Goal: Task Accomplishment & Management: Complete application form

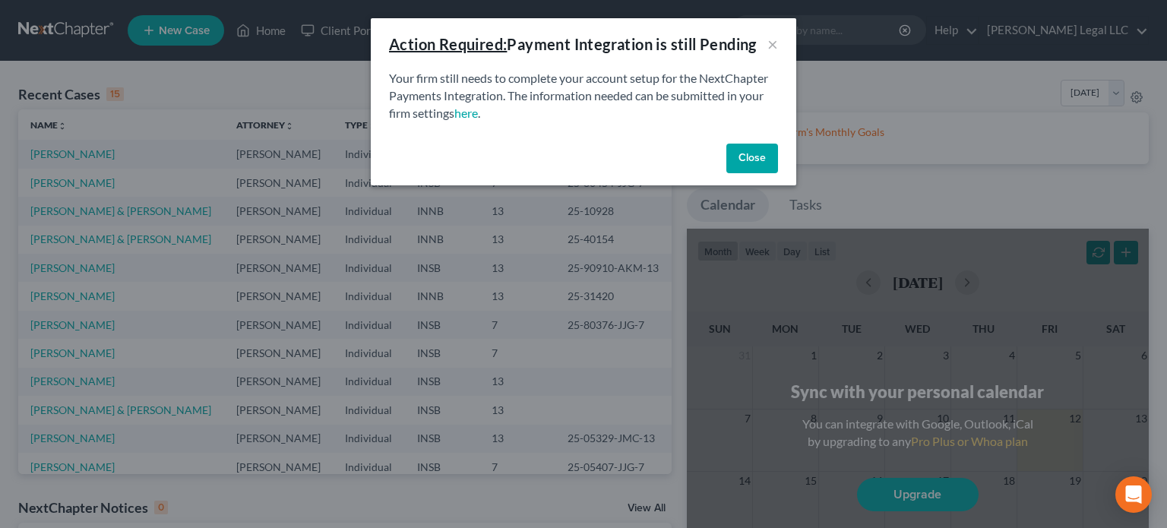
click at [764, 164] on button "Close" at bounding box center [752, 159] width 52 height 30
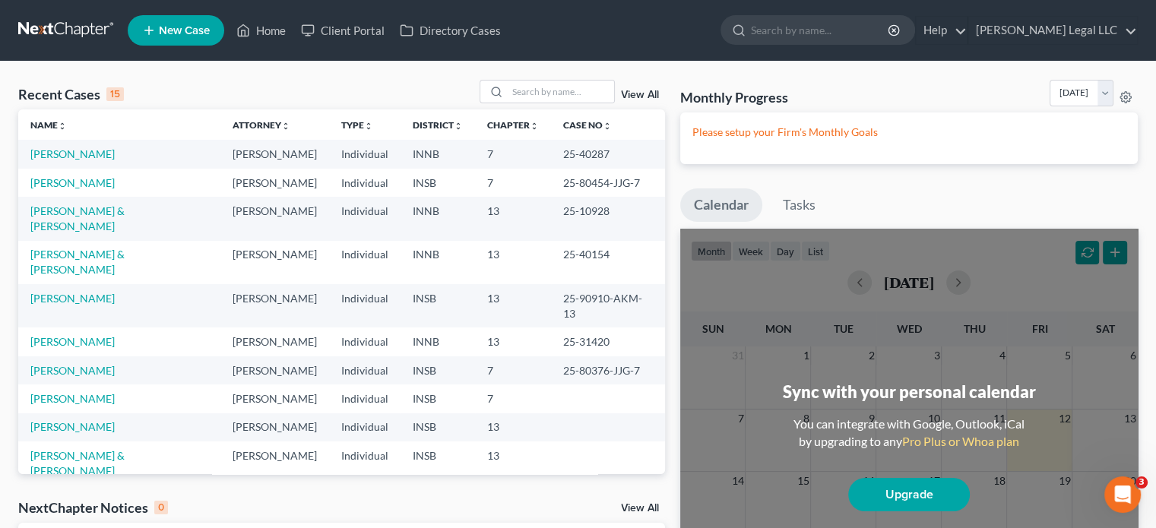
click at [184, 30] on span "New Case" at bounding box center [184, 30] width 51 height 11
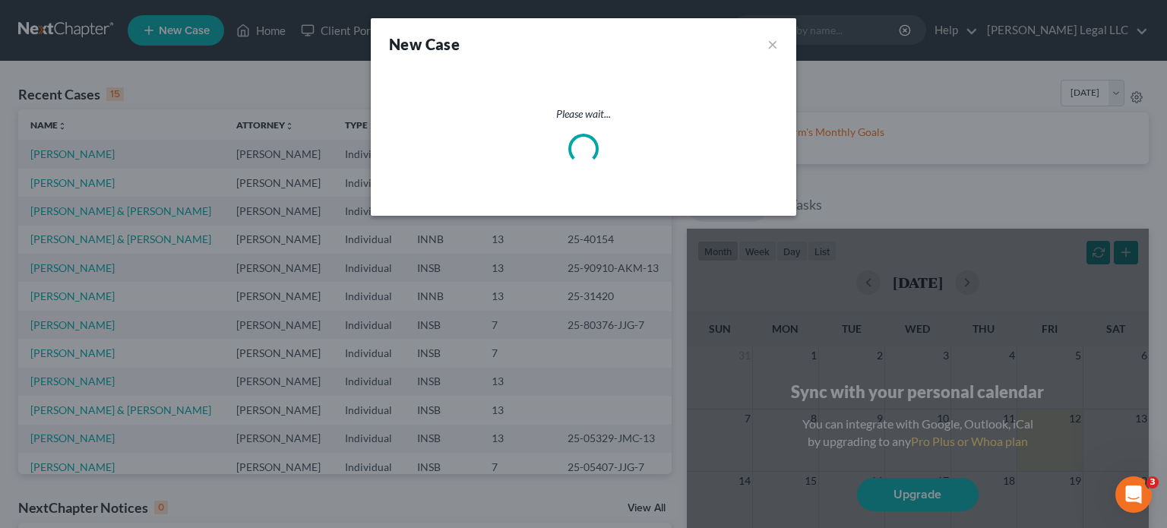
select select "28"
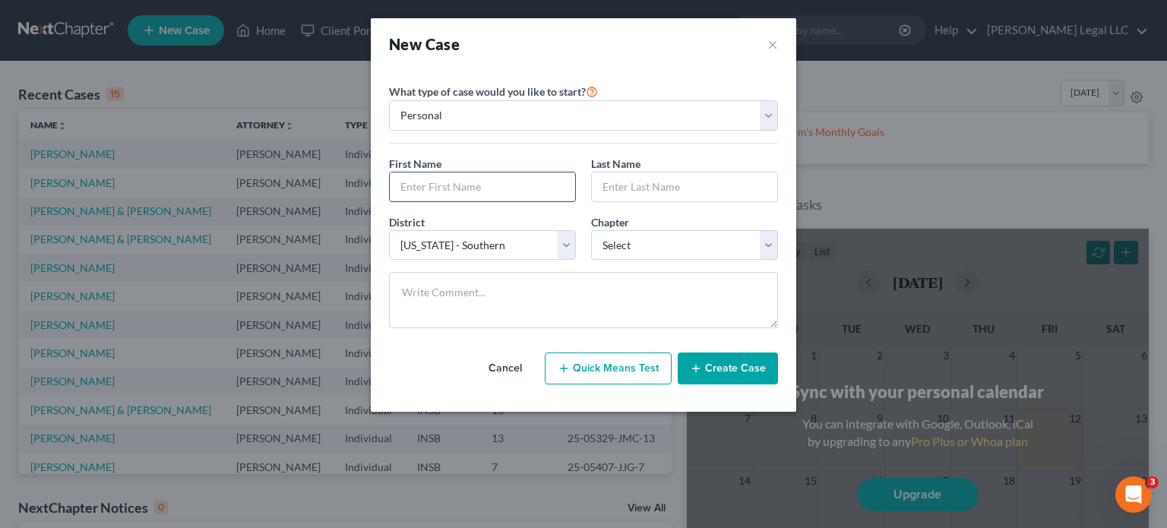
click at [441, 182] on input "text" at bounding box center [482, 186] width 185 height 29
type input "Austin"
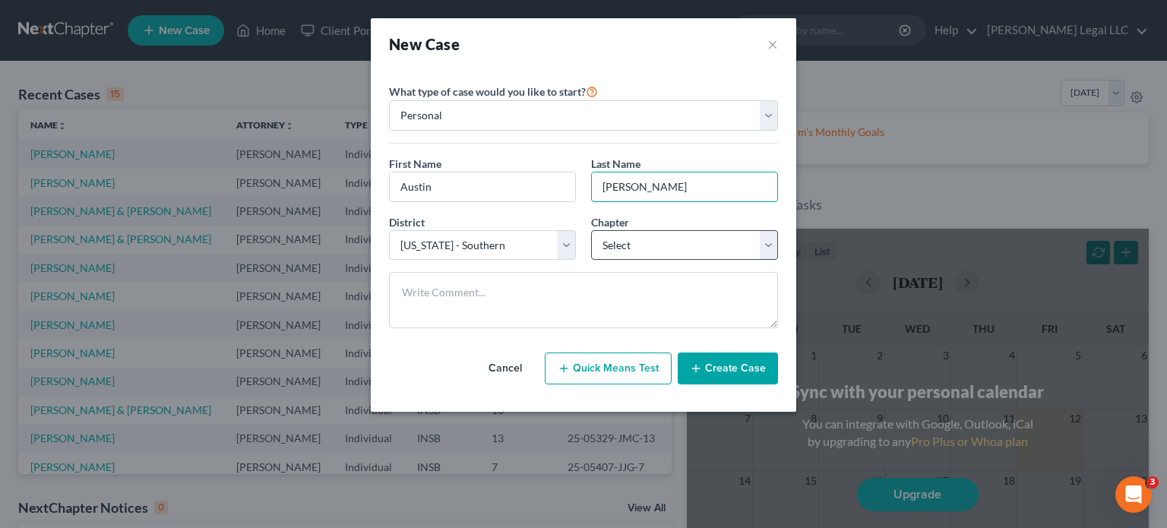
type input "[PERSON_NAME]"
click at [646, 244] on select "Select 7 11 12 13" at bounding box center [684, 245] width 187 height 30
select select "0"
click at [591, 230] on select "Select 7 11 12 13" at bounding box center [684, 245] width 187 height 30
click at [474, 244] on select "Select [US_STATE] - [GEOGRAPHIC_DATA] [US_STATE] - [GEOGRAPHIC_DATA][US_STATE] …" at bounding box center [482, 245] width 187 height 30
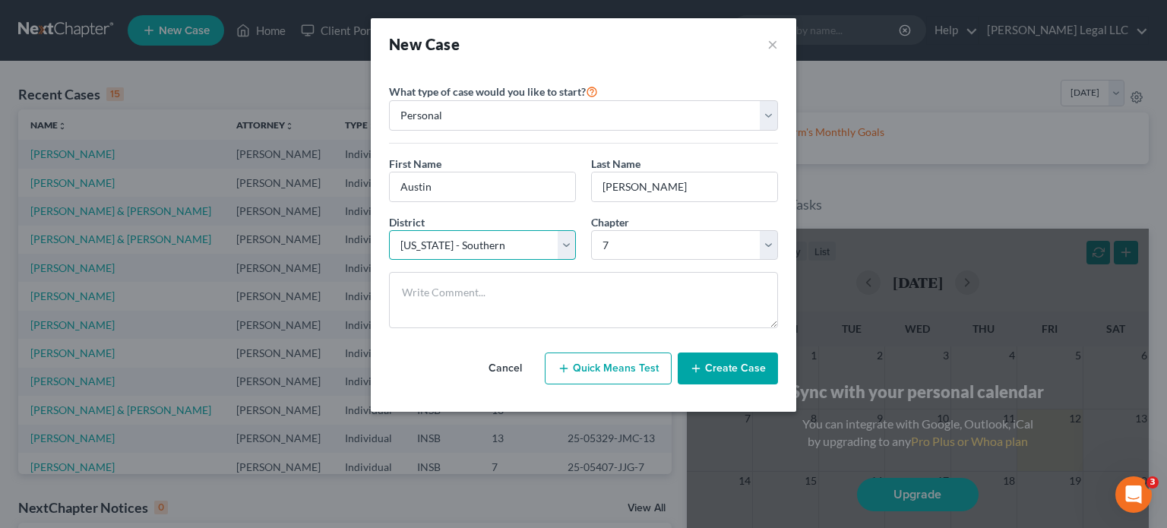
select select "27"
click at [389, 230] on select "Select [US_STATE] - [GEOGRAPHIC_DATA] [US_STATE] - [GEOGRAPHIC_DATA][US_STATE] …" at bounding box center [482, 245] width 187 height 30
click at [732, 373] on button "Create Case" at bounding box center [728, 369] width 100 height 32
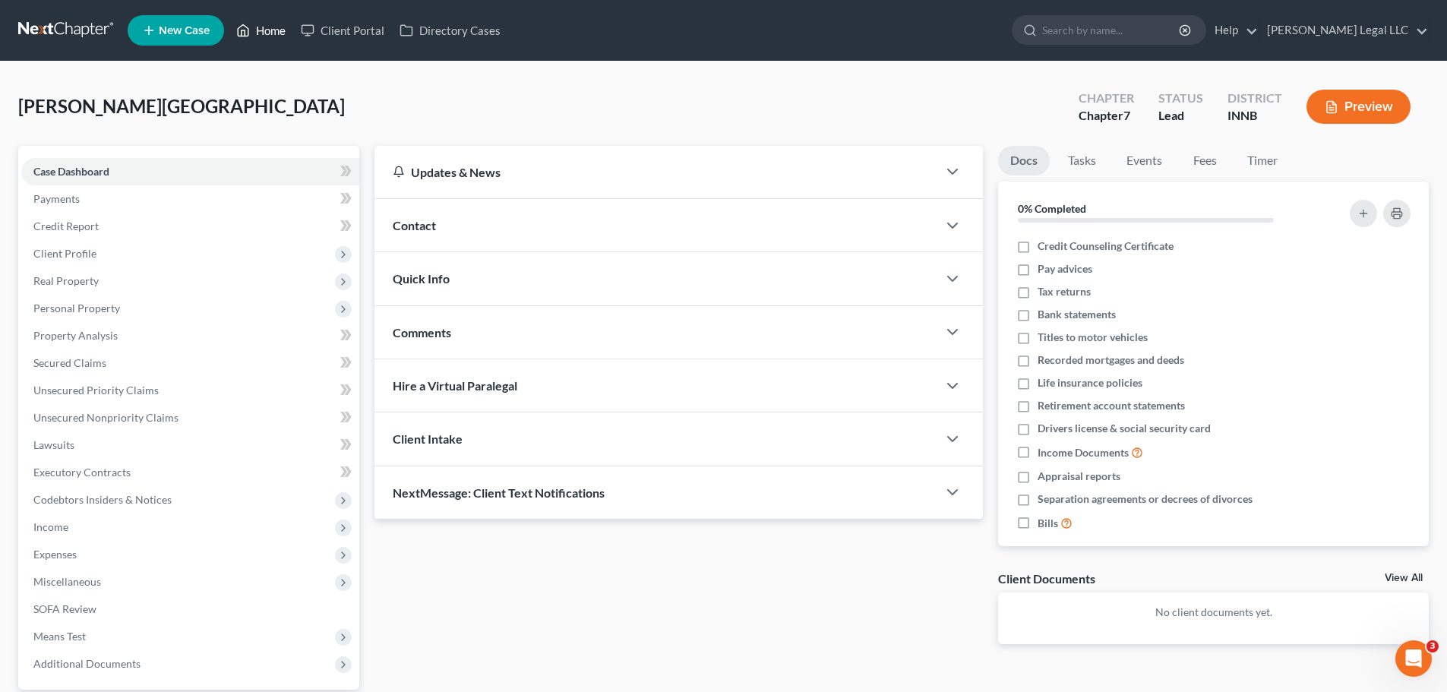
click at [251, 34] on link "Home" at bounding box center [261, 30] width 65 height 27
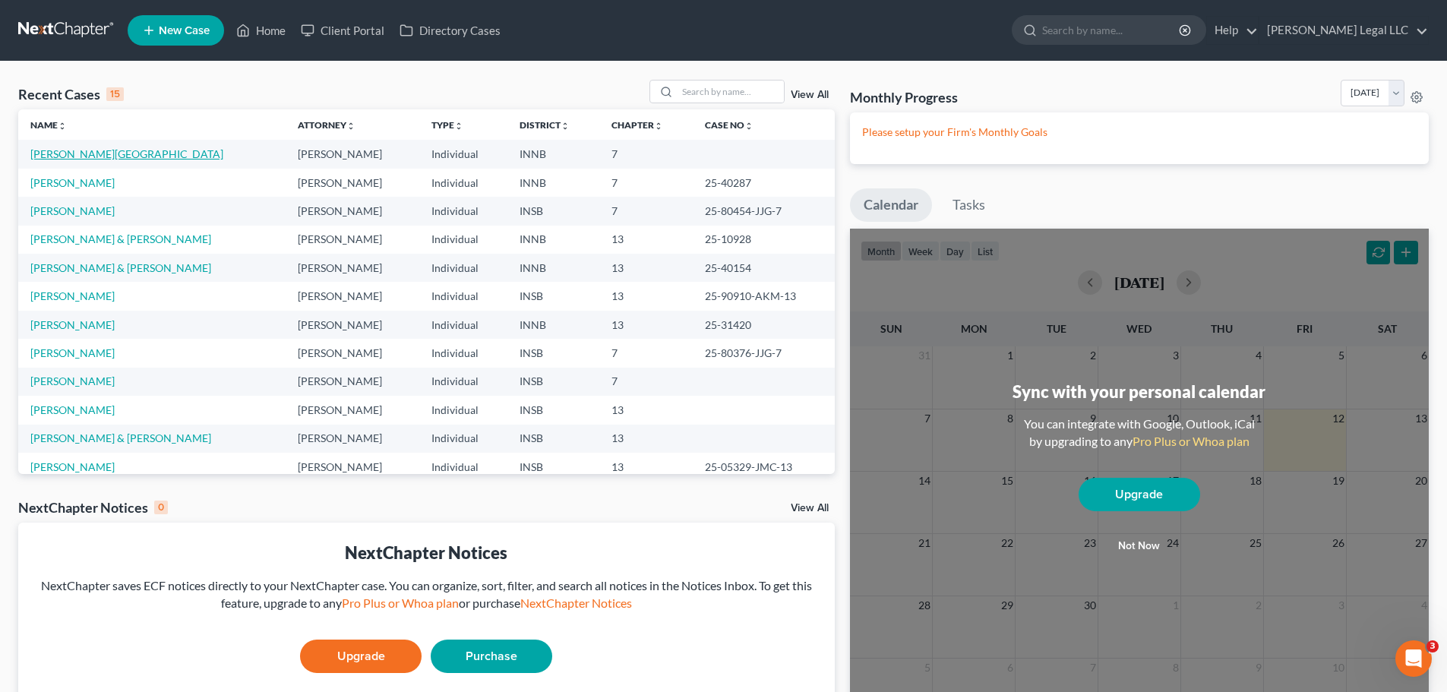
click at [78, 153] on link "[PERSON_NAME][GEOGRAPHIC_DATA]" at bounding box center [126, 153] width 193 height 13
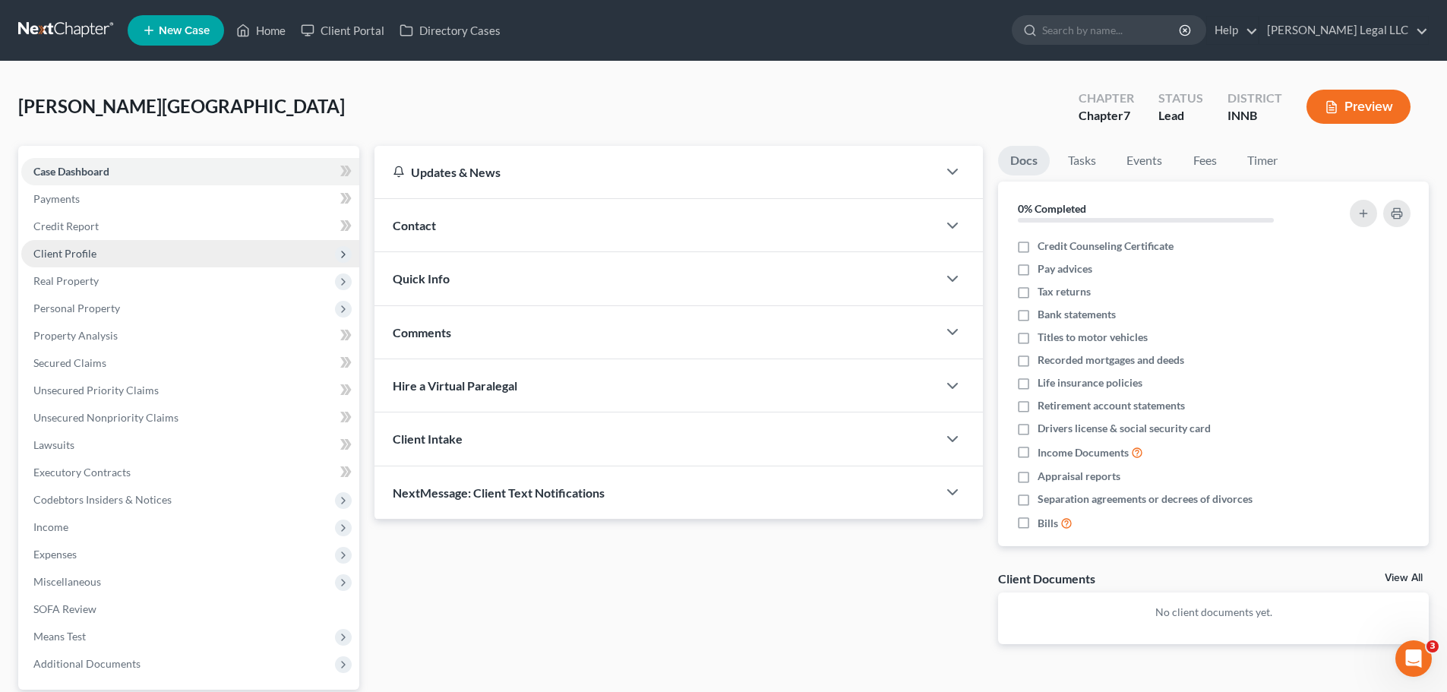
click at [111, 253] on span "Client Profile" at bounding box center [190, 253] width 338 height 27
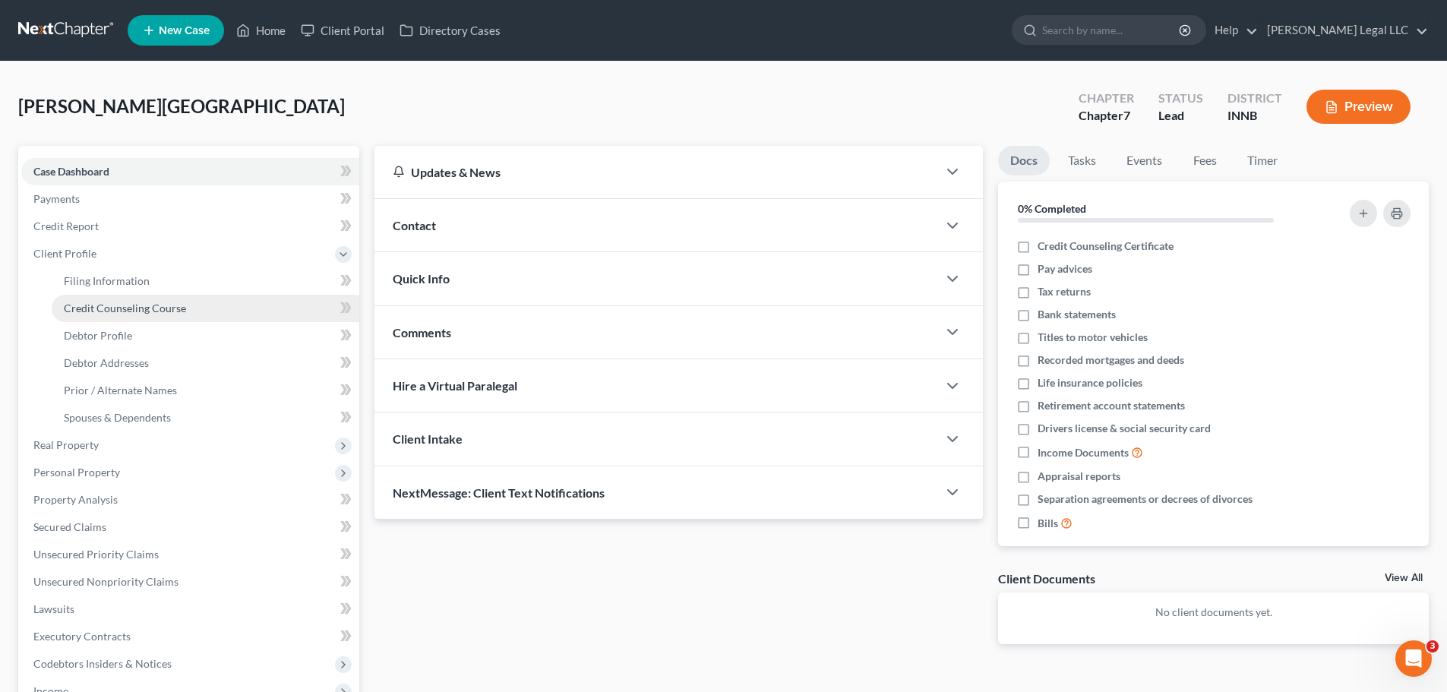
click at [109, 302] on span "Credit Counseling Course" at bounding box center [125, 308] width 122 height 13
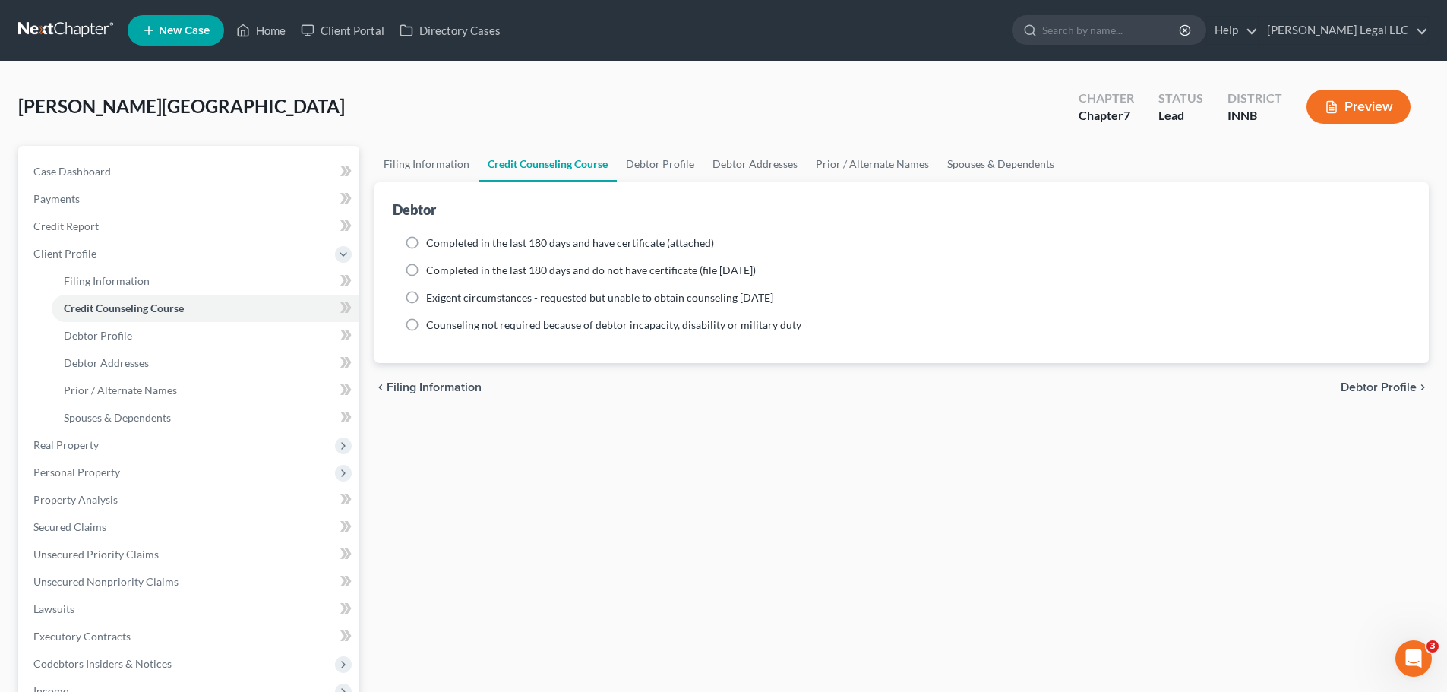
click at [426, 251] on label "Completed in the last 180 days and have certificate (attached)" at bounding box center [570, 243] width 288 height 15
click at [432, 245] on input "Completed in the last 180 days and have certificate (attached)" at bounding box center [437, 241] width 10 height 10
radio input "true"
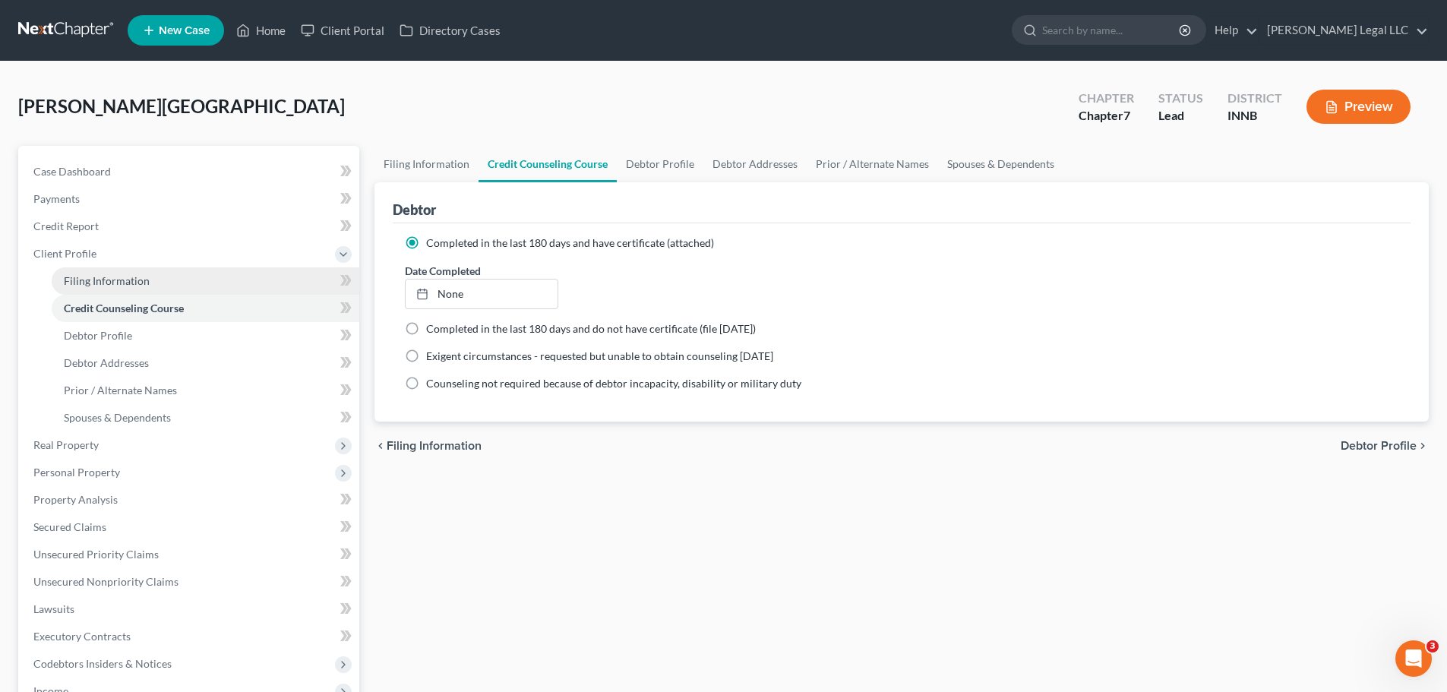
click at [93, 280] on span "Filing Information" at bounding box center [107, 280] width 86 height 13
select select "1"
select select "0"
select select "27"
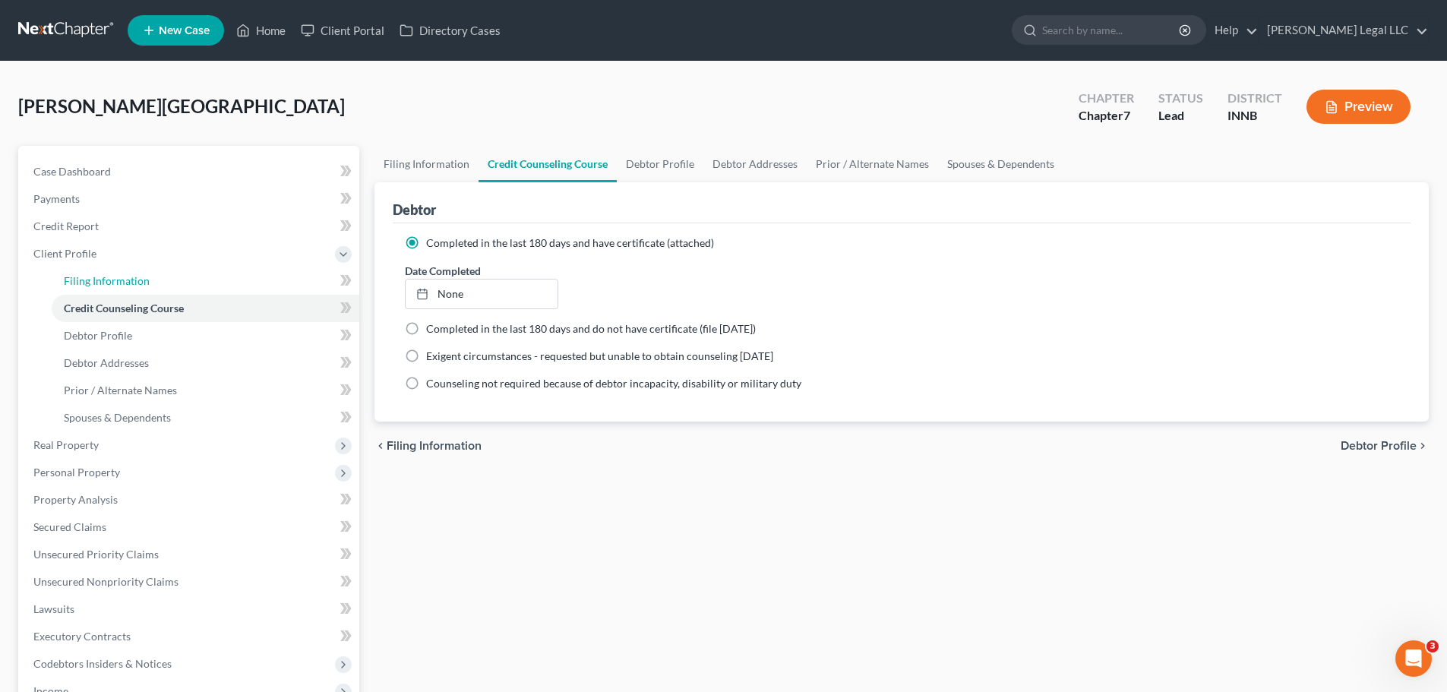
select select "0"
select select "15"
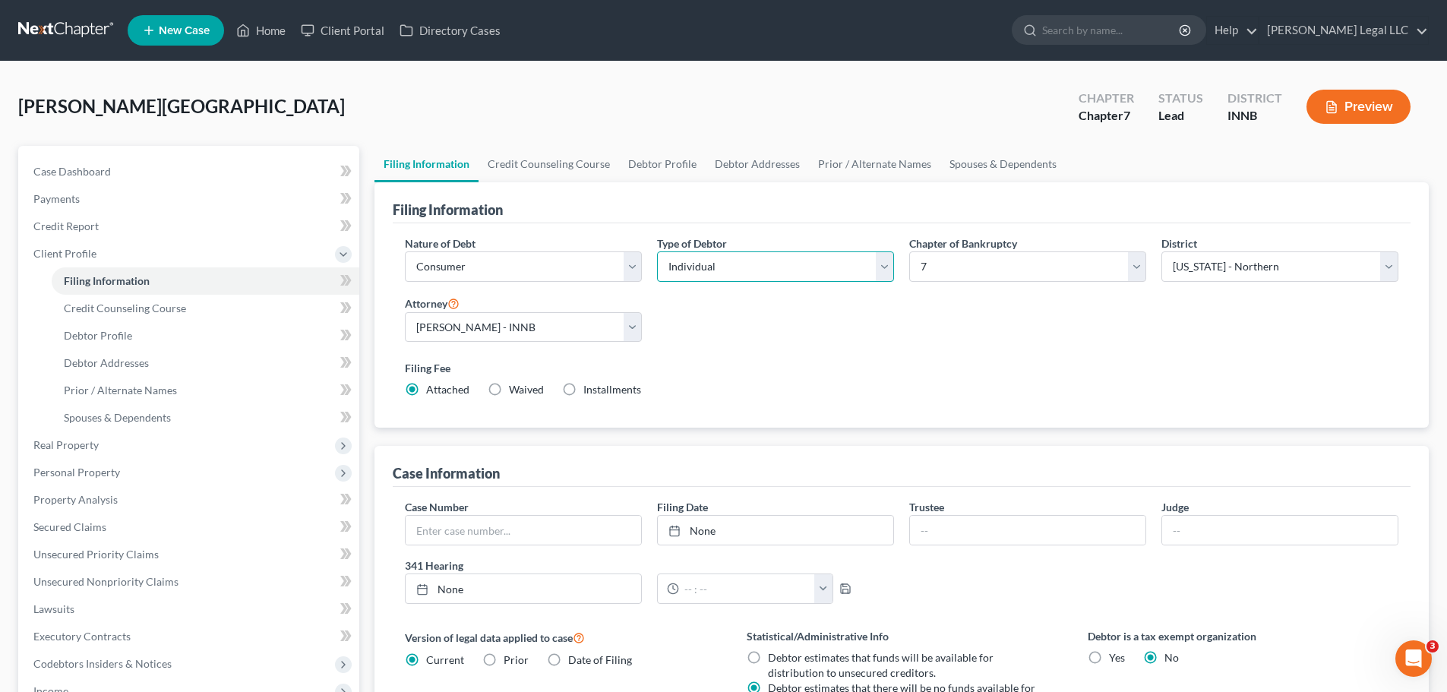
click at [715, 267] on select "Select Individual Joint" at bounding box center [775, 266] width 237 height 30
select select "1"
click at [657, 251] on select "Select Individual Joint" at bounding box center [775, 266] width 237 height 30
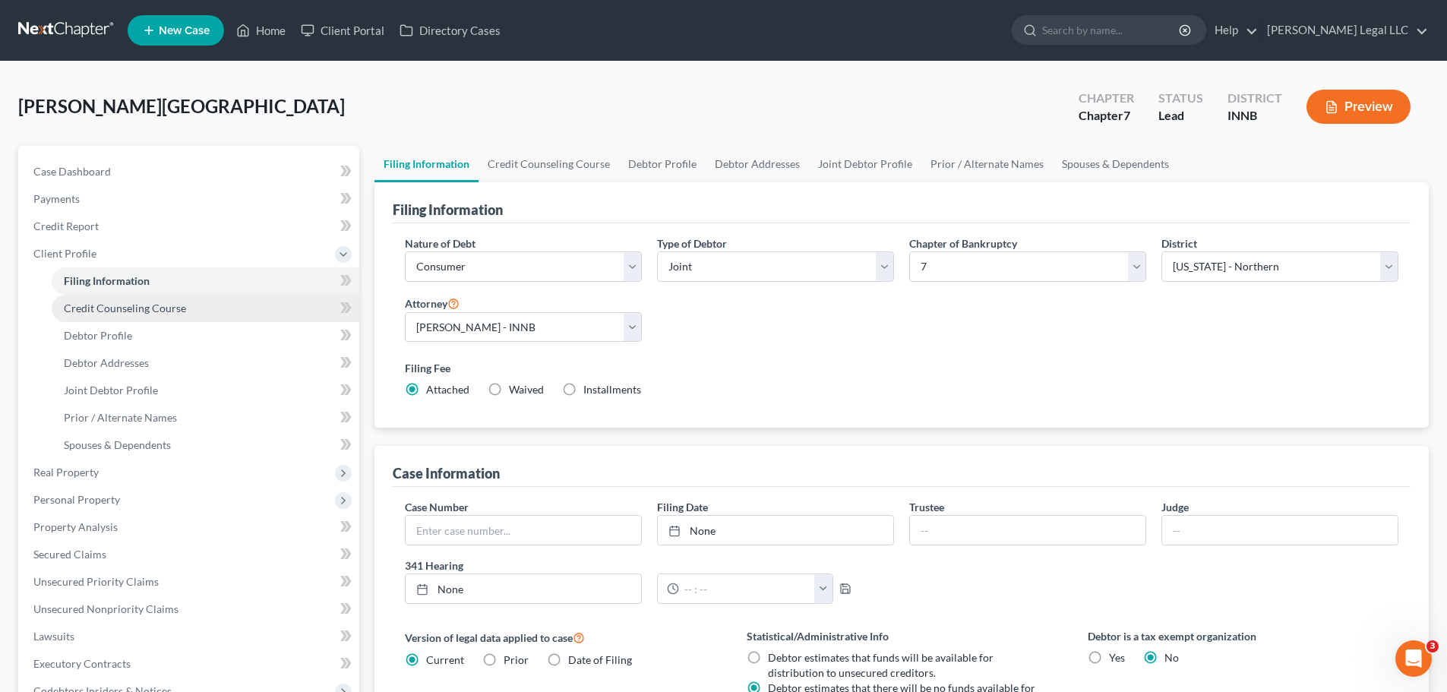
click at [179, 307] on span "Credit Counseling Course" at bounding box center [125, 308] width 122 height 13
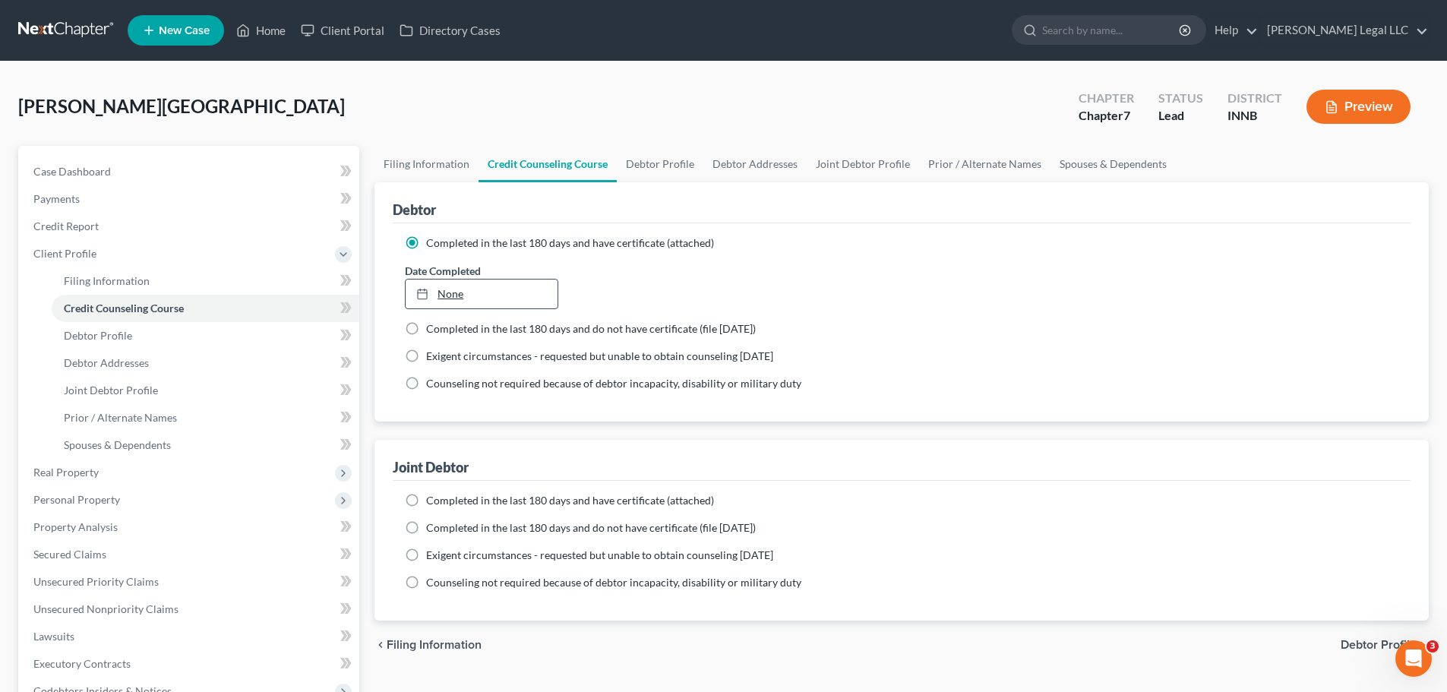
click at [475, 294] on link "None" at bounding box center [481, 294] width 151 height 29
type input "[DATE]"
click at [426, 501] on label "Completed in the last 180 days and have certificate (attached)" at bounding box center [570, 500] width 288 height 15
click at [432, 501] on input "Completed in the last 180 days and have certificate (attached)" at bounding box center [437, 498] width 10 height 10
radio input "true"
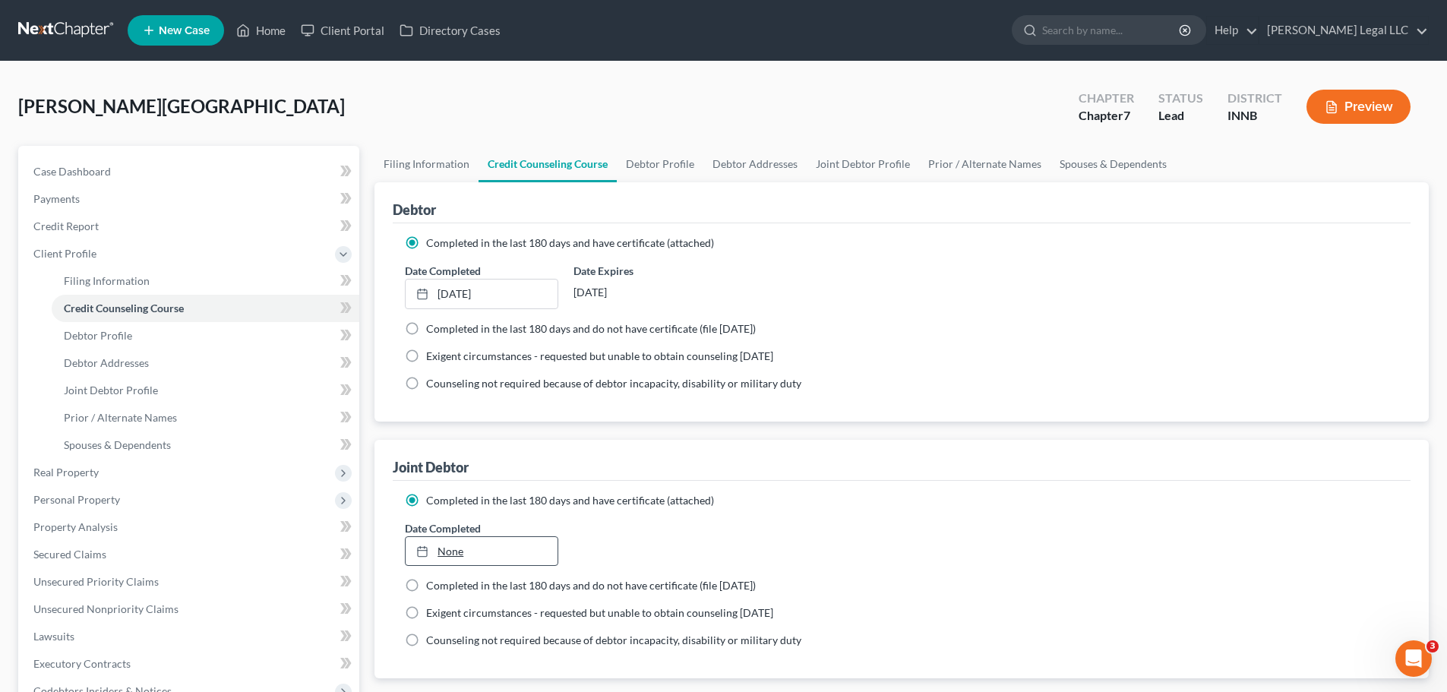
type input "[DATE]"
click at [465, 527] on link "None" at bounding box center [481, 551] width 151 height 29
click at [156, 339] on link "Debtor Profile" at bounding box center [206, 335] width 308 height 27
select select "1"
select select "0"
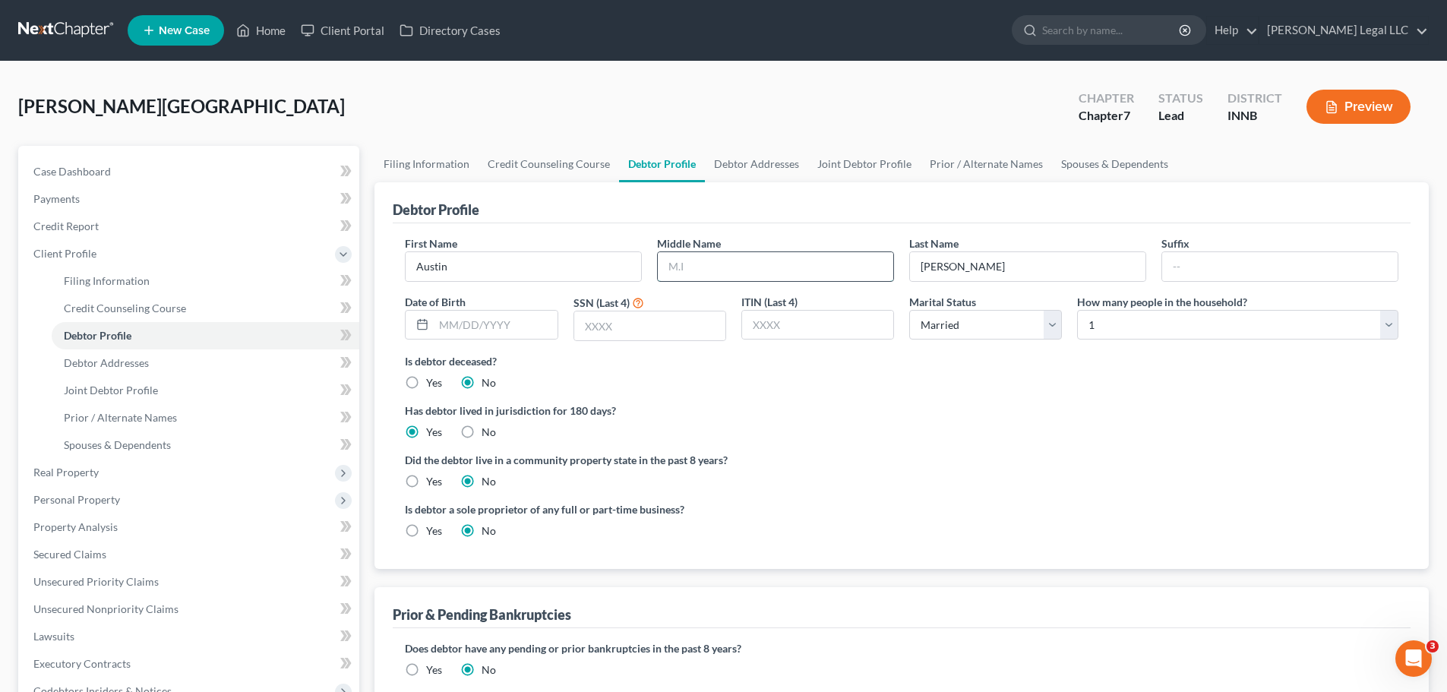
click at [677, 258] on input "text" at bounding box center [776, 266] width 236 height 29
type input "[PERSON_NAME]"
click at [493, 326] on input "text" at bounding box center [495, 325] width 123 height 29
type input "[DATE]"
click at [622, 315] on input "text" at bounding box center [649, 325] width 151 height 29
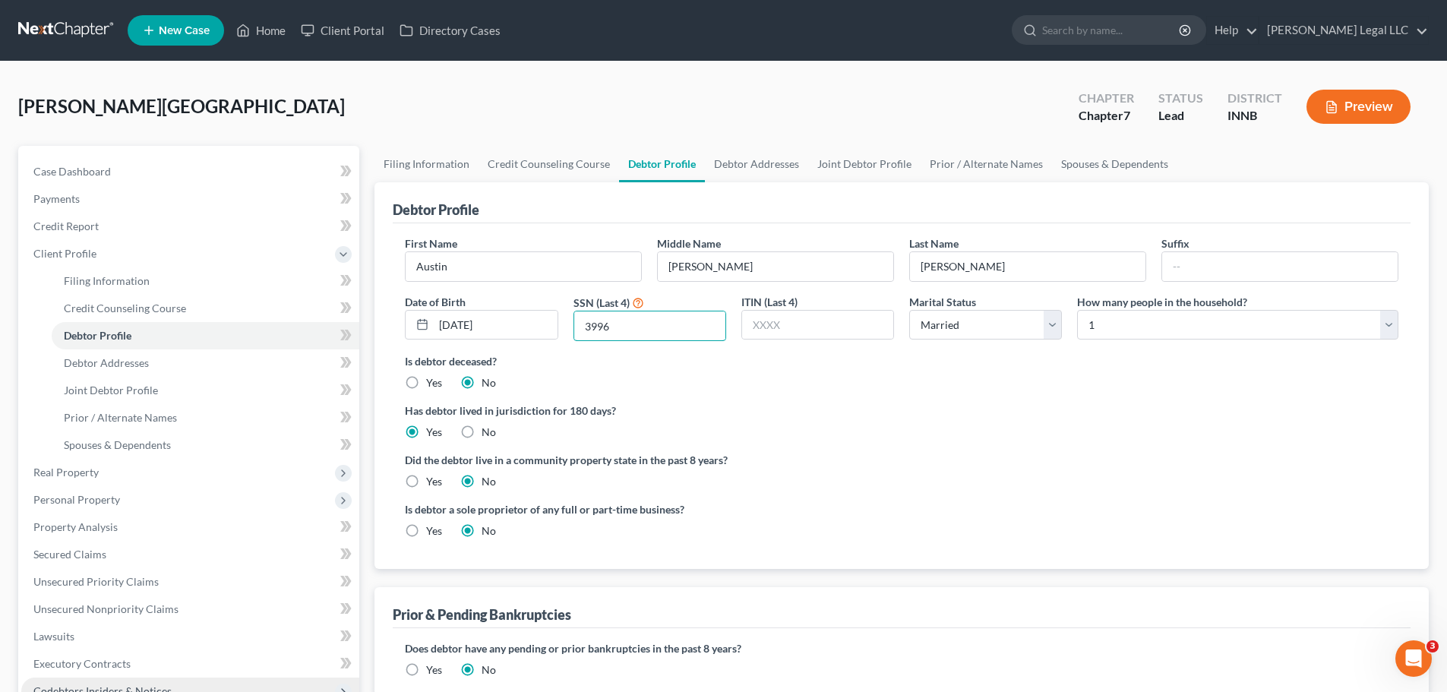
type input "3996"
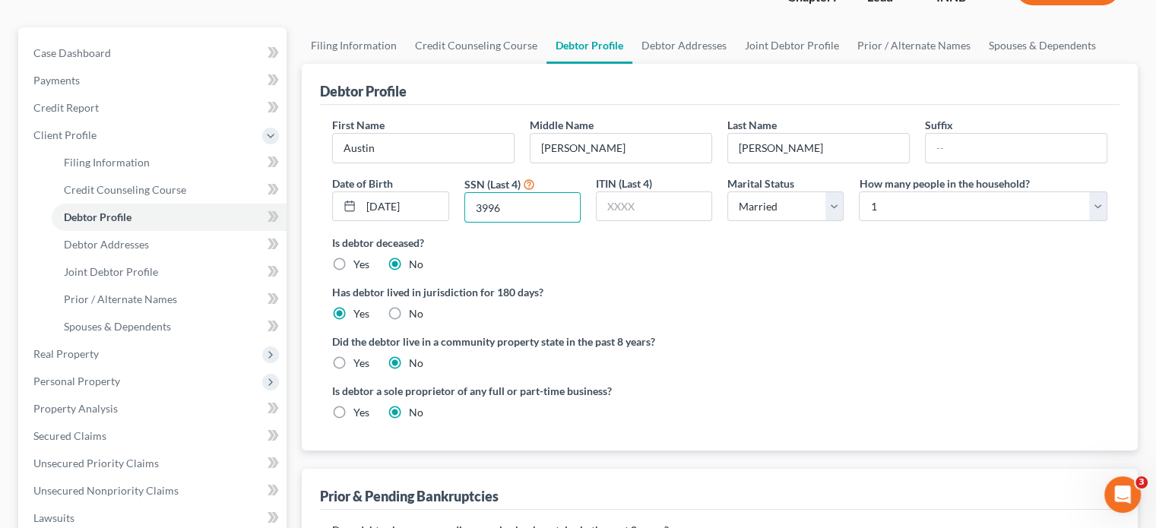
scroll to position [152, 0]
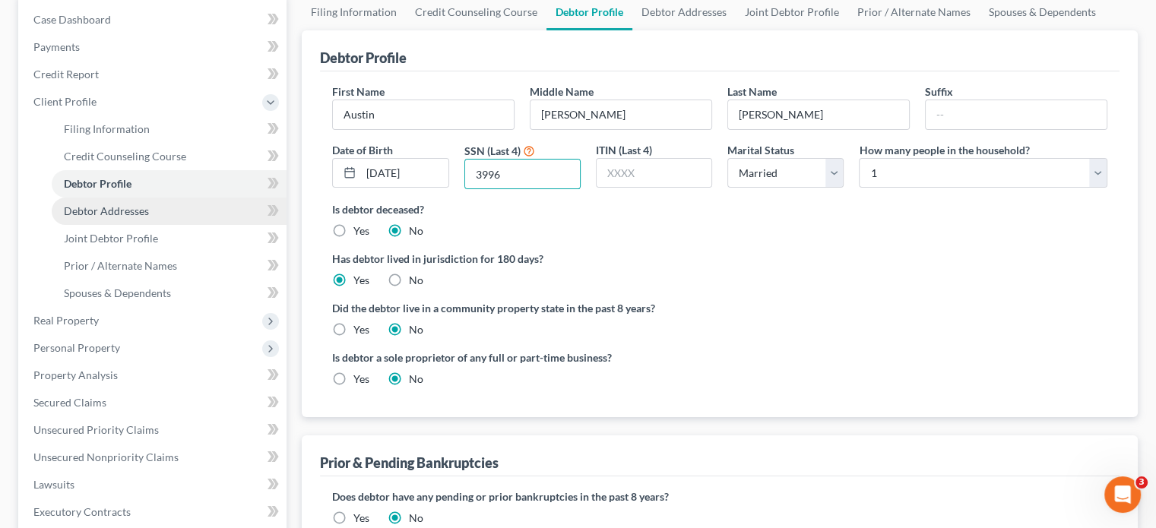
click at [159, 213] on link "Debtor Addresses" at bounding box center [169, 211] width 235 height 27
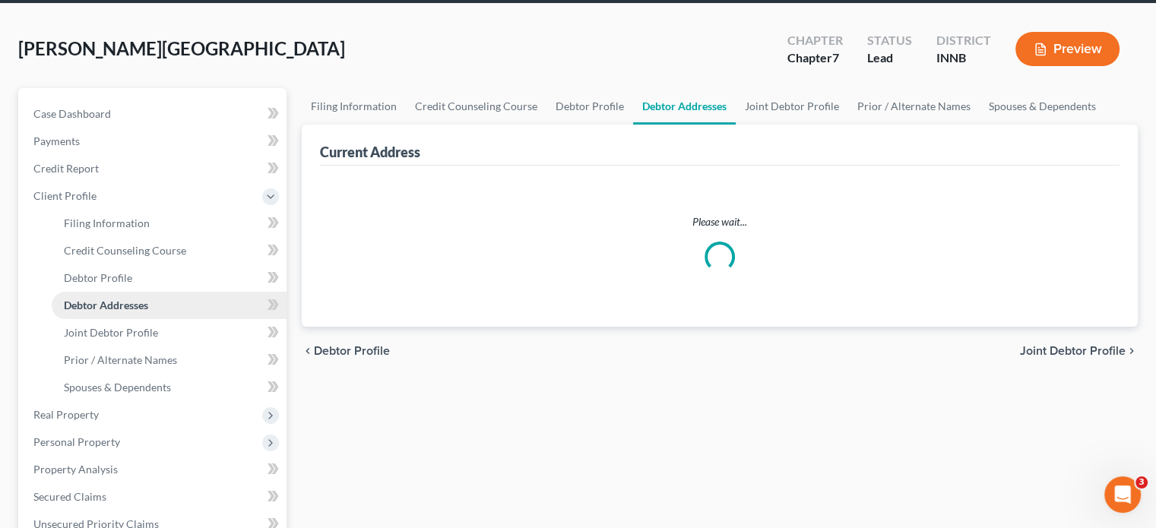
scroll to position [2, 0]
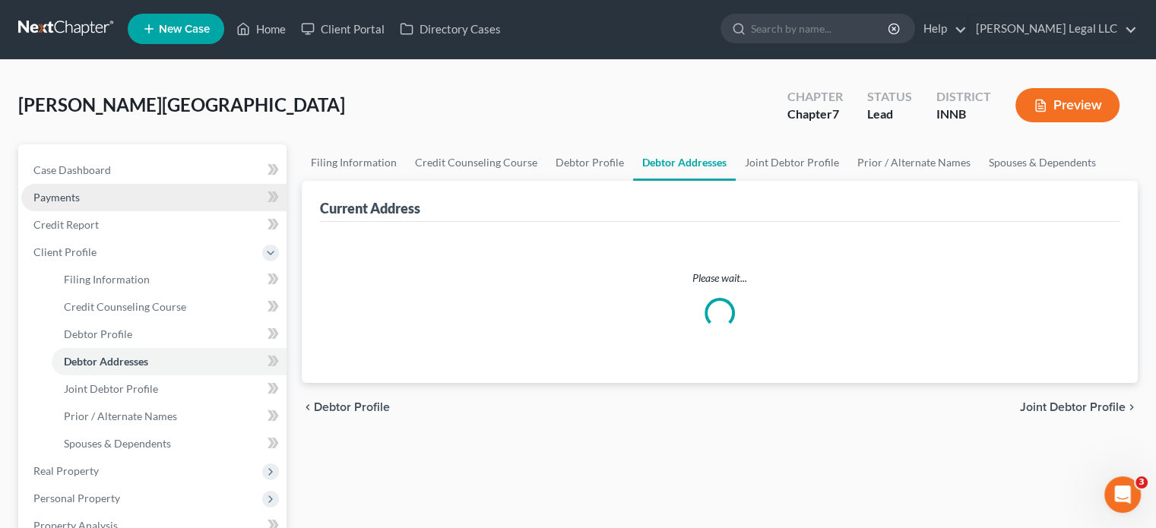
select select "0"
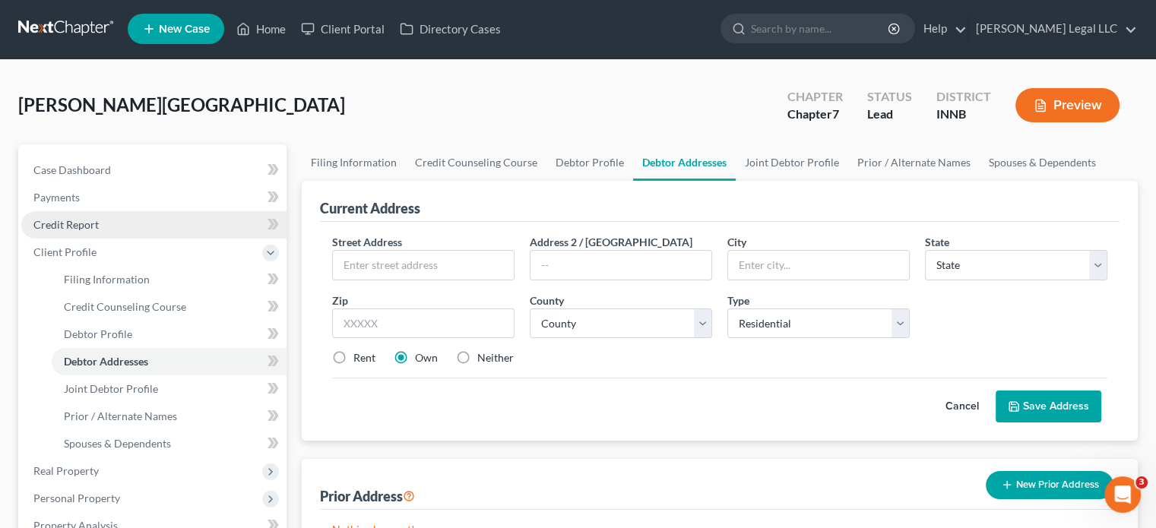
scroll to position [0, 0]
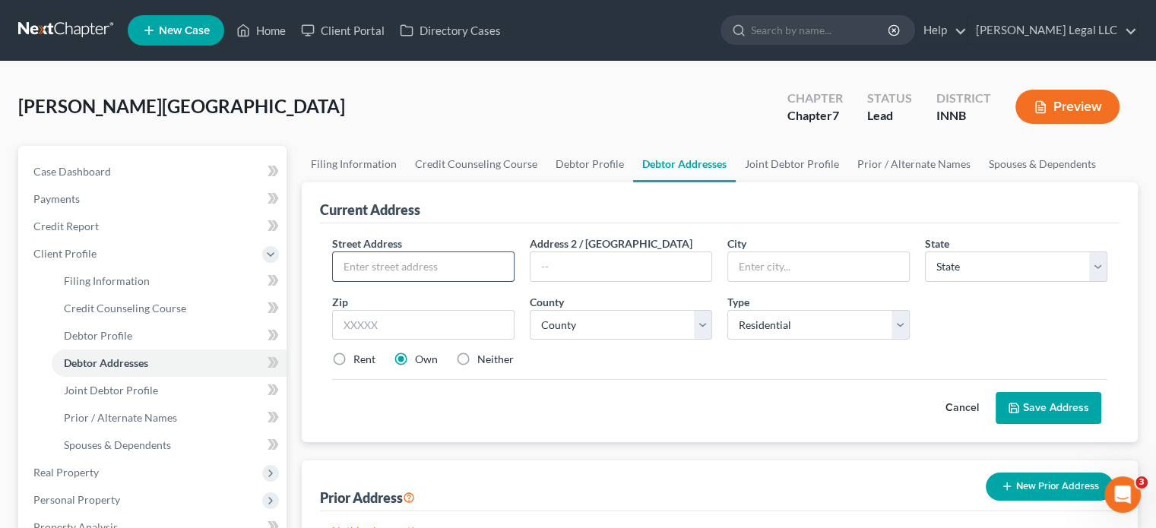
click at [394, 259] on input "text" at bounding box center [423, 266] width 181 height 29
type input "[STREET_ADDRESS]"
click at [654, 265] on input "text" at bounding box center [620, 266] width 181 height 29
type input "Trailer 301"
type input "46953"
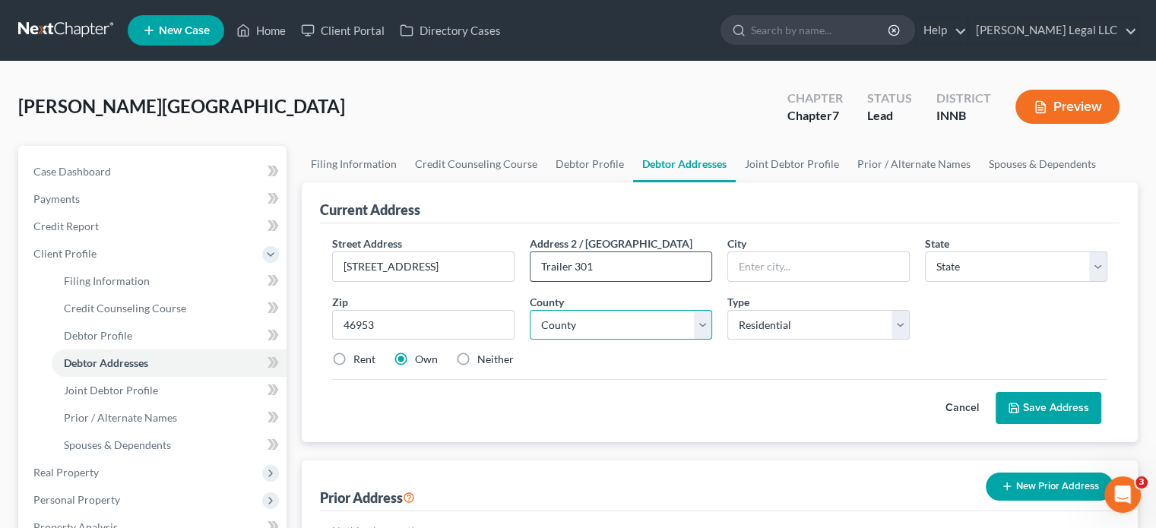
type input "[PERSON_NAME]"
select select "15"
click at [572, 322] on select "County [GEOGRAPHIC_DATA] [GEOGRAPHIC_DATA] [GEOGRAPHIC_DATA] [GEOGRAPHIC_DATA] …" at bounding box center [621, 325] width 182 height 30
select select "26"
click at [530, 310] on select "County [GEOGRAPHIC_DATA] [GEOGRAPHIC_DATA] [GEOGRAPHIC_DATA] [GEOGRAPHIC_DATA] …" at bounding box center [621, 325] width 182 height 30
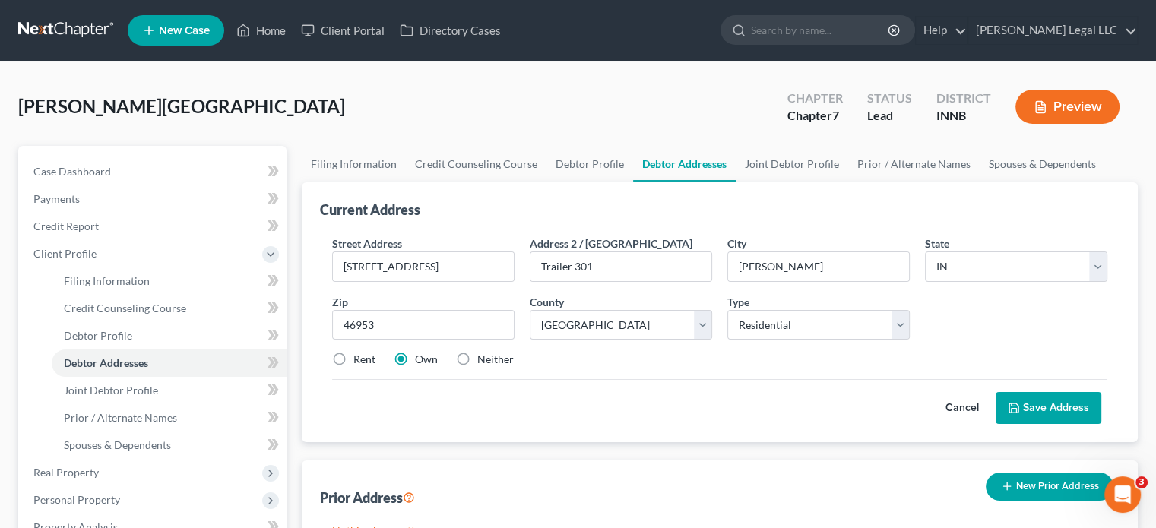
click at [1030, 406] on button "Save Address" at bounding box center [1048, 408] width 106 height 32
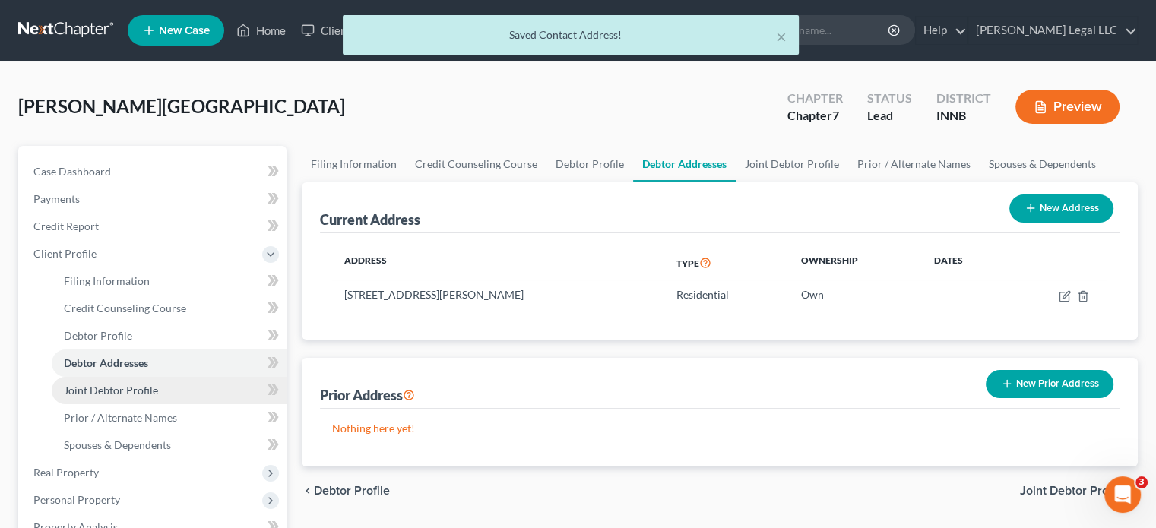
click at [150, 388] on span "Joint Debtor Profile" at bounding box center [111, 390] width 94 height 13
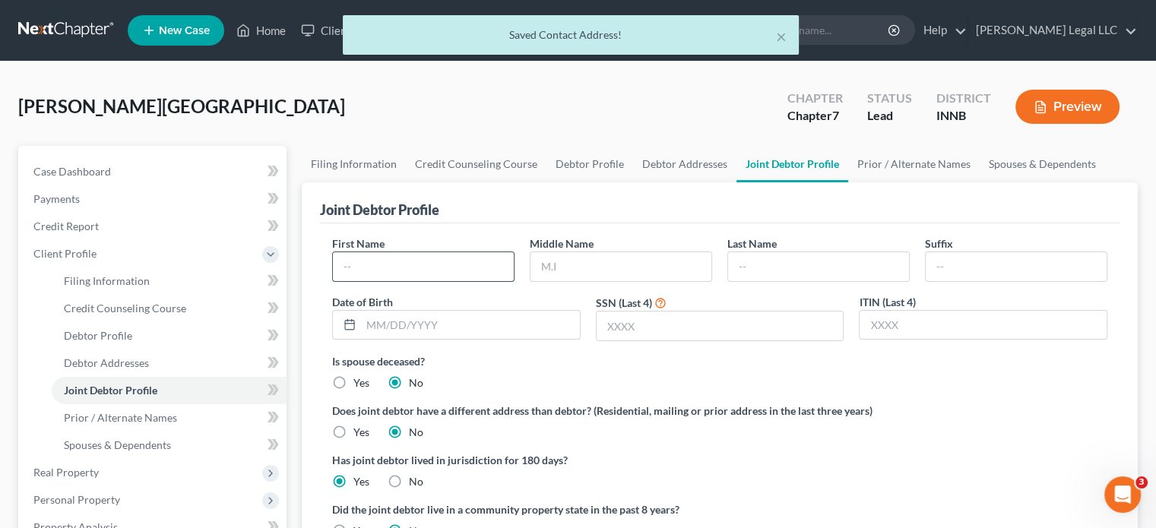
click at [368, 267] on input "text" at bounding box center [423, 266] width 181 height 29
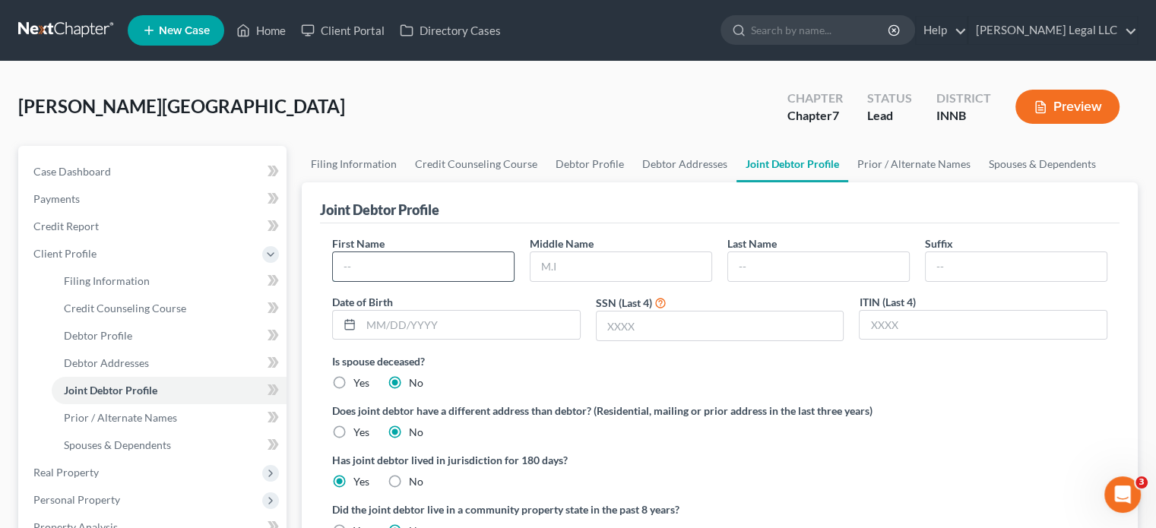
click at [444, 271] on input "text" at bounding box center [423, 266] width 181 height 29
type input "[PERSON_NAME]"
type input "[PERSON_NAME] [PERSON_NAME]"
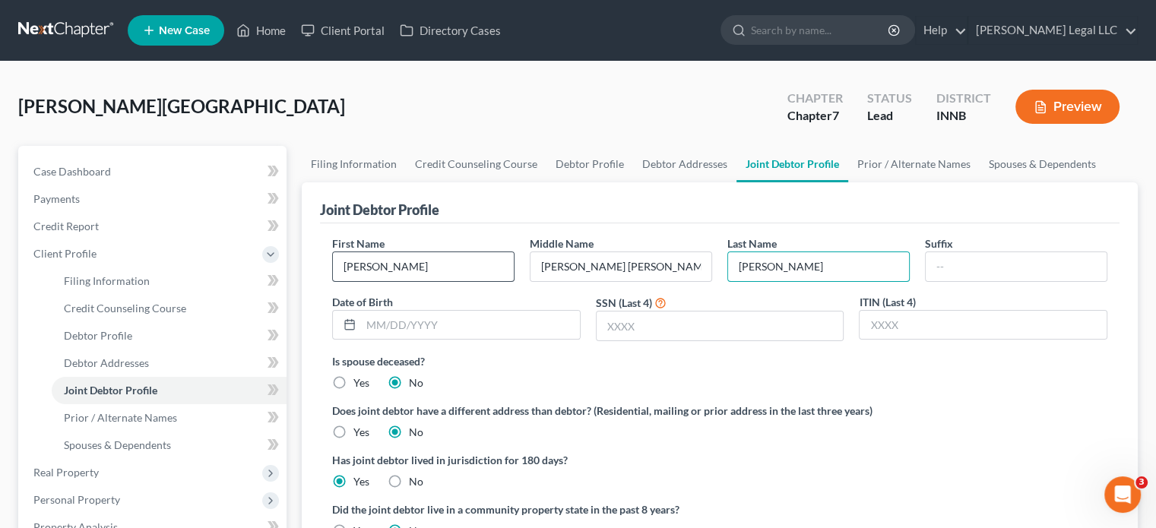
type input "[PERSON_NAME]"
type input "[DATE]"
click at [626, 315] on input "text" at bounding box center [719, 325] width 247 height 29
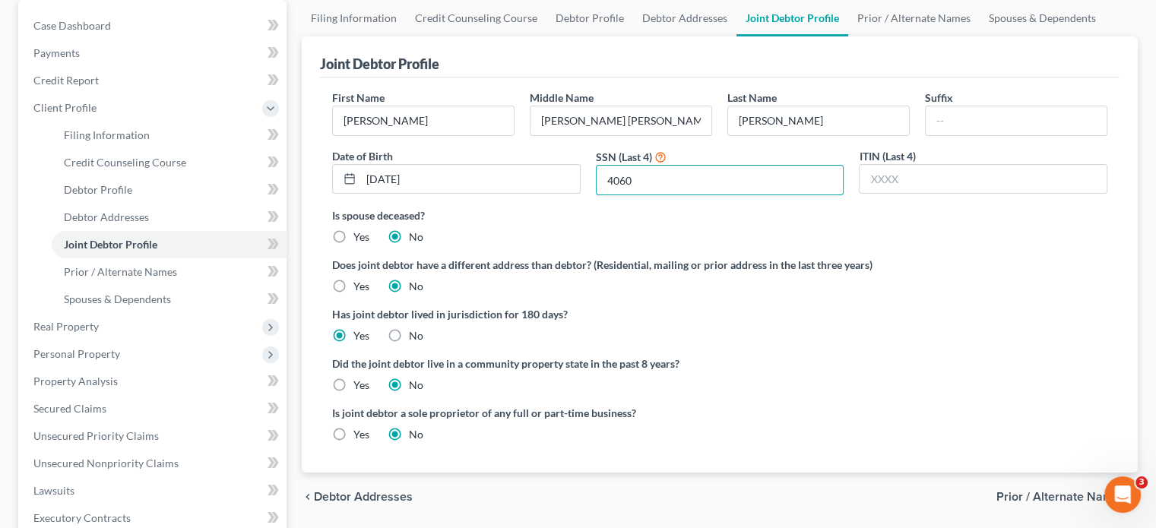
scroll to position [152, 0]
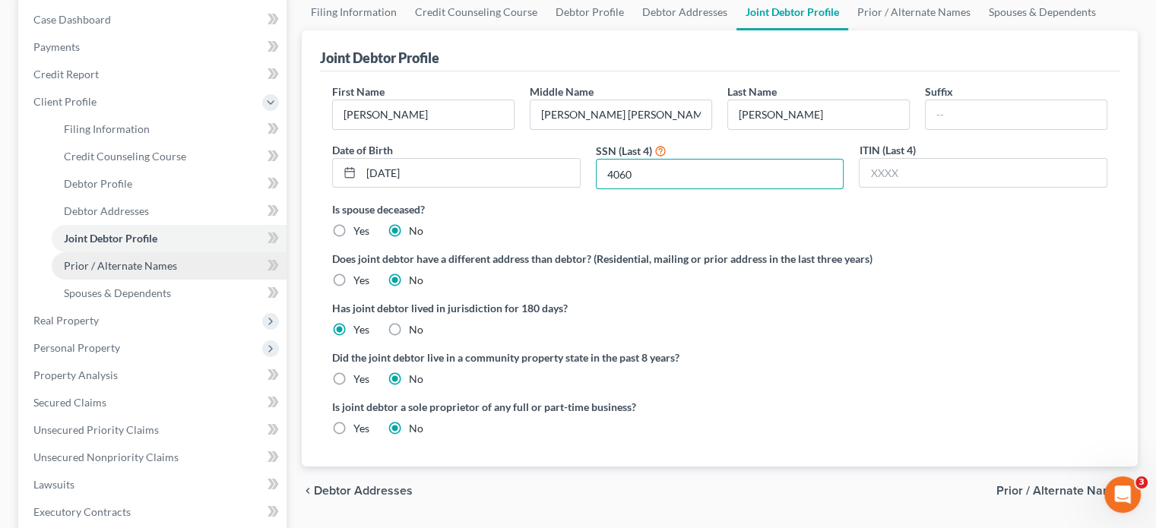
type input "4060"
click at [127, 270] on span "Prior / Alternate Names" at bounding box center [120, 265] width 113 height 13
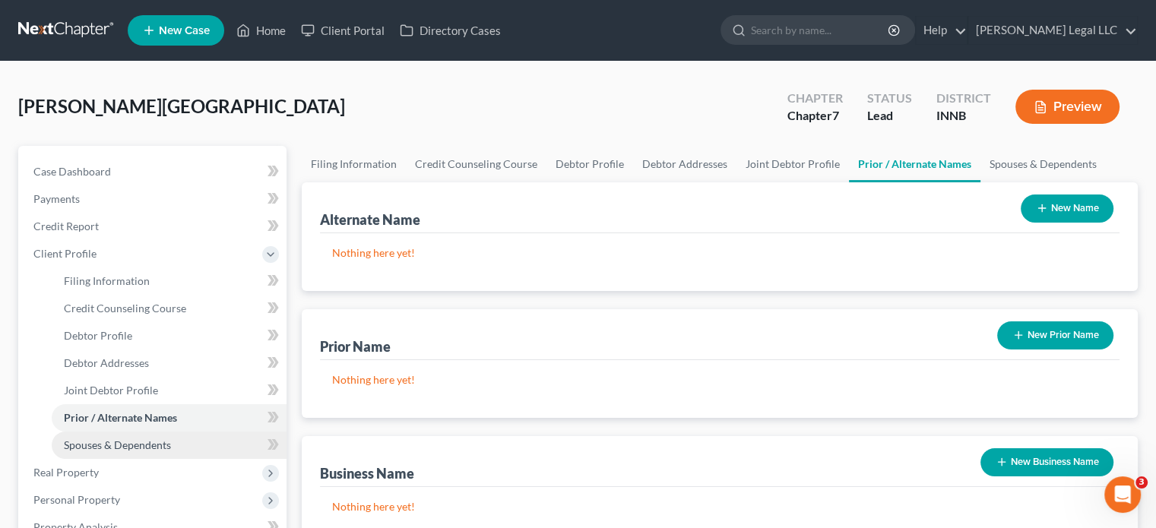
click at [77, 436] on link "Spouses & Dependents" at bounding box center [169, 445] width 235 height 27
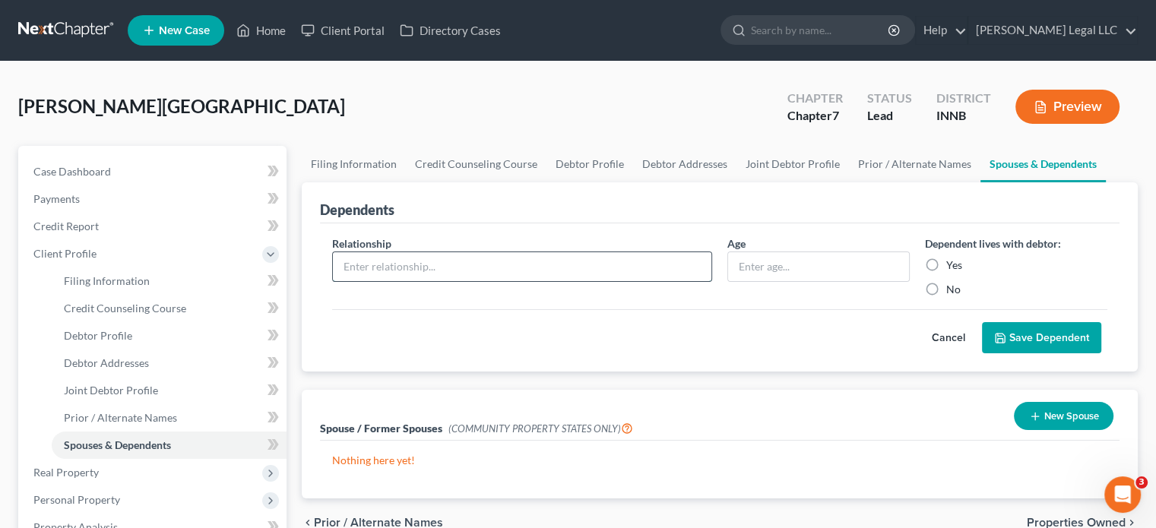
click at [517, 273] on input "text" at bounding box center [522, 266] width 378 height 29
type input "Child"
type input "0"
click at [946, 258] on label "Yes" at bounding box center [954, 265] width 16 height 15
click at [952, 258] on input "Yes" at bounding box center [957, 263] width 10 height 10
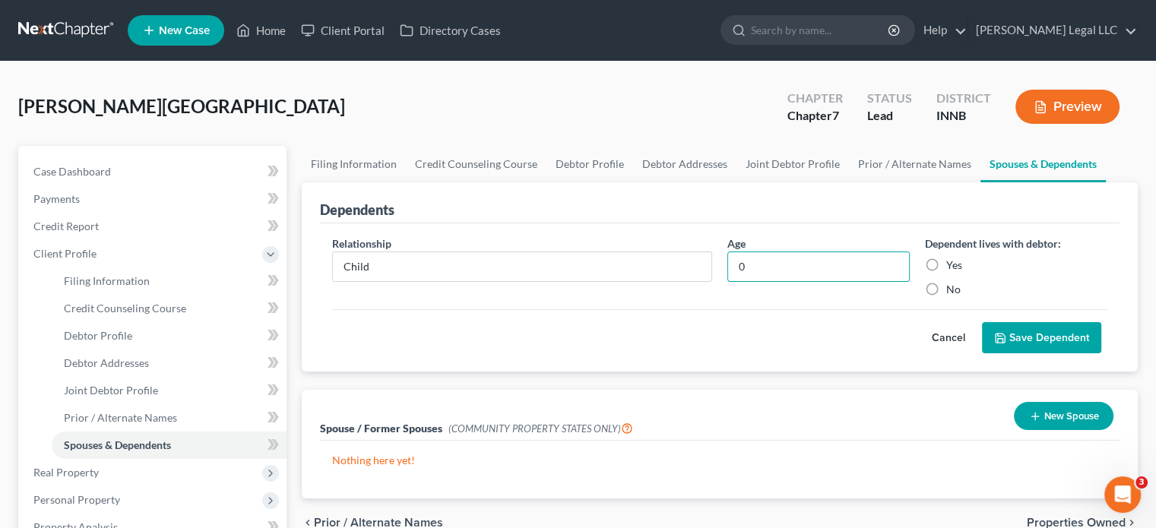
radio input "true"
click at [1063, 337] on button "Save Dependent" at bounding box center [1041, 338] width 119 height 32
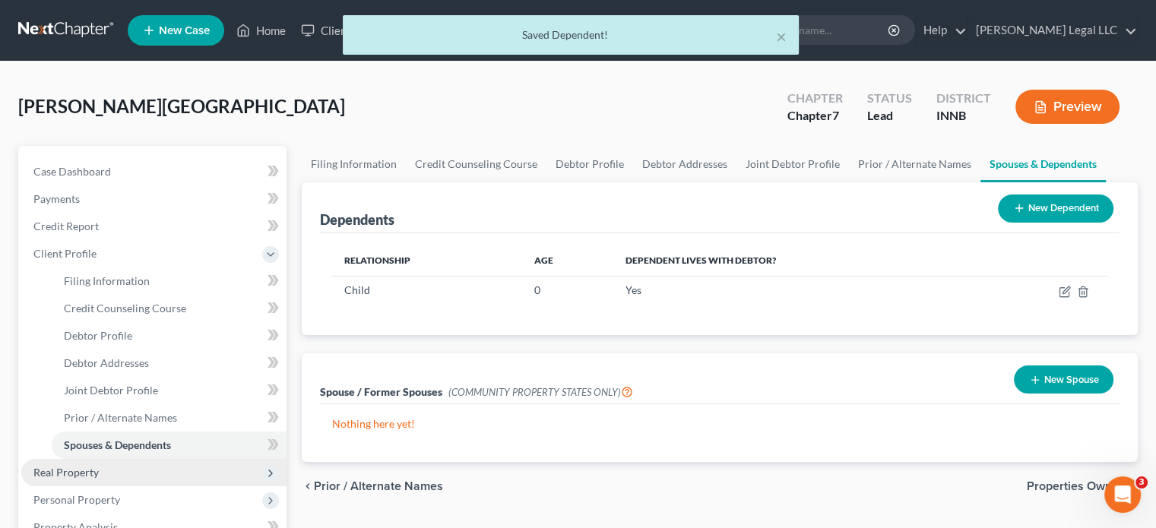
click at [97, 470] on span "Real Property" at bounding box center [65, 472] width 65 height 13
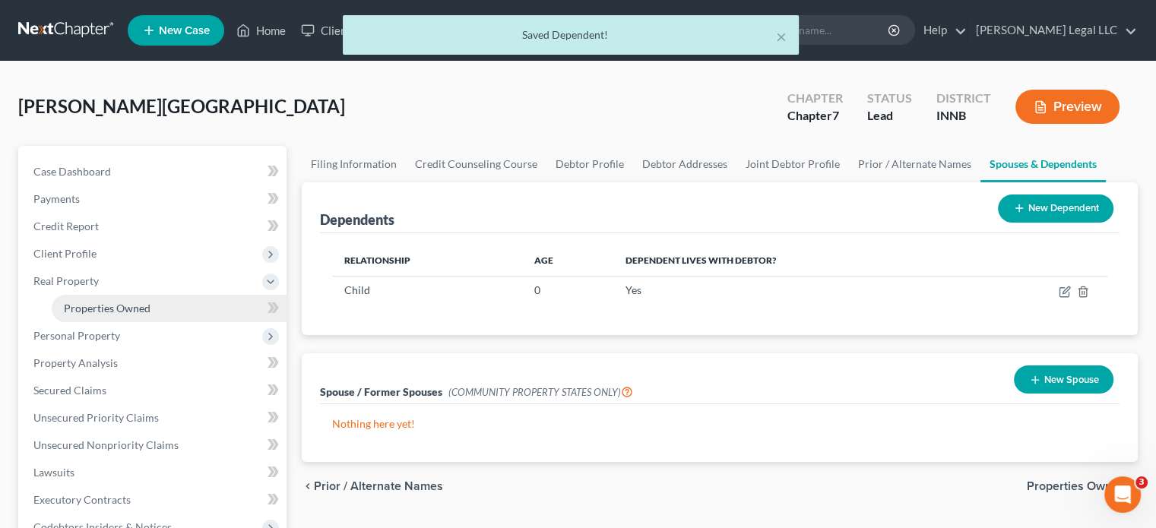
click at [113, 302] on span "Properties Owned" at bounding box center [107, 308] width 87 height 13
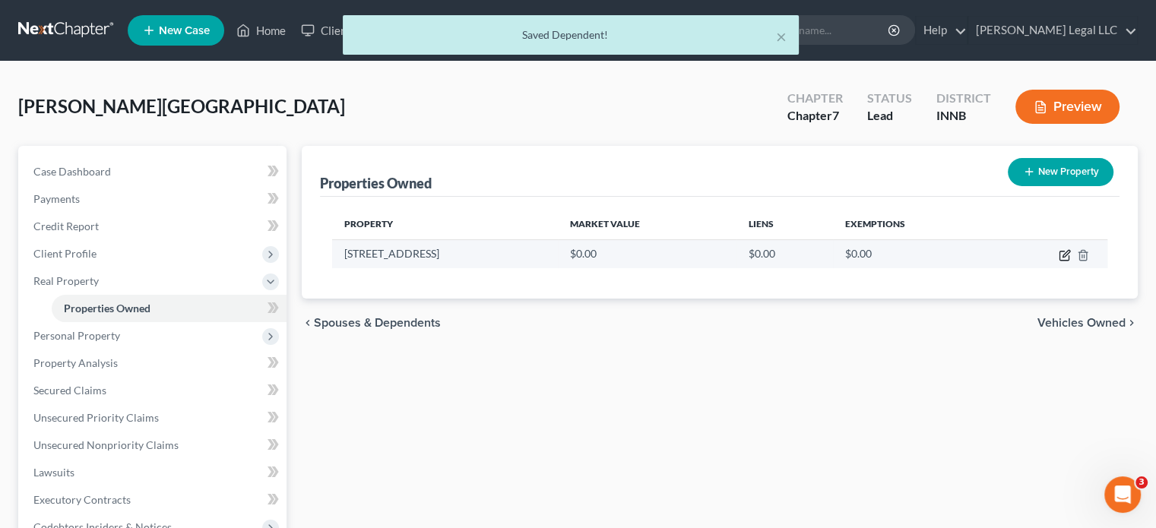
click at [1065, 257] on icon "button" at bounding box center [1064, 255] width 12 height 12
select select "15"
select select "26"
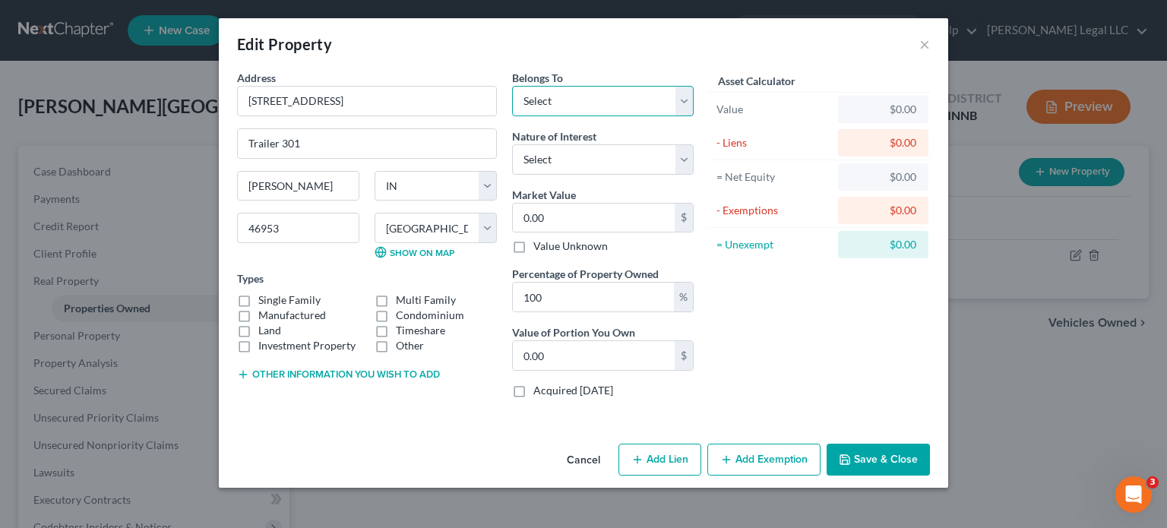
click at [593, 97] on select "Select Debtor 1 Only Debtor 2 Only Debtor 1 And Debtor 2 Only At Least One Of T…" at bounding box center [603, 101] width 182 height 30
select select "2"
click at [512, 86] on select "Select Debtor 1 Only Debtor 2 Only Debtor 1 And Debtor 2 Only At Least One Of T…" at bounding box center [603, 101] width 182 height 30
click at [582, 163] on select "Select Fee Simple Joint Tenant Life Estate Equitable Interest Future Interest T…" at bounding box center [603, 159] width 182 height 30
select select "1"
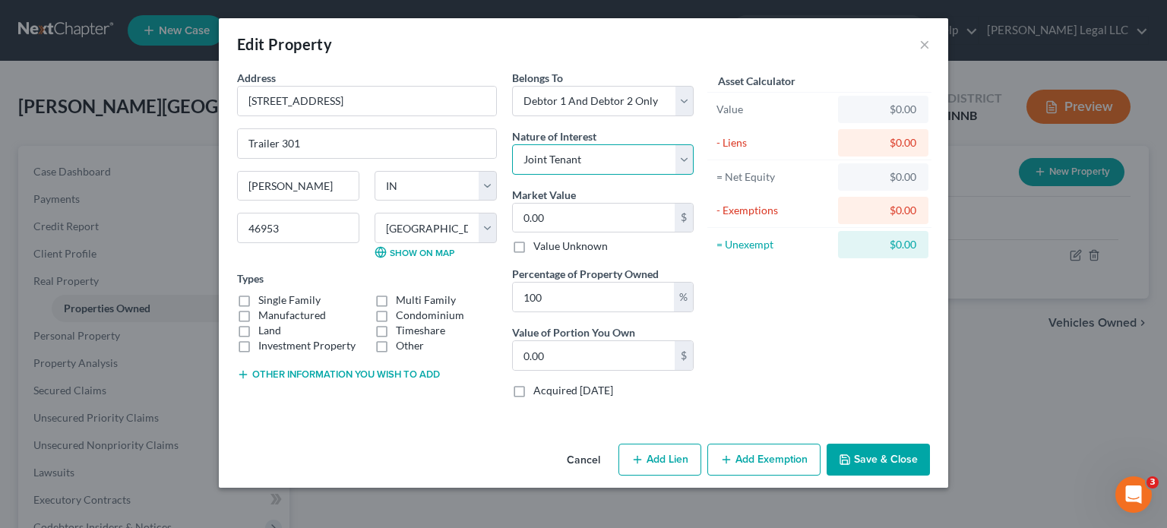
click at [512, 144] on select "Select Fee Simple Joint Tenant Life Estate Equitable Interest Future Interest T…" at bounding box center [603, 159] width 182 height 30
click at [258, 315] on label "Manufactured" at bounding box center [292, 315] width 68 height 15
click at [264, 315] on input "Manufactured" at bounding box center [269, 313] width 10 height 10
checkbox input "true"
click at [545, 198] on label "Market Value" at bounding box center [544, 195] width 64 height 16
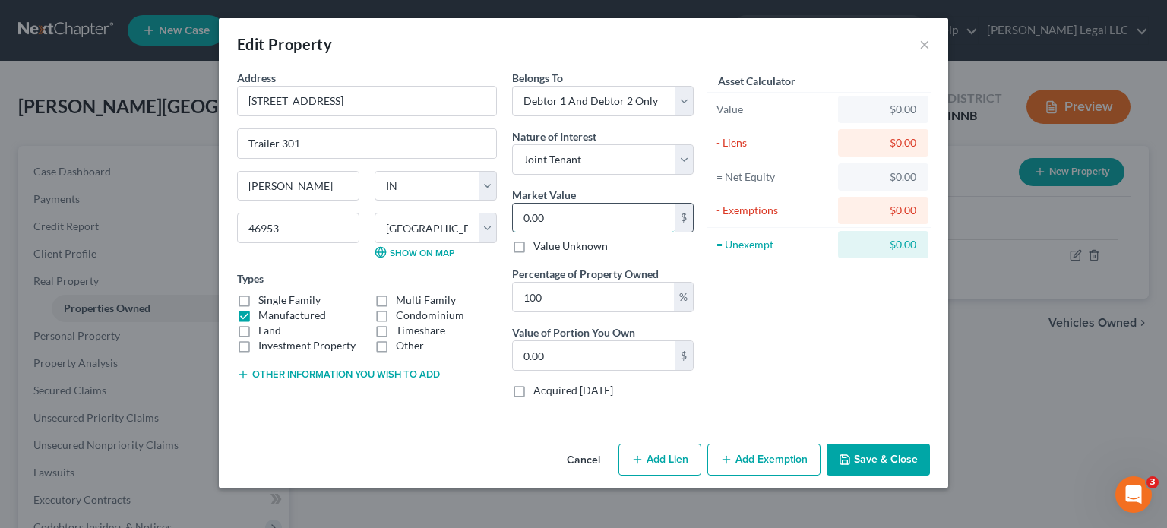
click at [547, 207] on input "0.00" at bounding box center [594, 218] width 162 height 29
type input "5"
type input "5.00"
type input "50"
type input "50.00"
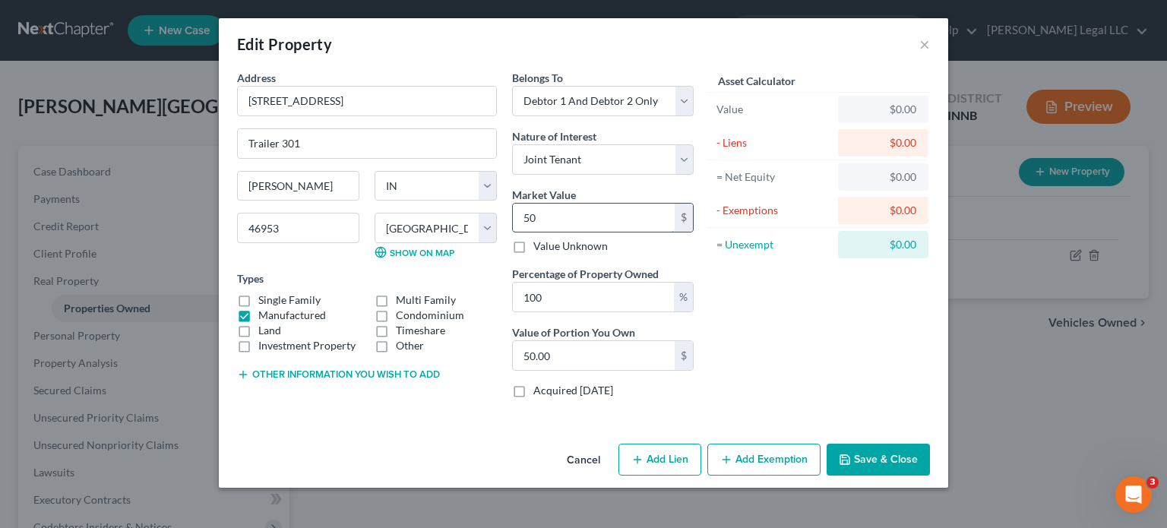
type input "500"
type input "500.00"
type input "5000"
type input "5,000.00"
type input "5,0000"
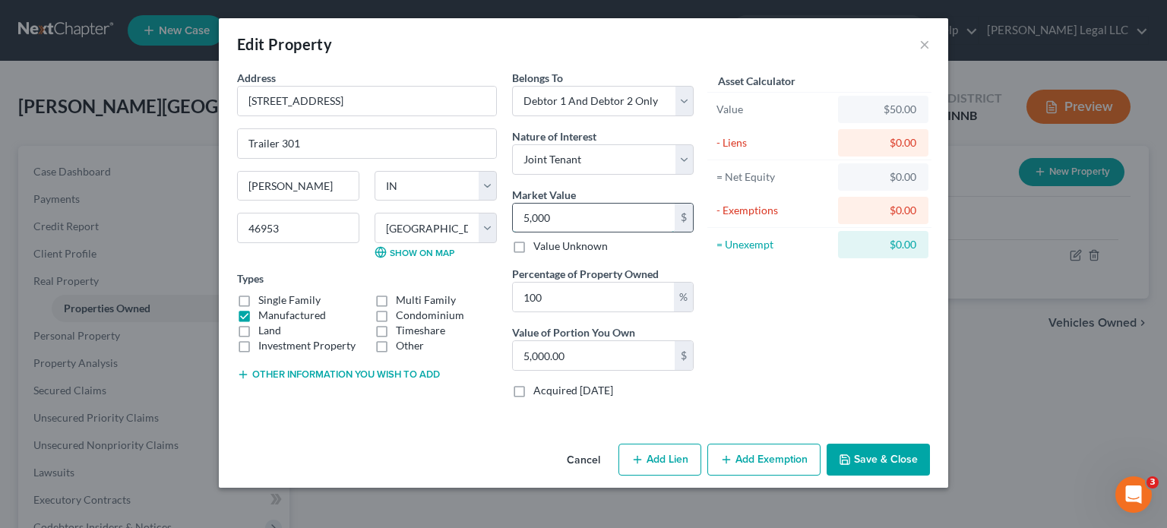
type input "50,000.00"
type input "50,000"
click at [645, 461] on button "Add Lien" at bounding box center [659, 460] width 83 height 32
select select "2"
select select "0"
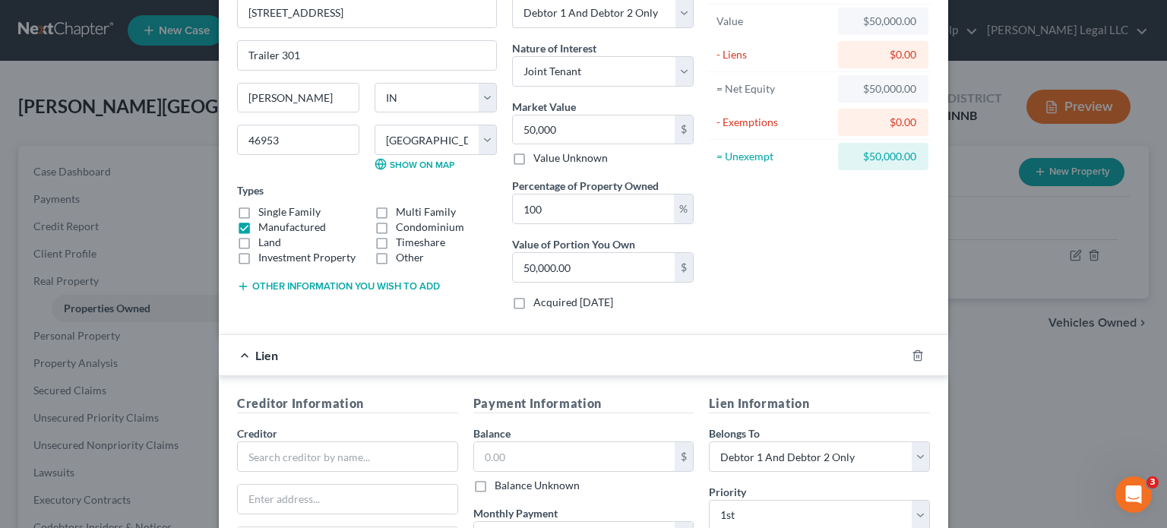
scroll to position [333, 0]
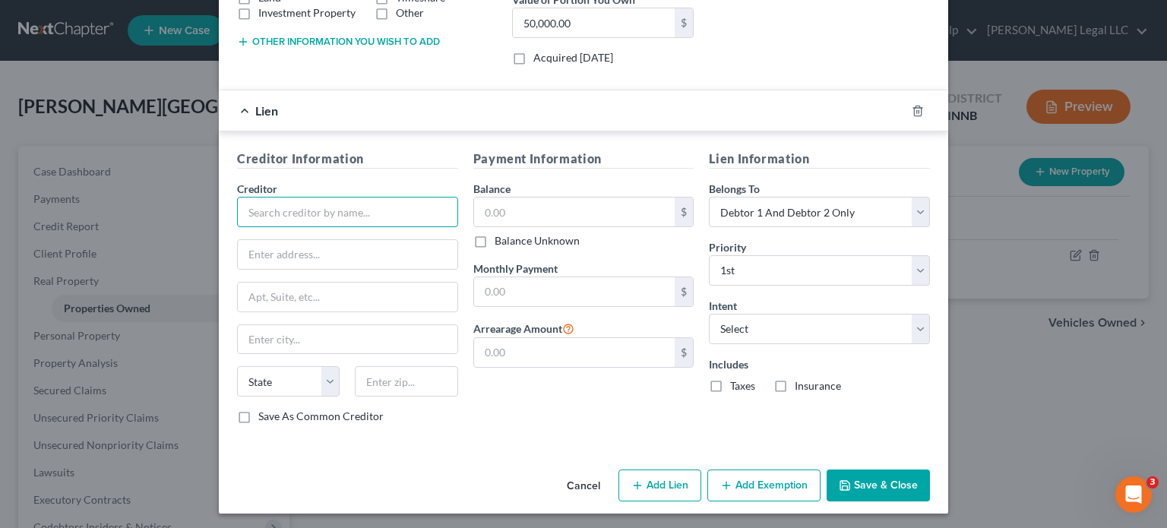
click at [348, 203] on input "text" at bounding box center [347, 212] width 221 height 30
click at [329, 212] on input "text" at bounding box center [347, 212] width 221 height 30
type input "Zippy Home Loans"
type input "Attn: Bankruptcy"
type input "O"
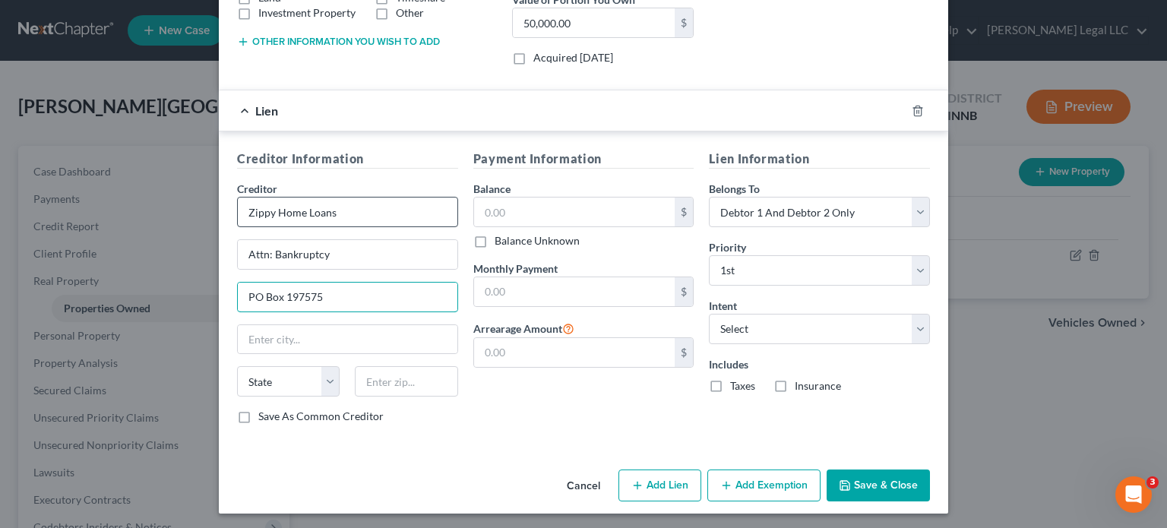
type input "PO Box 197575"
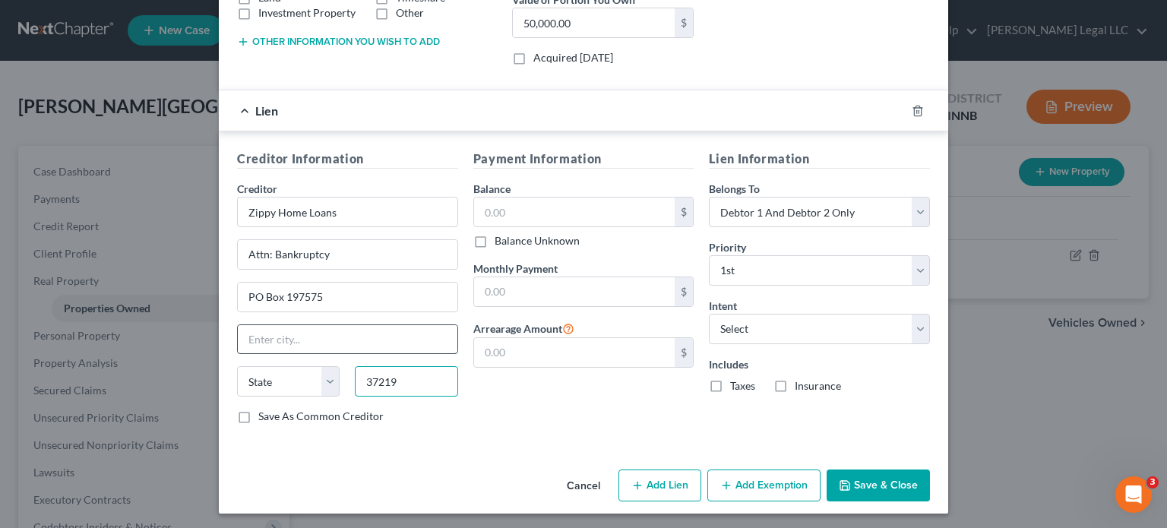
type input "37219"
click at [301, 337] on input "text" at bounding box center [348, 339] width 220 height 29
click at [501, 386] on div "Payment Information Balance $ Balance Unknown Balance Undetermined $ Balance Un…" at bounding box center [584, 293] width 236 height 286
type input "[GEOGRAPHIC_DATA]"
select select "44"
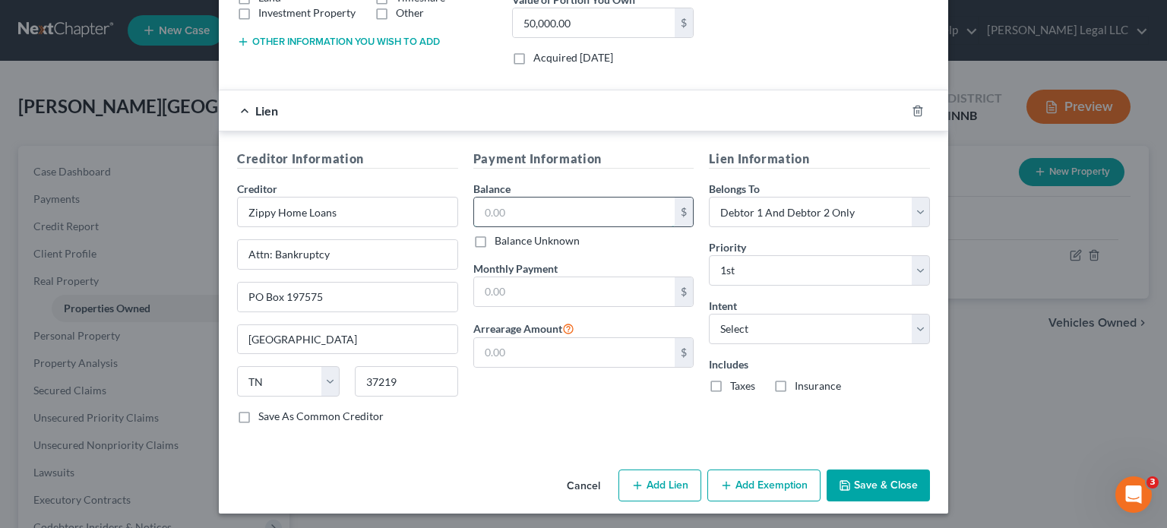
drag, startPoint x: 498, startPoint y: 203, endPoint x: 489, endPoint y: 209, distance: 11.0
click at [498, 203] on input "text" at bounding box center [574, 212] width 201 height 29
click at [518, 204] on input "text" at bounding box center [574, 212] width 201 height 29
type input "43,225.18"
click at [517, 282] on input "text" at bounding box center [574, 291] width 201 height 29
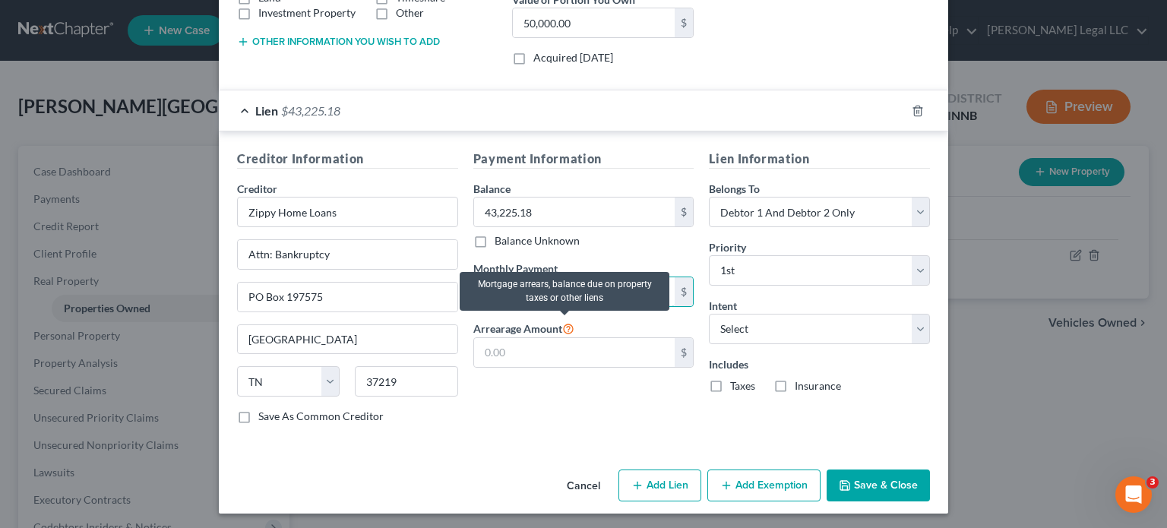
type input "426.25"
click at [568, 334] on label "Arrearage Amount" at bounding box center [523, 328] width 101 height 18
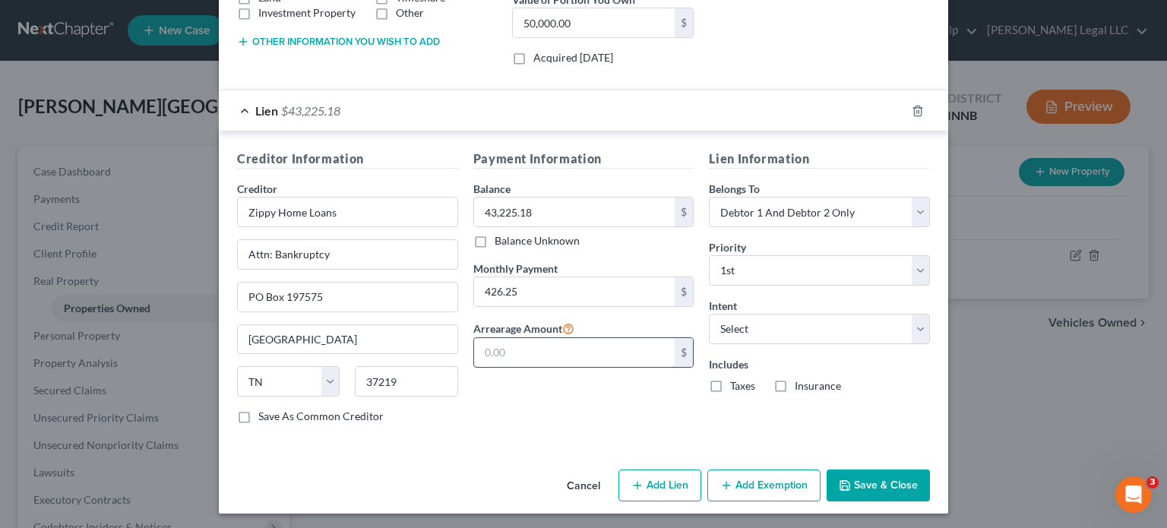
click at [565, 338] on input "text" at bounding box center [574, 352] width 201 height 29
click at [779, 333] on select "Select Surrender Redeem Reaffirm Avoid Other" at bounding box center [819, 329] width 221 height 30
select select "0"
click at [709, 314] on select "Select Surrender Redeem Reaffirm Avoid Other" at bounding box center [819, 329] width 221 height 30
click at [738, 484] on button "Add Exemption" at bounding box center [763, 486] width 113 height 32
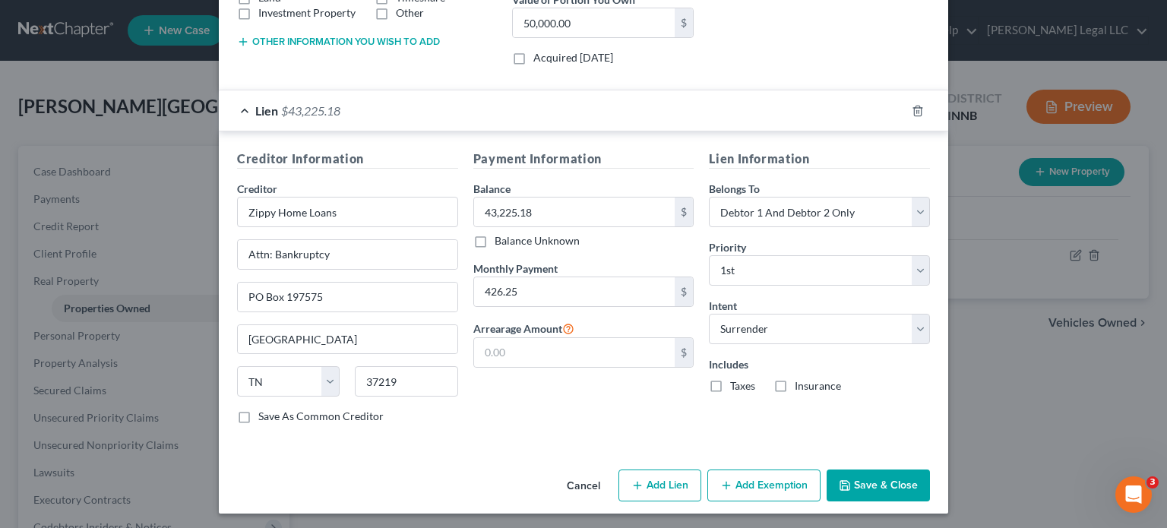
select select "2"
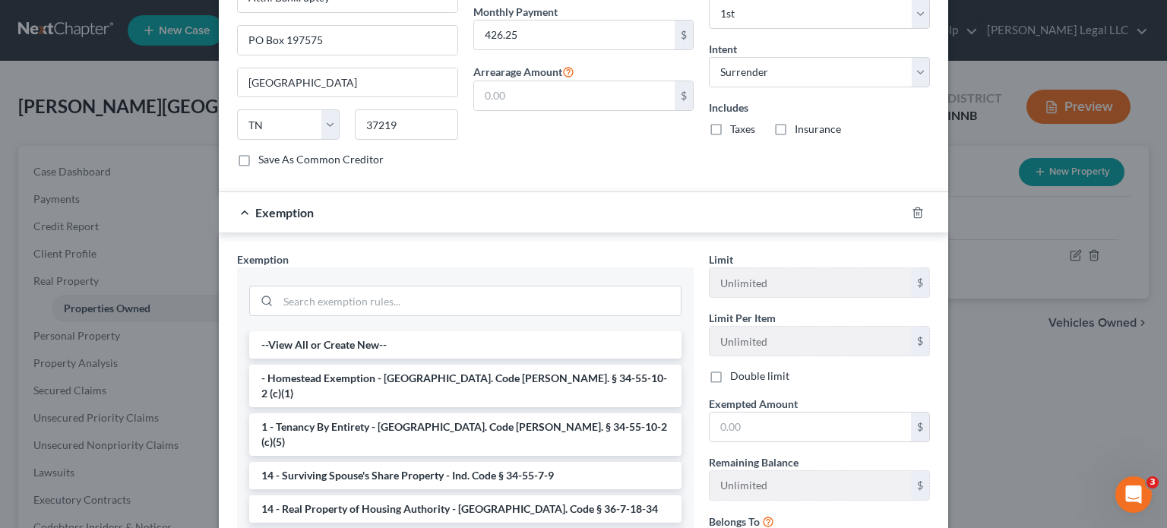
scroll to position [713, 0]
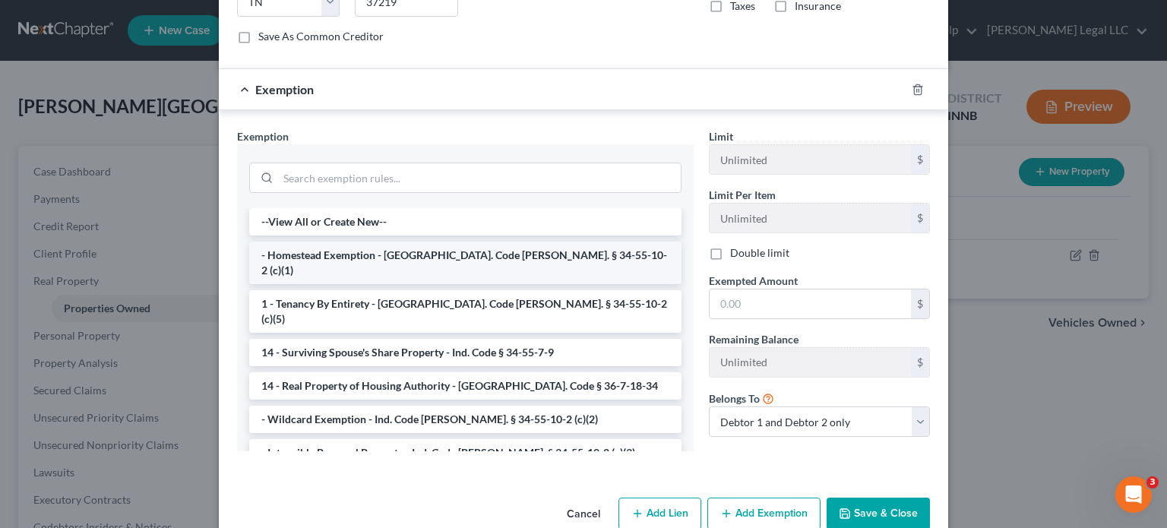
click at [316, 245] on li "- Homestead Exemption - [GEOGRAPHIC_DATA]. Code [PERSON_NAME]. § 34-55-10-2 (c)…" at bounding box center [465, 263] width 432 height 43
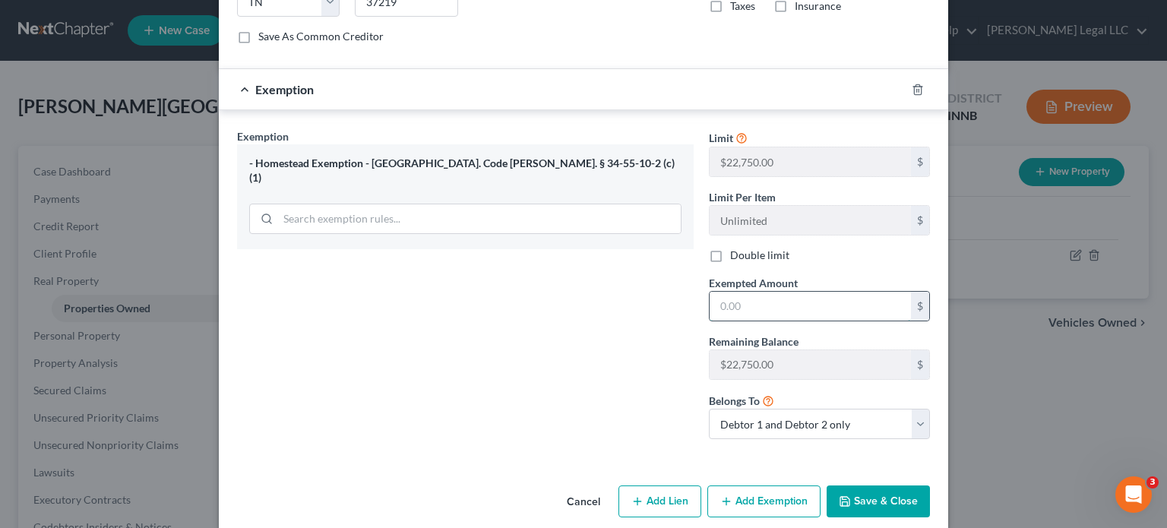
click at [745, 306] on input "text" at bounding box center [810, 306] width 201 height 29
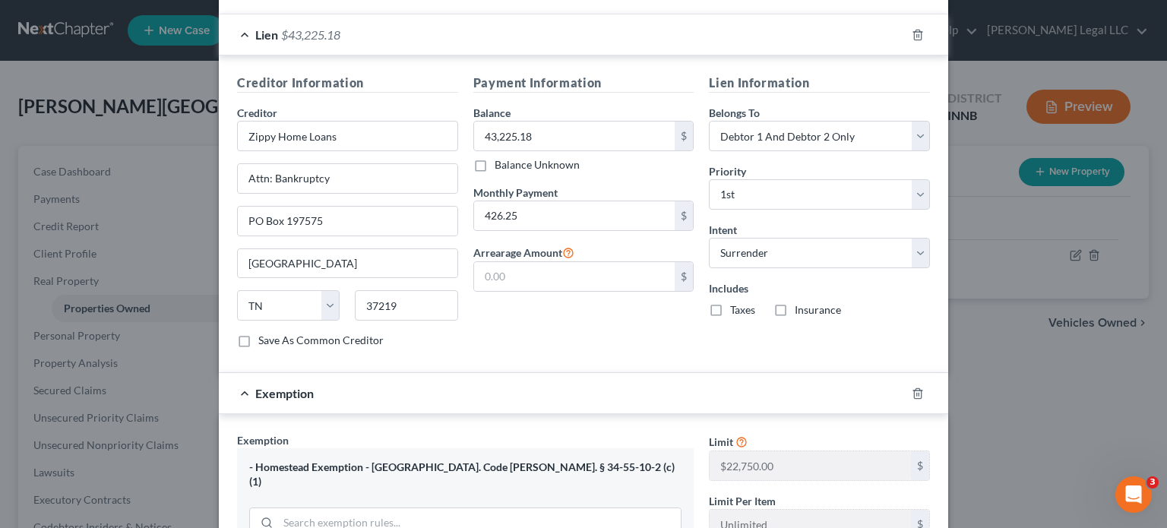
scroll to position [727, 0]
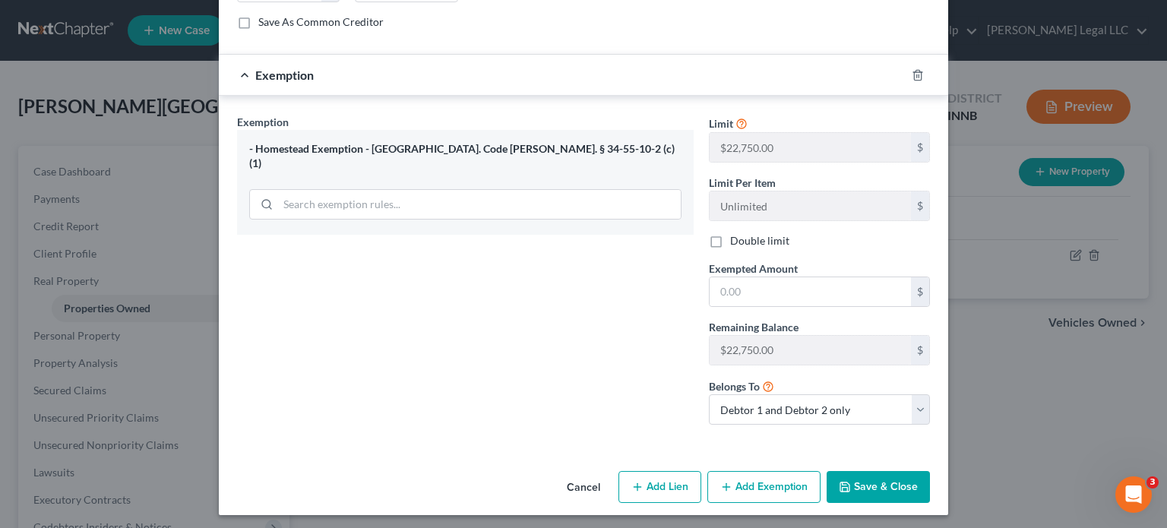
click at [730, 237] on label "Double limit" at bounding box center [759, 240] width 59 height 15
click at [736, 237] on input "Double limit" at bounding box center [741, 238] width 10 height 10
checkbox input "true"
click at [784, 283] on input "text" at bounding box center [810, 291] width 201 height 29
type input "6,774.82"
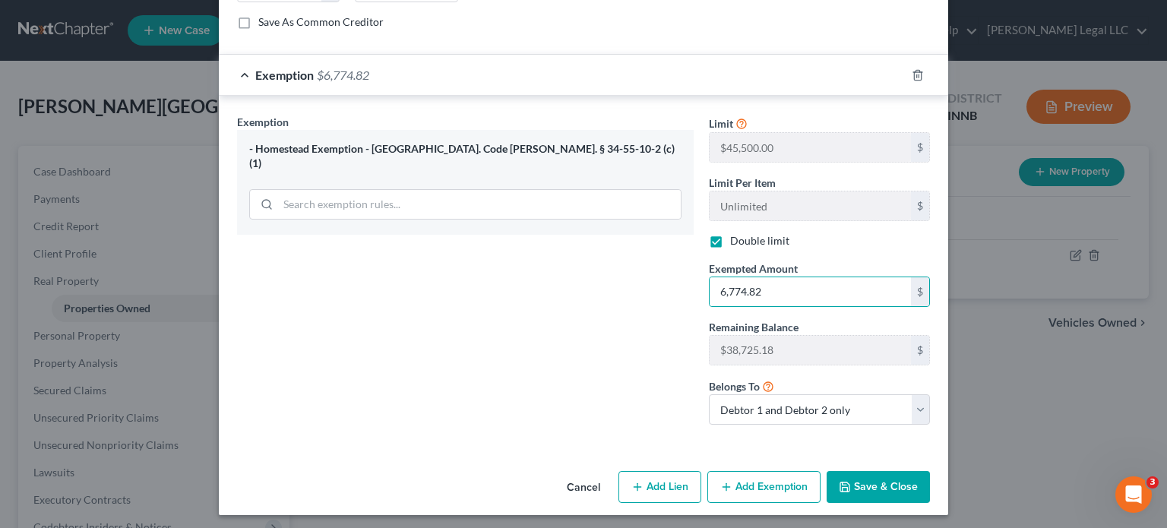
click at [854, 473] on button "Save & Close" at bounding box center [878, 487] width 103 height 32
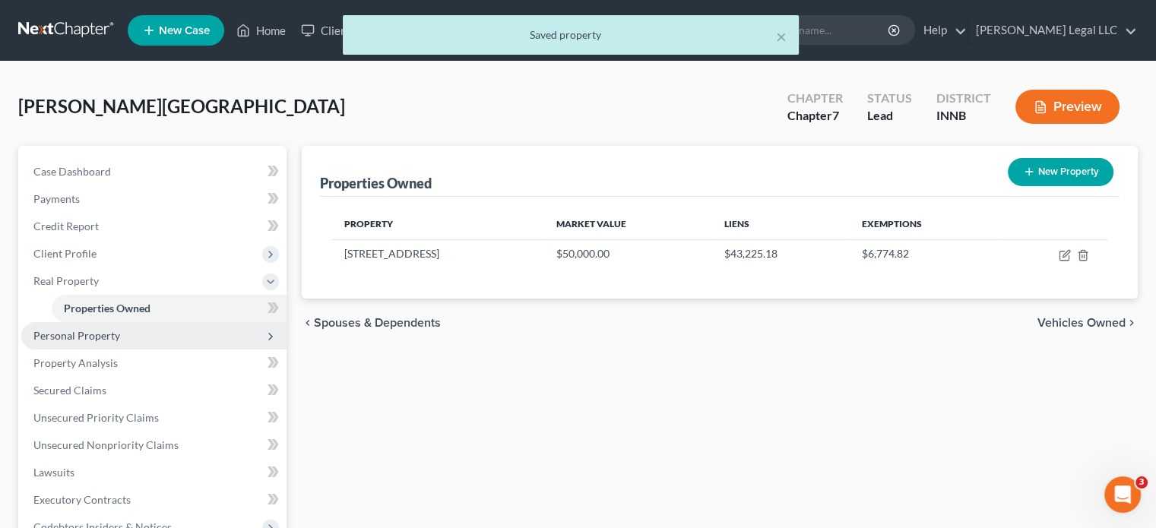
click at [122, 340] on span "Personal Property" at bounding box center [153, 335] width 265 height 27
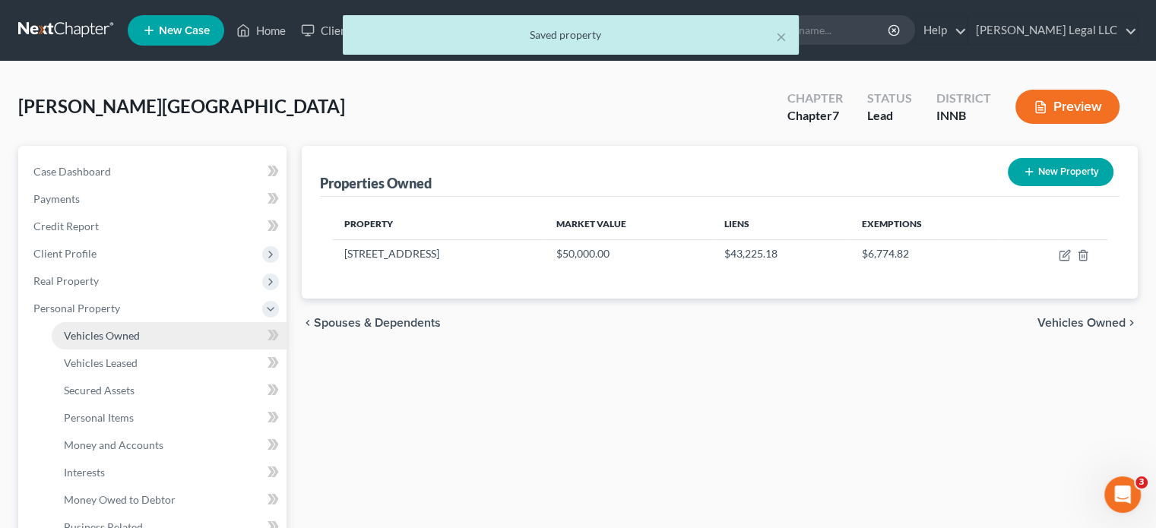
click at [125, 337] on span "Vehicles Owned" at bounding box center [102, 335] width 76 height 13
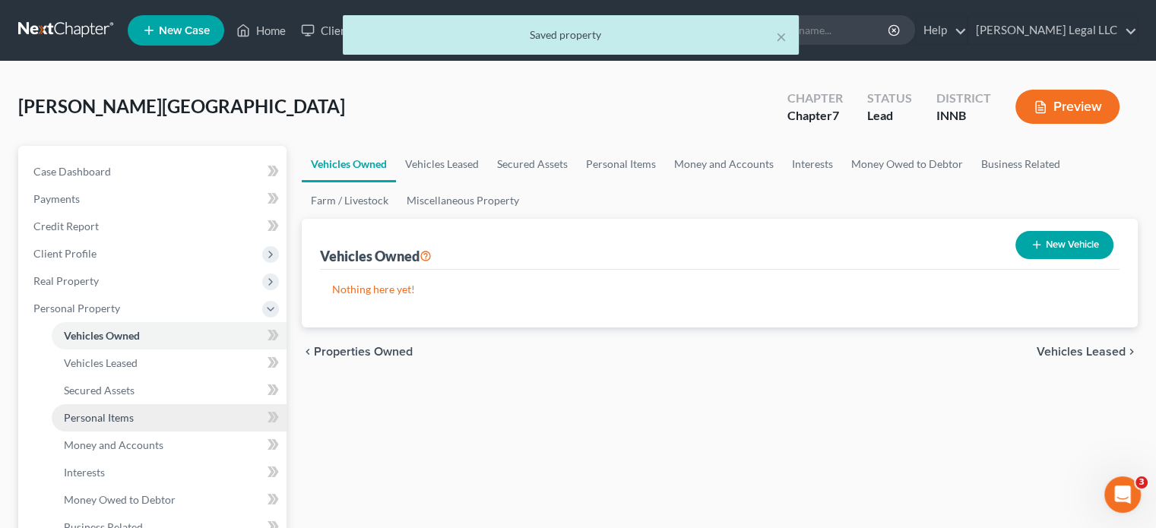
click at [88, 420] on span "Personal Items" at bounding box center [99, 417] width 70 height 13
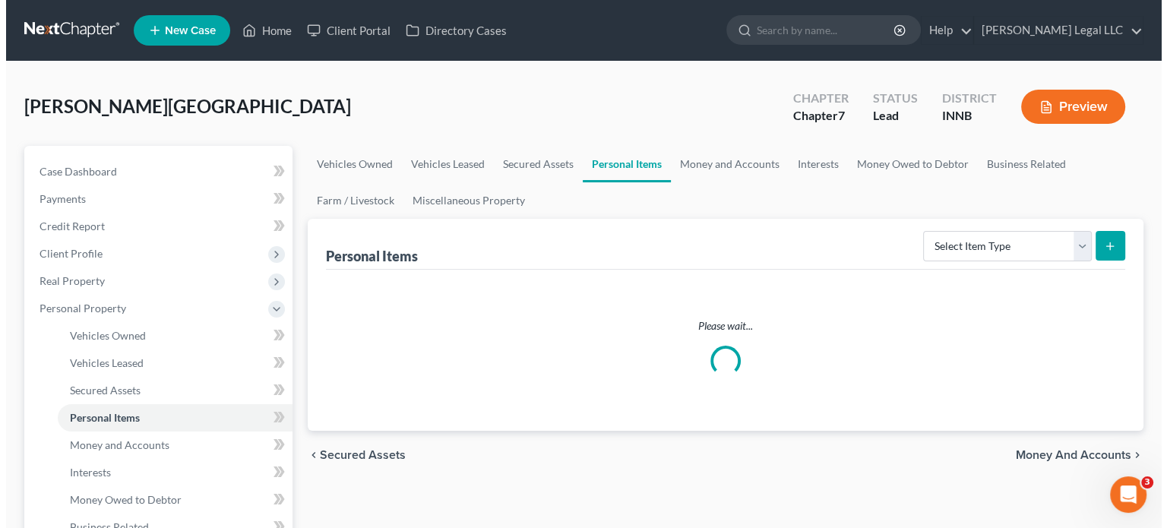
scroll to position [152, 0]
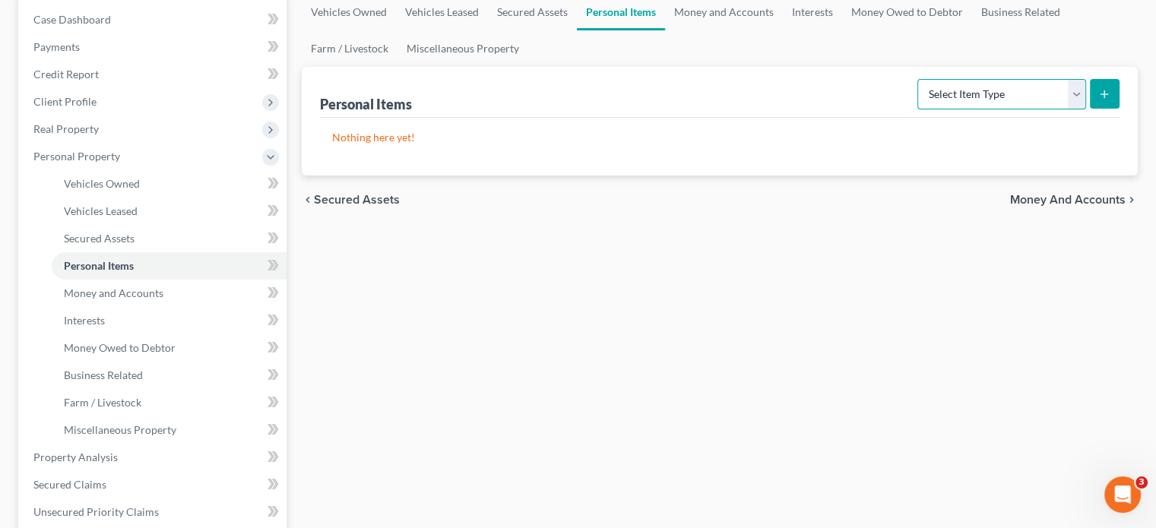
click at [966, 96] on select "Select Item Type Clothing Collectibles Of Value Electronics Firearms Household …" at bounding box center [1001, 94] width 169 height 30
select select "clothing"
click at [919, 79] on select "Select Item Type Clothing Collectibles Of Value Electronics Firearms Household …" at bounding box center [1001, 94] width 169 height 30
click at [1108, 92] on icon "submit" at bounding box center [1104, 94] width 12 height 12
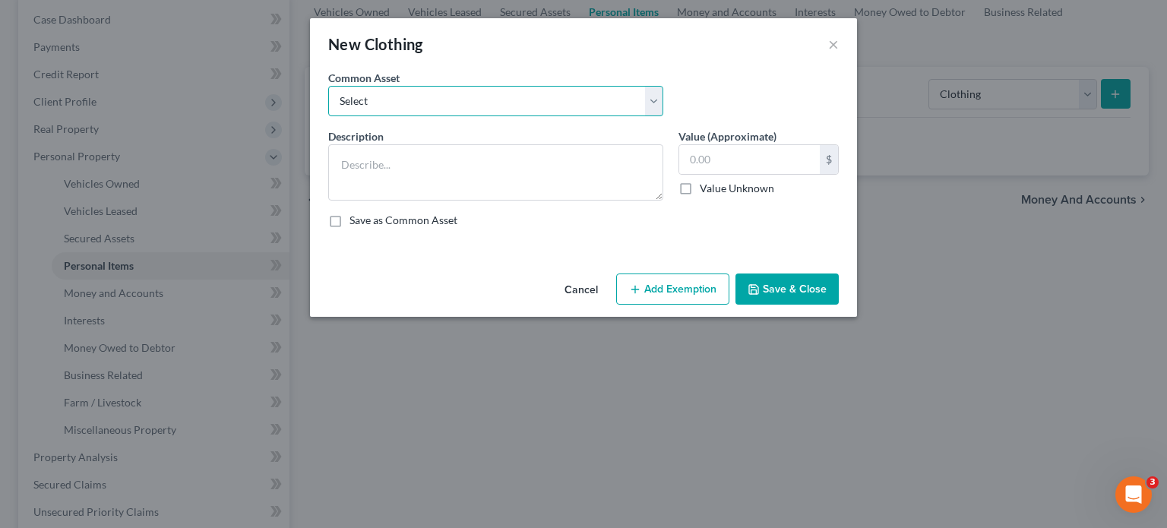
click at [486, 107] on select "Select Clothing Personal used clothing" at bounding box center [495, 101] width 335 height 30
select select "1"
click at [328, 86] on select "Select Clothing Personal used clothing" at bounding box center [495, 101] width 335 height 30
type textarea "Personal used clothing"
type input "500.00"
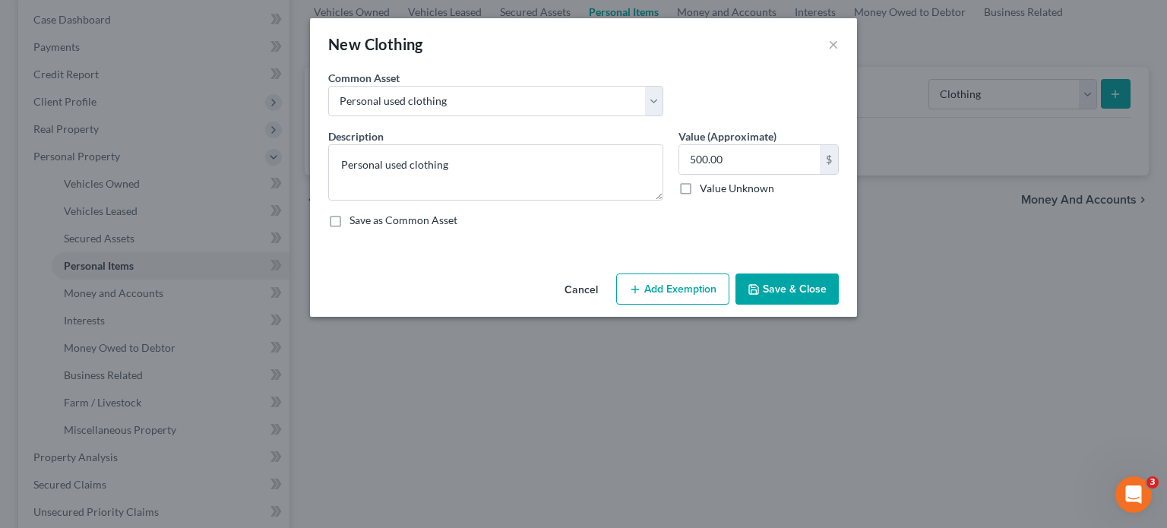
click at [644, 286] on button "Add Exemption" at bounding box center [672, 290] width 113 height 32
select select "2"
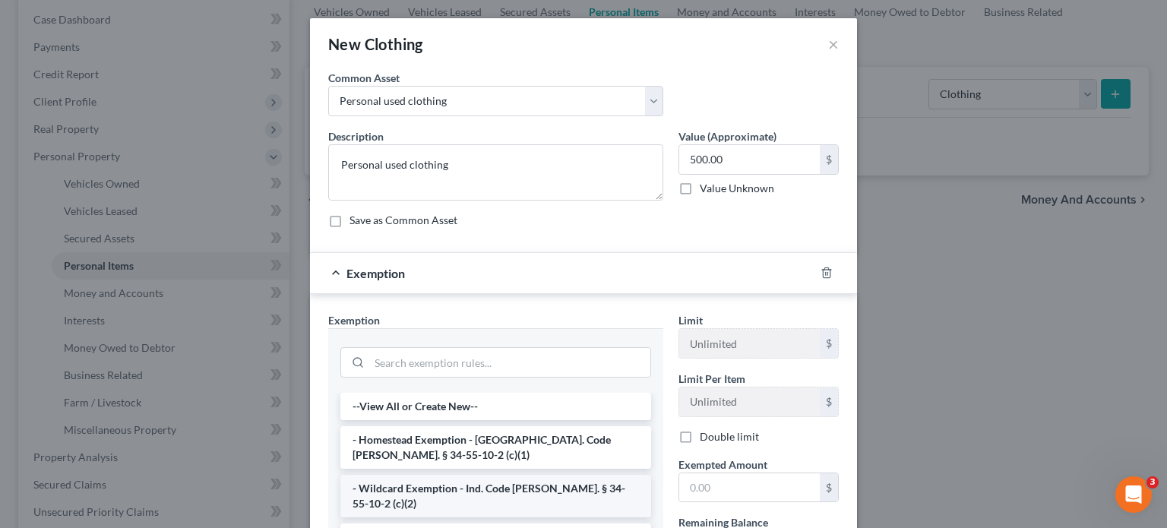
click at [368, 482] on li "- Wildcard Exemption - Ind. Code [PERSON_NAME]. § 34-55-10-2 (c)(2)" at bounding box center [495, 496] width 311 height 43
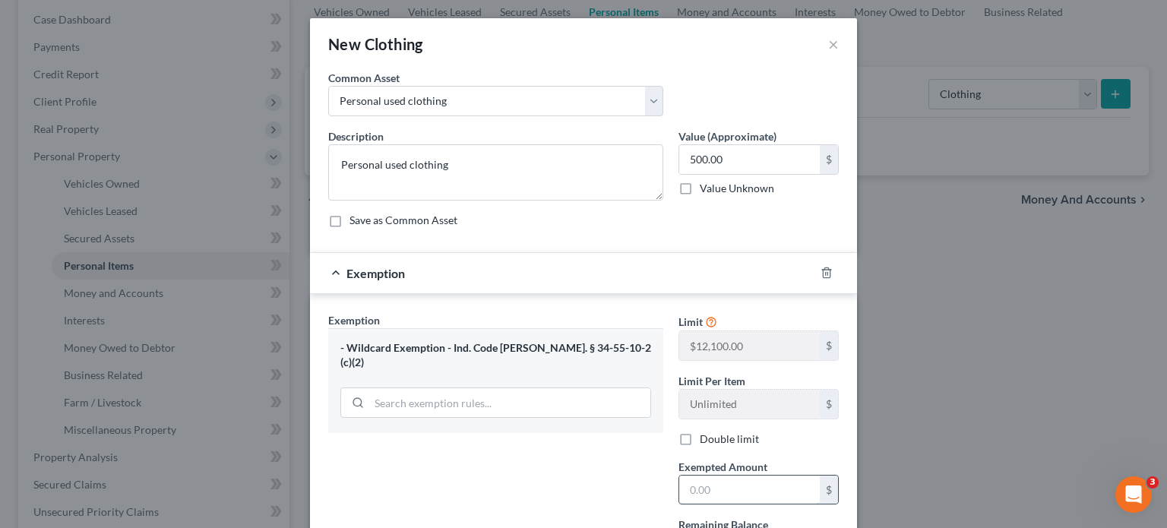
click at [681, 488] on input "text" at bounding box center [749, 490] width 141 height 29
type input "500"
click at [700, 437] on label "Double limit" at bounding box center [729, 439] width 59 height 15
click at [706, 437] on input "Double limit" at bounding box center [711, 437] width 10 height 10
checkbox input "true"
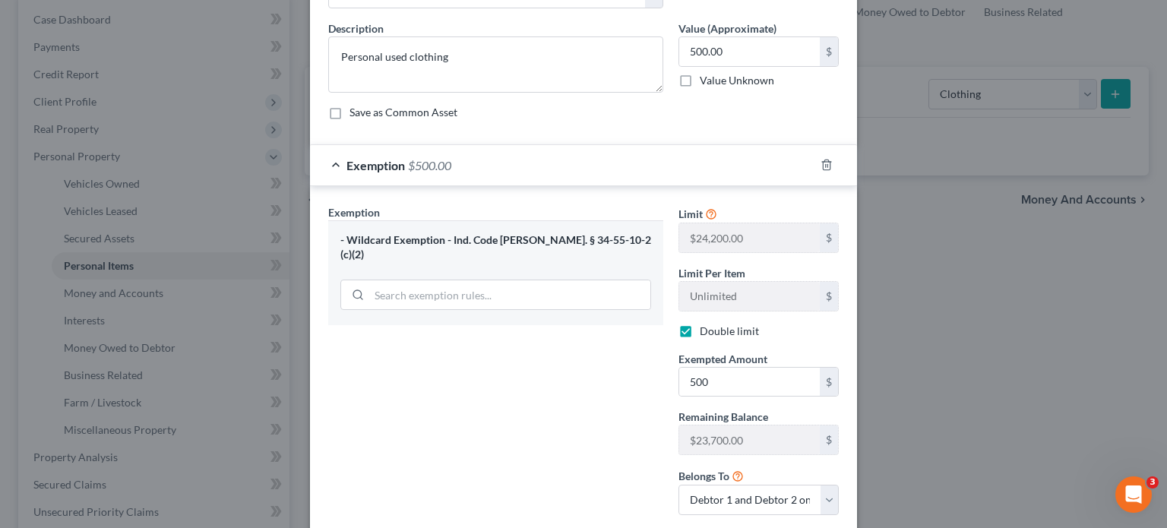
scroll to position [201, 0]
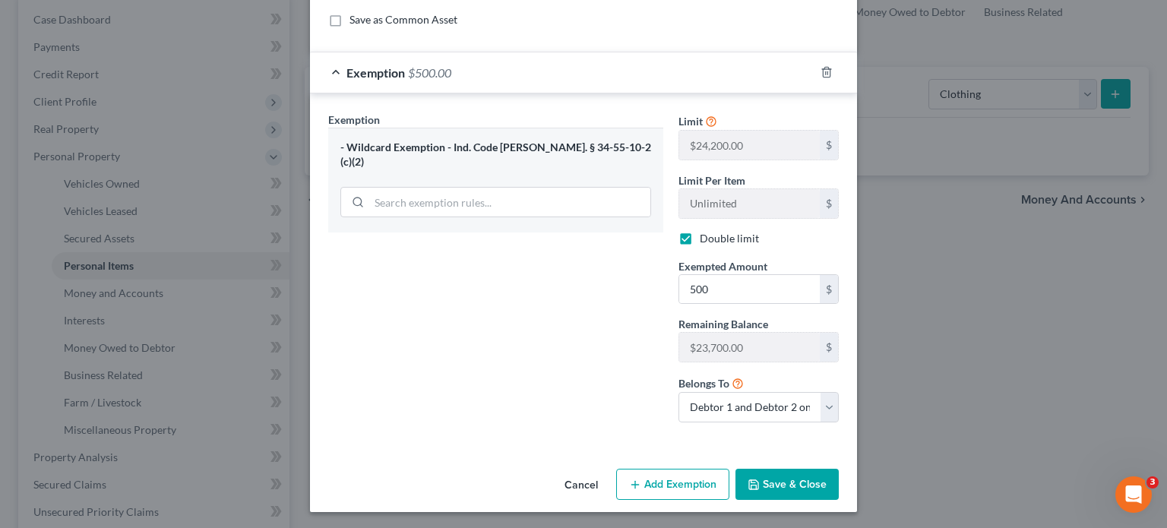
click at [797, 478] on button "Save & Close" at bounding box center [786, 485] width 103 height 32
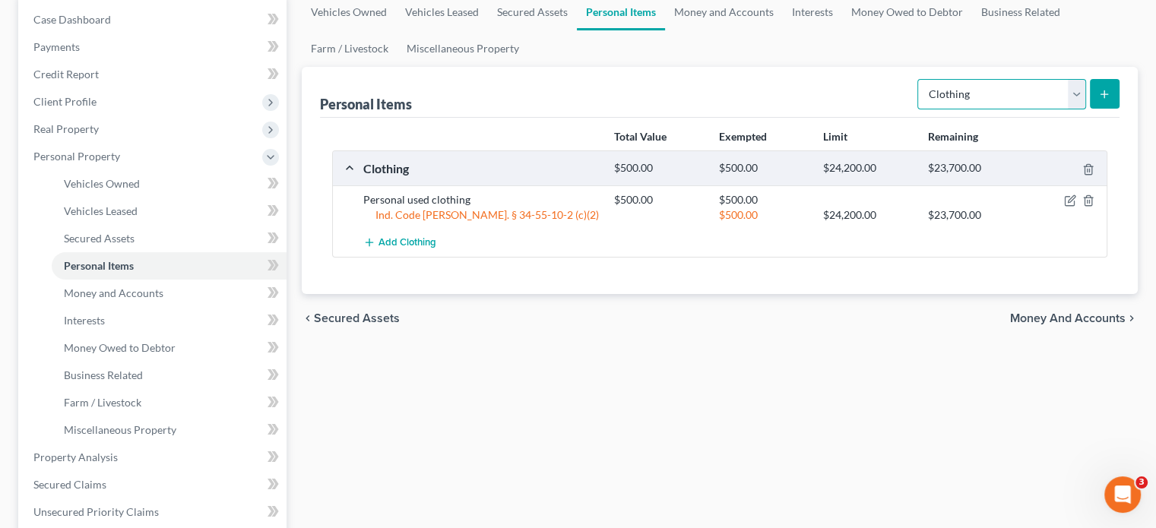
click at [975, 102] on select "Select Item Type Clothing Collectibles Of Value Electronics Firearms Household …" at bounding box center [1001, 94] width 169 height 30
select select "household_goods"
click at [919, 79] on select "Select Item Type Clothing Collectibles Of Value Electronics Firearms Household …" at bounding box center [1001, 94] width 169 height 30
click at [1106, 103] on button "submit" at bounding box center [1104, 94] width 30 height 30
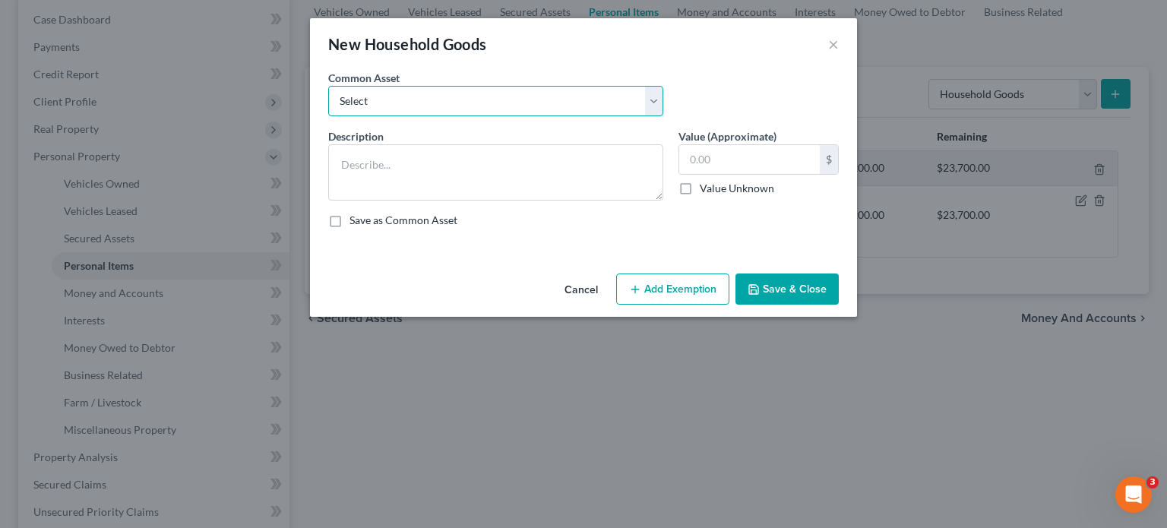
click at [446, 104] on select "Select Household furniture (bedrooms, kitchen, living area, etc.)" at bounding box center [495, 101] width 335 height 30
select select "0"
click at [328, 86] on select "Select Household furniture (bedrooms, kitchen, living area, etc.)" at bounding box center [495, 101] width 335 height 30
type textarea "Household furniture (bedrooms, kitchen, living area, etc.)"
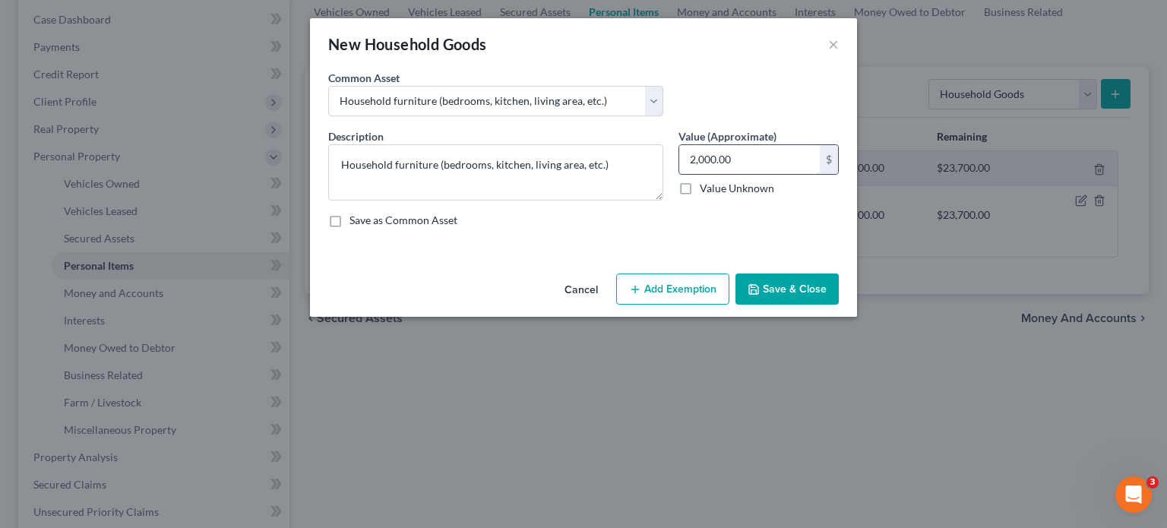
click at [748, 160] on input "2,000.00" at bounding box center [749, 159] width 141 height 29
type input "1,500"
click at [690, 288] on button "Add Exemption" at bounding box center [672, 290] width 113 height 32
select select "2"
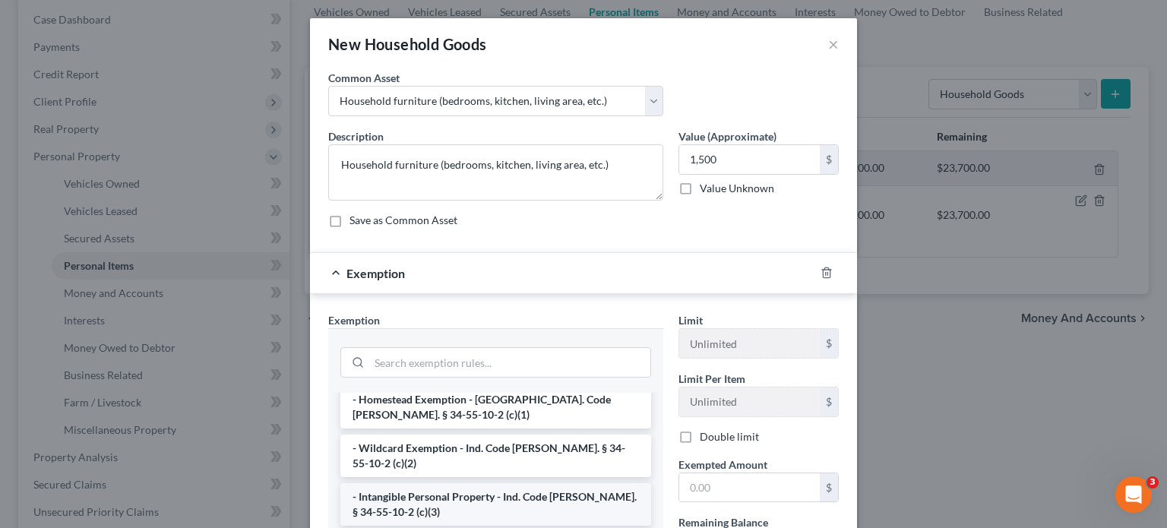
scroll to position [76, 0]
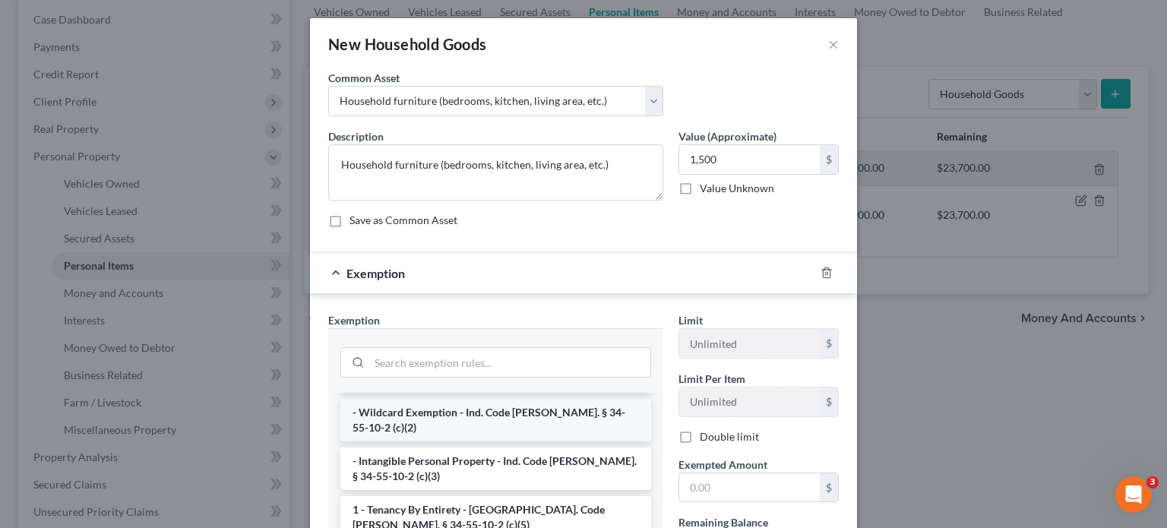
click at [389, 409] on li "- Wildcard Exemption - Ind. Code [PERSON_NAME]. § 34-55-10-2 (c)(2)" at bounding box center [495, 420] width 311 height 43
checkbox input "true"
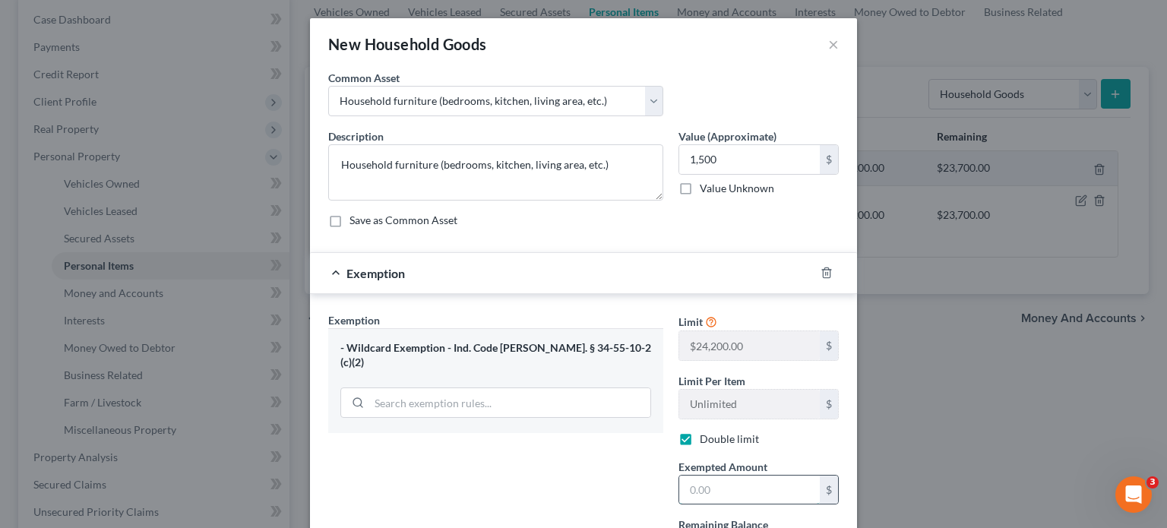
click at [726, 496] on input "text" at bounding box center [749, 490] width 141 height 29
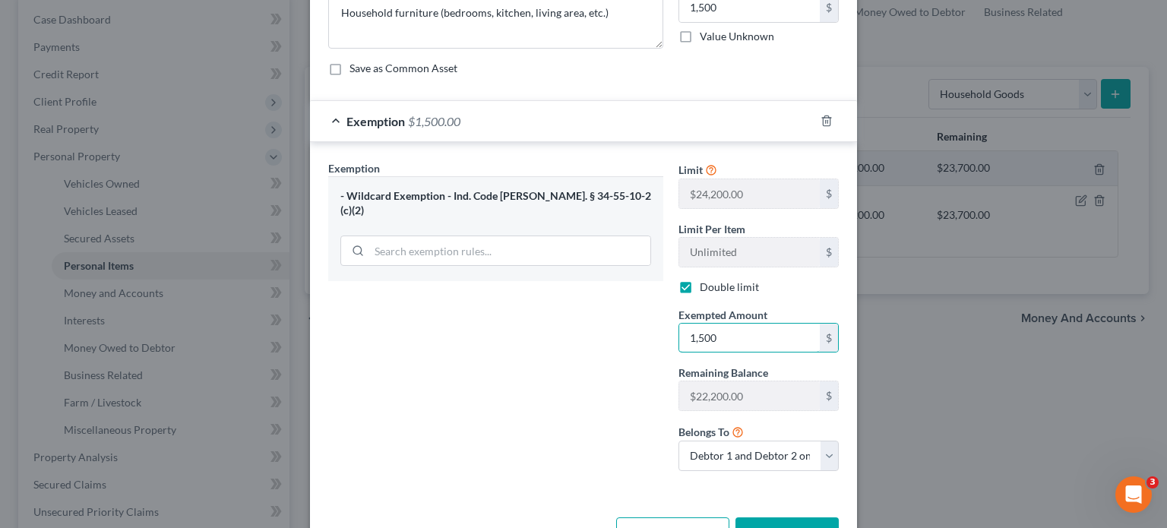
type input "1,500"
click at [798, 519] on button "Save & Close" at bounding box center [786, 533] width 103 height 32
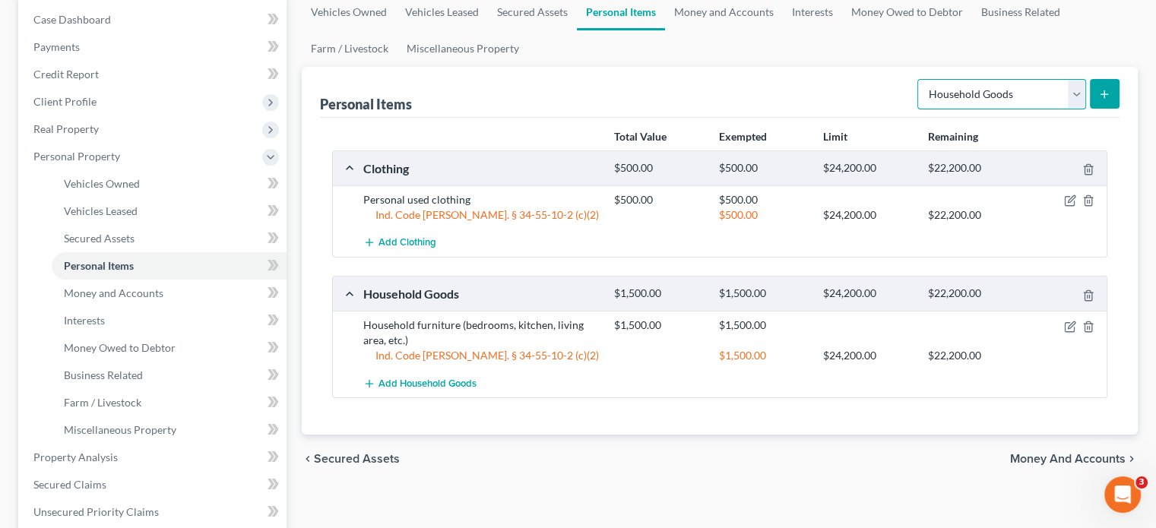
click at [988, 90] on select "Select Item Type Clothing Collectibles Of Value Electronics Firearms Household …" at bounding box center [1001, 94] width 169 height 30
select select "electronics"
click at [919, 79] on select "Select Item Type Clothing Collectibles Of Value Electronics Firearms Household …" at bounding box center [1001, 94] width 169 height 30
click at [1107, 88] on icon "submit" at bounding box center [1104, 94] width 12 height 12
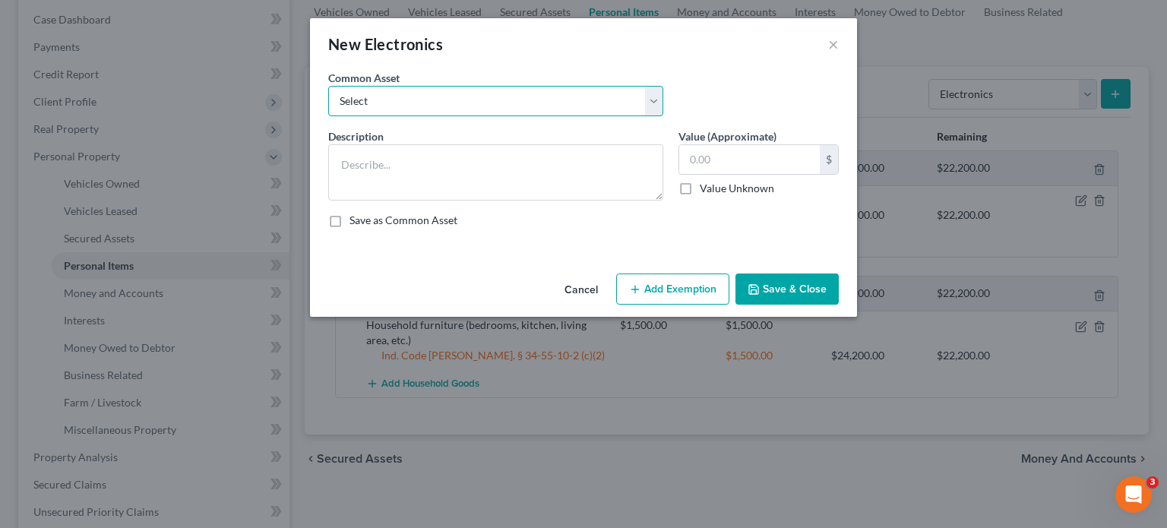
click at [396, 106] on select "Select Miscellaneous electronics including televisions, computer equipment, and…" at bounding box center [495, 101] width 335 height 30
select select "0"
click at [328, 86] on select "Select Miscellaneous electronics including televisions, computer equipment, and…" at bounding box center [495, 101] width 335 height 30
type textarea "Miscellaneous electronics including televisions, computer equipment, and other …"
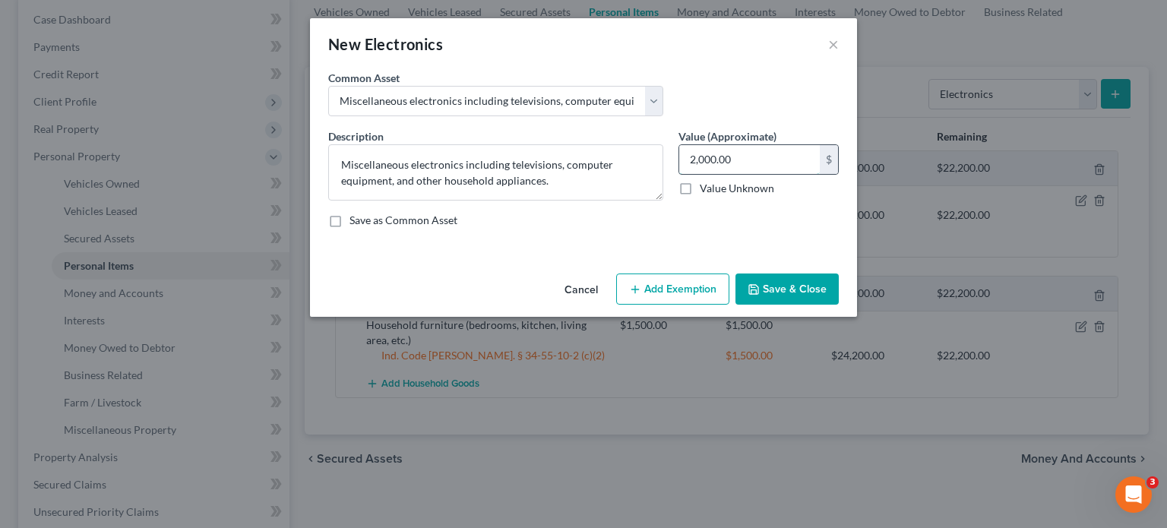
click at [751, 158] on input "2,000.00" at bounding box center [749, 159] width 141 height 29
type input "1,500"
click at [656, 300] on button "Add Exemption" at bounding box center [672, 290] width 113 height 32
select select "2"
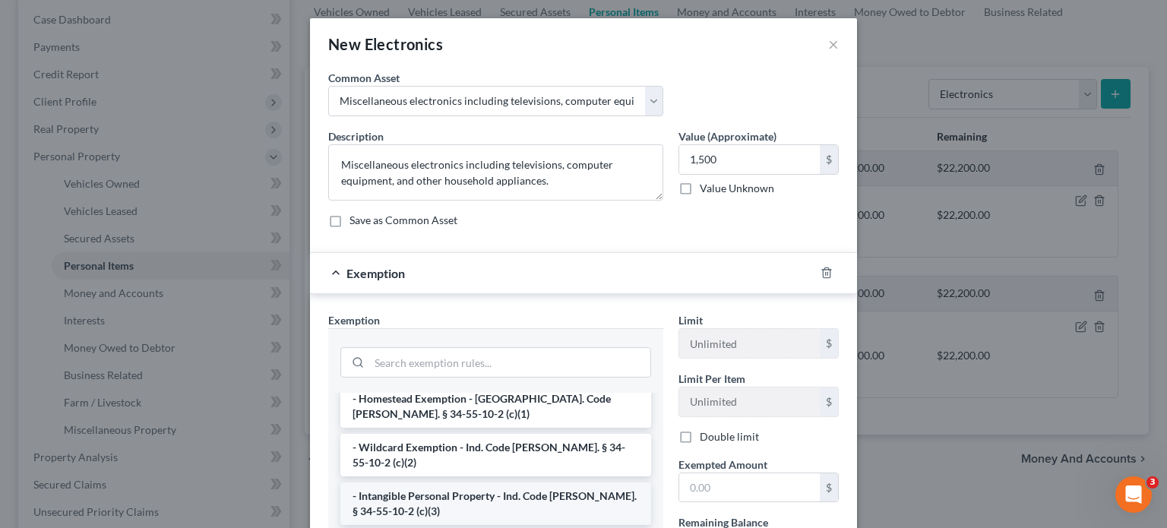
scroll to position [76, 0]
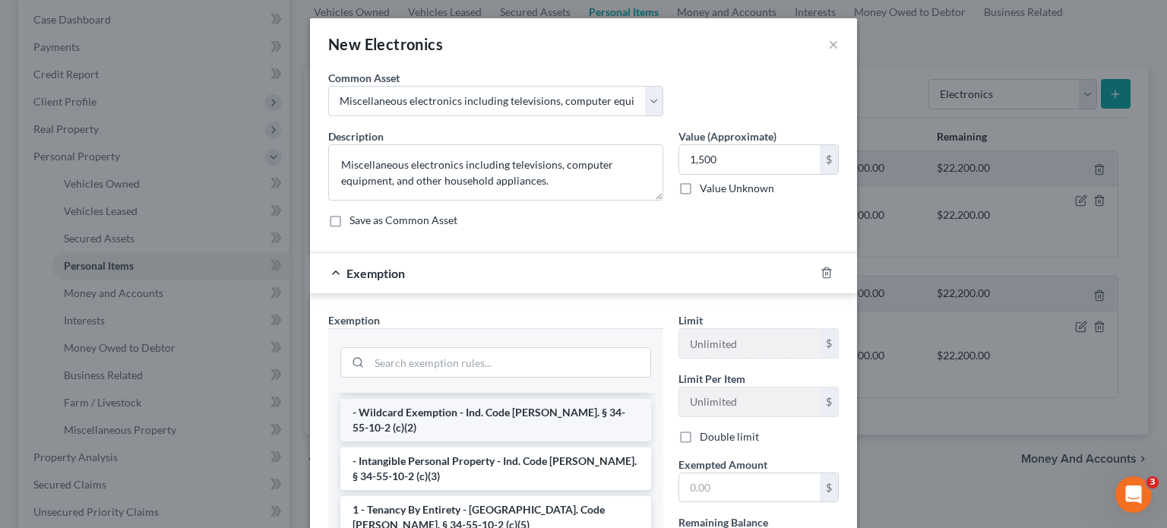
click at [406, 407] on li "- Wildcard Exemption - Ind. Code [PERSON_NAME]. § 34-55-10-2 (c)(2)" at bounding box center [495, 420] width 311 height 43
checkbox input "true"
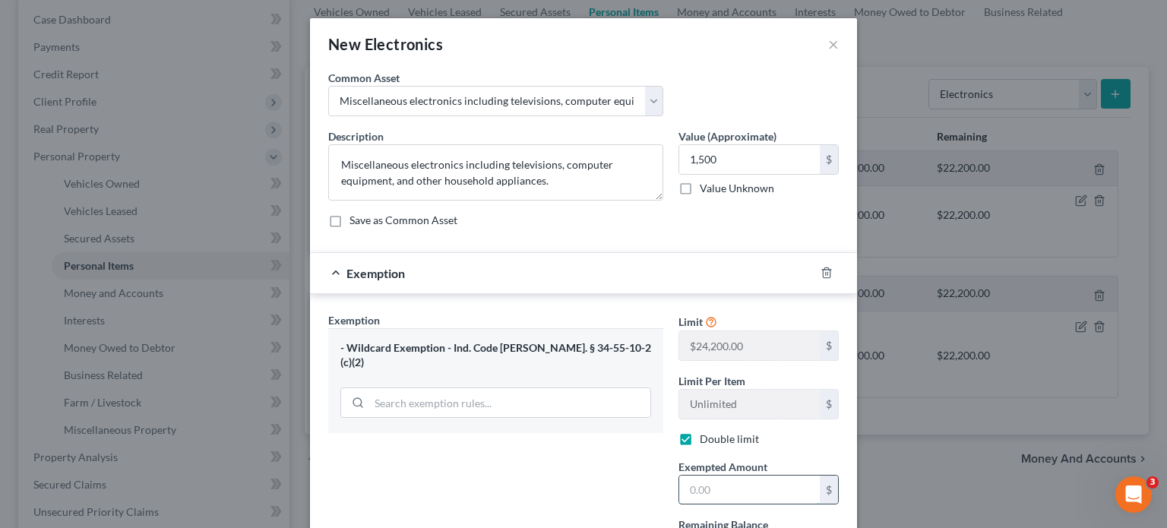
click at [764, 487] on input "text" at bounding box center [749, 490] width 141 height 29
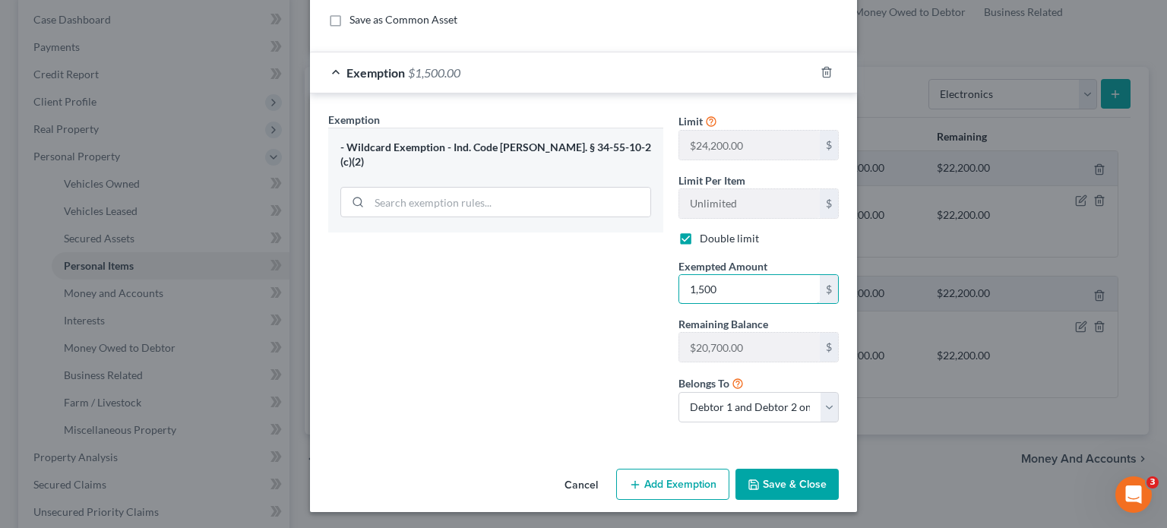
type input "1,500"
click at [751, 469] on button "Save & Close" at bounding box center [786, 485] width 103 height 32
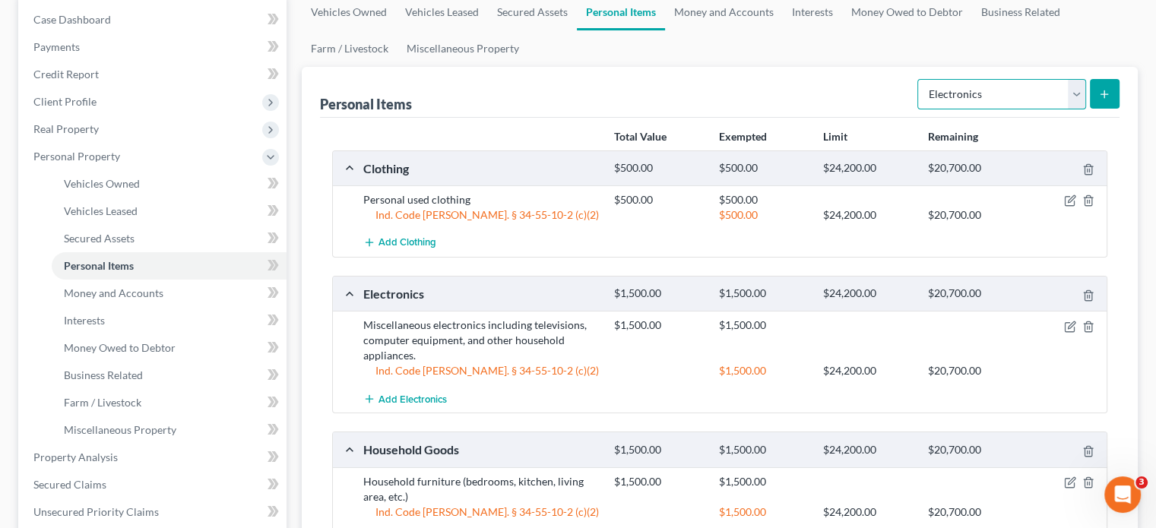
click at [993, 100] on select "Select Item Type Clothing Collectibles Of Value Electronics Firearms Household …" at bounding box center [1001, 94] width 169 height 30
select select "jewelry"
click at [919, 79] on select "Select Item Type Clothing Collectibles Of Value Electronics Firearms Household …" at bounding box center [1001, 94] width 169 height 30
click at [1112, 100] on button "submit" at bounding box center [1104, 94] width 30 height 30
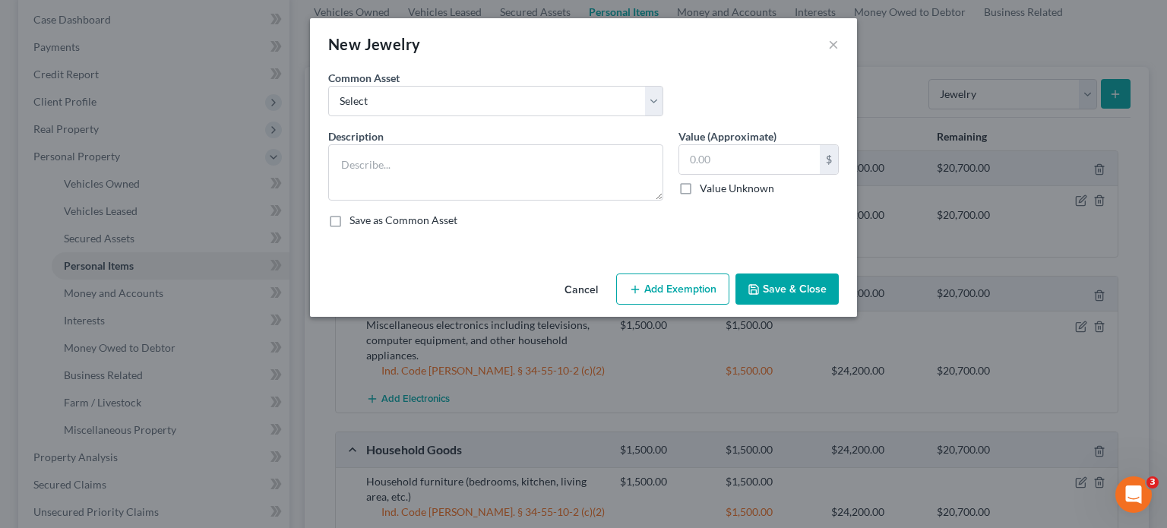
click at [415, 72] on div "Common Asset Select Miscellaneous fine and costume jewelry, watches, and access…" at bounding box center [496, 93] width 350 height 46
drag, startPoint x: 413, startPoint y: 94, endPoint x: 404, endPoint y: 115, distance: 22.4
click at [413, 94] on select "Select Miscellaneous fine and costume jewelry, watches, and accessories." at bounding box center [495, 101] width 335 height 30
select select "0"
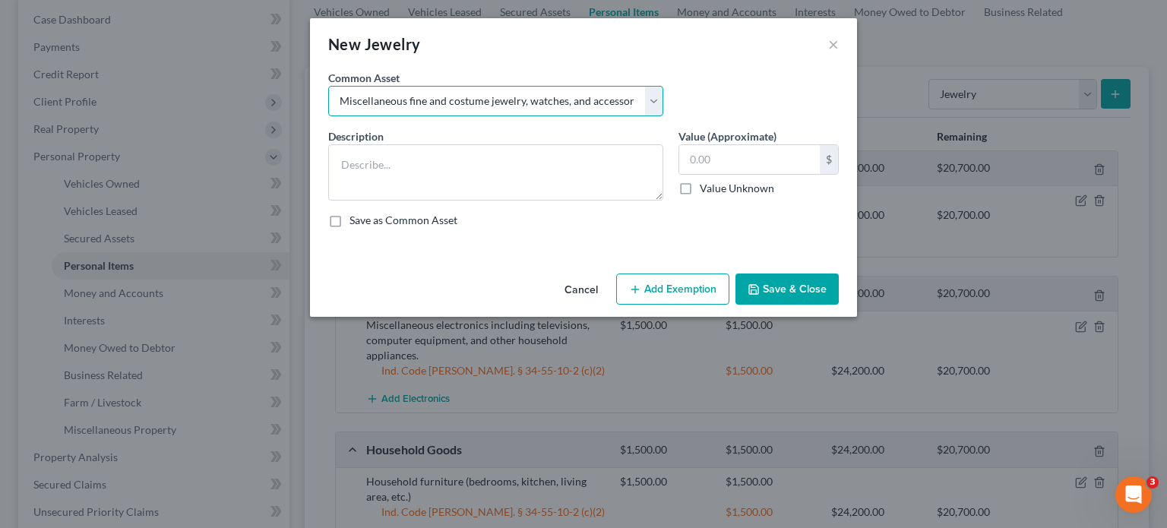
click at [328, 86] on select "Select Miscellaneous fine and costume jewelry, watches, and accessories." at bounding box center [495, 101] width 335 height 30
type textarea "Miscellaneous fine and costume jewelry, watches, and accessories."
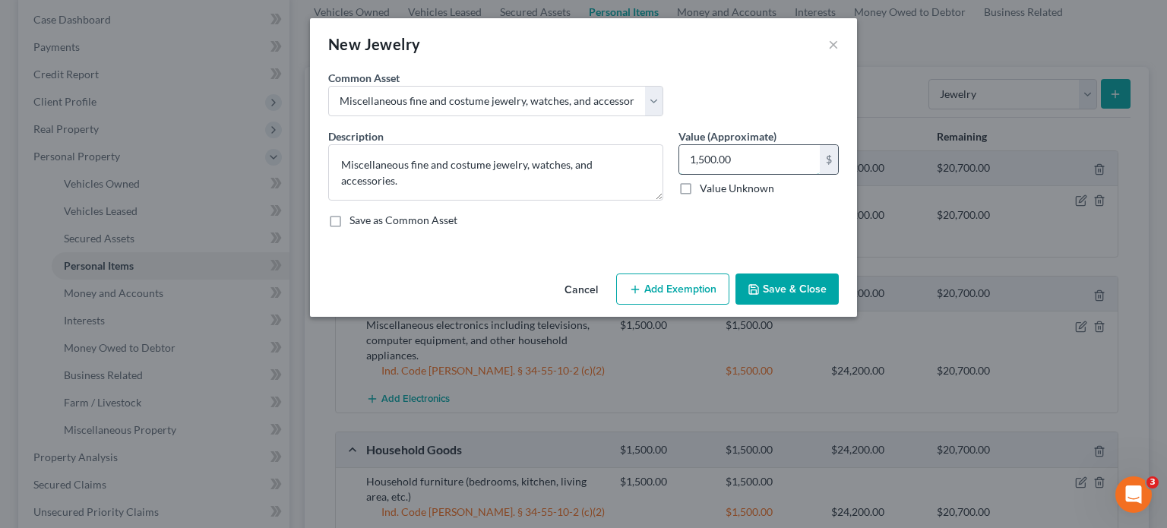
click at [760, 163] on input "1,500.00" at bounding box center [749, 159] width 141 height 29
click at [757, 164] on input "1,000" at bounding box center [749, 159] width 141 height 29
type input "1,000"
click at [662, 284] on button "Add Exemption" at bounding box center [672, 290] width 113 height 32
select select "2"
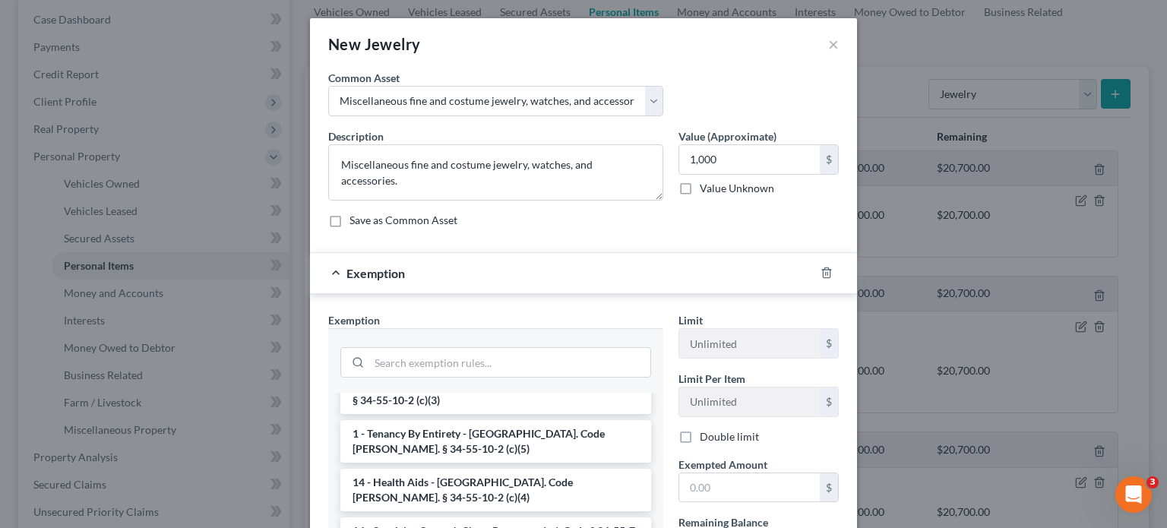
scroll to position [0, 0]
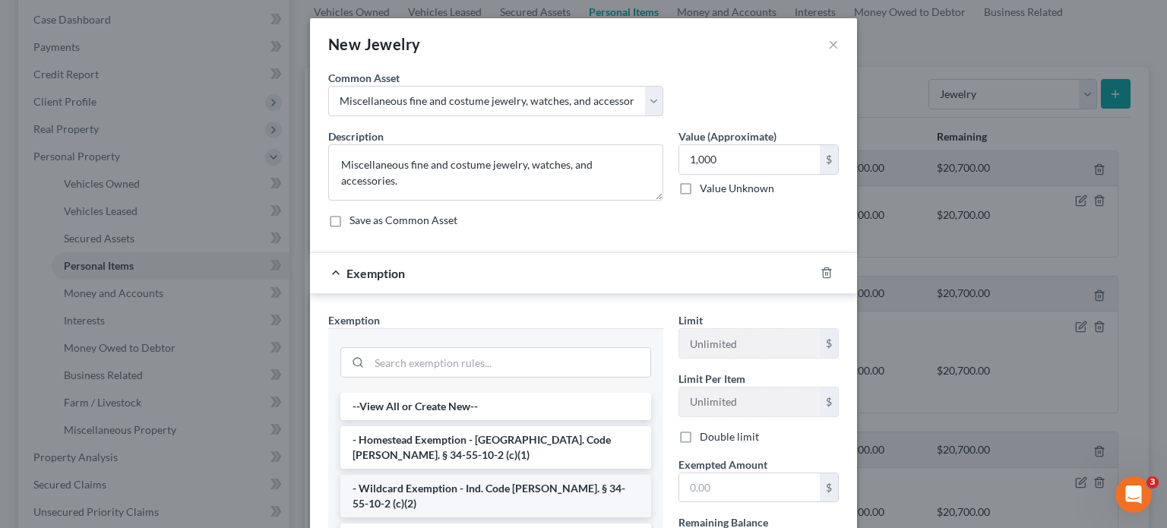
drag, startPoint x: 403, startPoint y: 485, endPoint x: 603, endPoint y: 489, distance: 200.6
click at [404, 486] on li "- Wildcard Exemption - Ind. Code [PERSON_NAME]. § 34-55-10-2 (c)(2)" at bounding box center [495, 496] width 311 height 43
checkbox input "true"
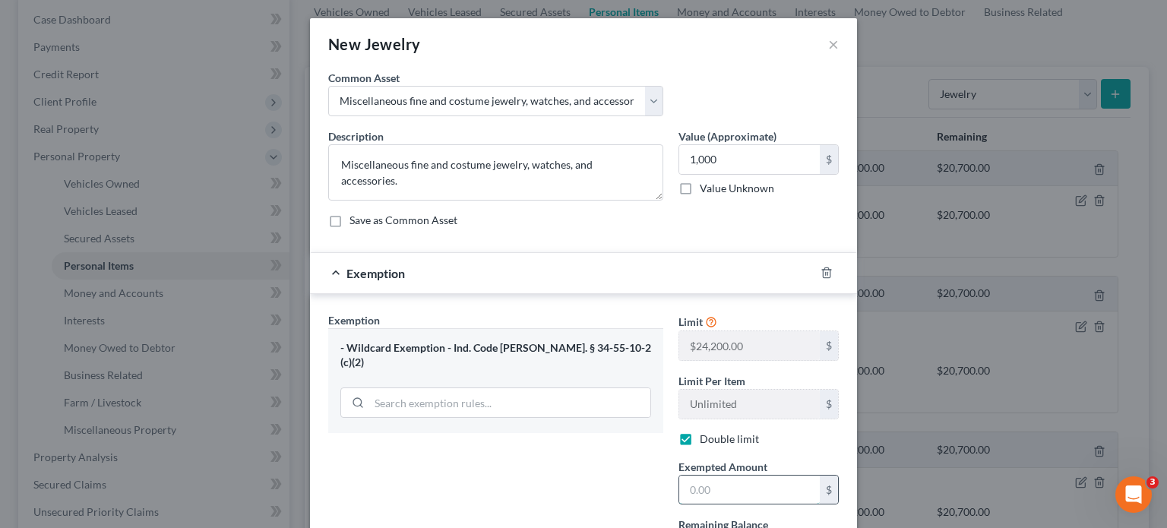
click at [726, 484] on input "text" at bounding box center [749, 490] width 141 height 29
type input "1,000"
click at [619, 490] on div "Exemption Set must be selected for CA. Exemption * - Wildcard Exemption - Ind. …" at bounding box center [496, 473] width 350 height 323
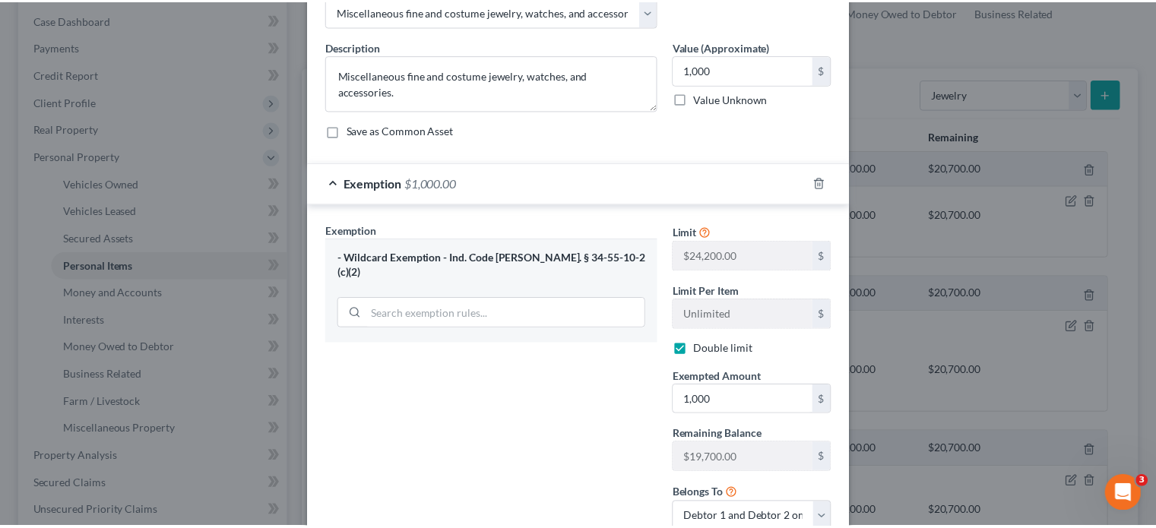
scroll to position [201, 0]
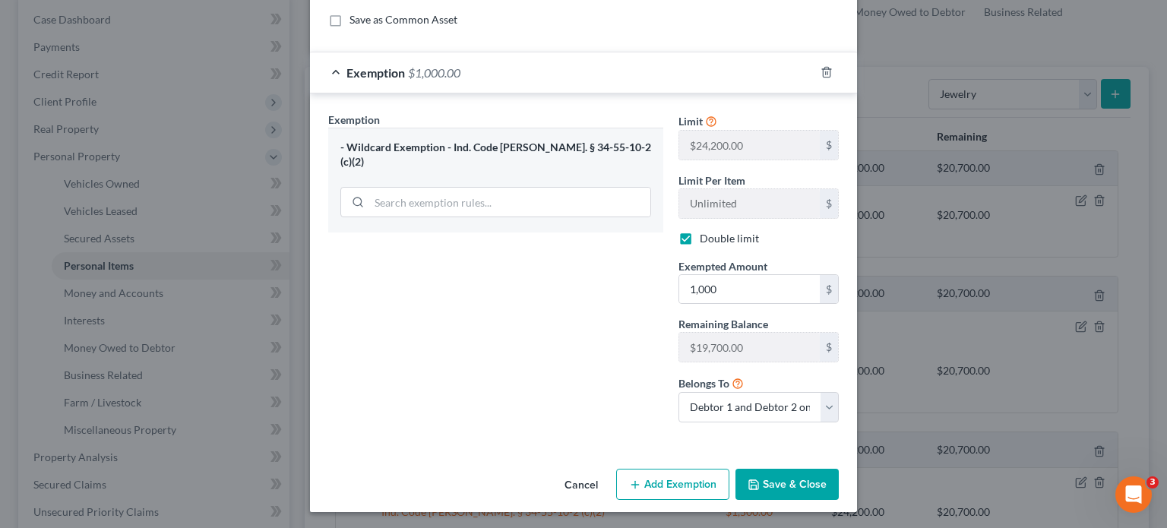
click at [767, 497] on button "Save & Close" at bounding box center [786, 485] width 103 height 32
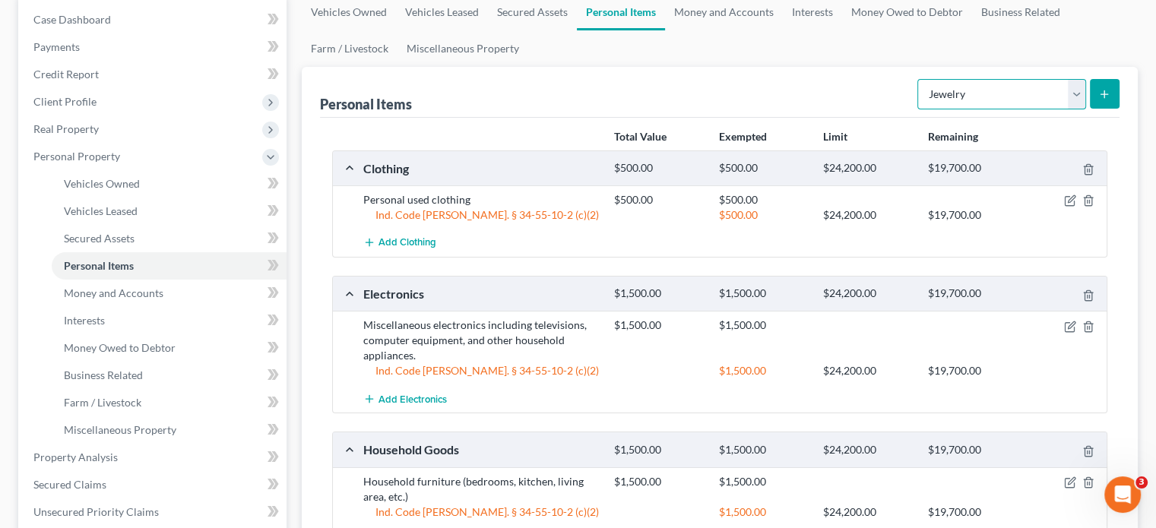
click at [1022, 108] on select "Select Item Type Clothing Collectibles Of Value Electronics Firearms Household …" at bounding box center [1001, 94] width 169 height 30
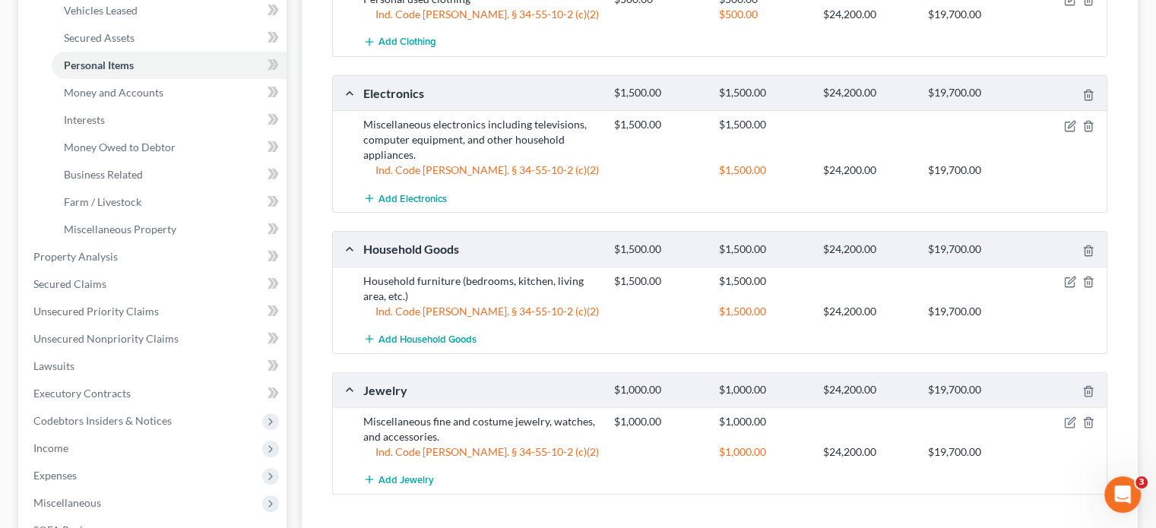
scroll to position [152, 0]
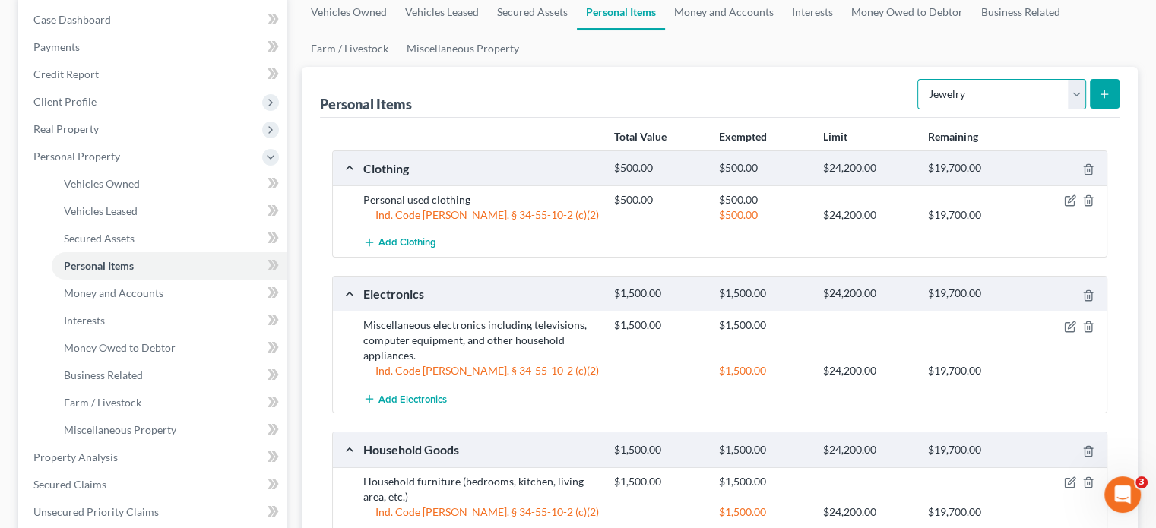
click at [988, 98] on select "Select Item Type Clothing Collectibles Of Value Electronics Firearms Household …" at bounding box center [1001, 94] width 169 height 30
click at [678, 72] on div "Personal Items Select Item Type Clothing Collectibles Of Value Electronics Fire…" at bounding box center [719, 92] width 799 height 51
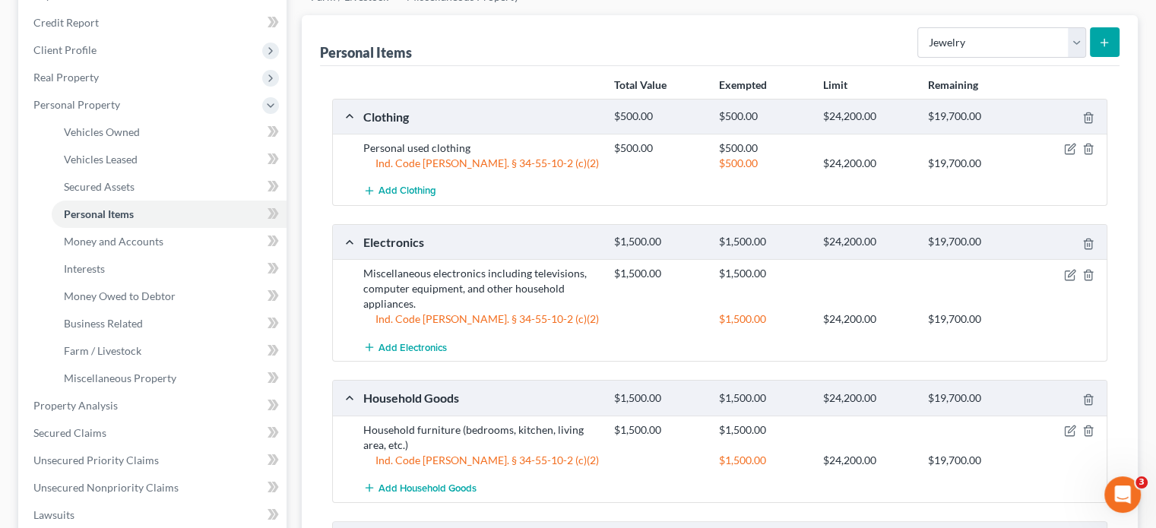
scroll to position [304, 0]
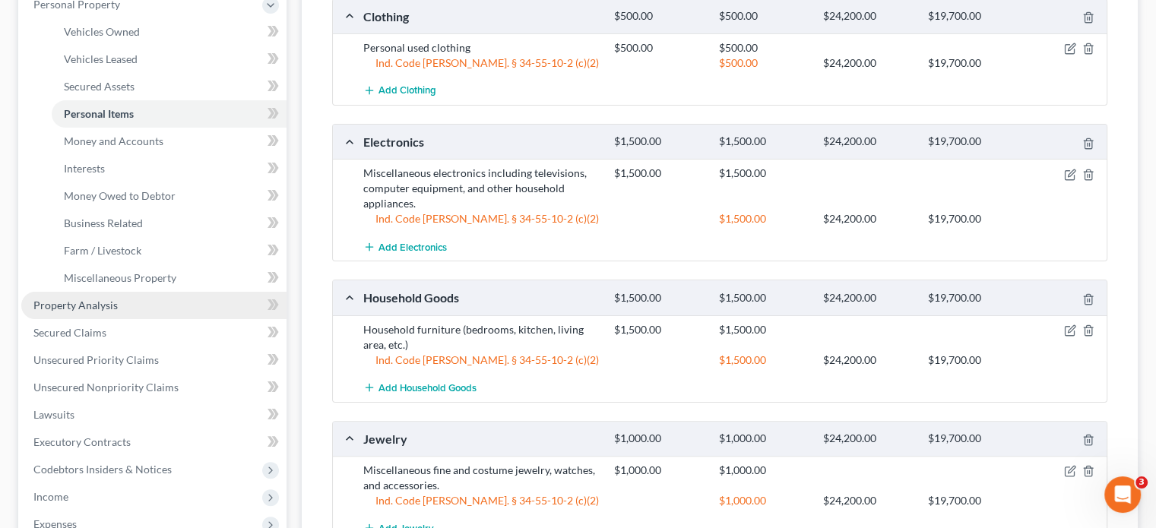
click at [89, 306] on span "Property Analysis" at bounding box center [75, 305] width 84 height 13
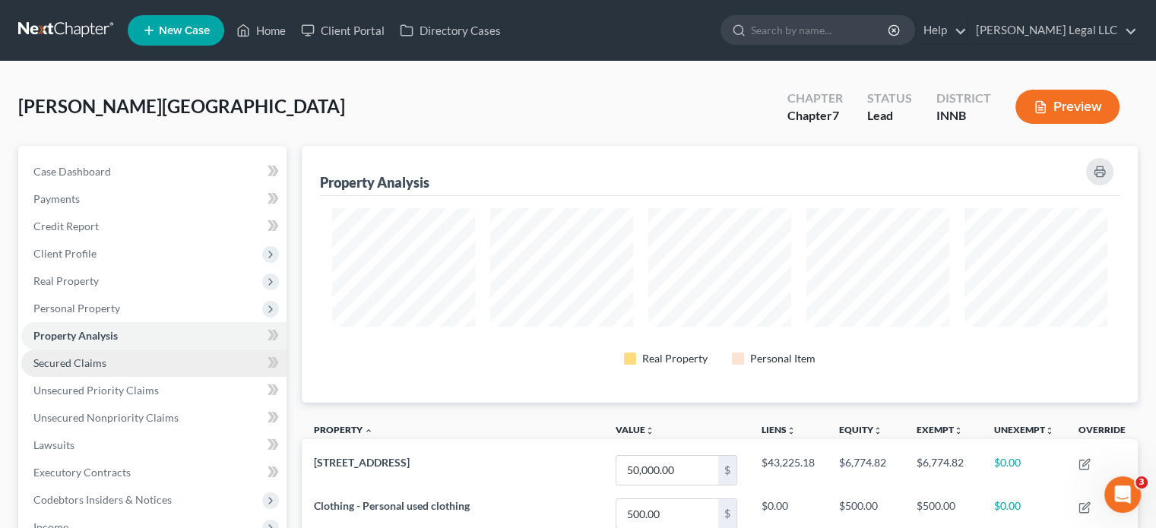
click at [73, 362] on span "Secured Claims" at bounding box center [69, 362] width 73 height 13
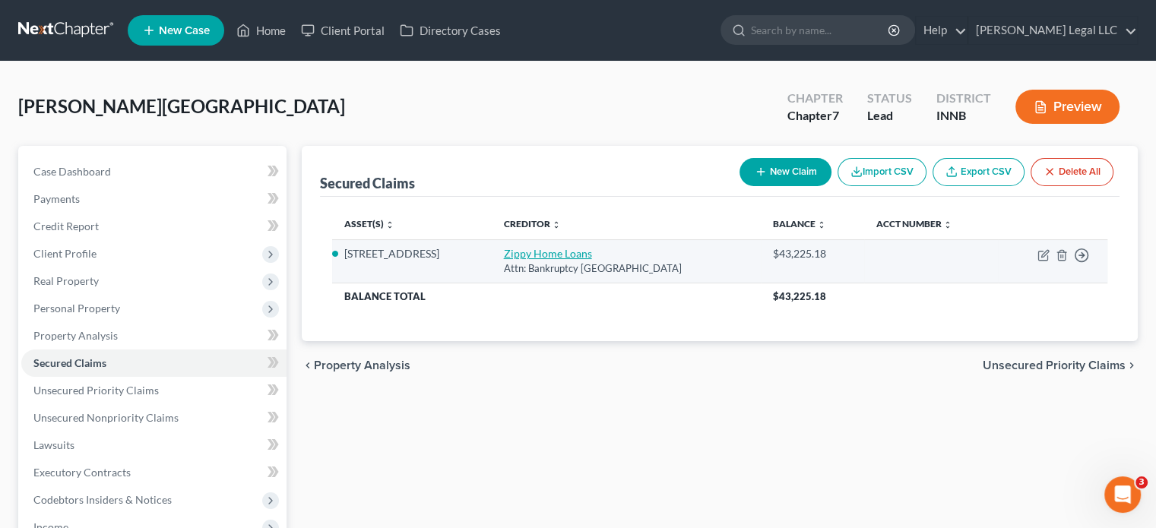
click at [587, 250] on link "Zippy Home Loans" at bounding box center [548, 253] width 88 height 13
select select "44"
select select "0"
select select "2"
select select "0"
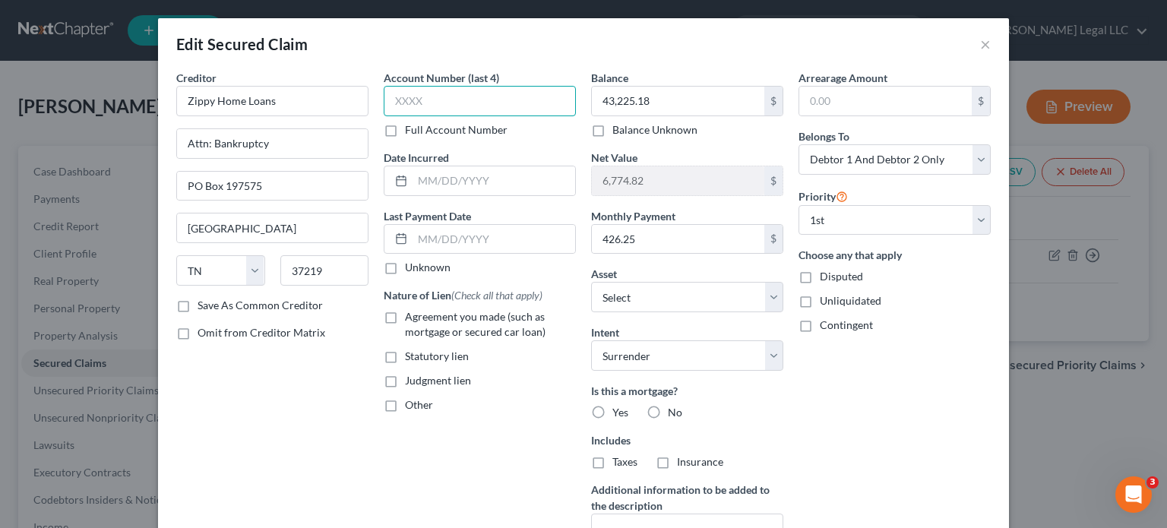
click at [437, 106] on input "text" at bounding box center [480, 101] width 192 height 30
click at [405, 312] on label "Agreement you made (such as mortgage or secured car loan)" at bounding box center [490, 324] width 171 height 30
click at [411, 312] on input "Agreement you made (such as mortgage or secured car loan)" at bounding box center [416, 314] width 10 height 10
checkbox input "true"
click at [612, 411] on label "Yes" at bounding box center [620, 412] width 16 height 15
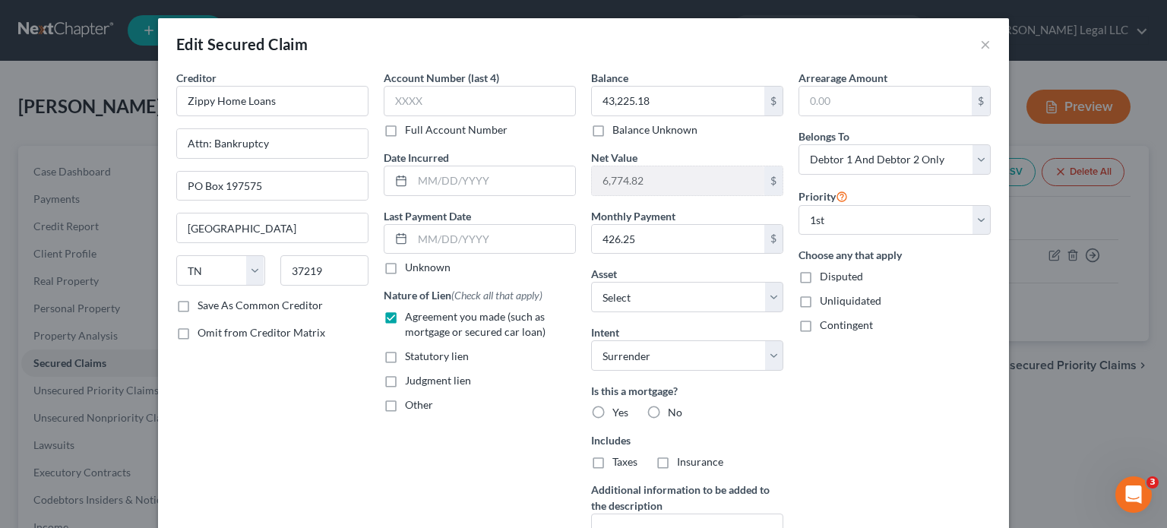
click at [618, 411] on input "Yes" at bounding box center [623, 410] width 10 height 10
radio input "true"
click at [612, 461] on label "Taxes" at bounding box center [624, 461] width 25 height 15
click at [618, 461] on input "Taxes" at bounding box center [623, 459] width 10 height 10
checkbox input "true"
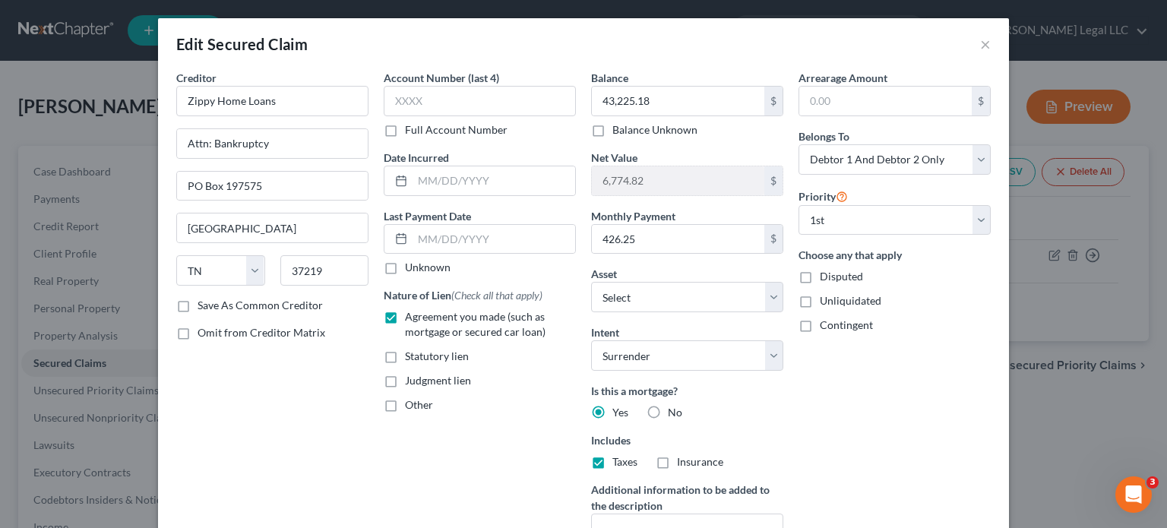
click at [677, 461] on label "Insurance" at bounding box center [700, 461] width 46 height 15
click at [683, 461] on input "Insurance" at bounding box center [688, 459] width 10 height 10
checkbox input "true"
click at [425, 188] on input "text" at bounding box center [494, 180] width 163 height 29
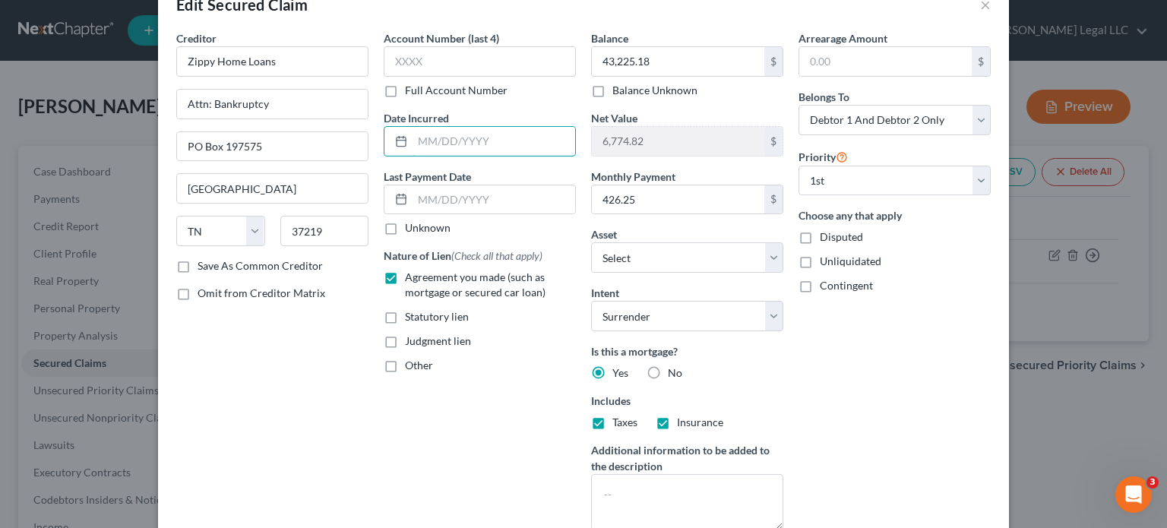
scroll to position [76, 0]
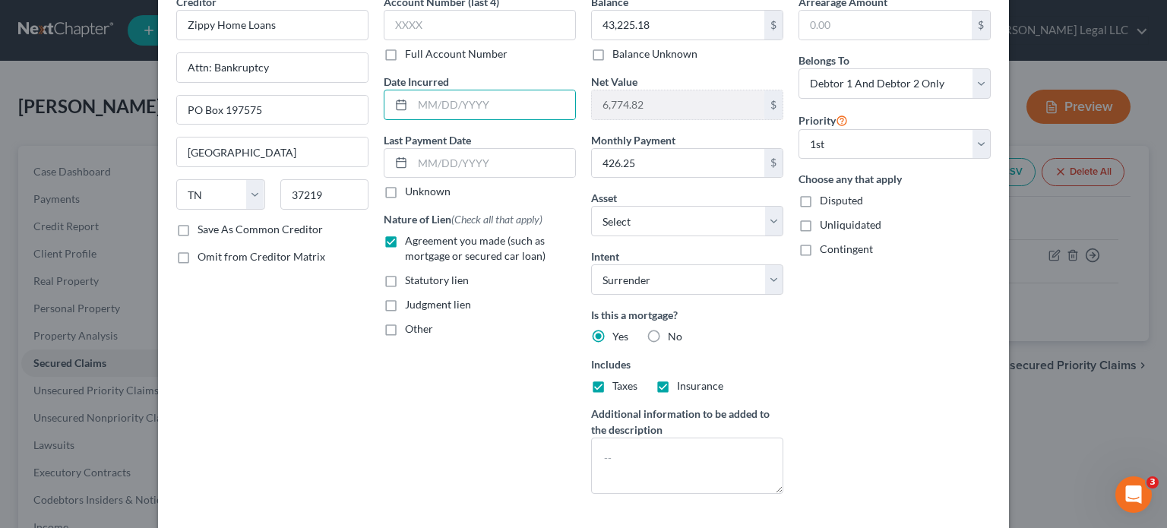
click at [350, 425] on div "Creditor * Zippy Home Loans Attn: Bankruptcy PO Box 197575 [GEOGRAPHIC_DATA] [U…" at bounding box center [272, 250] width 207 height 512
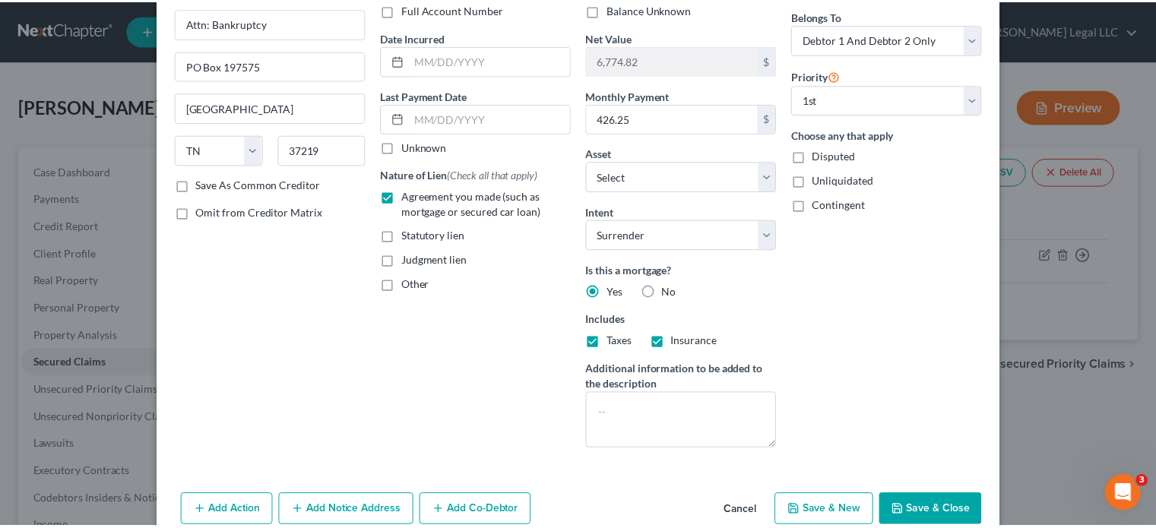
scroll to position [160, 0]
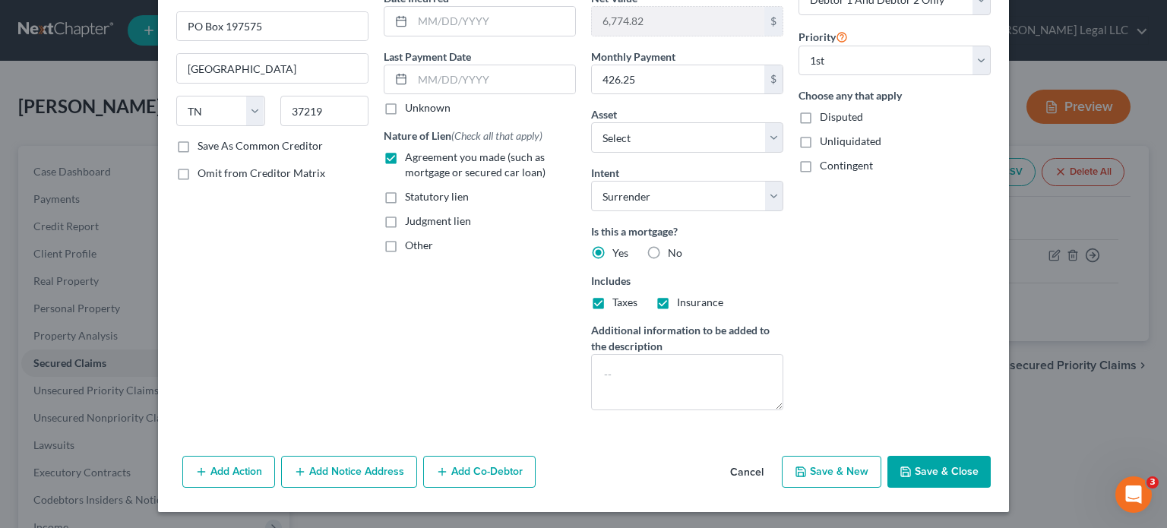
click at [942, 473] on button "Save & Close" at bounding box center [938, 472] width 103 height 32
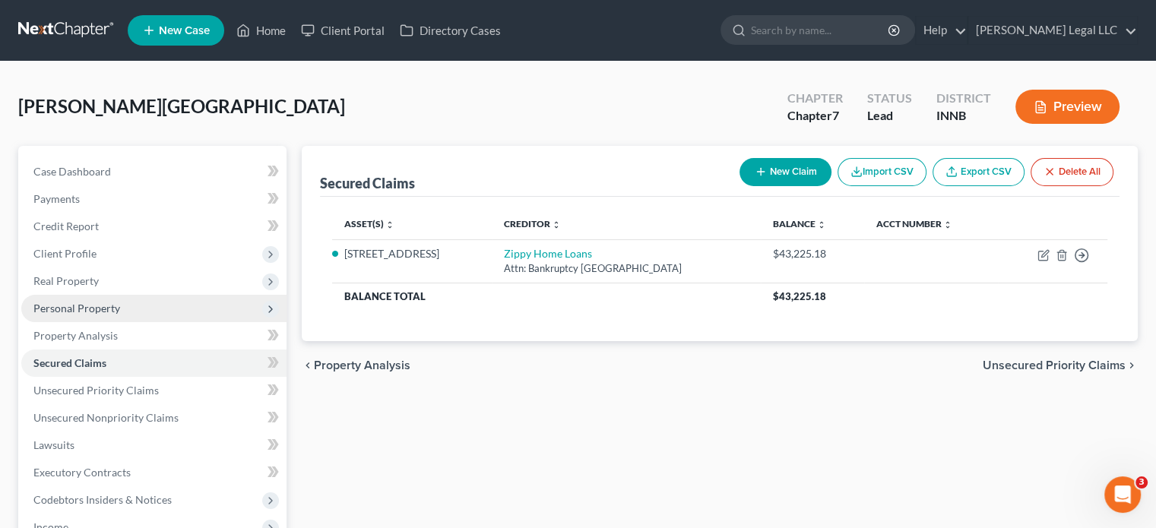
click at [91, 308] on span "Personal Property" at bounding box center [76, 308] width 87 height 13
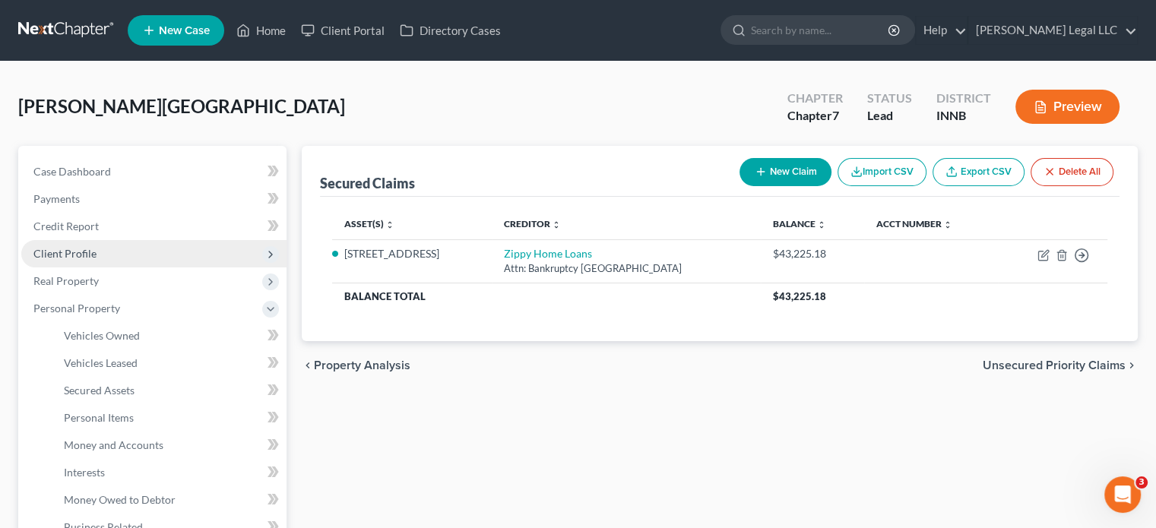
click at [84, 251] on span "Client Profile" at bounding box center [64, 253] width 63 height 13
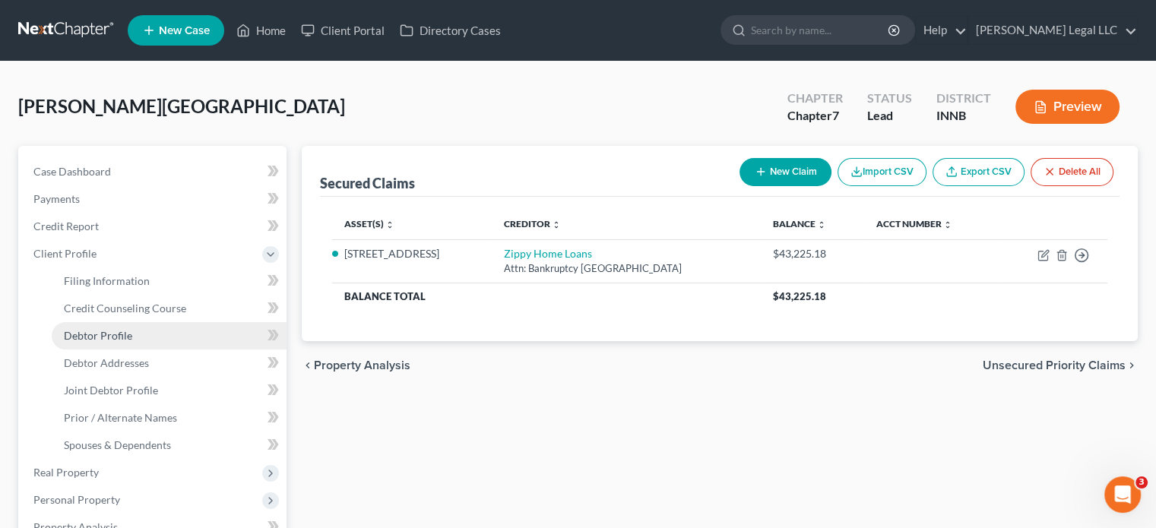
click at [84, 329] on span "Debtor Profile" at bounding box center [98, 335] width 68 height 13
select select "1"
select select "0"
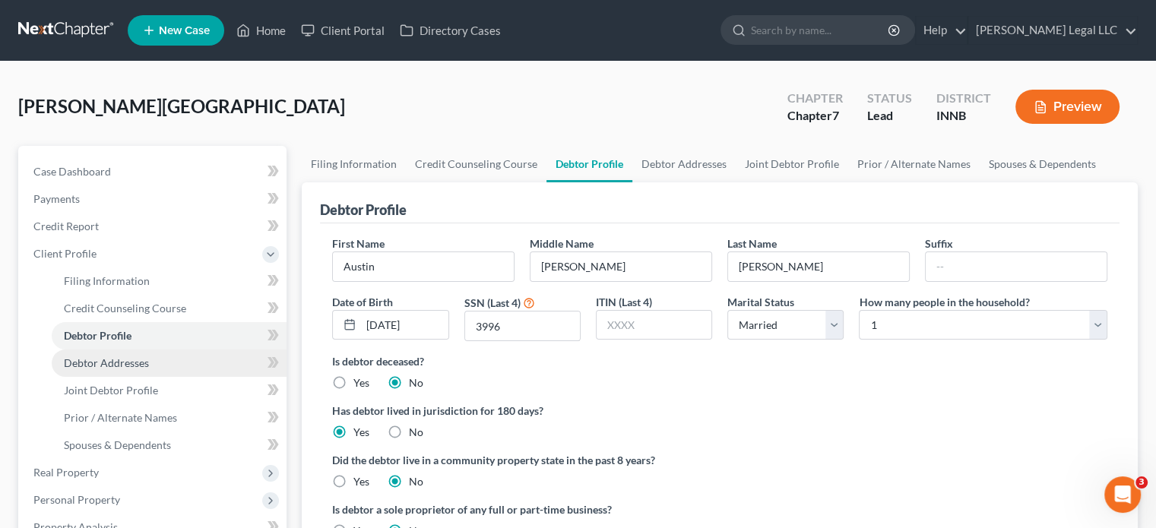
drag, startPoint x: 81, startPoint y: 357, endPoint x: 169, endPoint y: 375, distance: 89.8
click at [81, 358] on span "Debtor Addresses" at bounding box center [106, 362] width 85 height 13
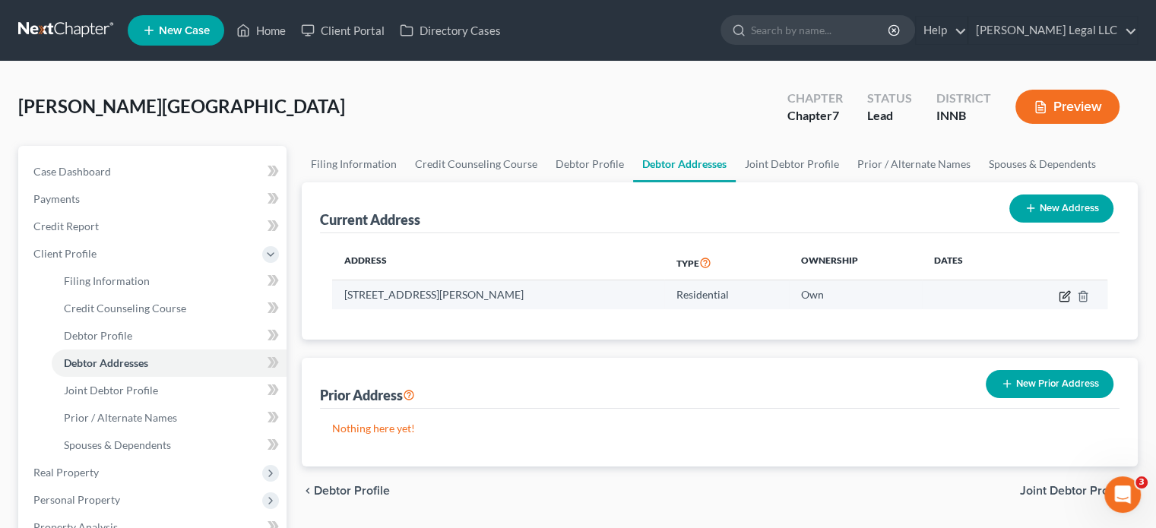
click at [1064, 296] on icon "button" at bounding box center [1065, 294] width 7 height 7
select select "15"
select select "26"
select select "0"
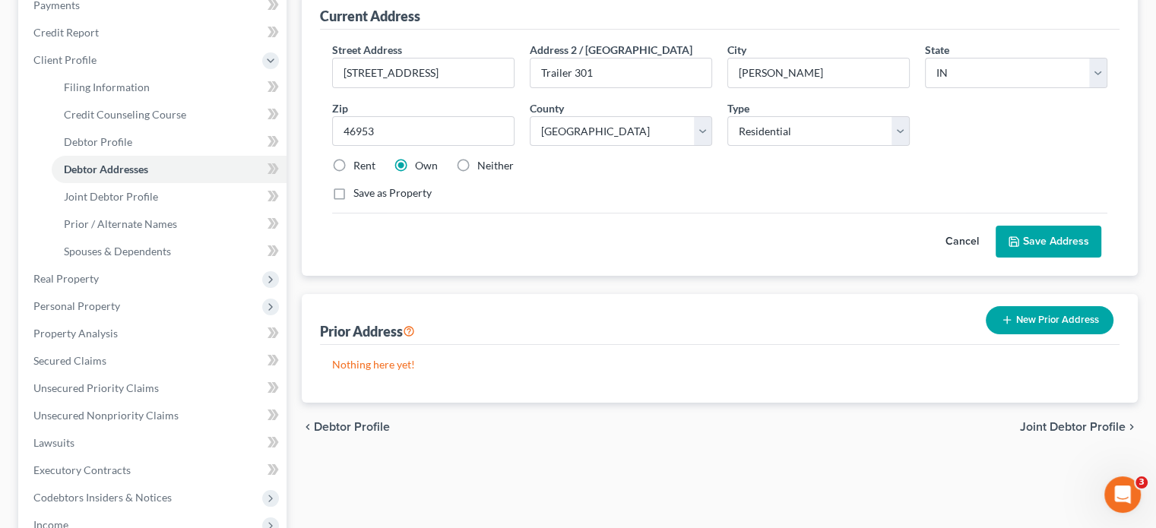
scroll to position [228, 0]
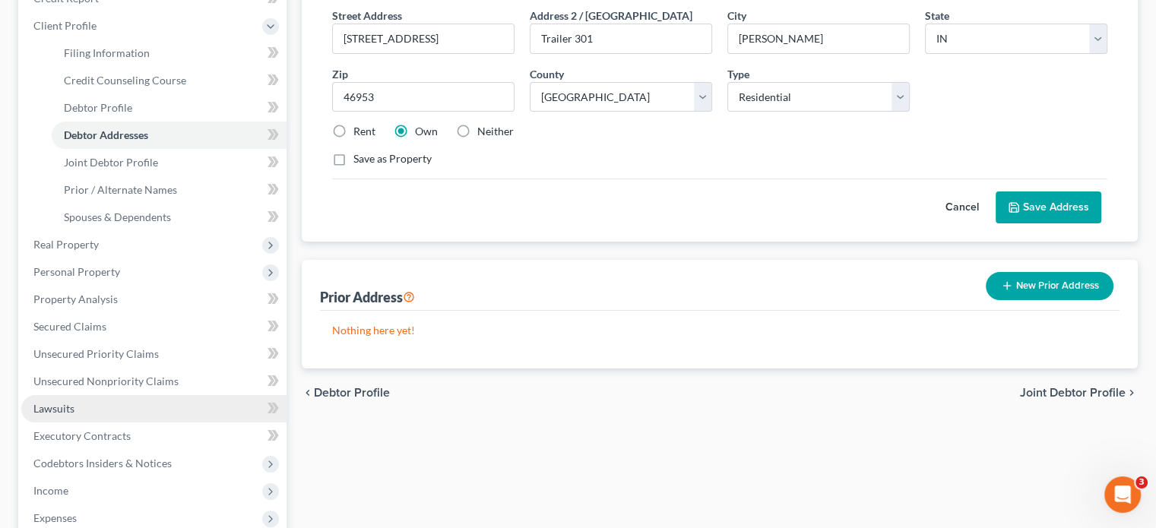
click at [1079, 277] on button "New Prior Address" at bounding box center [1049, 286] width 128 height 28
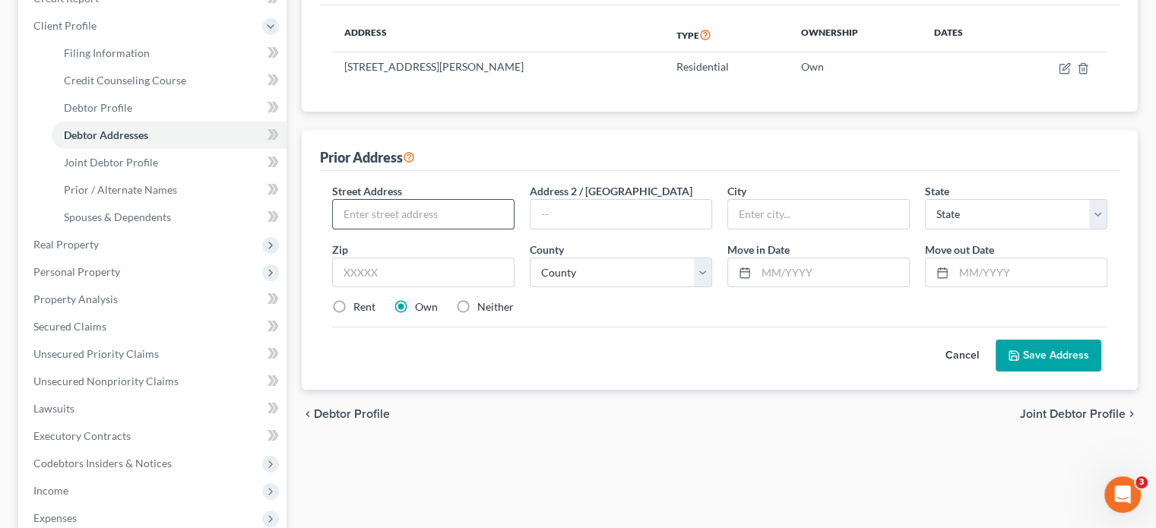
click at [403, 213] on input "text" at bounding box center [423, 214] width 181 height 29
type input "[STREET_ADDRESS][US_STATE]"
type input "46992"
type input "Wabash"
select select "15"
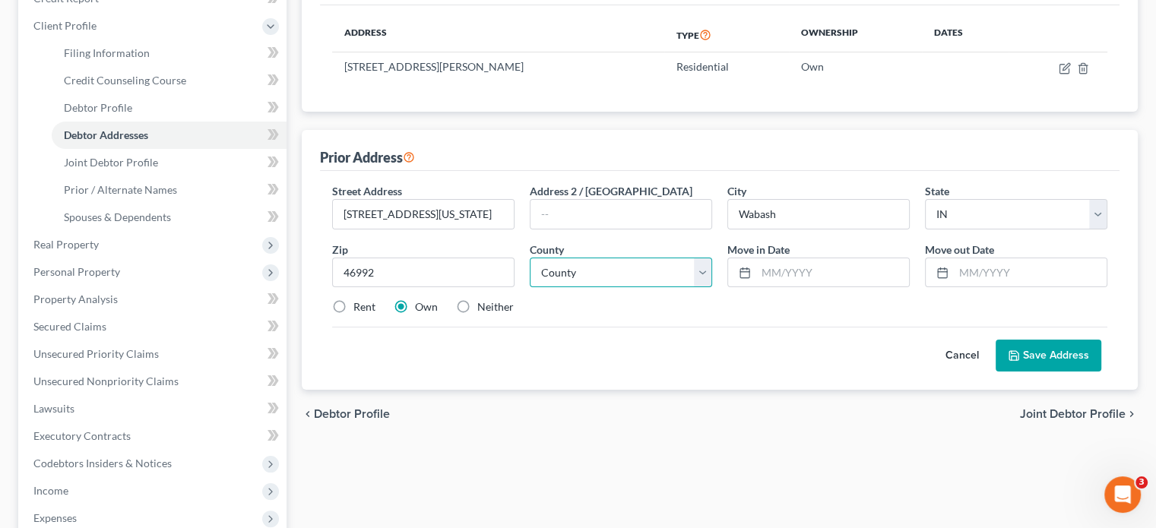
click at [606, 278] on select "County [GEOGRAPHIC_DATA] [GEOGRAPHIC_DATA] [GEOGRAPHIC_DATA] [GEOGRAPHIC_DATA] …" at bounding box center [621, 273] width 182 height 30
select select "84"
click at [530, 258] on select "County [GEOGRAPHIC_DATA] [GEOGRAPHIC_DATA] [GEOGRAPHIC_DATA] [GEOGRAPHIC_DATA] …" at bounding box center [621, 273] width 182 height 30
click at [760, 262] on input "text" at bounding box center [832, 272] width 153 height 29
click at [787, 270] on input "text" at bounding box center [832, 272] width 153 height 29
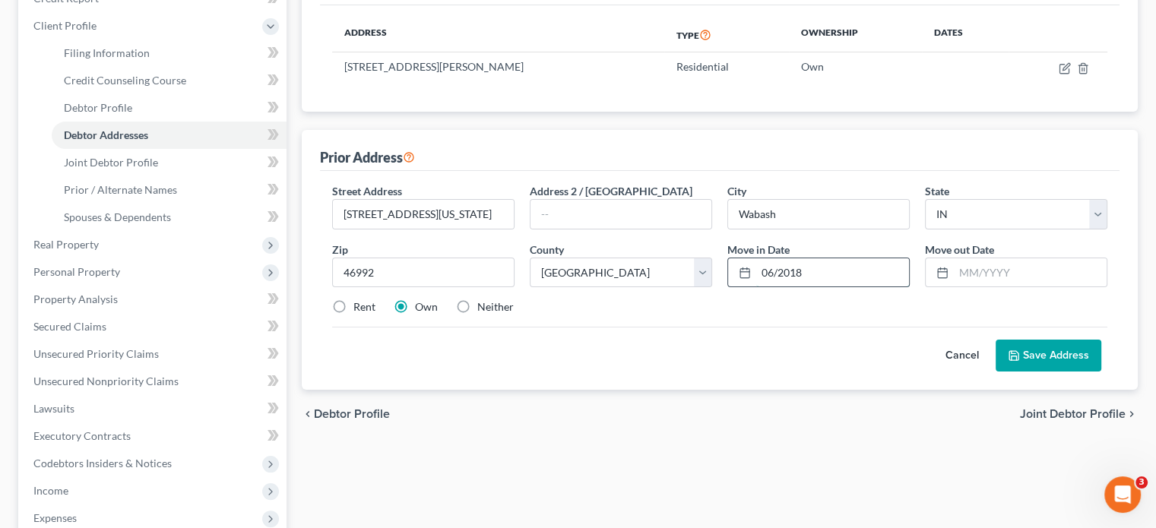
type input "06/2018"
type input "12/2025"
click at [353, 300] on label "Rent" at bounding box center [364, 306] width 22 height 15
click at [359, 300] on input "Rent" at bounding box center [364, 304] width 10 height 10
radio input "true"
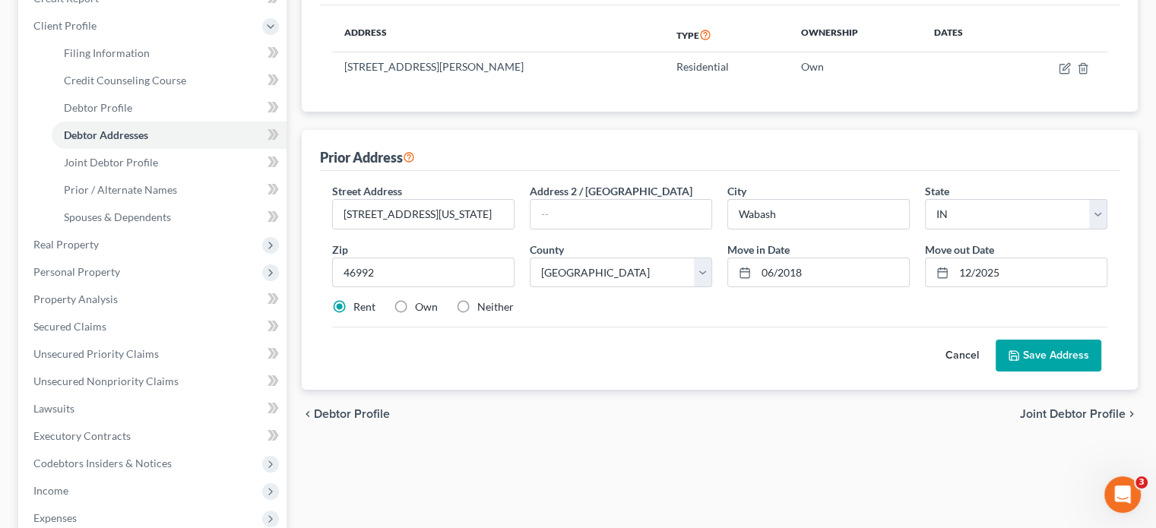
click at [614, 400] on div "chevron_left Debtor Profile Joint Debtor Profile chevron_right" at bounding box center [720, 414] width 836 height 49
click at [1045, 353] on button "Save Address" at bounding box center [1048, 356] width 106 height 32
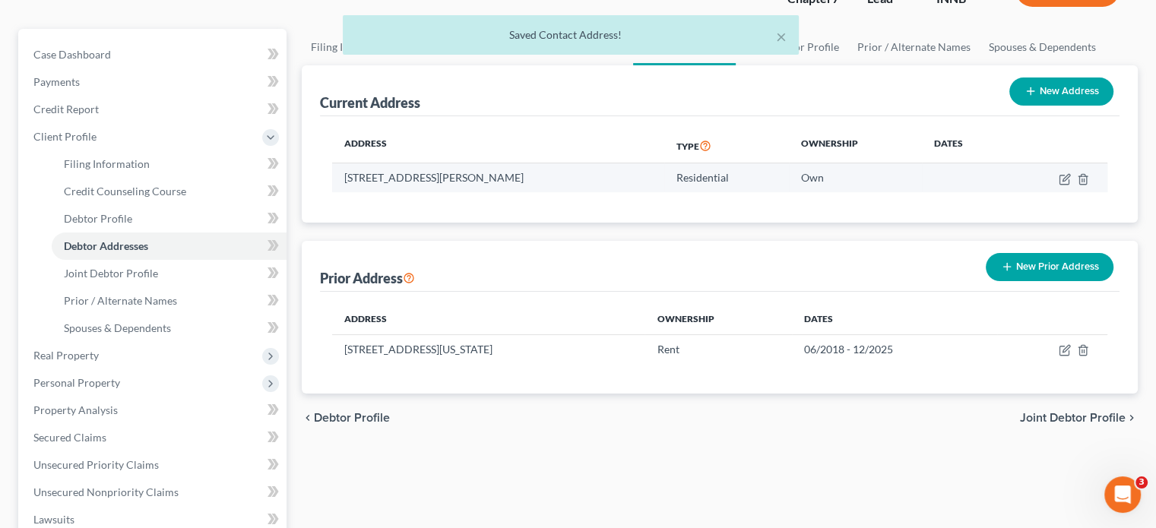
scroll to position [0, 0]
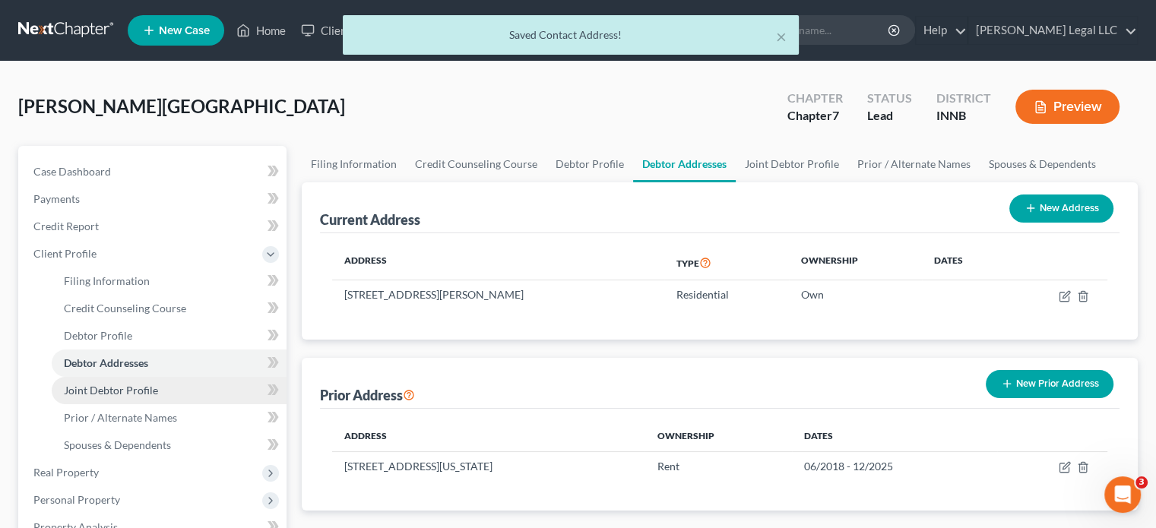
click at [133, 384] on span "Joint Debtor Profile" at bounding box center [111, 390] width 94 height 13
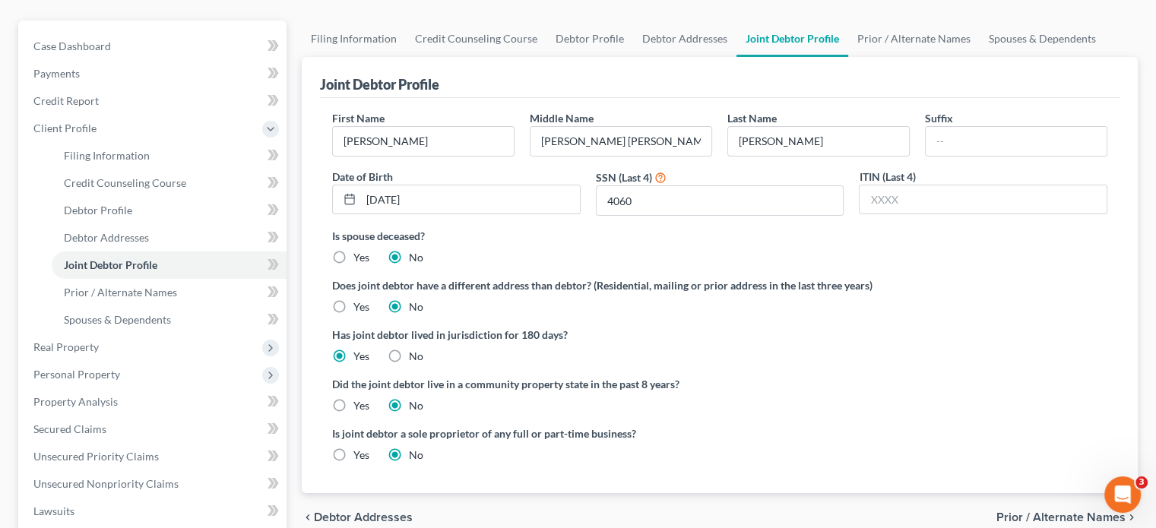
scroll to position [152, 0]
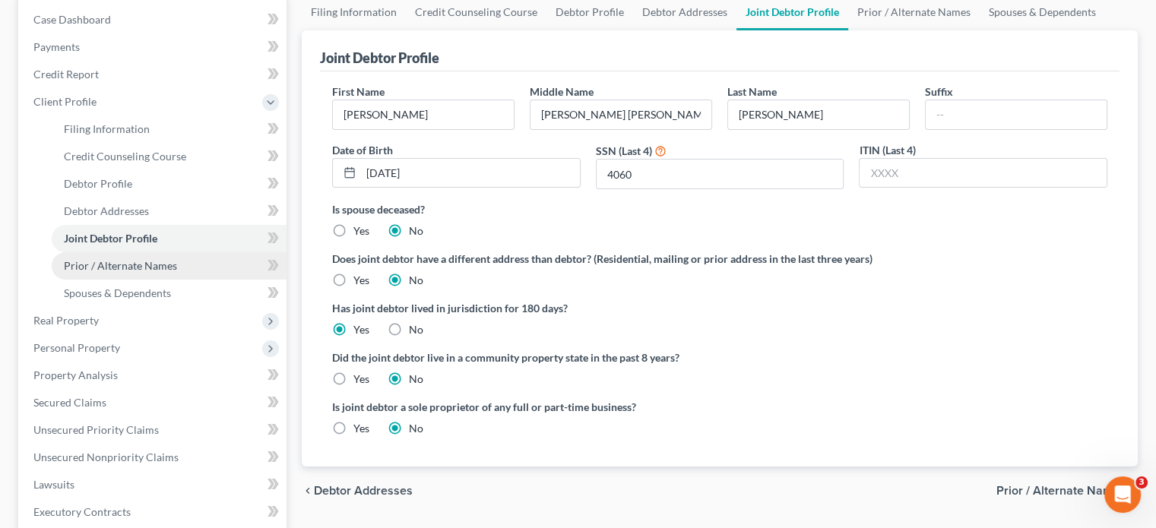
click at [149, 264] on span "Prior / Alternate Names" at bounding box center [120, 265] width 113 height 13
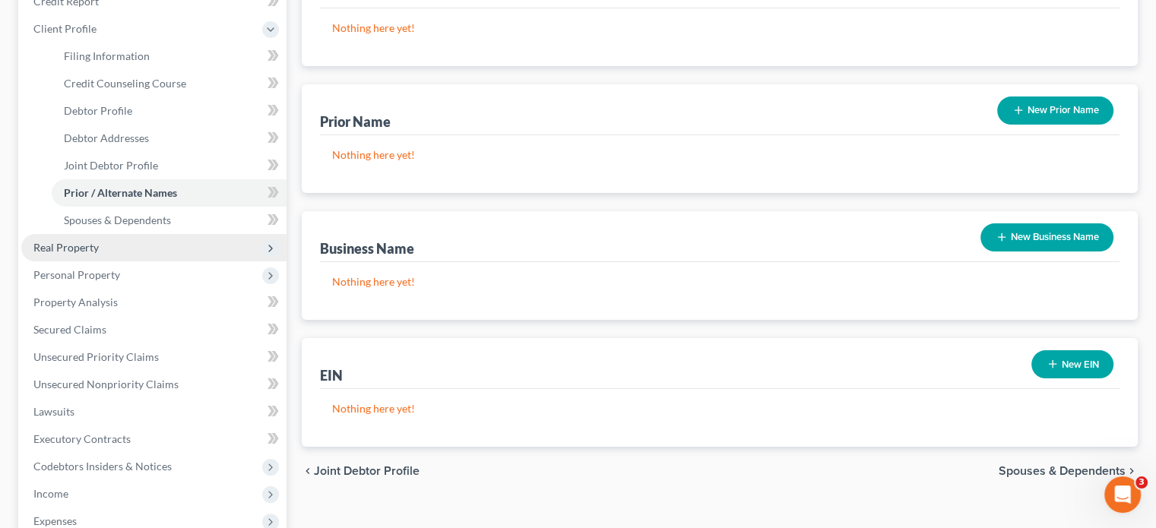
scroll to position [228, 0]
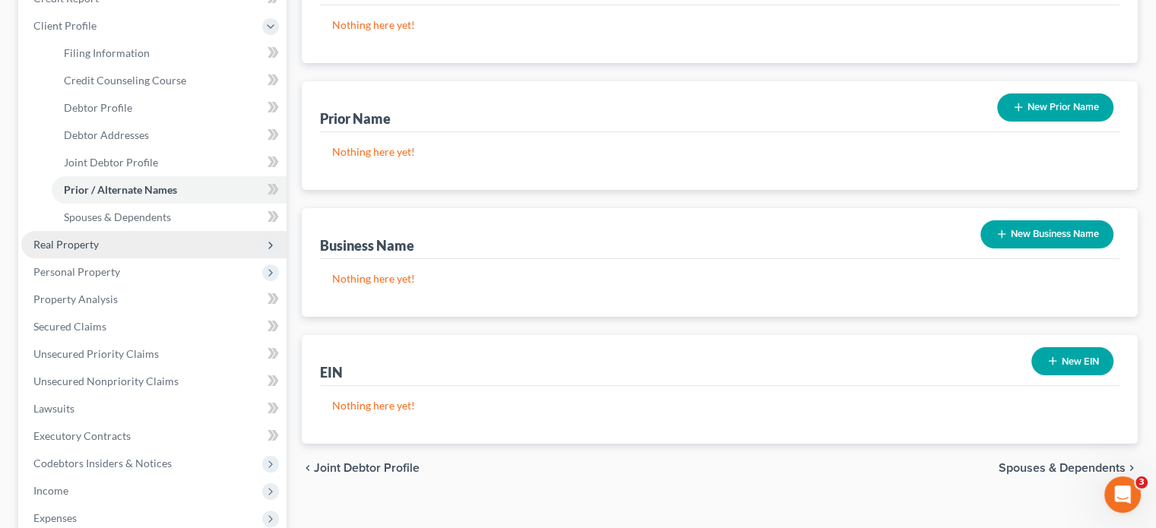
click at [96, 250] on span "Real Property" at bounding box center [65, 244] width 65 height 13
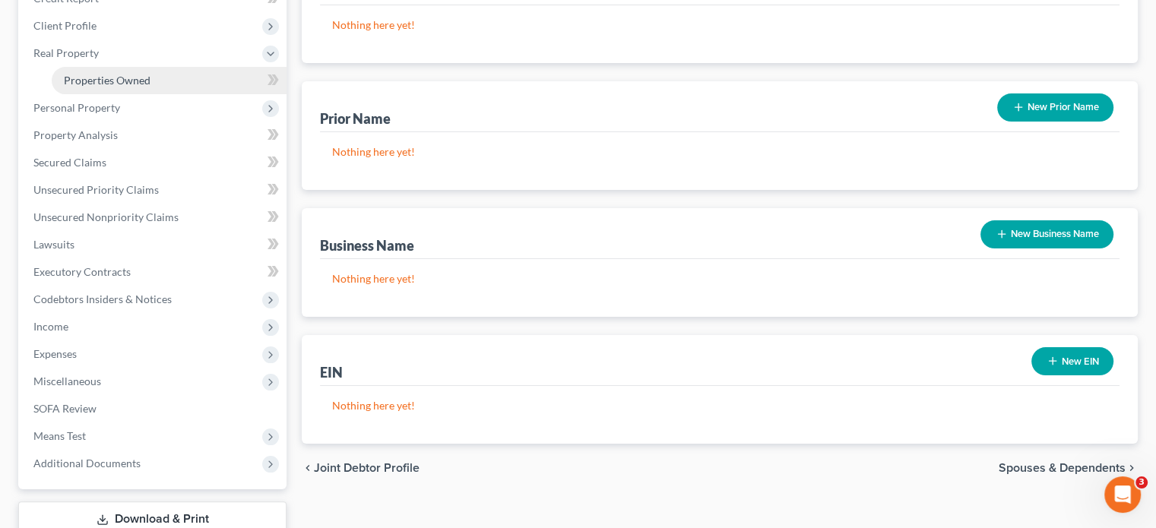
click at [90, 81] on span "Properties Owned" at bounding box center [107, 80] width 87 height 13
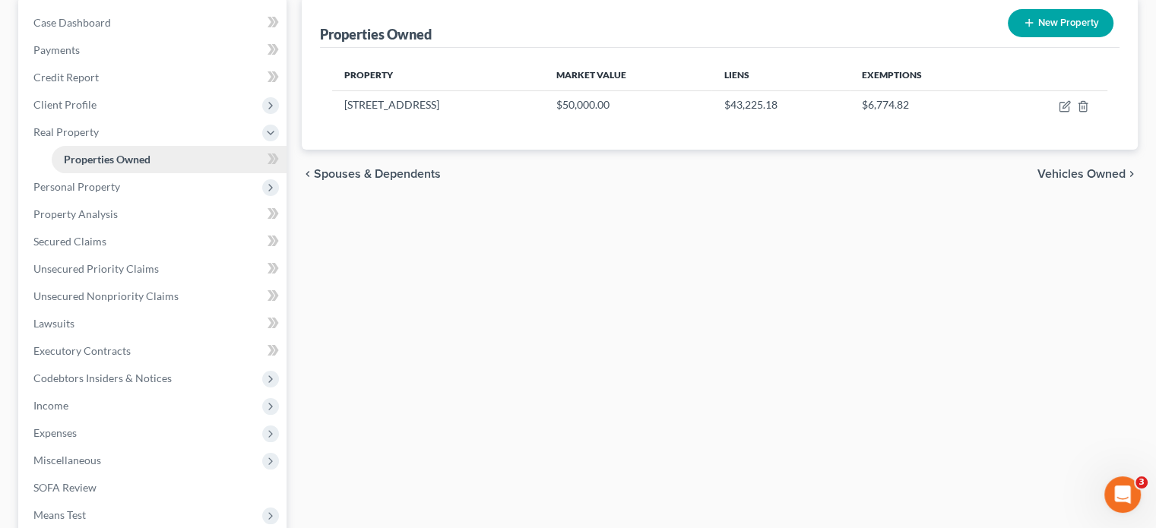
scroll to position [152, 0]
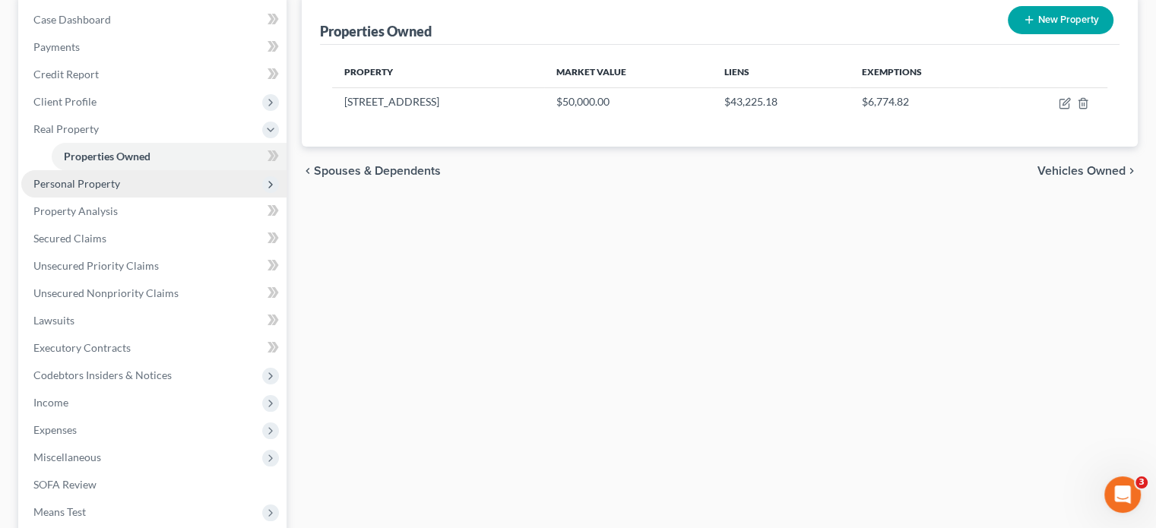
click at [76, 179] on span "Personal Property" at bounding box center [76, 183] width 87 height 13
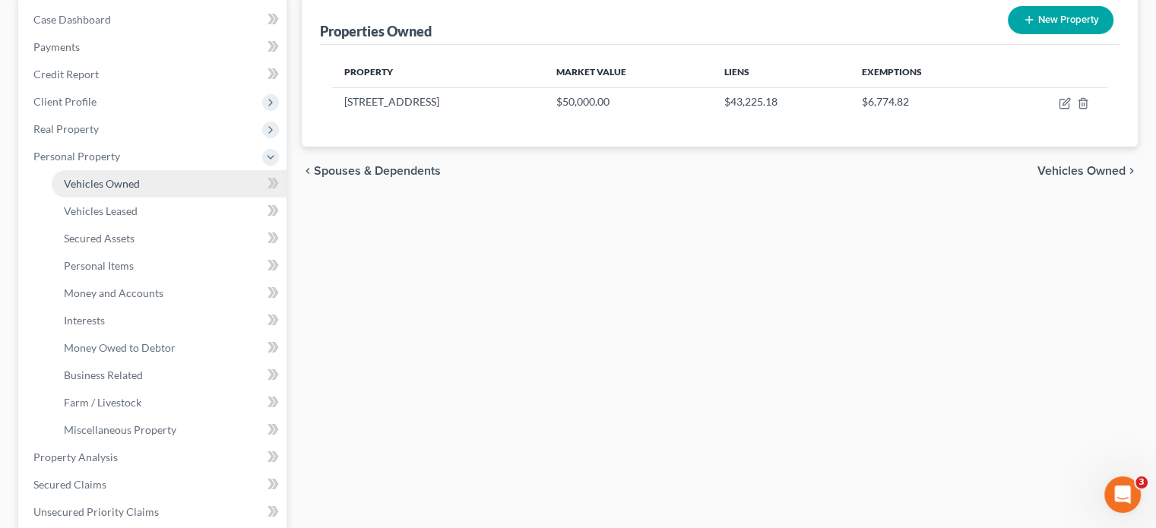
click at [133, 187] on span "Vehicles Owned" at bounding box center [102, 183] width 76 height 13
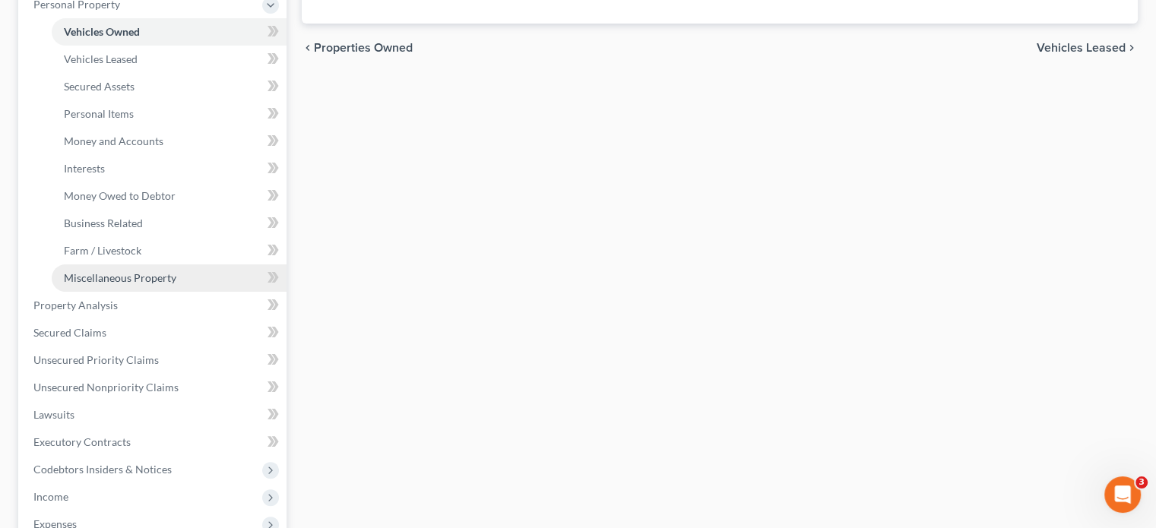
click at [96, 289] on link "Miscellaneous Property" at bounding box center [169, 277] width 235 height 27
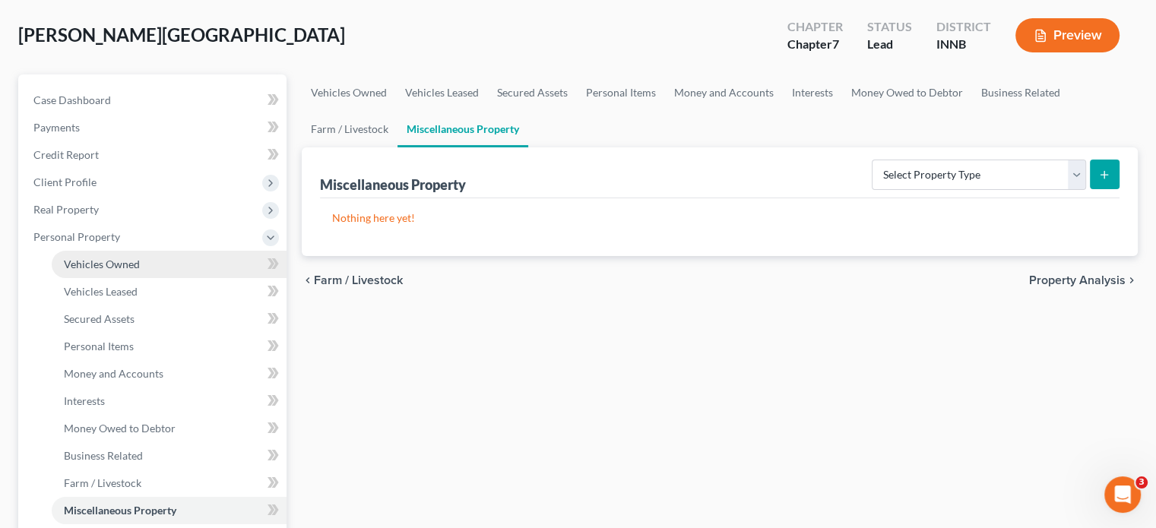
scroll to position [394, 0]
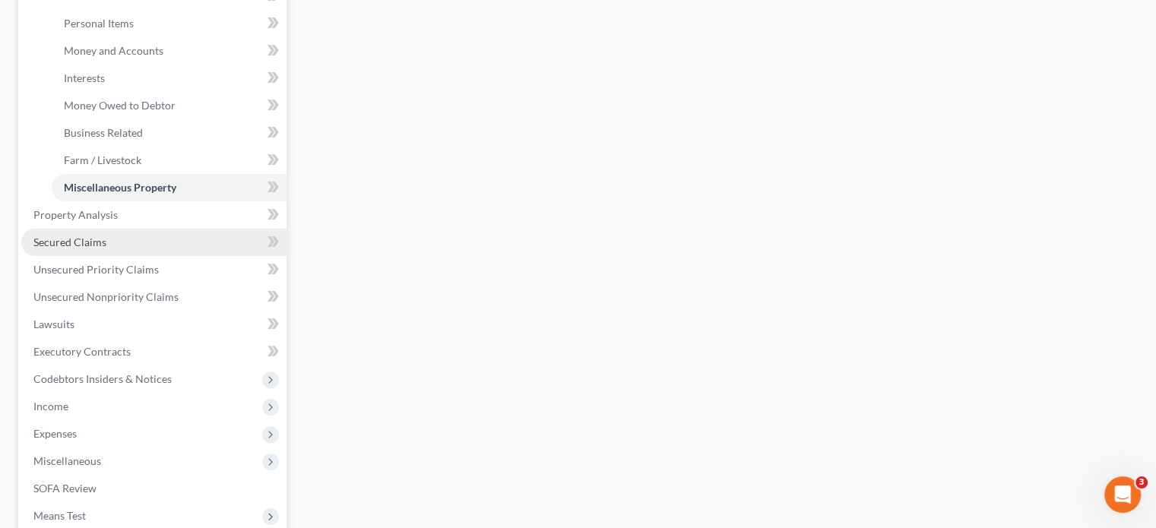
click at [64, 239] on span "Secured Claims" at bounding box center [69, 242] width 73 height 13
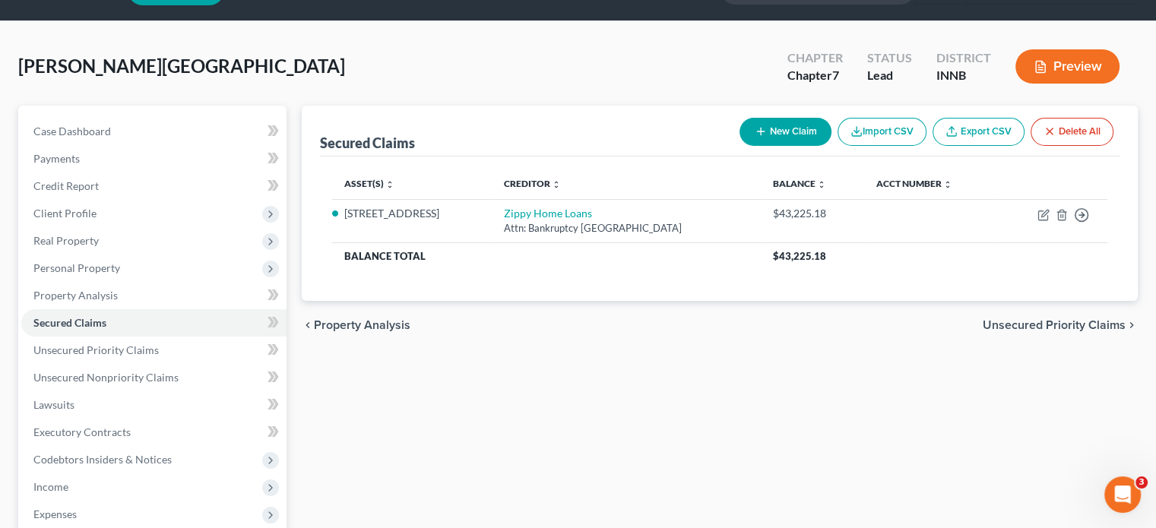
scroll to position [76, 0]
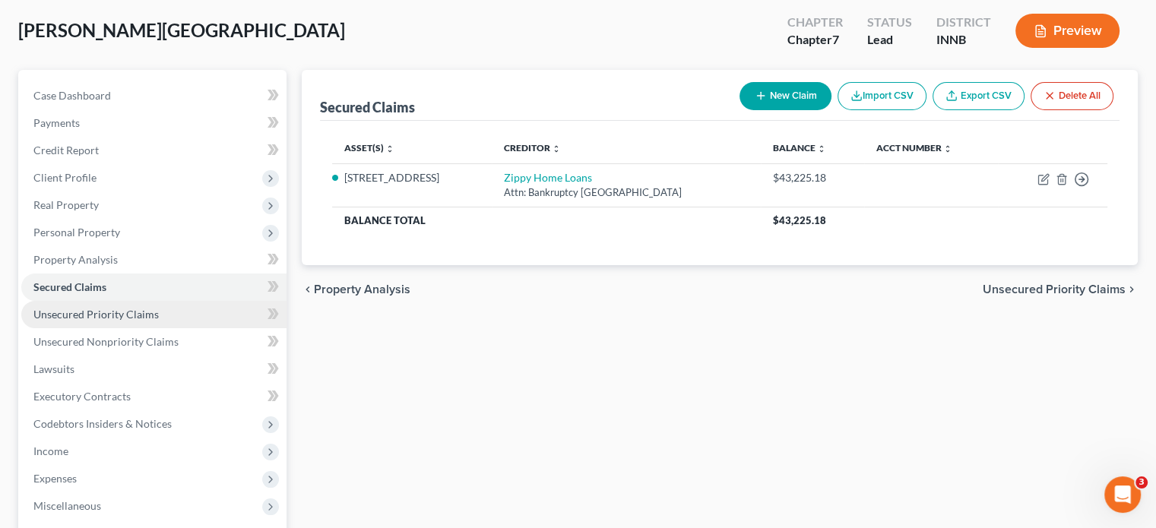
click at [119, 309] on span "Unsecured Priority Claims" at bounding box center [95, 314] width 125 height 13
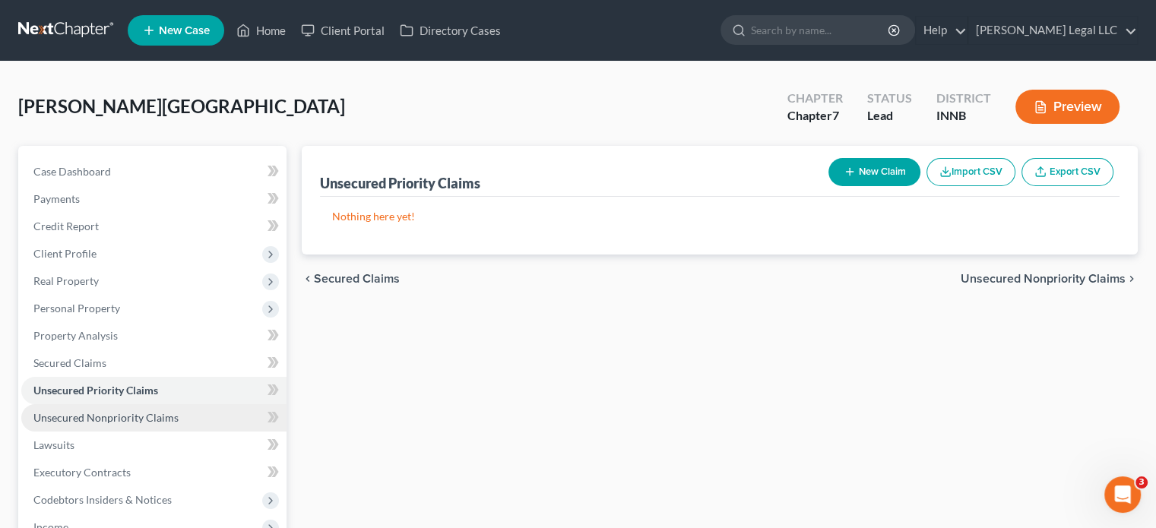
click at [119, 414] on span "Unsecured Nonpriority Claims" at bounding box center [105, 417] width 145 height 13
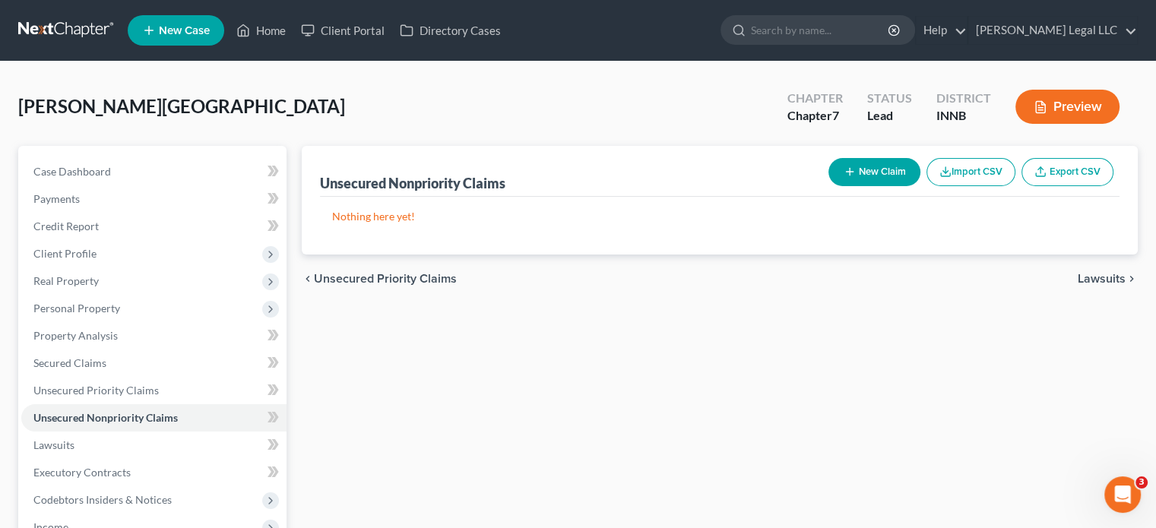
click at [860, 163] on button "New Claim" at bounding box center [874, 172] width 92 height 28
select select "2"
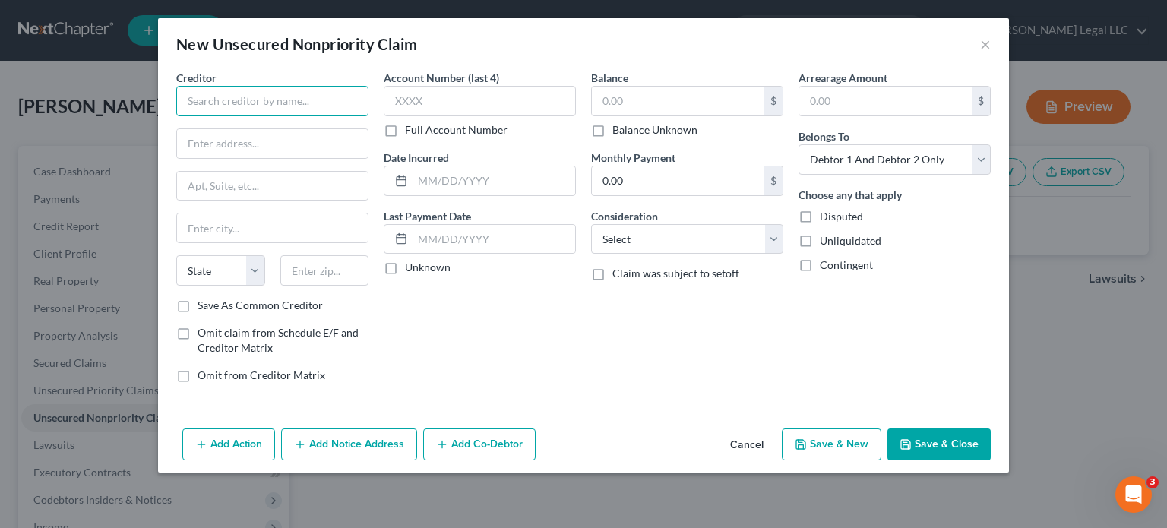
click at [296, 101] on input "text" at bounding box center [272, 101] width 192 height 30
type input "Fair Collections and Out"
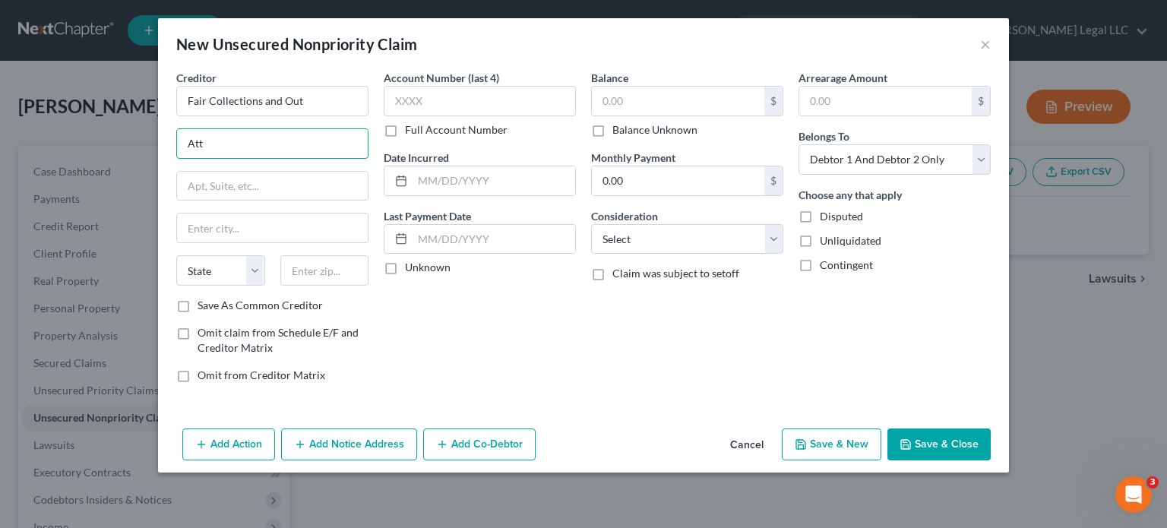
type input "Attn: Bankruptcy"
click at [273, 178] on input "text" at bounding box center [272, 186] width 191 height 29
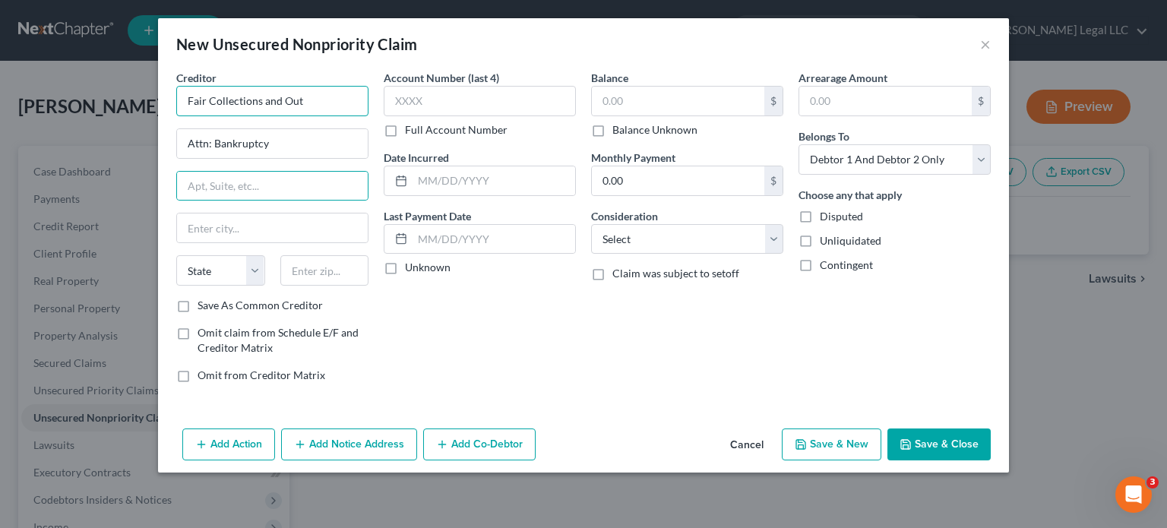
click at [316, 103] on input "Fair Collections and Out" at bounding box center [272, 101] width 192 height 30
click at [316, 100] on input "Fair Collections and Out" at bounding box center [272, 101] width 192 height 30
click at [319, 112] on input "Fair Collections and Out" at bounding box center [272, 101] width 192 height 30
type input "Fair Collections and Outsourcing"
type input "[STREET_ADDRESS][PERSON_NAME]"
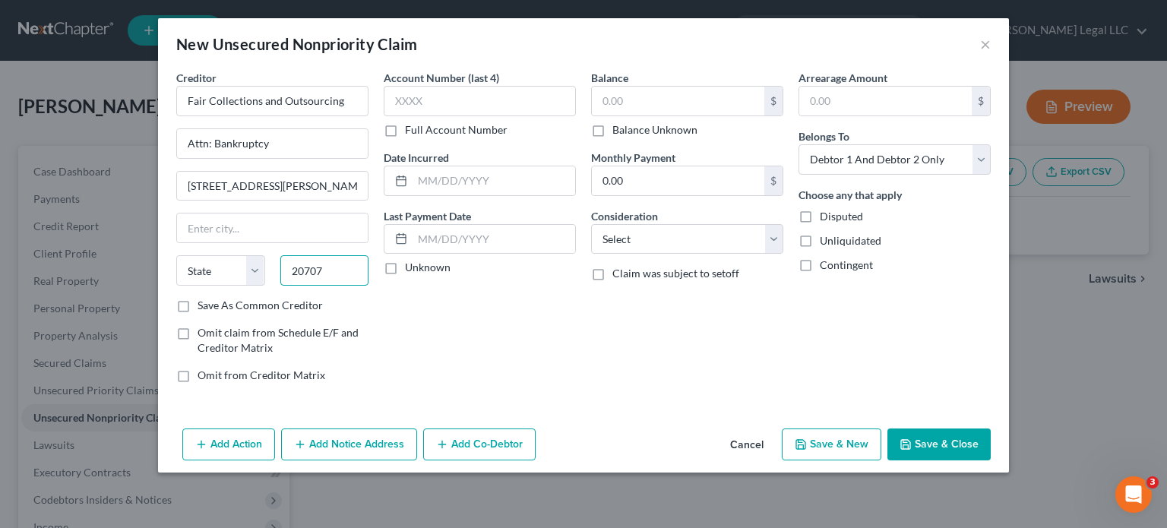
type input "20707"
type input "Laurel"
select select "21"
click at [298, 242] on div "Creditor * Fair Collections and Outsourcing Attn: Bankruptcy 14400 [PERSON_NAME…" at bounding box center [272, 184] width 192 height 228
click at [305, 229] on input "Laurel" at bounding box center [272, 227] width 191 height 29
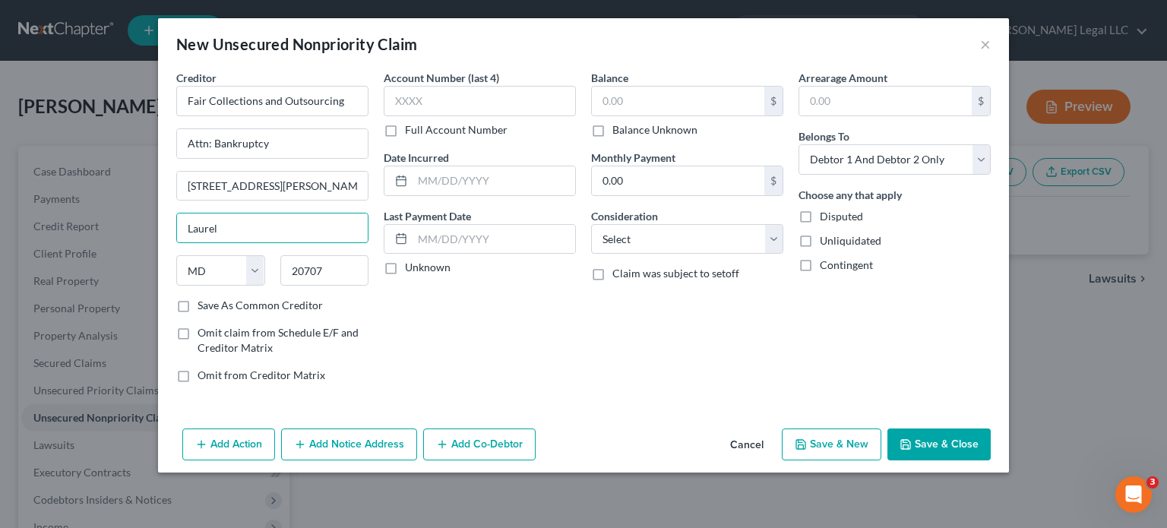
click at [511, 350] on div "Account Number (last 4) Full Account Number Date Incurred Last Payment Date Unk…" at bounding box center [479, 232] width 207 height 325
click at [405, 128] on label "Full Account Number" at bounding box center [456, 129] width 103 height 15
click at [411, 128] on input "Full Account Number" at bounding box center [416, 127] width 10 height 10
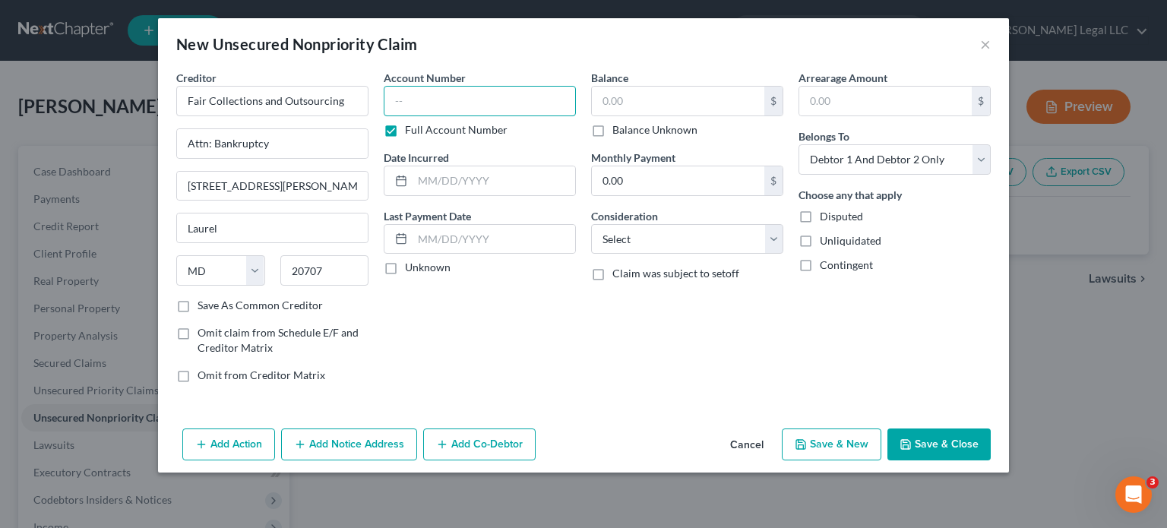
click at [419, 94] on input "text" at bounding box center [480, 101] width 192 height 30
paste input "47411**"
type input "47411**"
click at [632, 99] on input "text" at bounding box center [678, 101] width 172 height 29
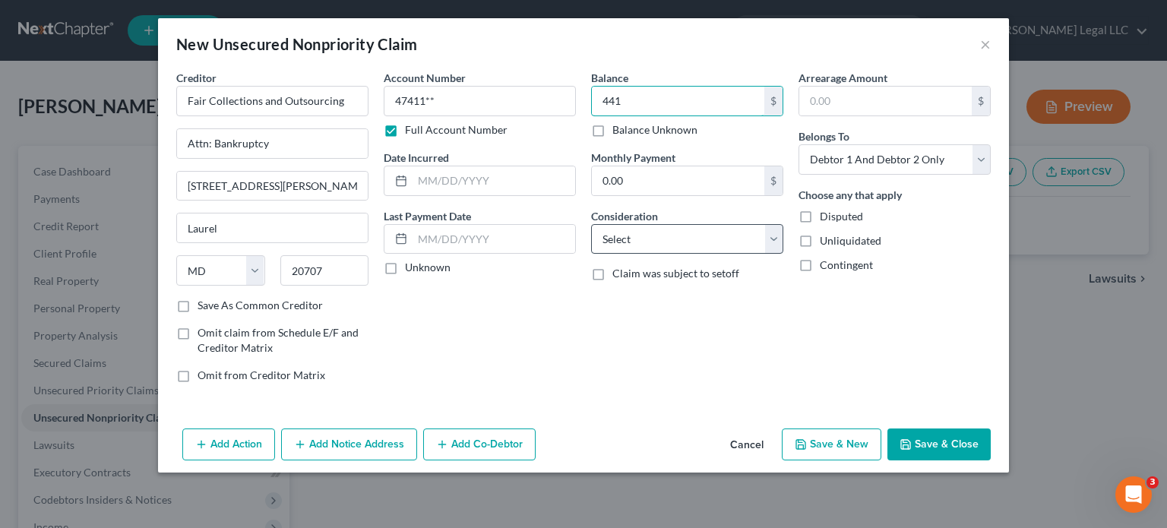
type input "441"
click at [689, 239] on select "Select Cable / Satellite Services Collection Agency Credit Card Debt Debt Couns…" at bounding box center [687, 239] width 192 height 30
click at [591, 224] on select "Select Cable / Satellite Services Collection Agency Credit Card Debt Debt Couns…" at bounding box center [687, 239] width 192 height 30
click at [662, 230] on select "Select Cable / Satellite Services Collection Agency Credit Card Debt Debt Couns…" at bounding box center [687, 239] width 192 height 30
select select "1"
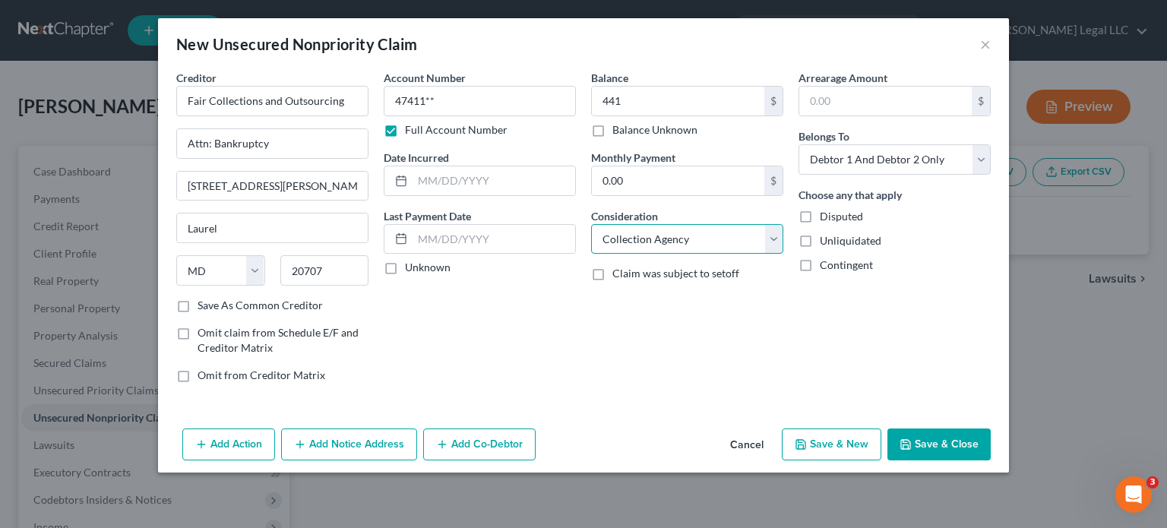
click at [591, 224] on select "Select Cable / Satellite Services Collection Agency Credit Card Debt Debt Couns…" at bounding box center [687, 239] width 192 height 30
click at [496, 191] on input "text" at bounding box center [494, 180] width 163 height 29
type input "[DATE]"
click at [830, 447] on button "Save & New" at bounding box center [832, 444] width 100 height 32
select select "2"
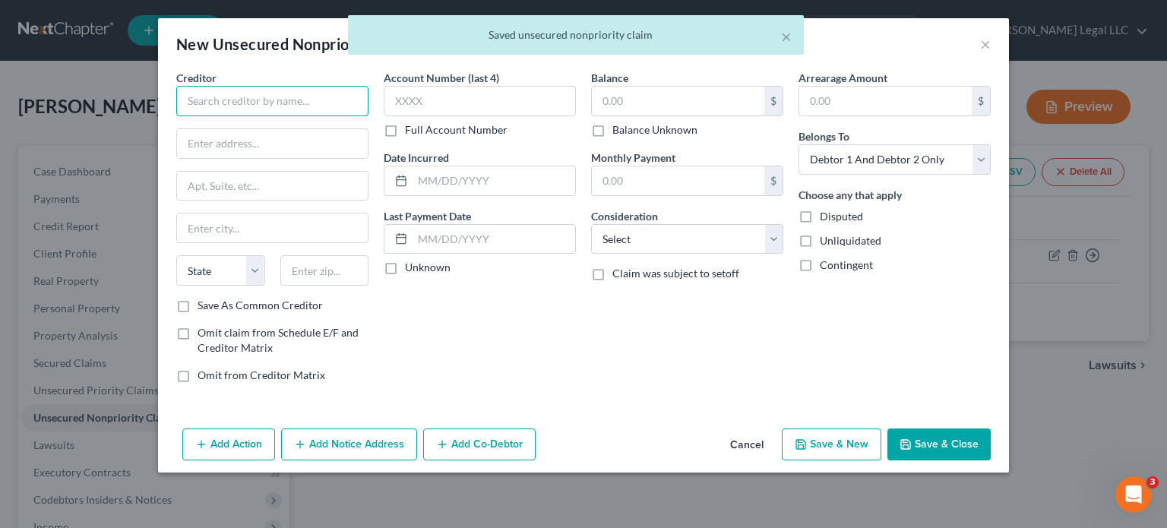
click at [302, 106] on input "text" at bounding box center [272, 101] width 192 height 30
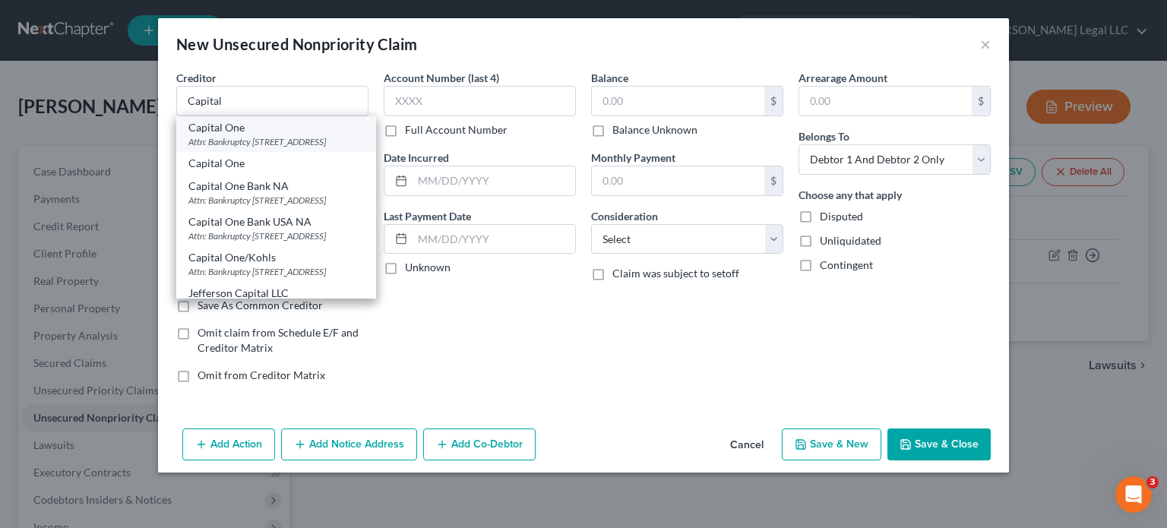
click at [283, 147] on div "Attn: Bankruptcy [STREET_ADDRESS]" at bounding box center [275, 141] width 175 height 13
type input "Capital One"
type input "Attn: Bankruptcy"
type input "PO Box 31293"
type input "[GEOGRAPHIC_DATA]"
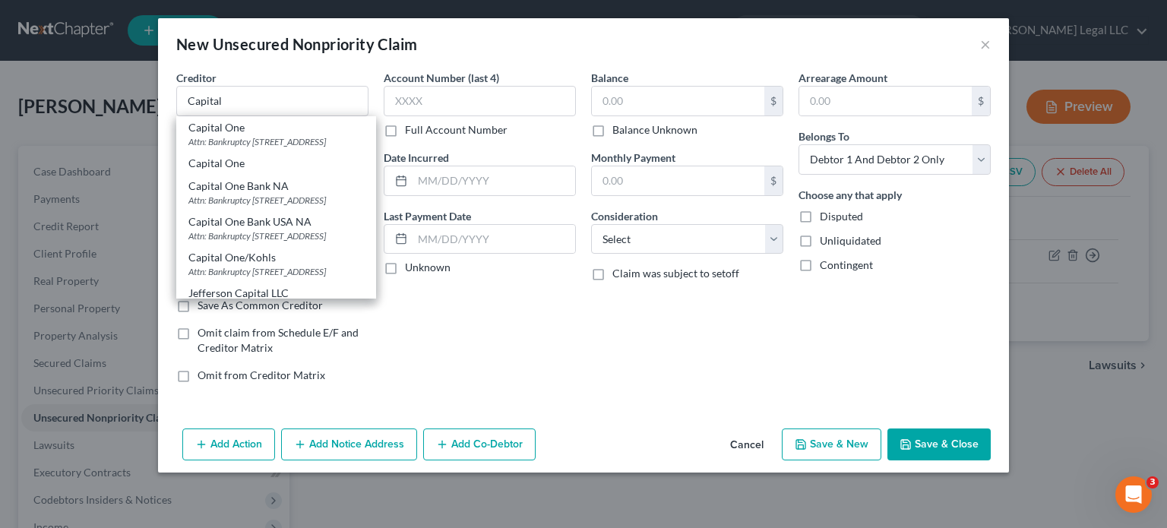
select select "46"
type input "84131"
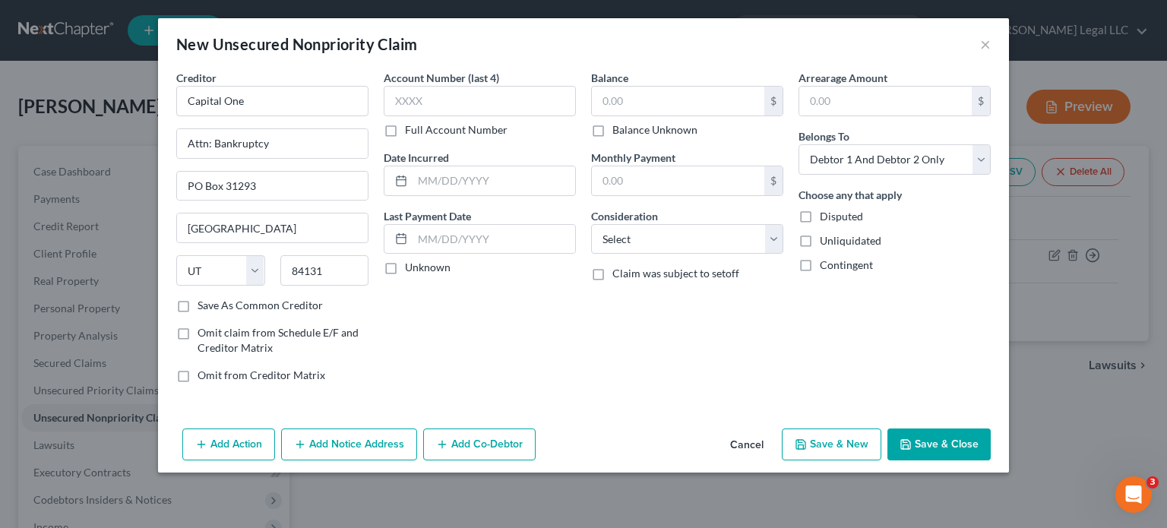
click at [405, 135] on label "Full Account Number" at bounding box center [456, 129] width 103 height 15
click at [411, 132] on input "Full Account Number" at bounding box center [416, 127] width 10 height 10
type input "517805924352****"
click at [644, 100] on input "text" at bounding box center [678, 101] width 172 height 29
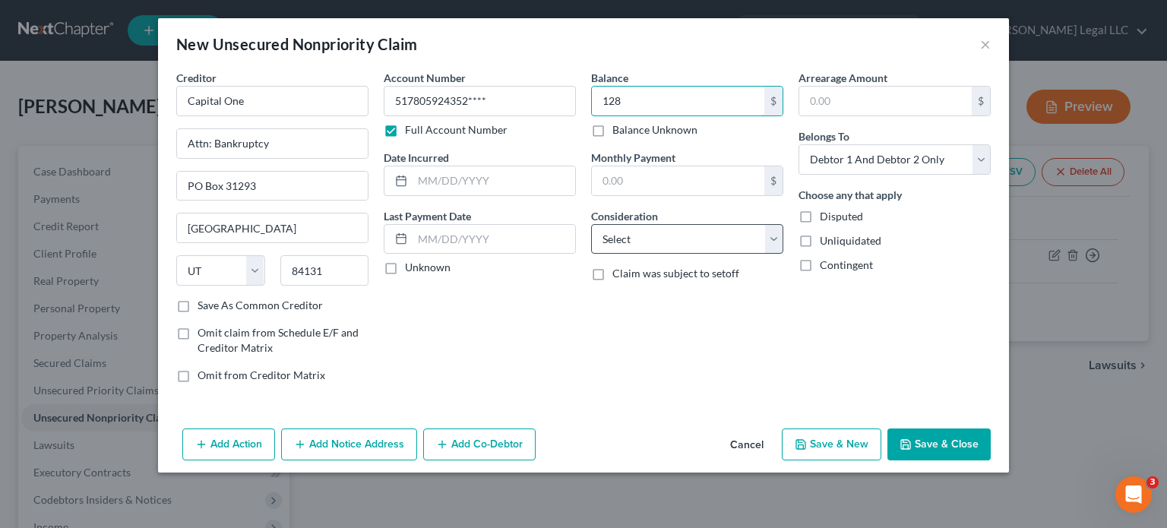
type input "128"
click at [687, 234] on select "Select Cable / Satellite Services Collection Agency Credit Card Debt Debt Couns…" at bounding box center [687, 239] width 192 height 30
select select "2"
click at [591, 224] on select "Select Cable / Satellite Services Collection Agency Credit Card Debt Debt Couns…" at bounding box center [687, 239] width 192 height 30
click at [495, 179] on input "text" at bounding box center [494, 180] width 163 height 29
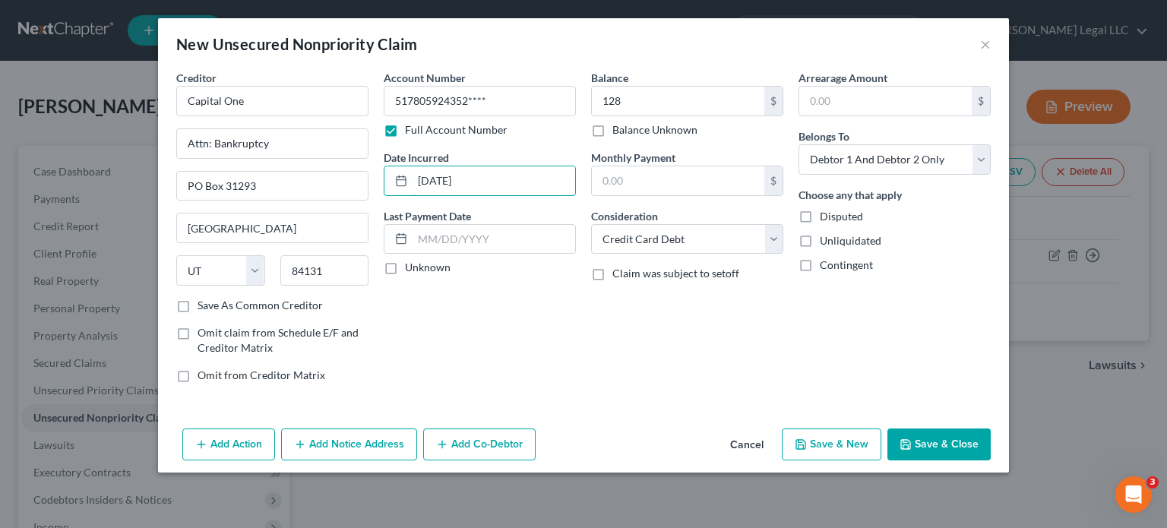
type input "[DATE]"
click at [827, 443] on button "Save & New" at bounding box center [832, 444] width 100 height 32
select select "2"
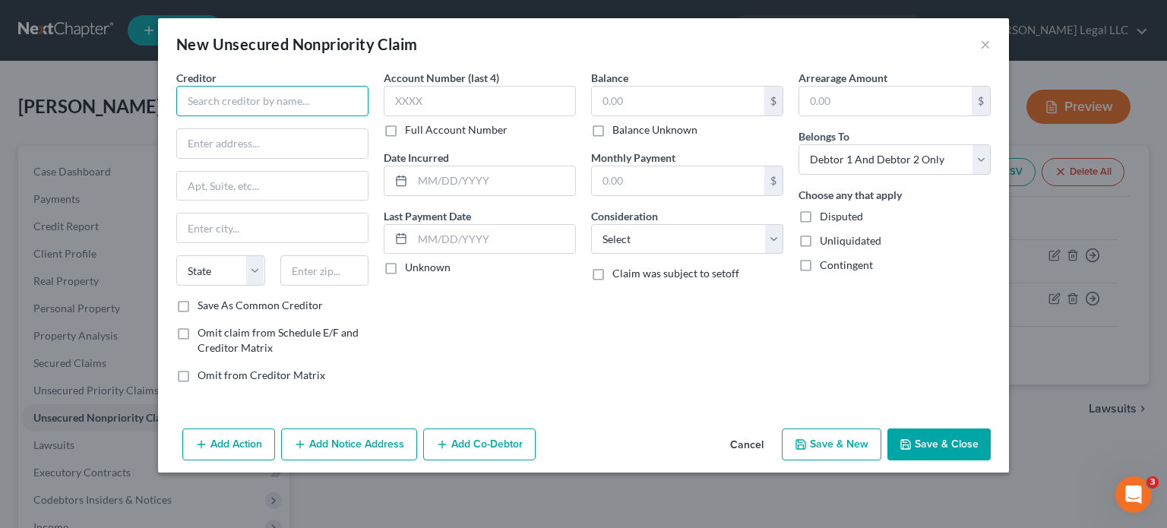
click at [236, 95] on input "text" at bounding box center [272, 101] width 192 height 30
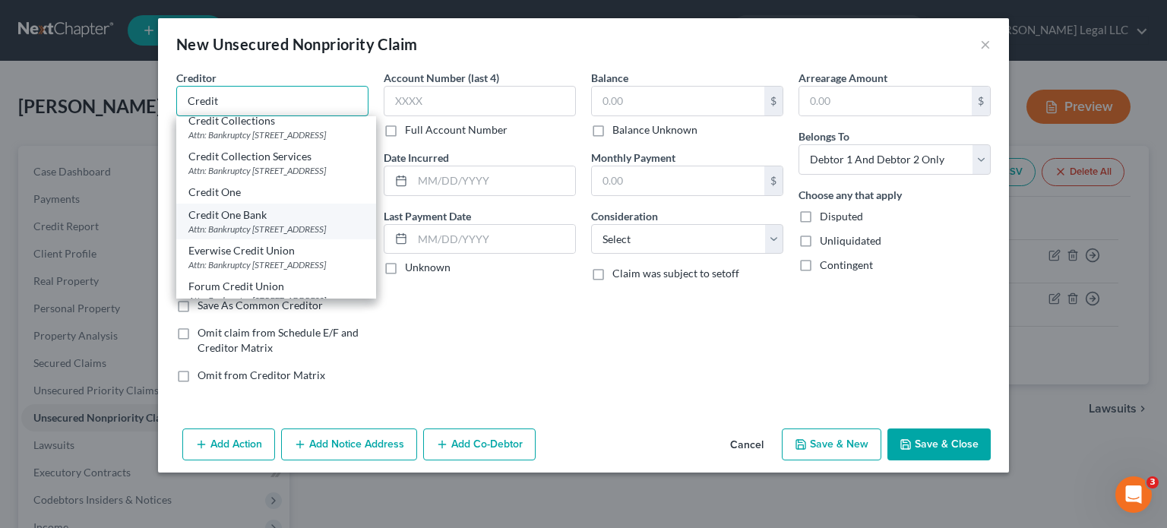
scroll to position [152, 0]
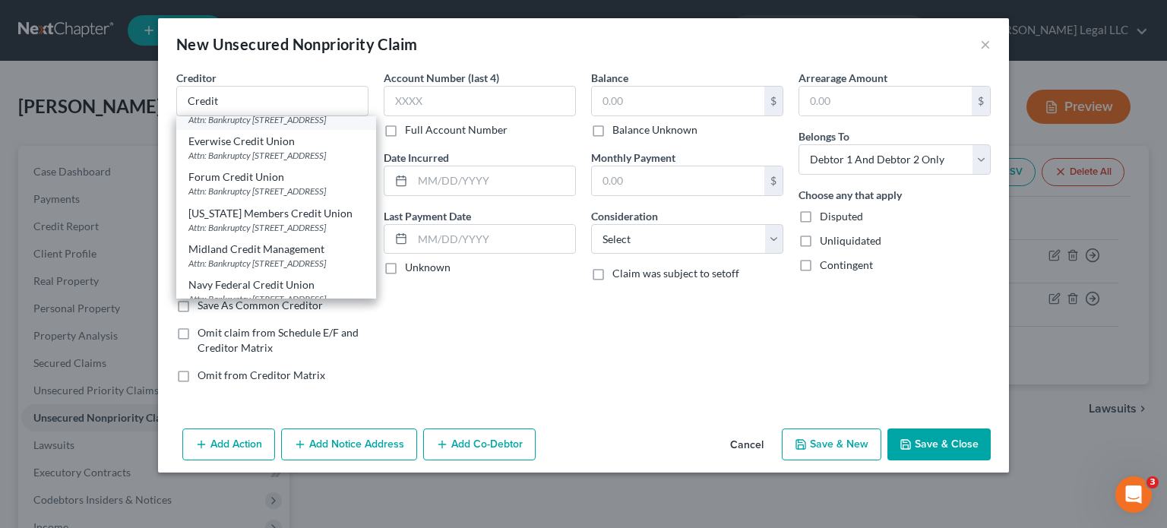
click at [264, 126] on div "Attn: Bankruptcy [STREET_ADDRESS]" at bounding box center [275, 119] width 175 height 13
type input "Credit One Bank"
type input "Attn: Bankruptcy"
type input "PO Box 98872"
type input "[GEOGRAPHIC_DATA]"
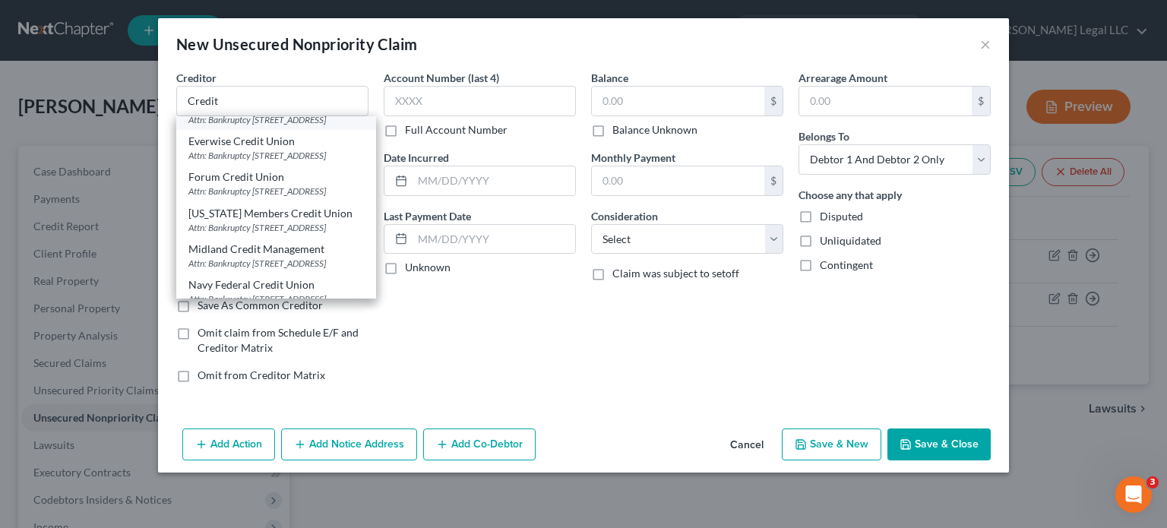
select select "31"
type input "89193"
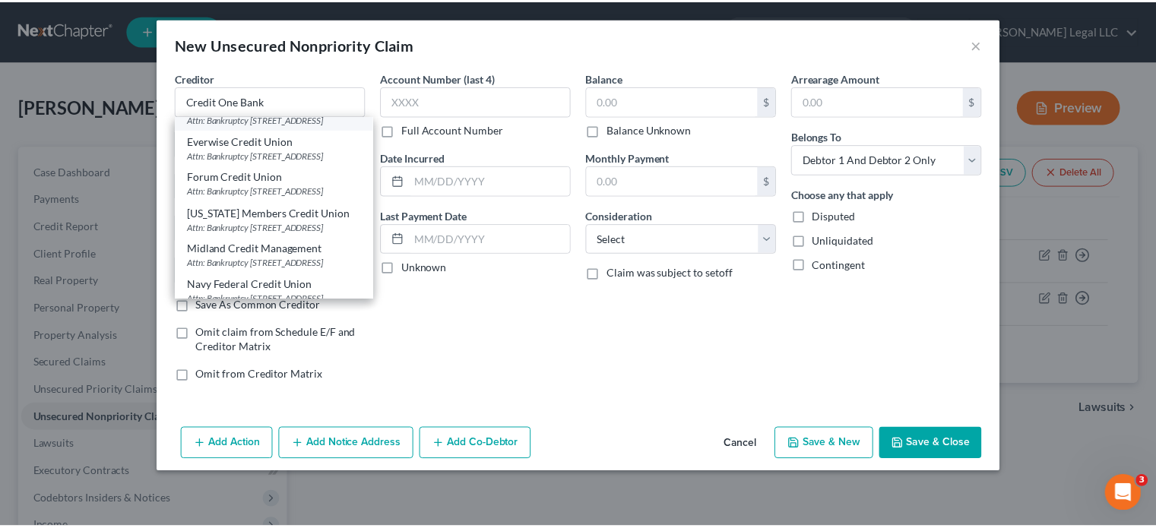
scroll to position [0, 0]
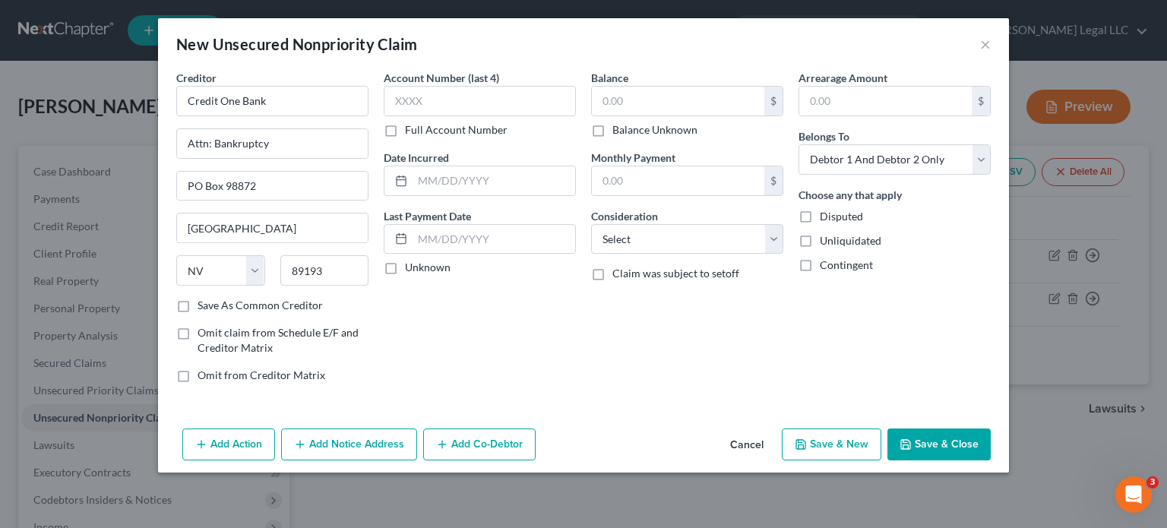
click at [405, 128] on label "Full Account Number" at bounding box center [456, 129] width 103 height 15
click at [411, 128] on input "Full Account Number" at bounding box center [416, 127] width 10 height 10
type input "444796272182****"
click at [432, 179] on input "text" at bounding box center [494, 180] width 163 height 29
type input "[DATE]"
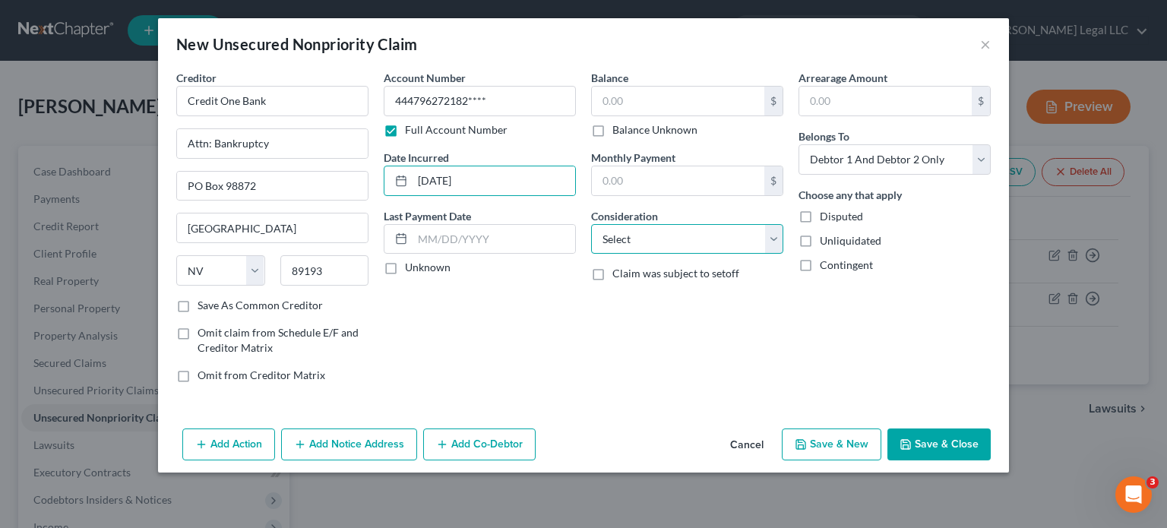
click at [634, 236] on select "Select Cable / Satellite Services Collection Agency Credit Card Debt Debt Couns…" at bounding box center [687, 239] width 192 height 30
select select "2"
click at [591, 224] on select "Select Cable / Satellite Services Collection Agency Credit Card Debt Debt Couns…" at bounding box center [687, 239] width 192 height 30
click at [625, 93] on input "text" at bounding box center [678, 101] width 172 height 29
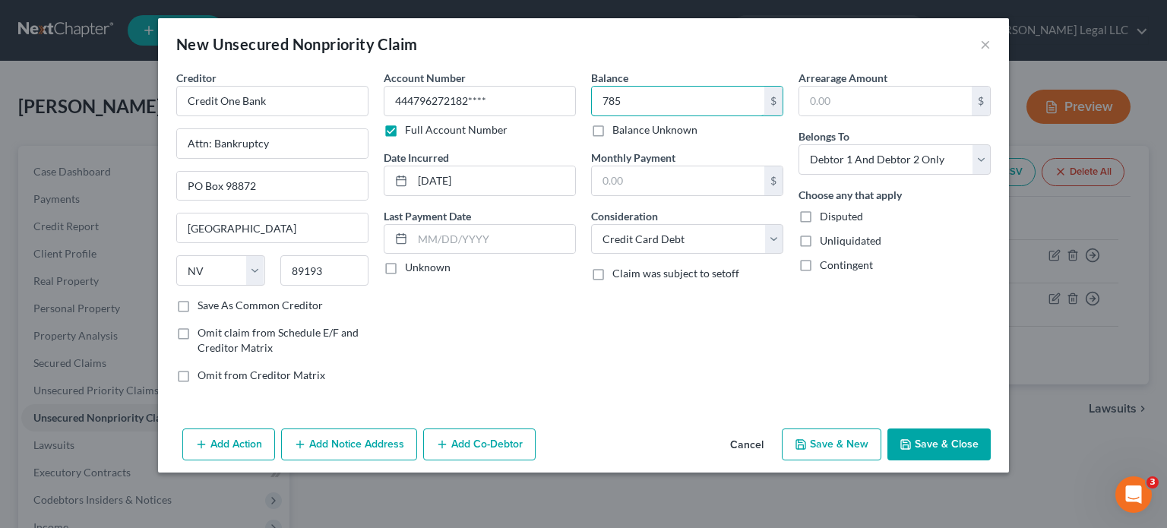
type input "785"
click at [823, 443] on button "Save & New" at bounding box center [832, 444] width 100 height 32
select select "2"
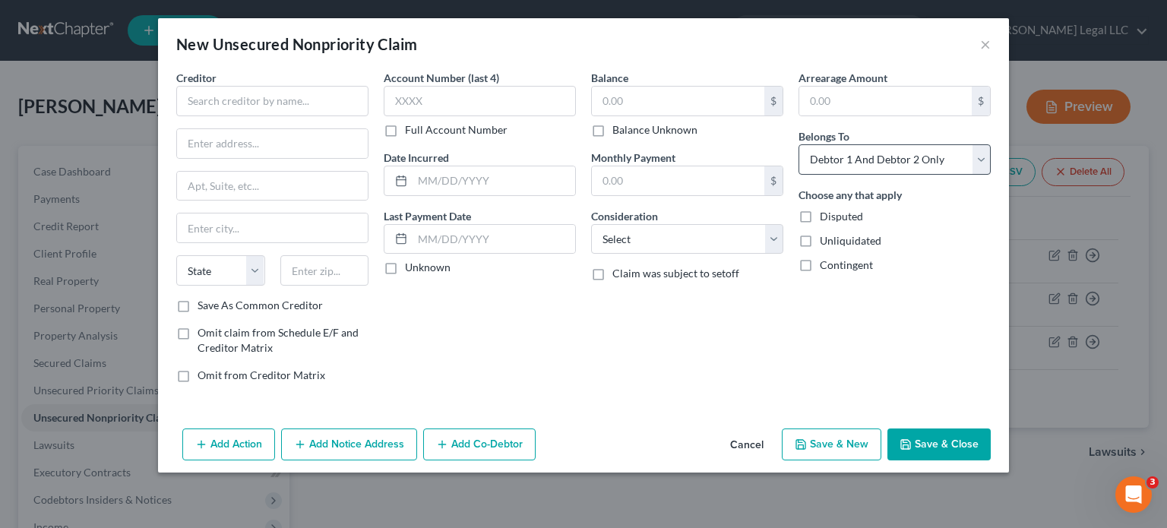
drag, startPoint x: 757, startPoint y: 441, endPoint x: 970, endPoint y: 164, distance: 350.0
click at [757, 441] on button "Cancel" at bounding box center [747, 445] width 58 height 30
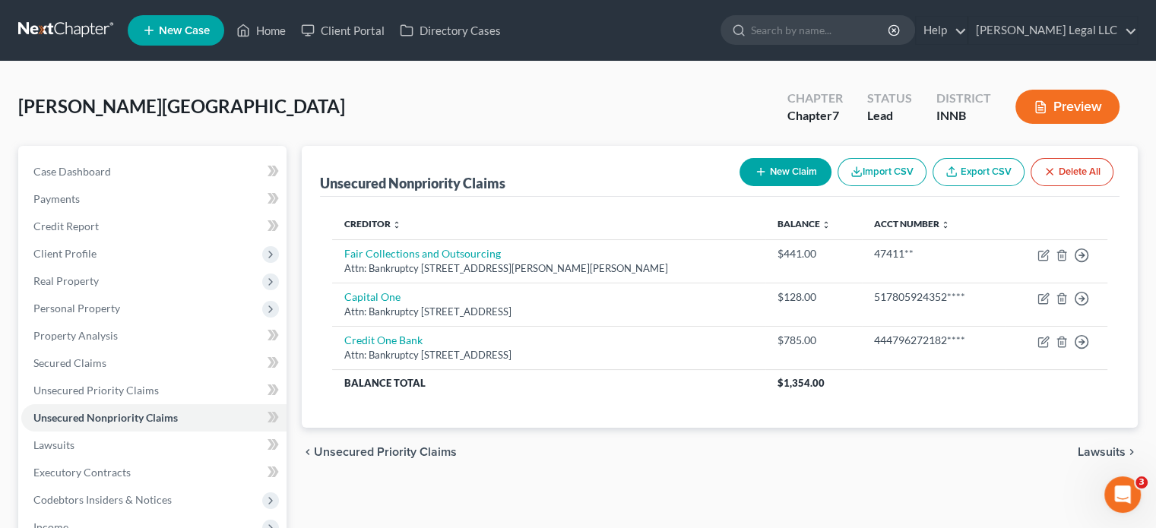
click at [795, 169] on button "New Claim" at bounding box center [785, 172] width 92 height 28
select select "2"
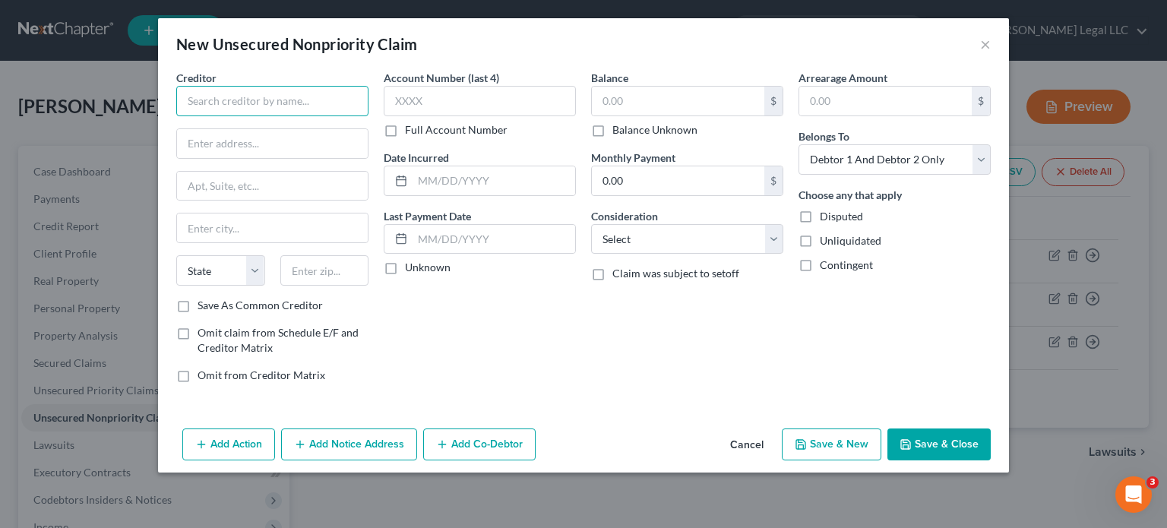
click at [322, 95] on input "text" at bounding box center [272, 101] width 192 height 30
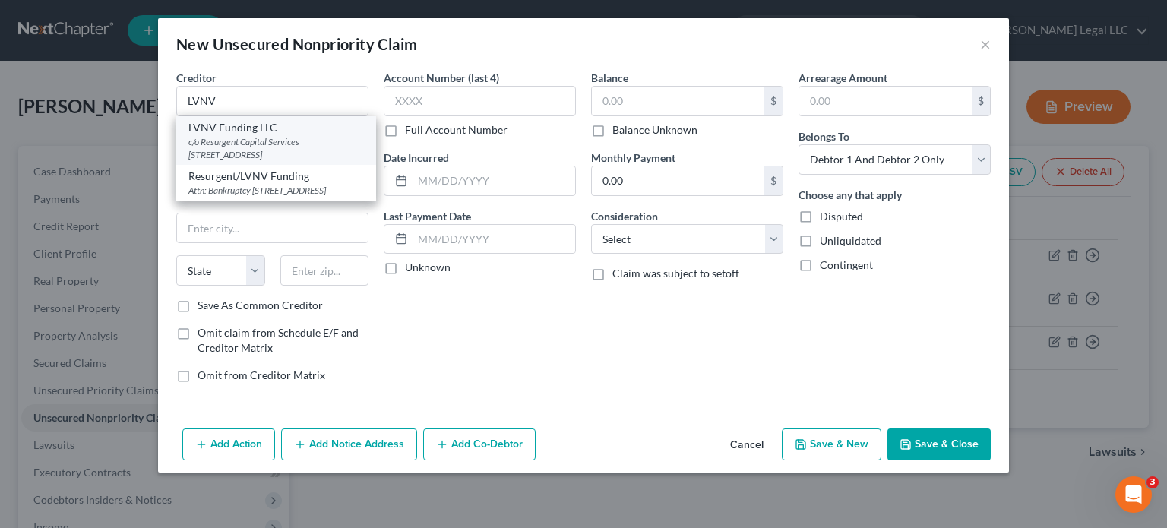
click at [315, 148] on div "c/o Resurgent Capital Services [STREET_ADDRESS]" at bounding box center [275, 148] width 175 height 26
type input "LVNV Funding LLC"
type input "c/o Resurgent Capital Services"
type input "PO Box 1269"
type input "[GEOGRAPHIC_DATA]"
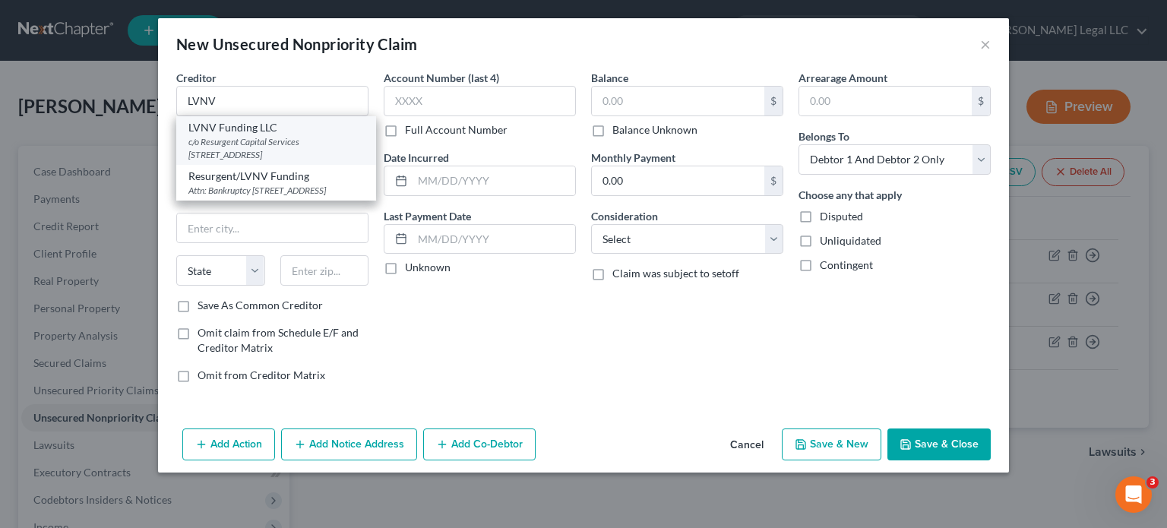
select select "42"
type input "29603"
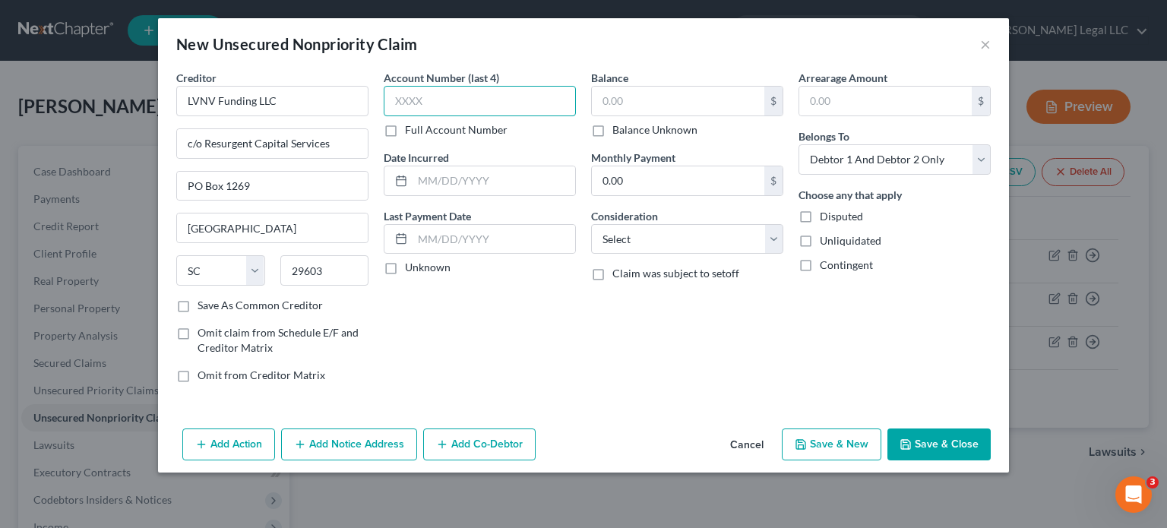
click at [440, 110] on input "text" at bounding box center [480, 101] width 192 height 30
paste input "8633"
type input "8633"
click at [637, 100] on input "text" at bounding box center [678, 101] width 172 height 29
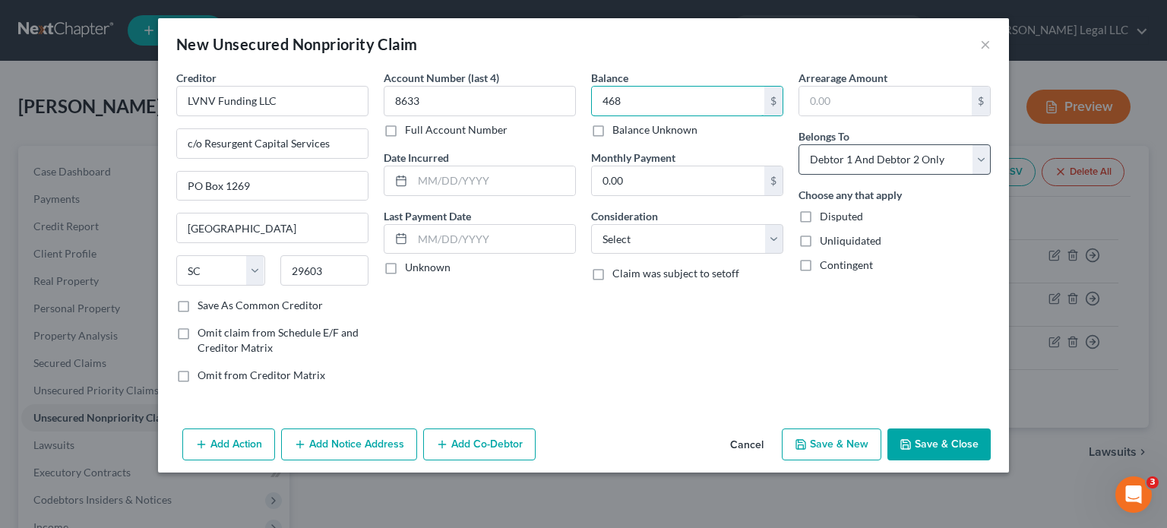
type input "468"
click at [845, 160] on select "Select Debtor 1 Only Debtor 2 Only Debtor 1 And Debtor 2 Only At Least One Of T…" at bounding box center [894, 159] width 192 height 30
select select "1"
click at [798, 144] on select "Select Debtor 1 Only Debtor 2 Only Debtor 1 And Debtor 2 Only At Least One Of T…" at bounding box center [894, 159] width 192 height 30
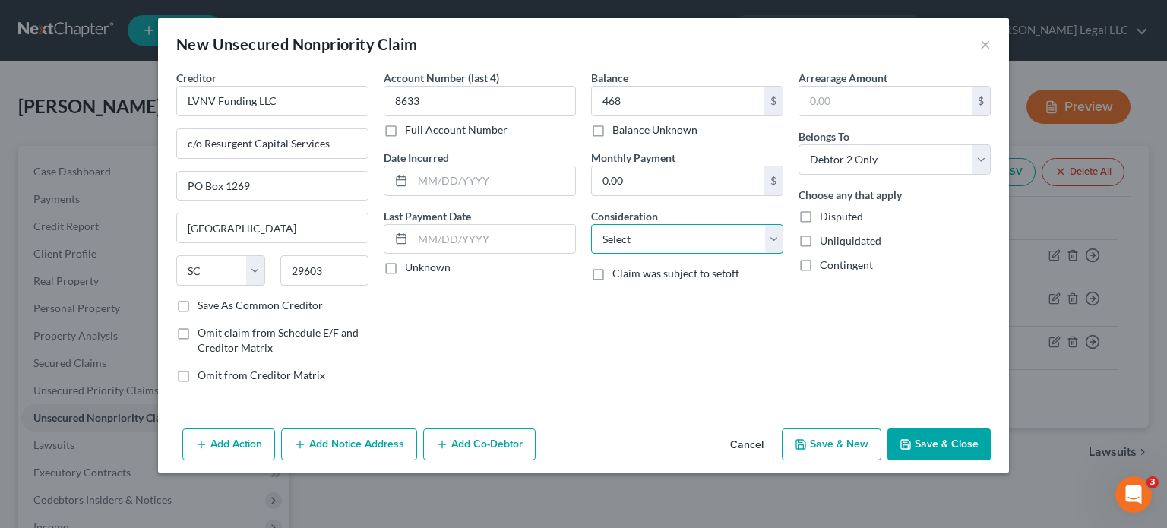
click at [708, 248] on select "Select Cable / Satellite Services Collection Agency Credit Card Debt Debt Couns…" at bounding box center [687, 239] width 192 height 30
select select "1"
click at [591, 224] on select "Select Cable / Satellite Services Collection Agency Credit Card Debt Debt Couns…" at bounding box center [687, 239] width 192 height 30
click at [444, 187] on input "text" at bounding box center [494, 180] width 163 height 29
type input "[DATE]"
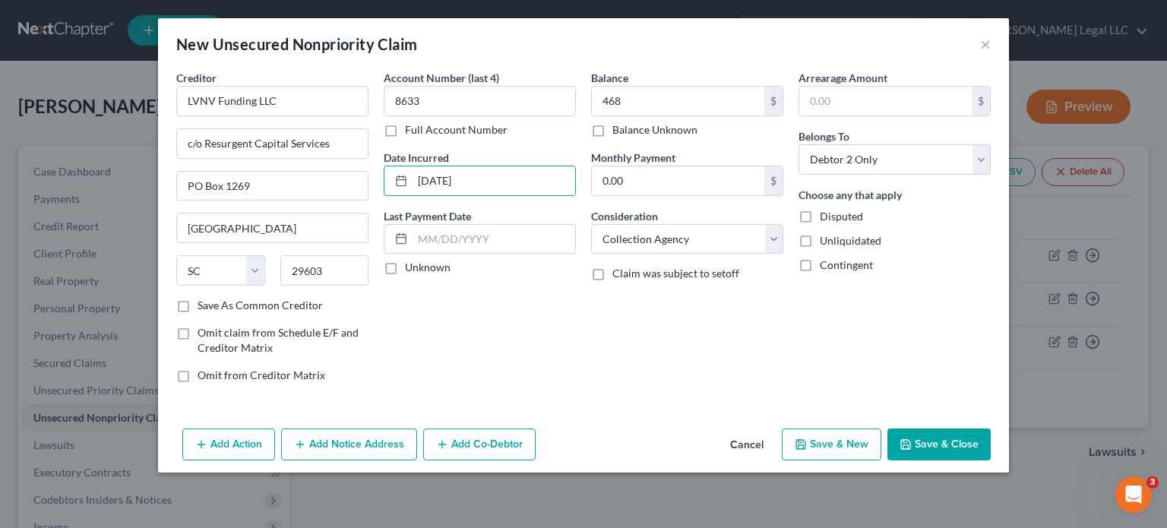
click at [825, 453] on button "Save & New" at bounding box center [832, 444] width 100 height 32
select select "2"
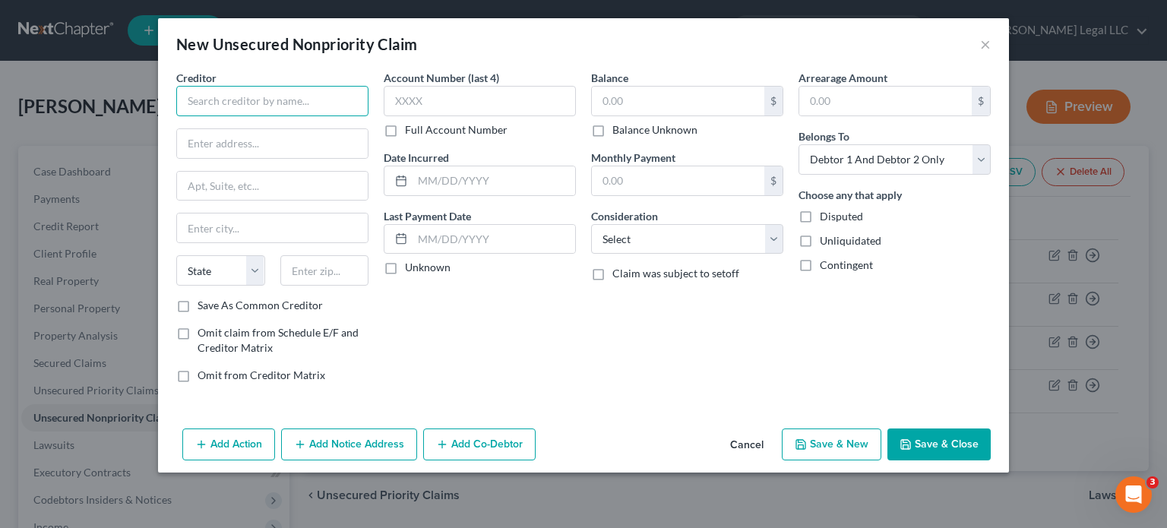
click at [314, 106] on input "text" at bounding box center [272, 101] width 192 height 30
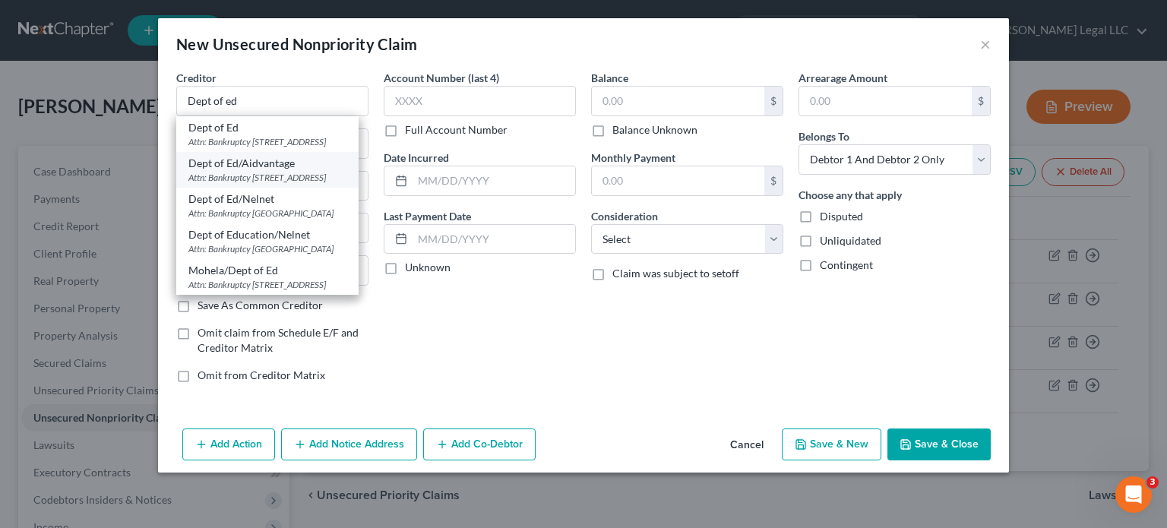
click at [266, 183] on div "Attn: Bankruptcy [STREET_ADDRESS]" at bounding box center [267, 177] width 158 height 13
type input "Dept of Ed/Aidvantage"
type input "Attn: Bankruptcy"
type input "PO Box 300001"
type input "[GEOGRAPHIC_DATA]"
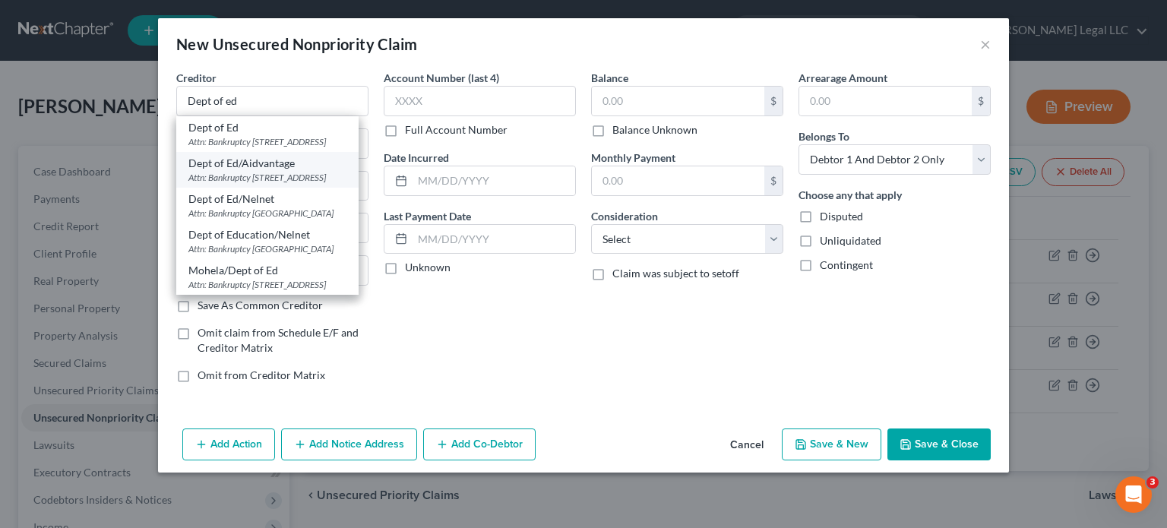
select select "45"
type input "75403"
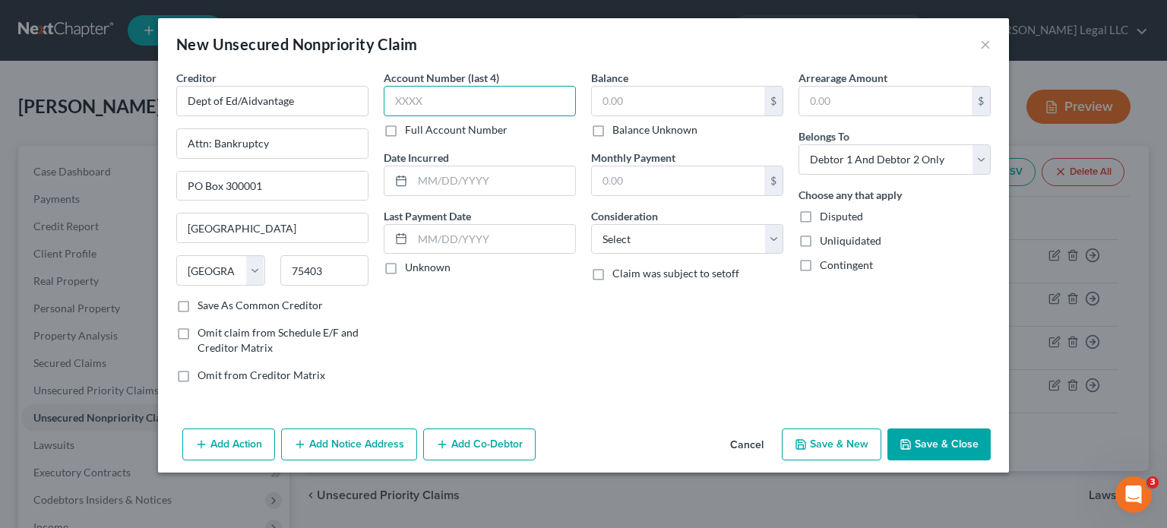
click at [431, 106] on input "text" at bounding box center [480, 101] width 192 height 30
paste input "0190"
type input "0190"
click at [640, 100] on input "text" at bounding box center [678, 101] width 172 height 29
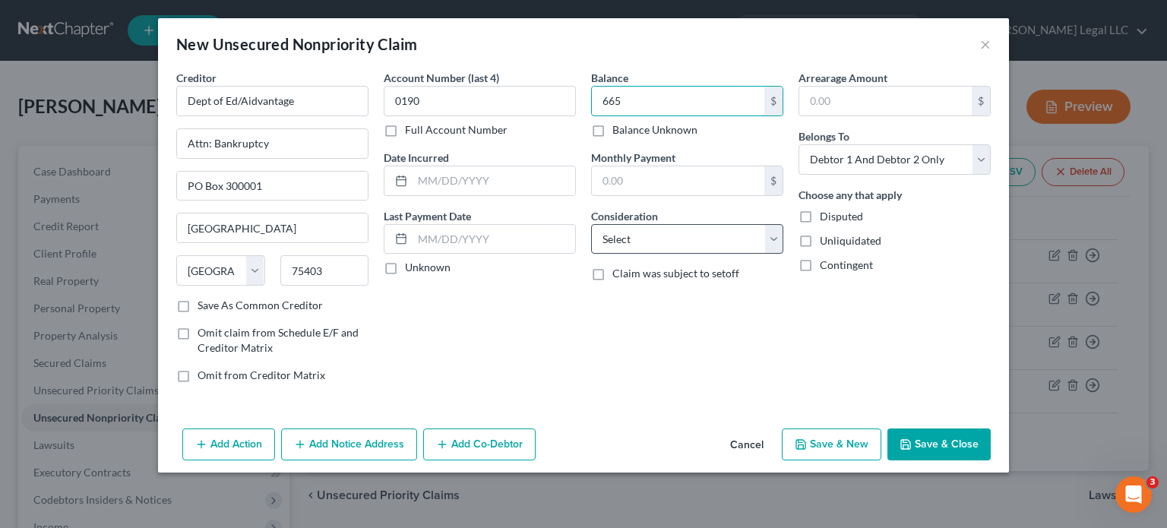
type input "665"
click at [661, 240] on select "Select Cable / Satellite Services Collection Agency Credit Card Debt Debt Couns…" at bounding box center [687, 239] width 192 height 30
select select "17"
click at [591, 224] on select "Select Cable / Satellite Services Collection Agency Credit Card Debt Debt Couns…" at bounding box center [687, 239] width 192 height 30
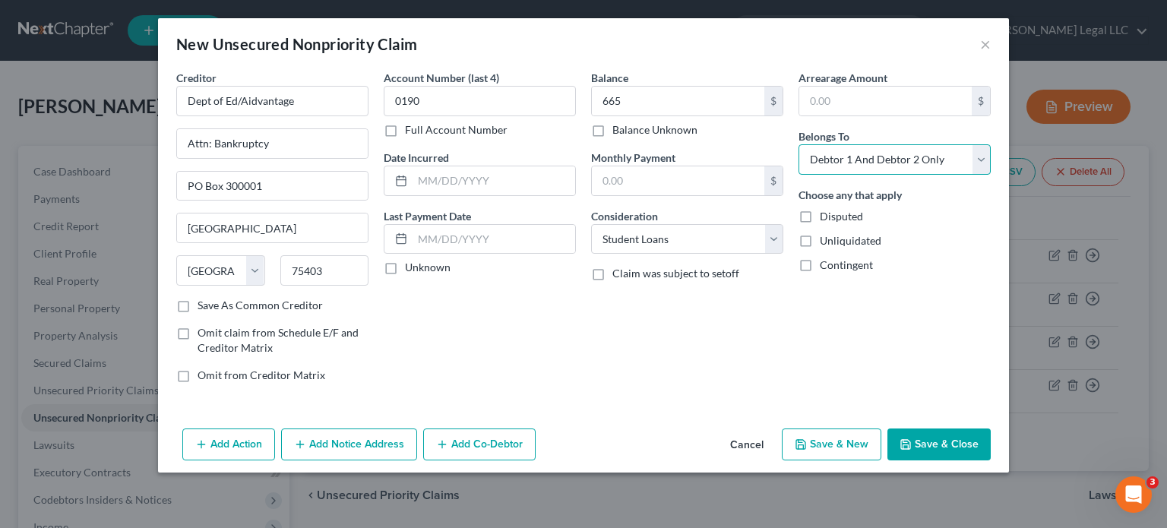
click at [860, 157] on select "Select Debtor 1 Only Debtor 2 Only Debtor 1 And Debtor 2 Only At Least One Of T…" at bounding box center [894, 159] width 192 height 30
select select "1"
click at [798, 144] on select "Select Debtor 1 Only Debtor 2 Only Debtor 1 And Debtor 2 Only At Least One Of T…" at bounding box center [894, 159] width 192 height 30
click at [492, 184] on input "text" at bounding box center [494, 180] width 163 height 29
type input "[DATE]"
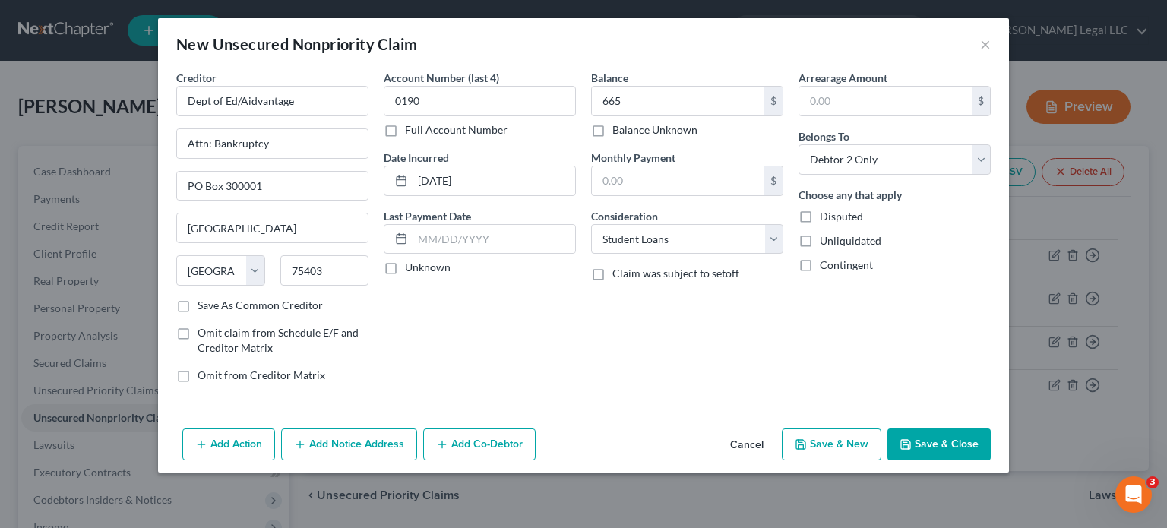
click at [519, 357] on div "Account Number (last 4) 0190 Full Account Number Date Incurred [DATE] Last Paym…" at bounding box center [479, 232] width 207 height 325
click at [820, 445] on button "Save & New" at bounding box center [832, 444] width 100 height 32
select select "2"
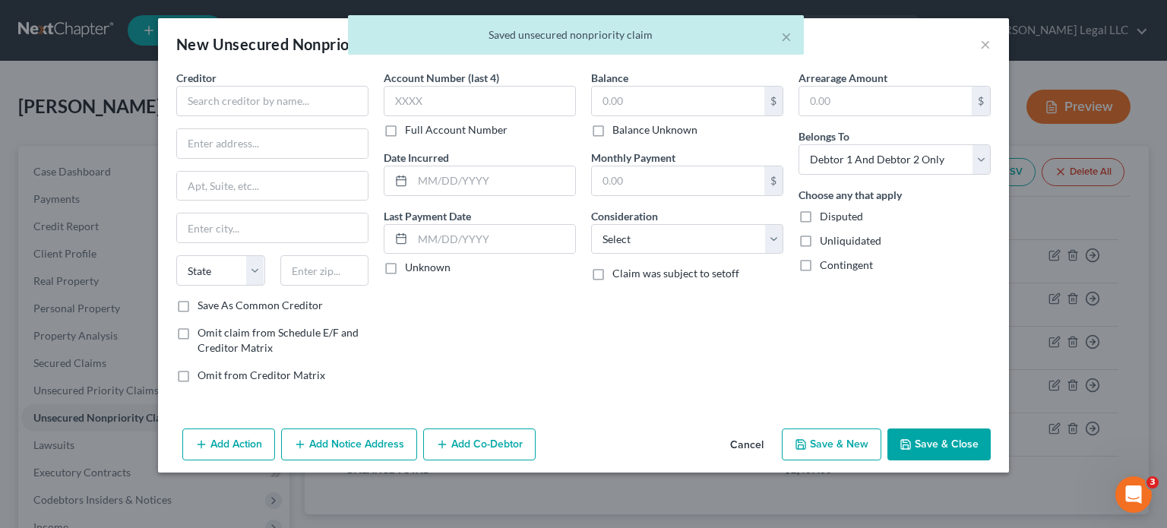
type input "665.00"
type input "0.00"
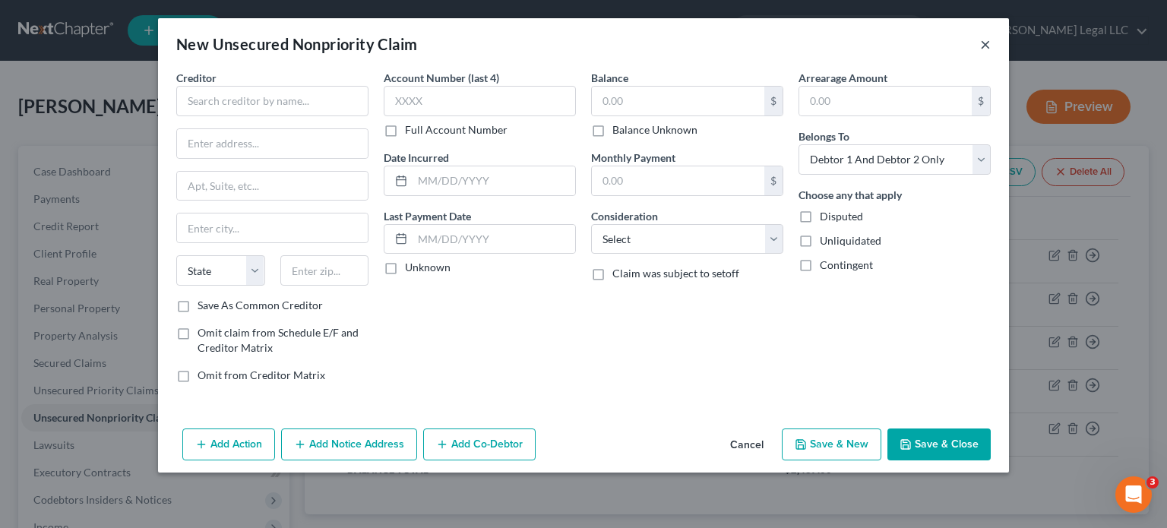
click at [988, 44] on button "×" at bounding box center [985, 44] width 11 height 18
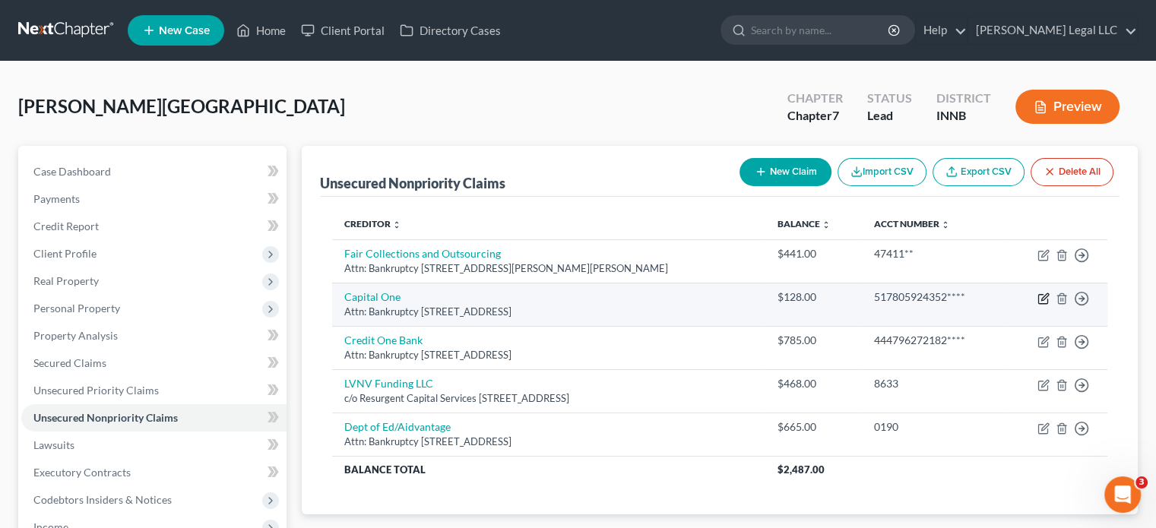
click at [1039, 299] on icon "button" at bounding box center [1043, 298] width 12 height 12
select select "46"
select select "2"
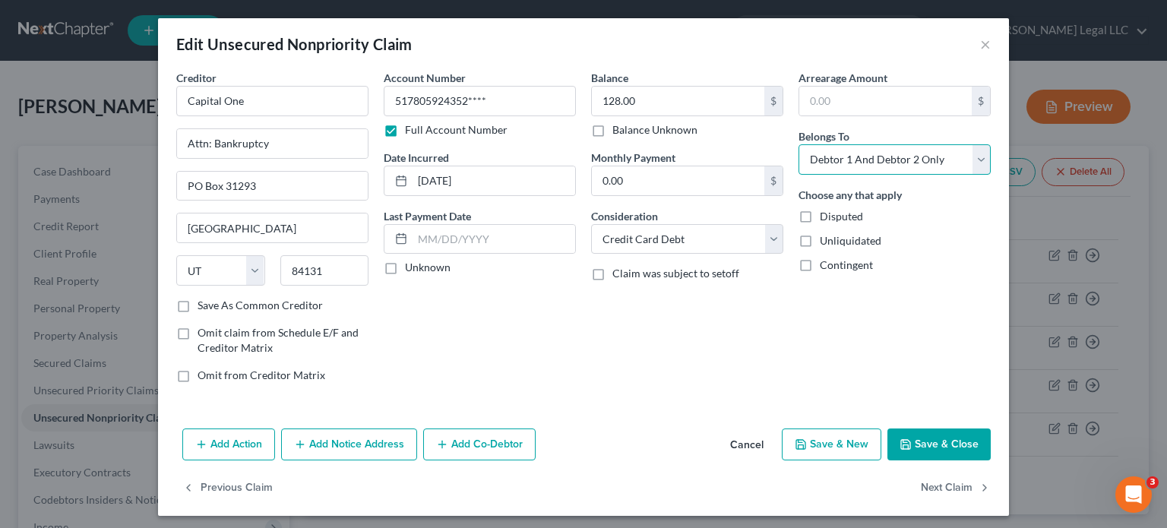
click at [830, 163] on select "Select Debtor 1 Only Debtor 2 Only Debtor 1 And Debtor 2 Only At Least One Of T…" at bounding box center [894, 159] width 192 height 30
select select "0"
click at [798, 144] on select "Select Debtor 1 Only Debtor 2 Only Debtor 1 And Debtor 2 Only At Least One Of T…" at bounding box center [894, 159] width 192 height 30
click at [943, 447] on button "Save & Close" at bounding box center [938, 444] width 103 height 32
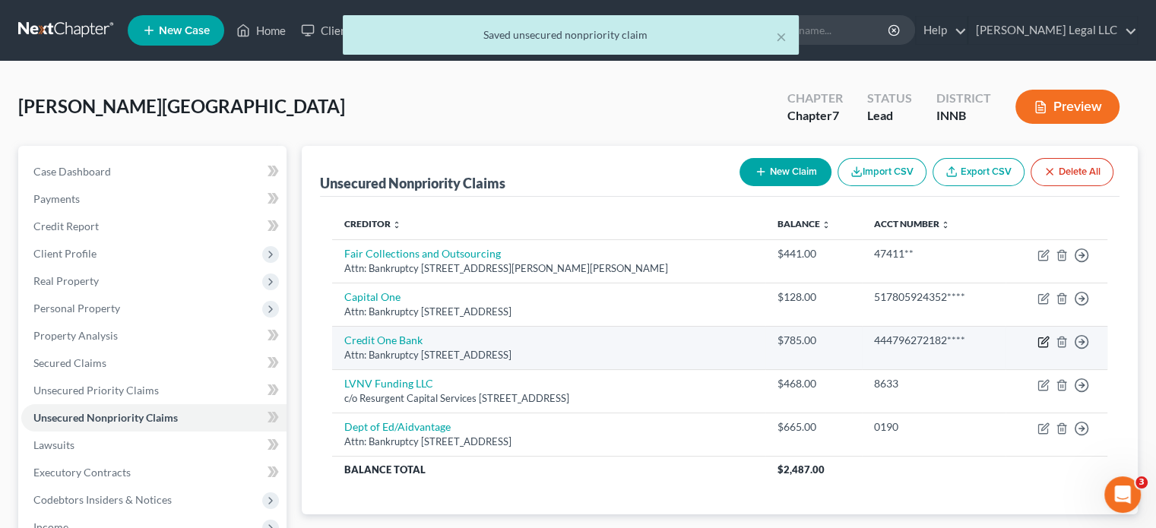
click at [1045, 343] on icon "button" at bounding box center [1043, 342] width 12 height 12
select select "31"
select select "2"
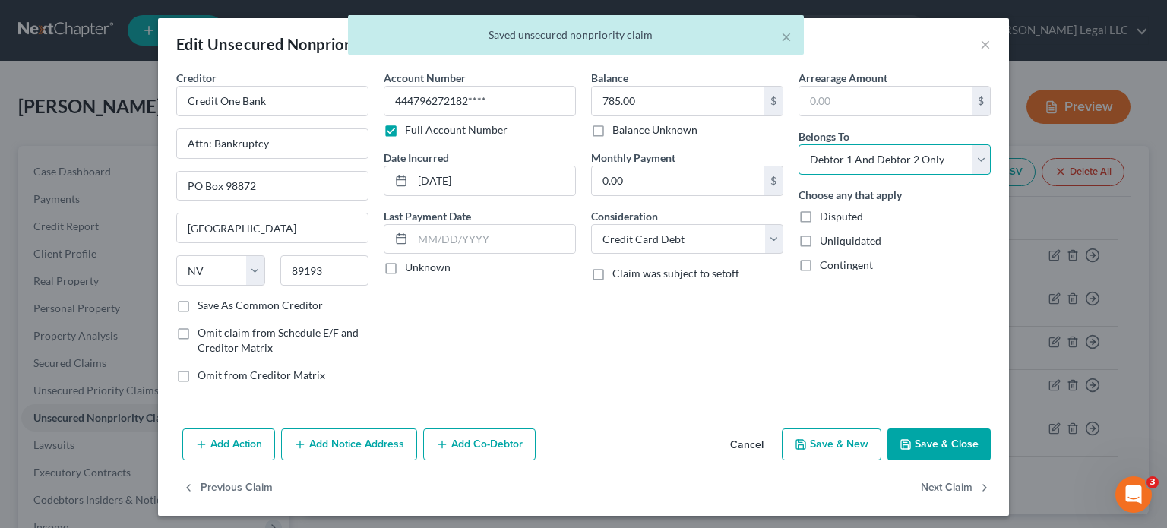
click at [866, 149] on select "Select Debtor 1 Only Debtor 2 Only Debtor 1 And Debtor 2 Only At Least One Of T…" at bounding box center [894, 159] width 192 height 30
select select "0"
click at [798, 144] on select "Select Debtor 1 Only Debtor 2 Only Debtor 1 And Debtor 2 Only At Least One Of T…" at bounding box center [894, 159] width 192 height 30
click at [952, 445] on button "Save & Close" at bounding box center [938, 444] width 103 height 32
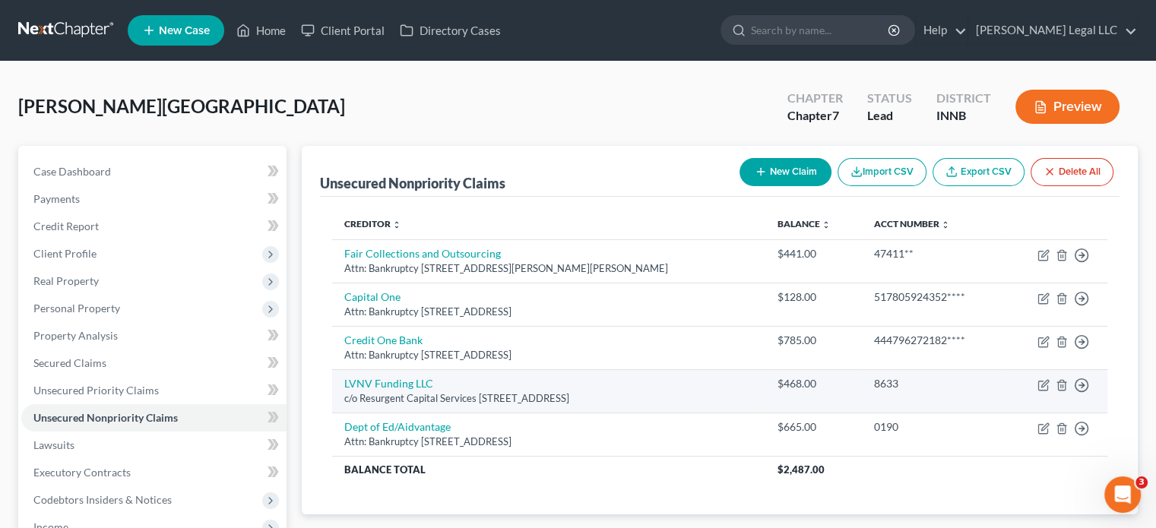
scroll to position [76, 0]
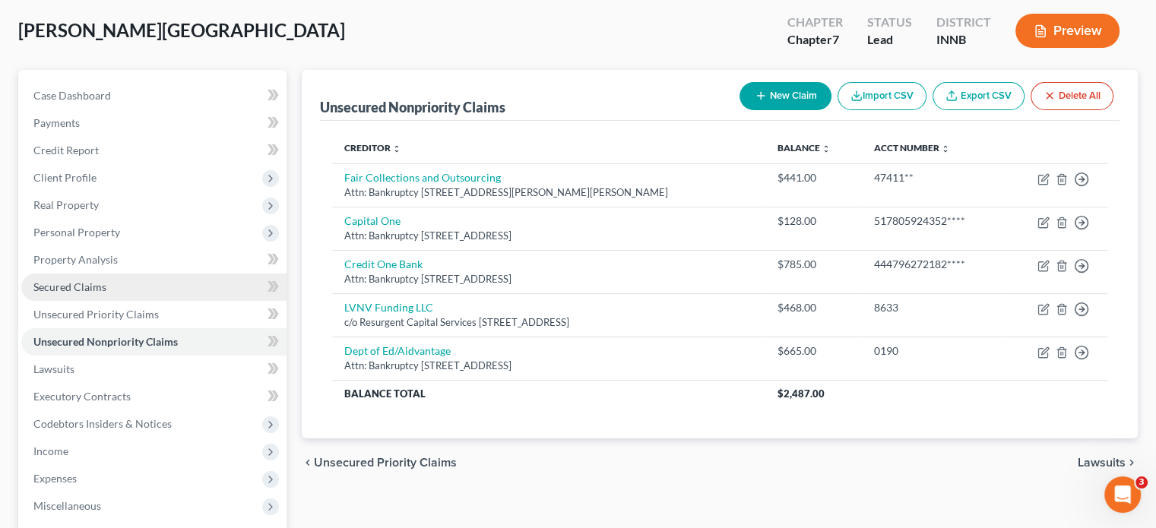
click at [109, 285] on link "Secured Claims" at bounding box center [153, 287] width 265 height 27
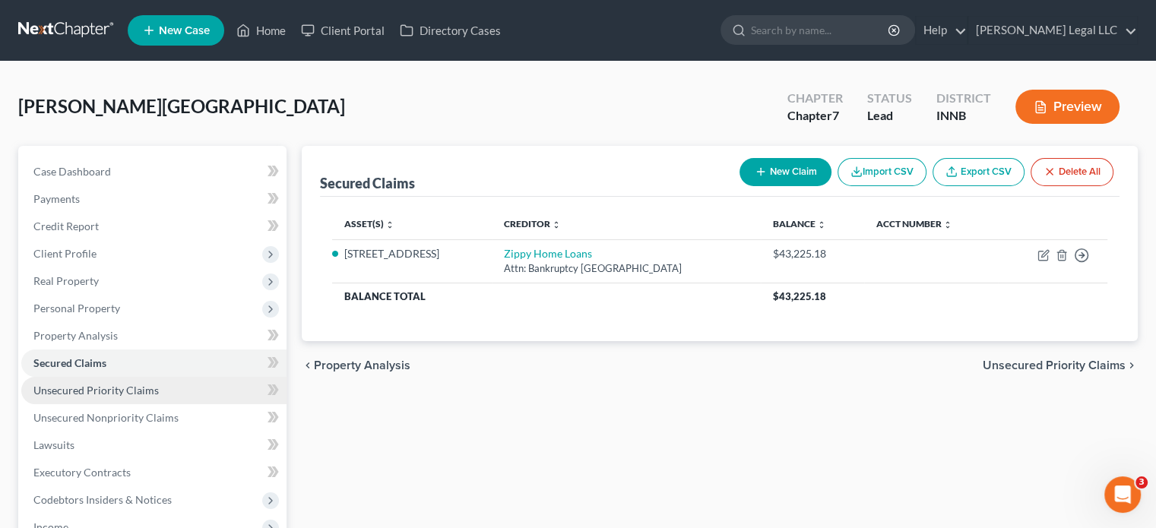
click at [84, 384] on span "Unsecured Priority Claims" at bounding box center [95, 390] width 125 height 13
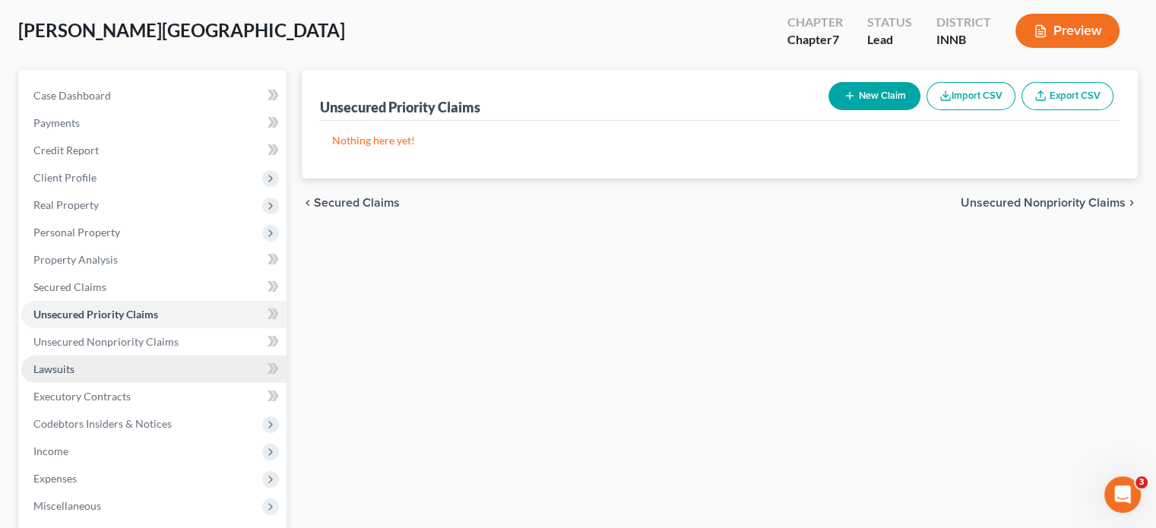
click at [73, 361] on link "Lawsuits" at bounding box center [153, 369] width 265 height 27
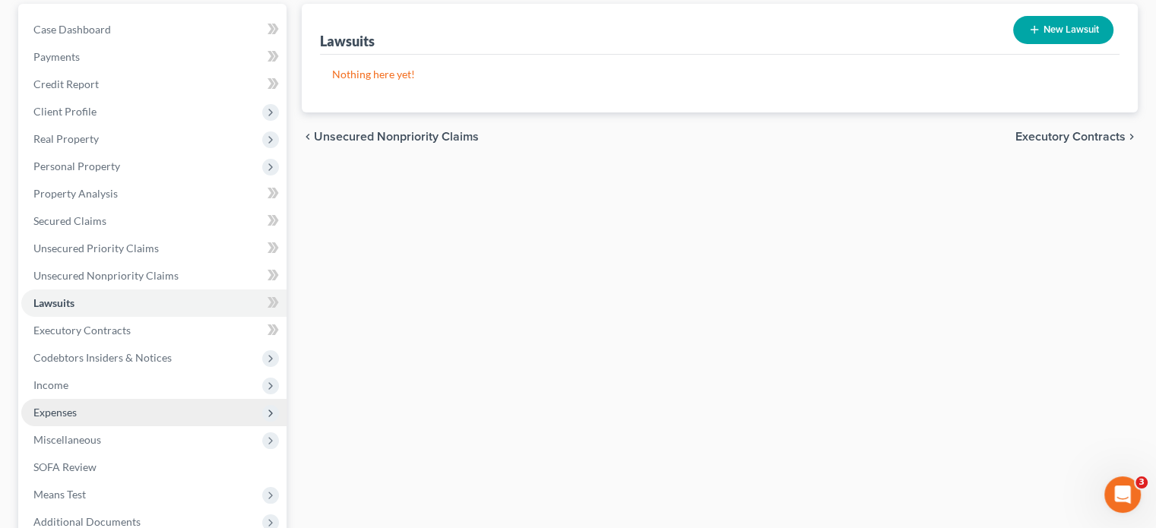
scroll to position [152, 0]
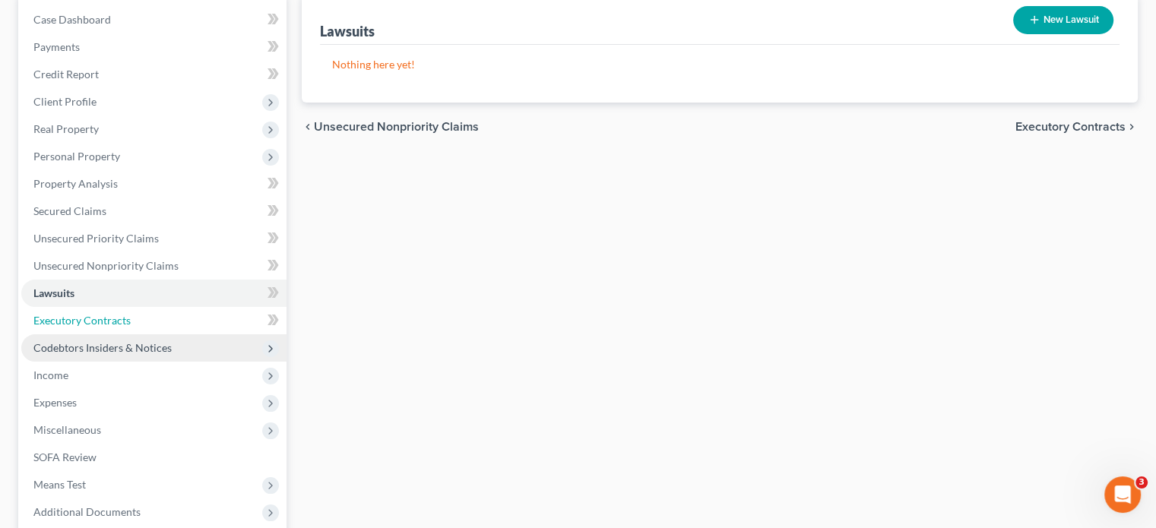
drag, startPoint x: 71, startPoint y: 317, endPoint x: 95, endPoint y: 340, distance: 32.8
click at [71, 317] on span "Executory Contracts" at bounding box center [81, 320] width 97 height 13
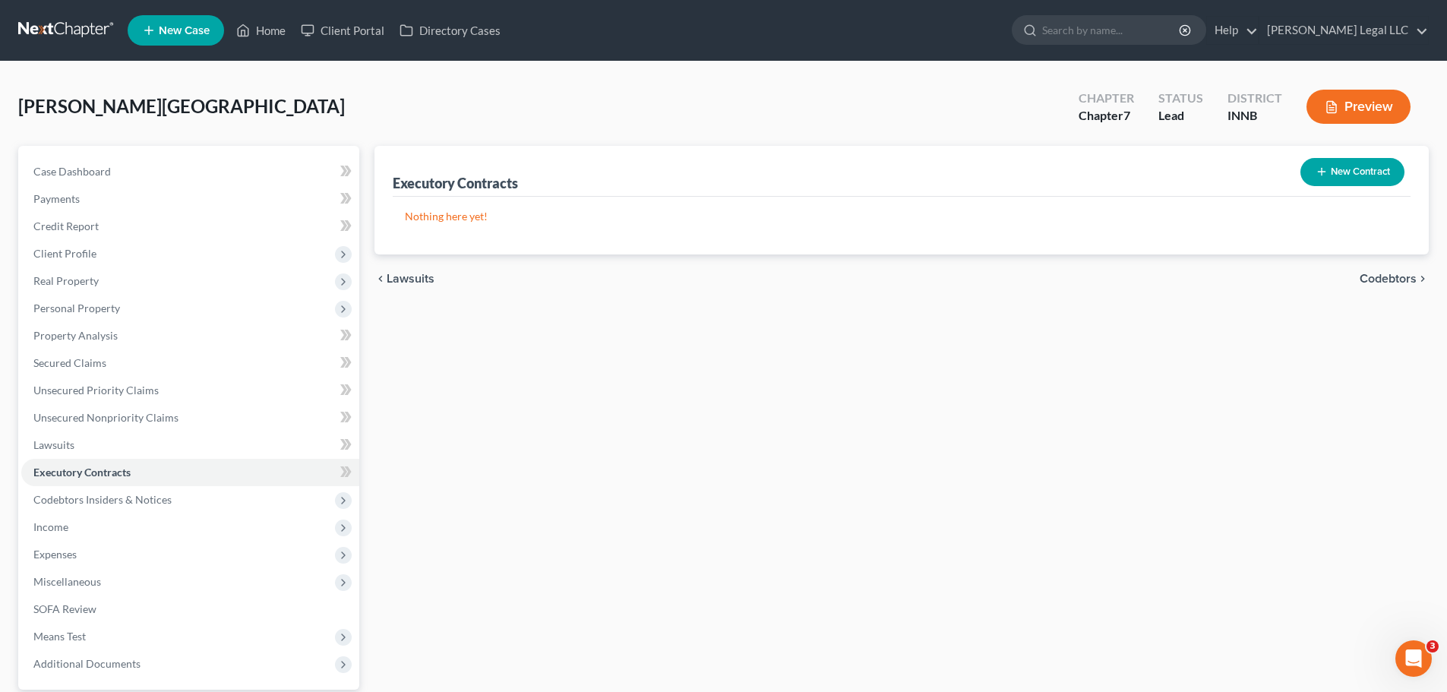
click at [1166, 160] on button "New Contract" at bounding box center [1353, 172] width 104 height 28
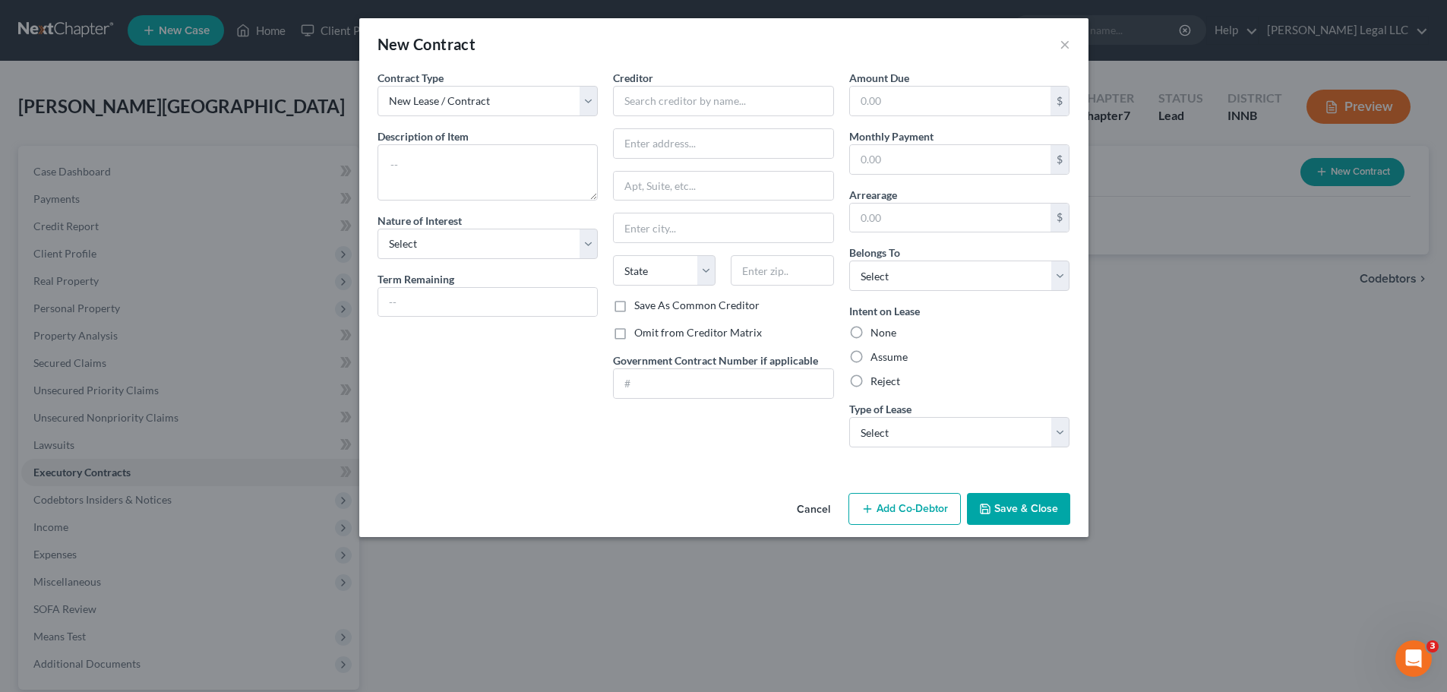
click at [1166, 170] on div "New Contract × Contract Type New Lease / Contract New Timeshare Description of …" at bounding box center [723, 346] width 1447 height 692
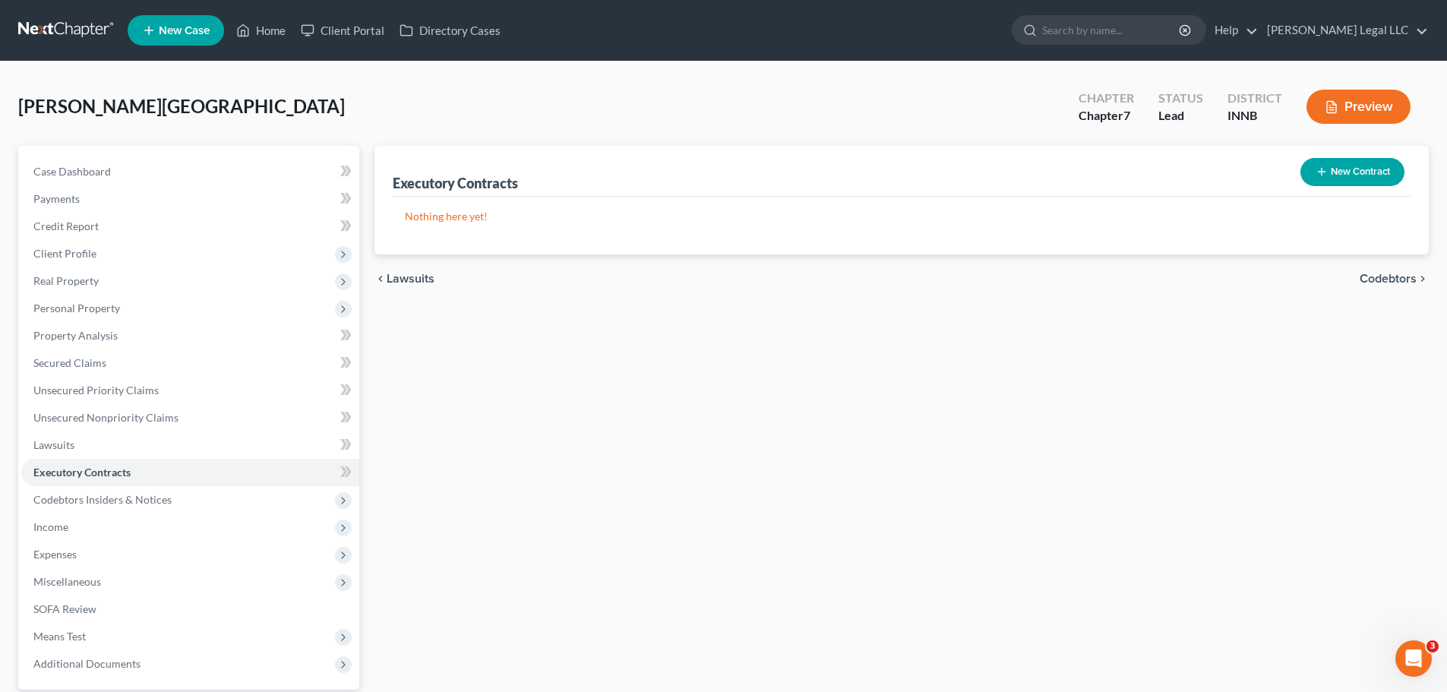
click at [1166, 172] on button "New Contract" at bounding box center [1353, 172] width 104 height 28
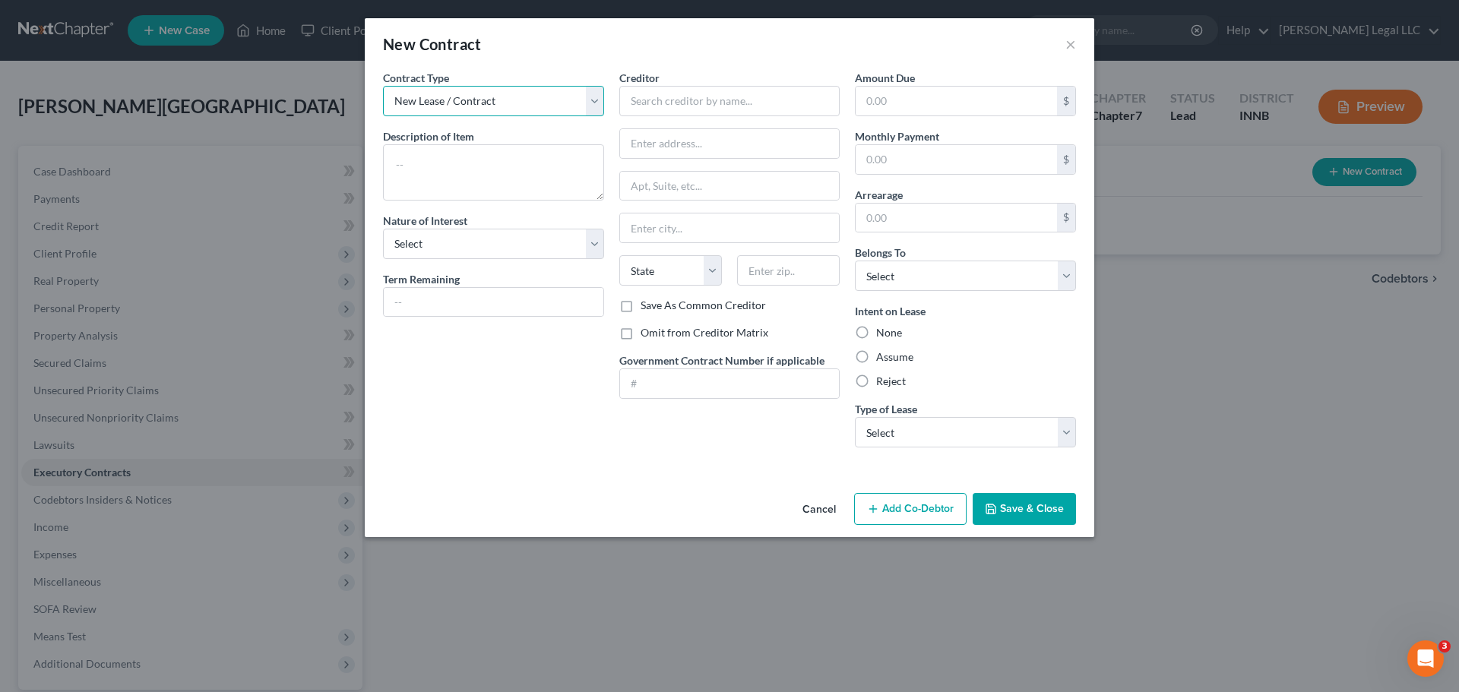
click at [526, 93] on select "New Lease / Contract New Timeshare" at bounding box center [493, 101] width 221 height 30
click at [589, 38] on div "New Contract ×" at bounding box center [729, 44] width 729 height 52
click at [673, 99] on input "text" at bounding box center [729, 101] width 221 height 30
click at [748, 103] on input "text" at bounding box center [729, 101] width 221 height 30
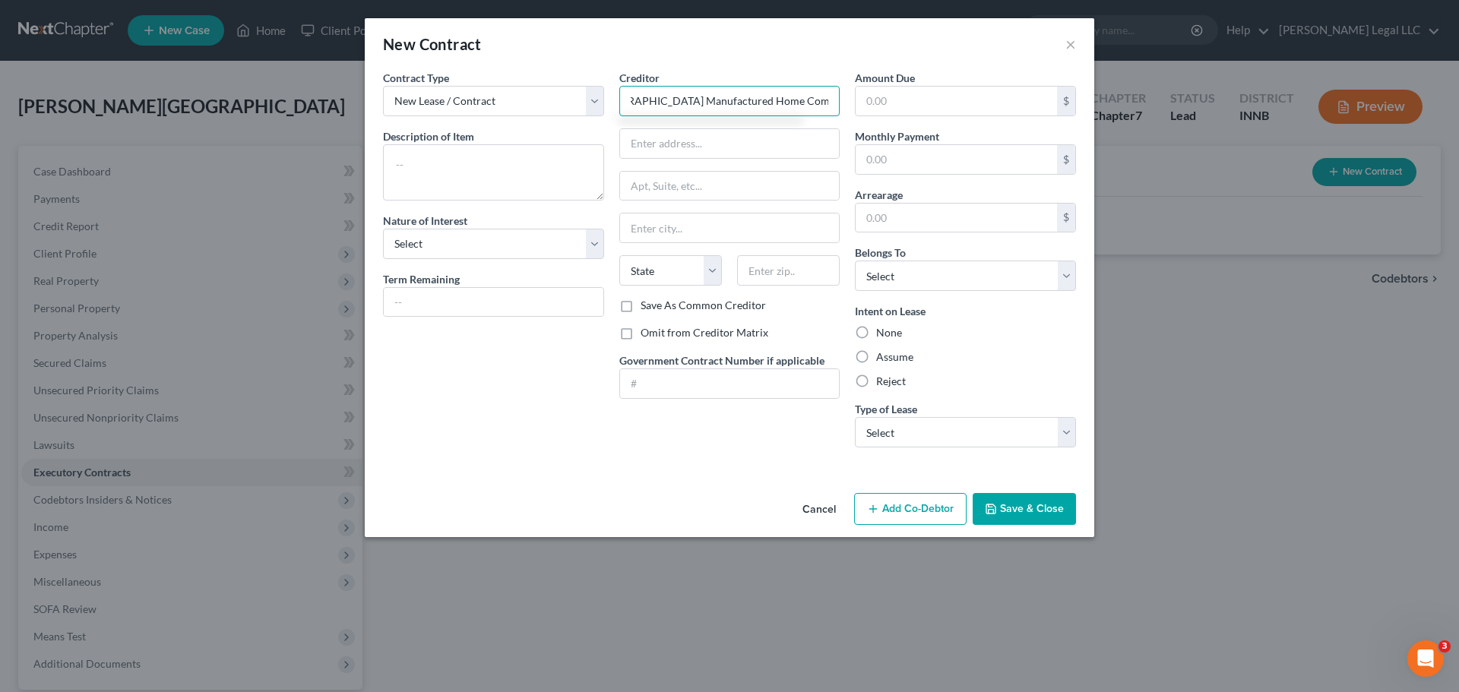
scroll to position [0, 41]
type input "[GEOGRAPHIC_DATA] Manufactured Home Community"
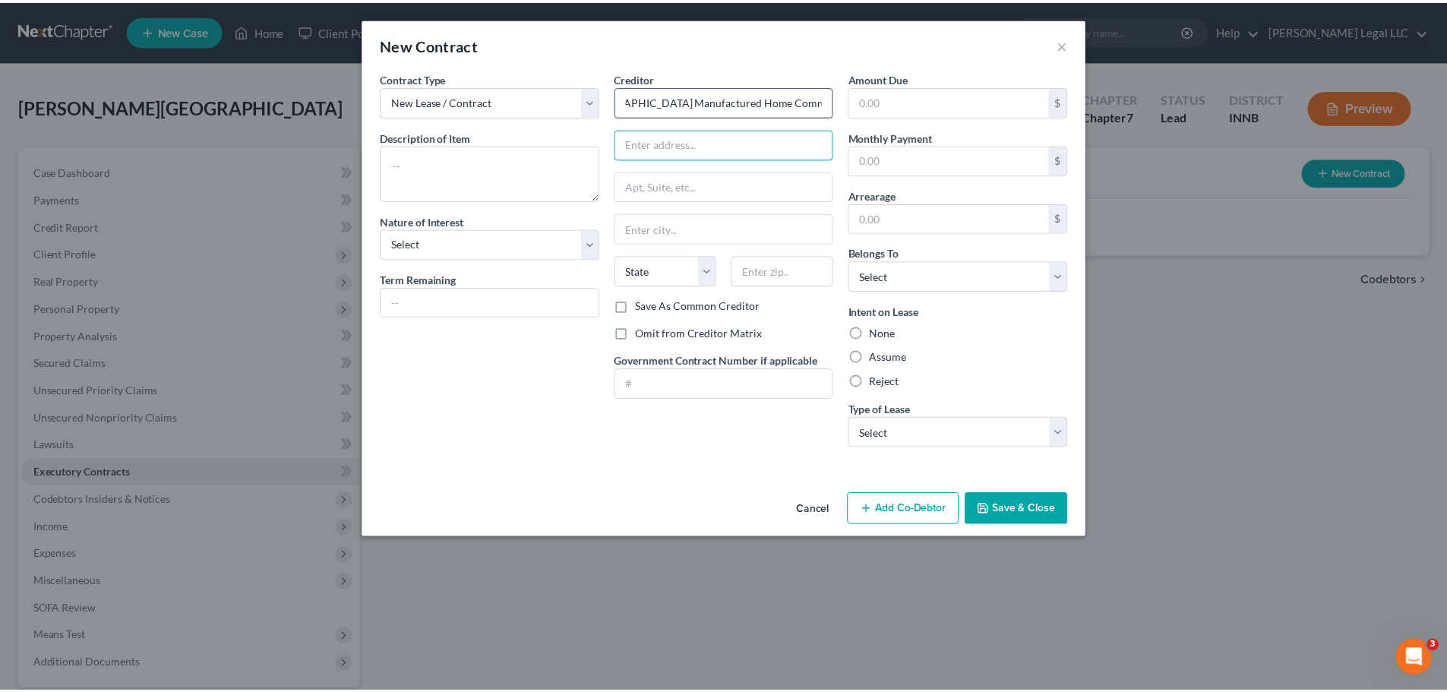
scroll to position [0, 0]
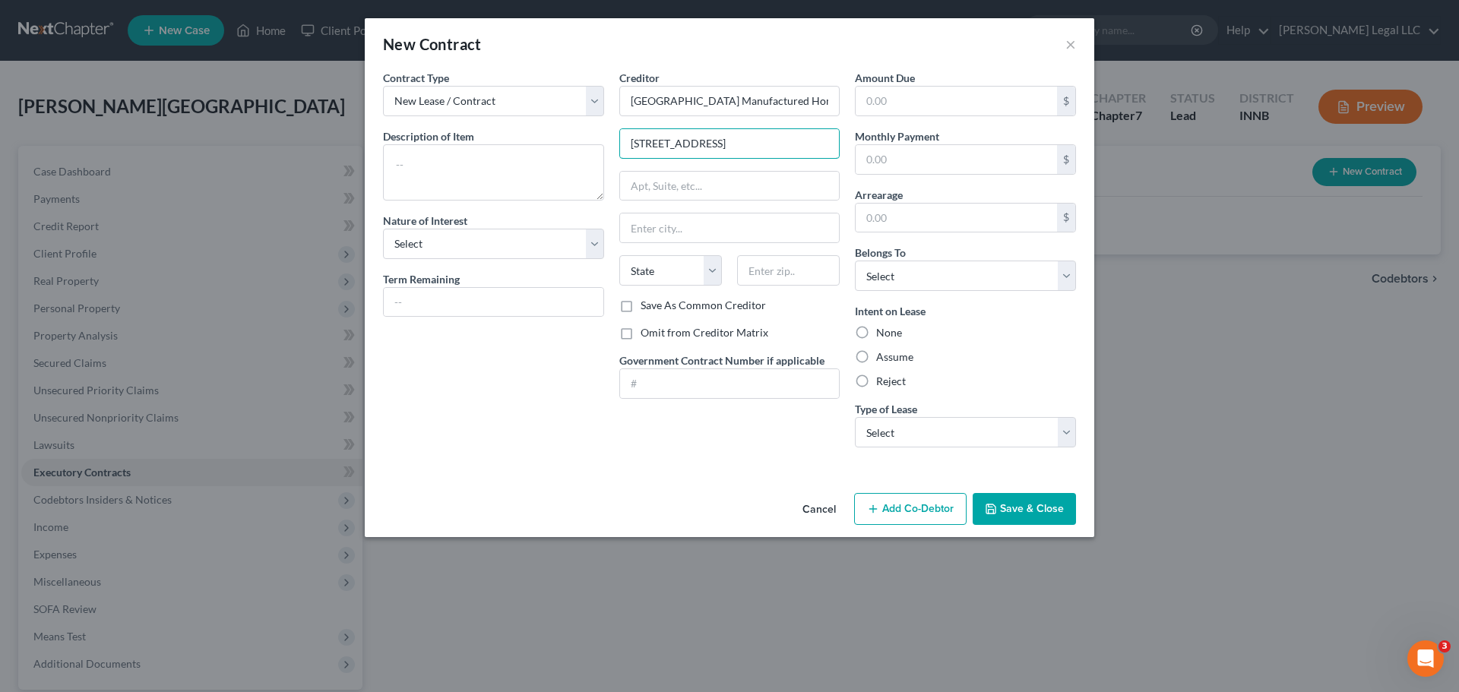
drag, startPoint x: 744, startPoint y: 150, endPoint x: 460, endPoint y: 117, distance: 286.0
click at [453, 118] on div "Contract Type New Lease / Contract New Timeshare Description of non-residential…" at bounding box center [729, 265] width 708 height 390
type input "Attn: Bankruptcy"
type input "[STREET_ADDRESS]"
type input "46953"
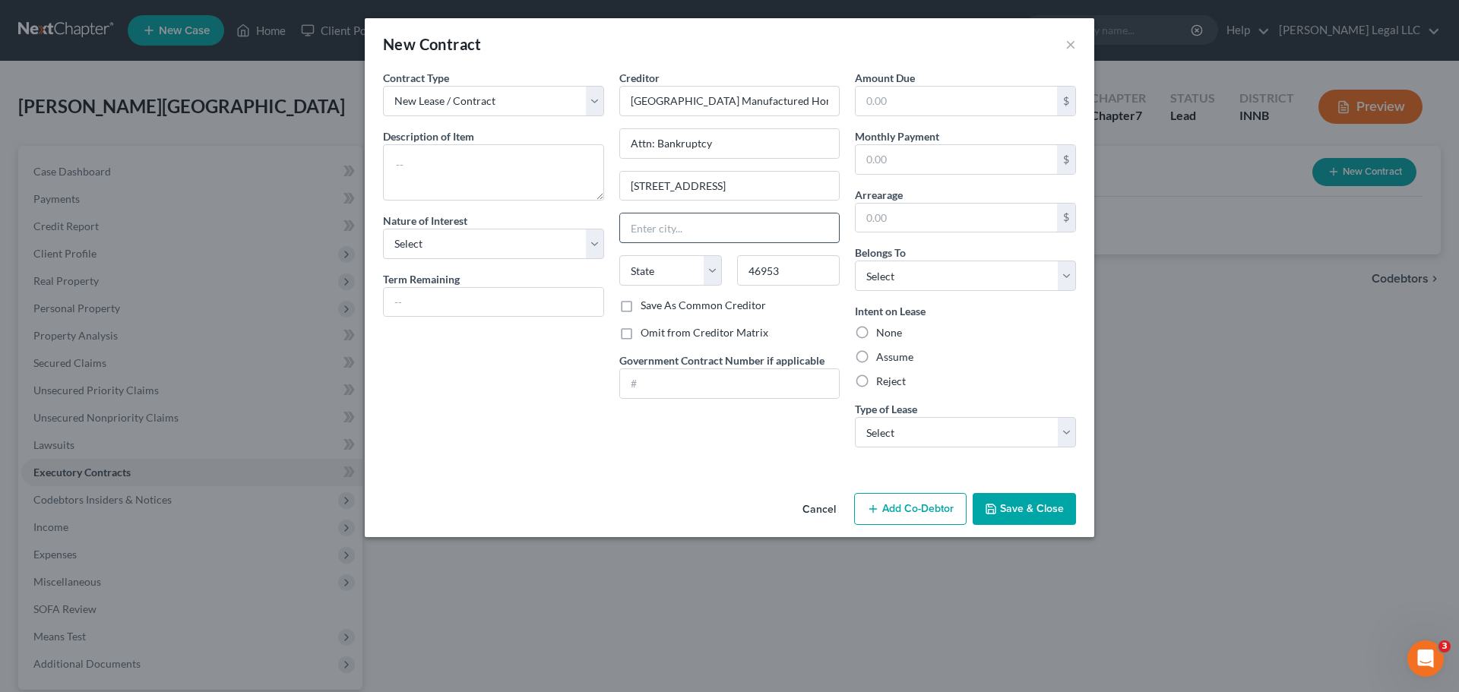
click at [697, 236] on input "text" at bounding box center [730, 227] width 220 height 29
type input "[PERSON_NAME]"
select select "15"
click at [443, 414] on div "Contract Type New Lease / Contract New Timeshare Description of non-residential…" at bounding box center [493, 265] width 236 height 390
click at [428, 176] on textarea at bounding box center [493, 172] width 221 height 56
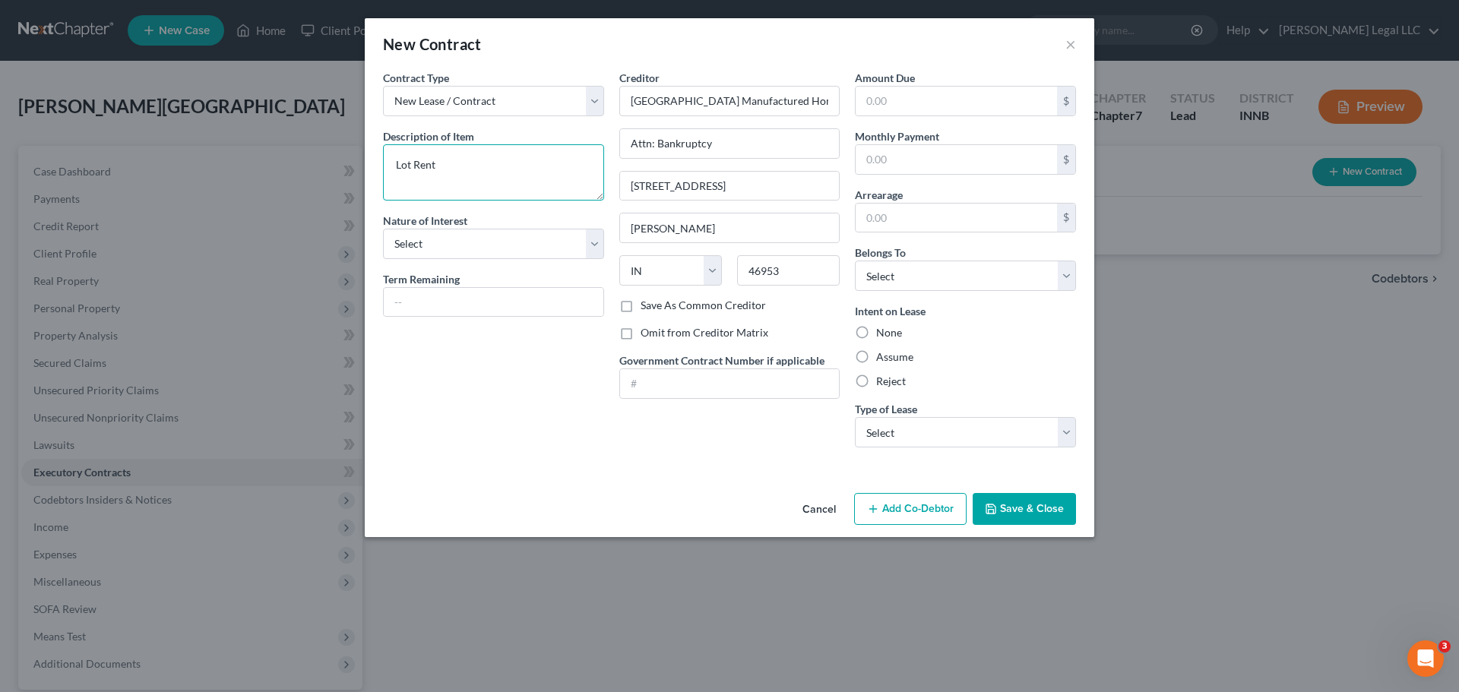
type textarea "Lot Rent"
click at [450, 242] on select "Select Purchaser Agent Lessor Lessee" at bounding box center [493, 244] width 221 height 30
select select "3"
click at [383, 229] on select "Select Purchaser Agent Lessor Lessee" at bounding box center [493, 244] width 221 height 30
click at [441, 384] on div "Contract Type New Lease / Contract New Timeshare Description of non-residential…" at bounding box center [493, 265] width 236 height 390
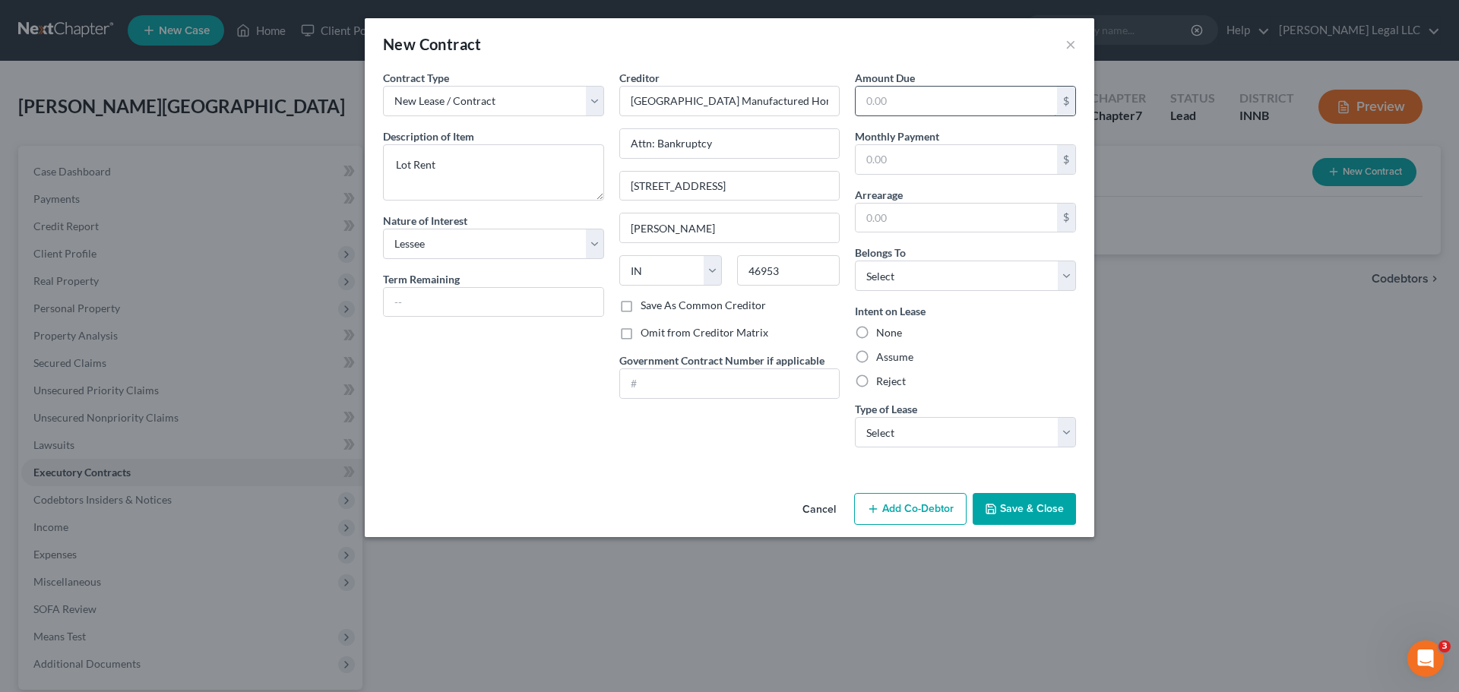
click at [885, 92] on input "text" at bounding box center [955, 101] width 201 height 29
type input "560"
drag, startPoint x: 890, startPoint y: 157, endPoint x: 897, endPoint y: 160, distance: 7.8
click at [891, 157] on input "text" at bounding box center [955, 159] width 201 height 29
type input "560"
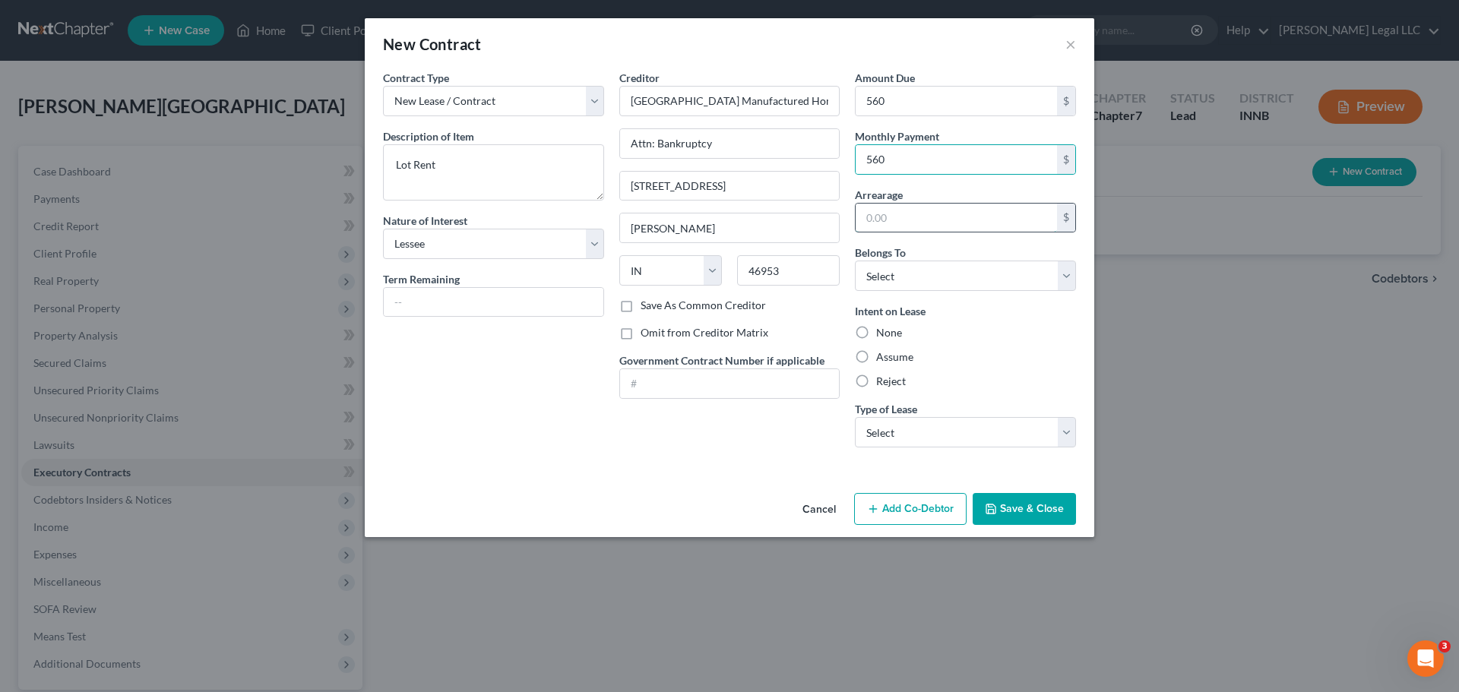
click at [896, 212] on input "text" at bounding box center [955, 218] width 201 height 29
click at [900, 91] on input "560" at bounding box center [955, 101] width 201 height 29
click at [901, 217] on input "text" at bounding box center [955, 218] width 201 height 29
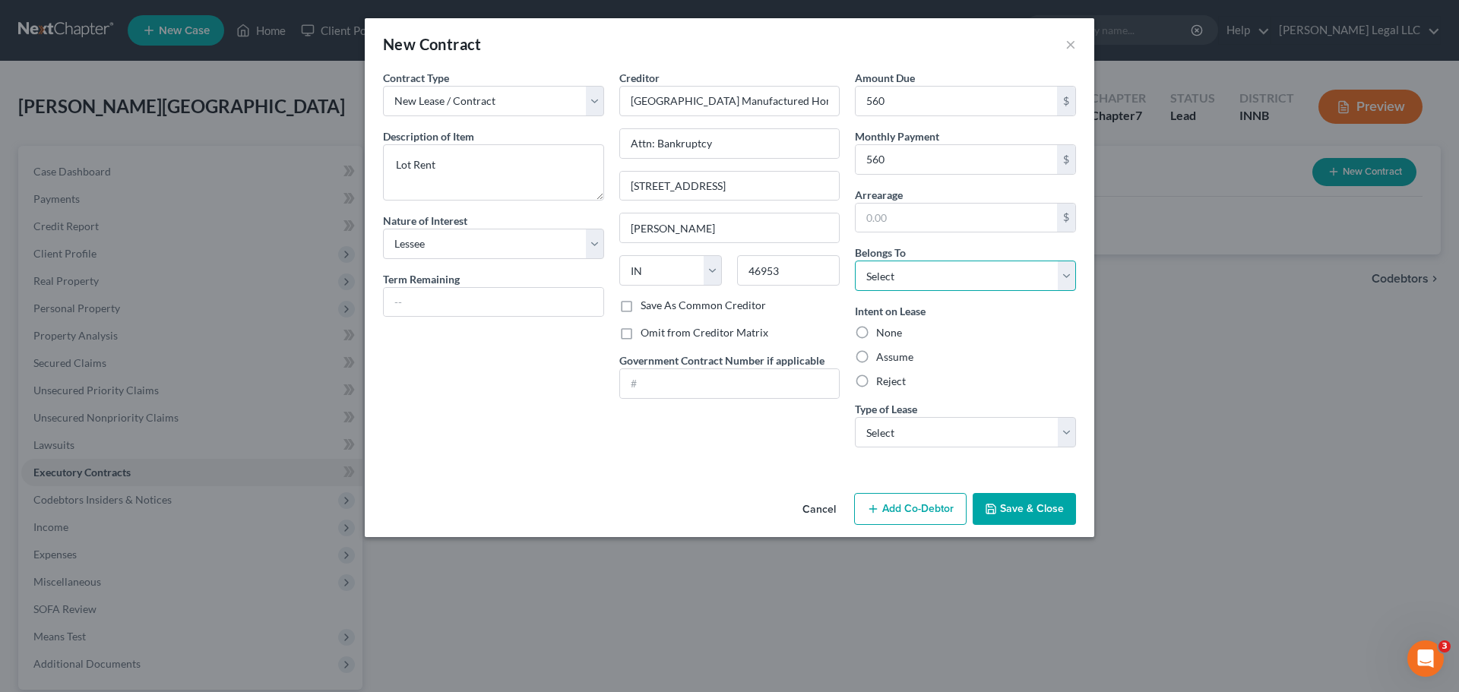
click at [907, 281] on select "Select Debtor 1 Only Debtor 2 Only Debtor 1 And Debtor 2 Only At Least One Of T…" at bounding box center [965, 276] width 221 height 30
select select "2"
click at [855, 261] on select "Select Debtor 1 Only Debtor 2 Only Debtor 1 And Debtor 2 Only At Least One Of T…" at bounding box center [965, 276] width 221 height 30
click at [876, 379] on label "Reject" at bounding box center [891, 381] width 30 height 15
click at [882, 379] on input "Reject" at bounding box center [887, 379] width 10 height 10
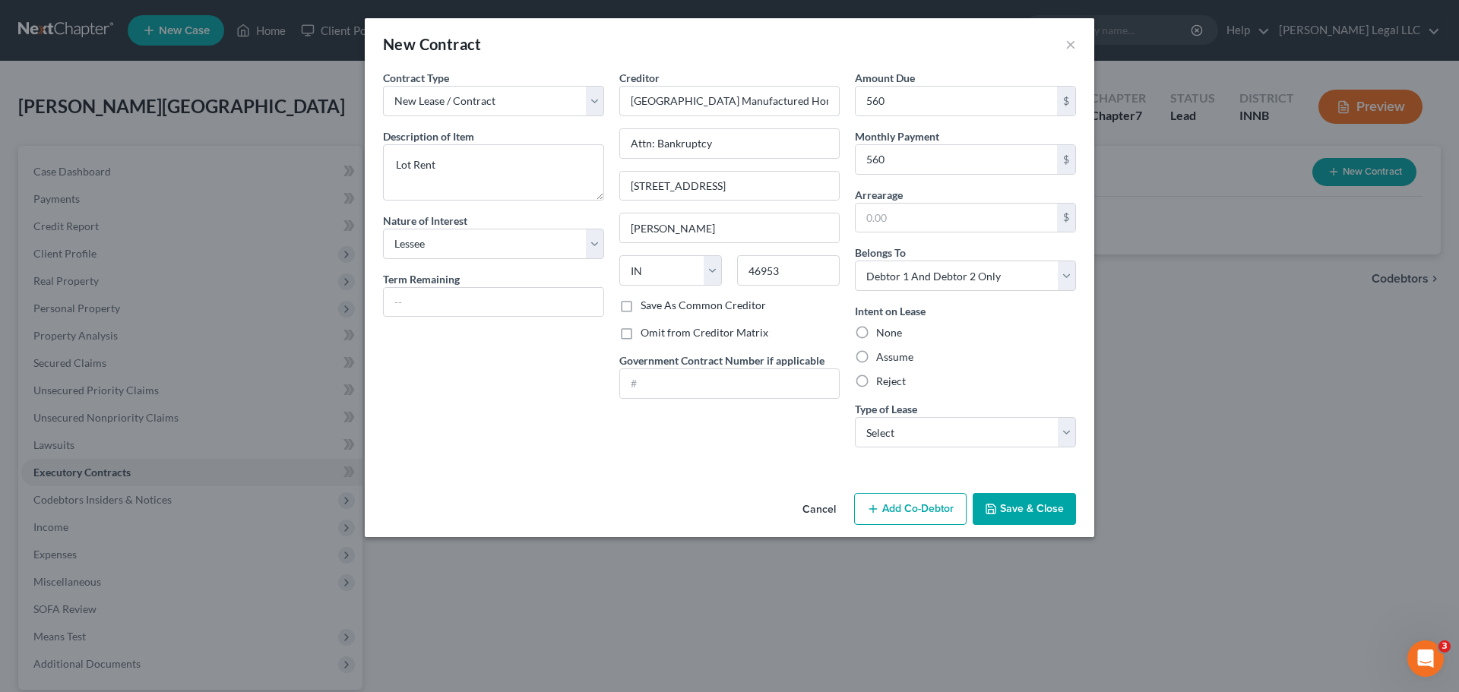
radio input "true"
click at [879, 441] on select "Select Real Estate Car Other" at bounding box center [965, 432] width 221 height 30
select select "0"
click at [855, 417] on select "Select Real Estate Car Other" at bounding box center [965, 432] width 221 height 30
click at [883, 100] on input "560" at bounding box center [955, 101] width 201 height 29
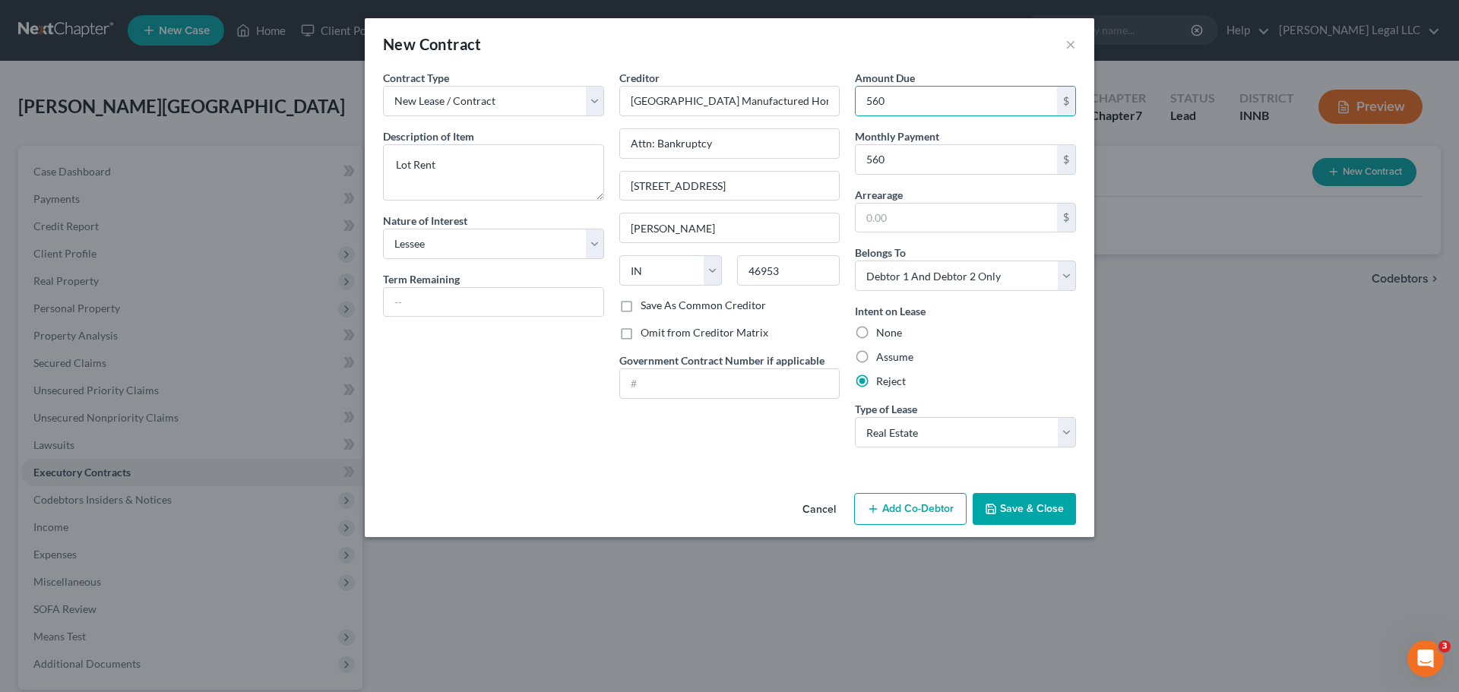
click at [555, 460] on div "Contract Type New Lease / Contract New Timeshare Description of non-residential…" at bounding box center [729, 278] width 729 height 417
click at [905, 100] on input "560" at bounding box center [955, 101] width 201 height 29
click at [454, 411] on div "Contract Type New Lease / Contract New Timeshare Description of non-residential…" at bounding box center [493, 265] width 236 height 390
click at [1008, 509] on button "Save & Close" at bounding box center [1023, 509] width 103 height 32
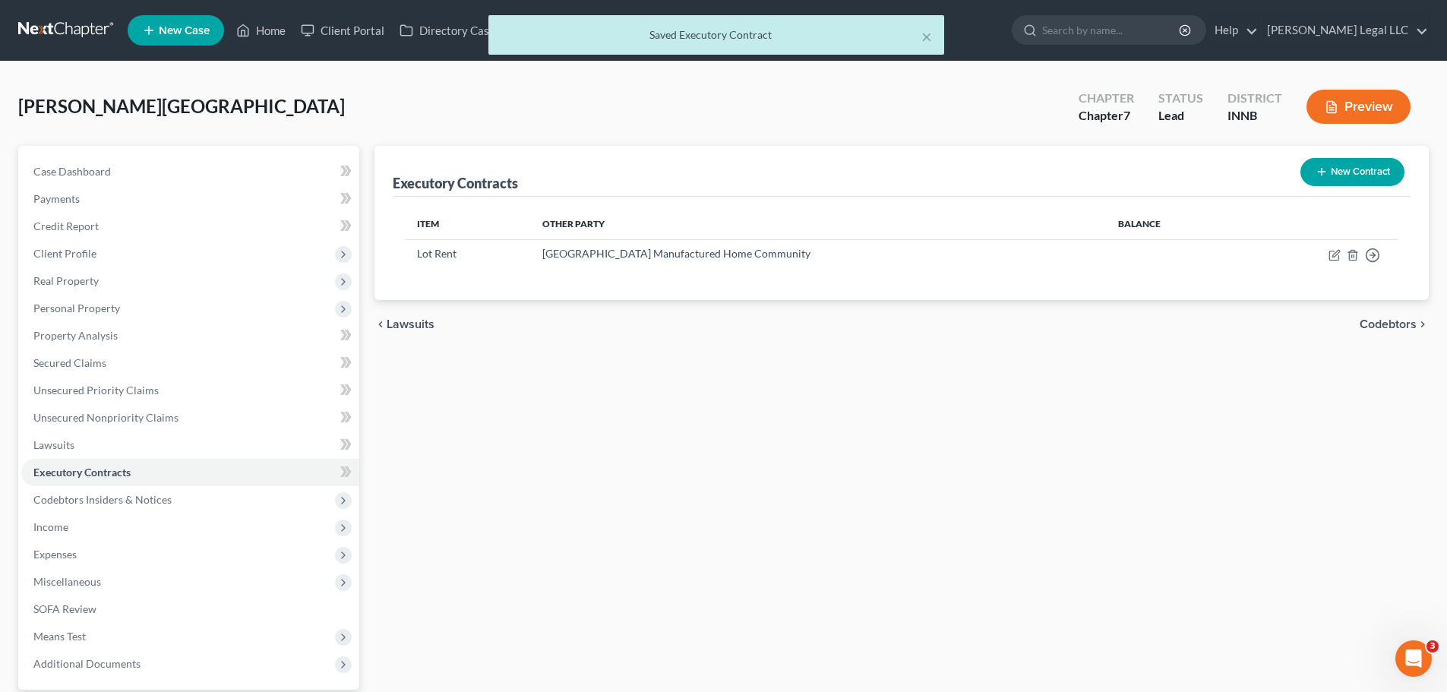
drag, startPoint x: 1008, startPoint y: 508, endPoint x: 972, endPoint y: 502, distance: 36.2
click at [1000, 508] on div "Executory Contracts New Contract Item Other Party Balance Lot Rent Stonecrest M…" at bounding box center [902, 461] width 1070 height 631
click at [1048, 425] on div "Executory Contracts New Contract Item Other Party Balance Lot Rent Stonecrest M…" at bounding box center [902, 461] width 1070 height 631
click at [1166, 254] on icon "button" at bounding box center [1335, 255] width 12 height 12
select select "3"
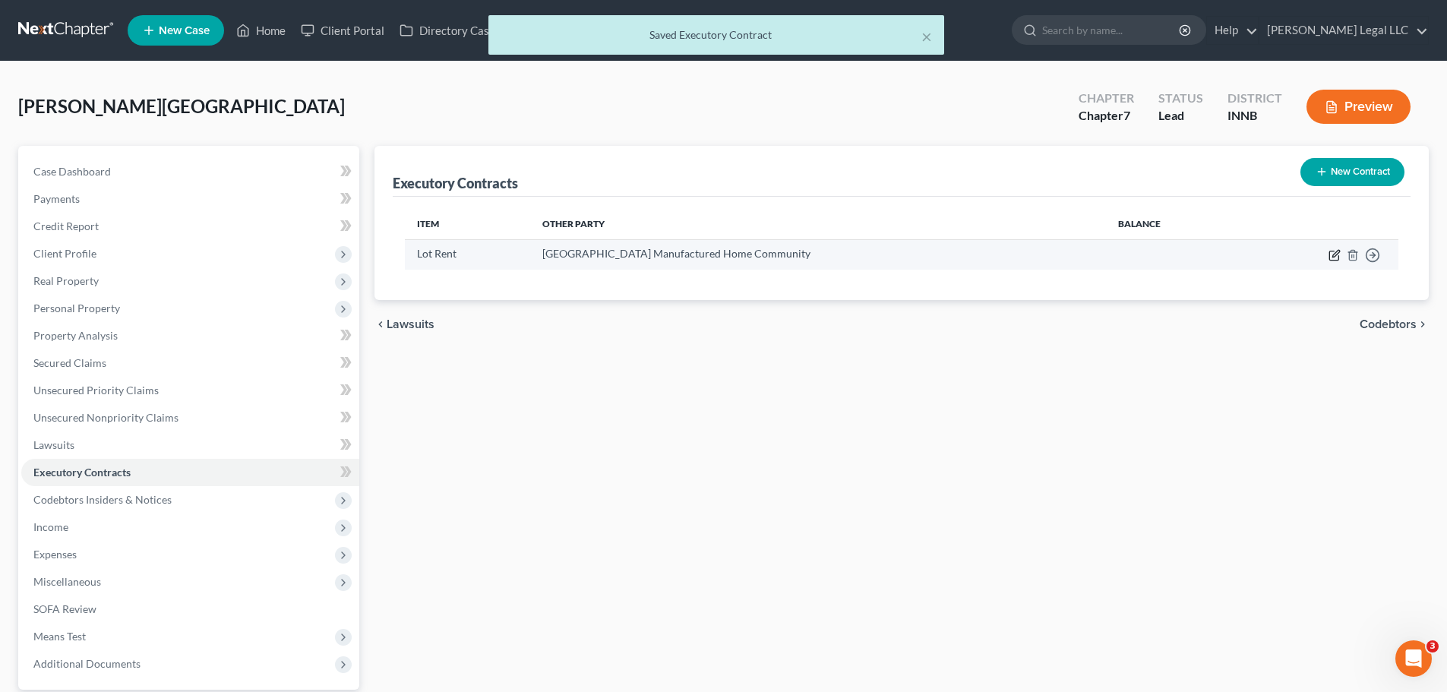
select select "15"
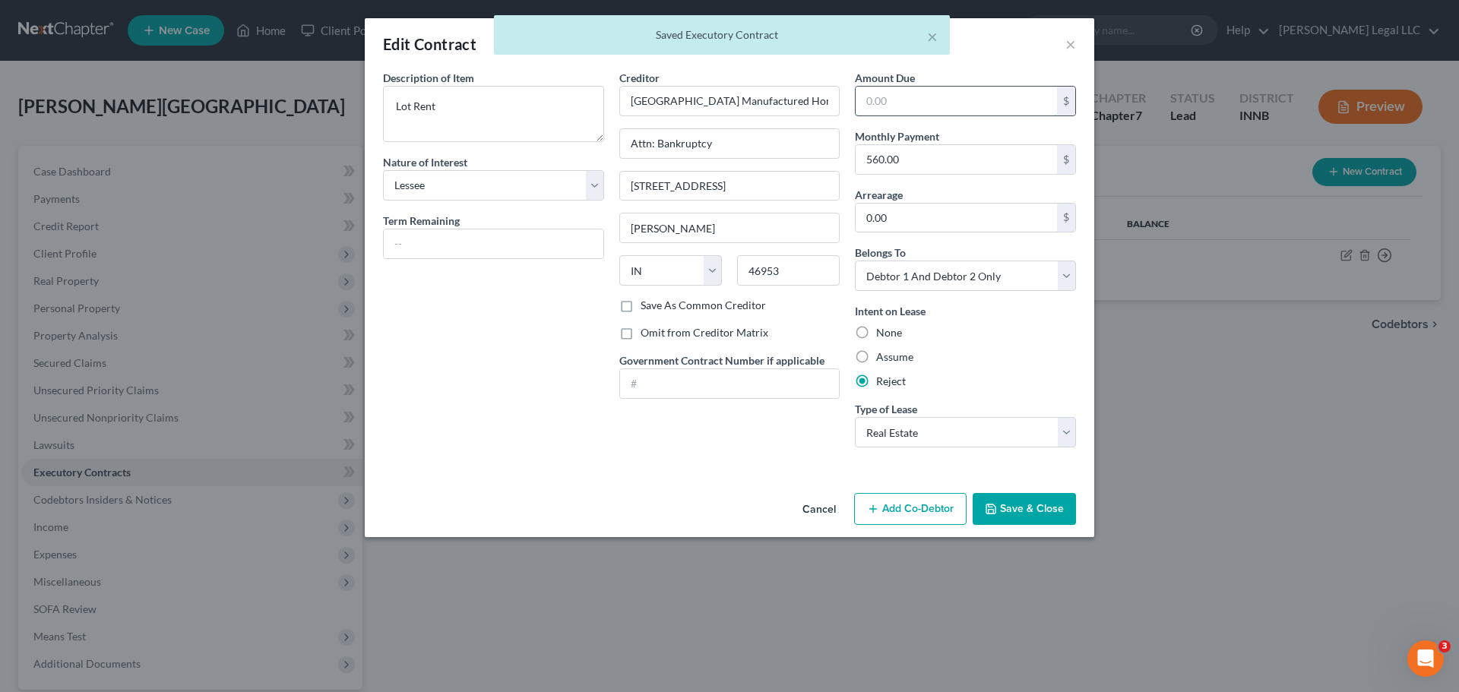
click at [943, 108] on input "text" at bounding box center [955, 101] width 201 height 29
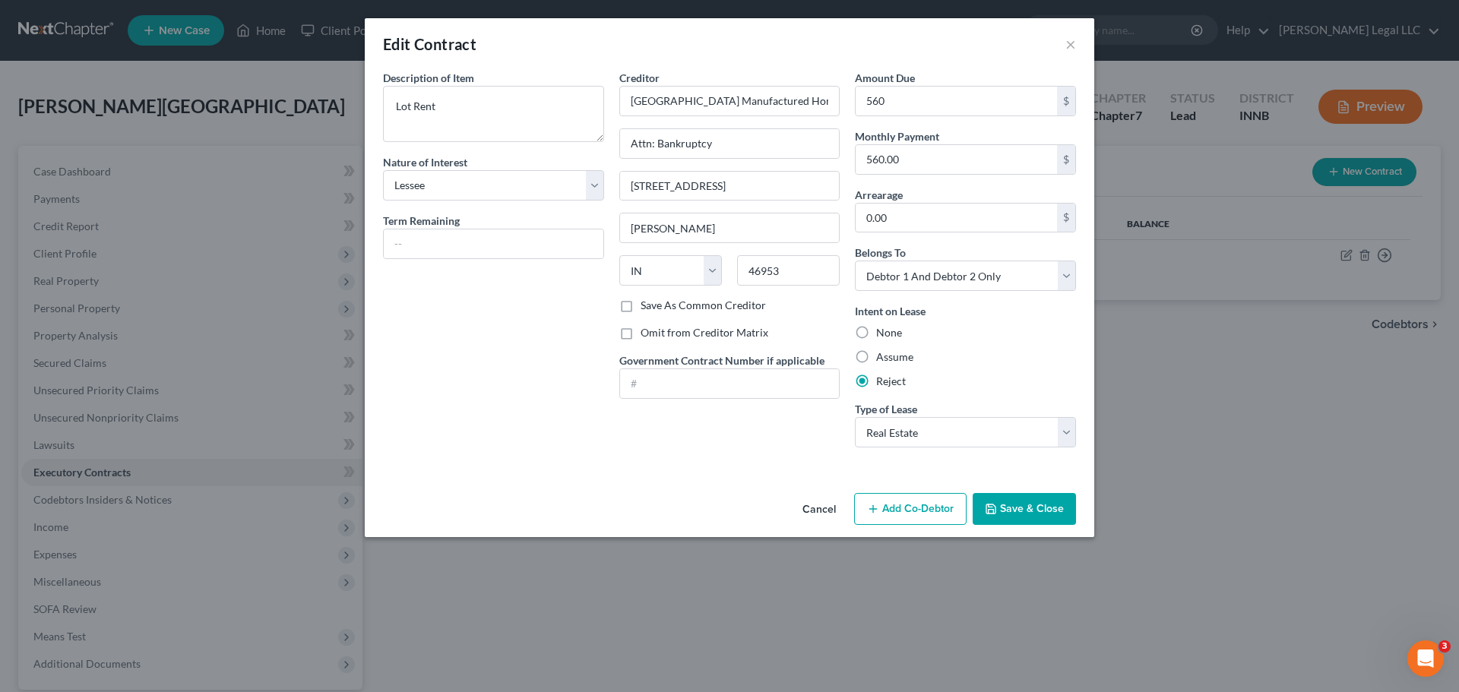
click at [1032, 507] on button "Save & Close" at bounding box center [1023, 509] width 103 height 32
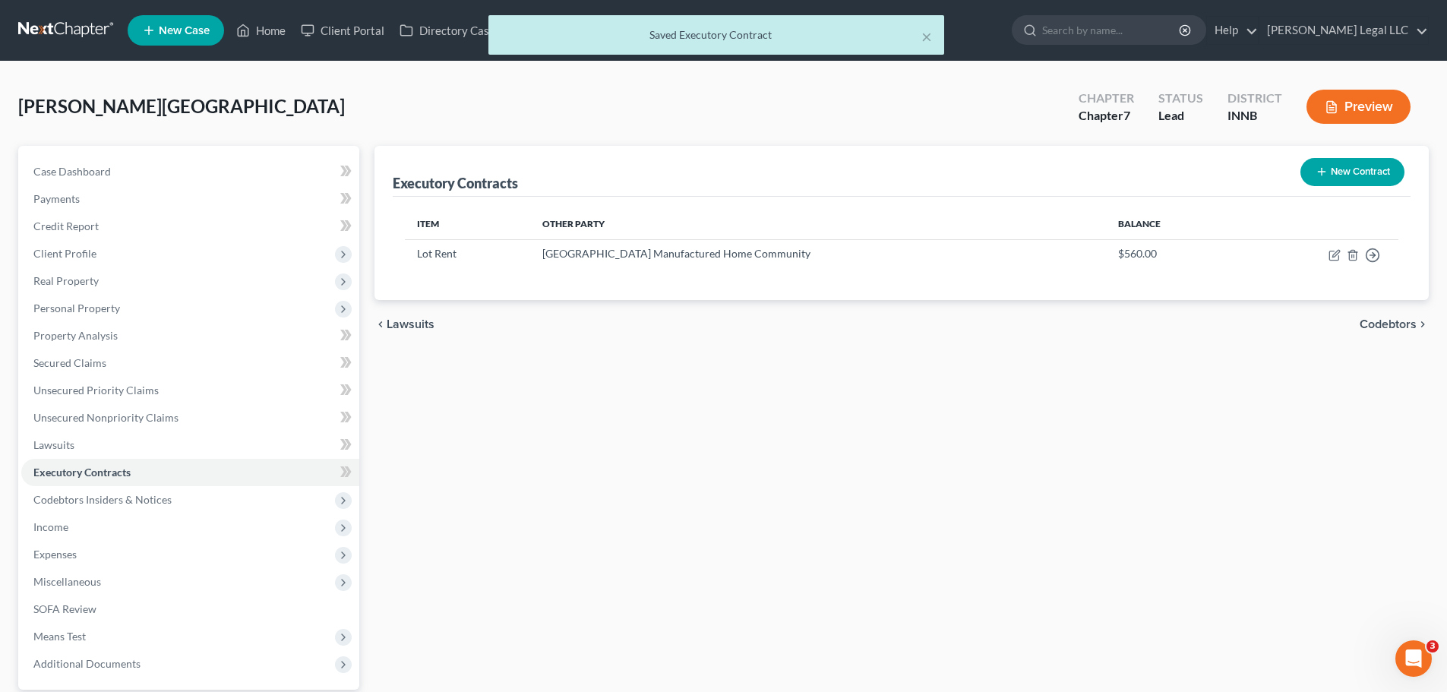
click at [994, 484] on div at bounding box center [723, 346] width 1447 height 692
click at [98, 503] on span "Codebtors Insiders & Notices" at bounding box center [102, 499] width 138 height 13
click at [193, 517] on link "Codebtors" at bounding box center [206, 527] width 308 height 27
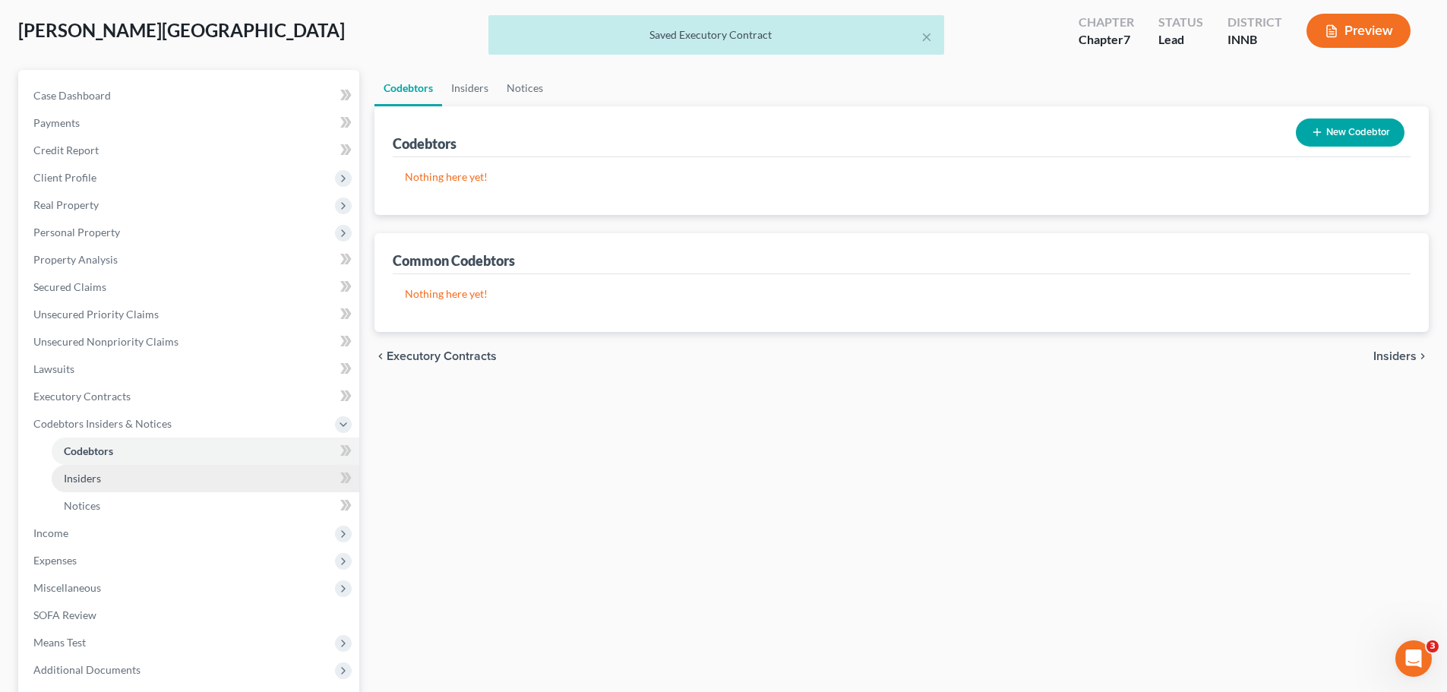
click at [98, 490] on link "Insiders" at bounding box center [206, 478] width 308 height 27
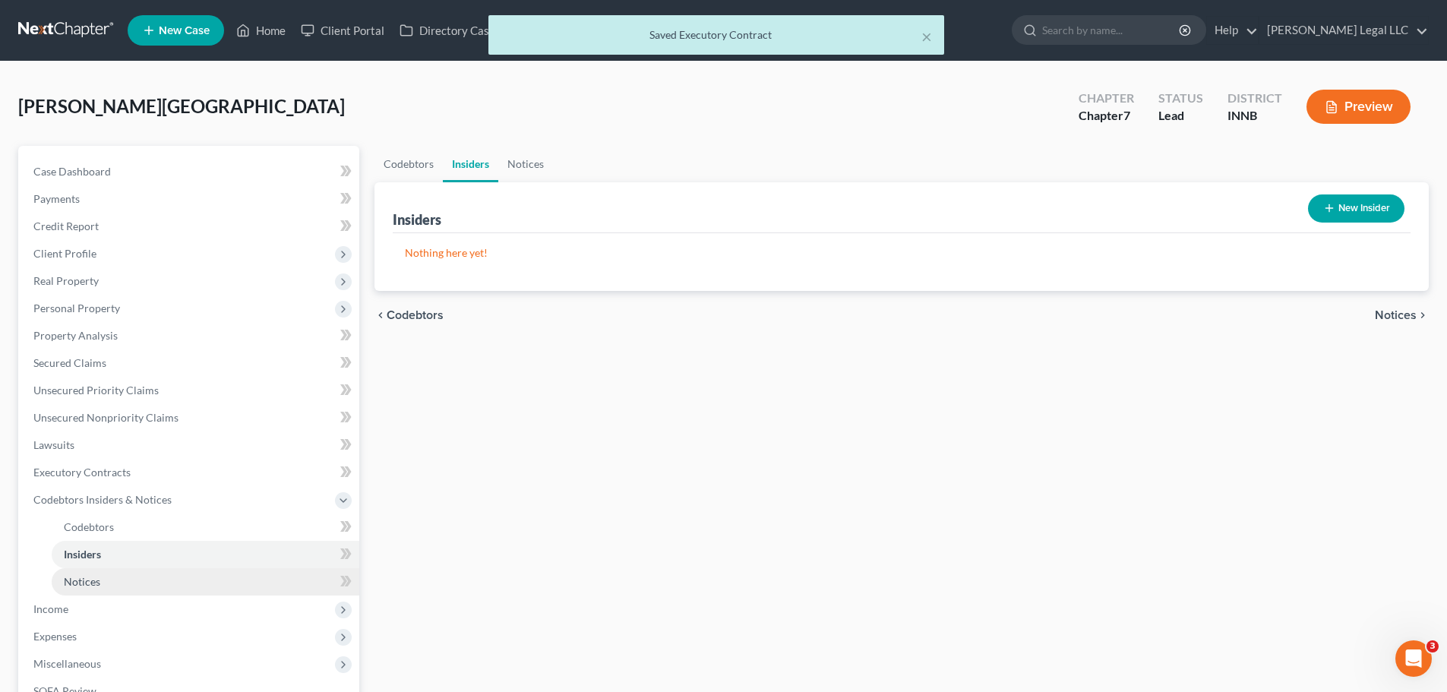
click at [71, 527] on link "Notices" at bounding box center [206, 581] width 308 height 27
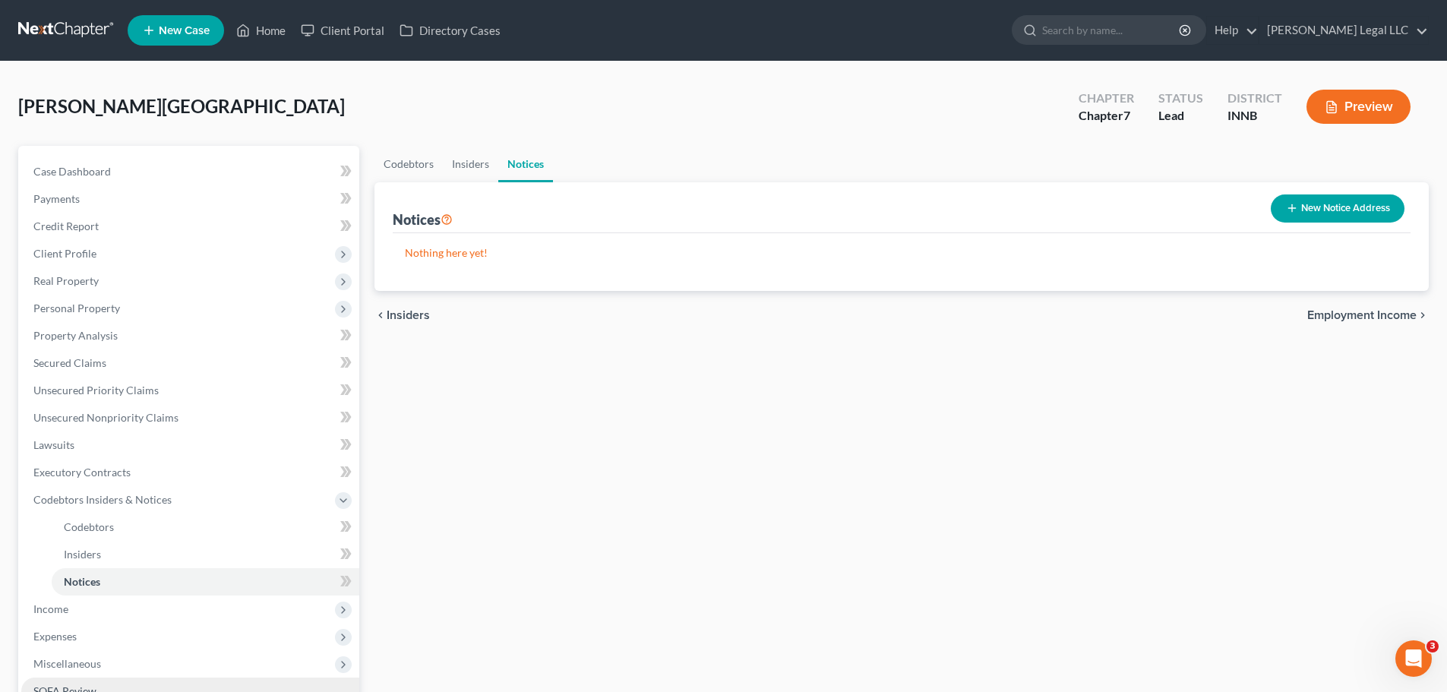
scroll to position [152, 0]
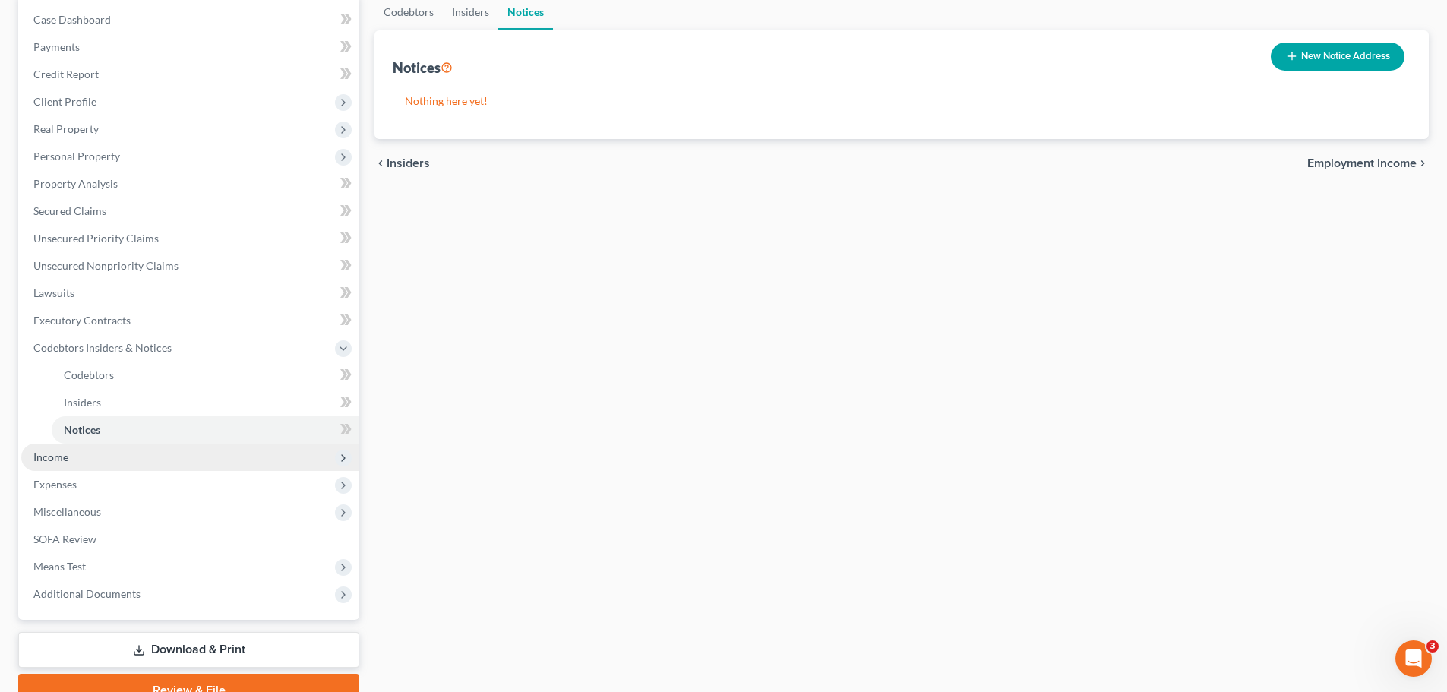
click at [74, 459] on span "Income" at bounding box center [190, 457] width 338 height 27
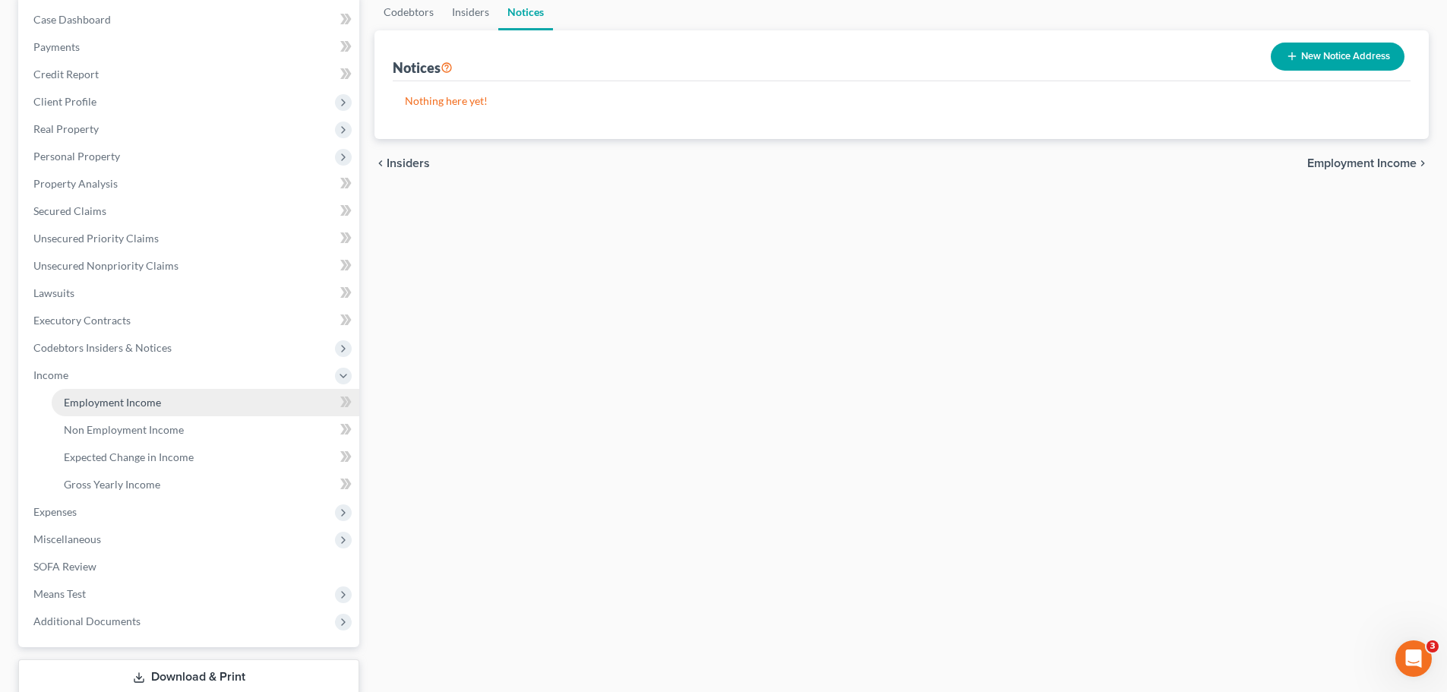
click at [62, 410] on link "Employment Income" at bounding box center [206, 402] width 308 height 27
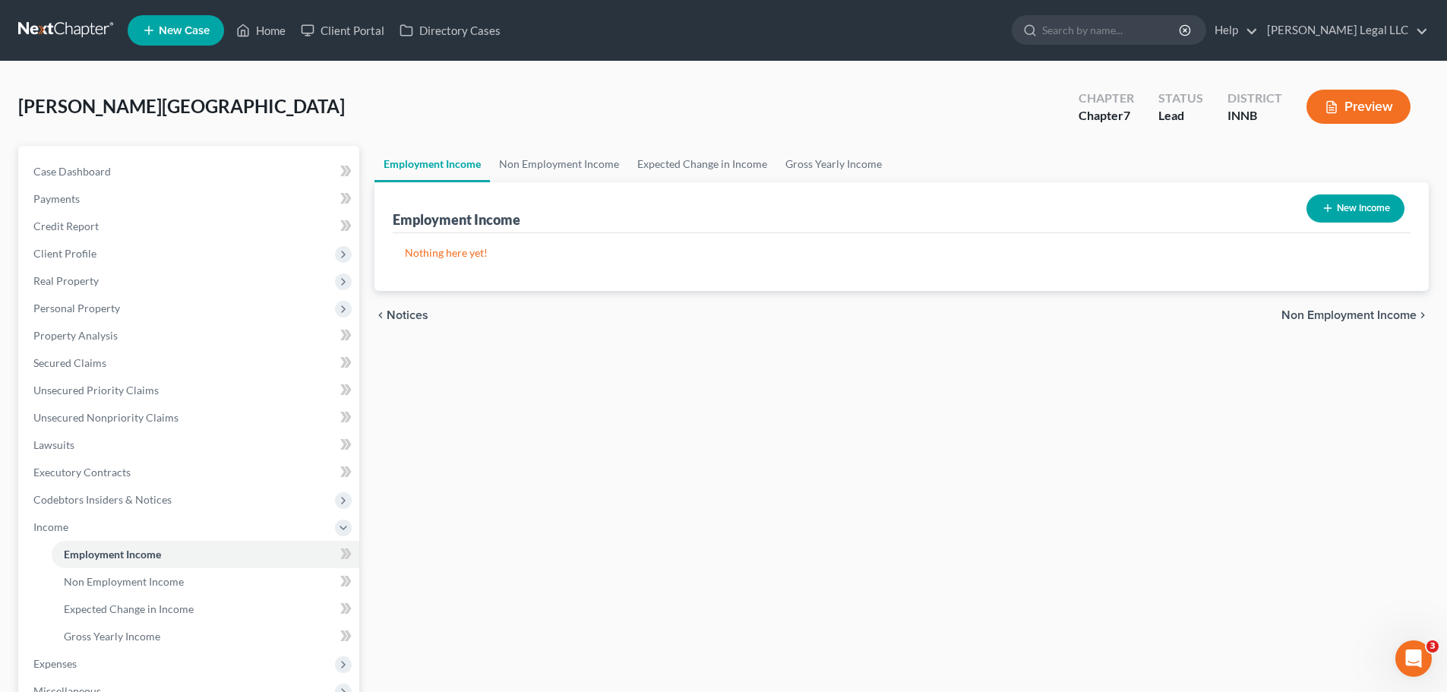
click at [1166, 205] on button "New Income" at bounding box center [1356, 208] width 98 height 28
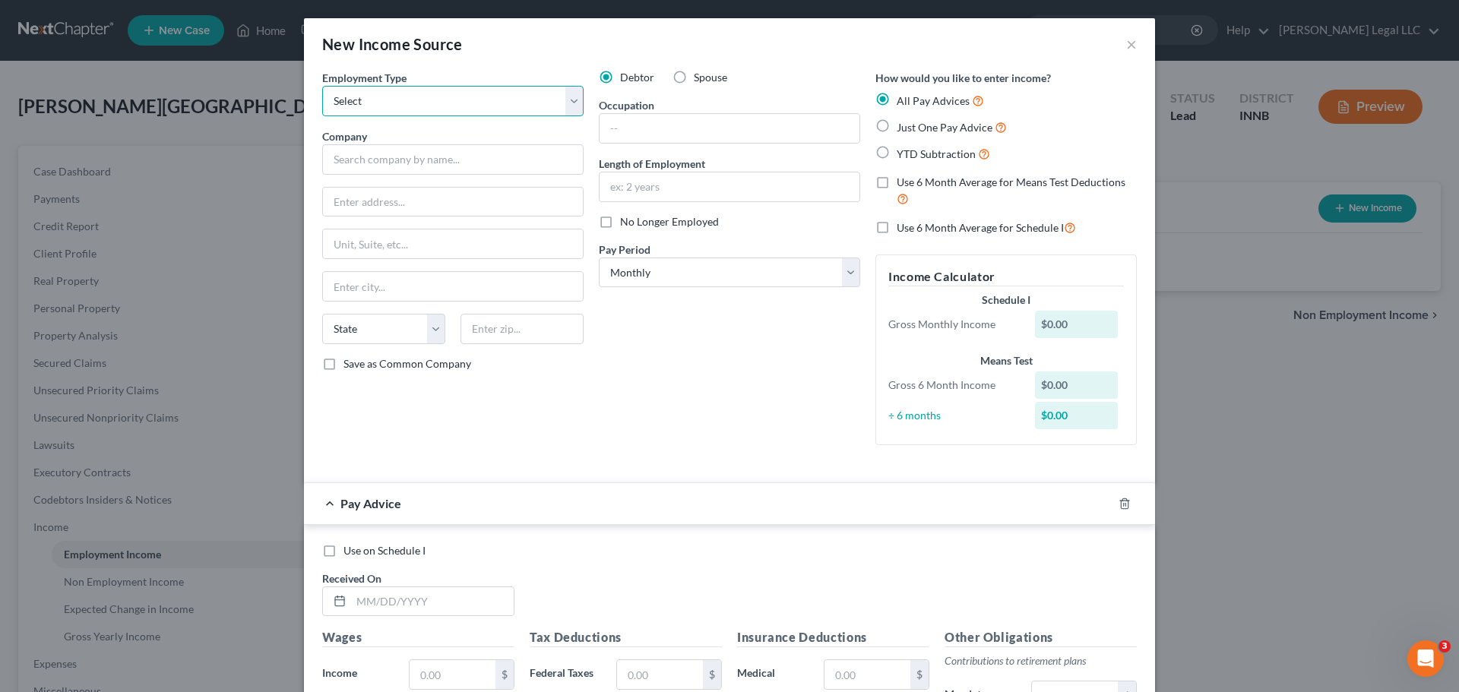
drag, startPoint x: 468, startPoint y: 88, endPoint x: 446, endPoint y: 101, distance: 25.5
click at [468, 88] on select "Select Full or [DEMOGRAPHIC_DATA] Employment Self Employment" at bounding box center [452, 101] width 261 height 30
click at [447, 104] on select "Select Full or [DEMOGRAPHIC_DATA] Employment Self Employment" at bounding box center [452, 101] width 261 height 30
click at [431, 112] on select "Select Full or [DEMOGRAPHIC_DATA] Employment Self Employment" at bounding box center [452, 101] width 261 height 30
click at [441, 101] on select "Select Full or [DEMOGRAPHIC_DATA] Employment Self Employment" at bounding box center [452, 101] width 261 height 30
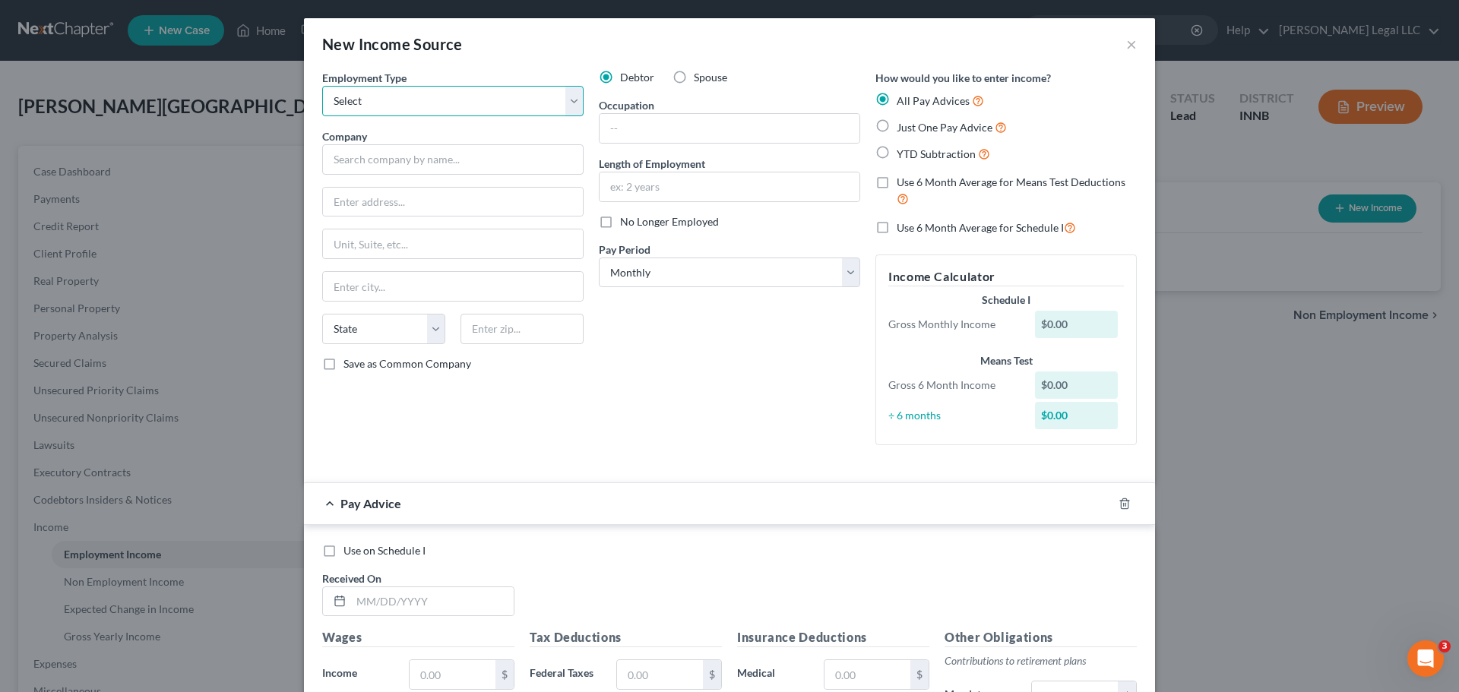
click at [446, 101] on select "Select Full or [DEMOGRAPHIC_DATA] Employment Self Employment" at bounding box center [452, 101] width 261 height 30
click at [322, 86] on select "Select Full or [DEMOGRAPHIC_DATA] Employment Self Employment" at bounding box center [452, 101] width 261 height 30
click at [434, 154] on input "text" at bounding box center [452, 159] width 261 height 30
click at [444, 152] on input "text" at bounding box center [452, 159] width 261 height 30
click at [434, 210] on input "text" at bounding box center [453, 202] width 260 height 29
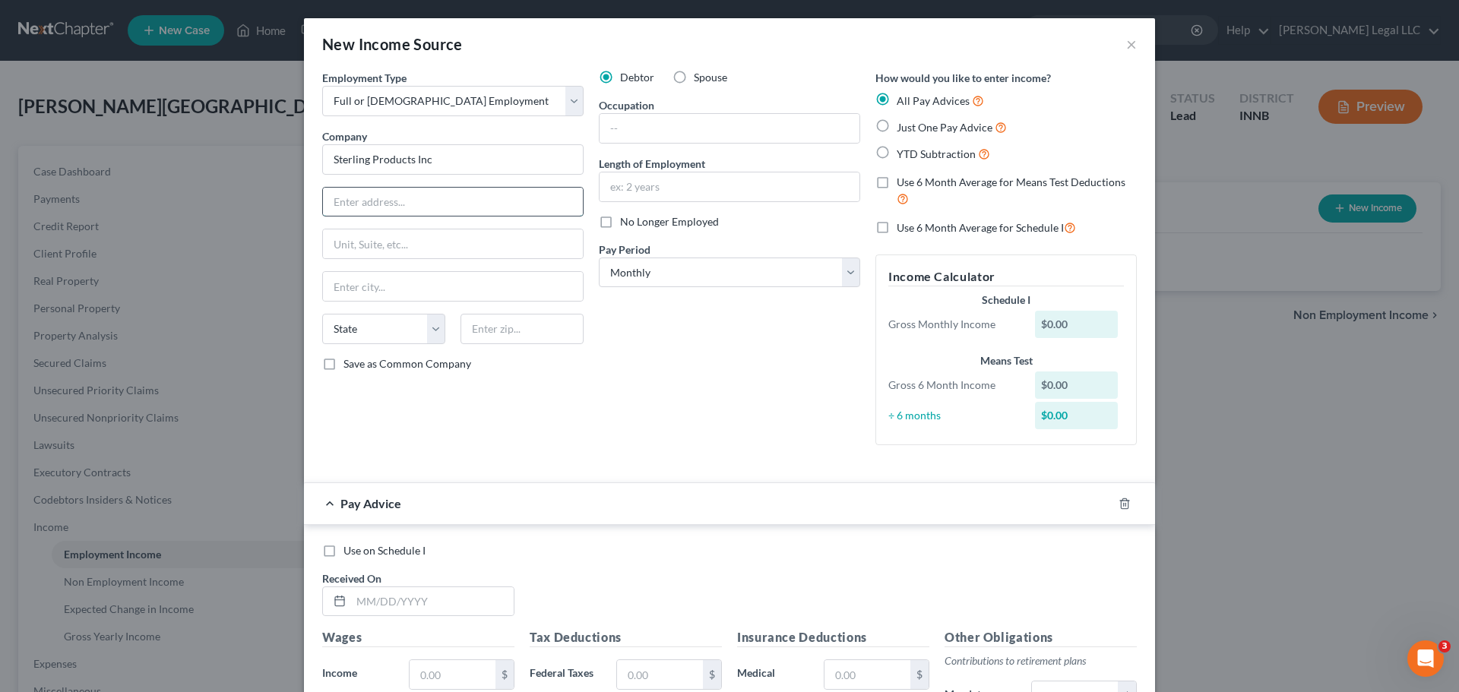
click at [436, 200] on input "text" at bounding box center [453, 202] width 260 height 29
click at [472, 265] on div "Employment Type * Select Full or [DEMOGRAPHIC_DATA] Employment Self Employment …" at bounding box center [453, 263] width 277 height 387
drag, startPoint x: 685, startPoint y: 380, endPoint x: 683, endPoint y: 366, distance: 13.9
click at [685, 379] on div "Debtor Spouse Occupation Length of Employment No Longer Employed Pay Period * S…" at bounding box center [729, 263] width 277 height 387
click at [695, 107] on div "Occupation" at bounding box center [729, 120] width 261 height 46
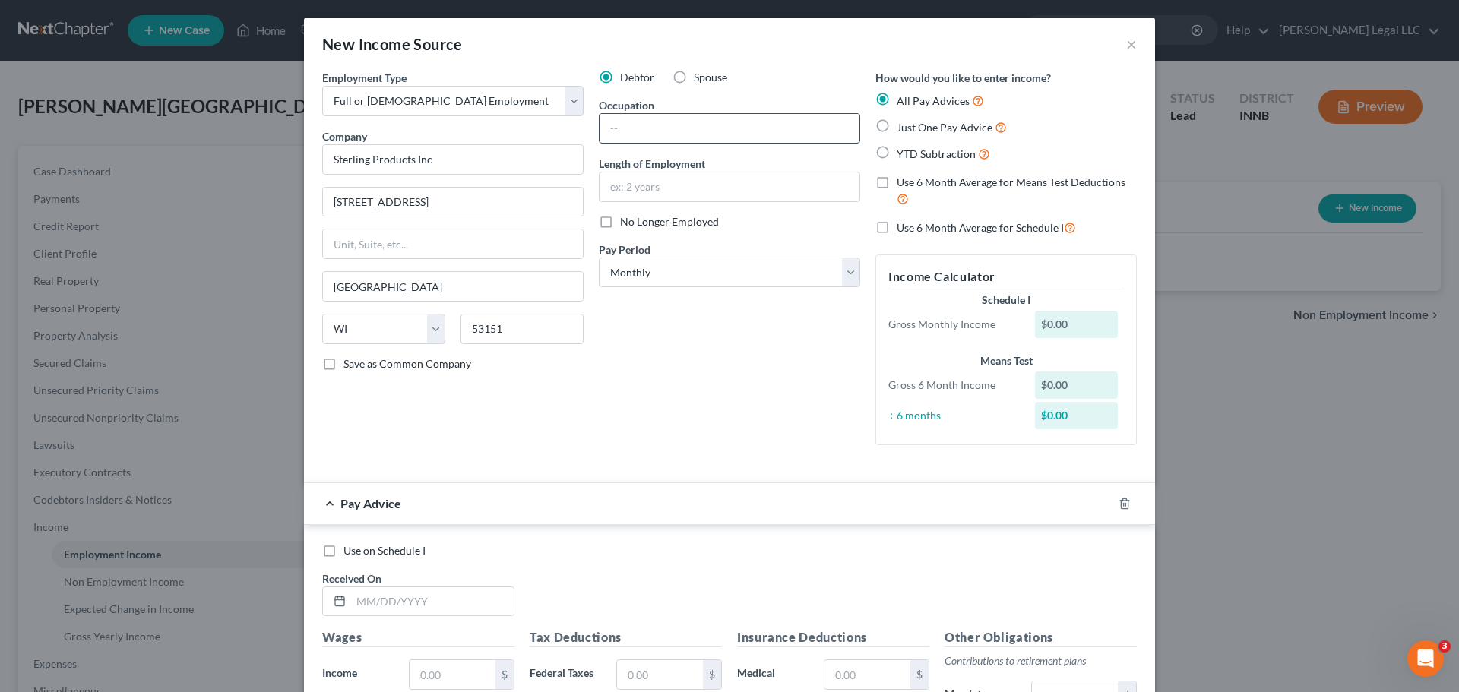
click at [693, 115] on input "text" at bounding box center [729, 128] width 260 height 29
click at [693, 116] on input "text" at bounding box center [729, 128] width 260 height 29
click at [650, 195] on input "text" at bounding box center [729, 186] width 260 height 29
click at [609, 360] on div "Debtor Spouse Occupation Manufacturer Length of Employment No Longer Employed P…" at bounding box center [729, 263] width 277 height 387
click at [614, 340] on div "Debtor Spouse Occupation Manufacturer Length of Employment No Longer Employed P…" at bounding box center [729, 263] width 277 height 387
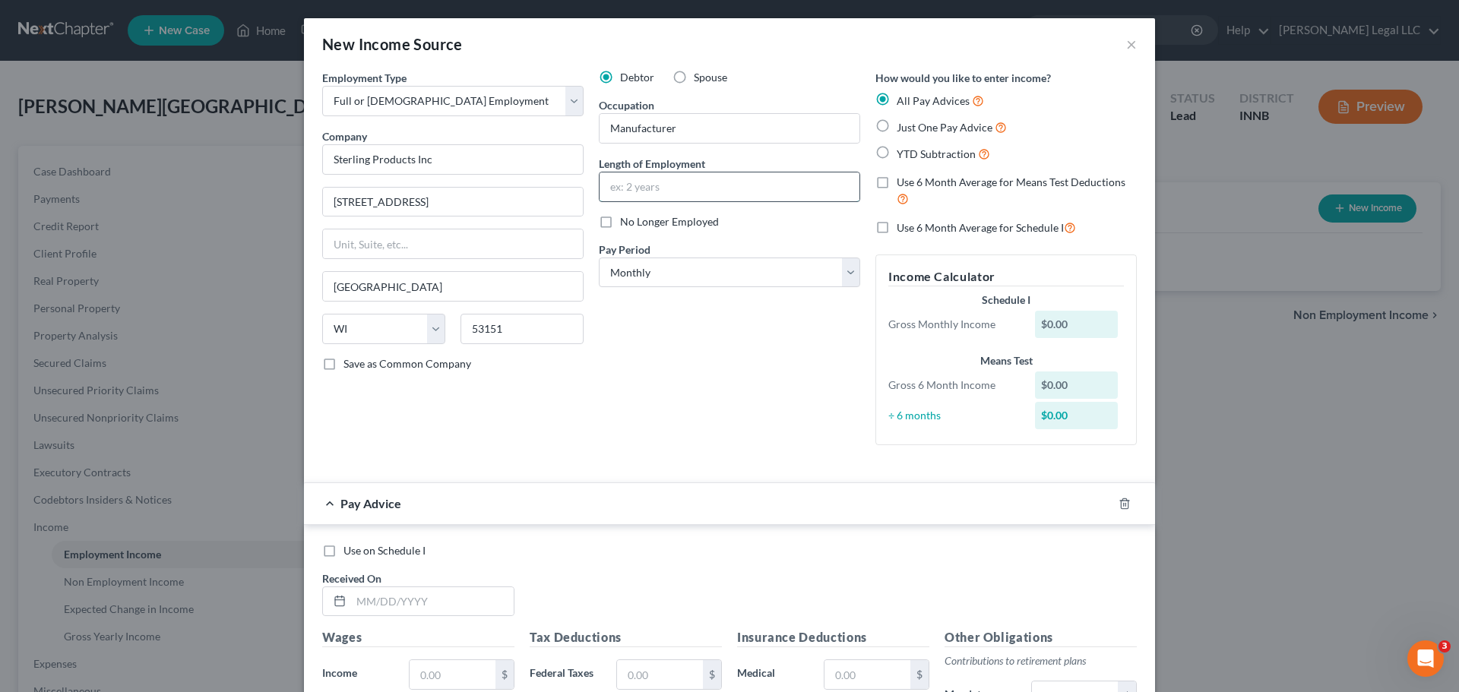
click at [677, 194] on input "text" at bounding box center [729, 186] width 260 height 29
click at [694, 324] on div "Debtor Spouse Occupation Manufacturer Length of Employment 1 year No Longer Emp…" at bounding box center [729, 263] width 277 height 387
click at [688, 270] on select "Select Monthly Twice Monthly Every Other Week Weekly" at bounding box center [729, 273] width 261 height 30
click at [599, 258] on select "Select Monthly Twice Monthly Every Other Week Weekly" at bounding box center [729, 273] width 261 height 30
click at [701, 342] on div "Debtor Spouse Occupation Manufacturer Length of Employment 1 year No Longer Emp…" at bounding box center [729, 263] width 277 height 387
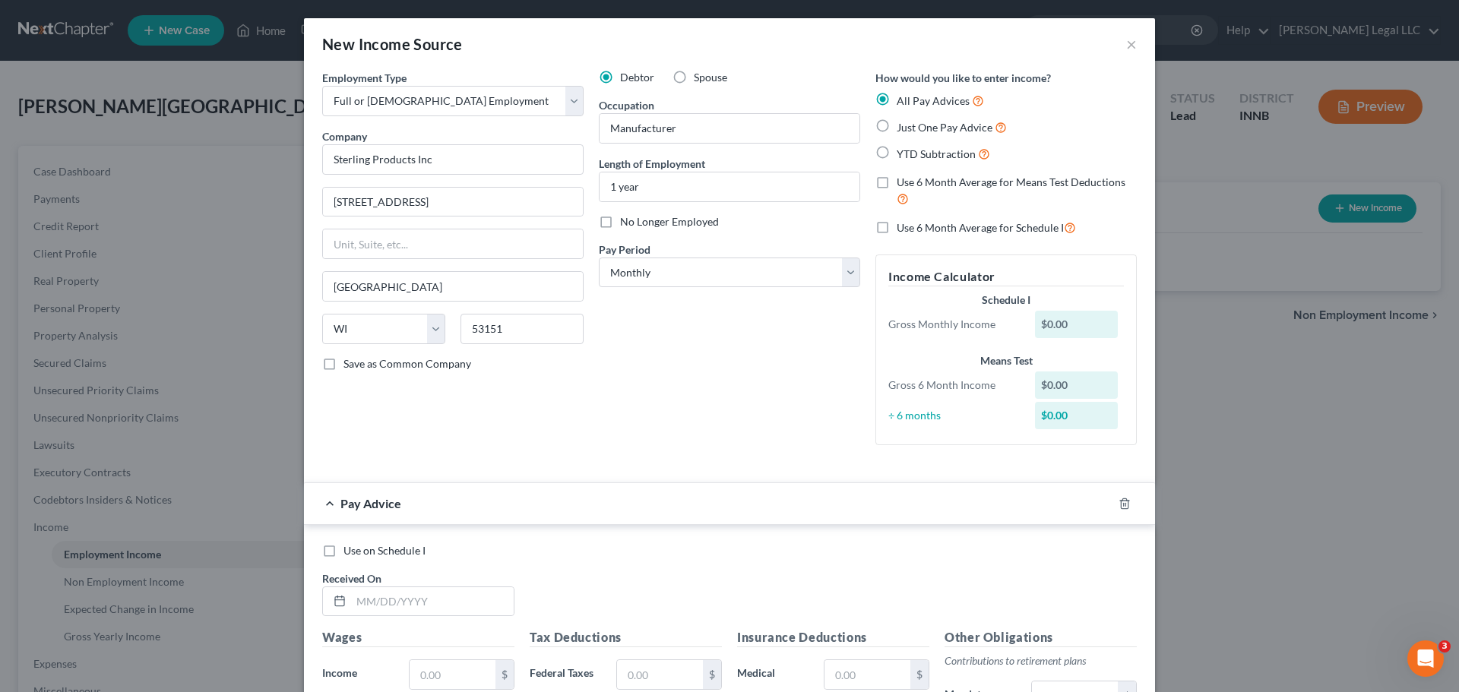
click at [896, 125] on label "Just One Pay Advice" at bounding box center [951, 127] width 110 height 17
click at [903, 125] on input "Just One Pay Advice" at bounding box center [908, 124] width 10 height 10
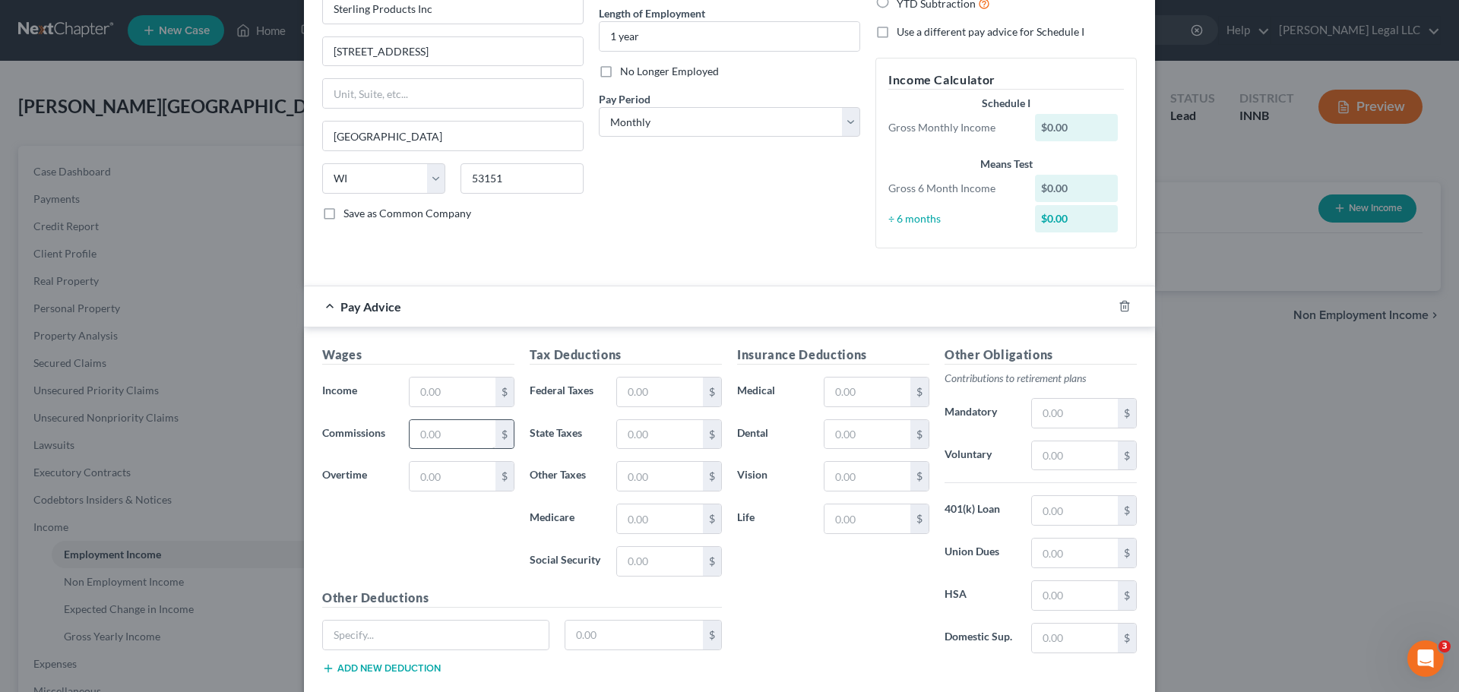
scroll to position [152, 0]
drag, startPoint x: 438, startPoint y: 387, endPoint x: 443, endPoint y: 398, distance: 11.6
click at [438, 387] on input "text" at bounding box center [452, 390] width 86 height 29
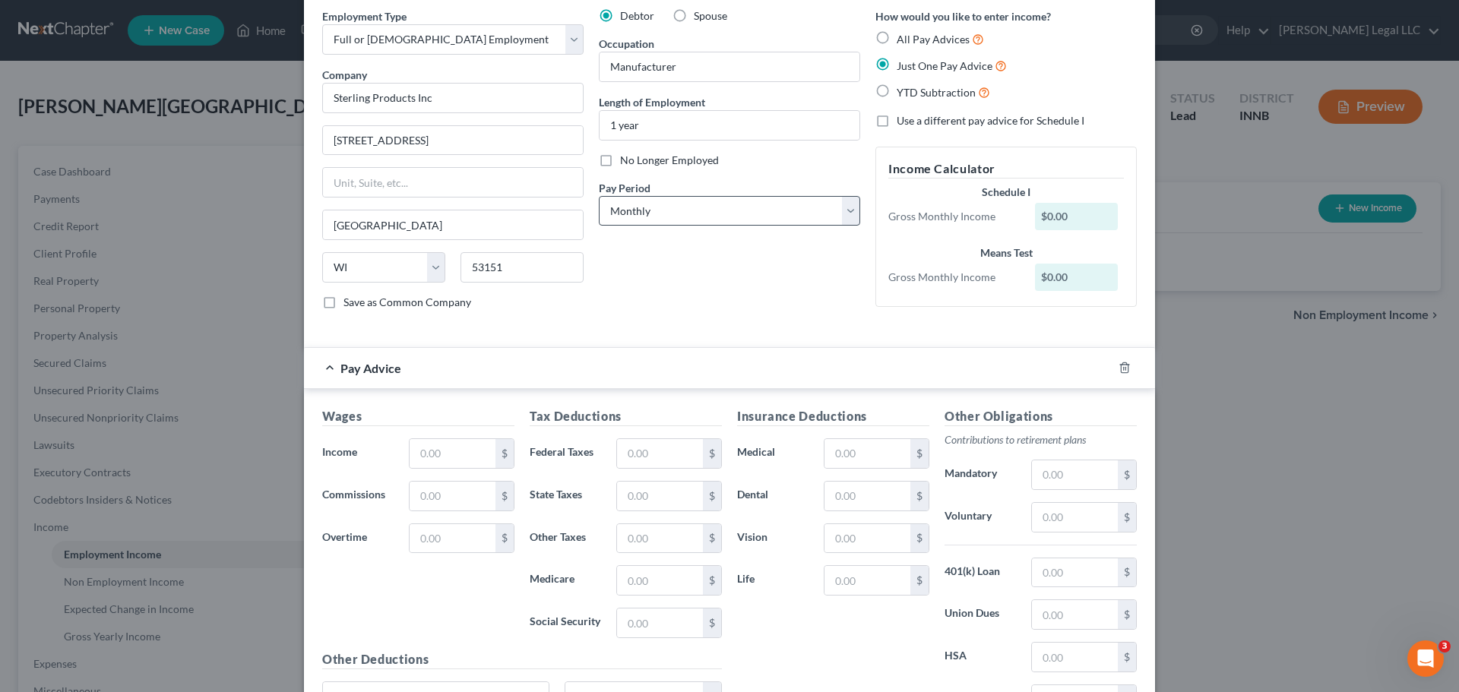
scroll to position [61, 0]
click at [652, 207] on select "Select Monthly Twice Monthly Every Other Week Weekly" at bounding box center [729, 212] width 261 height 30
click at [688, 207] on select "Select Monthly Twice Monthly Every Other Week Weekly" at bounding box center [729, 212] width 261 height 30
click at [599, 197] on select "Select Monthly Twice Monthly Every Other Week Weekly" at bounding box center [729, 212] width 261 height 30
drag, startPoint x: 454, startPoint y: 445, endPoint x: 469, endPoint y: 443, distance: 14.6
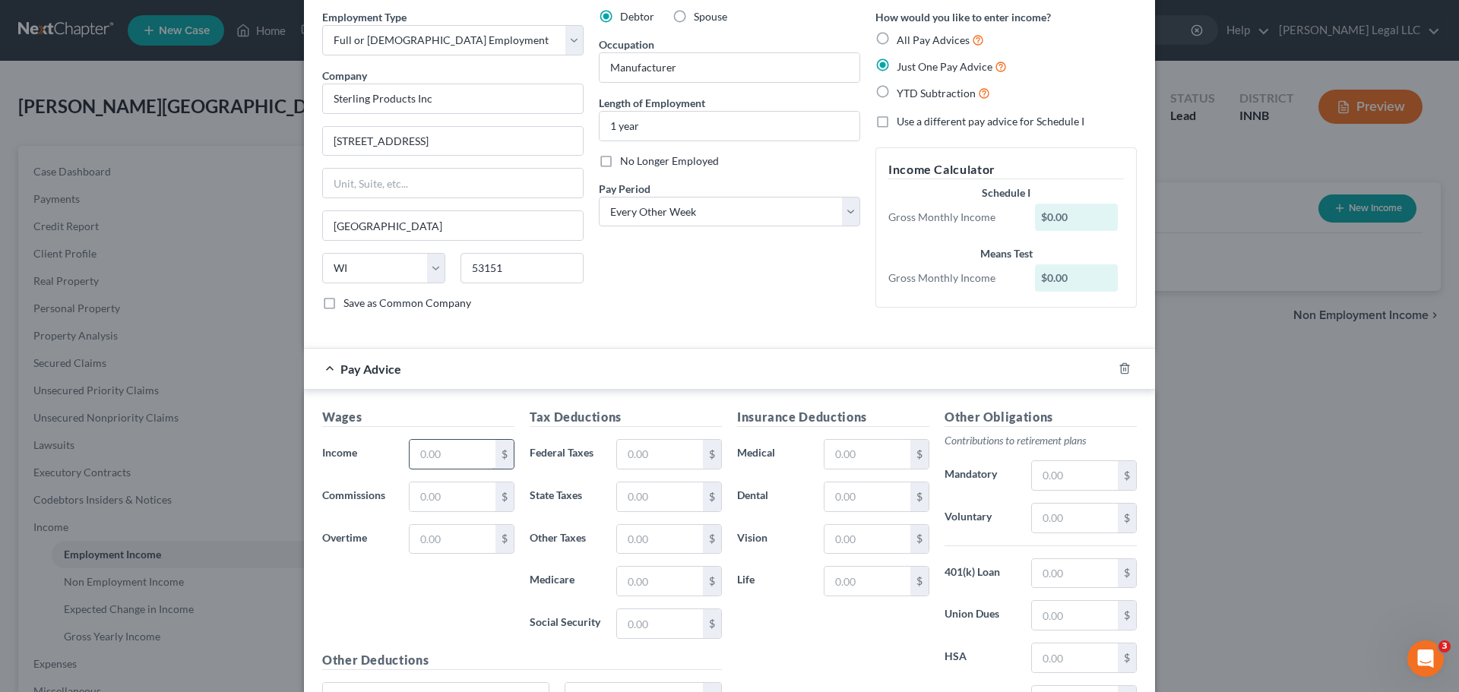
click at [454, 445] on input "text" at bounding box center [452, 454] width 86 height 29
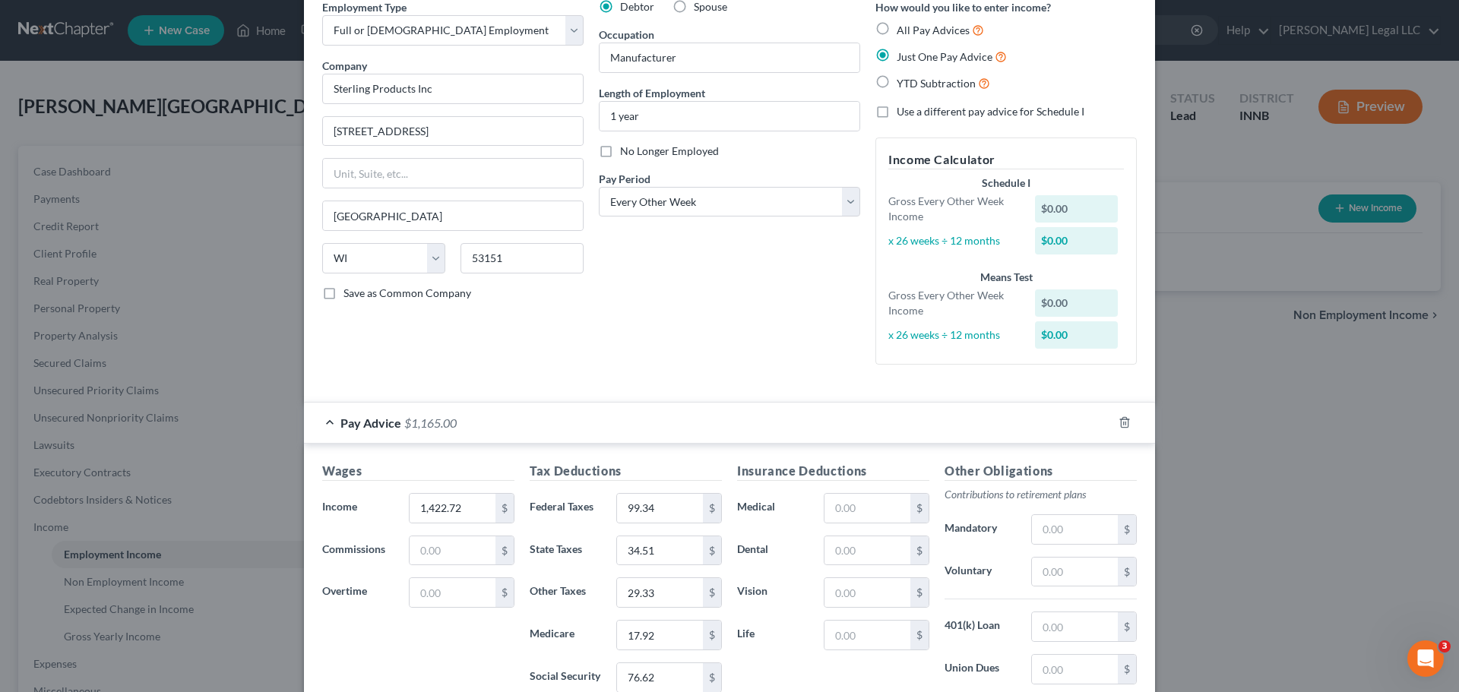
scroll to position [277, 0]
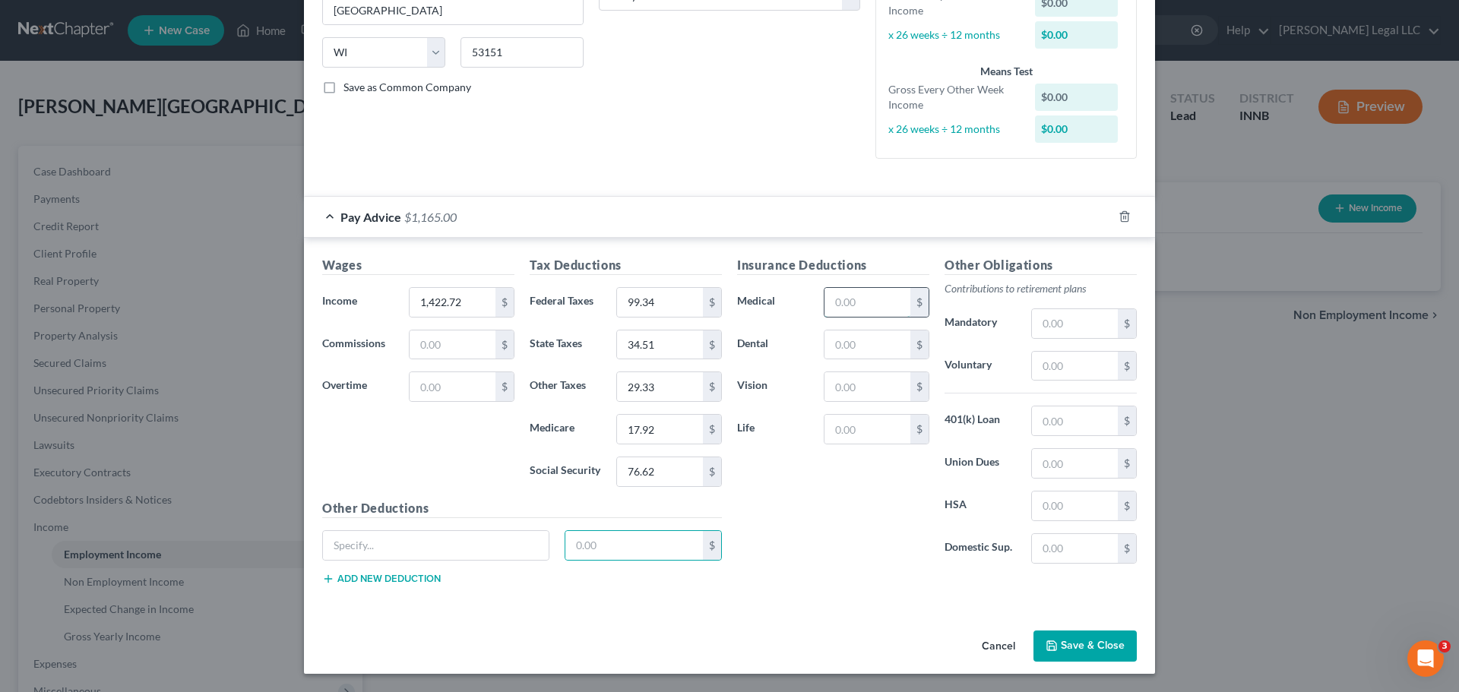
click at [854, 296] on input "text" at bounding box center [867, 302] width 86 height 29
click at [874, 299] on input "text" at bounding box center [867, 302] width 86 height 29
click at [1053, 412] on input "text" at bounding box center [1075, 420] width 86 height 29
click at [1051, 343] on div "Other Obligations Contributions to retirement plans Mandatory $ Voluntary $ 401…" at bounding box center [1040, 416] width 207 height 320
click at [1051, 359] on input "text" at bounding box center [1075, 366] width 86 height 29
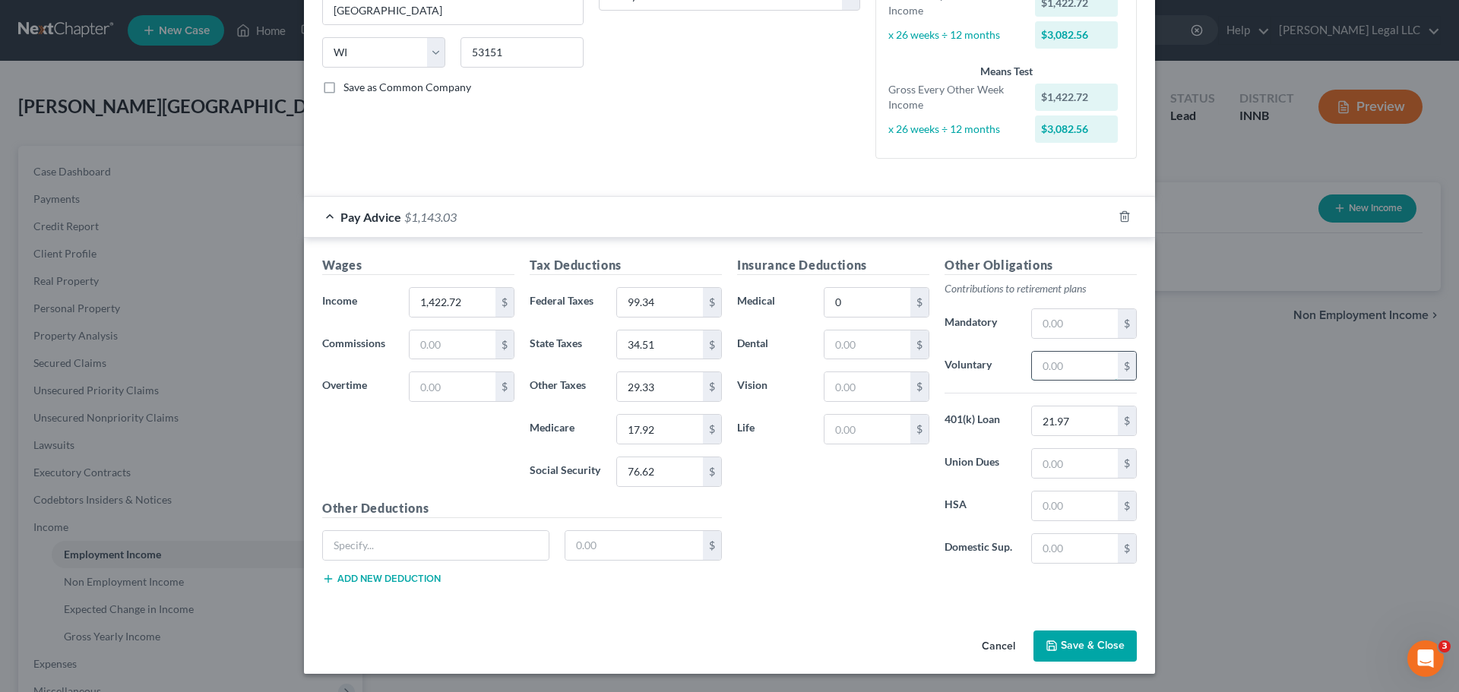
click at [1051, 362] on input "text" at bounding box center [1075, 366] width 86 height 29
click at [821, 280] on div "Insurance Deductions Medical 0 $ Dental $ Vision $ Life $" at bounding box center [832, 416] width 207 height 320
click at [838, 293] on input "0" at bounding box center [867, 302] width 86 height 29
click at [1042, 500] on input "text" at bounding box center [1075, 506] width 86 height 29
click at [868, 353] on input "text" at bounding box center [867, 344] width 86 height 29
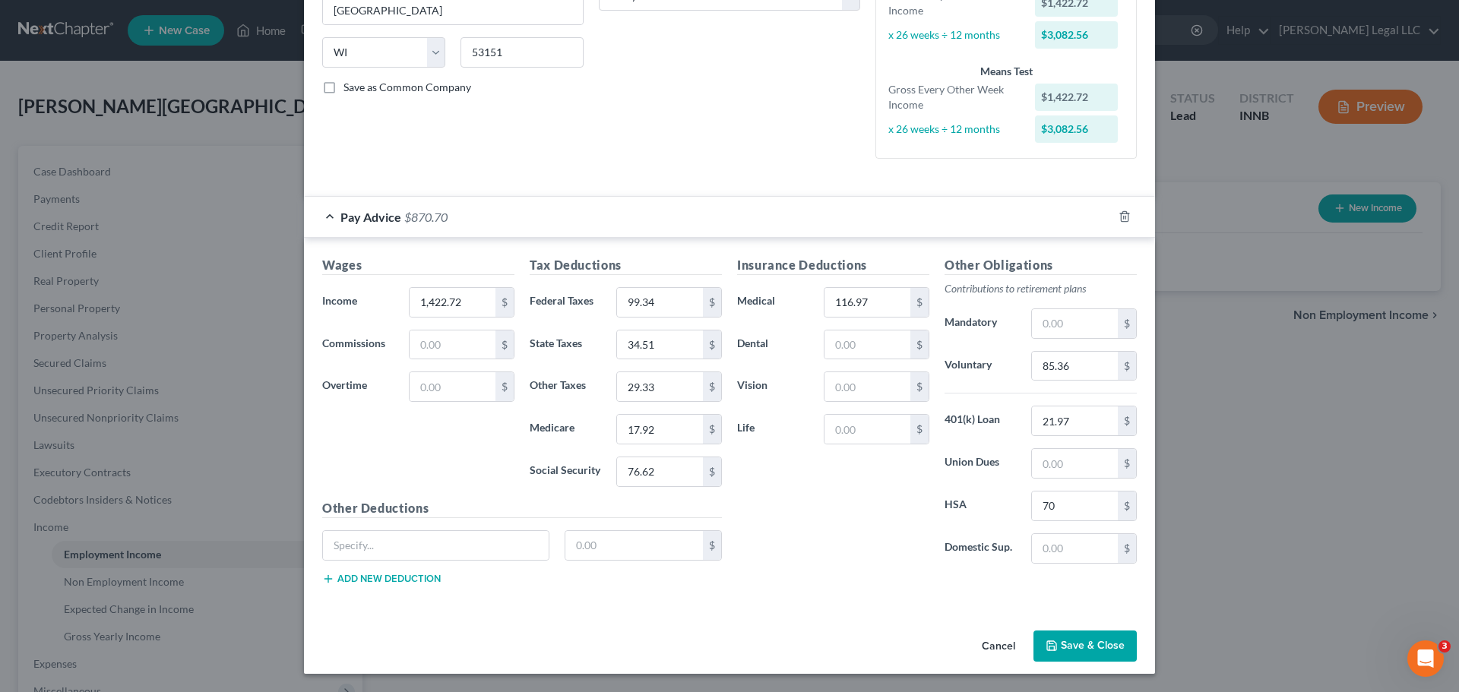
click at [795, 527] on div "Insurance Deductions Medical 116.97 $ Dental $ Vision $ Life $ Other Obligation…" at bounding box center [936, 426] width 415 height 341
click at [1082, 527] on button "Save & Close" at bounding box center [1084, 647] width 103 height 32
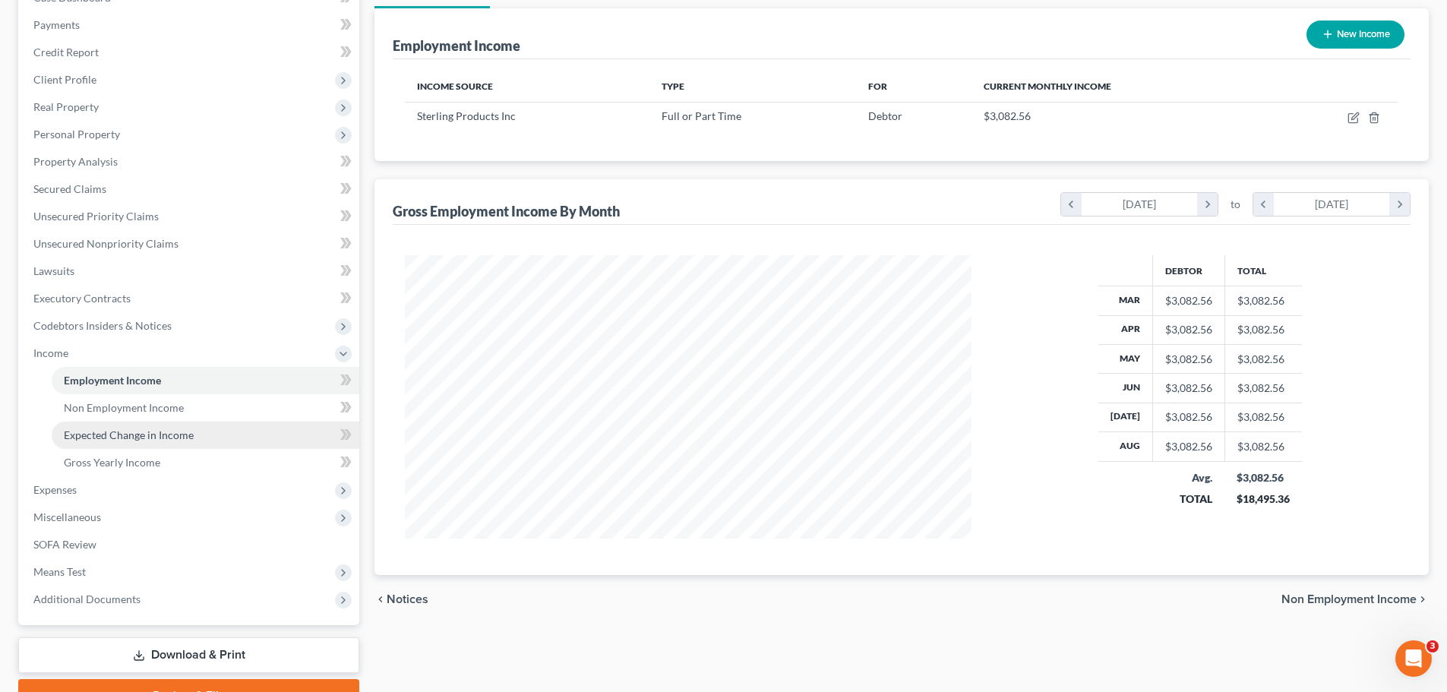
scroll to position [228, 0]
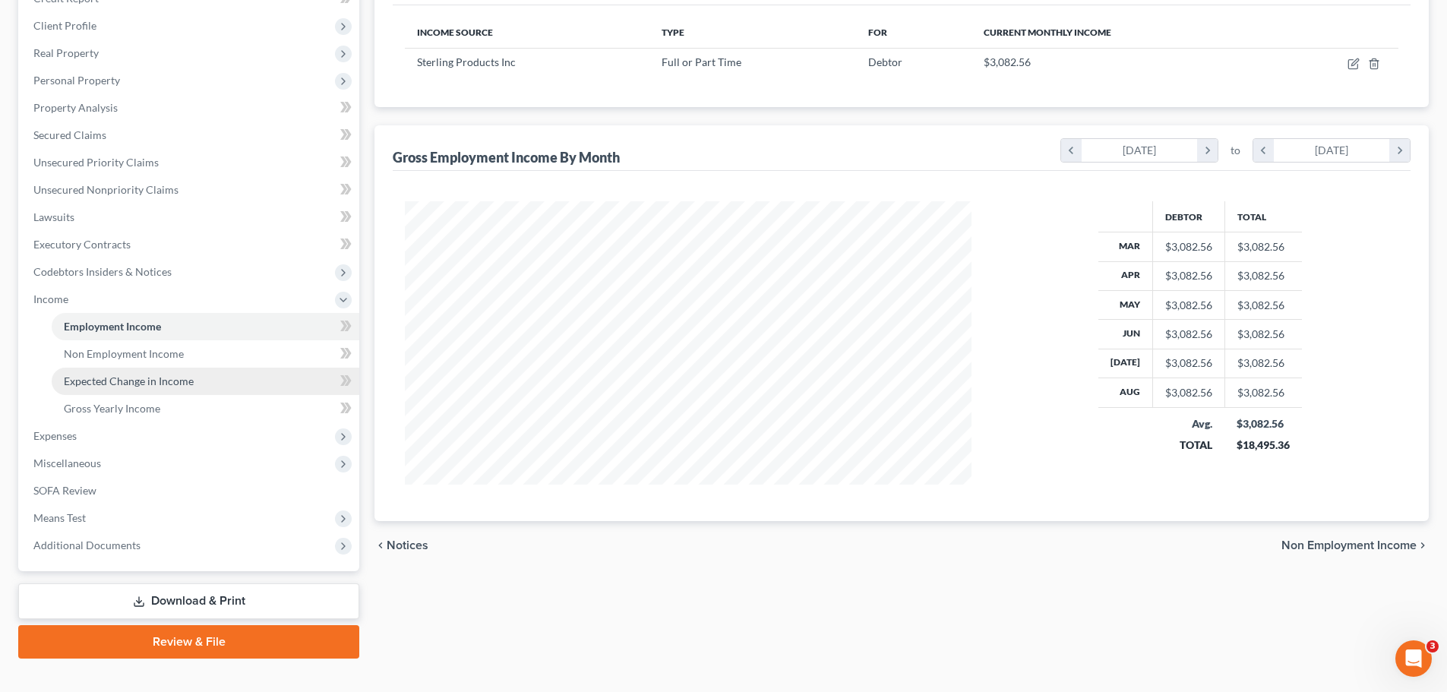
click at [113, 384] on span "Expected Change in Income" at bounding box center [129, 381] width 130 height 13
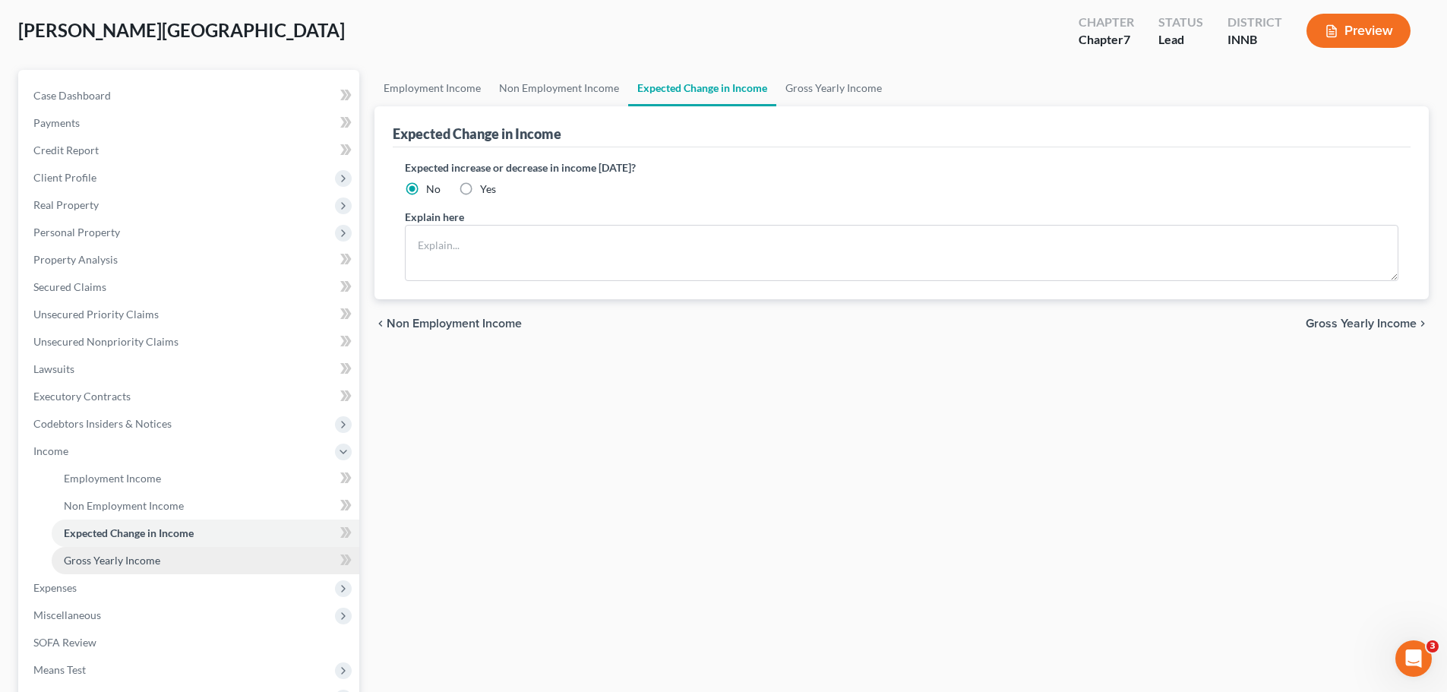
click at [121, 527] on span "Gross Yearly Income" at bounding box center [112, 560] width 96 height 13
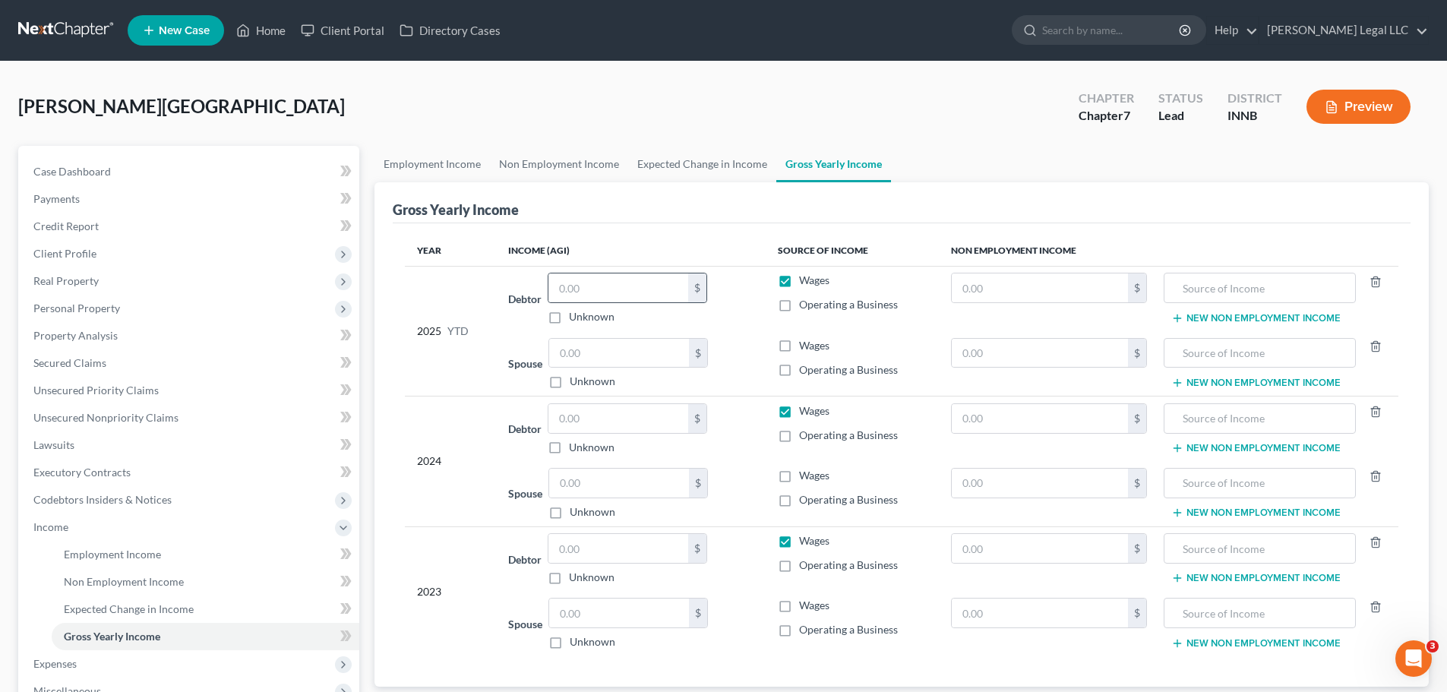
click at [690, 290] on div "$" at bounding box center [697, 288] width 18 height 29
click at [659, 287] on input "text" at bounding box center [619, 288] width 140 height 29
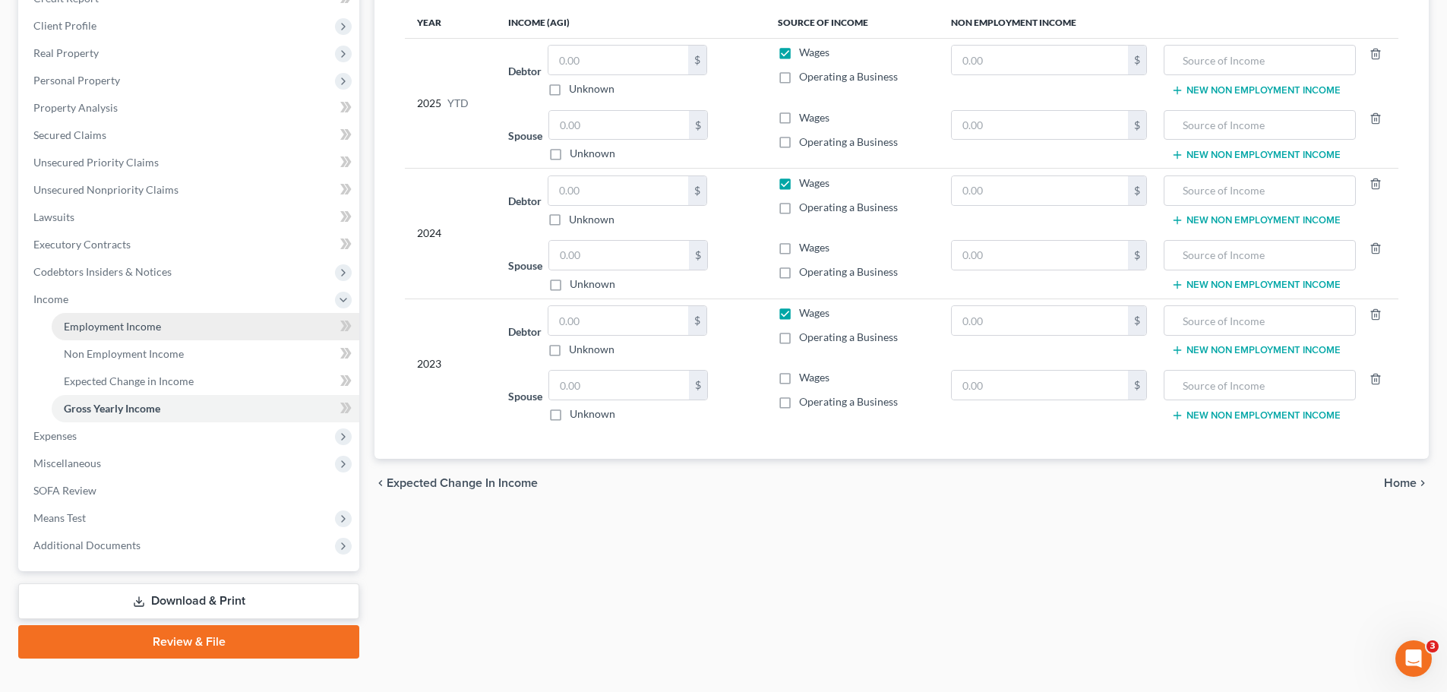
click at [128, 332] on span "Employment Income" at bounding box center [112, 326] width 97 height 13
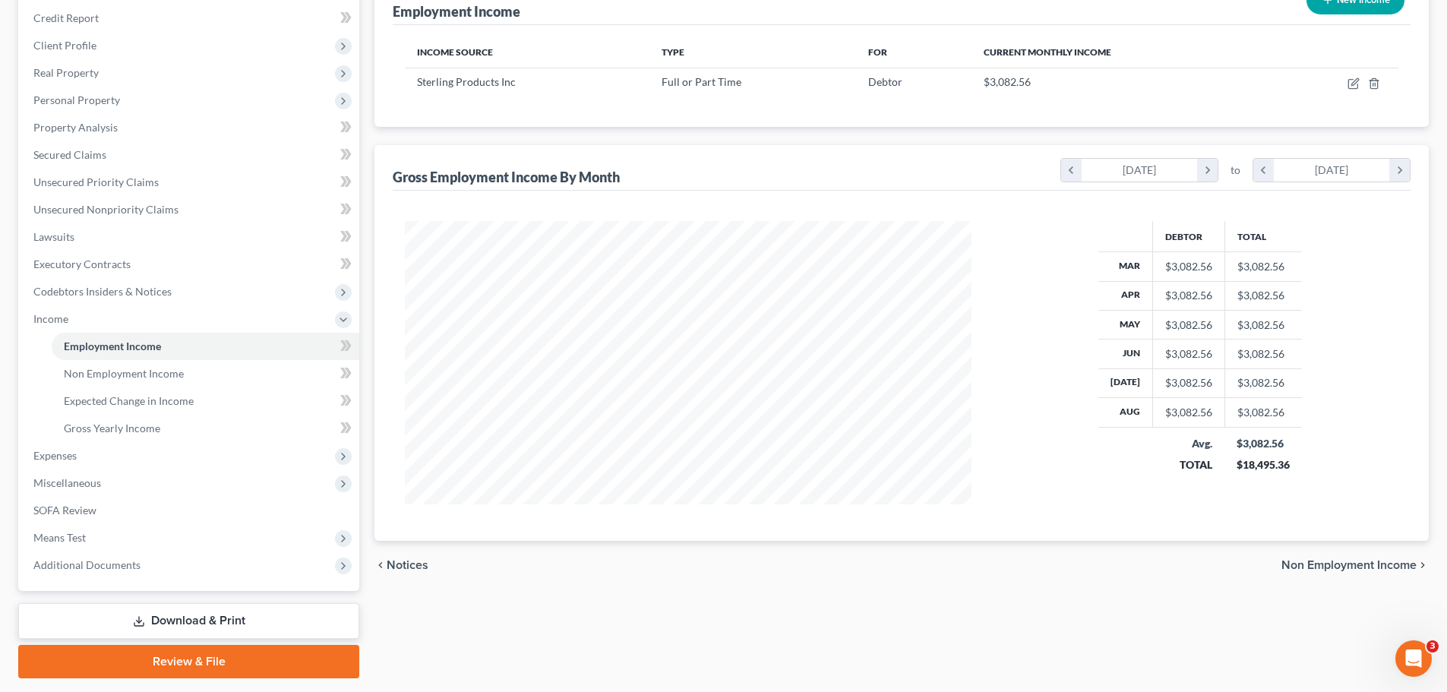
scroll to position [252, 0]
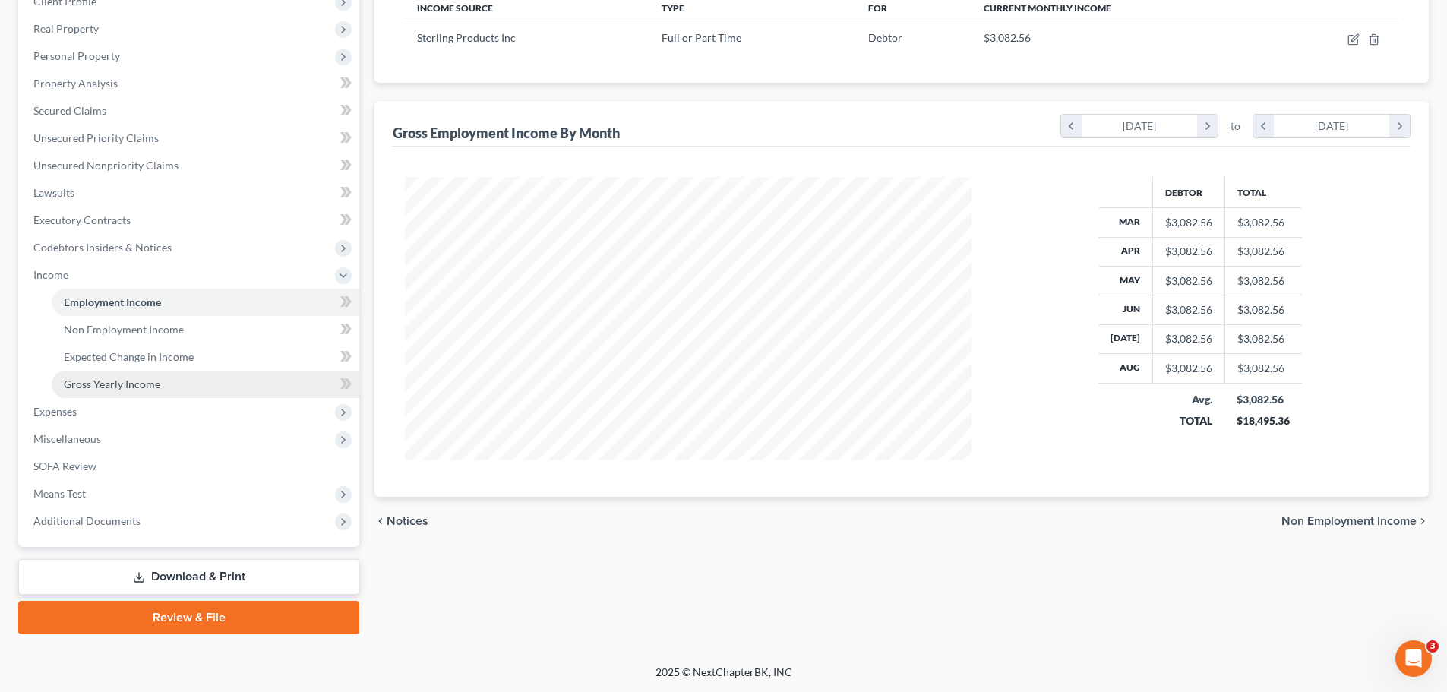
click at [100, 379] on span "Gross Yearly Income" at bounding box center [112, 384] width 96 height 13
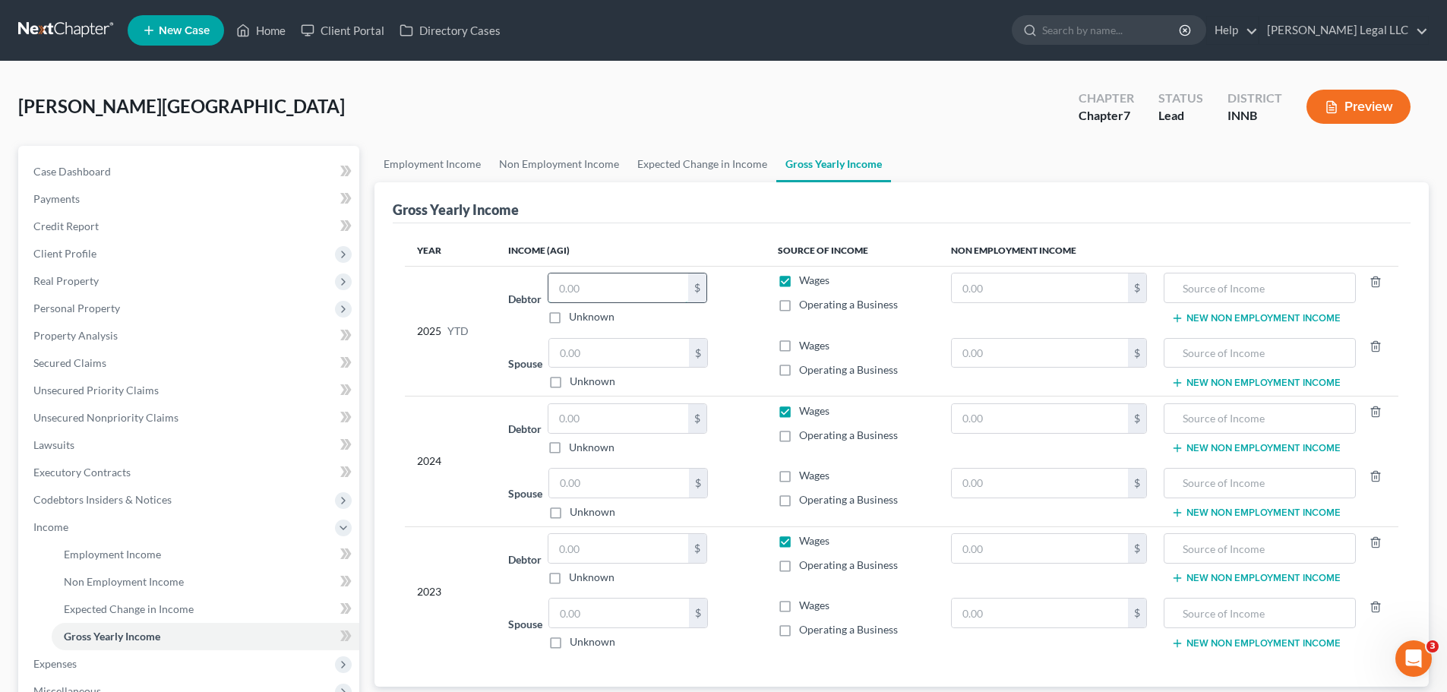
click at [593, 289] on input "text" at bounding box center [619, 288] width 140 height 29
click at [599, 356] on input "text" at bounding box center [619, 353] width 140 height 29
click at [621, 466] on td "Spouse $ Unknown Balance Undetermined $ Unknown" at bounding box center [630, 493] width 269 height 65
click at [616, 480] on input "text" at bounding box center [619, 483] width 140 height 29
click at [605, 479] on input "text" at bounding box center [619, 483] width 140 height 29
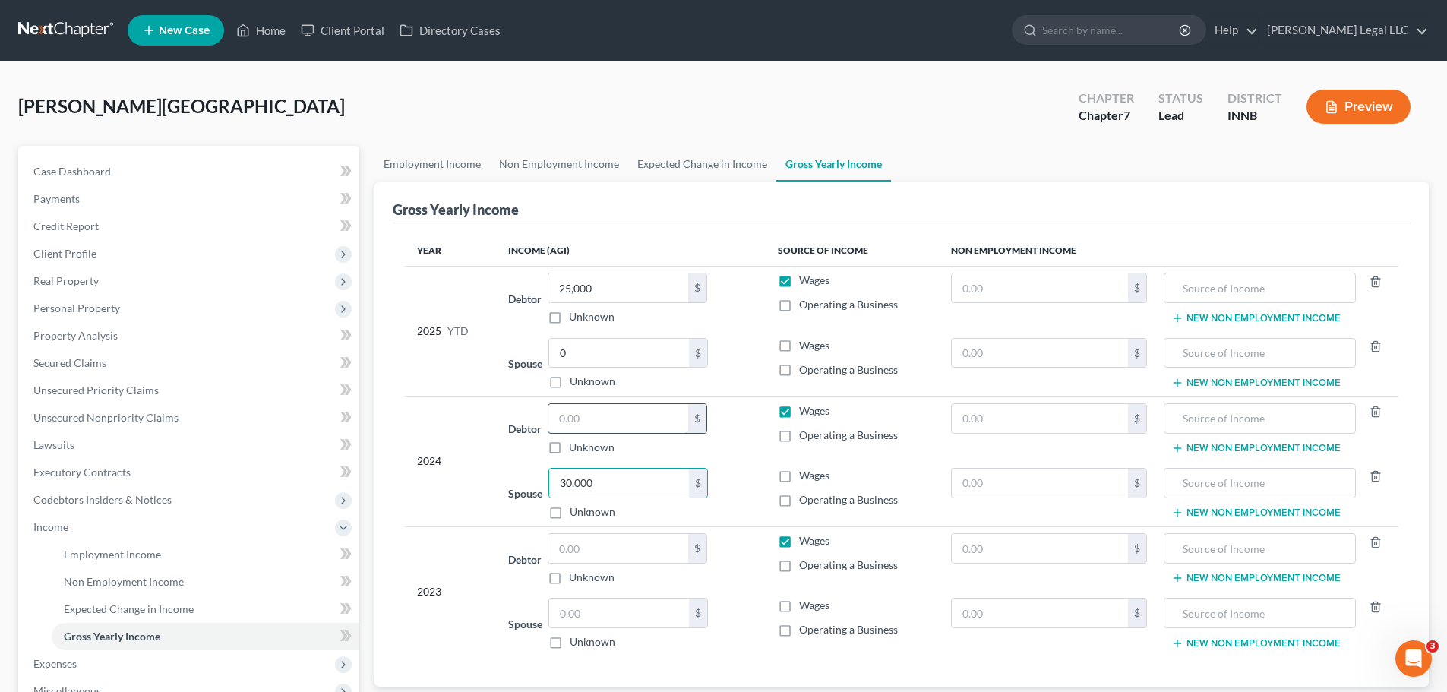
click at [621, 416] on input "text" at bounding box center [619, 418] width 140 height 29
click at [601, 527] on input "text" at bounding box center [619, 548] width 140 height 29
click at [799, 469] on label "Wages" at bounding box center [814, 475] width 30 height 15
click at [799, 479] on label "Wages" at bounding box center [814, 475] width 30 height 15
click at [805, 478] on input "Wages" at bounding box center [810, 473] width 10 height 10
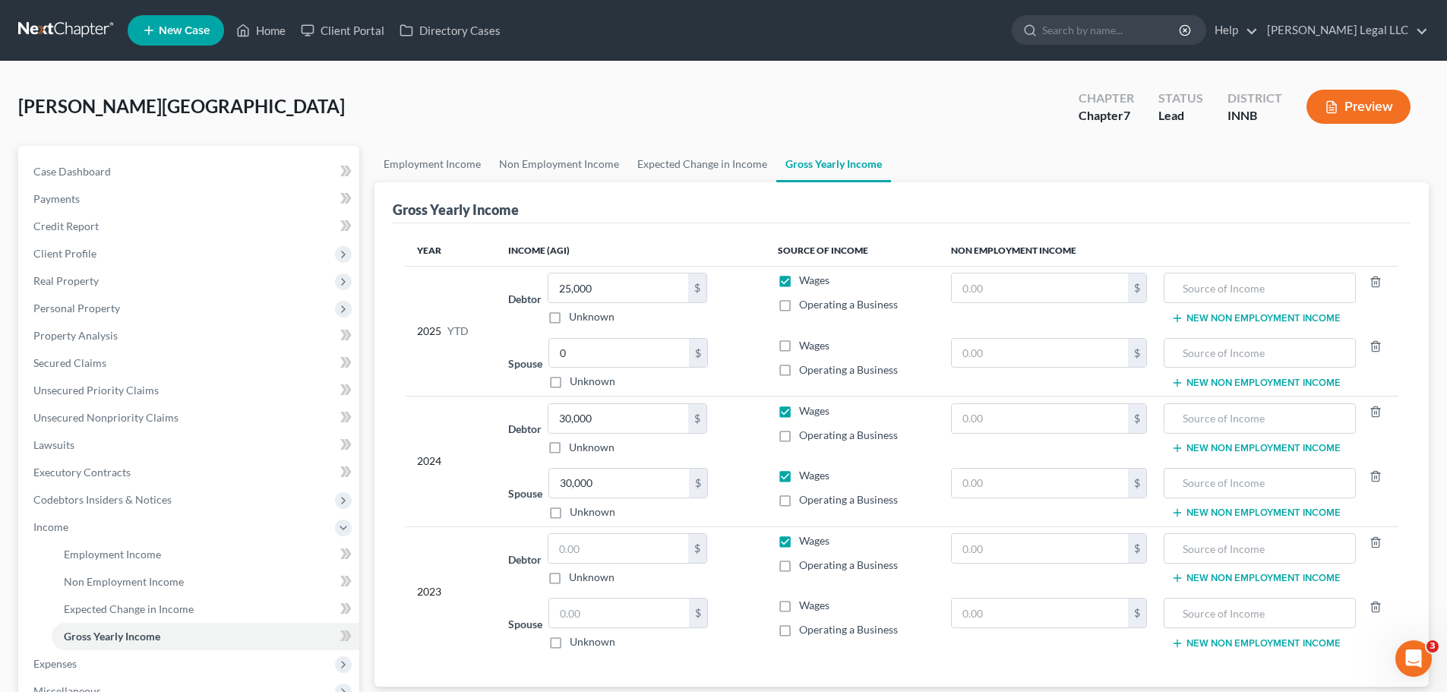
click at [799, 527] on label "Wages" at bounding box center [814, 540] width 30 height 15
click at [805, 527] on input "Wages" at bounding box center [810, 538] width 10 height 10
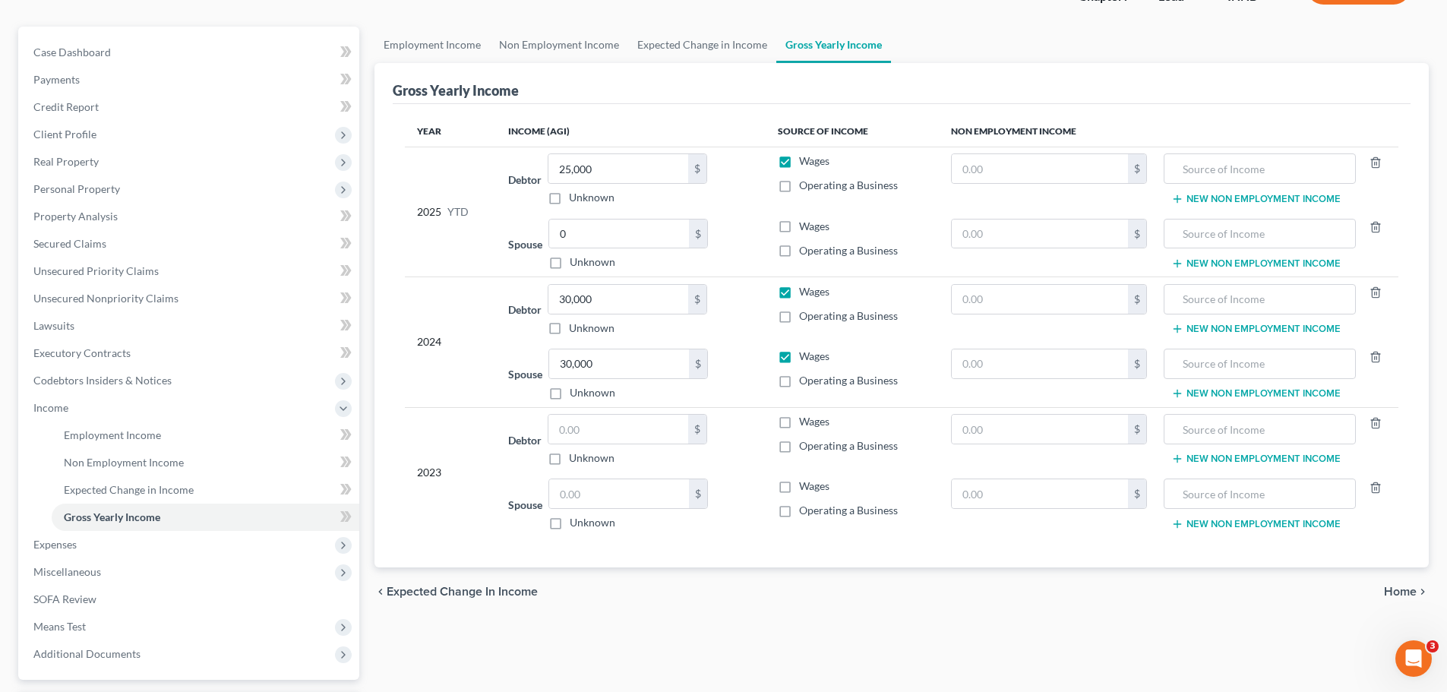
scroll to position [152, 0]
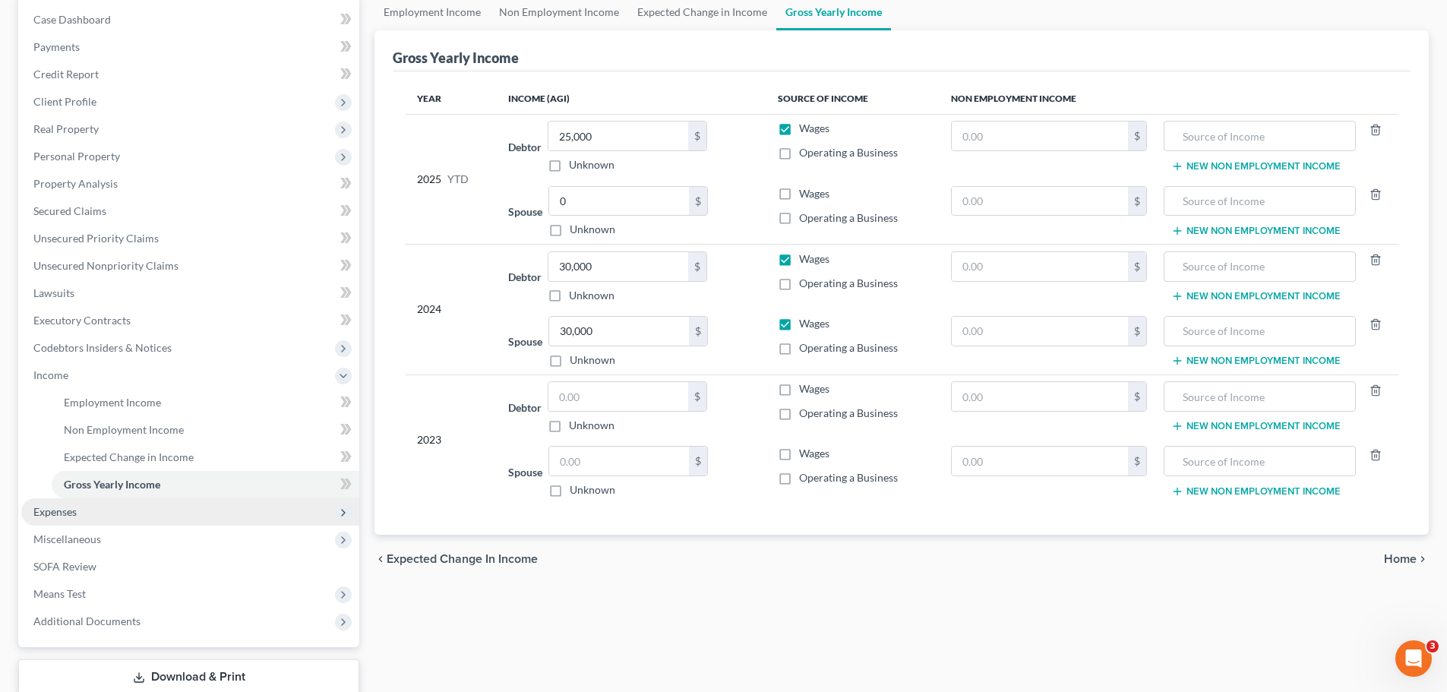
click at [98, 508] on span "Expenses" at bounding box center [190, 511] width 338 height 27
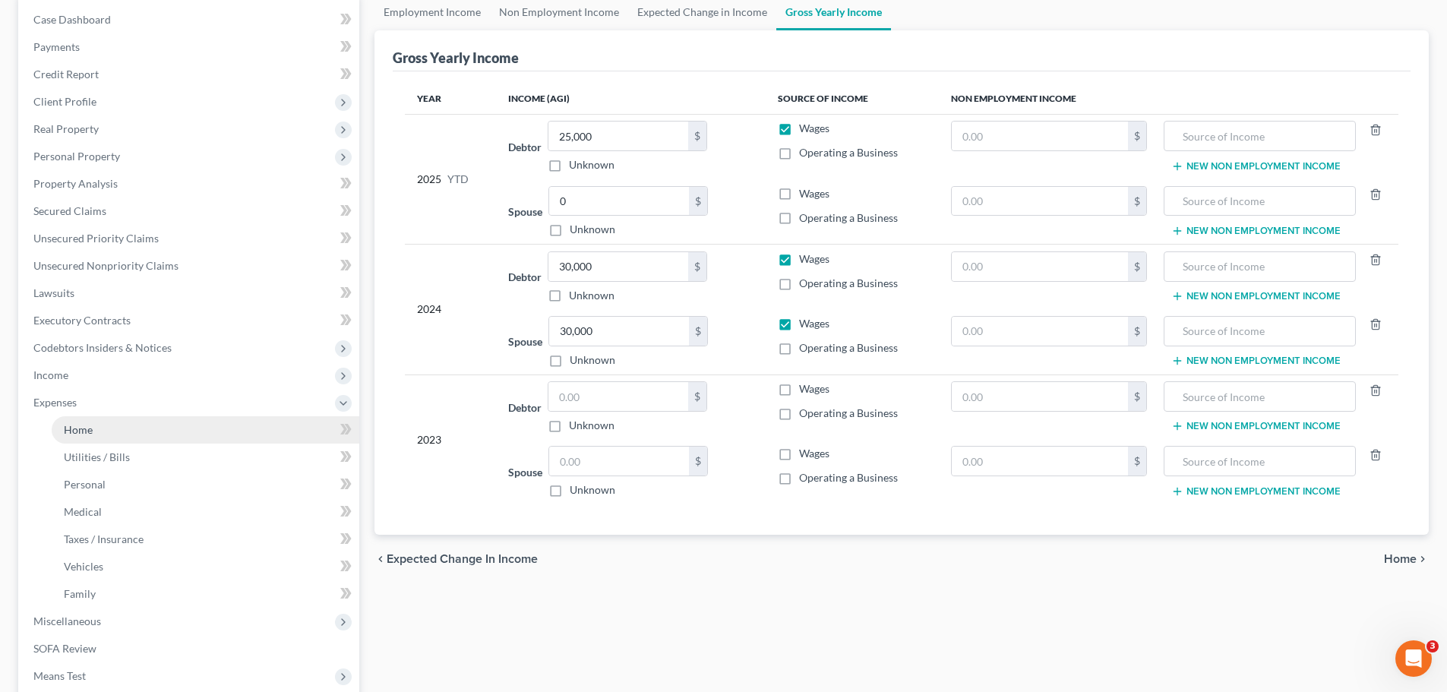
click at [112, 429] on link "Home" at bounding box center [206, 429] width 308 height 27
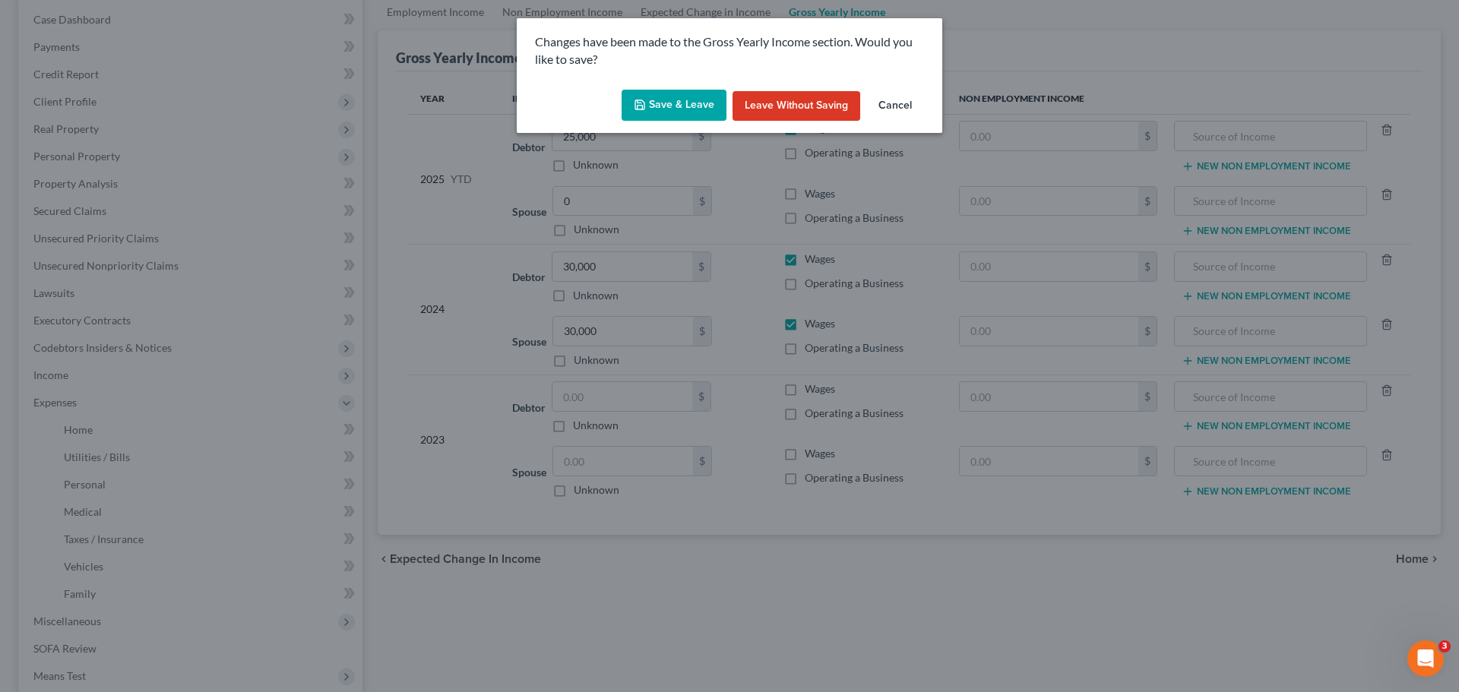
click at [668, 104] on button "Save & Leave" at bounding box center [673, 106] width 105 height 32
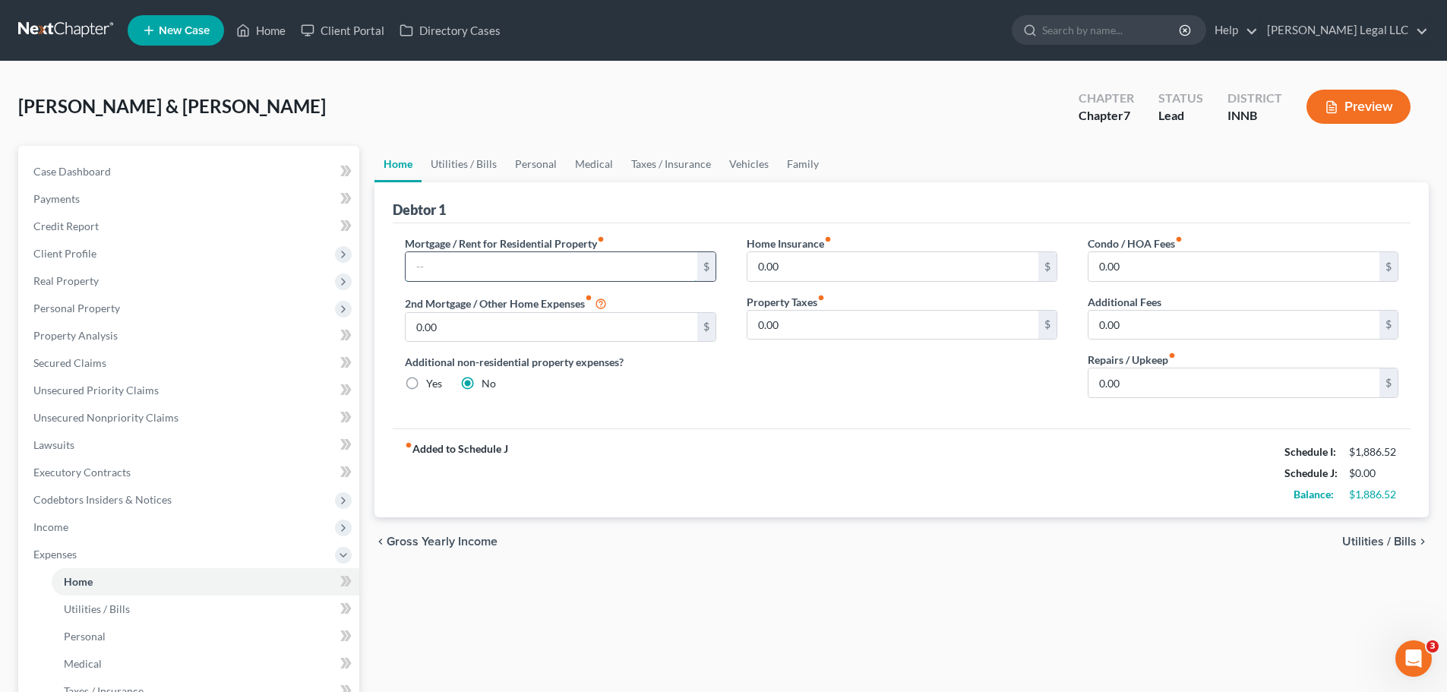
click at [546, 273] on input "text" at bounding box center [551, 266] width 291 height 29
click at [808, 527] on div "Home Utilities / Bills Personal Medical Taxes / Insurance Vehicles Family Debto…" at bounding box center [902, 557] width 1070 height 823
click at [119, 425] on link "Unsecured Nonpriority Claims" at bounding box center [190, 417] width 338 height 27
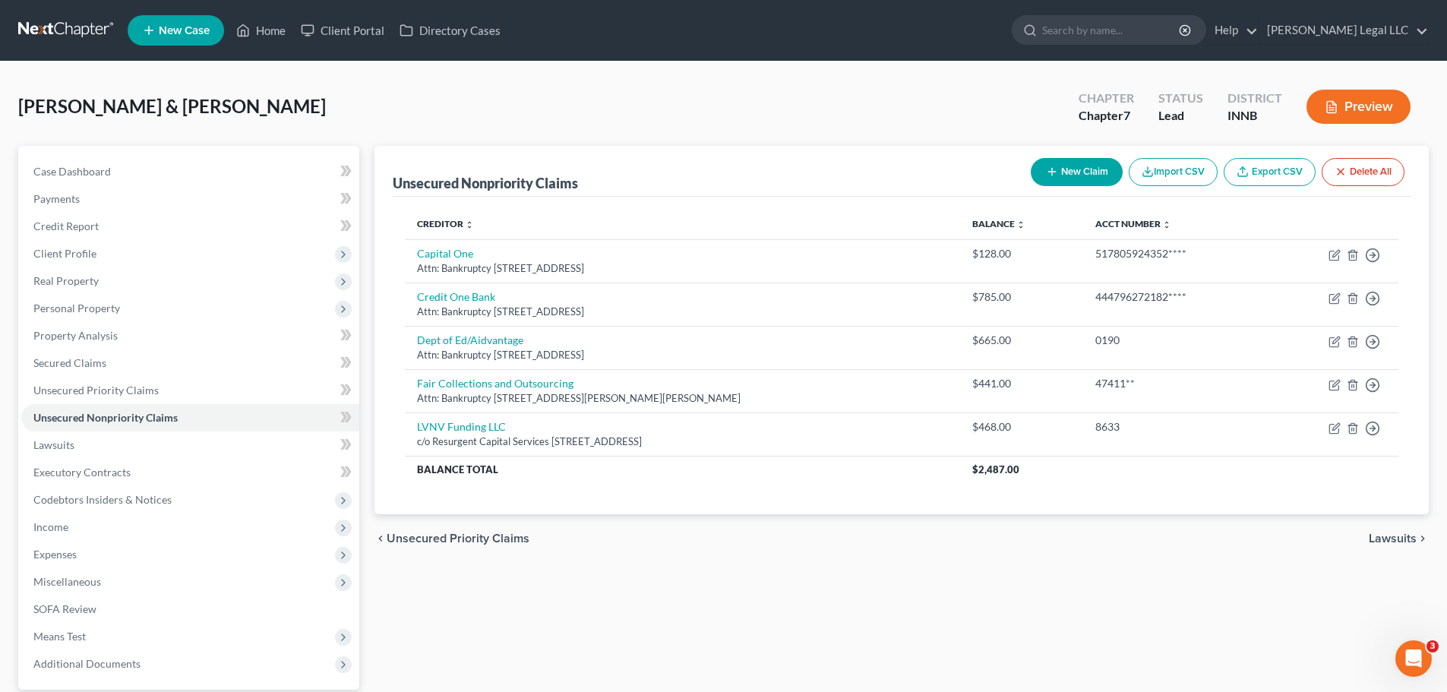
drag, startPoint x: 1269, startPoint y: 606, endPoint x: 1254, endPoint y: 606, distance: 15.2
click at [1166, 527] on div "Unsecured Nonpriority Claims New Claim Import CSV Export CSV Delete All Credito…" at bounding box center [902, 461] width 1070 height 631
click at [1053, 175] on icon "button" at bounding box center [1052, 172] width 12 height 12
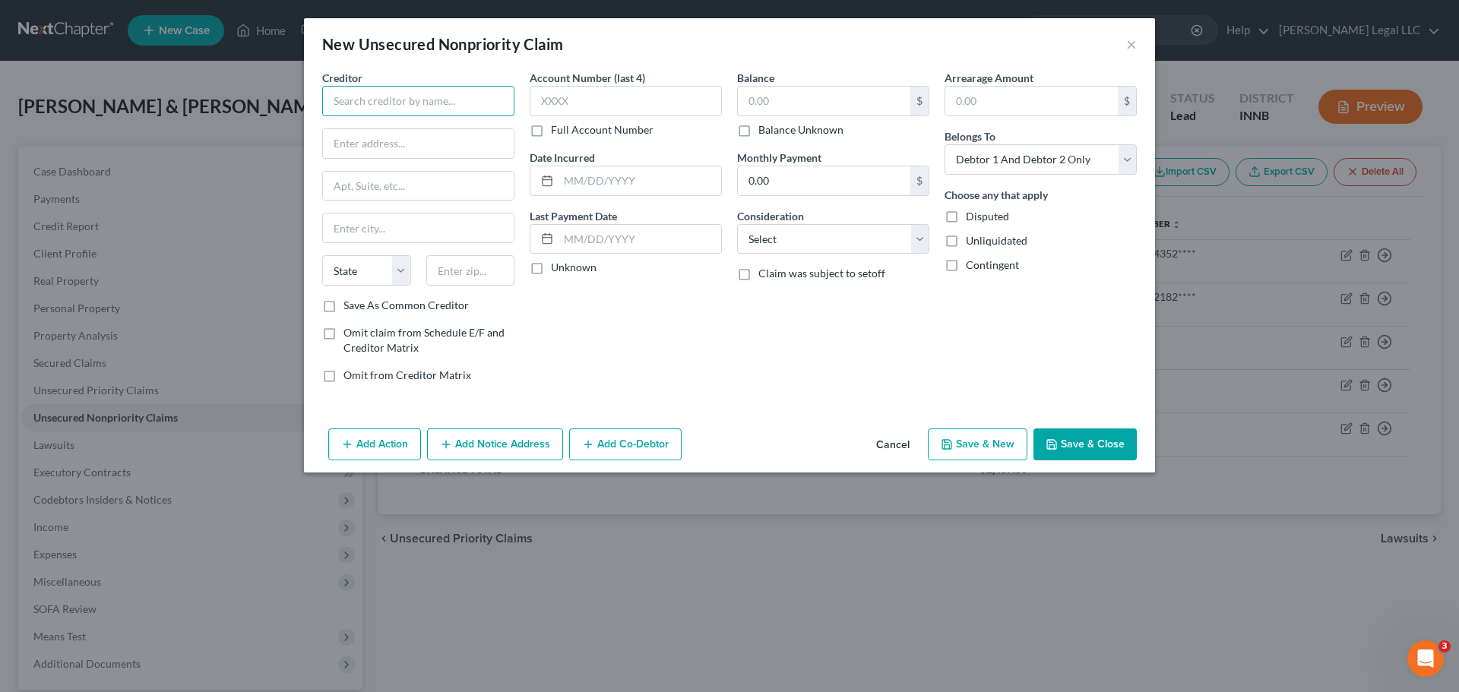
click at [385, 98] on input "text" at bounding box center [418, 101] width 192 height 30
click at [365, 96] on input "text" at bounding box center [418, 101] width 192 height 30
click at [455, 176] on input "text" at bounding box center [418, 186] width 191 height 29
click at [432, 194] on input "text" at bounding box center [418, 186] width 191 height 29
click at [422, 167] on div "Creditor * Heights Finance Attn: Bankruptcy State [US_STATE] AK AR AZ CA CO [GE…" at bounding box center [418, 184] width 192 height 228
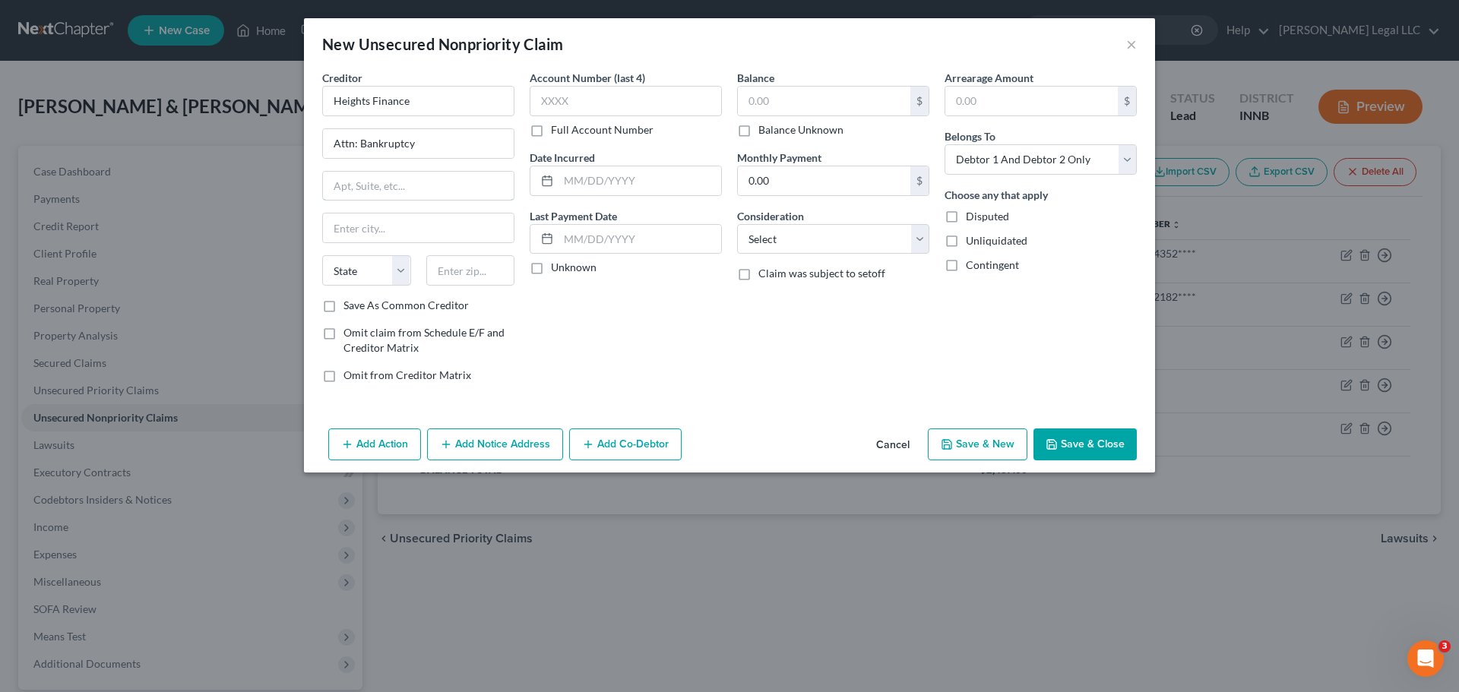
drag, startPoint x: 428, startPoint y: 180, endPoint x: 1004, endPoint y: 249, distance: 580.0
click at [428, 181] on input "text" at bounding box center [418, 186] width 191 height 29
click at [376, 187] on input "text" at bounding box center [418, 186] width 191 height 29
click at [387, 191] on input "101 N M" at bounding box center [418, 186] width 191 height 29
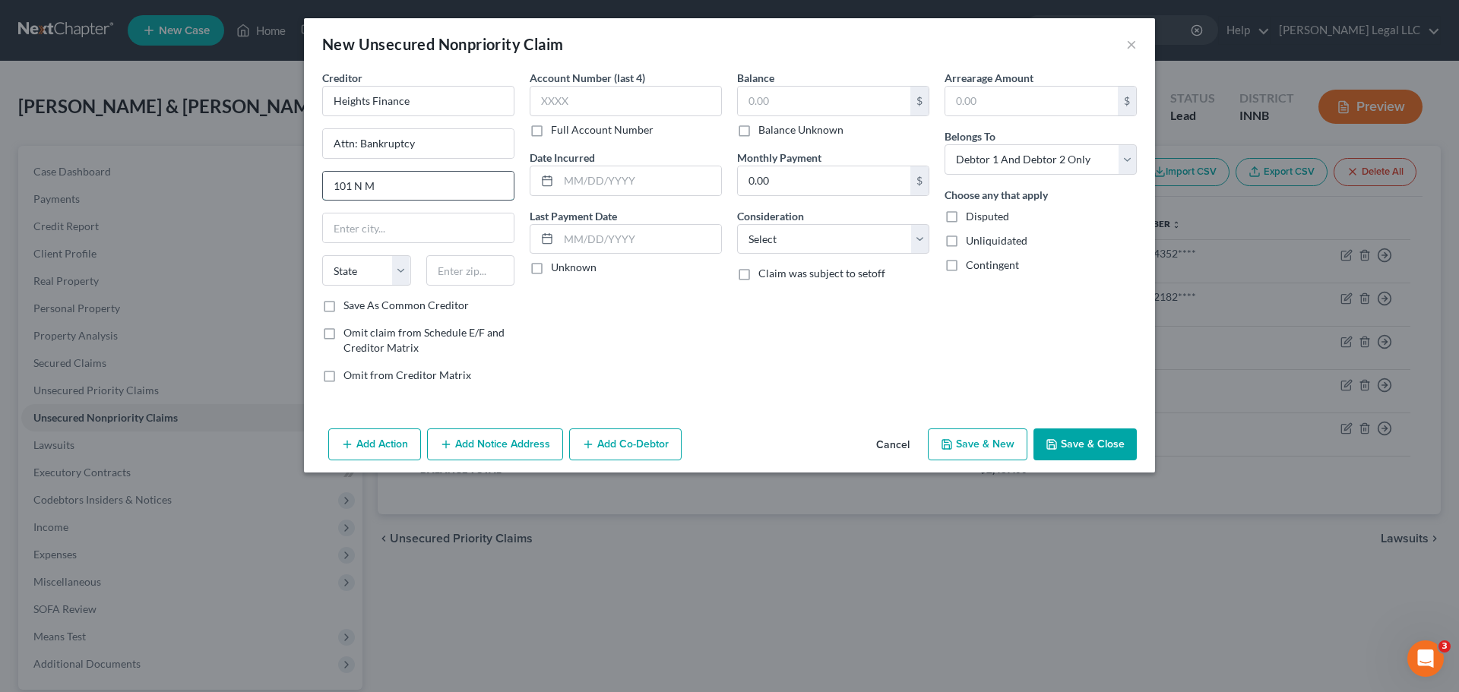
click at [387, 191] on input "101 N M" at bounding box center [418, 186] width 191 height 29
drag, startPoint x: 492, startPoint y: 264, endPoint x: 475, endPoint y: 258, distance: 17.8
click at [490, 264] on input "text" at bounding box center [470, 270] width 89 height 30
click at [425, 237] on input "text" at bounding box center [418, 227] width 191 height 29
click at [634, 334] on div "Account Number (last 4) Full Account Number Date Incurred Last Payment Date Unk…" at bounding box center [625, 232] width 207 height 325
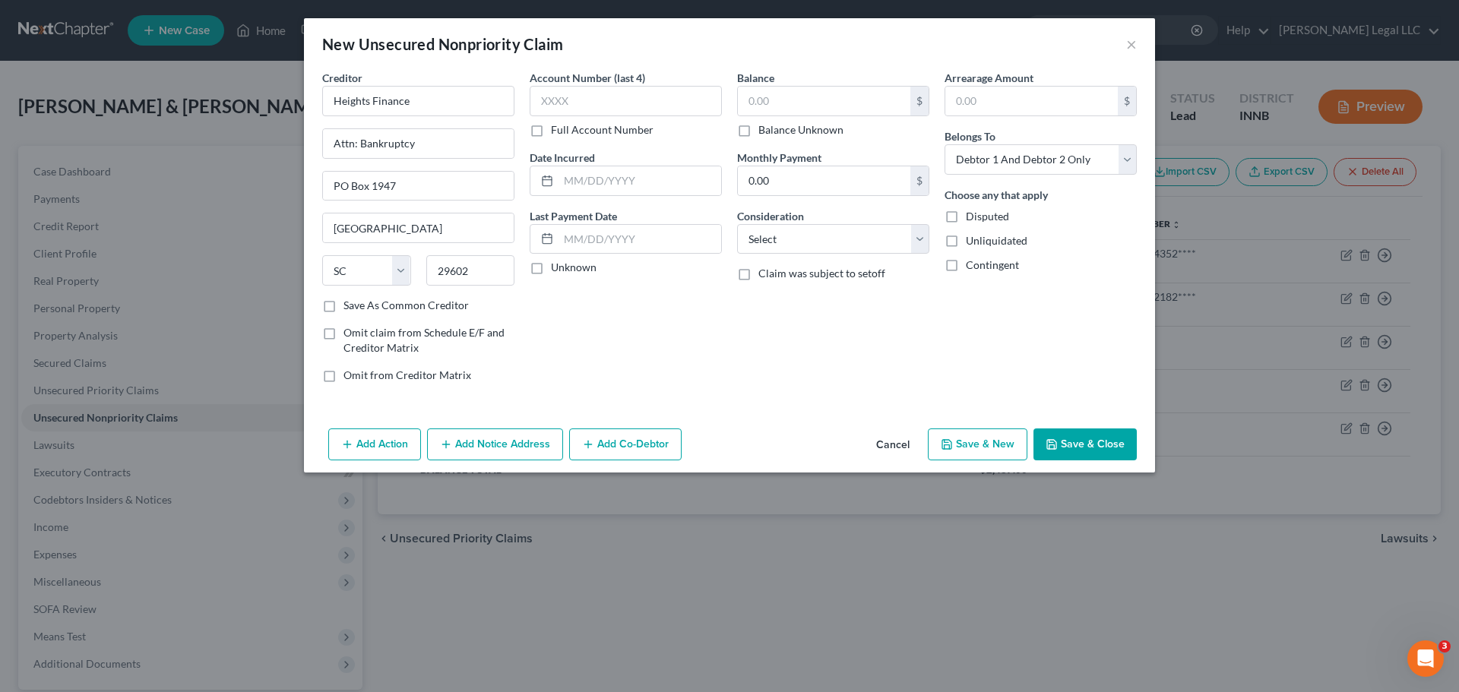
click at [551, 134] on label "Full Account Number" at bounding box center [602, 129] width 103 height 15
click at [557, 132] on input "Full Account Number" at bounding box center [562, 127] width 10 height 10
click at [566, 100] on input "text" at bounding box center [626, 101] width 192 height 30
paste input "30071230****"
click at [806, 101] on input "text" at bounding box center [824, 101] width 172 height 29
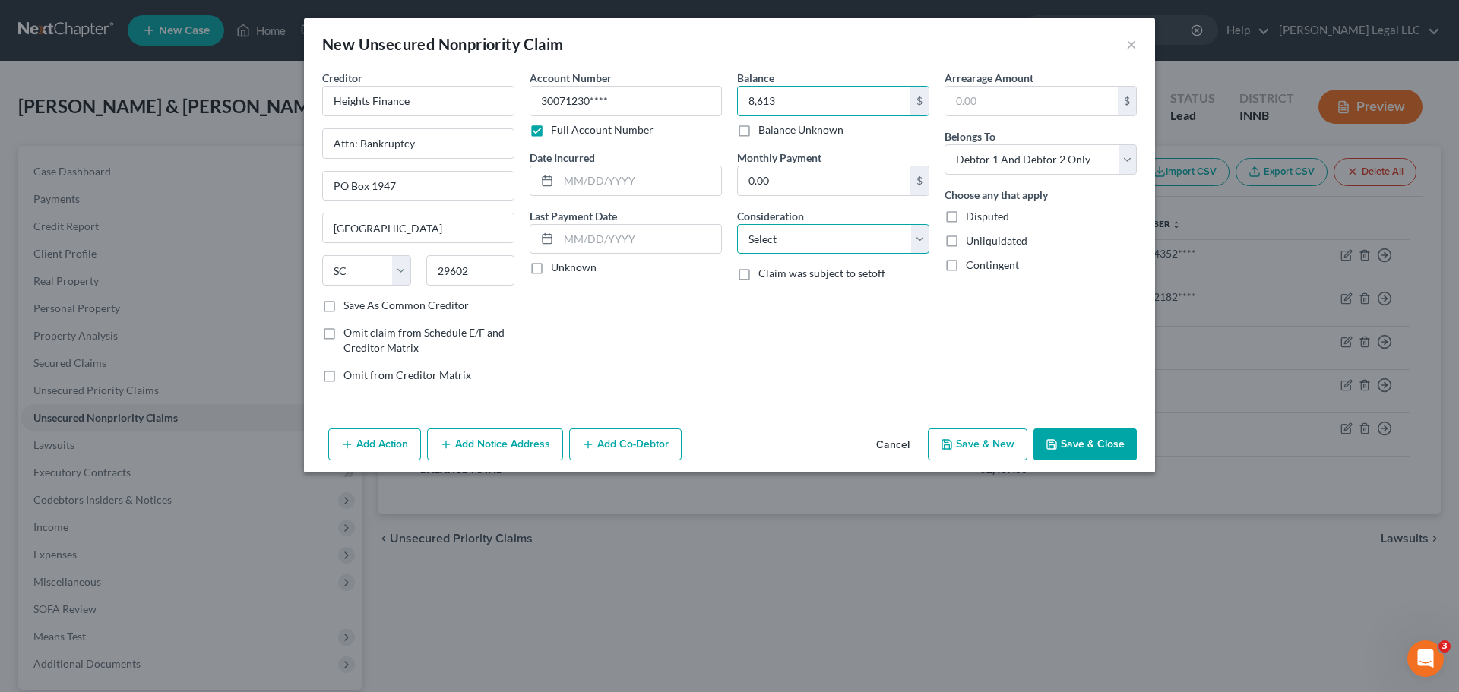
click at [820, 251] on select "Select Cable / Satellite Services Collection Agency Credit Card Debt Debt Couns…" at bounding box center [833, 239] width 192 height 30
click at [737, 224] on select "Select Cable / Satellite Services Collection Agency Credit Card Debt Debt Couns…" at bounding box center [833, 239] width 192 height 30
click at [574, 166] on input "text" at bounding box center [639, 180] width 163 height 29
click at [618, 187] on input "text" at bounding box center [639, 180] width 163 height 29
click at [625, 183] on input "text" at bounding box center [639, 180] width 163 height 29
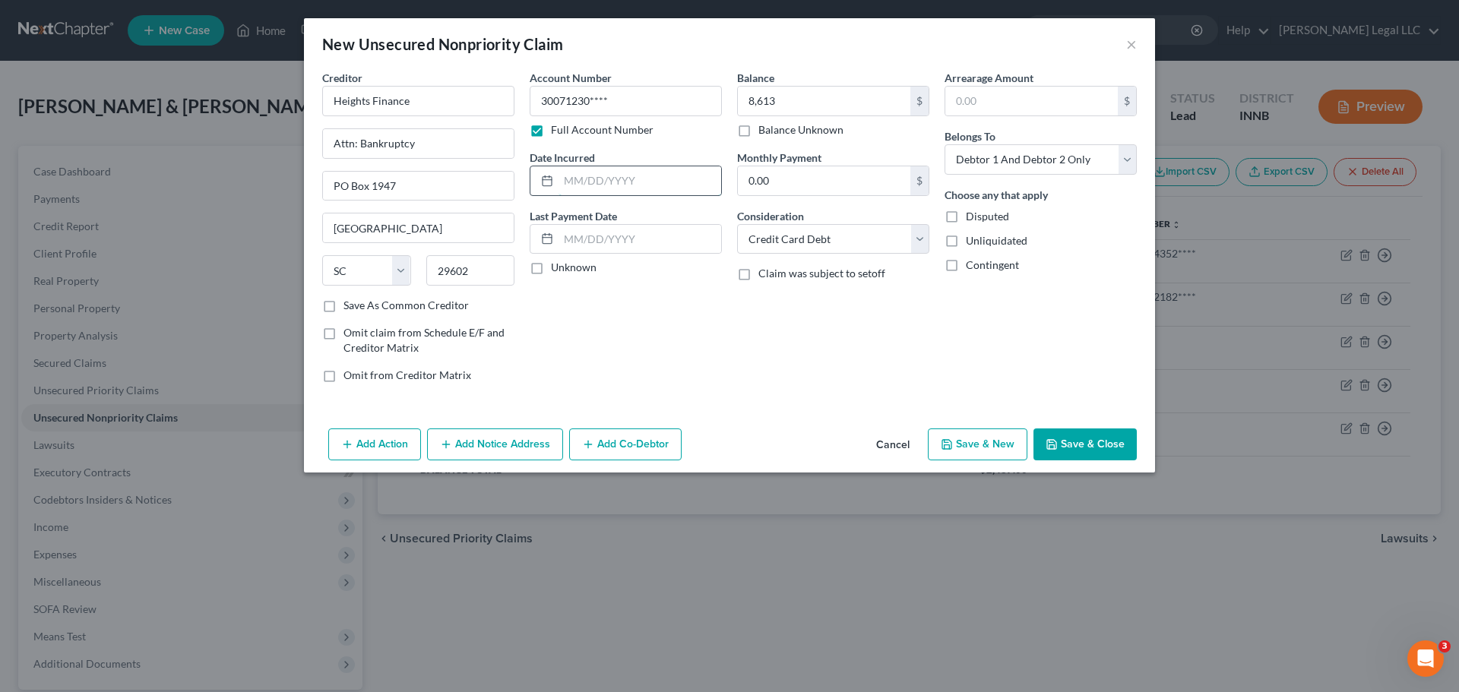
click at [629, 190] on input "text" at bounding box center [639, 180] width 163 height 29
click at [747, 329] on div "Balance 8,613.00 $ Balance Unknown Balance Undetermined 8,613 $ Balance Unknown…" at bounding box center [832, 232] width 207 height 325
click at [1105, 444] on button "Save & Close" at bounding box center [1084, 444] width 103 height 32
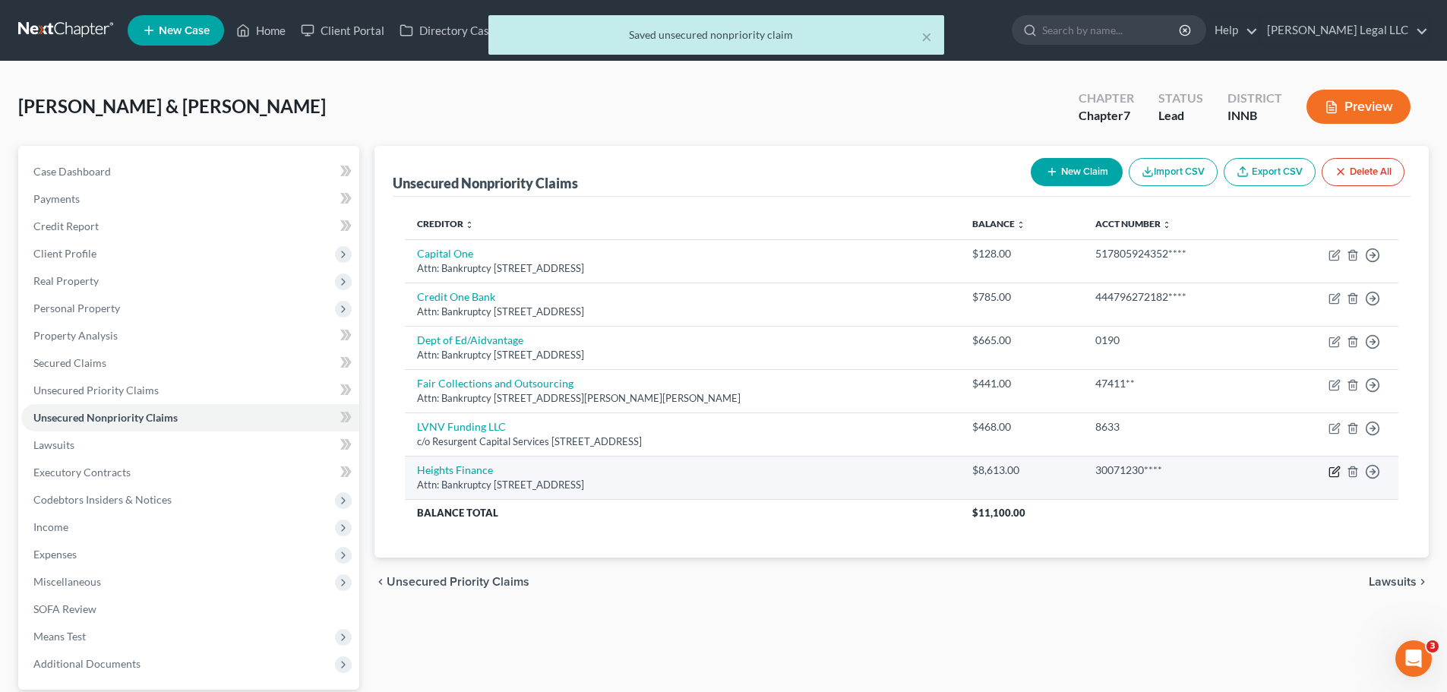
click at [1166, 475] on icon "button" at bounding box center [1334, 471] width 9 height 9
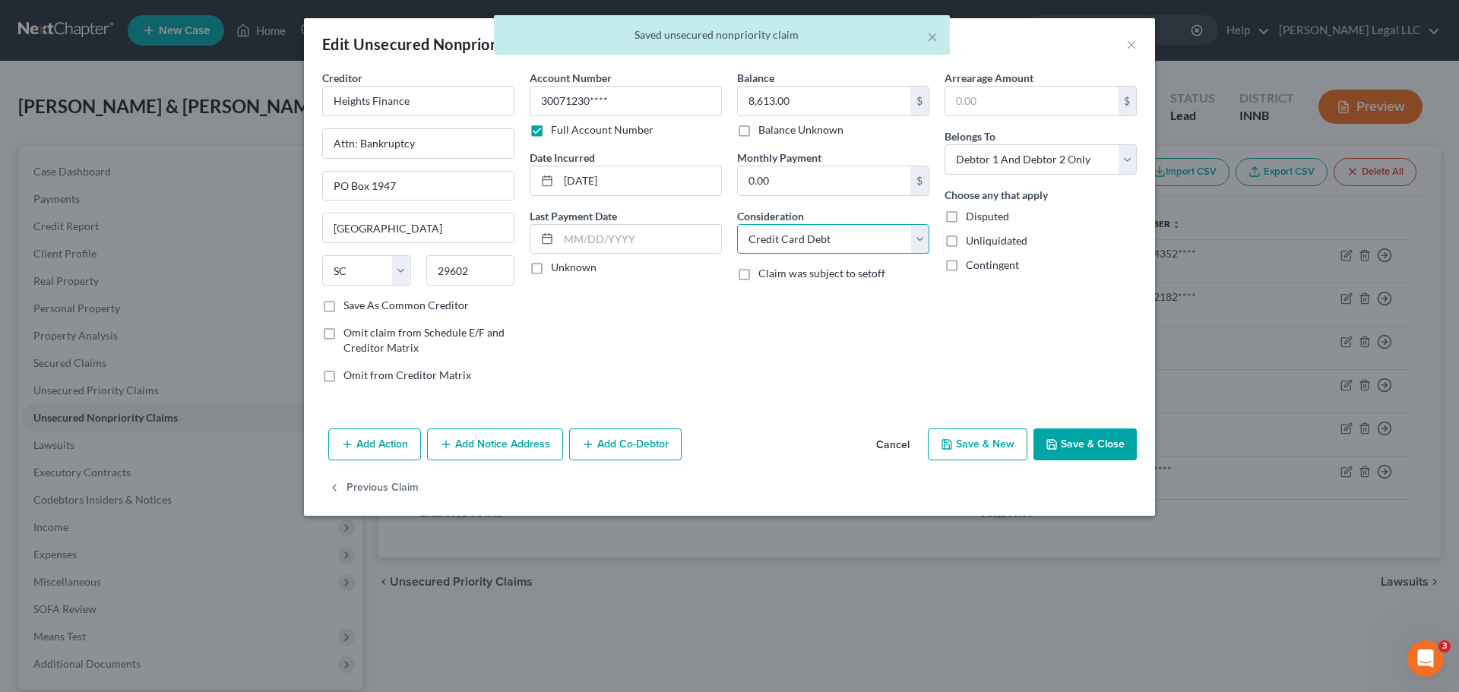
click at [819, 234] on select "Select Cable / Satellite Services Collection Agency Credit Card Debt Debt Couns…" at bounding box center [833, 239] width 192 height 30
click at [737, 224] on select "Select Cable / Satellite Services Collection Agency Credit Card Debt Debt Couns…" at bounding box center [833, 239] width 192 height 30
click at [1064, 447] on button "Save & Close" at bounding box center [1084, 444] width 103 height 32
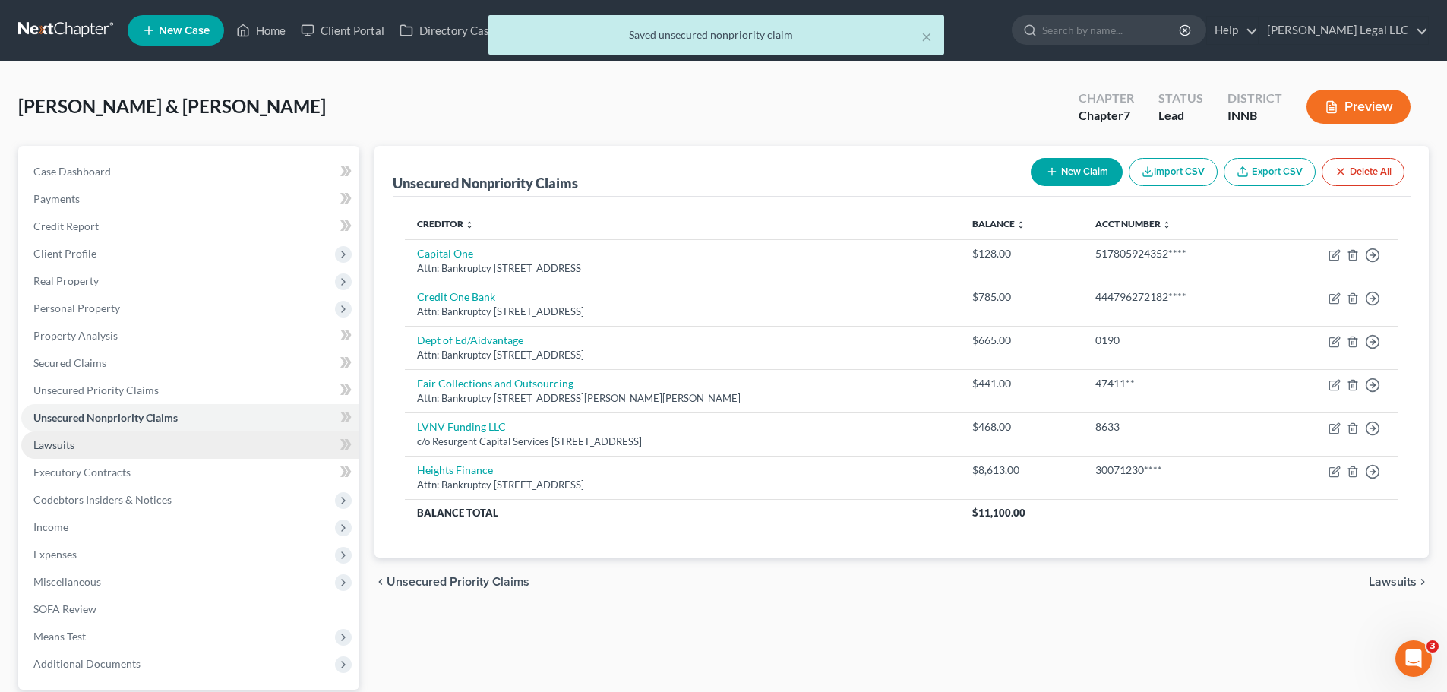
click at [152, 451] on link "Lawsuits" at bounding box center [190, 445] width 338 height 27
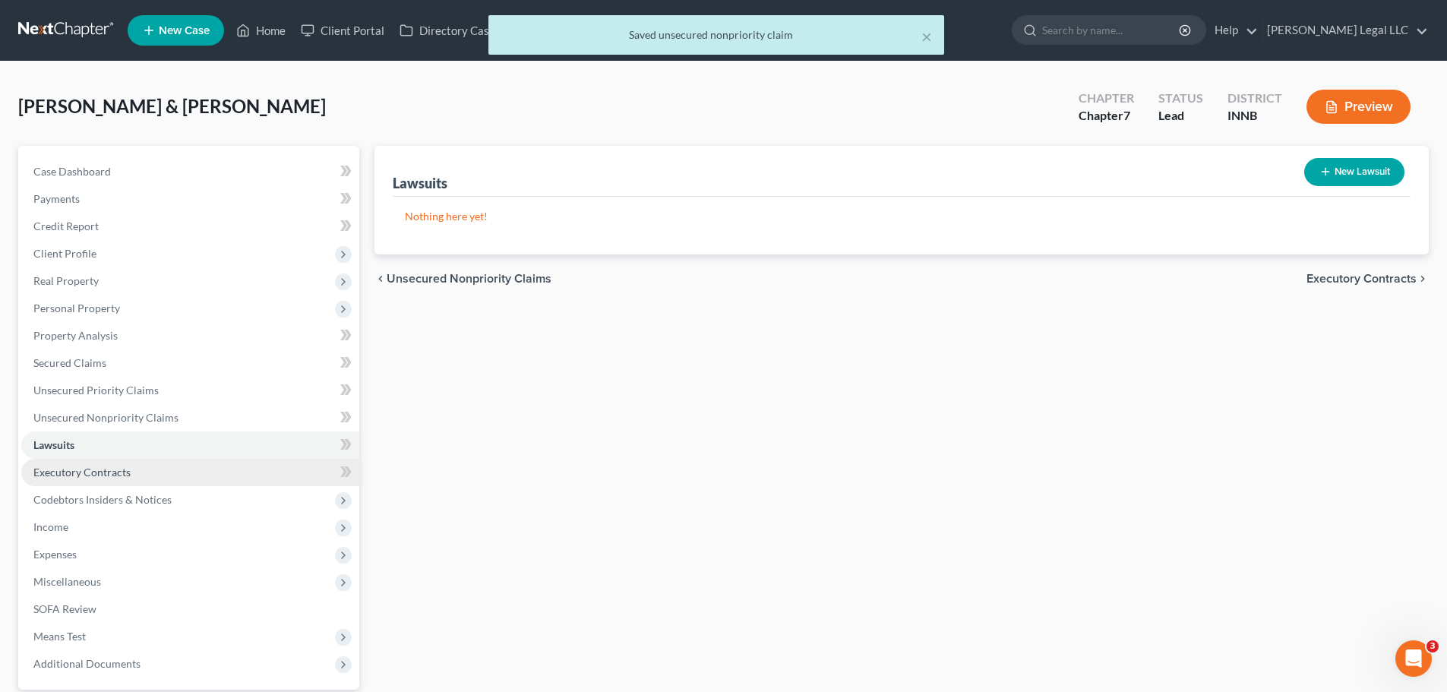
click at [138, 470] on link "Executory Contracts" at bounding box center [190, 472] width 338 height 27
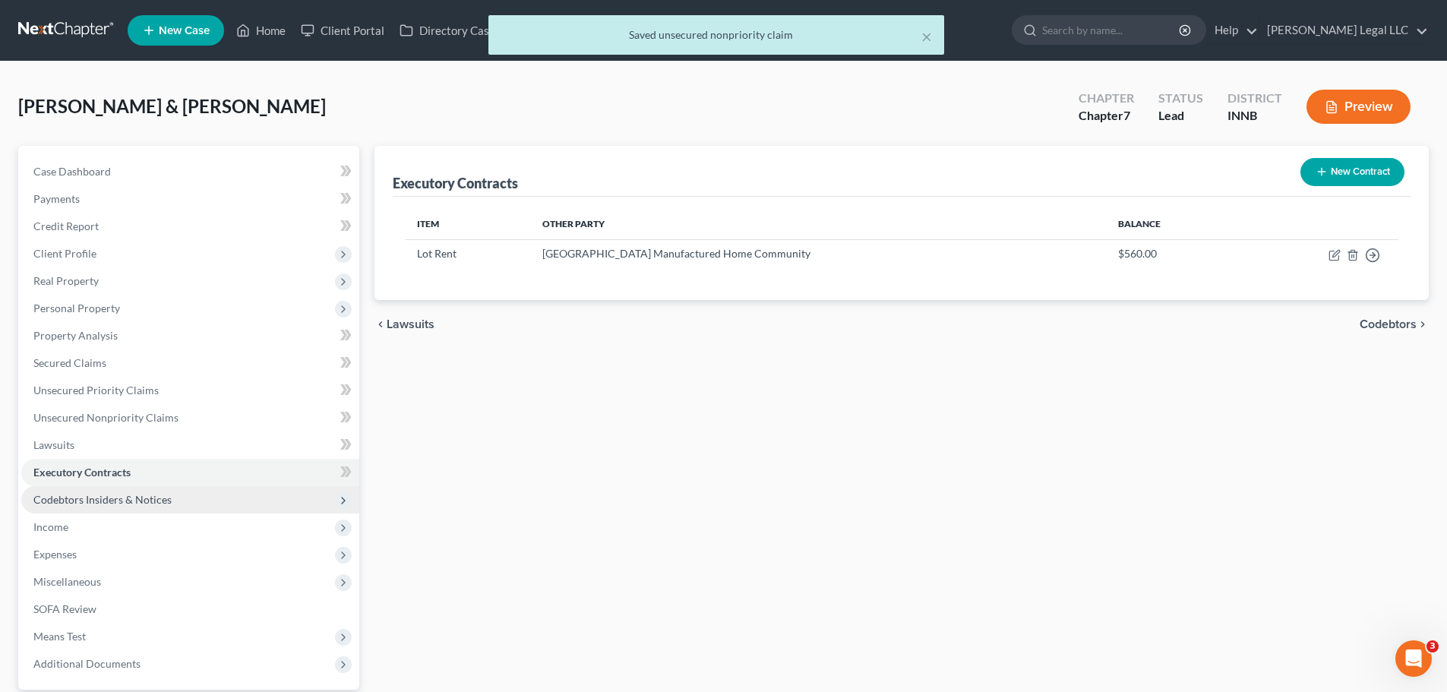
click at [141, 491] on span "Codebtors Insiders & Notices" at bounding box center [190, 499] width 338 height 27
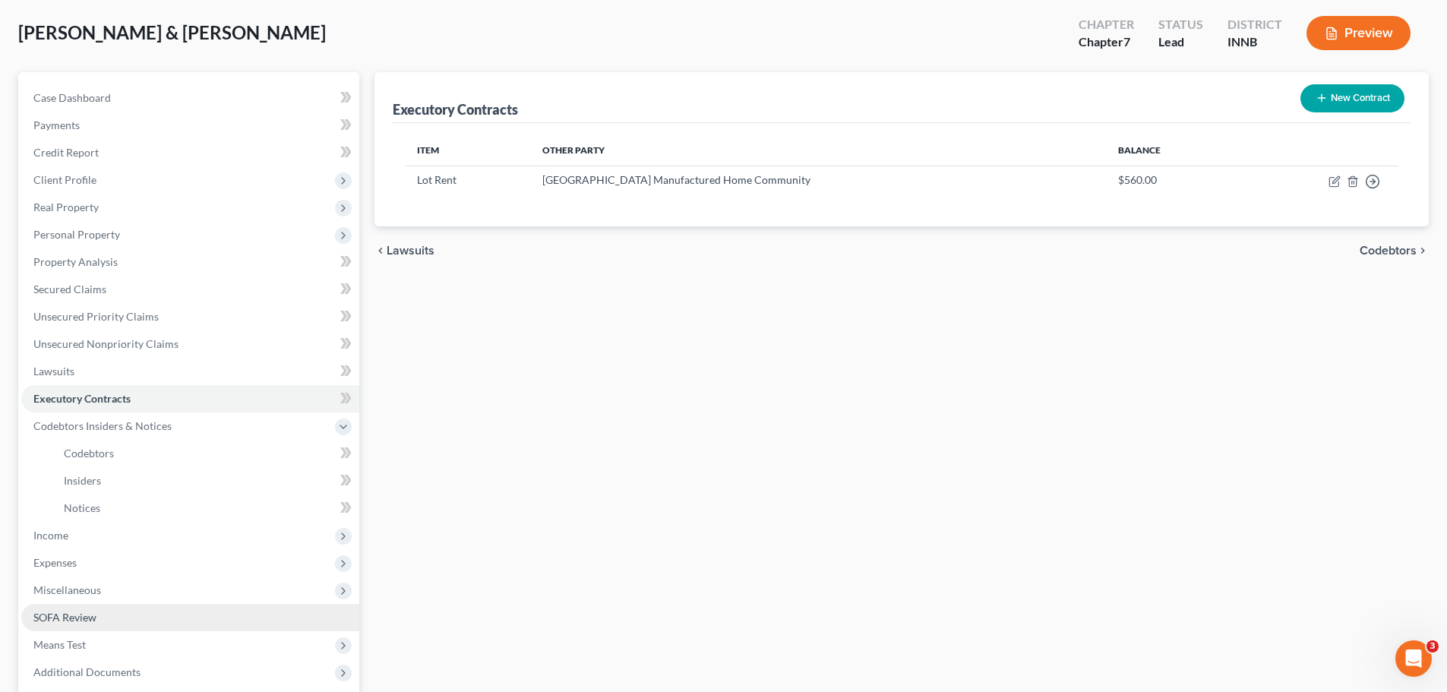
scroll to position [225, 0]
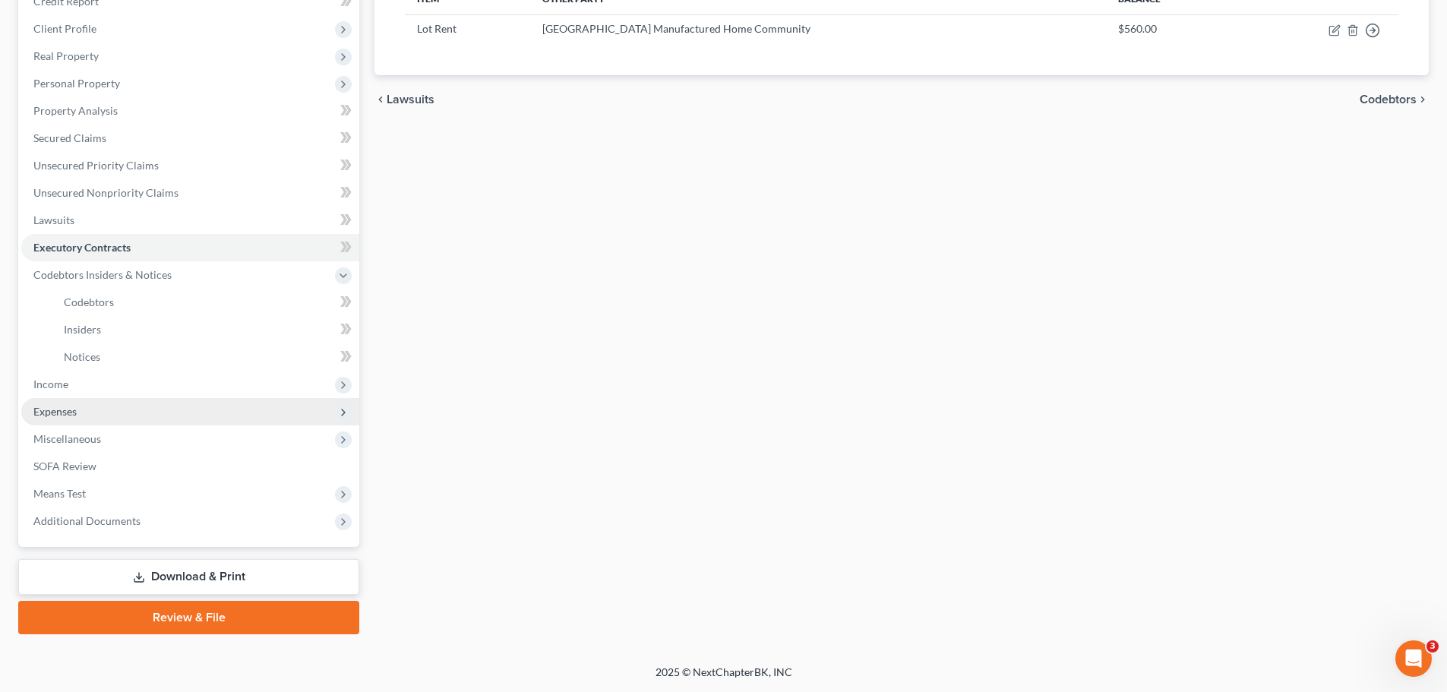
click at [84, 418] on span "Expenses" at bounding box center [190, 411] width 338 height 27
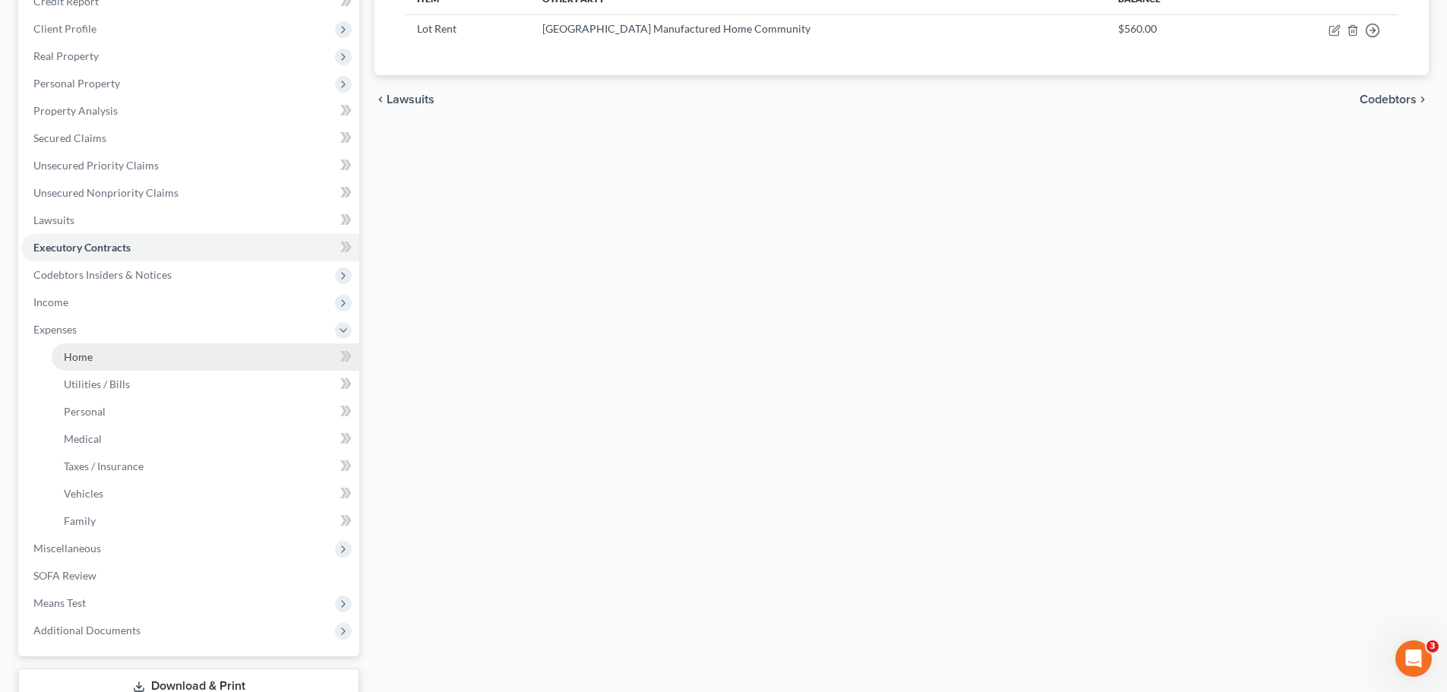
click at [100, 360] on link "Home" at bounding box center [206, 356] width 308 height 27
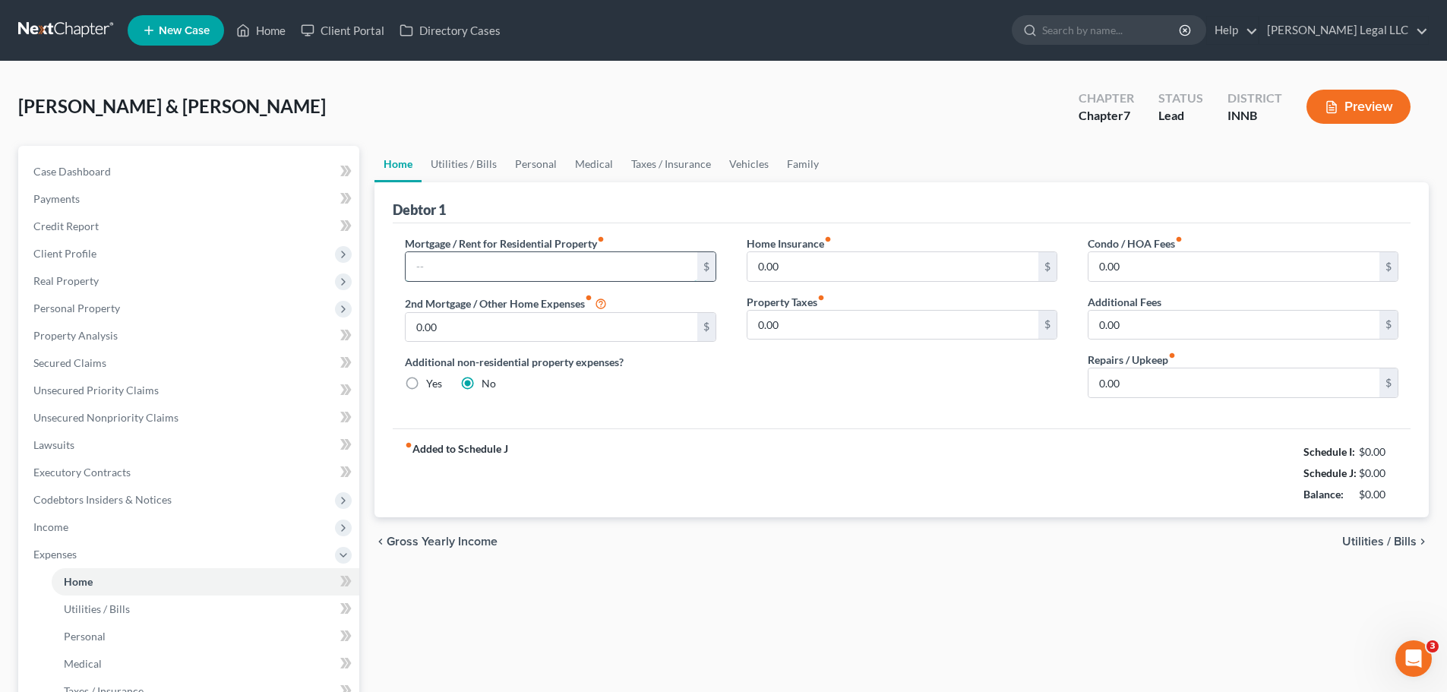
click at [532, 264] on input "text" at bounding box center [551, 266] width 291 height 29
click at [57, 353] on link "Secured Claims" at bounding box center [190, 362] width 338 height 27
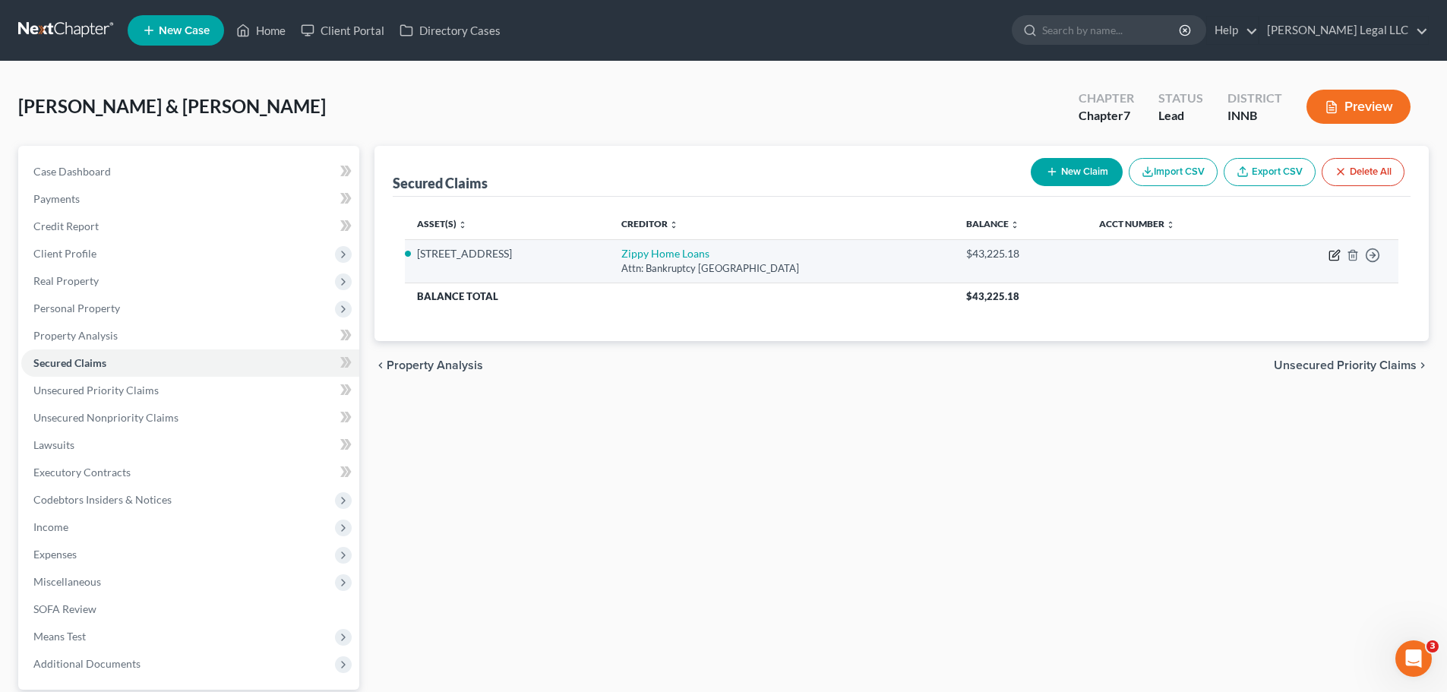
click at [1166, 251] on icon "button" at bounding box center [1334, 255] width 9 height 9
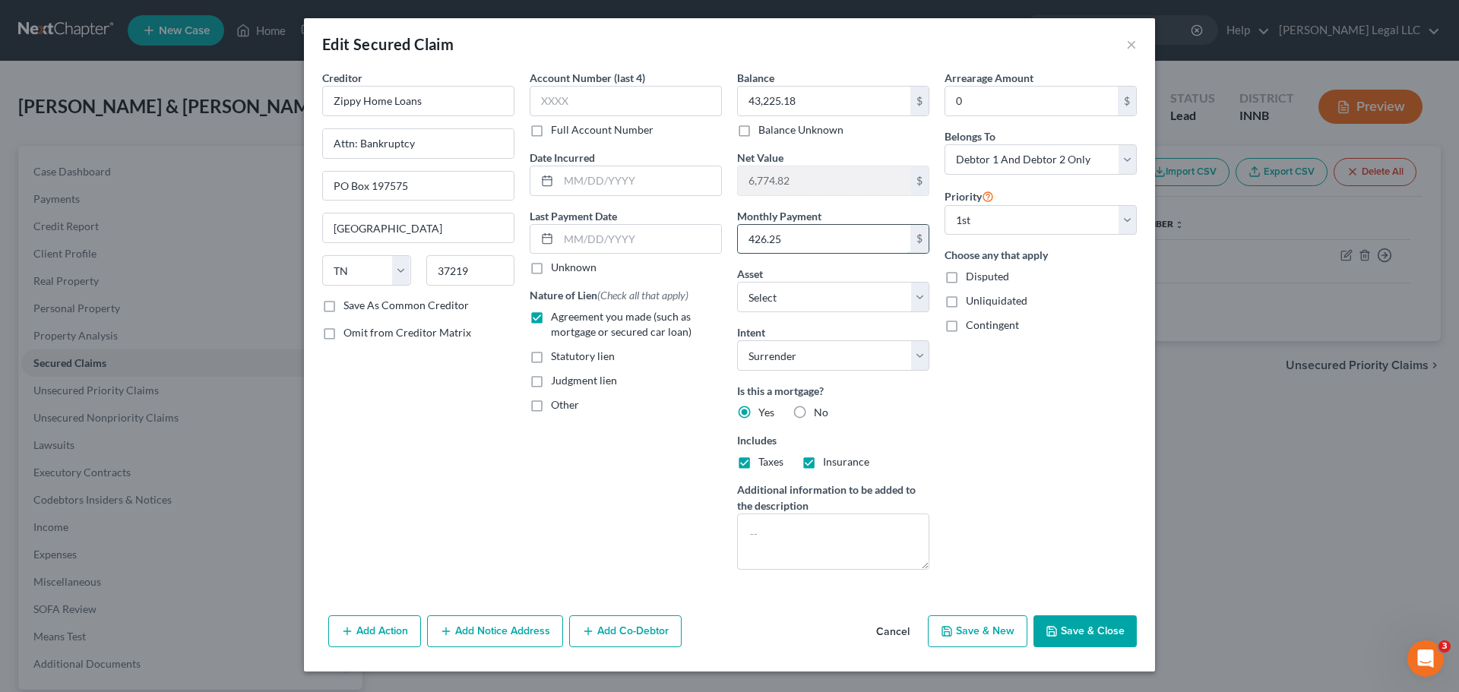
click at [786, 230] on input "426.25" at bounding box center [824, 239] width 172 height 29
click at [1133, 37] on button "×" at bounding box center [1131, 44] width 11 height 18
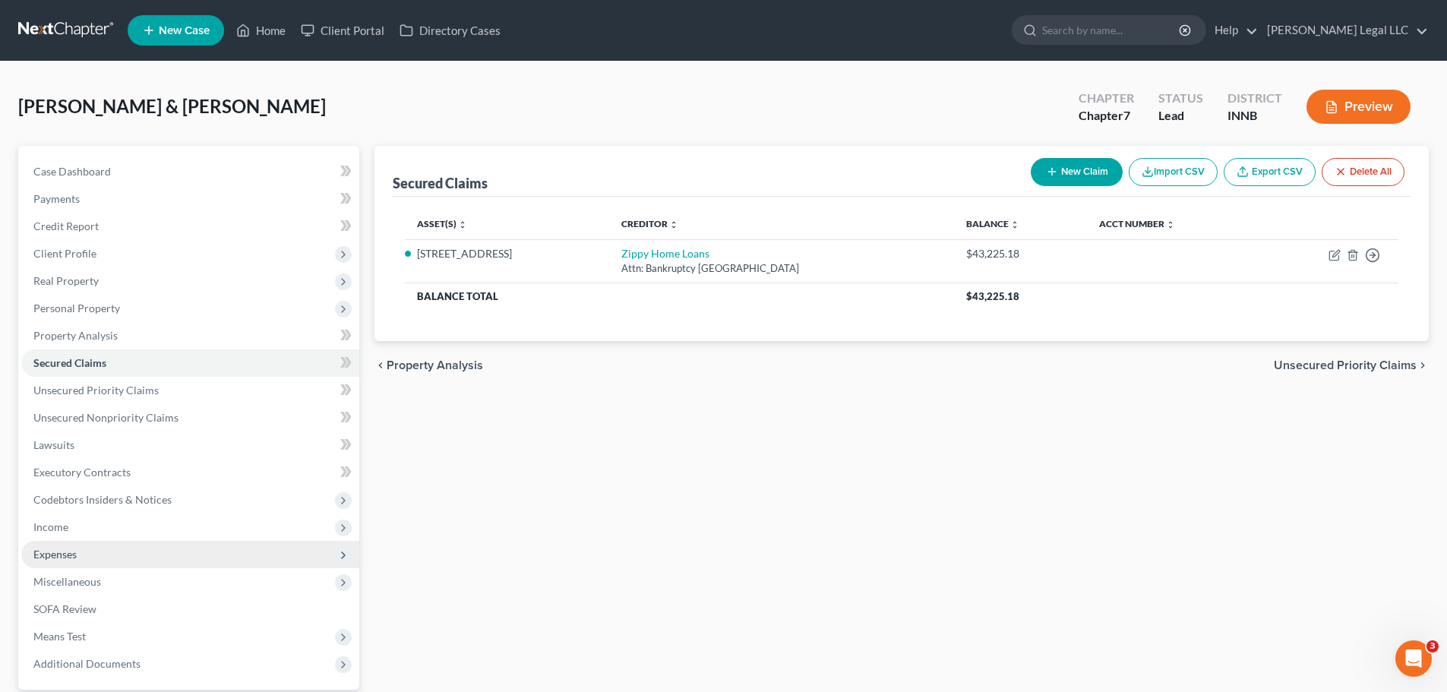
click at [47, 527] on span "Expenses" at bounding box center [54, 554] width 43 height 13
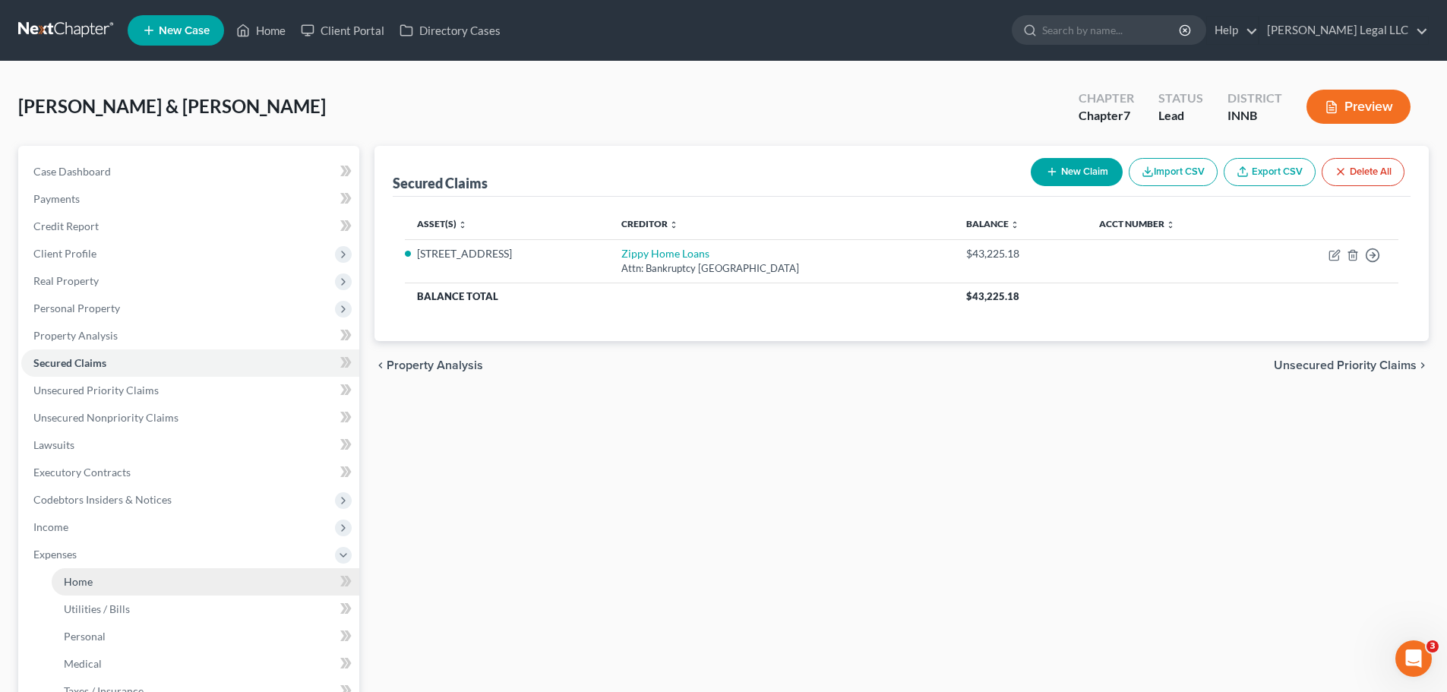
click at [128, 527] on link "Home" at bounding box center [206, 581] width 308 height 27
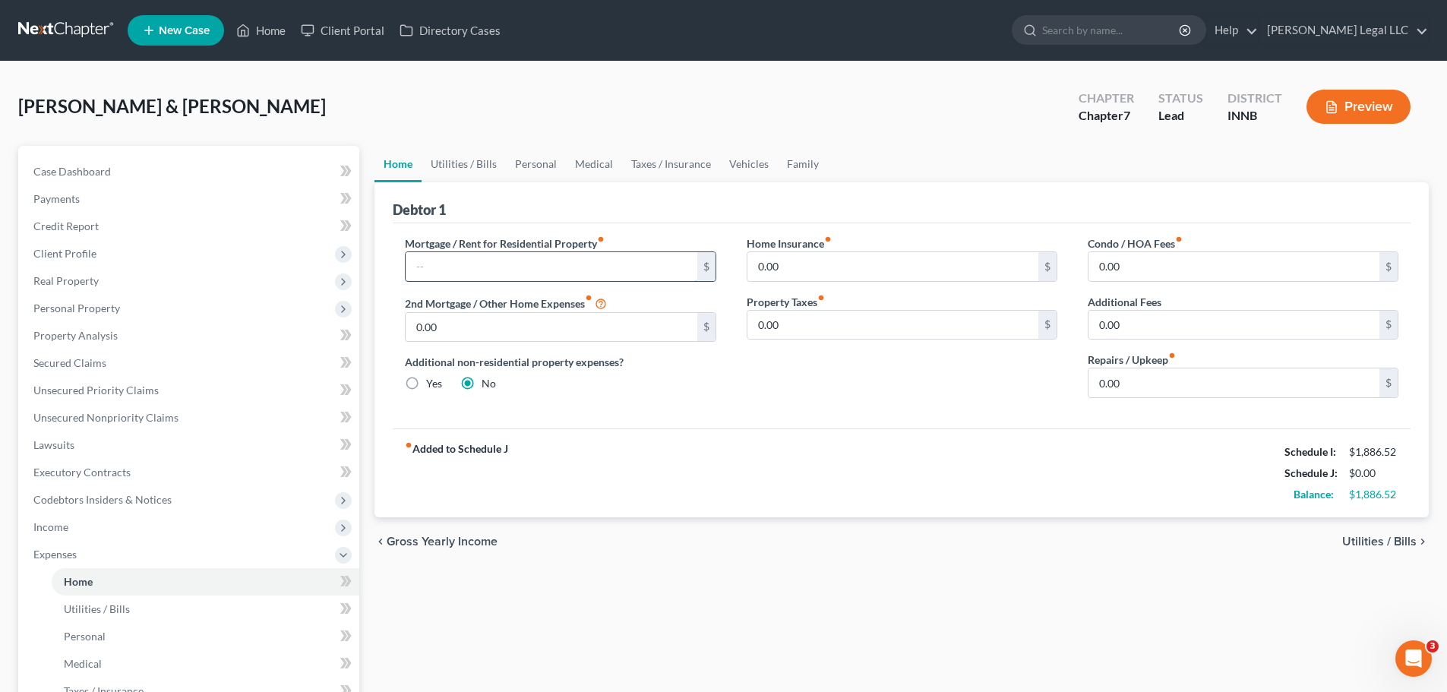
click at [482, 269] on input "text" at bounding box center [551, 266] width 291 height 29
click at [131, 527] on link "Utilities / Bills" at bounding box center [206, 609] width 308 height 27
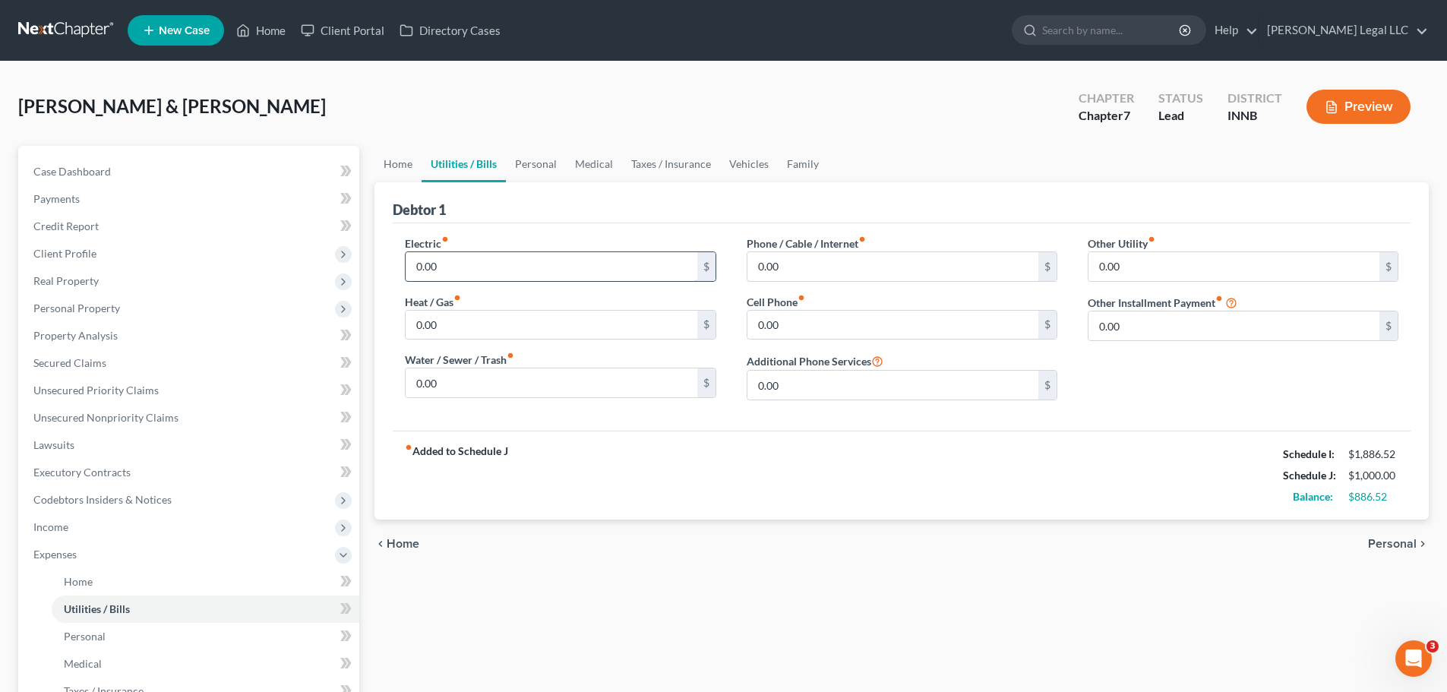
click at [463, 264] on input "0.00" at bounding box center [551, 266] width 291 height 29
click at [923, 258] on input "0.00" at bounding box center [893, 266] width 291 height 29
click at [903, 279] on input "150" at bounding box center [893, 266] width 291 height 29
click at [752, 520] on div "fiber_manual_record Added to Schedule J Schedule I: $1,886.52 Schedule J: $1,20…" at bounding box center [902, 475] width 1018 height 89
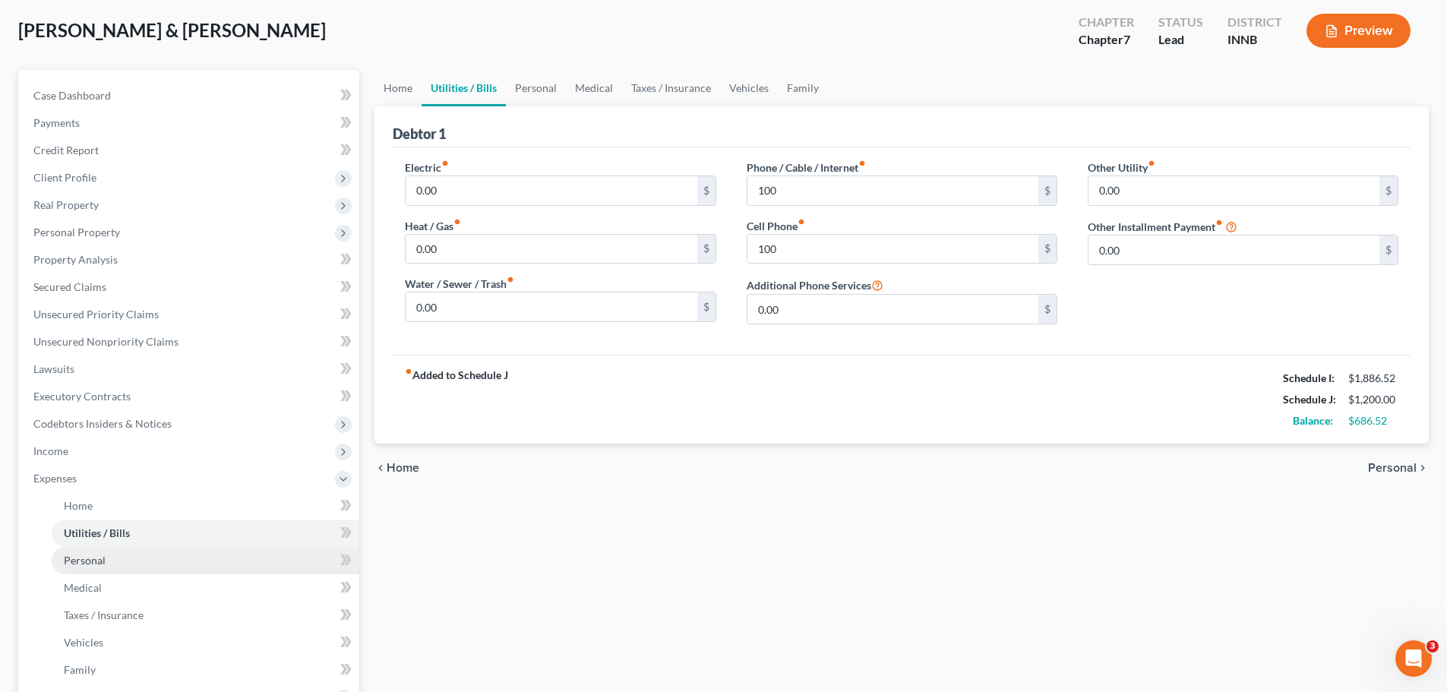
click at [109, 527] on link "Personal" at bounding box center [206, 560] width 308 height 27
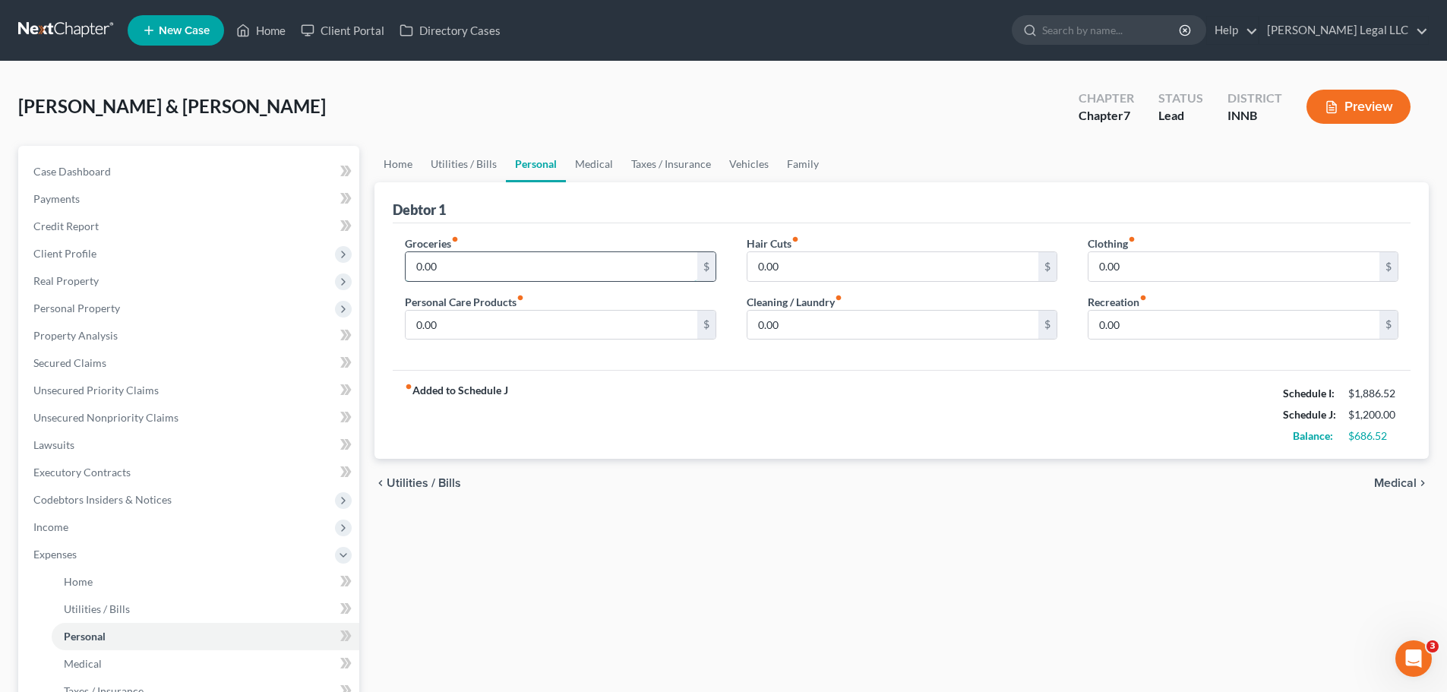
click at [460, 261] on input "0.00" at bounding box center [551, 266] width 291 height 29
drag, startPoint x: 758, startPoint y: 537, endPoint x: 729, endPoint y: 508, distance: 40.8
click at [758, 527] on div "Home Utilities / Bills Personal Medical Taxes / Insurance Vehicles Family Debto…" at bounding box center [902, 557] width 1070 height 823
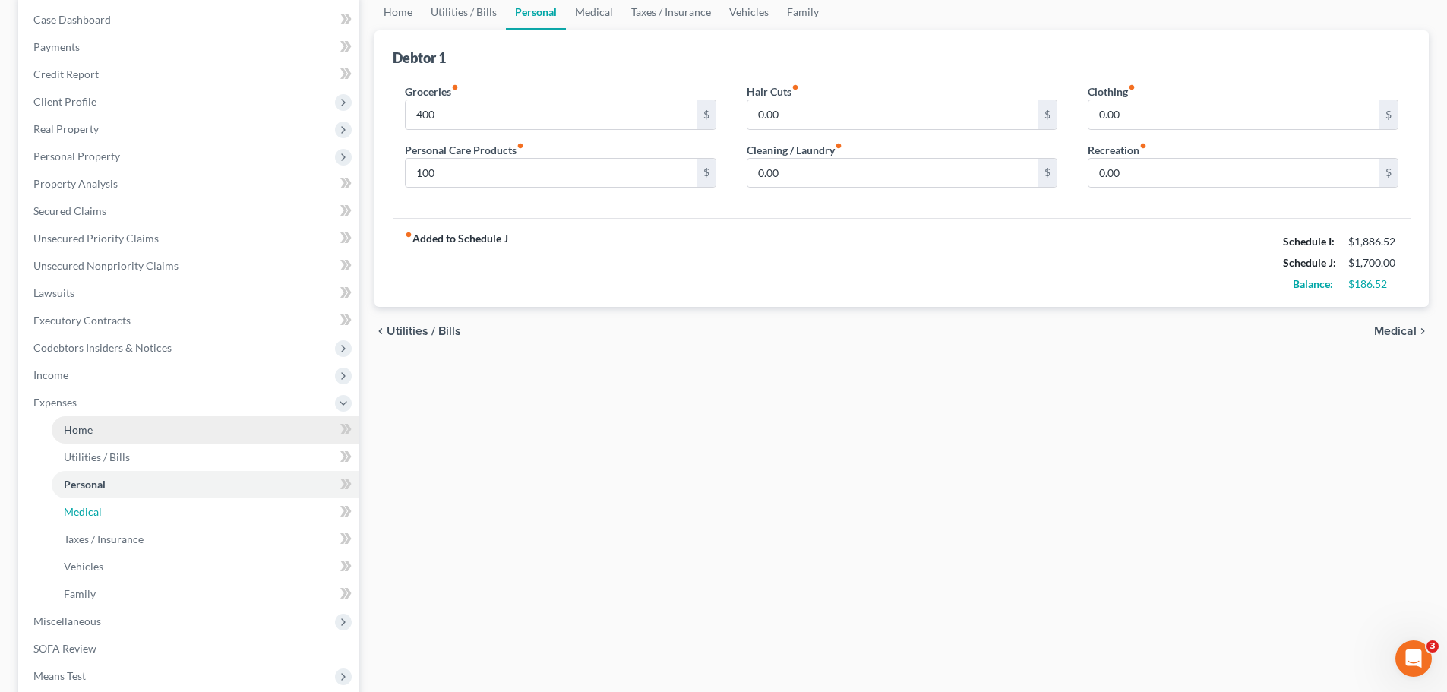
drag, startPoint x: 65, startPoint y: 507, endPoint x: 247, endPoint y: 419, distance: 202.5
click at [65, 508] on span "Medical" at bounding box center [83, 511] width 38 height 13
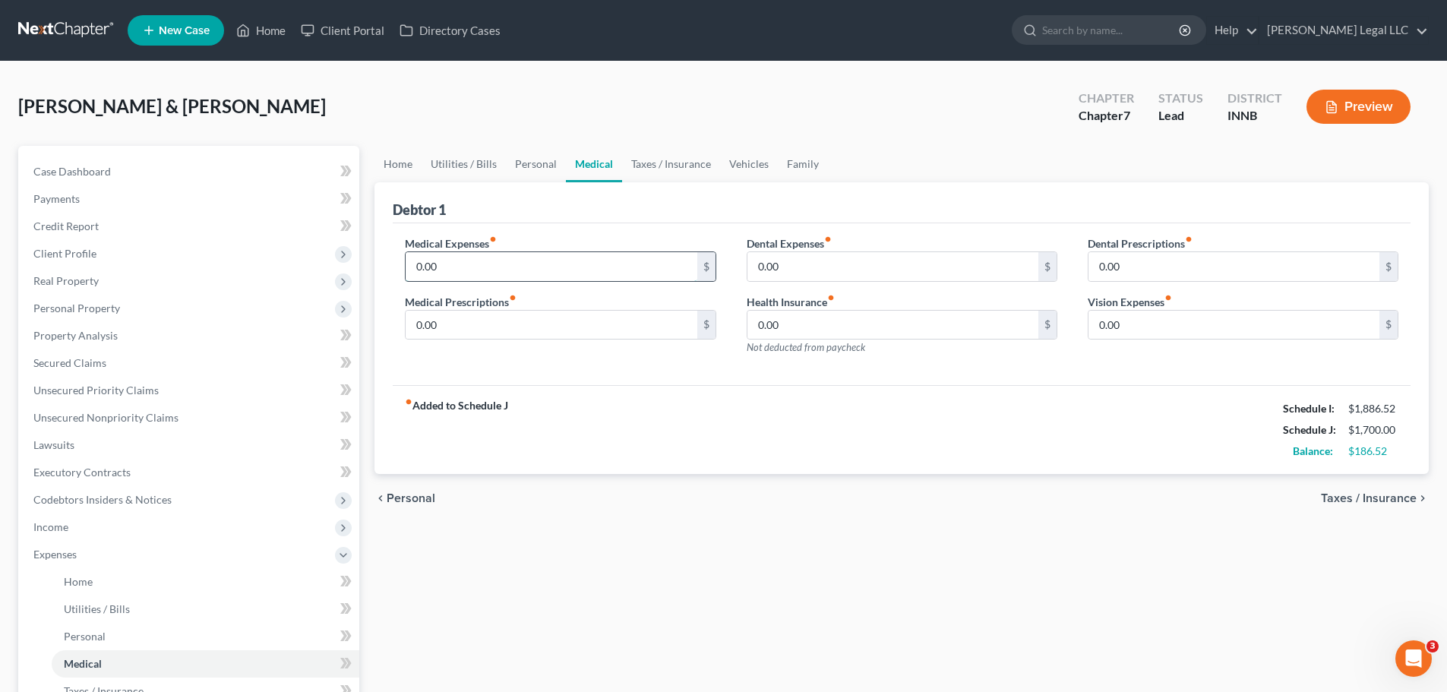
click at [448, 268] on input "0.00" at bounding box center [551, 266] width 291 height 29
click at [666, 465] on div "fiber_manual_record Added to Schedule J Schedule I: $1,886.52 Schedule J: $1,80…" at bounding box center [902, 429] width 1018 height 89
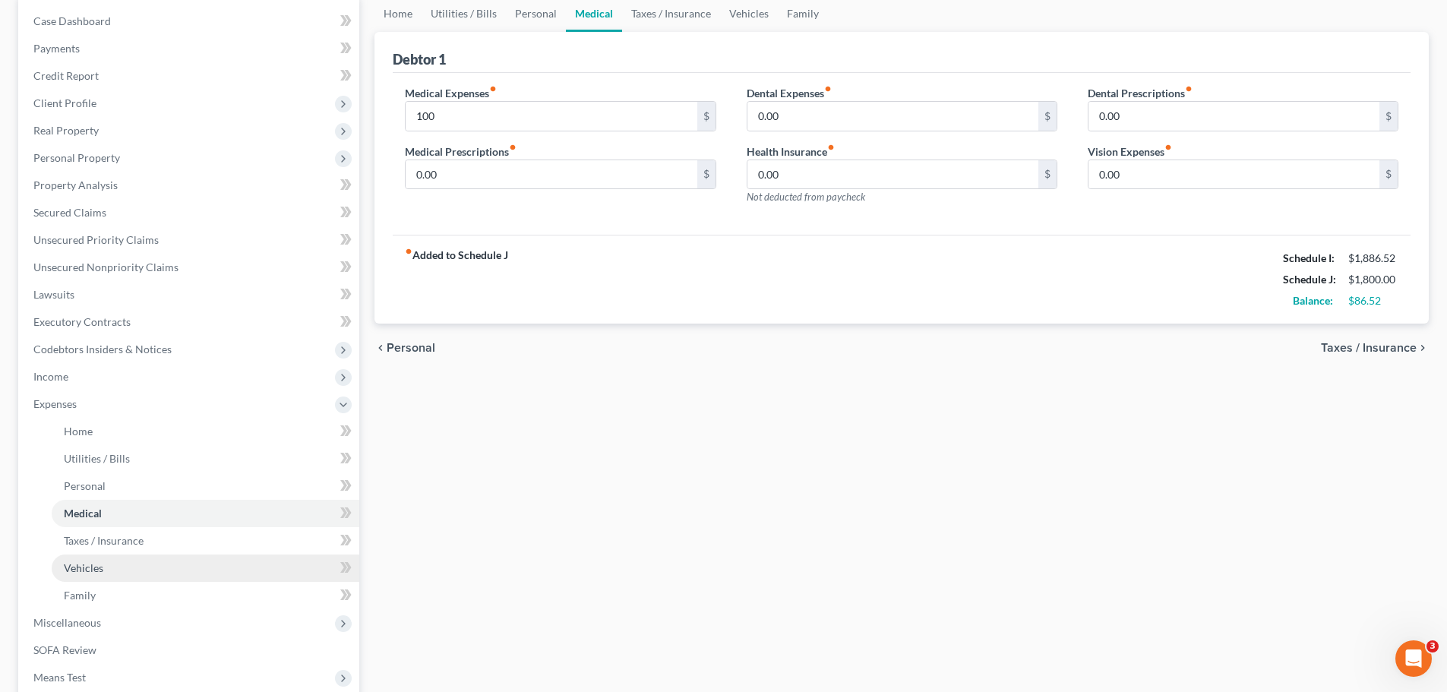
scroll to position [152, 0]
click at [106, 527] on link "Vehicles" at bounding box center [206, 566] width 308 height 27
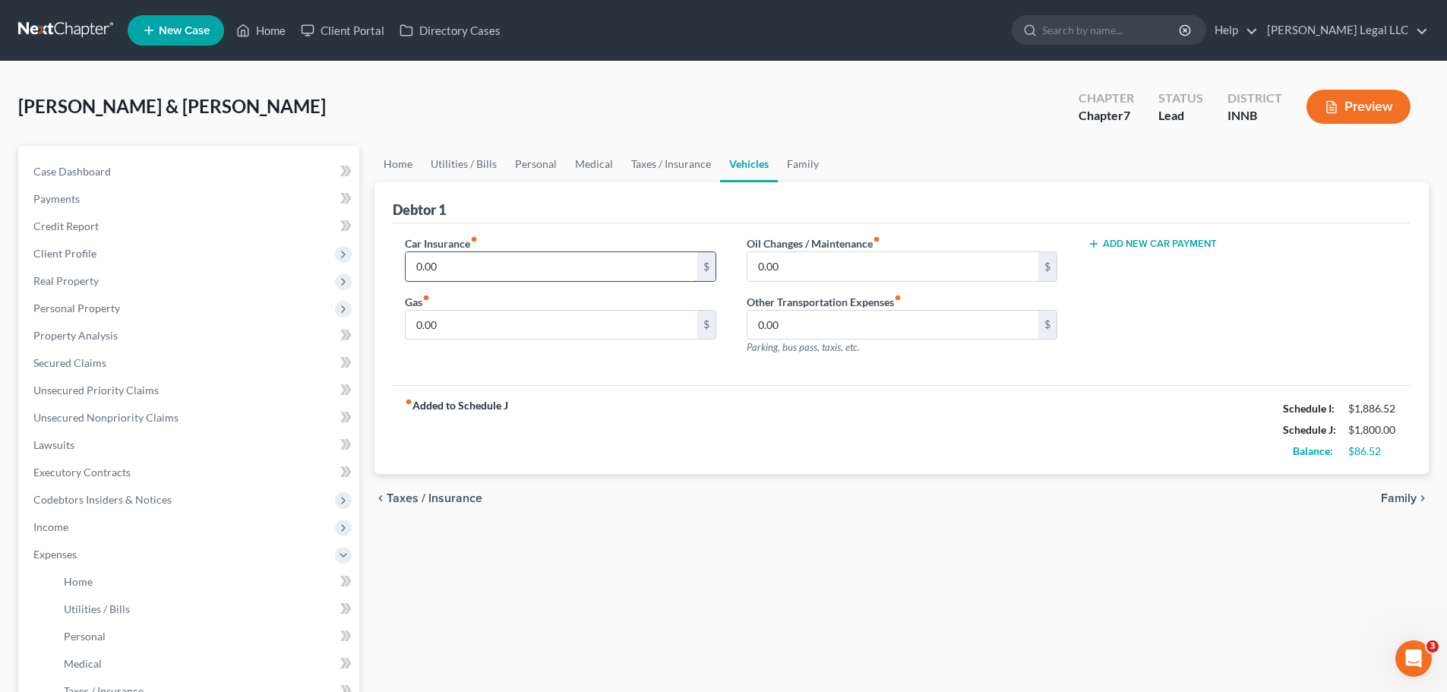
click at [477, 262] on input "0.00" at bounding box center [551, 266] width 291 height 29
click at [469, 315] on input "0.00" at bounding box center [551, 325] width 291 height 29
click at [877, 490] on div "chevron_left Taxes / Insurance Family chevron_right" at bounding box center [902, 498] width 1055 height 49
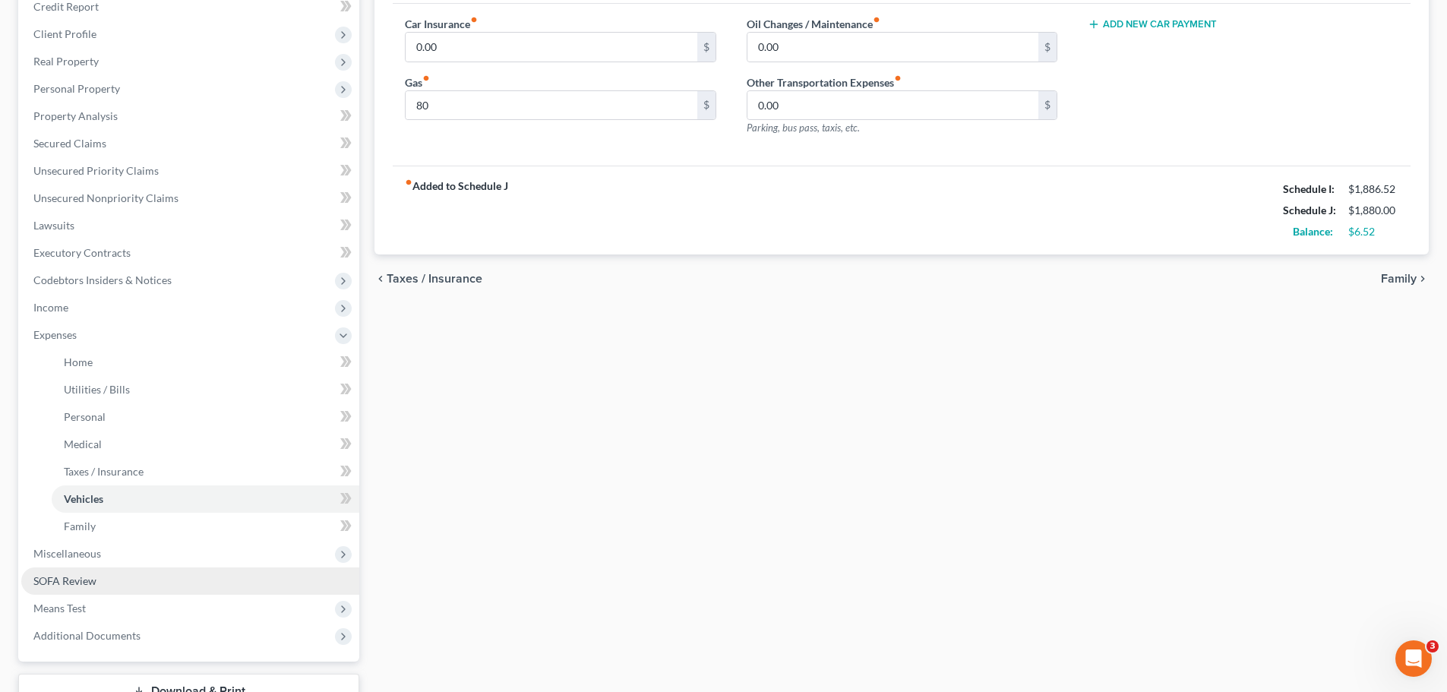
scroll to position [228, 0]
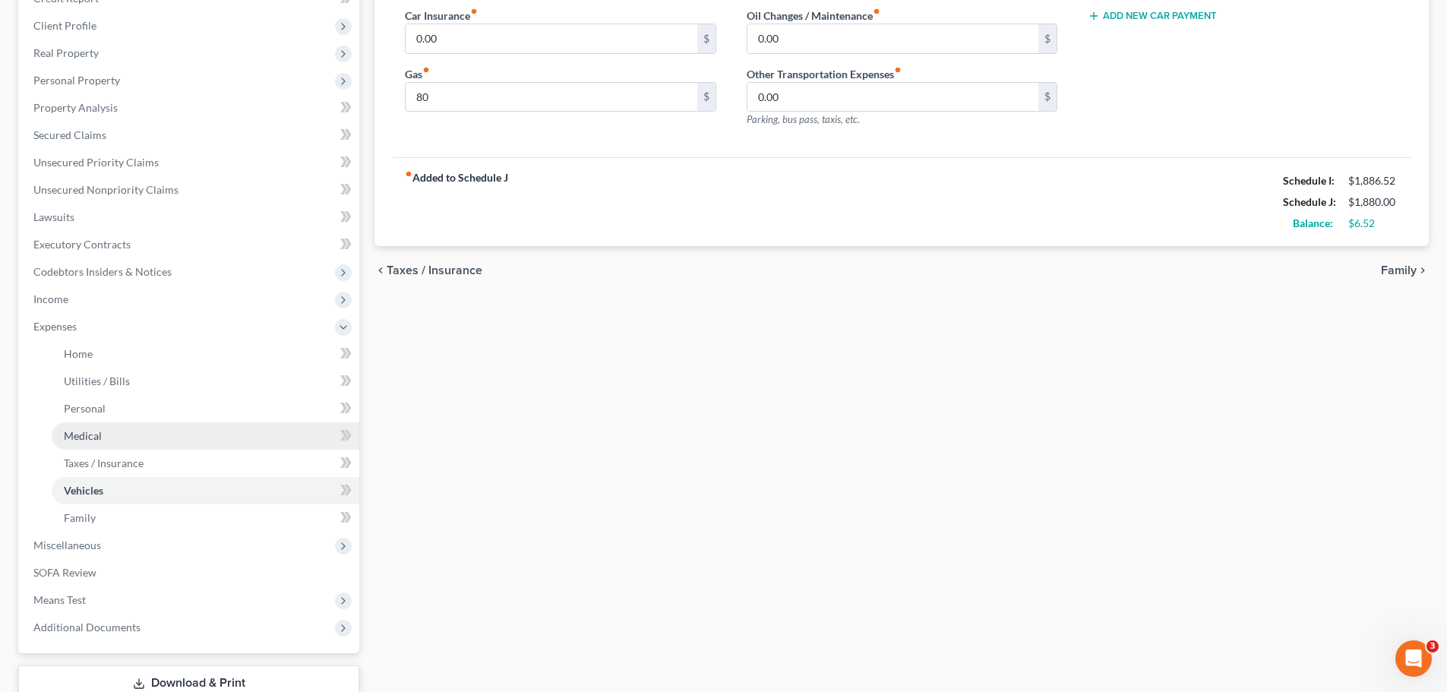
click at [109, 438] on link "Medical" at bounding box center [206, 435] width 308 height 27
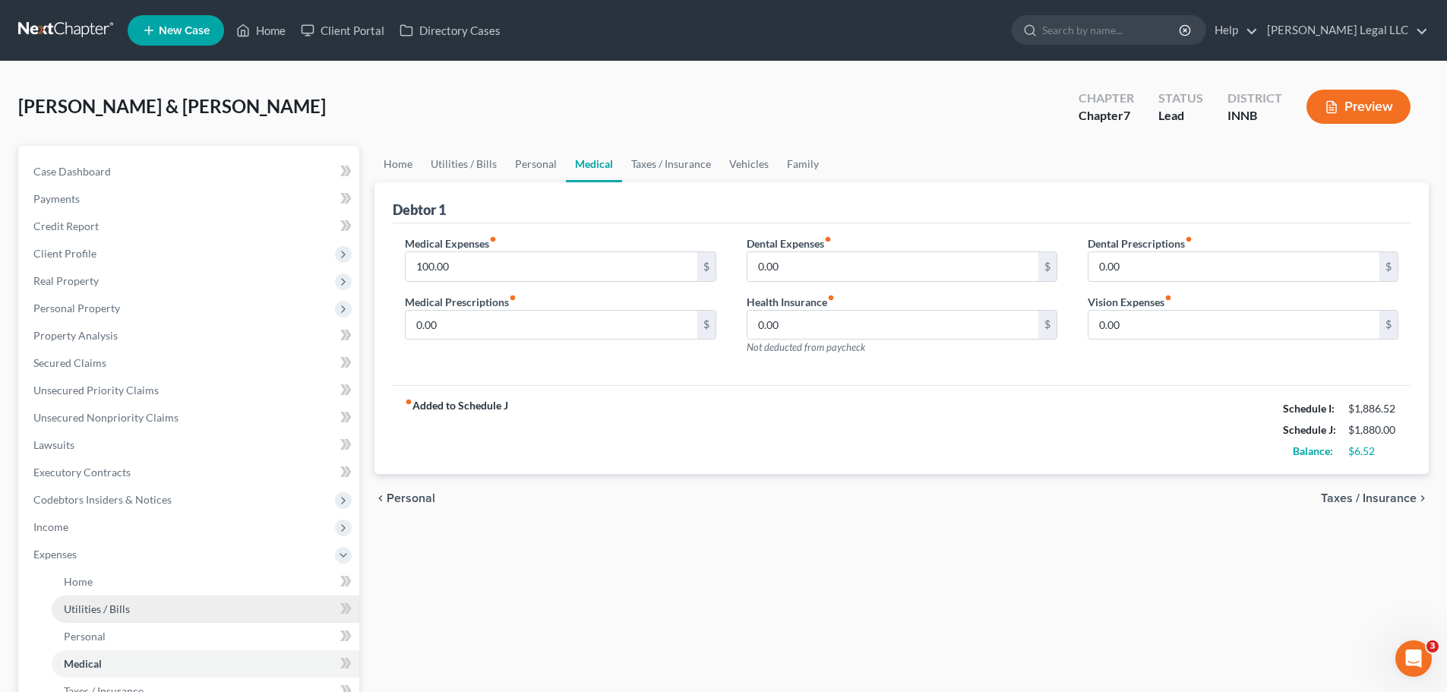
click at [87, 527] on span "Utilities / Bills" at bounding box center [97, 608] width 66 height 13
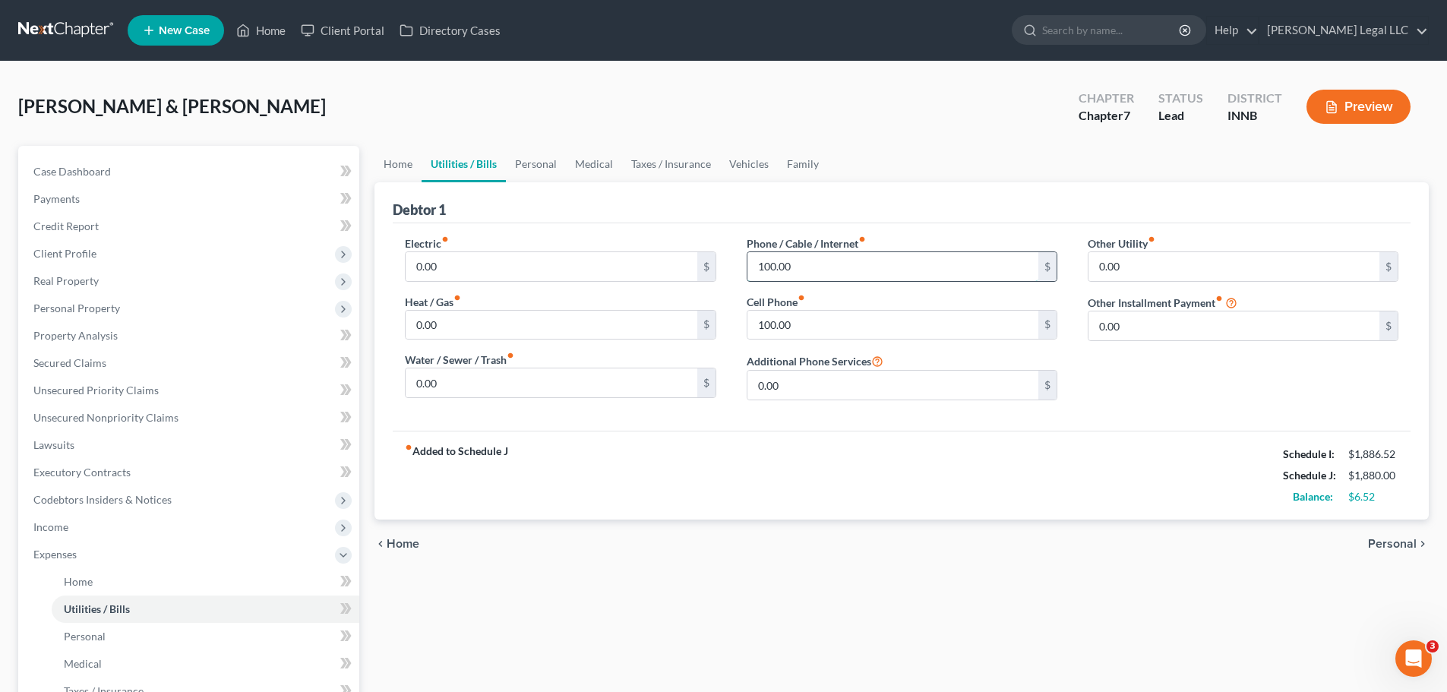
click at [782, 255] on input "100.00" at bounding box center [893, 266] width 291 height 29
click at [119, 527] on link "Home" at bounding box center [206, 581] width 308 height 27
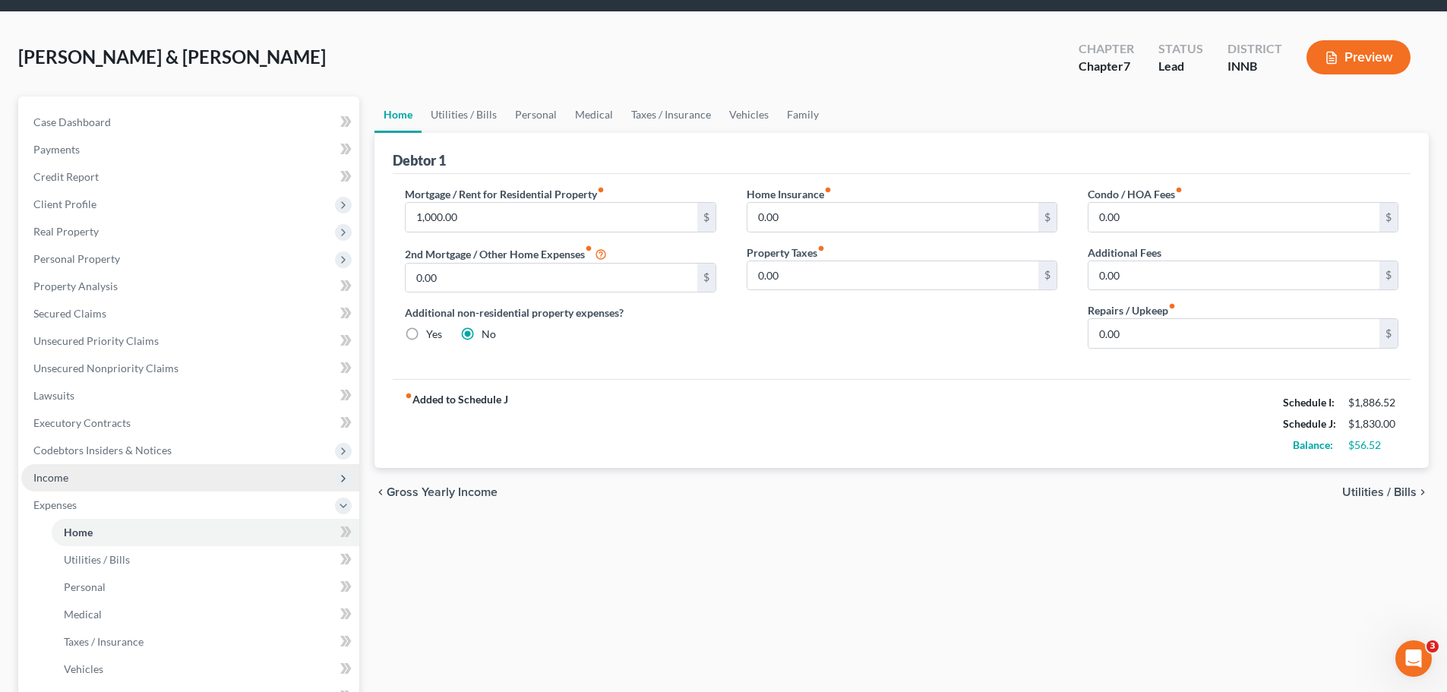
scroll to position [76, 0]
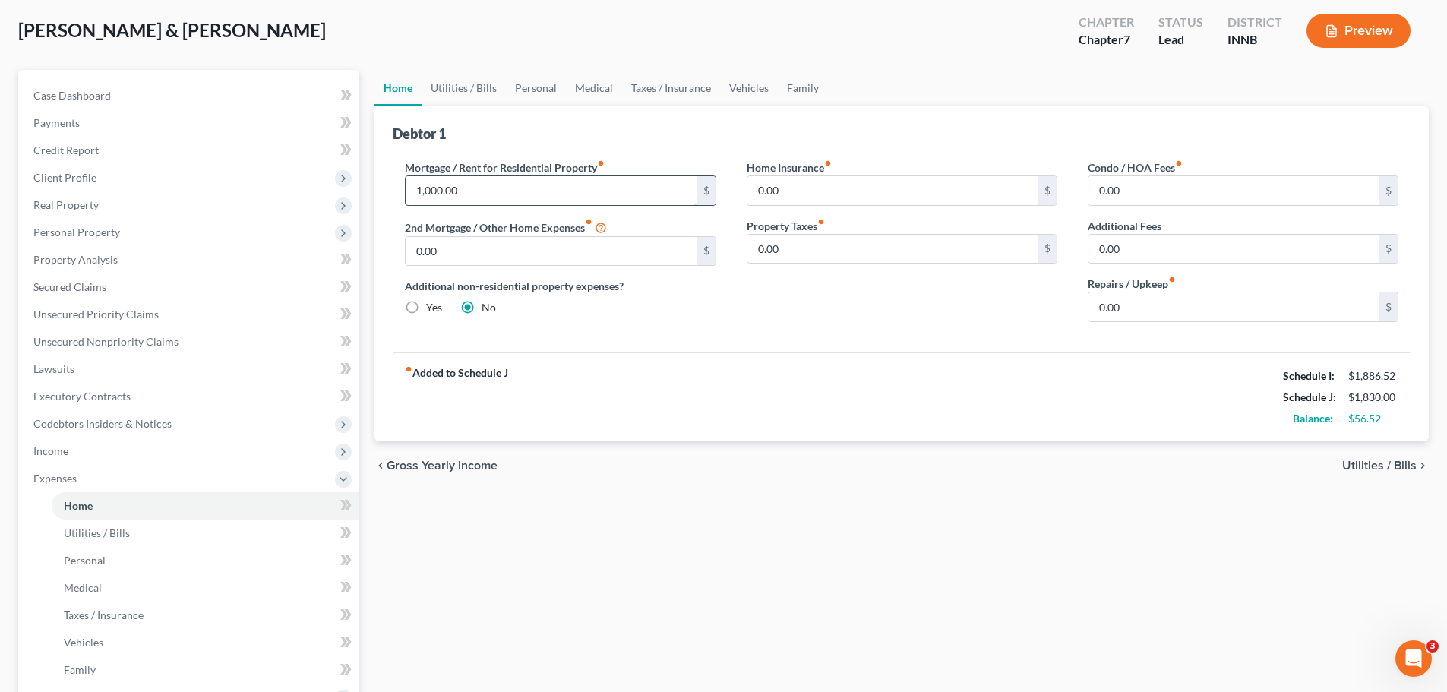
click at [476, 192] on input "1,000.00" at bounding box center [551, 190] width 291 height 29
click at [695, 469] on div "chevron_left Gross Yearly Income Utilities / Bills chevron_right" at bounding box center [902, 465] width 1055 height 49
click at [489, 190] on input "950" at bounding box center [551, 190] width 291 height 29
click at [896, 527] on div "Home Utilities / Bills Personal Medical Taxes / Insurance Vehicles Family Debto…" at bounding box center [902, 481] width 1070 height 823
click at [66, 527] on span "Medical" at bounding box center [83, 587] width 38 height 13
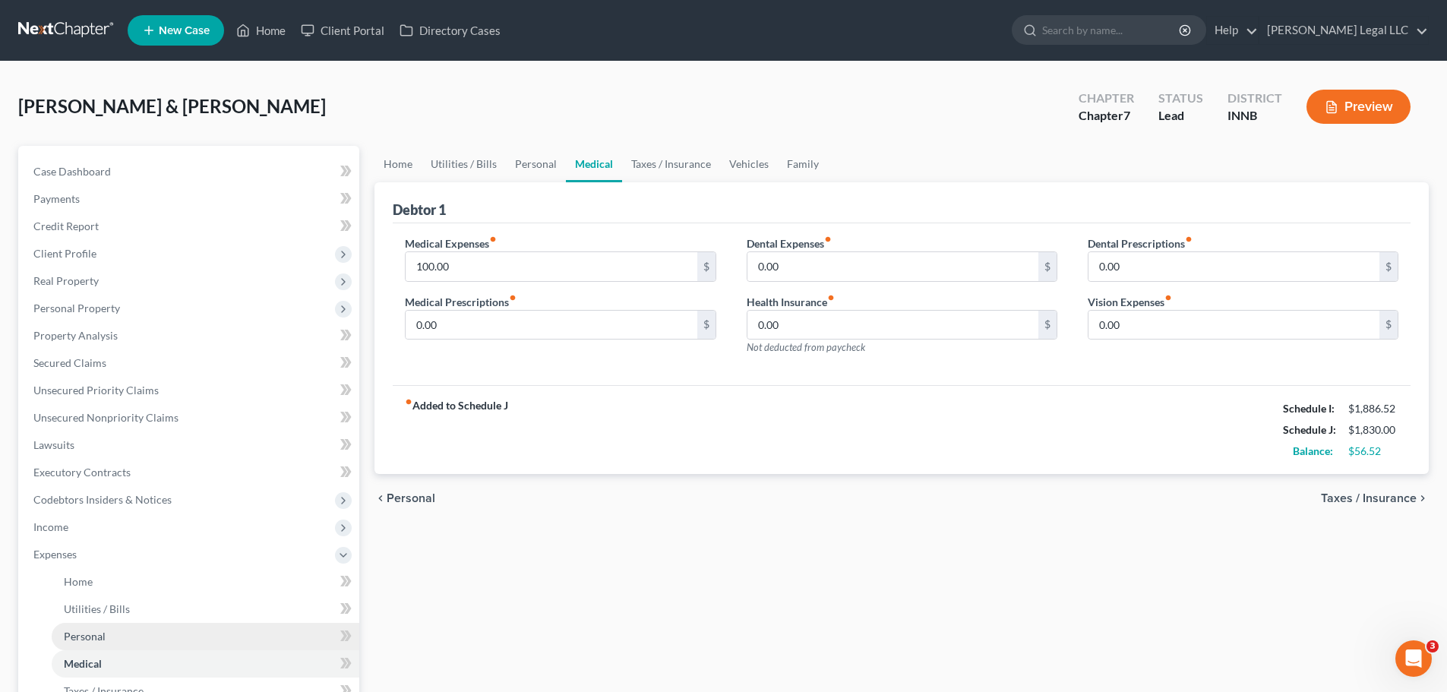
click at [77, 527] on link "Personal" at bounding box center [206, 636] width 308 height 27
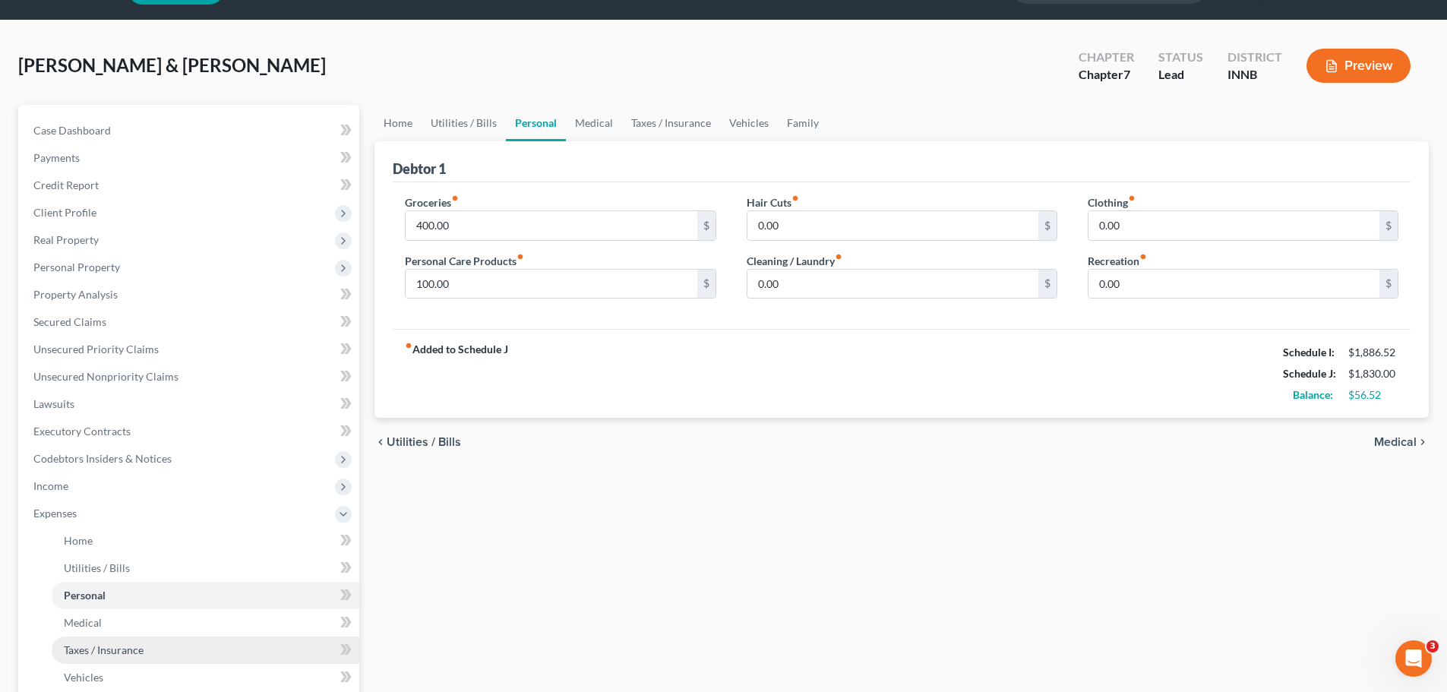
scroll to position [76, 0]
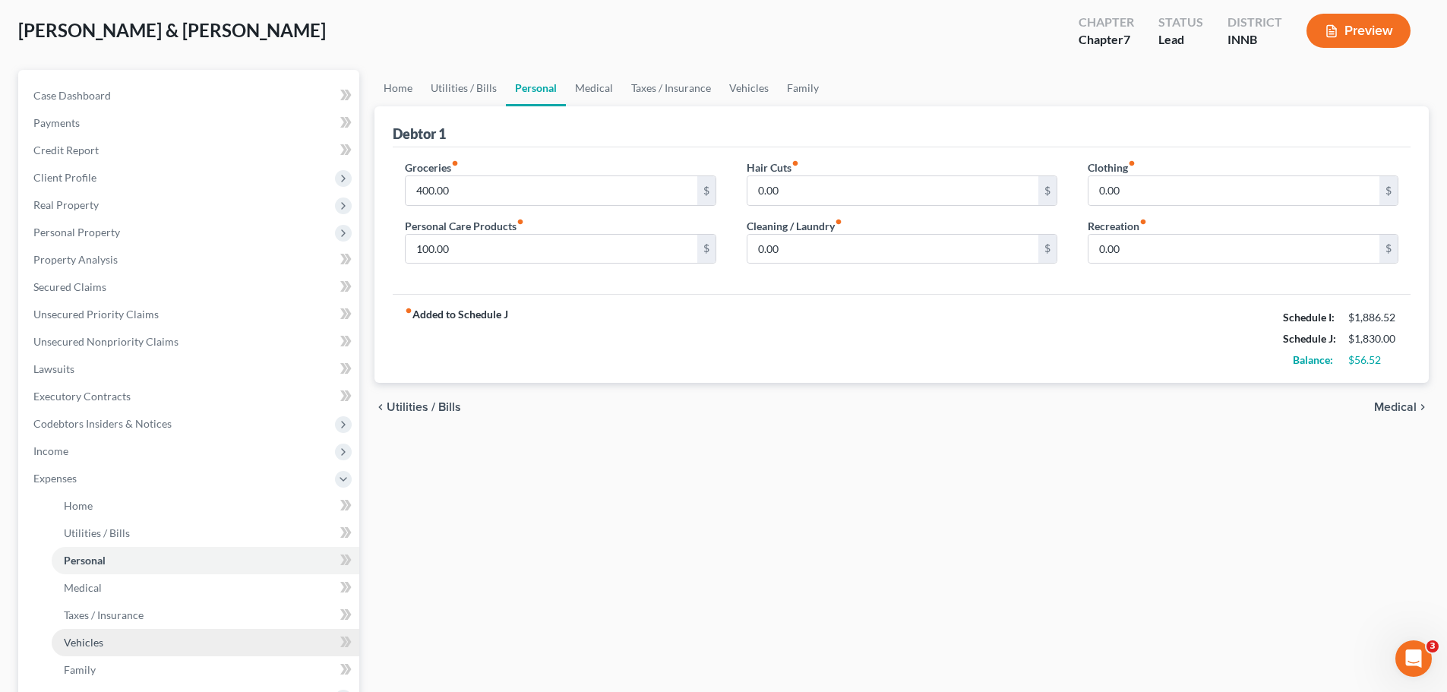
click at [69, 527] on span "Vehicles" at bounding box center [84, 642] width 40 height 13
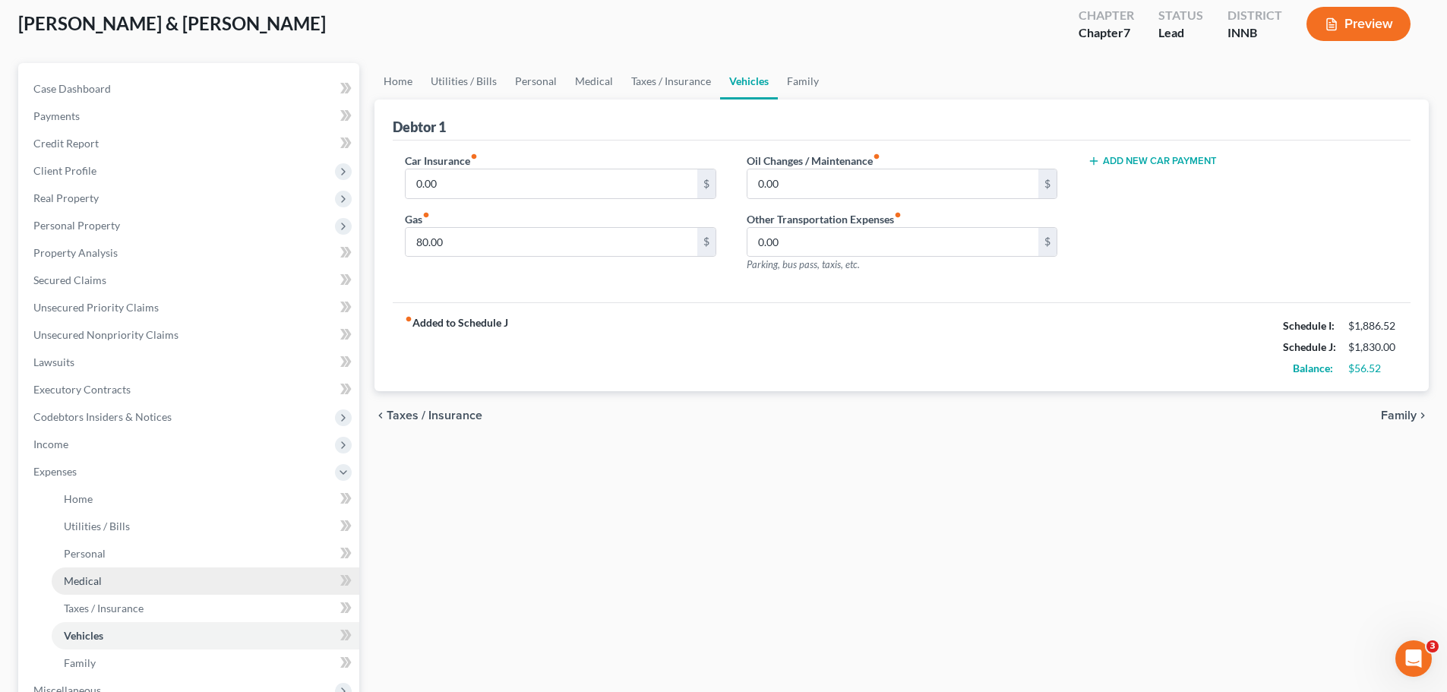
scroll to position [228, 0]
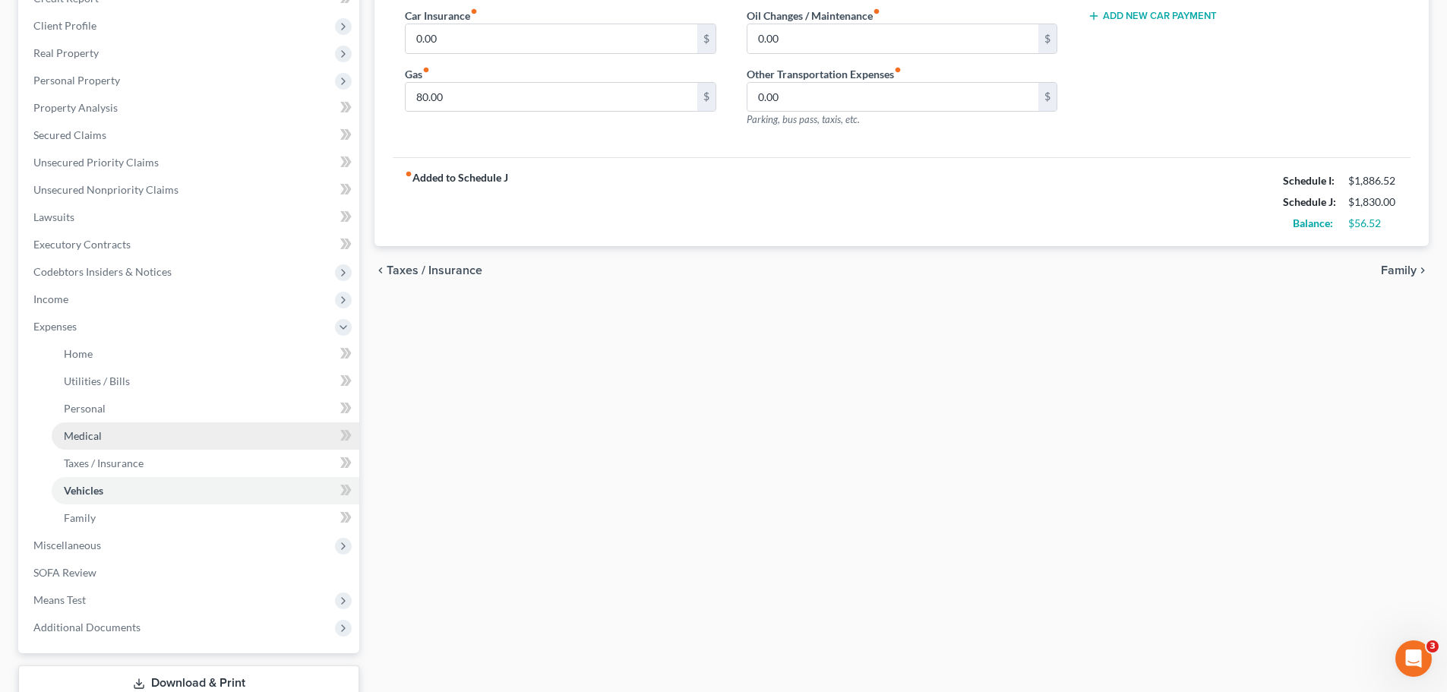
click at [94, 433] on span "Medical" at bounding box center [83, 435] width 38 height 13
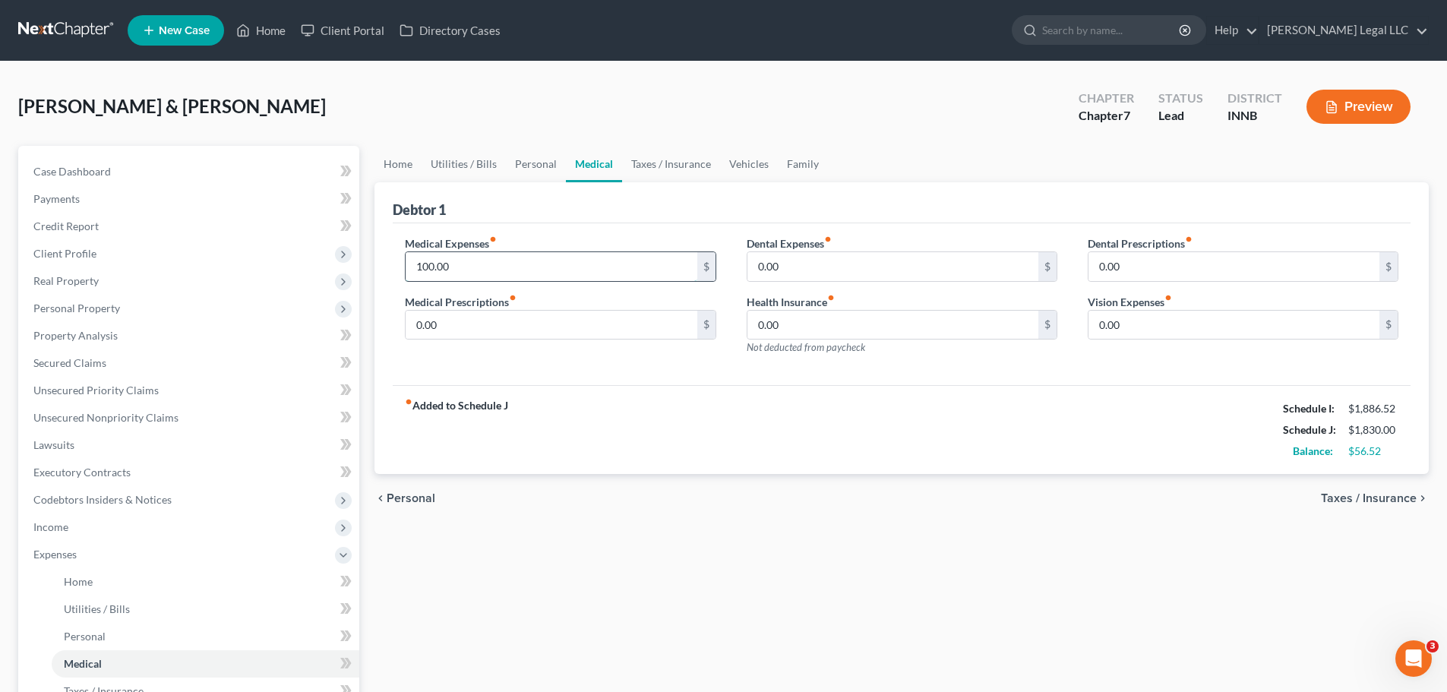
click at [482, 272] on input "100.00" at bounding box center [551, 266] width 291 height 29
click at [1155, 527] on div "Home Utilities / Bills Personal Medical Taxes / Insurance Vehicles Family Debto…" at bounding box center [902, 557] width 1070 height 823
click at [88, 527] on span "Personal" at bounding box center [85, 636] width 42 height 13
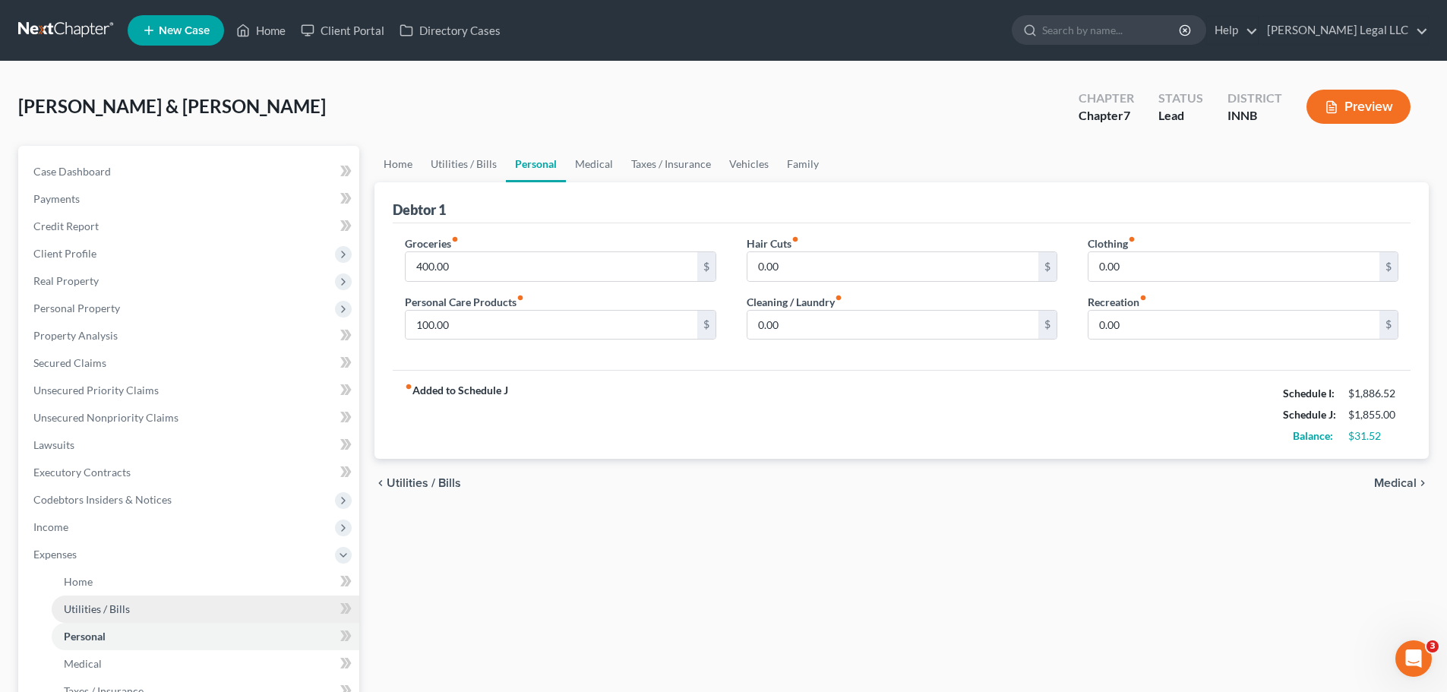
click at [79, 527] on span "Utilities / Bills" at bounding box center [97, 608] width 66 height 13
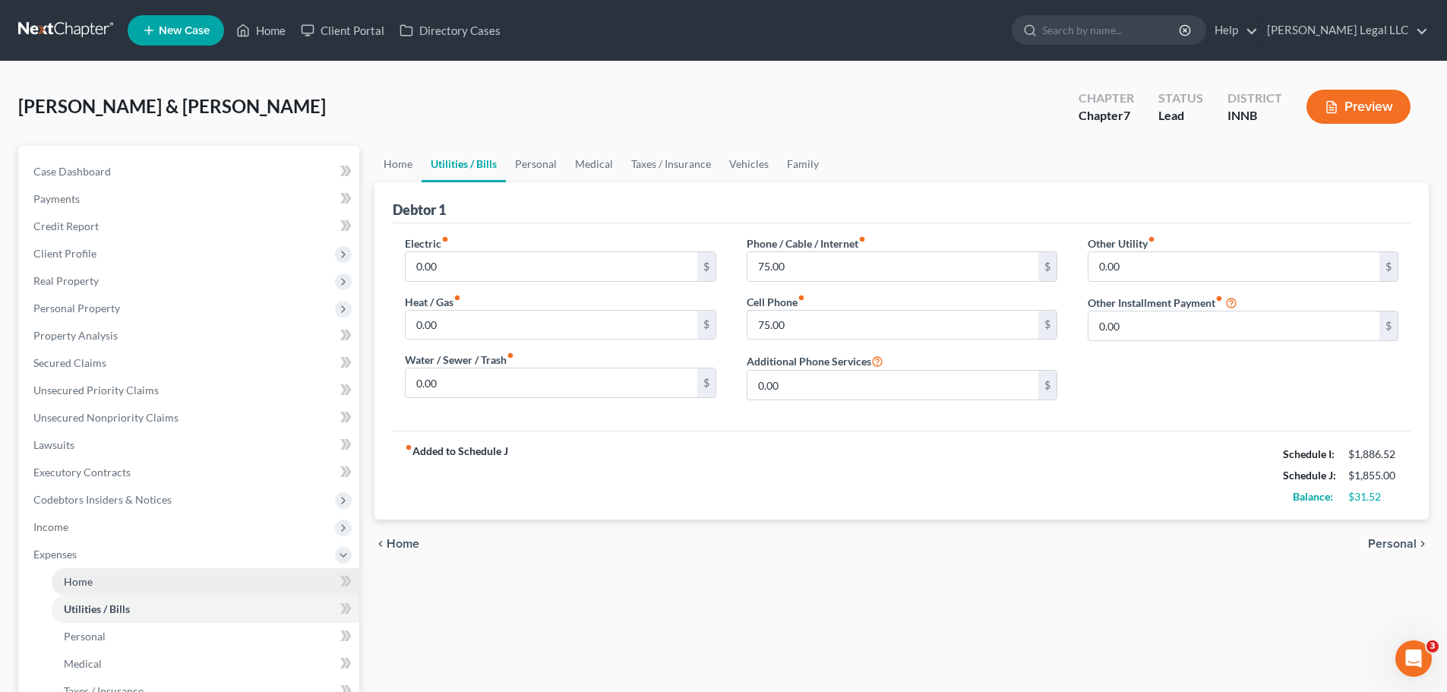
click at [87, 527] on span "Home" at bounding box center [78, 581] width 29 height 13
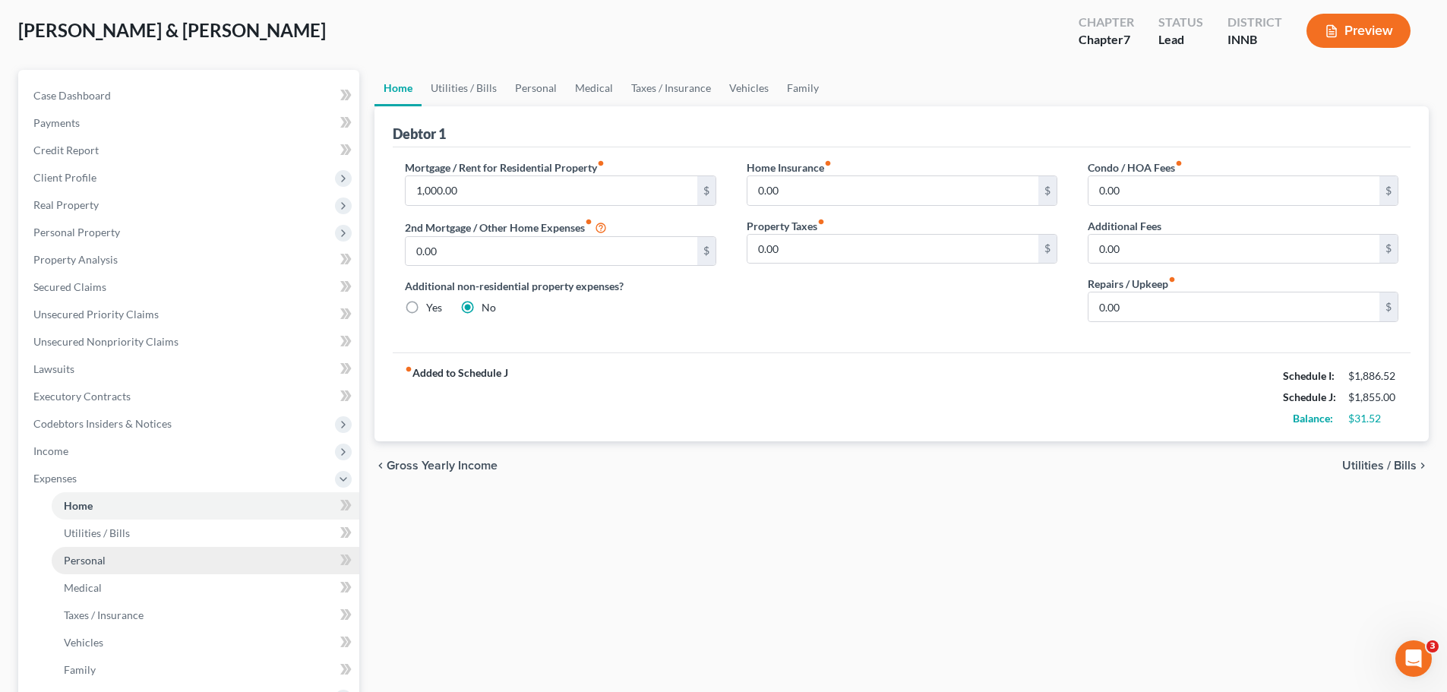
click at [88, 527] on span "Personal" at bounding box center [85, 560] width 42 height 13
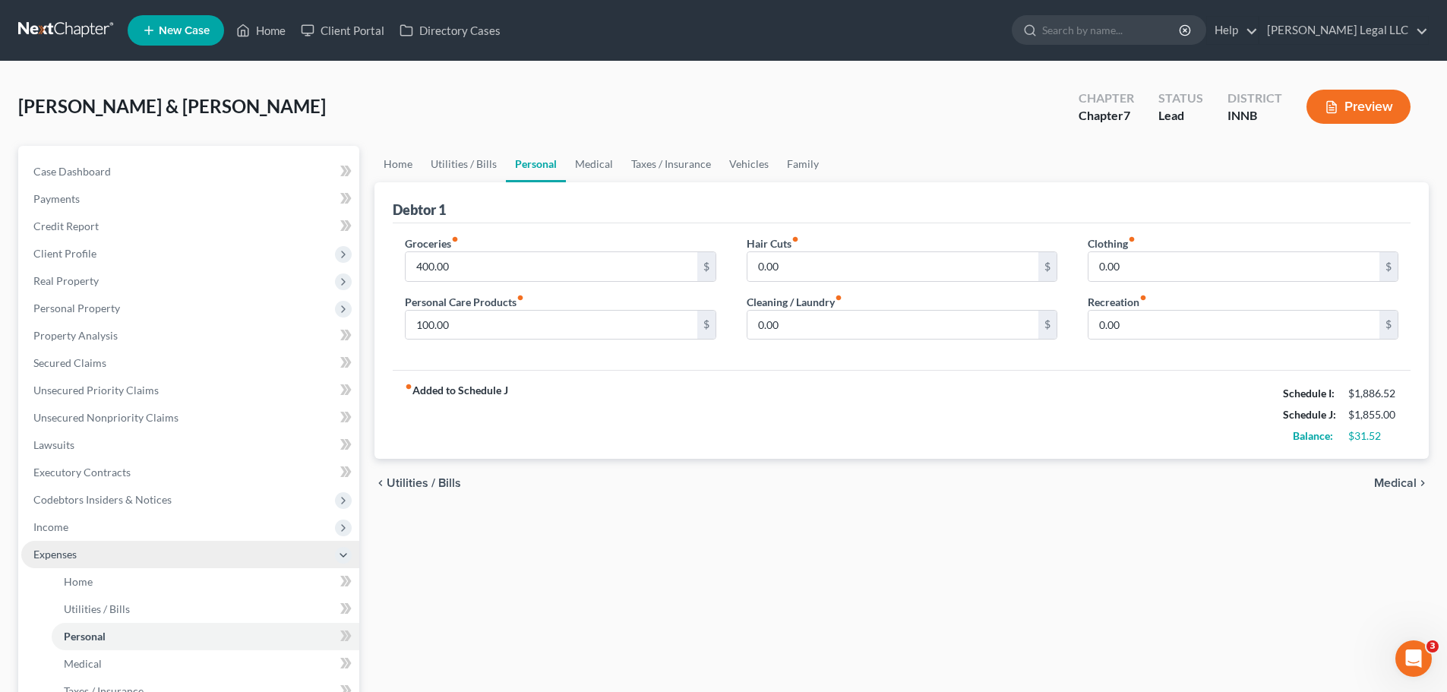
scroll to position [76, 0]
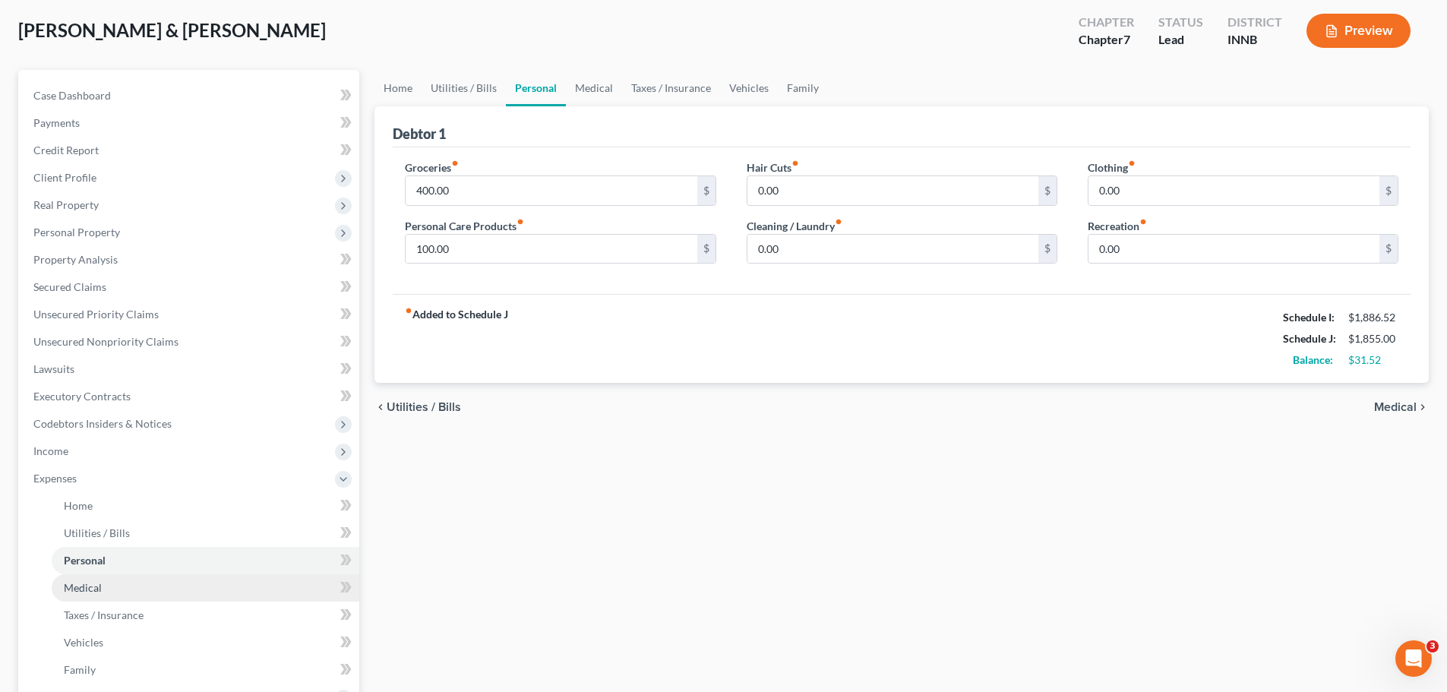
click at [93, 527] on span "Medical" at bounding box center [83, 587] width 38 height 13
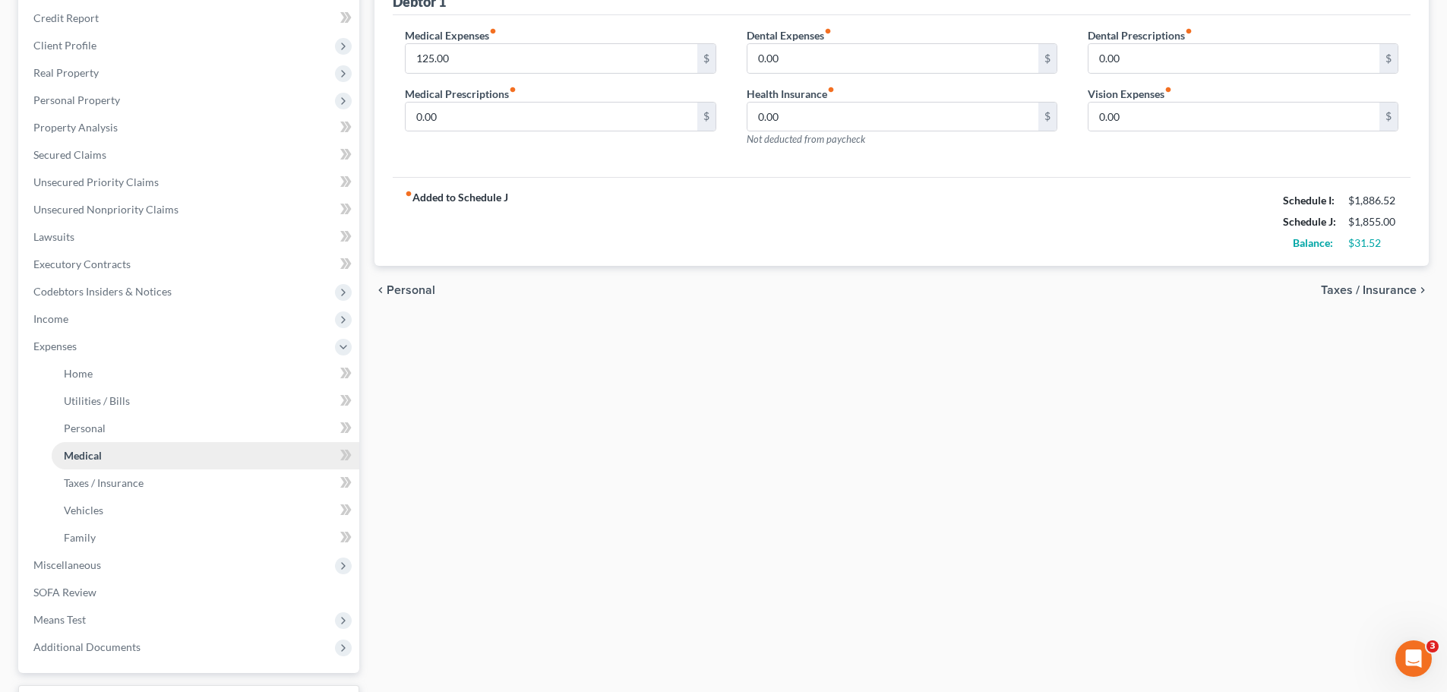
scroll to position [228, 0]
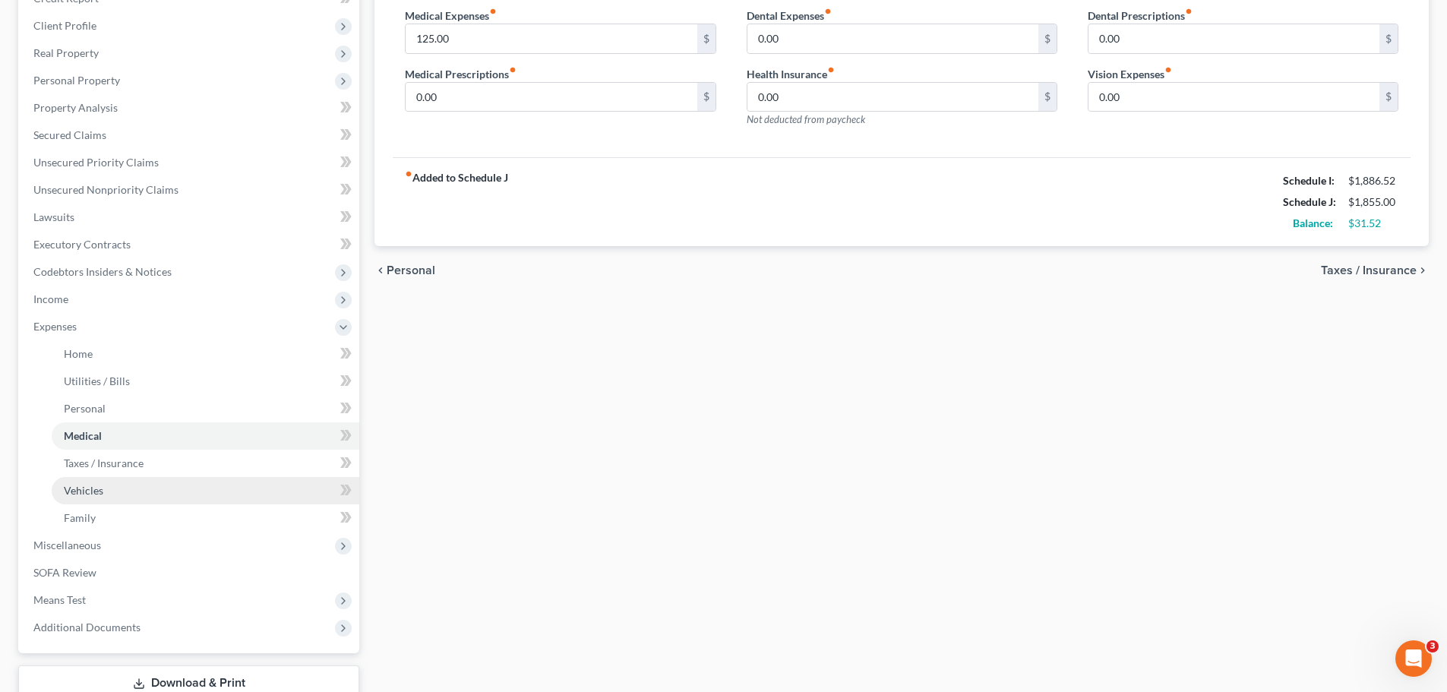
click at [103, 498] on link "Vehicles" at bounding box center [206, 490] width 308 height 27
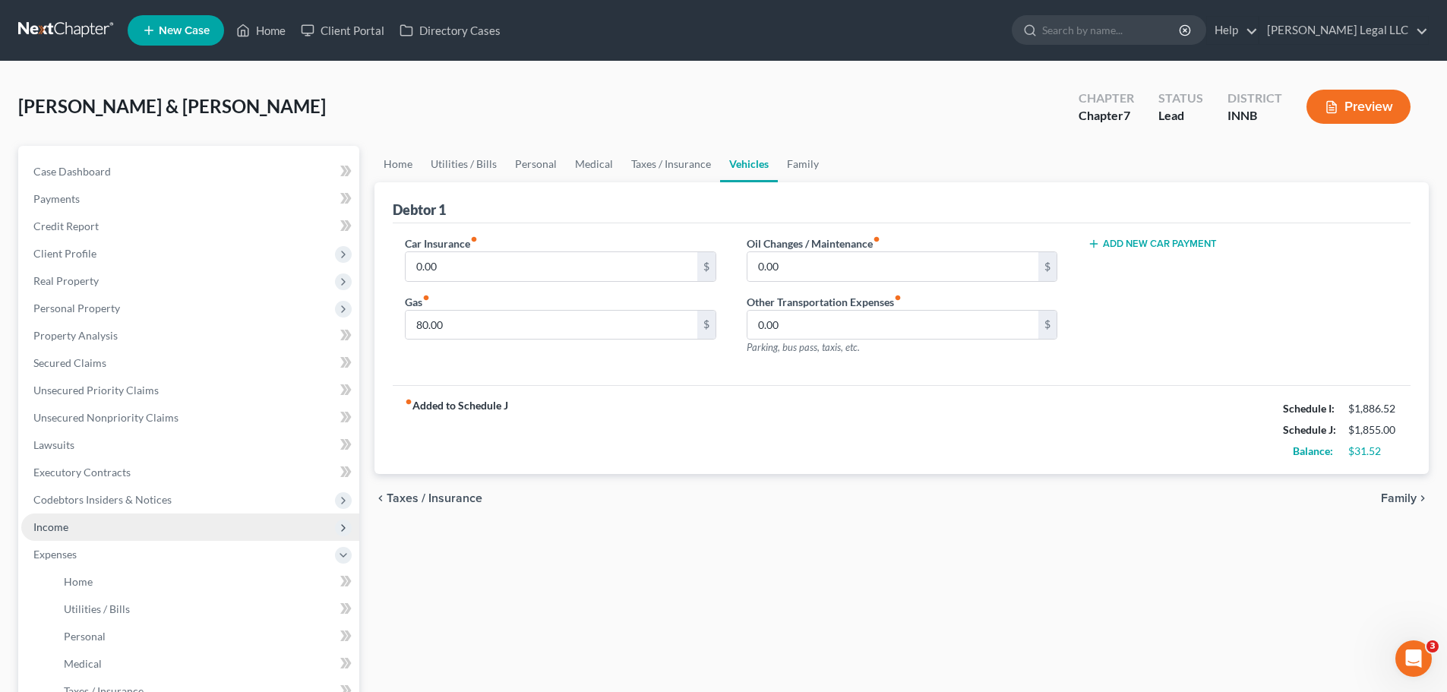
click at [99, 520] on span "Income" at bounding box center [190, 527] width 338 height 27
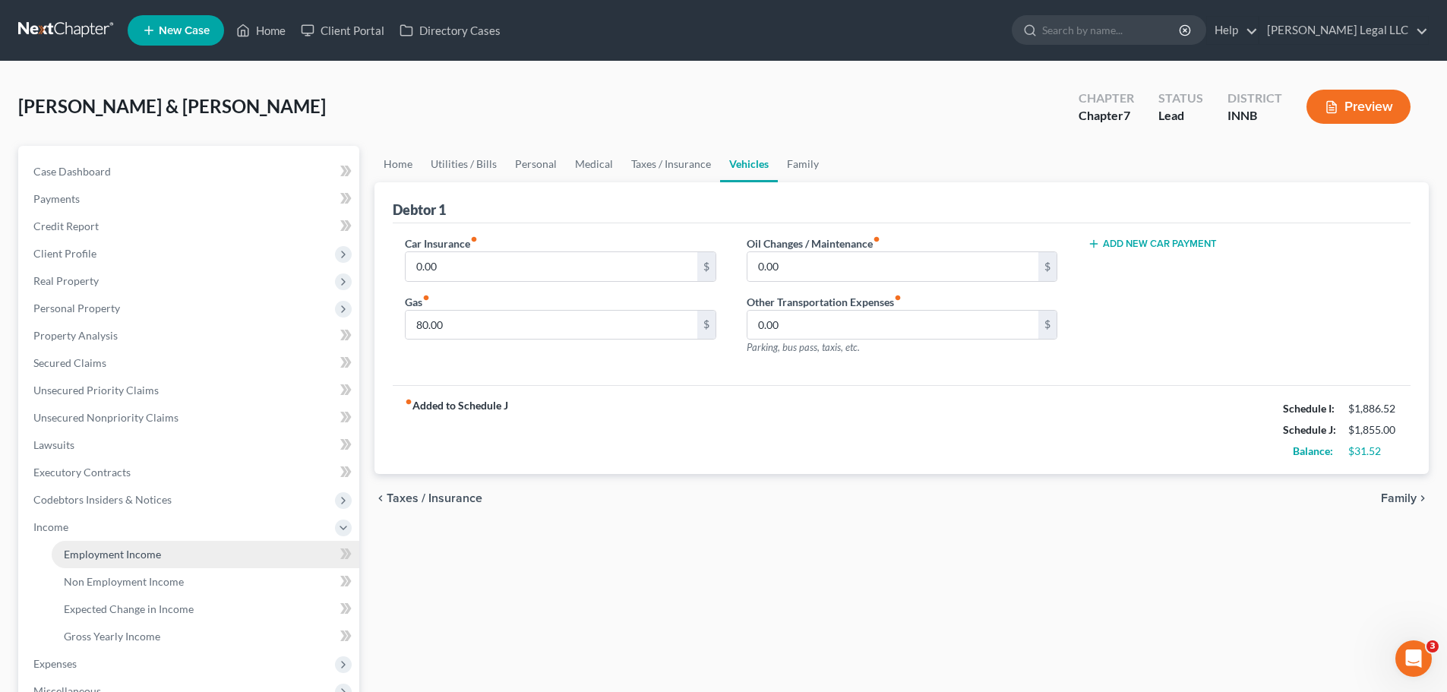
click at [79, 527] on link "Employment Income" at bounding box center [206, 554] width 308 height 27
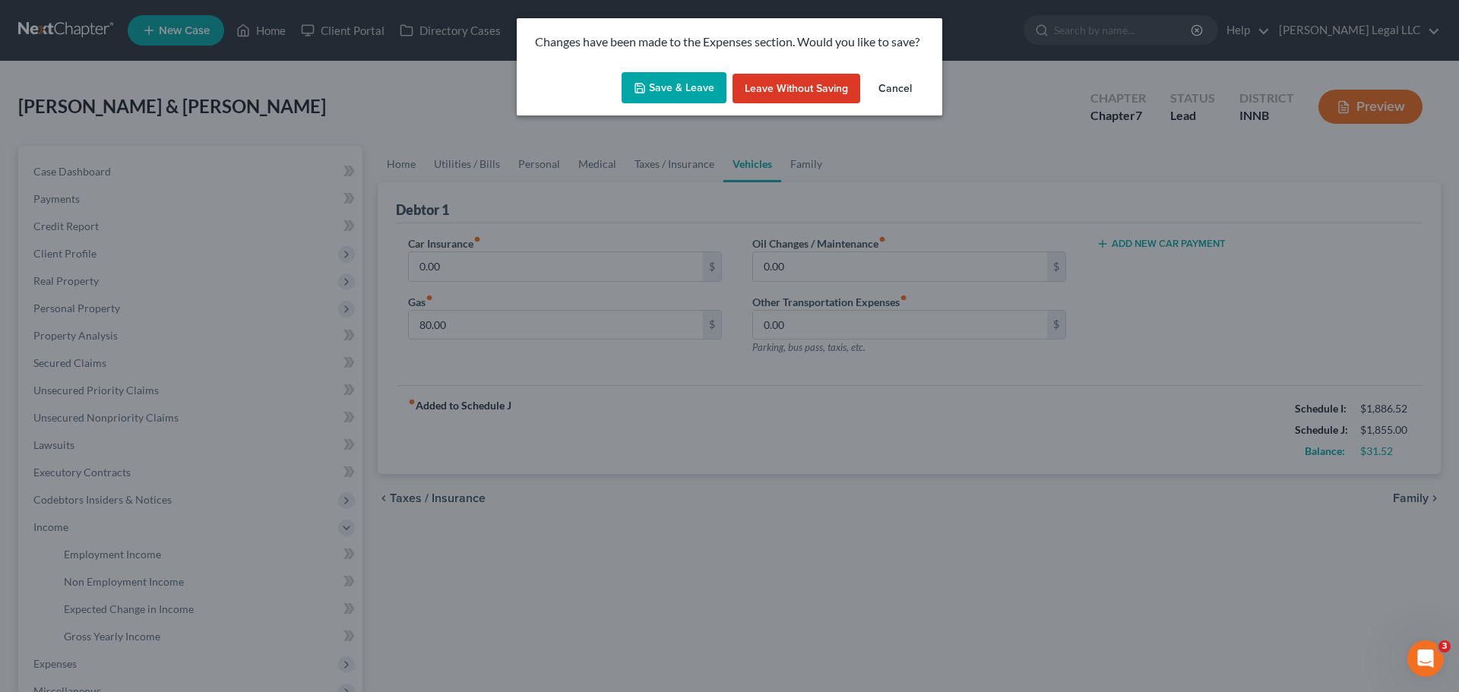
click at [674, 69] on div "Save & Leave Leave without Saving Cancel" at bounding box center [729, 91] width 425 height 50
click at [661, 82] on button "Save & Leave" at bounding box center [673, 88] width 105 height 32
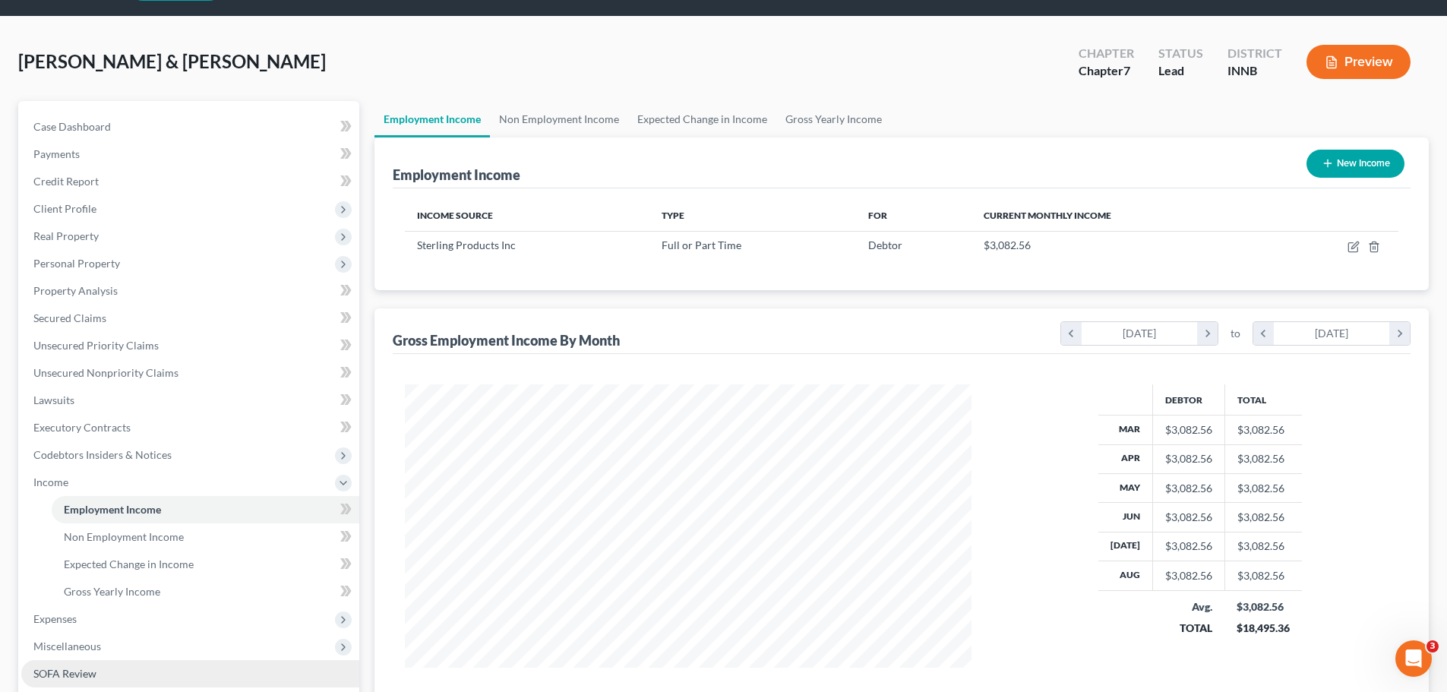
scroll to position [152, 0]
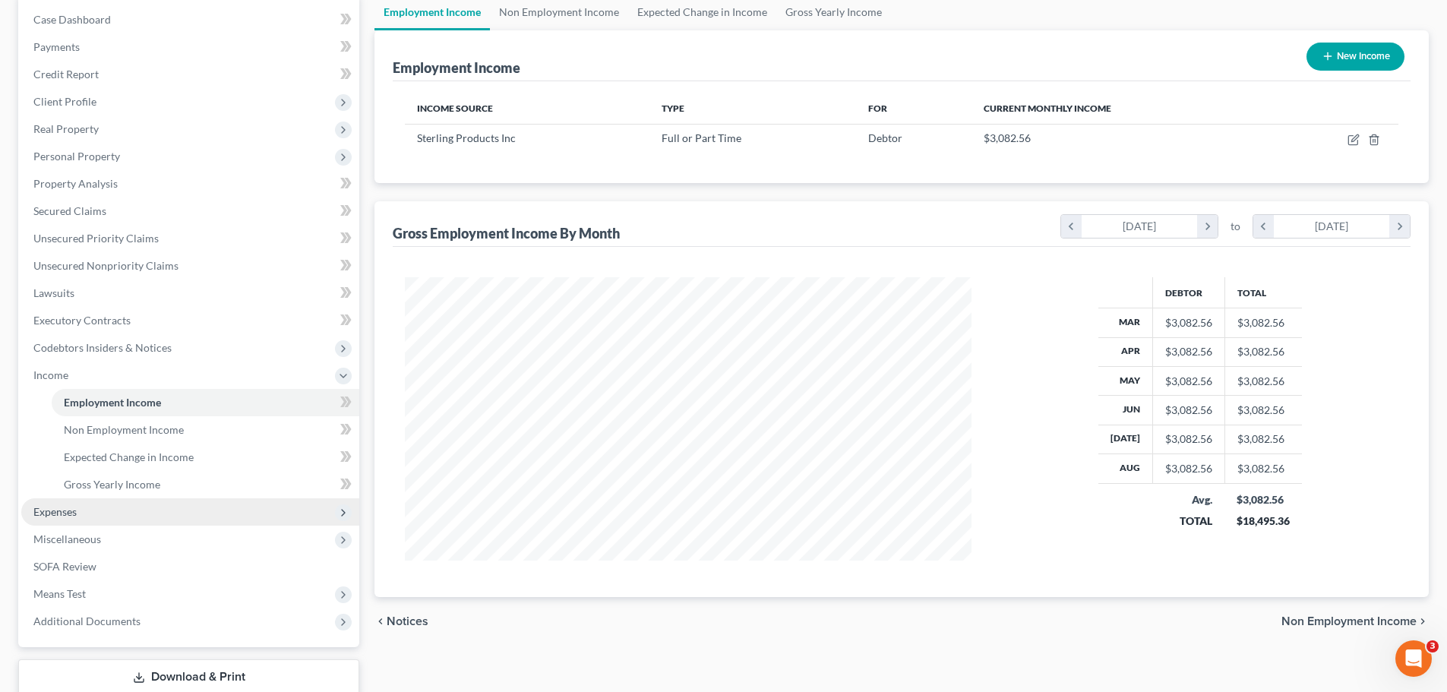
click at [66, 512] on span "Expenses" at bounding box center [54, 511] width 43 height 13
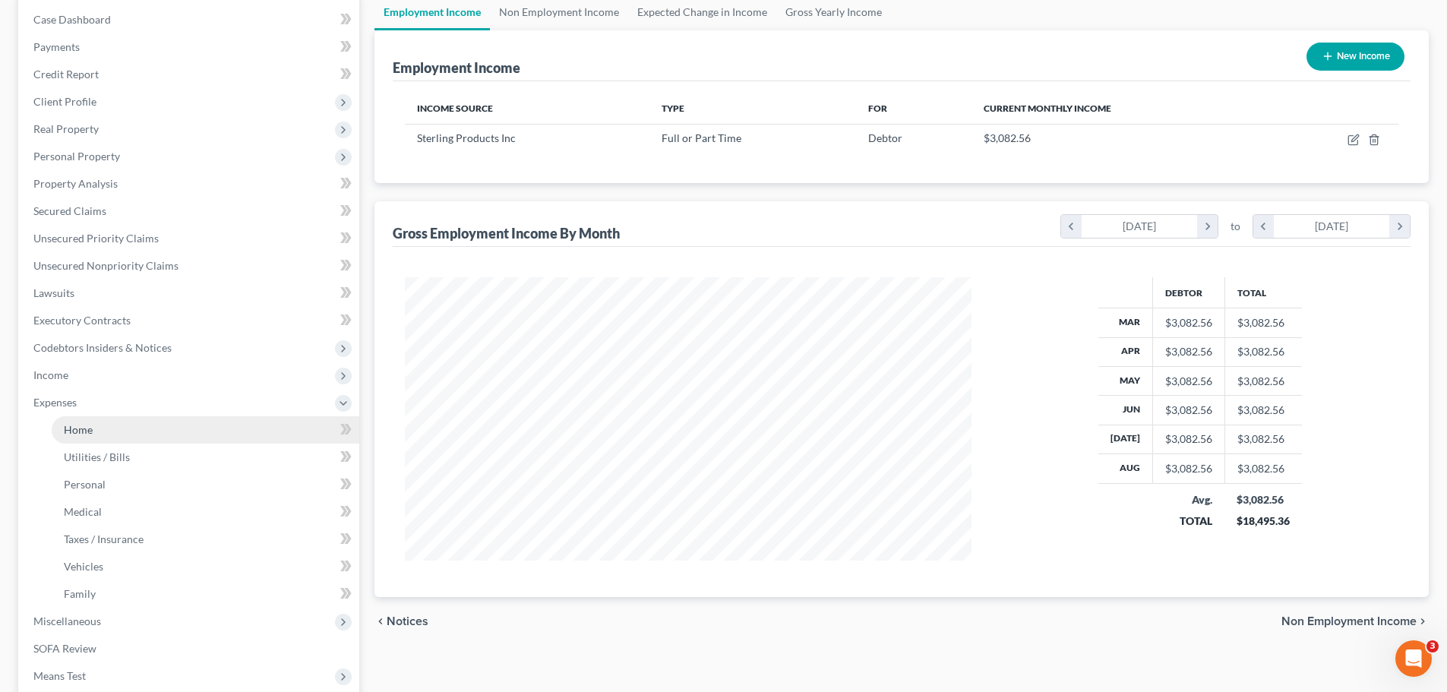
click at [105, 428] on link "Home" at bounding box center [206, 429] width 308 height 27
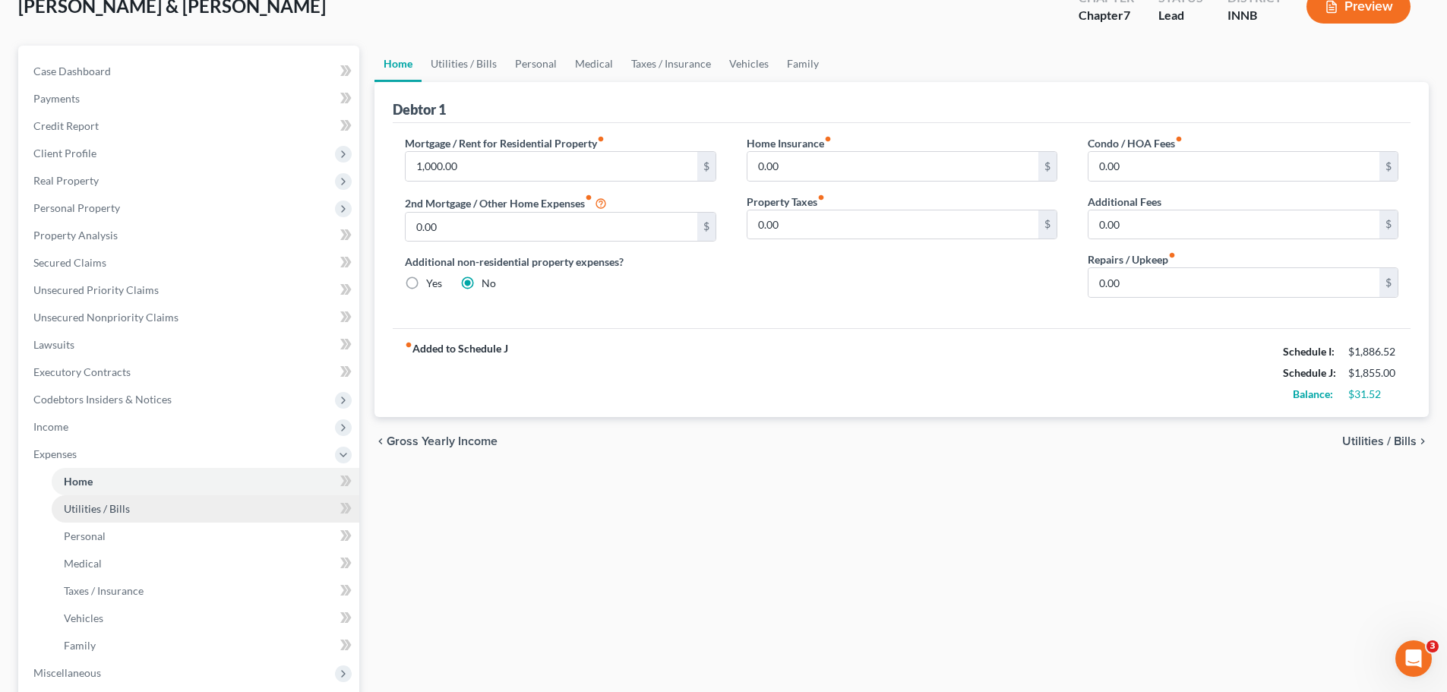
scroll to position [152, 0]
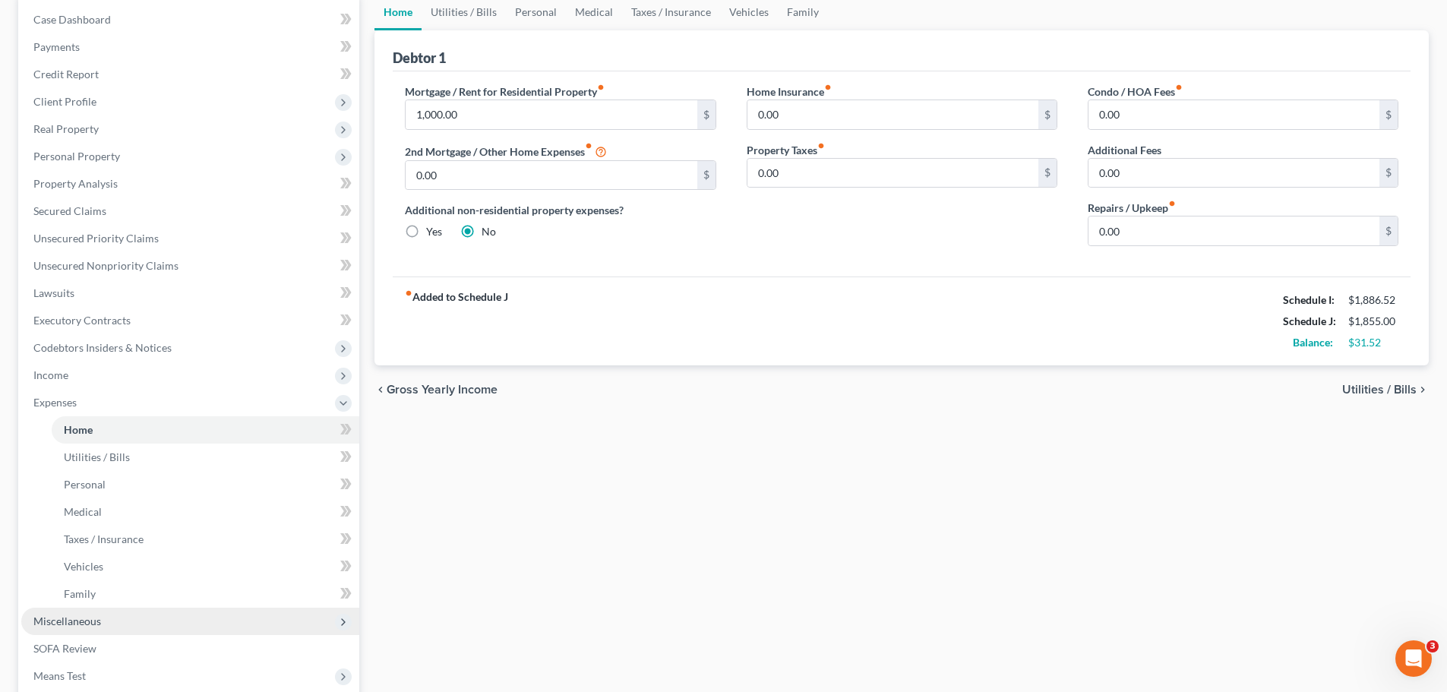
click at [53, 527] on span "Miscellaneous" at bounding box center [67, 621] width 68 height 13
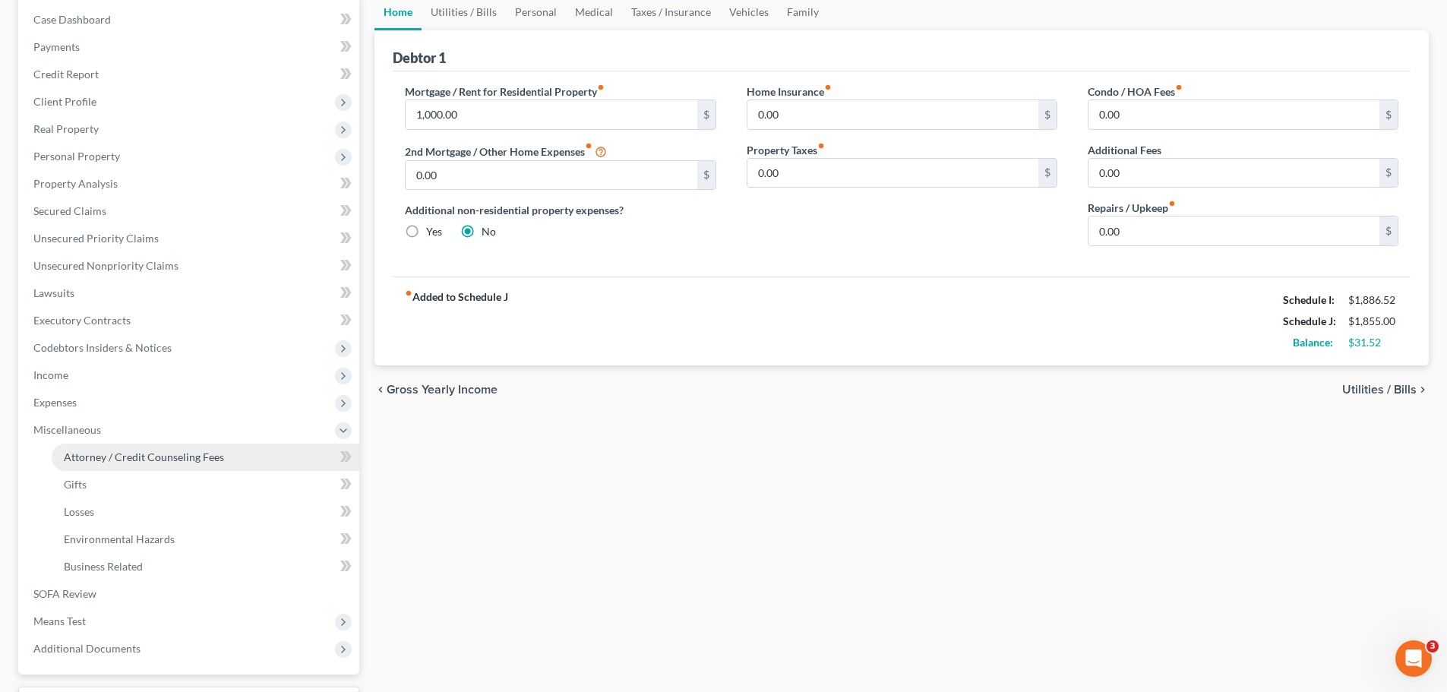
click at [131, 456] on span "Attorney / Credit Counseling Fees" at bounding box center [144, 457] width 160 height 13
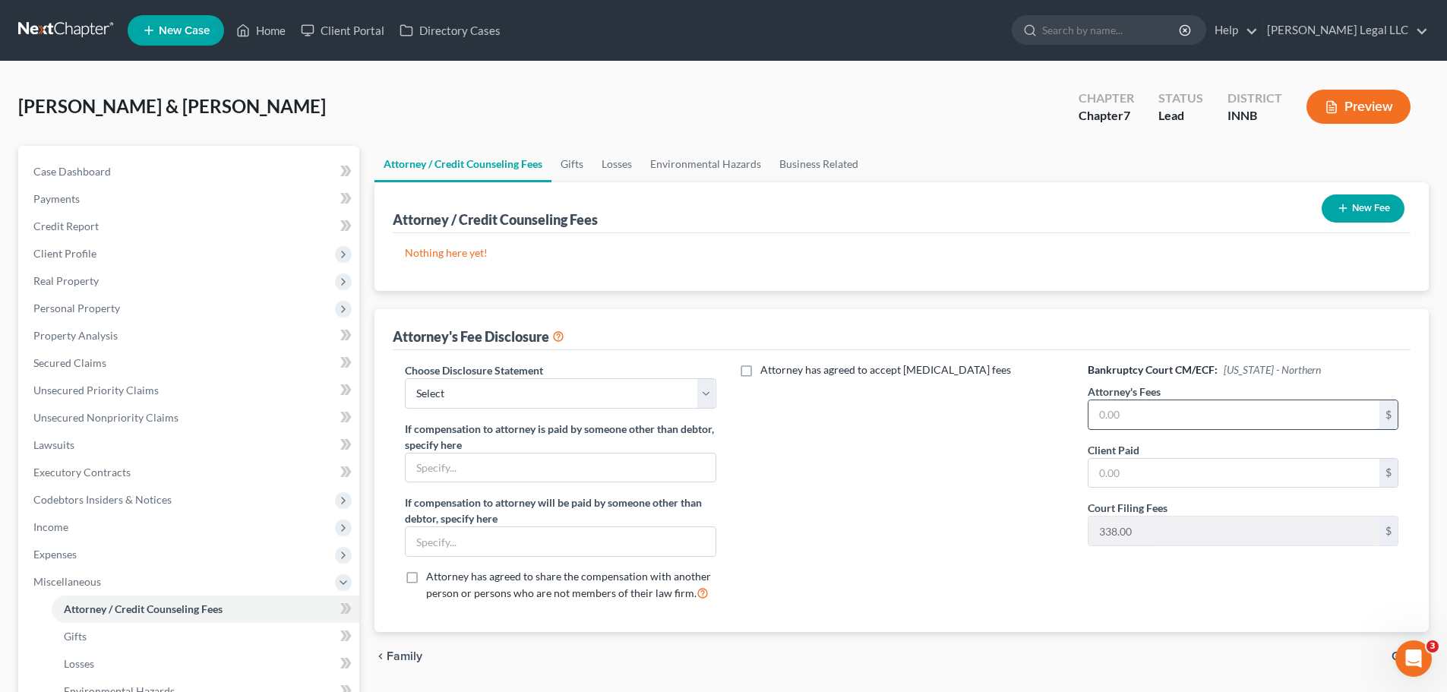
click at [1166, 413] on input "text" at bounding box center [1234, 414] width 291 height 29
click at [1166, 470] on input "text" at bounding box center [1234, 473] width 291 height 29
click at [470, 468] on input "text" at bounding box center [560, 468] width 309 height 29
click at [586, 402] on select "Select Attorney Compensation Disclosure" at bounding box center [560, 393] width 311 height 30
click at [405, 378] on select "Select Attorney Compensation Disclosure" at bounding box center [560, 393] width 311 height 30
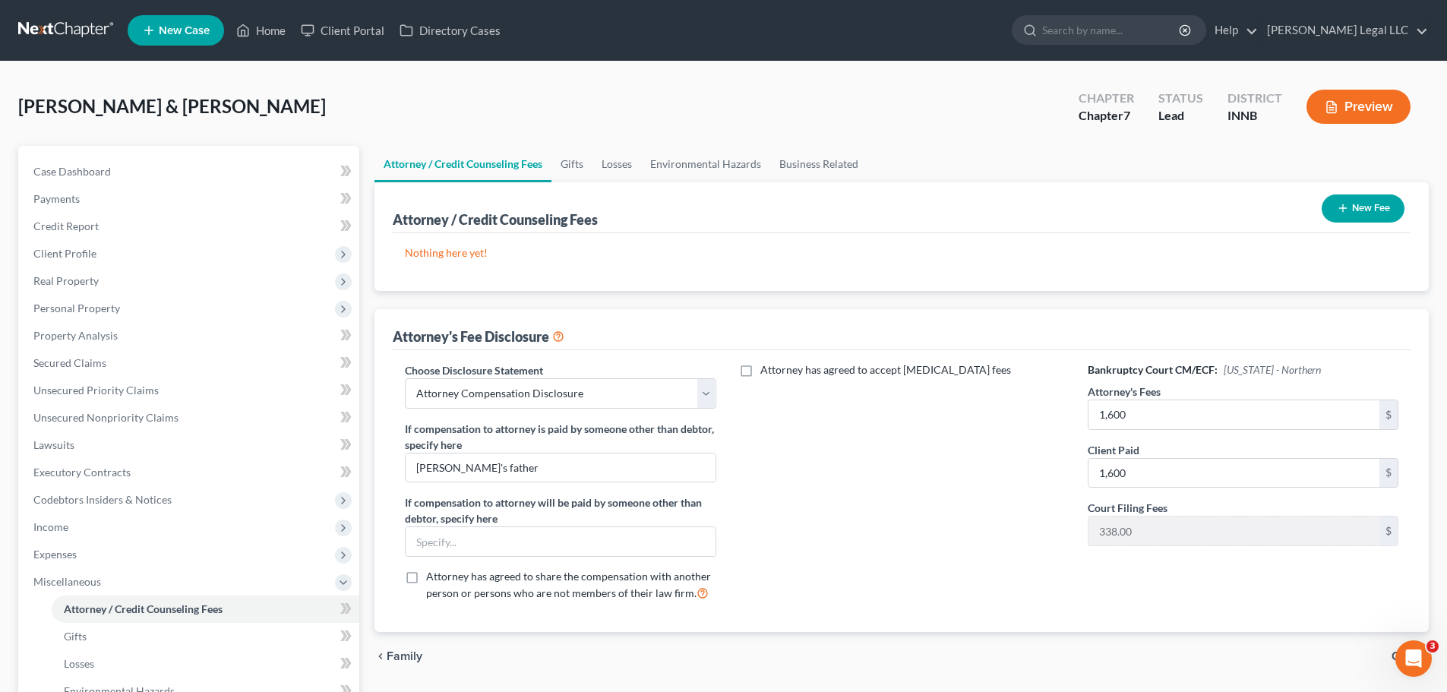
click at [814, 466] on div "Attorney has agreed to accept [MEDICAL_DATA] fees" at bounding box center [902, 487] width 341 height 251
click at [1166, 201] on button "New Fee" at bounding box center [1363, 208] width 83 height 28
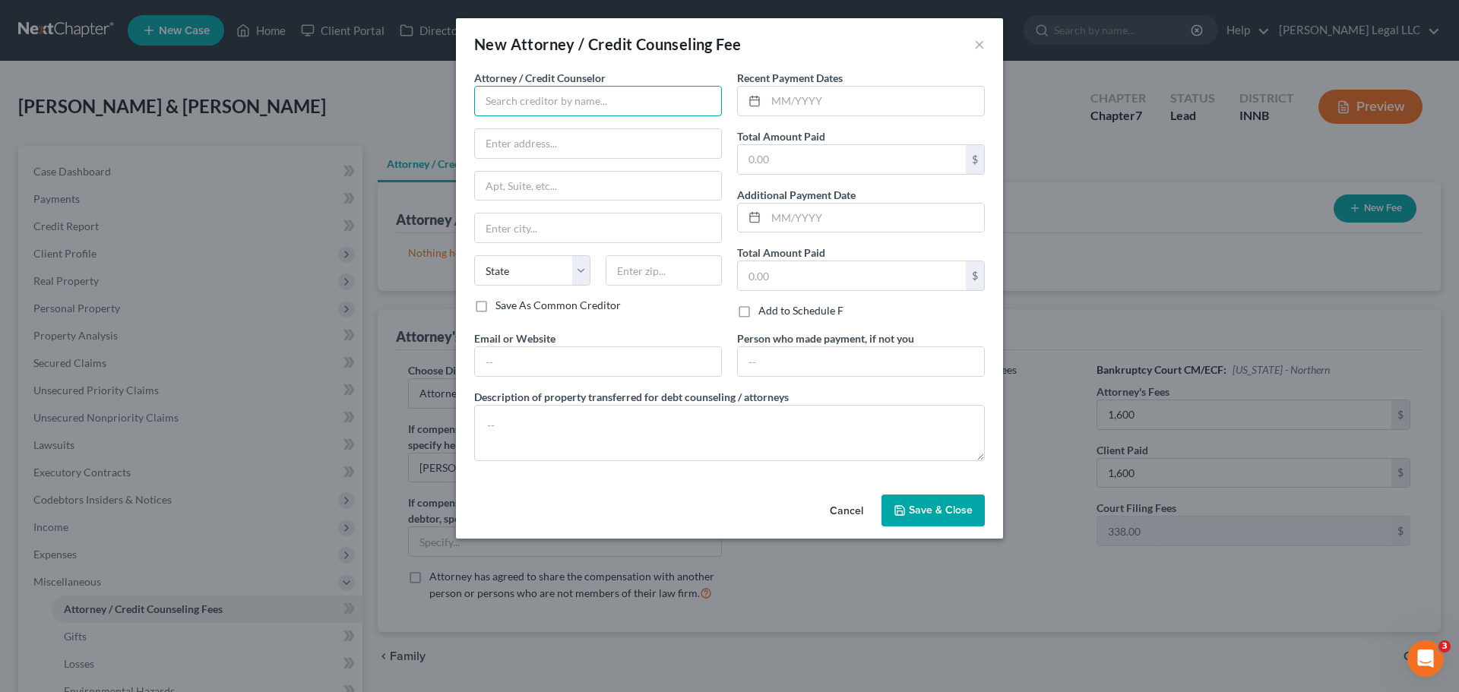
click at [571, 103] on input "text" at bounding box center [598, 101] width 248 height 30
click at [588, 121] on div "[PERSON_NAME] Legal LLC" at bounding box center [565, 127] width 158 height 15
click at [816, 98] on input "text" at bounding box center [875, 101] width 218 height 29
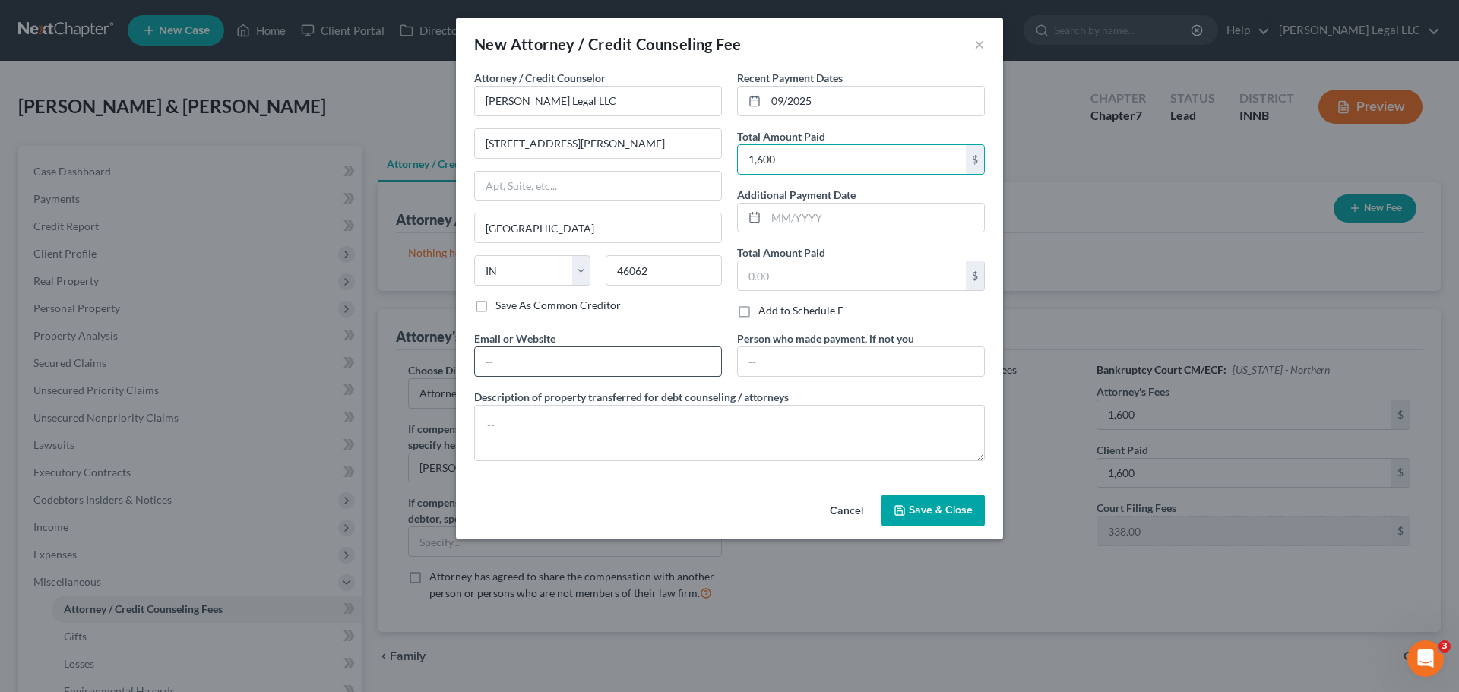
click at [593, 368] on input "text" at bounding box center [598, 361] width 246 height 29
click at [783, 358] on input "text" at bounding box center [861, 361] width 246 height 29
drag, startPoint x: 844, startPoint y: 371, endPoint x: 791, endPoint y: 372, distance: 53.2
click at [791, 372] on input "[PERSON_NAME]'s father" at bounding box center [861, 361] width 246 height 29
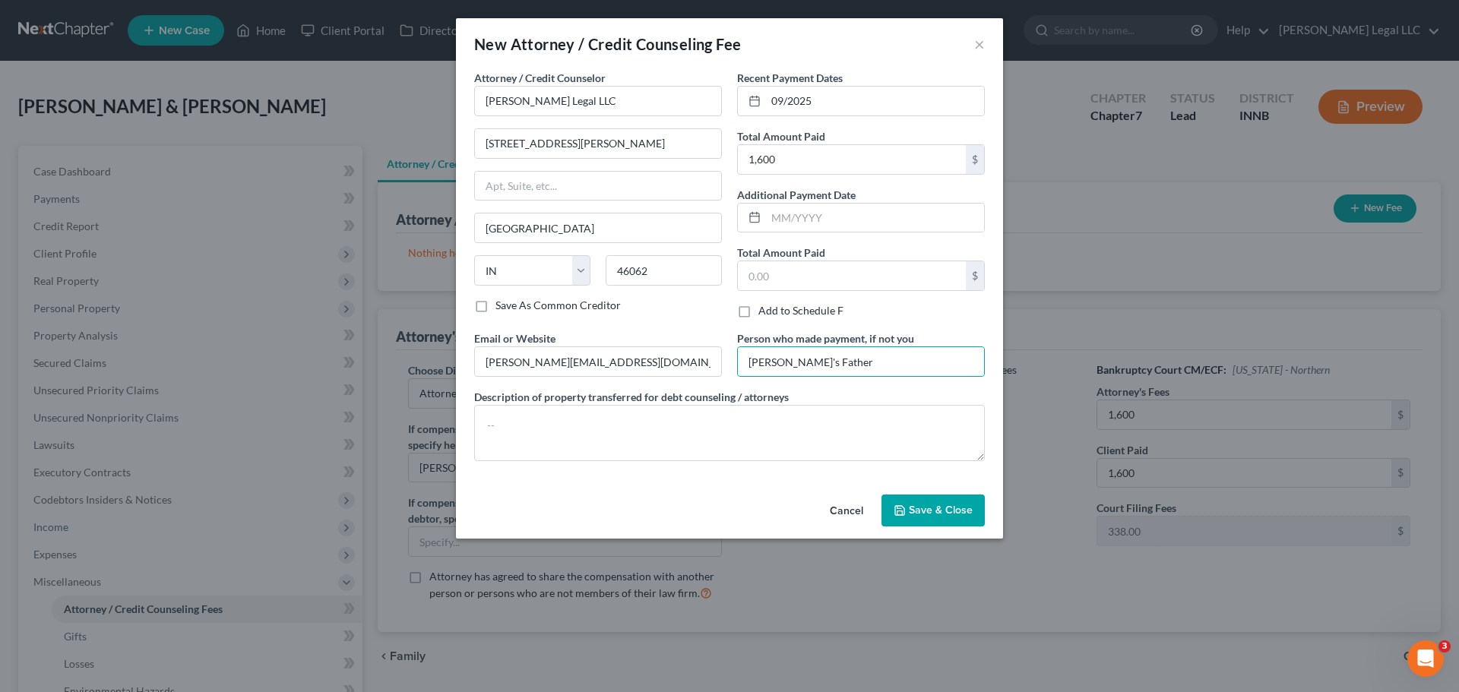
click at [932, 514] on span "Save & Close" at bounding box center [941, 510] width 64 height 13
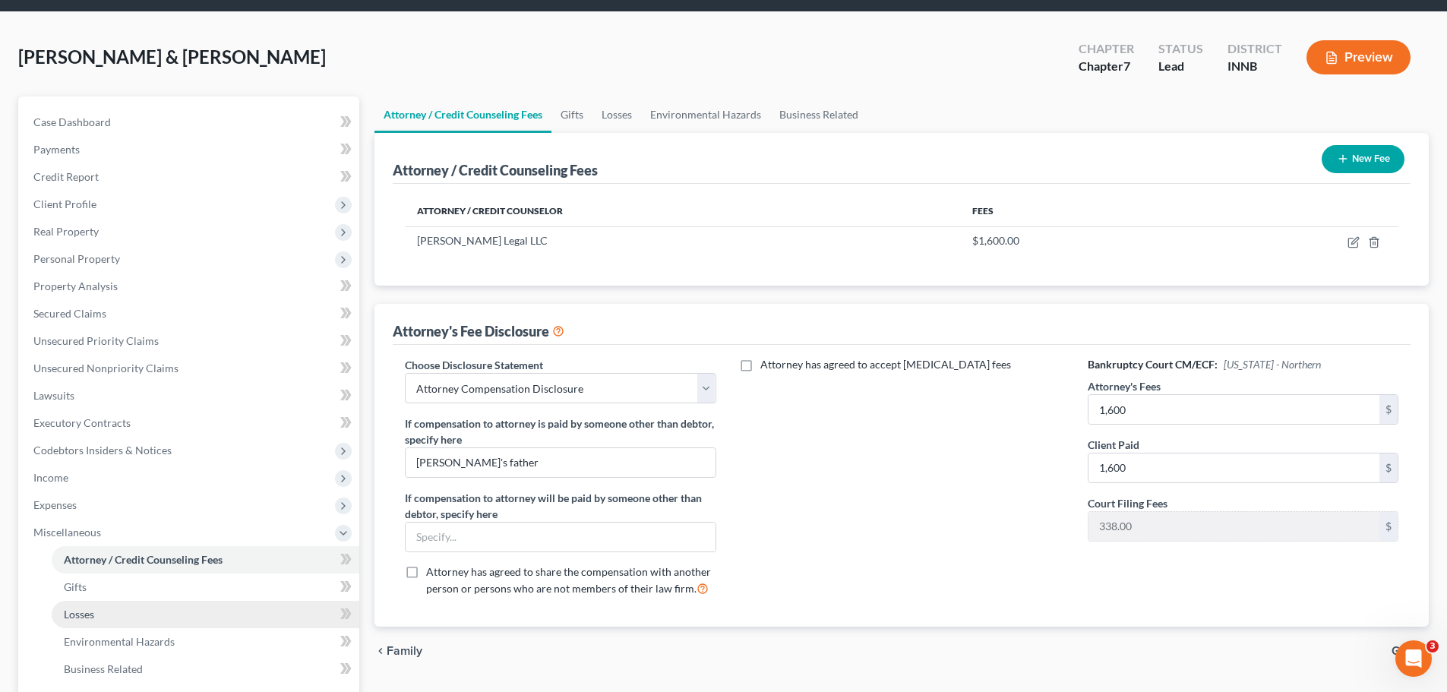
scroll to position [76, 0]
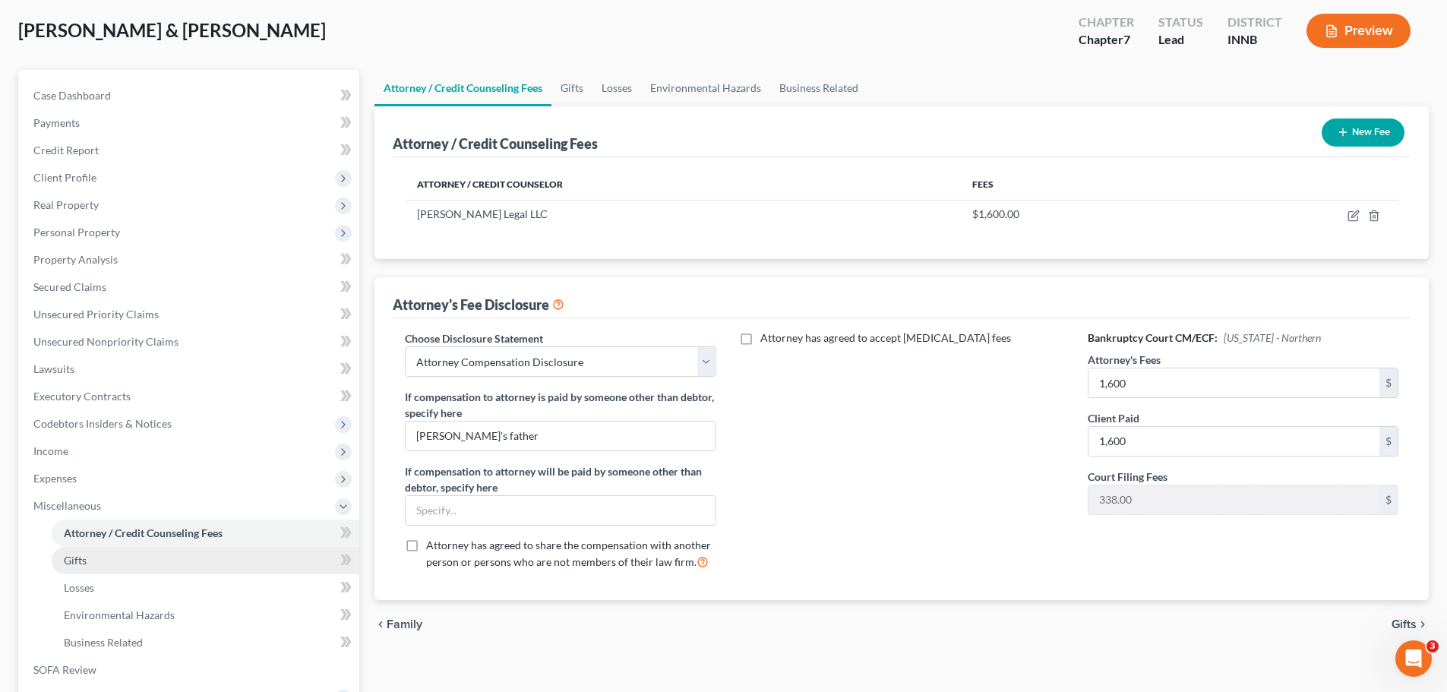
click at [62, 527] on link "Gifts" at bounding box center [206, 560] width 308 height 27
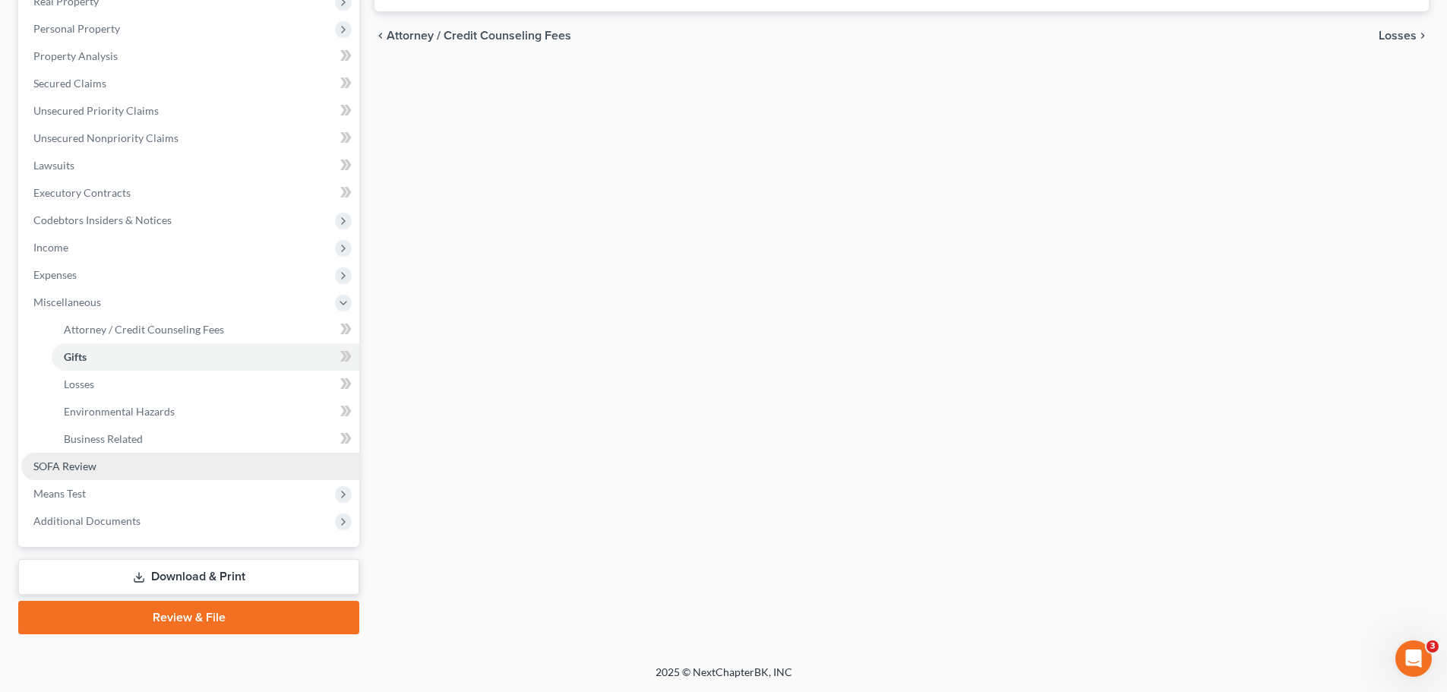
click at [83, 460] on span "SOFA Review" at bounding box center [64, 466] width 63 height 13
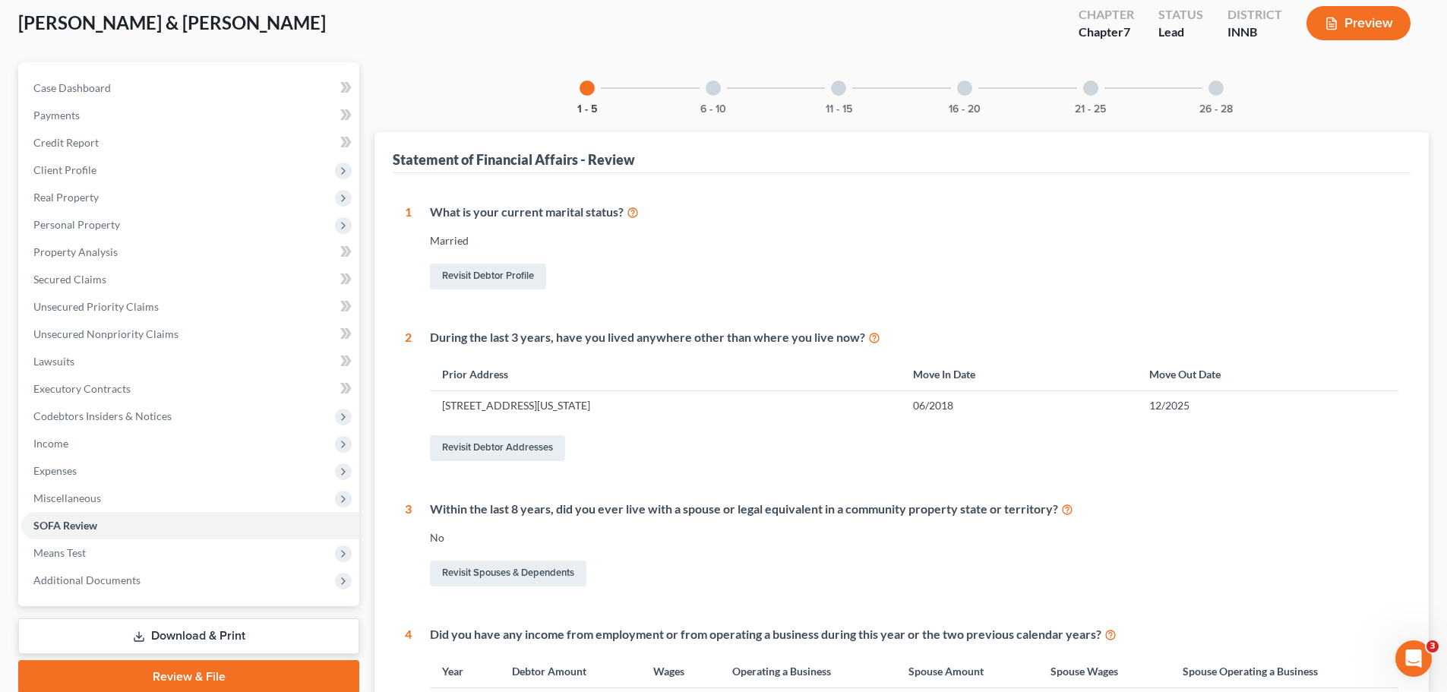
scroll to position [304, 0]
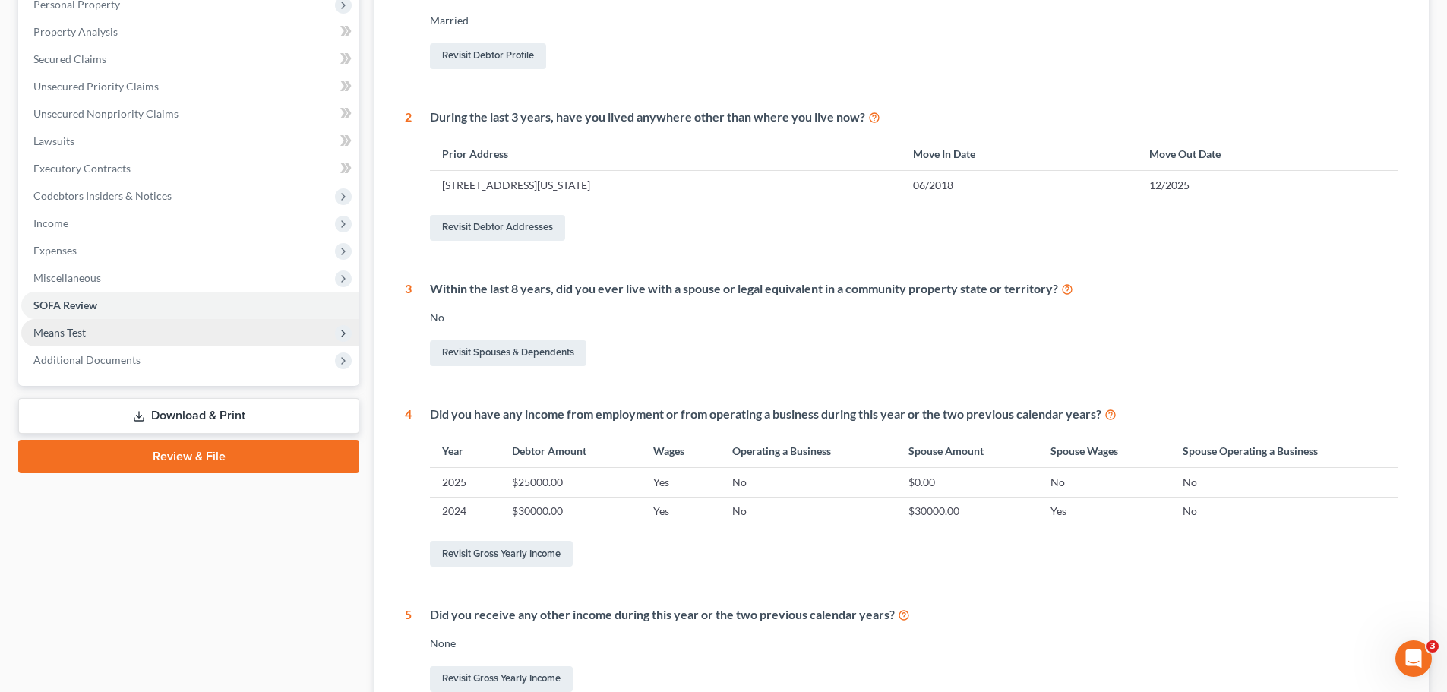
click at [55, 337] on span "Means Test" at bounding box center [59, 332] width 52 height 13
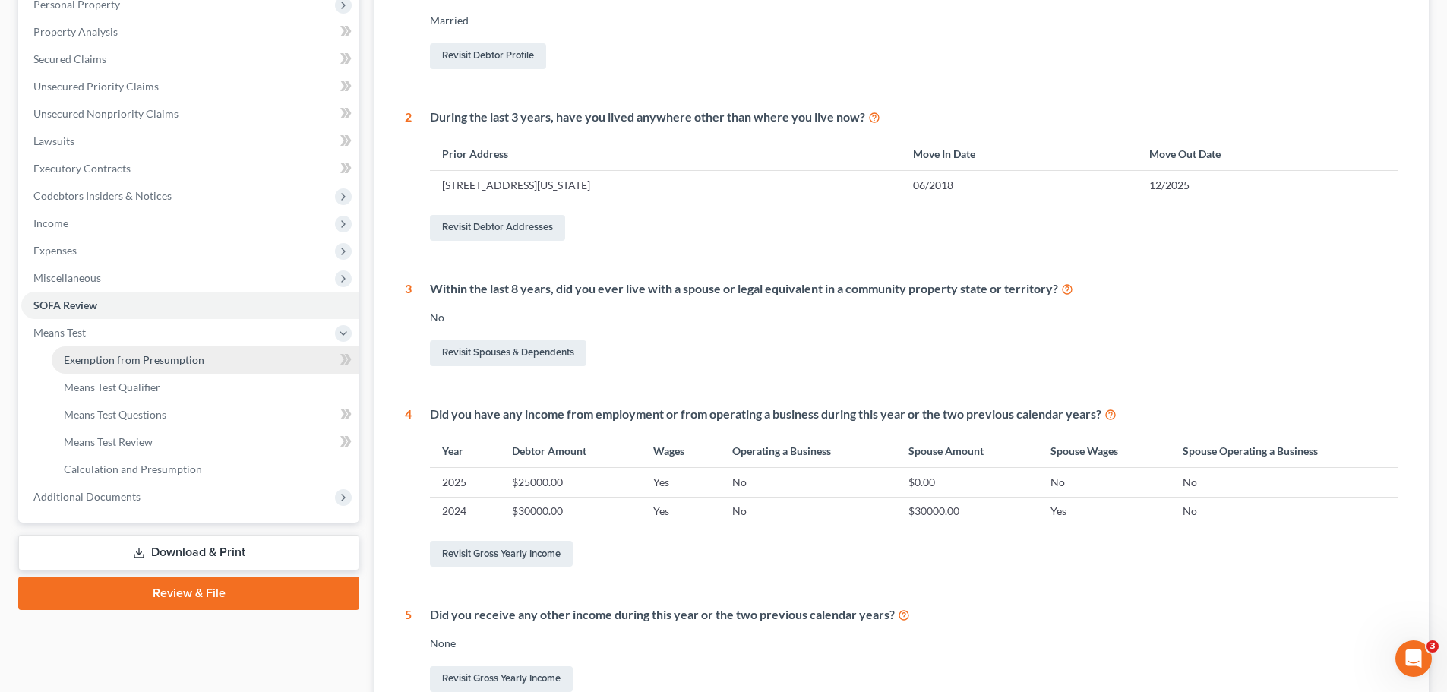
click at [119, 360] on span "Exemption from Presumption" at bounding box center [134, 359] width 141 height 13
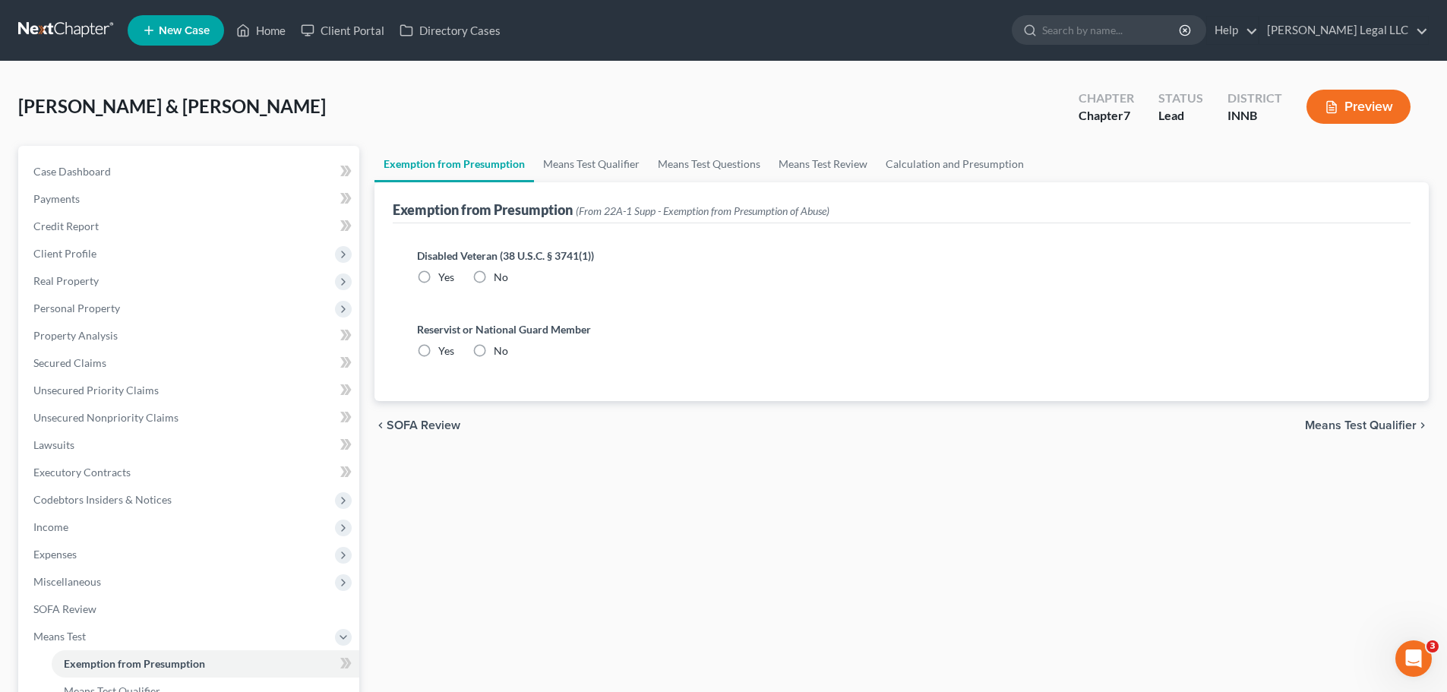
click at [494, 278] on label "No" at bounding box center [501, 277] width 14 height 15
click at [500, 278] on input "No" at bounding box center [505, 275] width 10 height 10
click at [494, 353] on label "No" at bounding box center [501, 350] width 14 height 15
click at [500, 353] on input "No" at bounding box center [505, 348] width 10 height 10
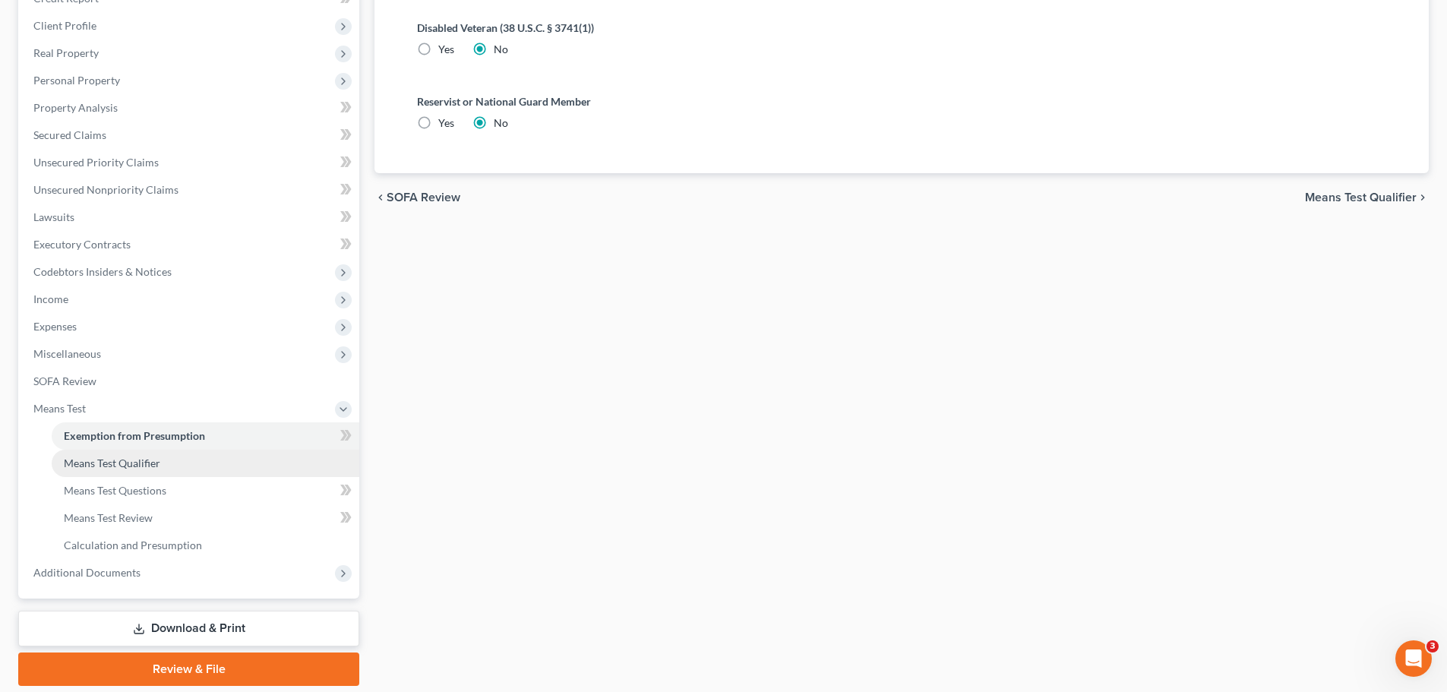
click at [143, 459] on span "Means Test Qualifier" at bounding box center [112, 463] width 96 height 13
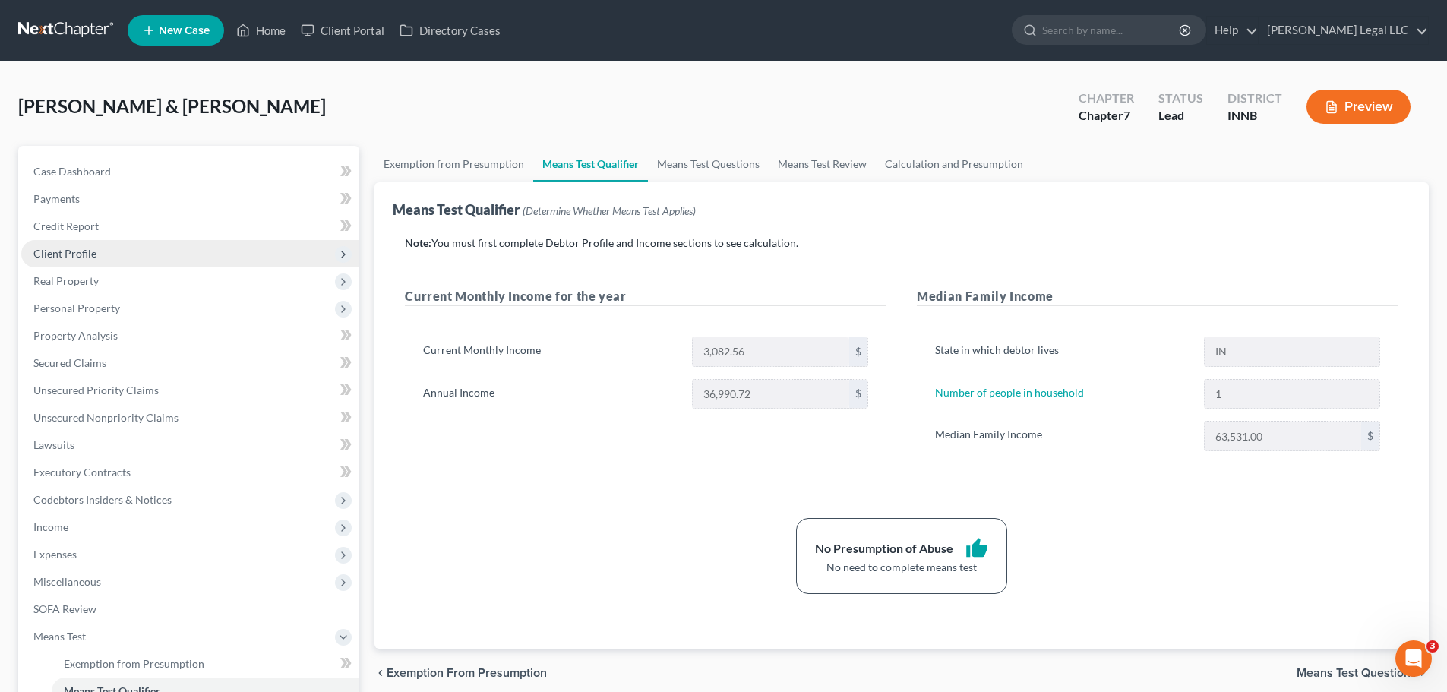
click at [75, 245] on span "Client Profile" at bounding box center [190, 253] width 338 height 27
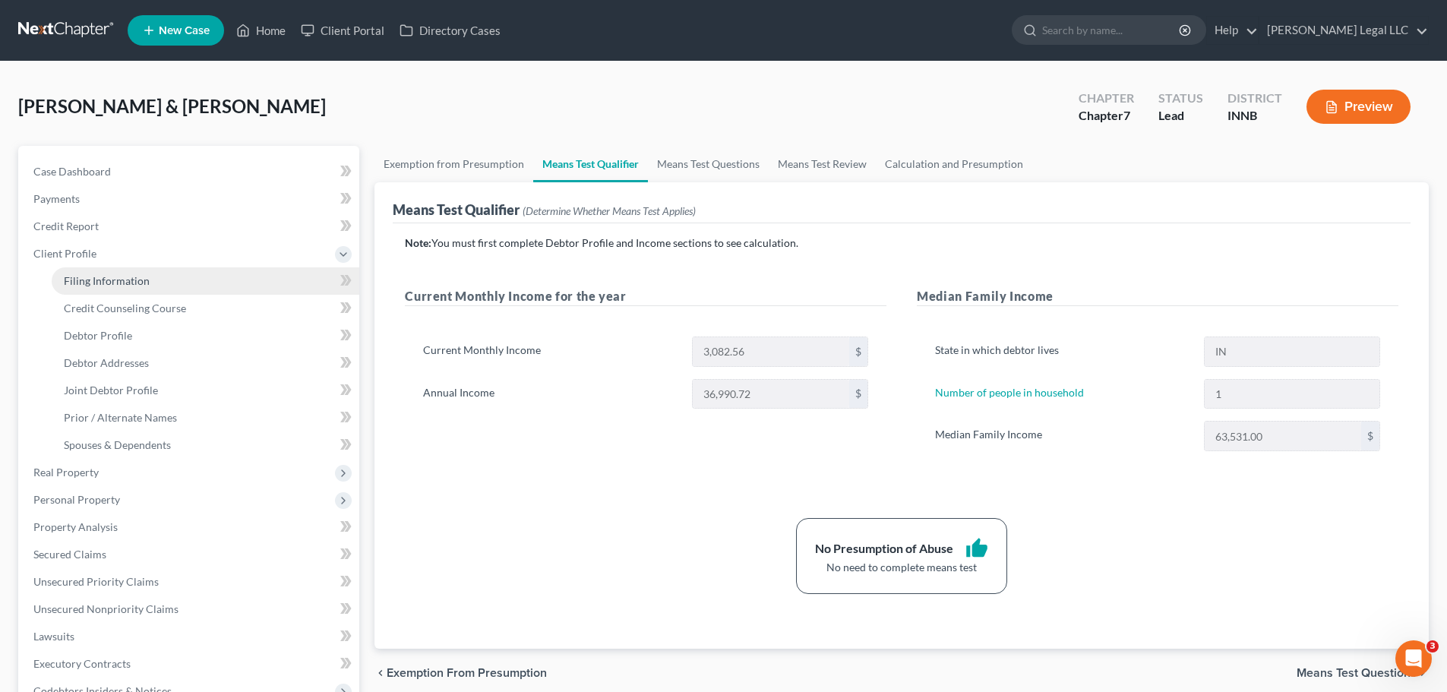
click at [109, 287] on link "Filing Information" at bounding box center [206, 280] width 308 height 27
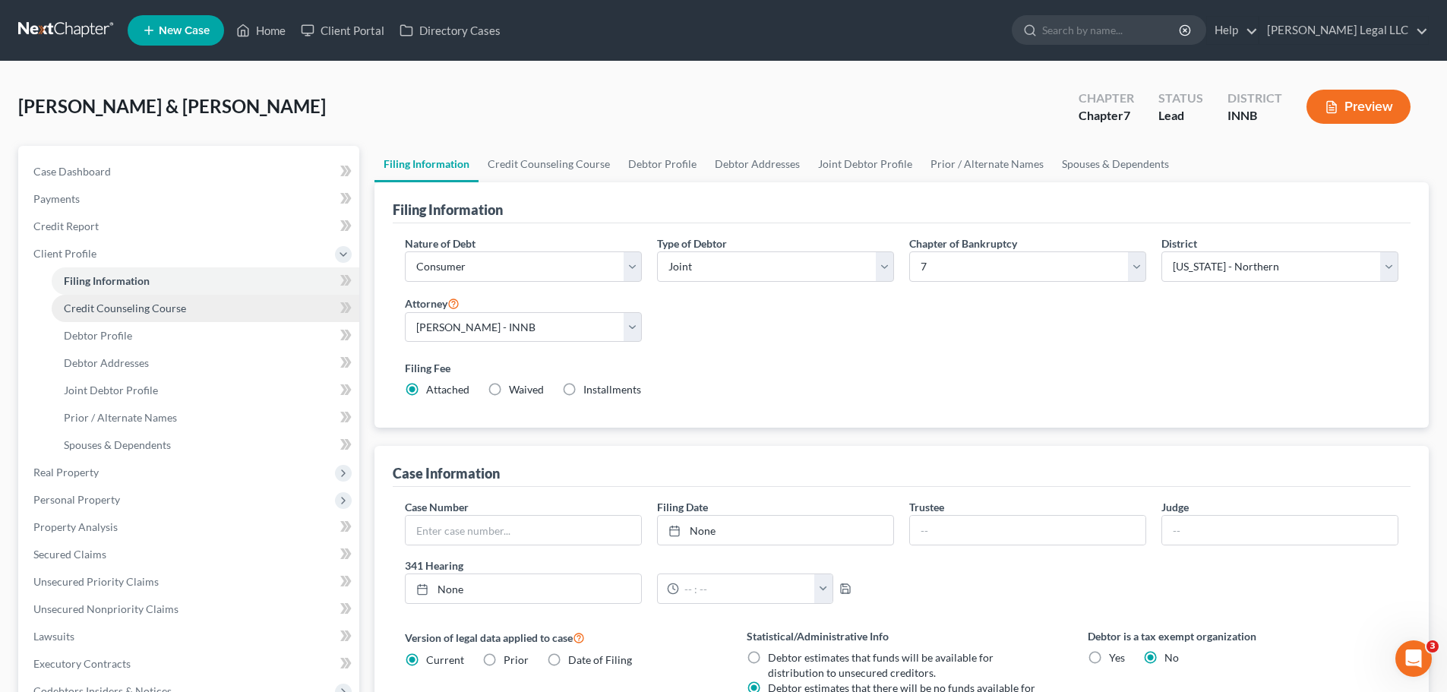
click at [102, 317] on link "Credit Counseling Course" at bounding box center [206, 308] width 308 height 27
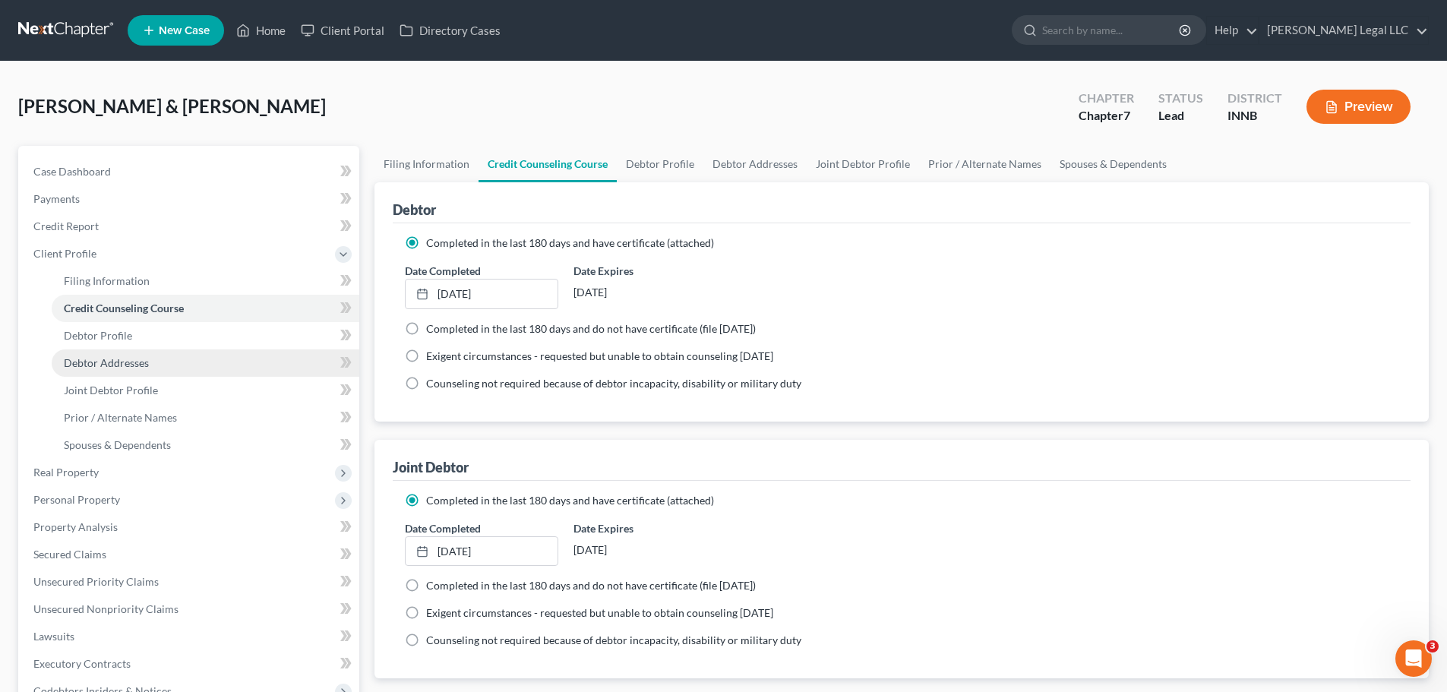
click at [96, 365] on span "Debtor Addresses" at bounding box center [106, 362] width 85 height 13
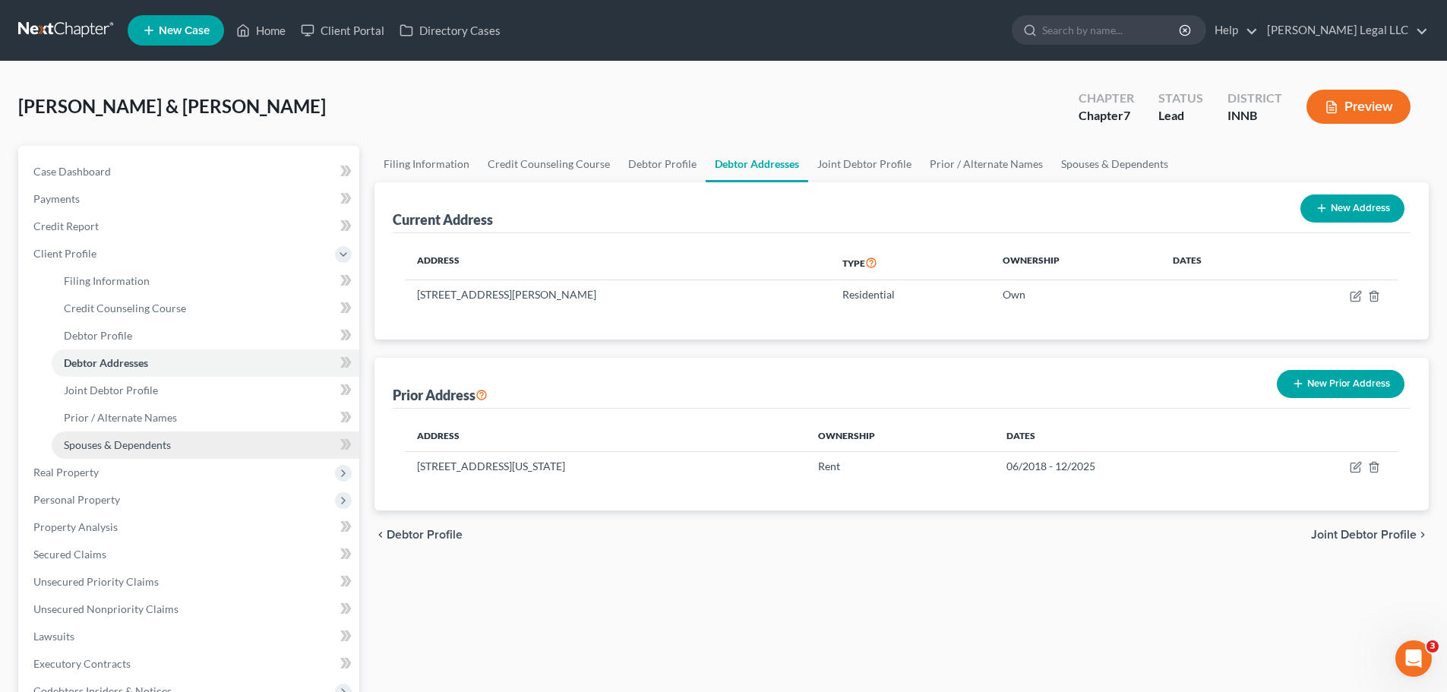
click at [98, 439] on span "Spouses & Dependents" at bounding box center [117, 444] width 107 height 13
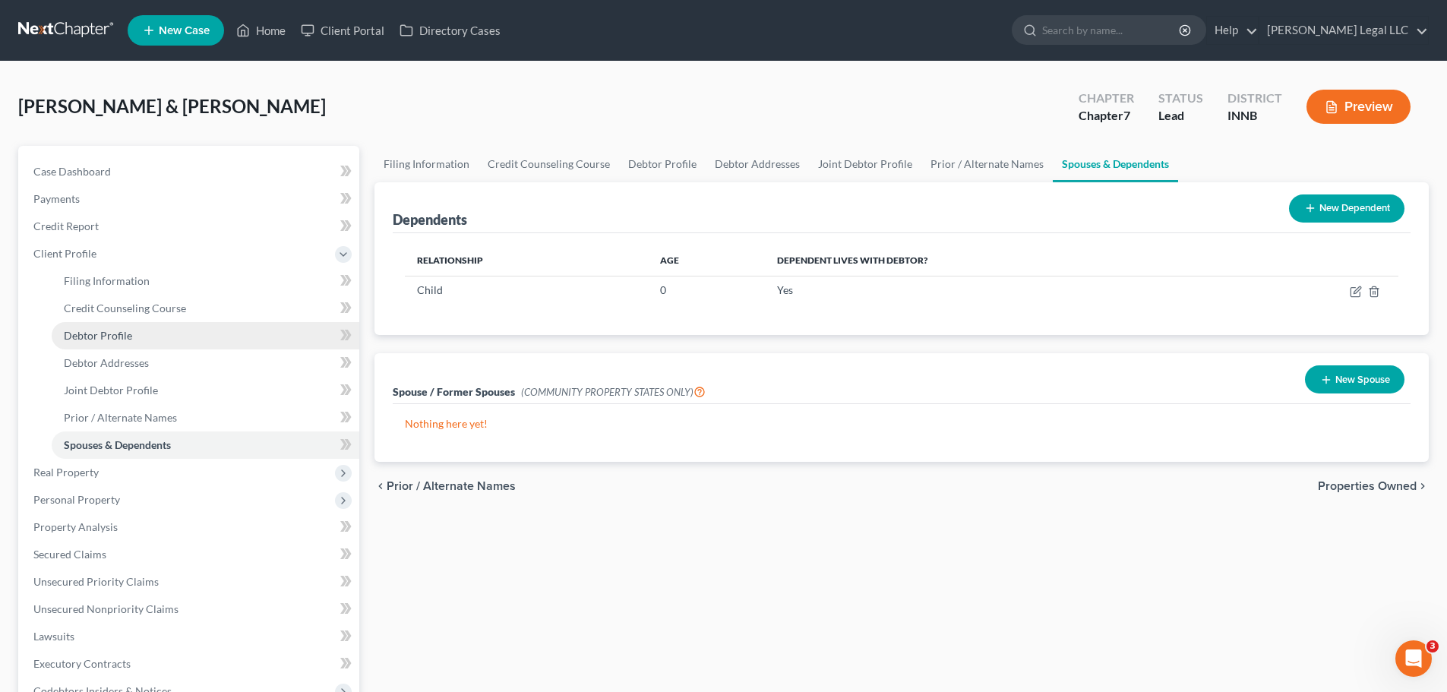
click at [109, 335] on span "Debtor Profile" at bounding box center [98, 335] width 68 height 13
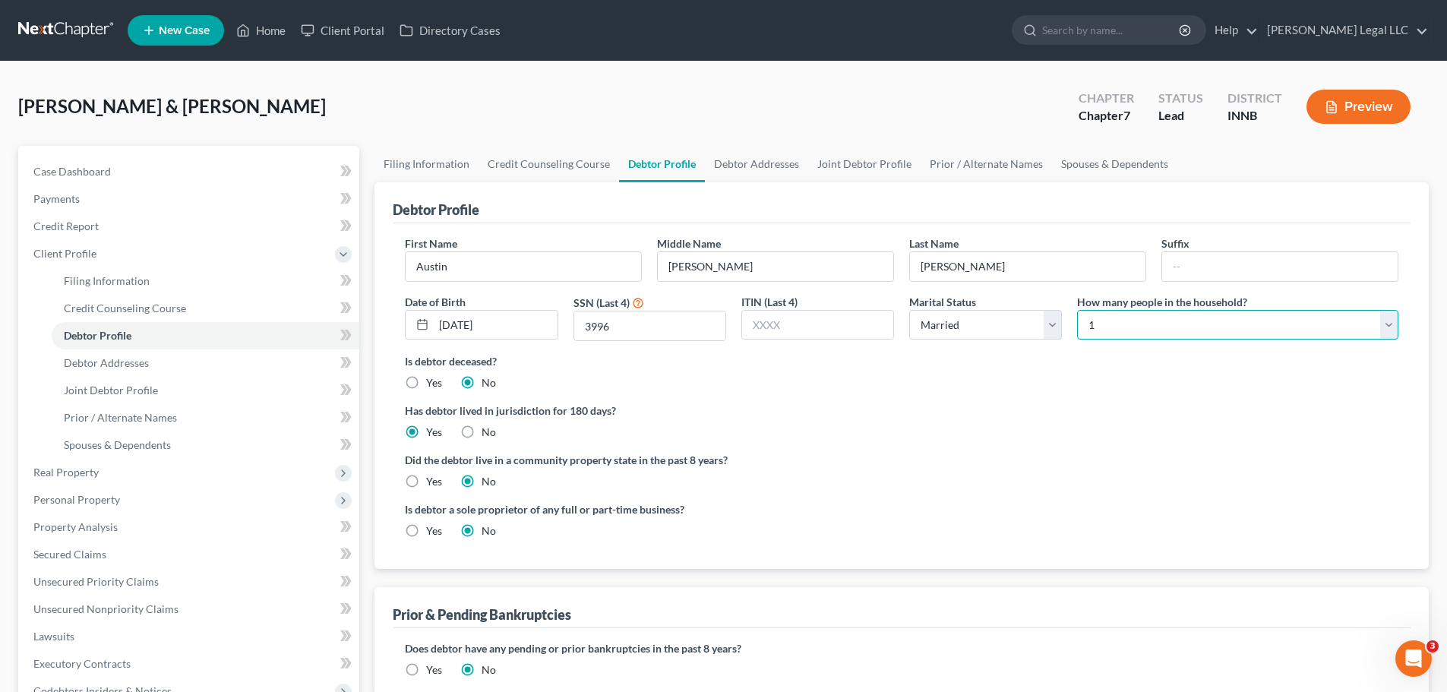
click at [1126, 319] on select "Select 1 2 3 4 5 6 7 8 9 10 11 12 13 14 15 16 17 18 19 20" at bounding box center [1237, 325] width 321 height 30
click at [1077, 310] on select "Select 1 2 3 4 5 6 7 8 9 10 11 12 13 14 15 16 17 18 19 20" at bounding box center [1237, 325] width 321 height 30
click at [862, 372] on div "Is debtor deceased? Yes No" at bounding box center [902, 371] width 994 height 37
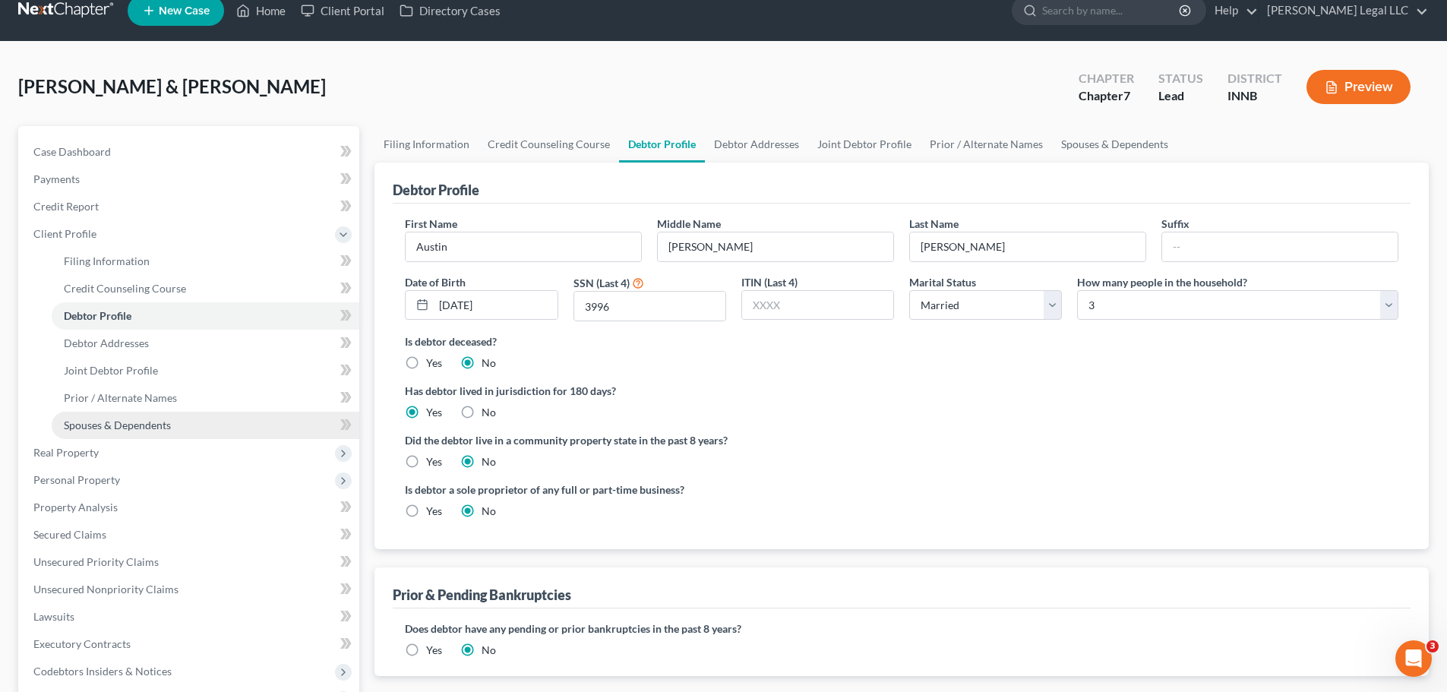
scroll to position [76, 0]
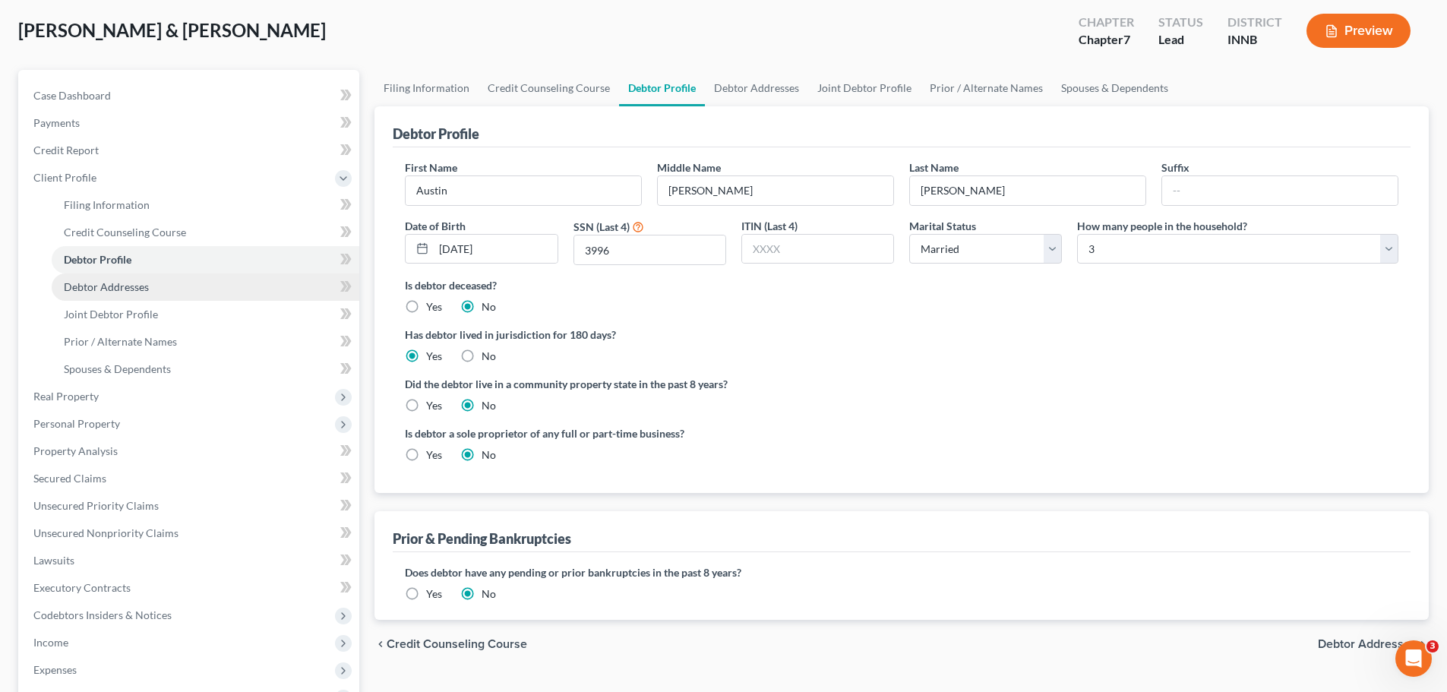
click at [133, 282] on span "Debtor Addresses" at bounding box center [106, 286] width 85 height 13
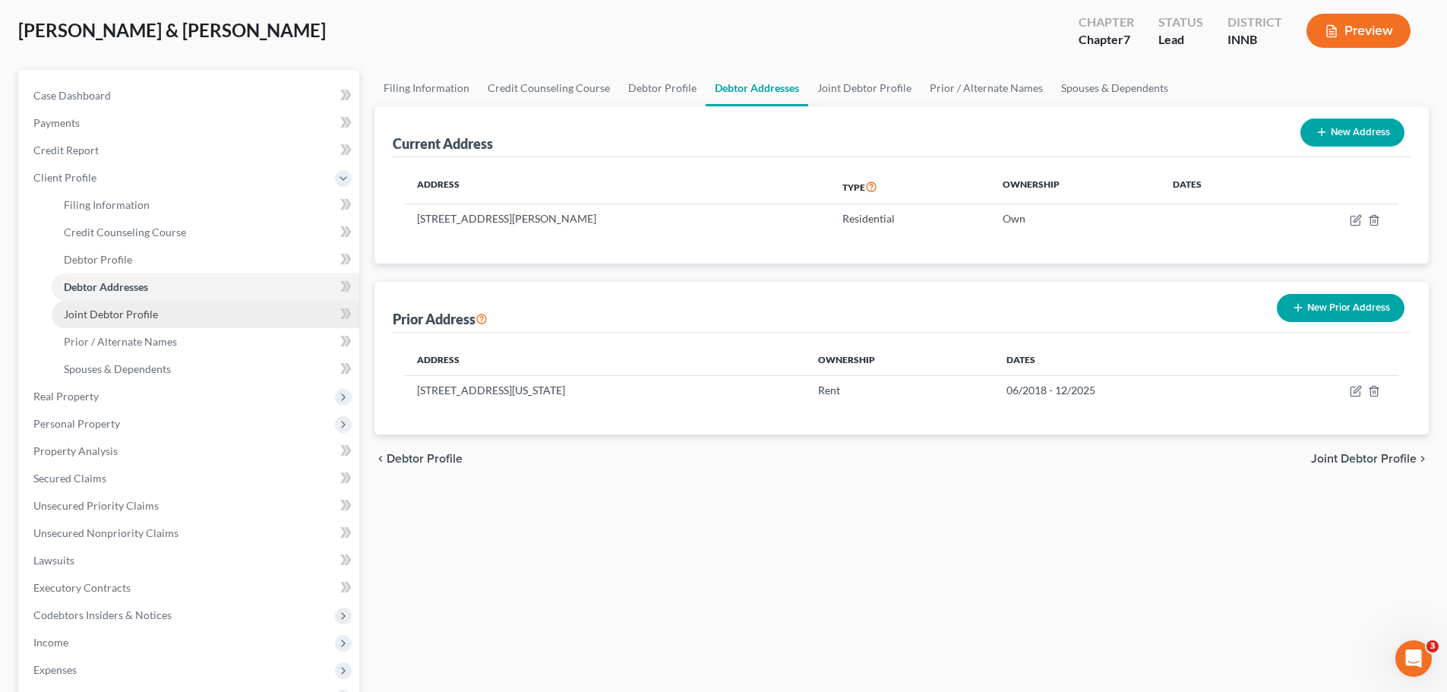
click at [126, 314] on span "Joint Debtor Profile" at bounding box center [111, 314] width 94 height 13
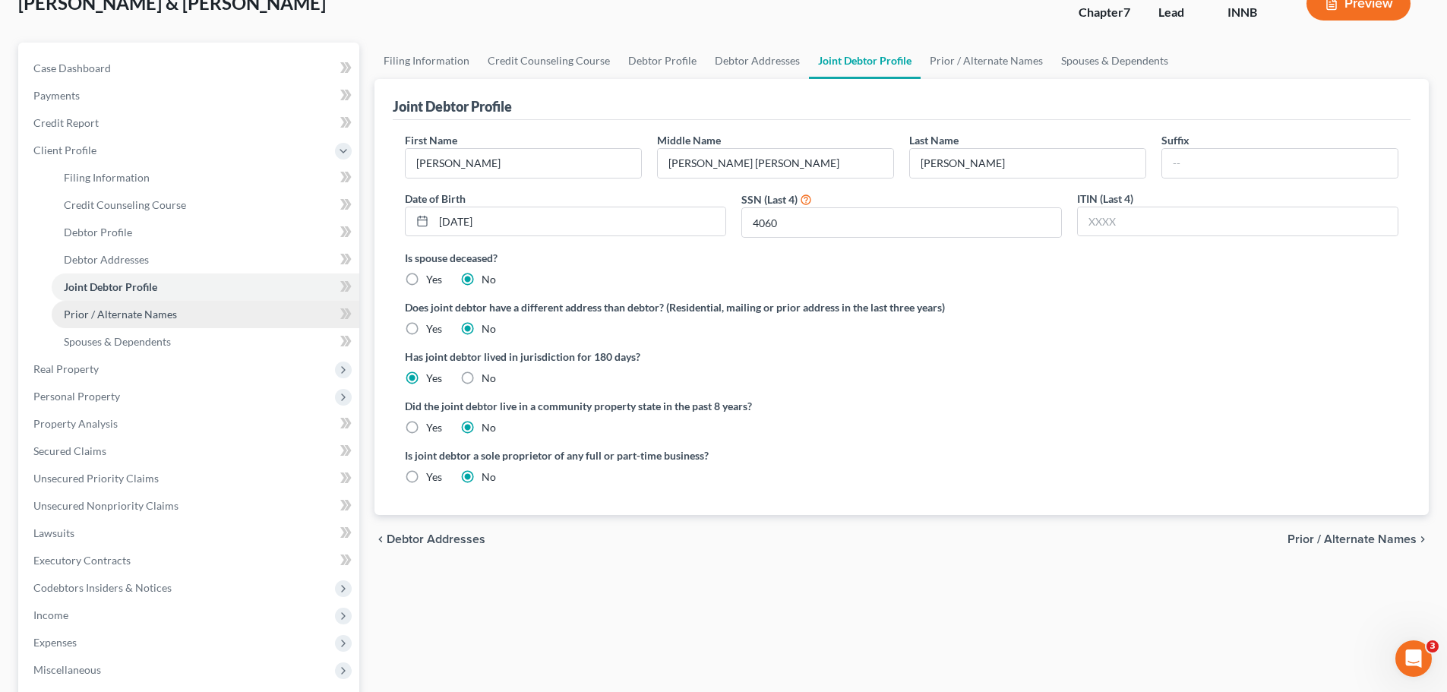
scroll to position [76, 0]
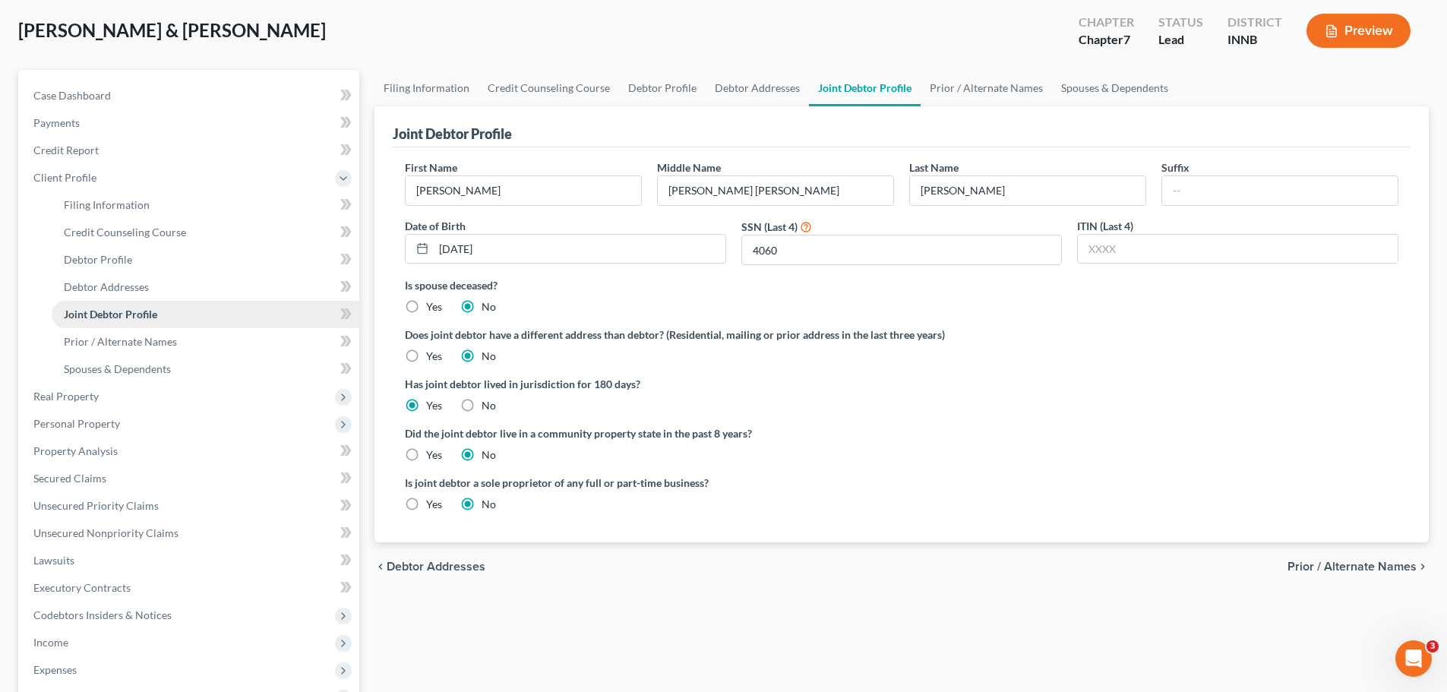
click at [128, 314] on span "Joint Debtor Profile" at bounding box center [110, 314] width 93 height 13
click at [125, 353] on link "Prior / Alternate Names" at bounding box center [206, 341] width 308 height 27
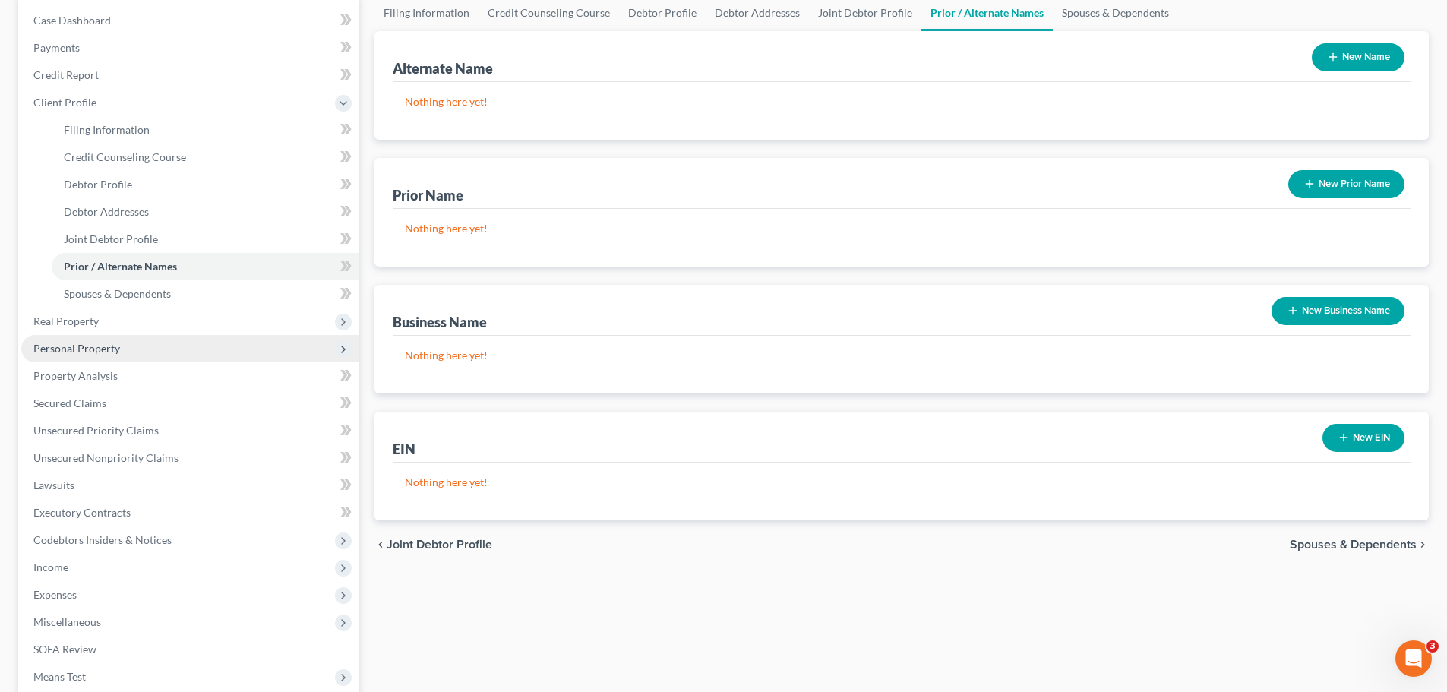
scroll to position [152, 0]
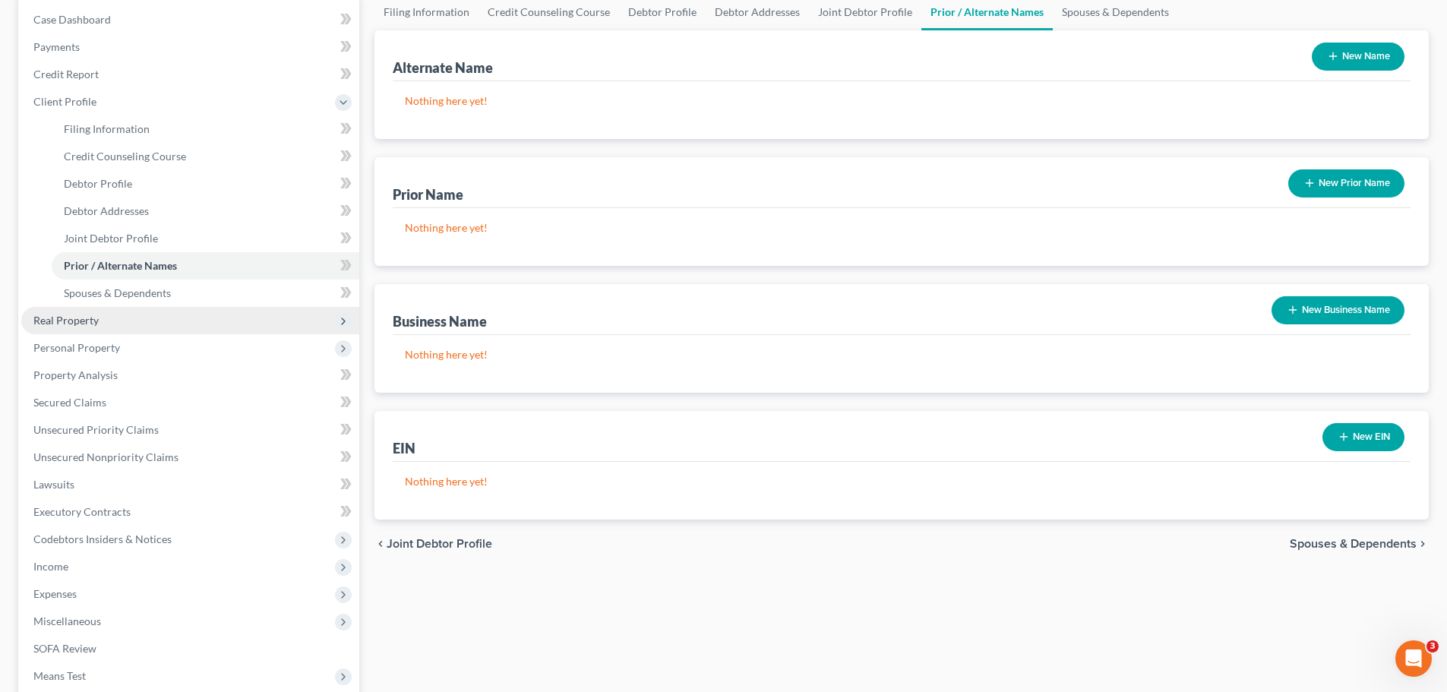
click at [87, 315] on span "Real Property" at bounding box center [65, 320] width 65 height 13
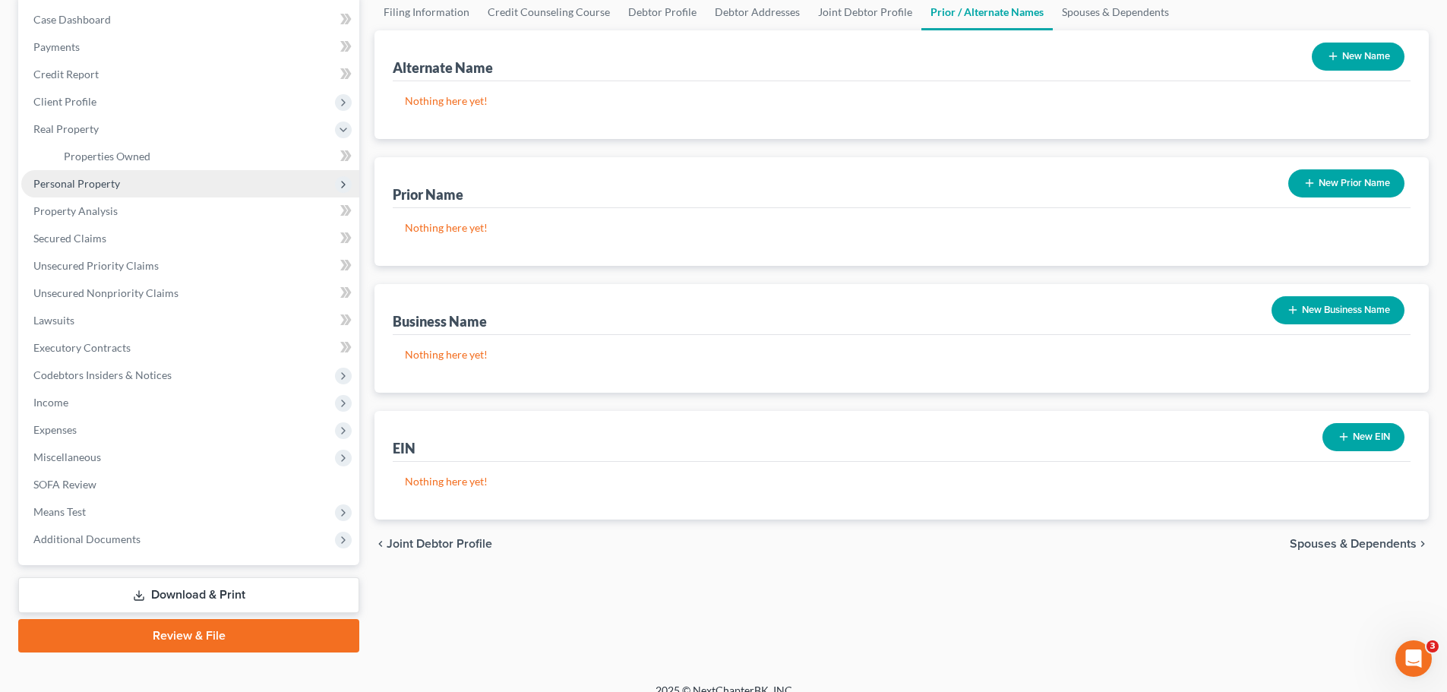
click at [71, 175] on span "Personal Property" at bounding box center [190, 183] width 338 height 27
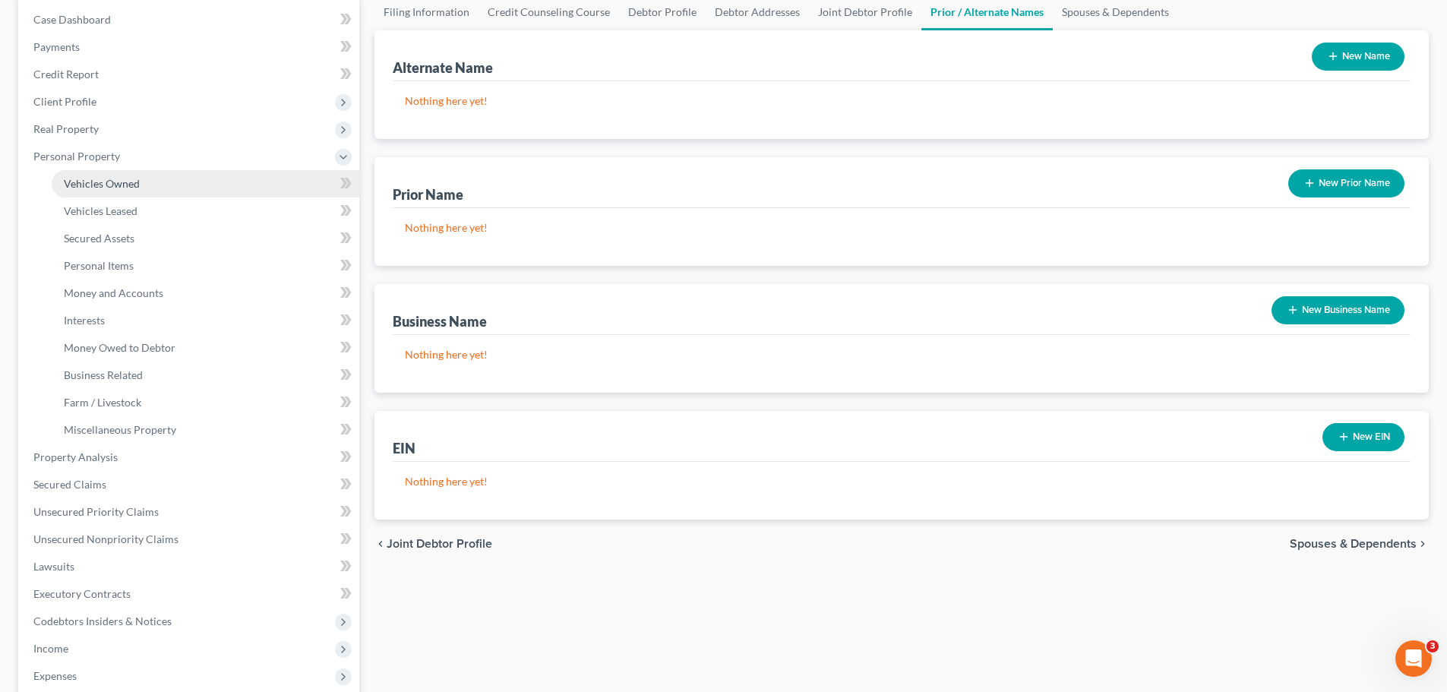
click at [73, 191] on link "Vehicles Owned" at bounding box center [206, 183] width 308 height 27
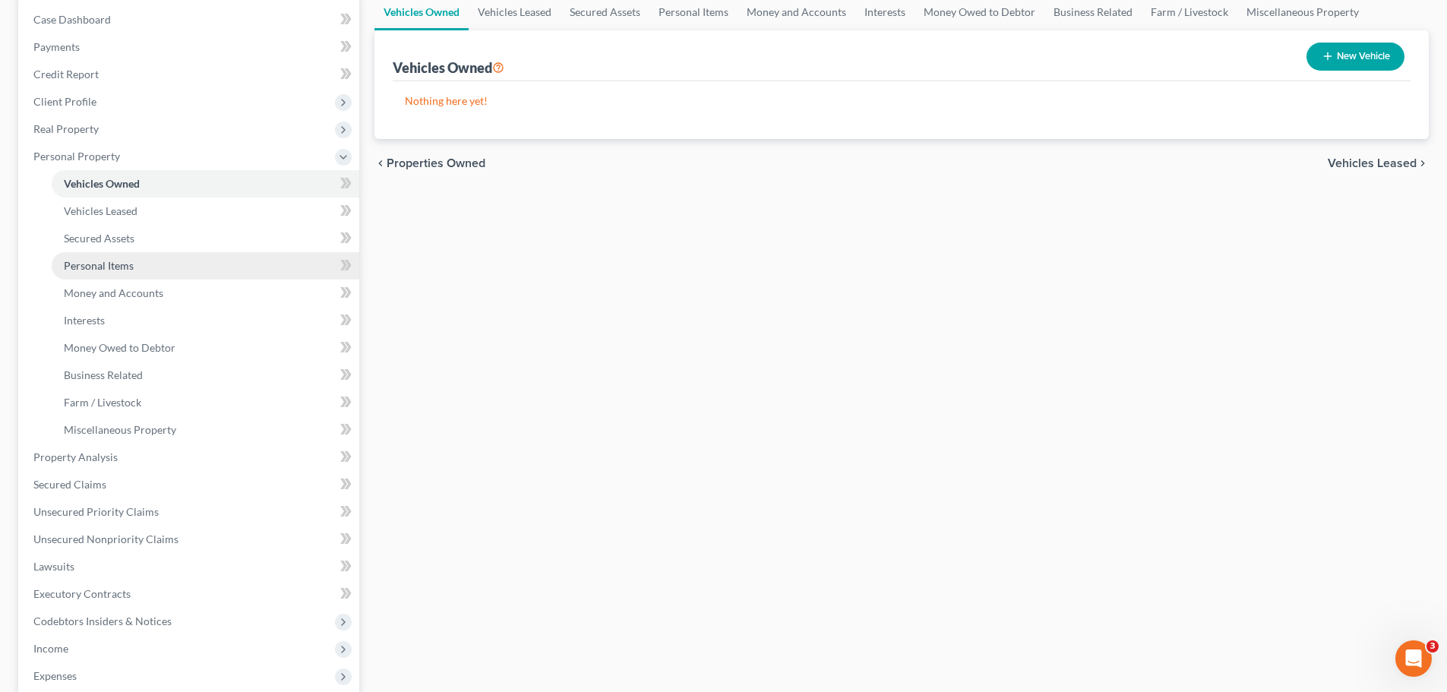
click at [93, 265] on span "Personal Items" at bounding box center [99, 265] width 70 height 13
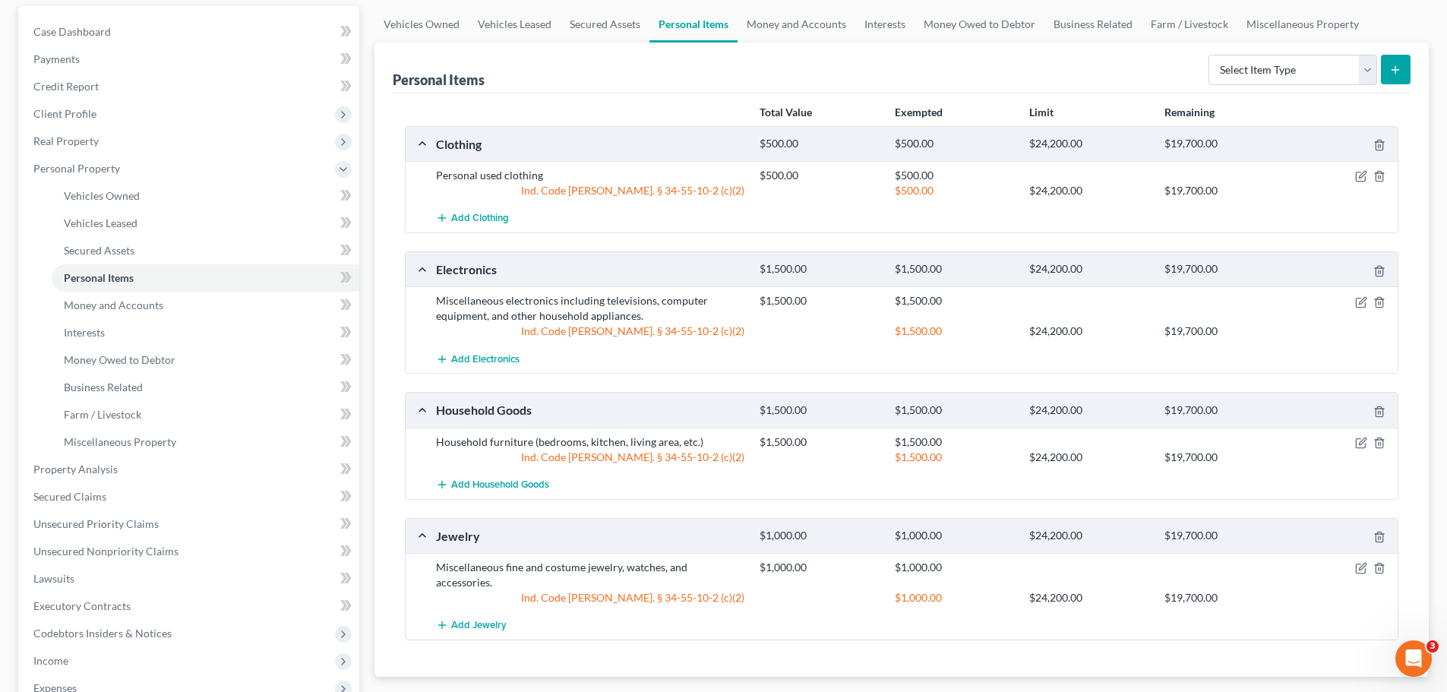
scroll to position [152, 0]
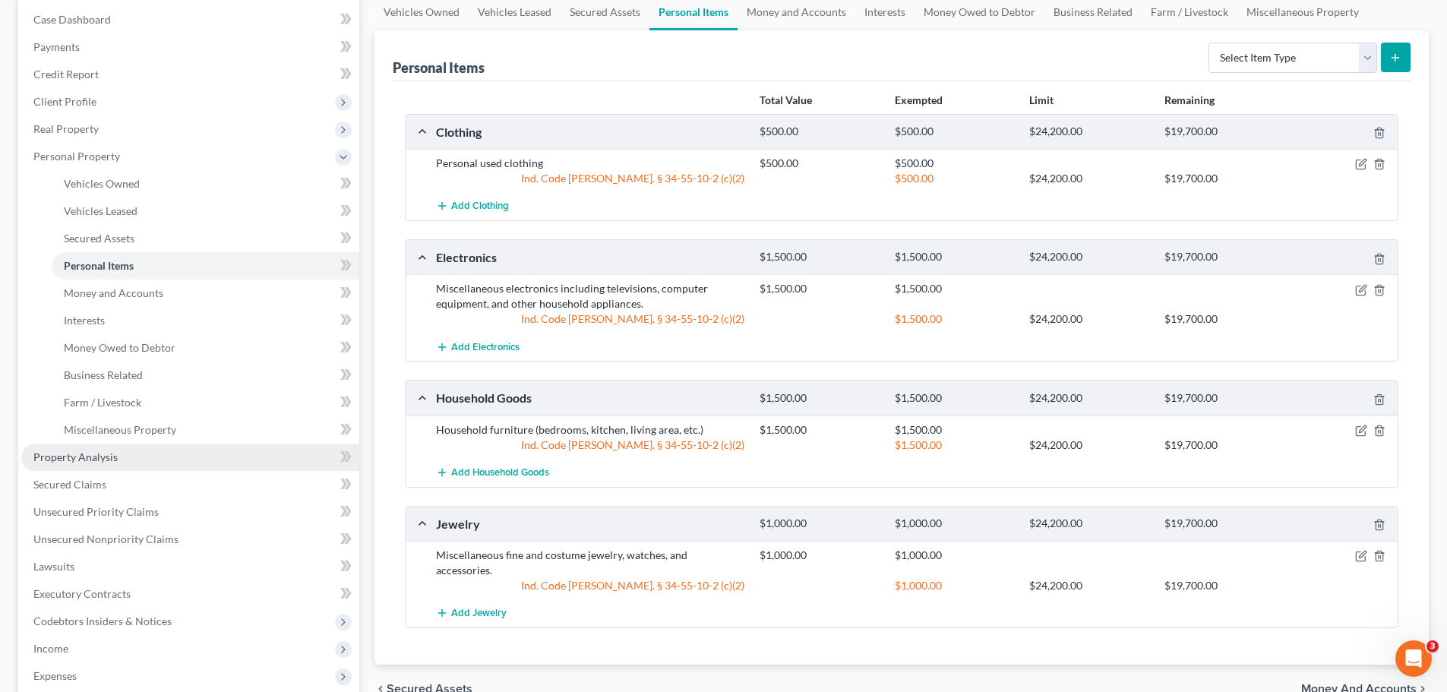
click at [67, 460] on span "Property Analysis" at bounding box center [75, 457] width 84 height 13
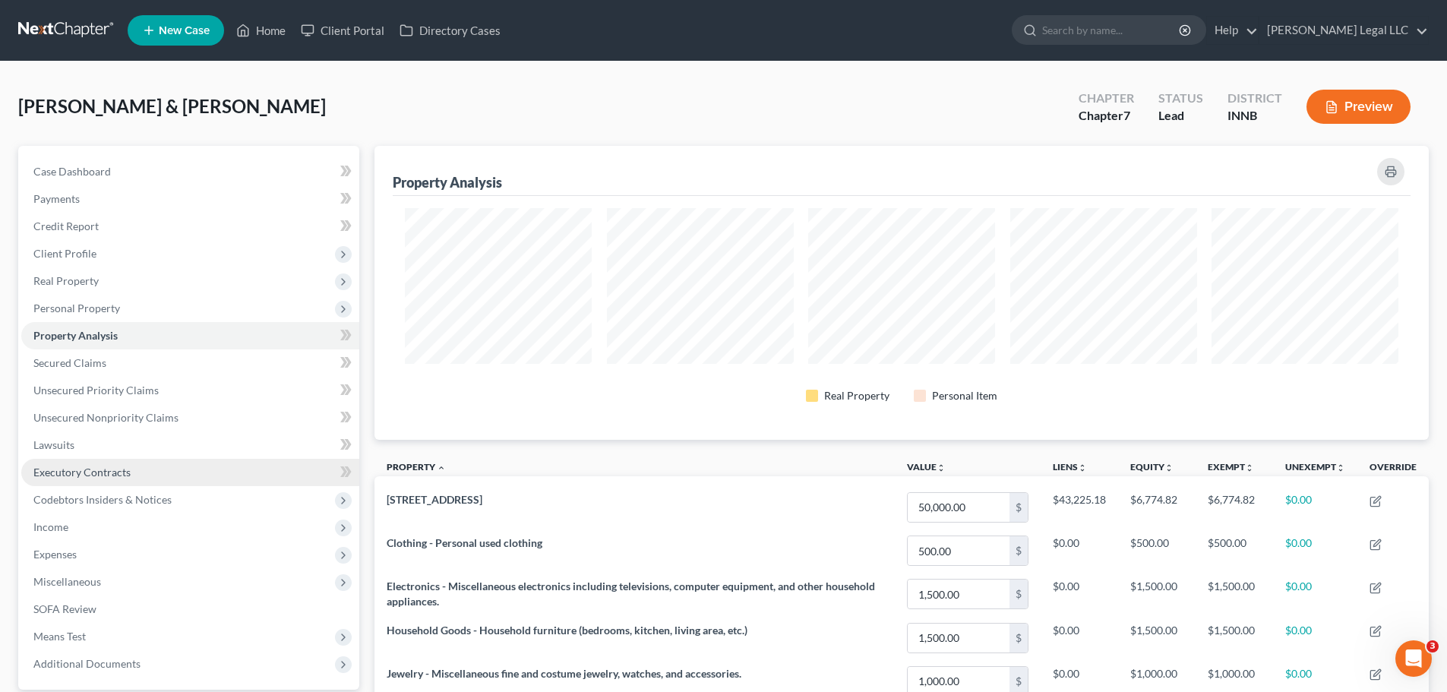
scroll to position [294, 1055]
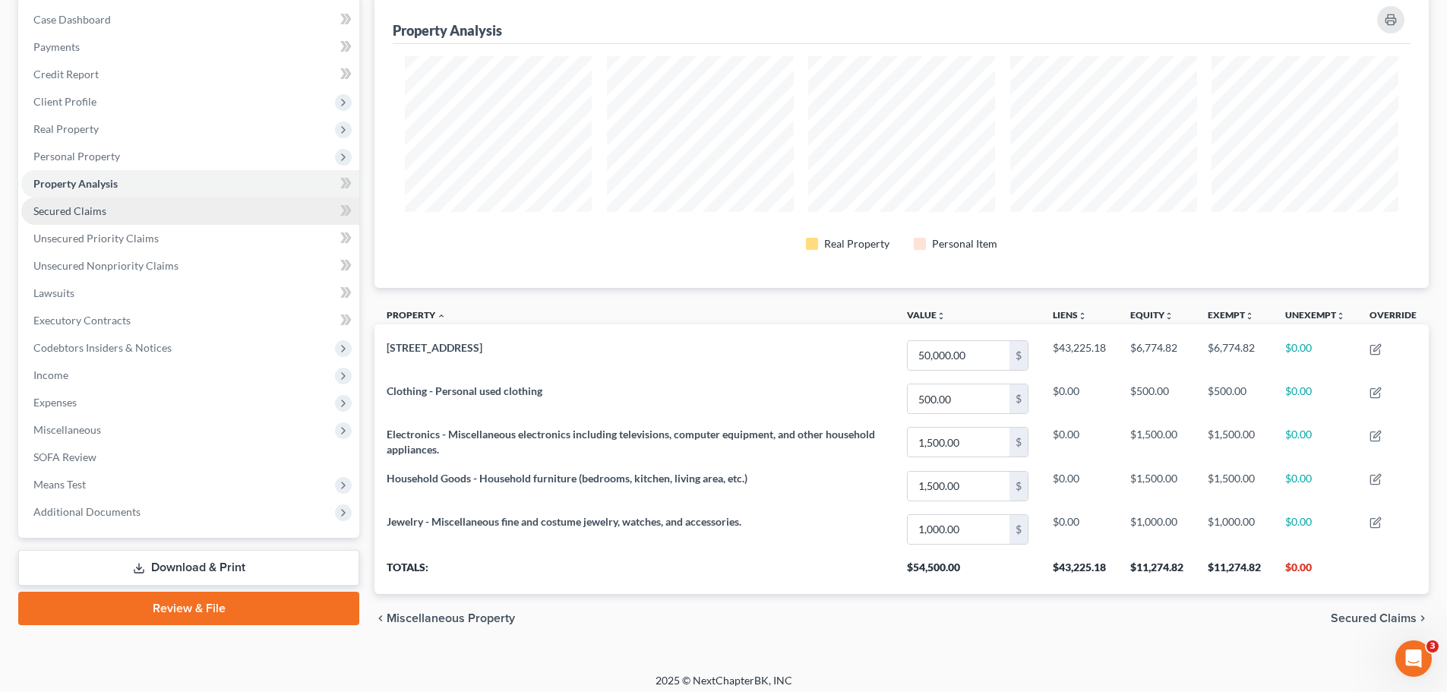
click at [214, 210] on link "Secured Claims" at bounding box center [190, 211] width 338 height 27
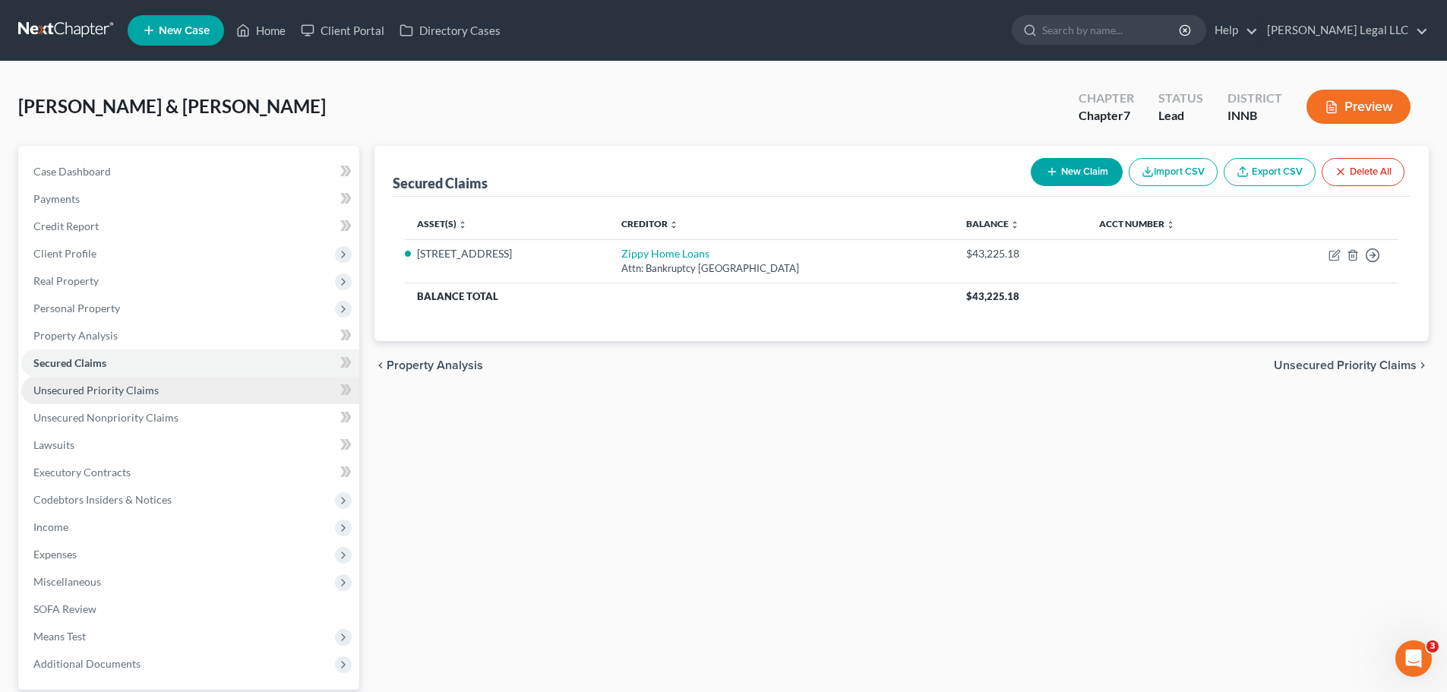
click at [121, 399] on link "Unsecured Priority Claims" at bounding box center [190, 390] width 338 height 27
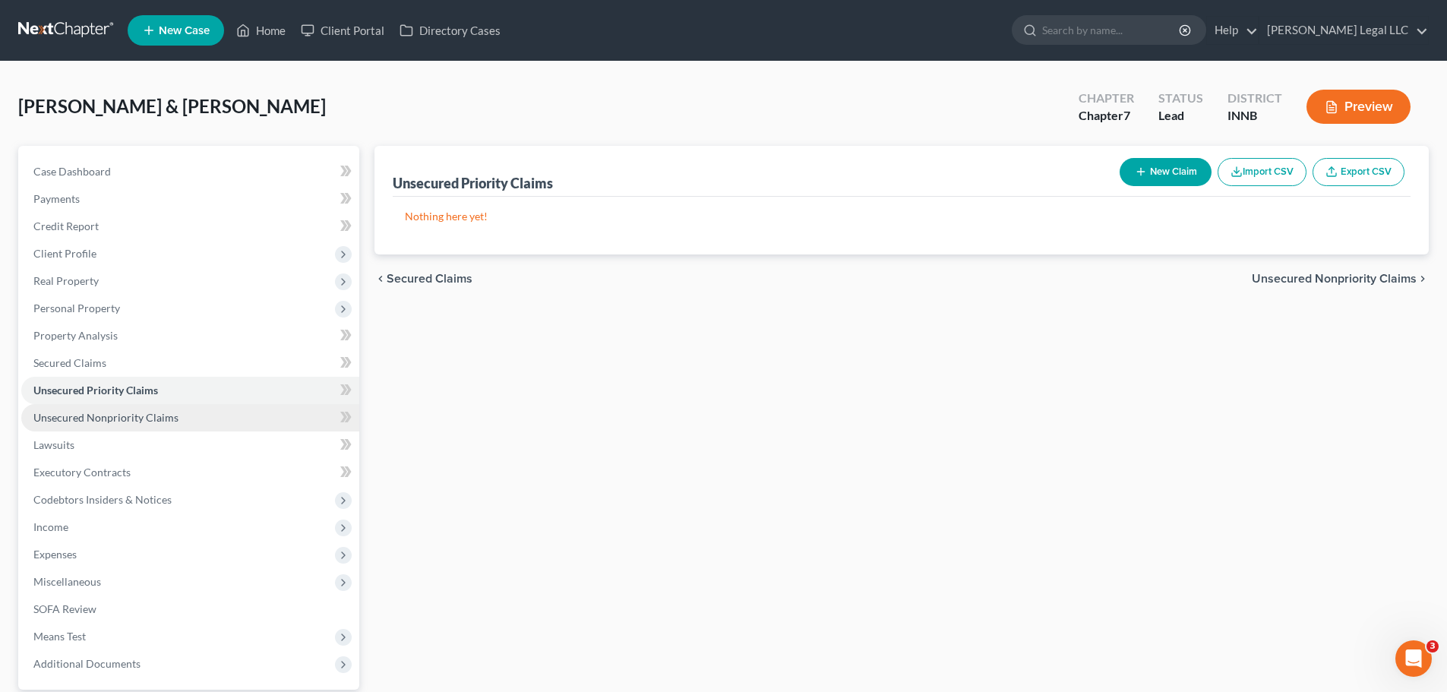
click at [128, 411] on span "Unsecured Nonpriority Claims" at bounding box center [105, 417] width 145 height 13
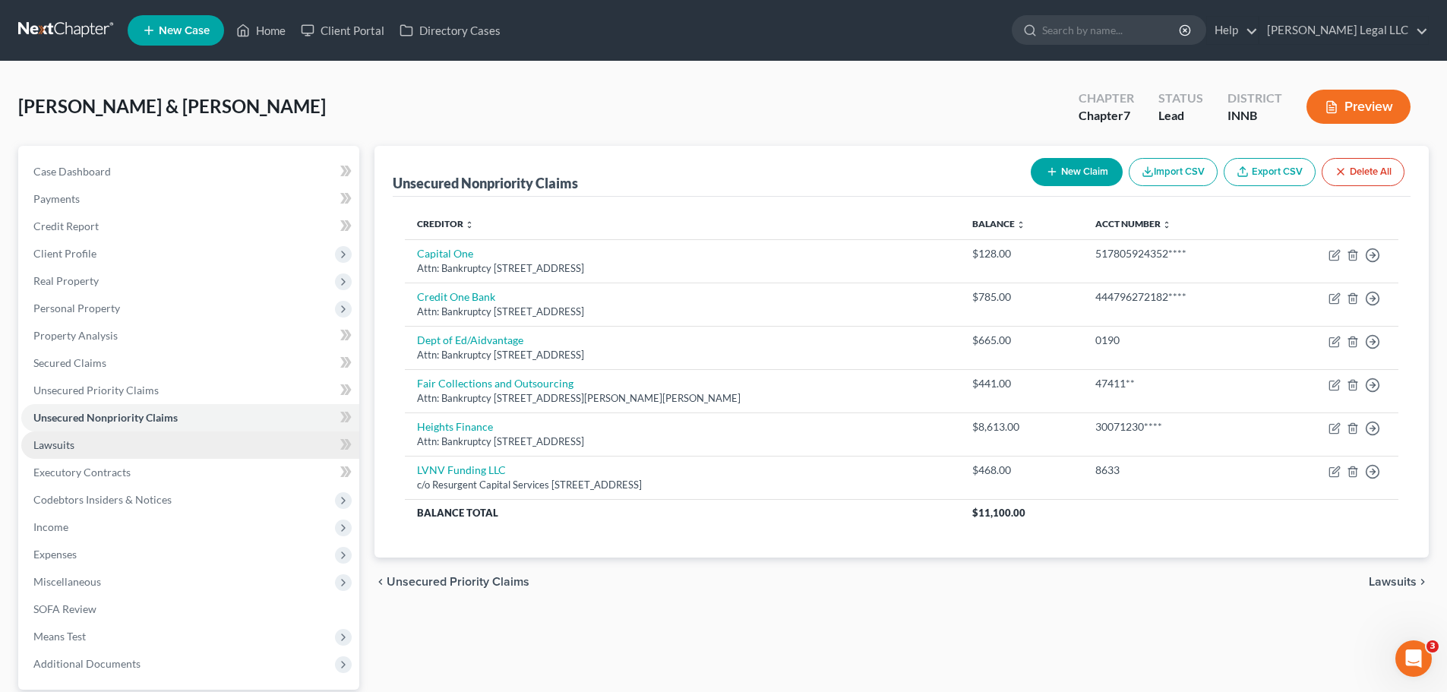
click at [83, 433] on link "Lawsuits" at bounding box center [190, 445] width 338 height 27
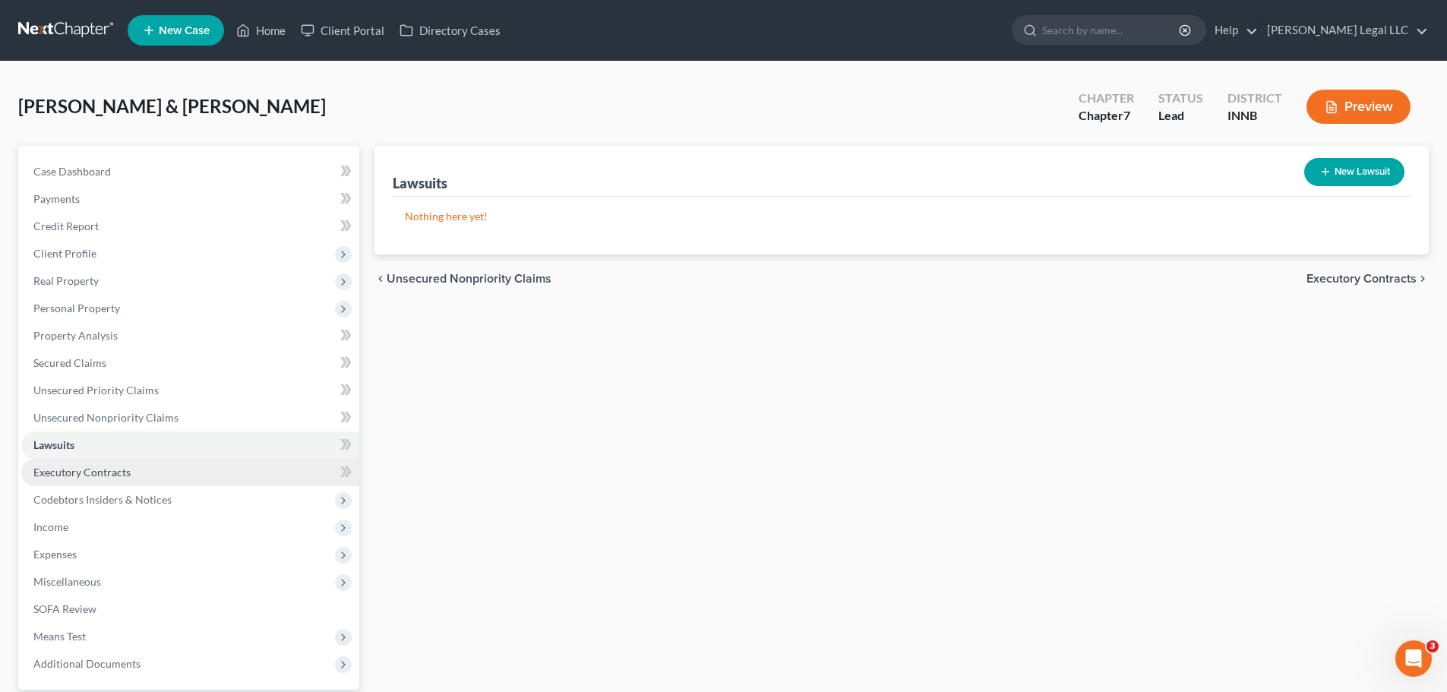
click at [93, 481] on link "Executory Contracts" at bounding box center [190, 472] width 338 height 27
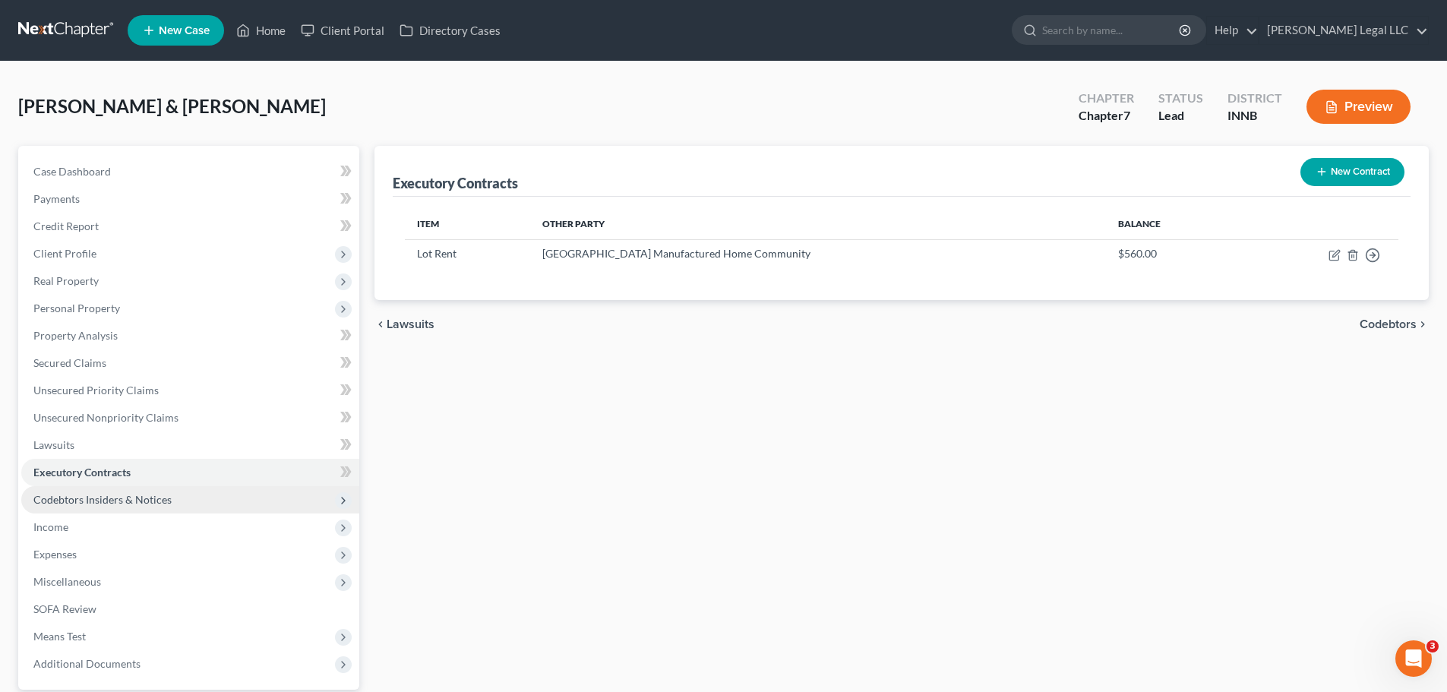
click at [87, 502] on span "Codebtors Insiders & Notices" at bounding box center [102, 499] width 138 height 13
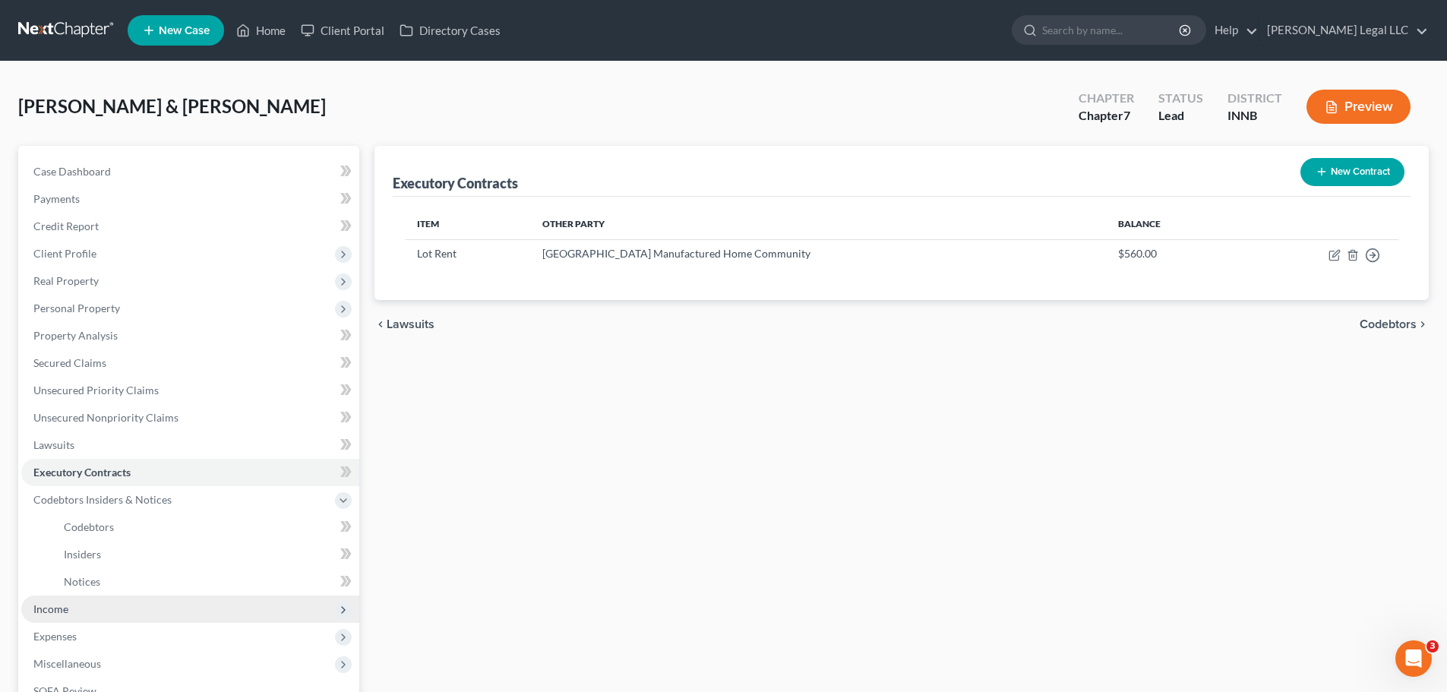
click at [57, 527] on span "Income" at bounding box center [50, 608] width 35 height 13
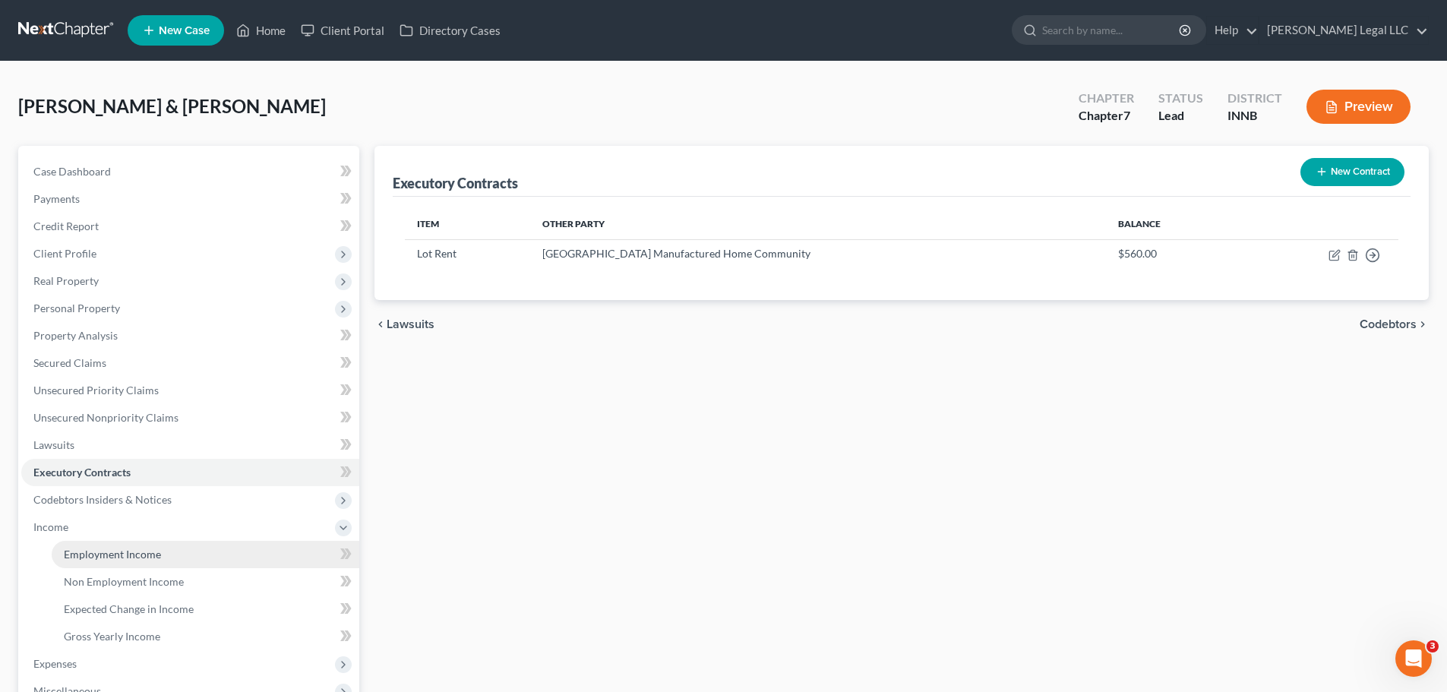
click at [81, 527] on link "Employment Income" at bounding box center [206, 554] width 308 height 27
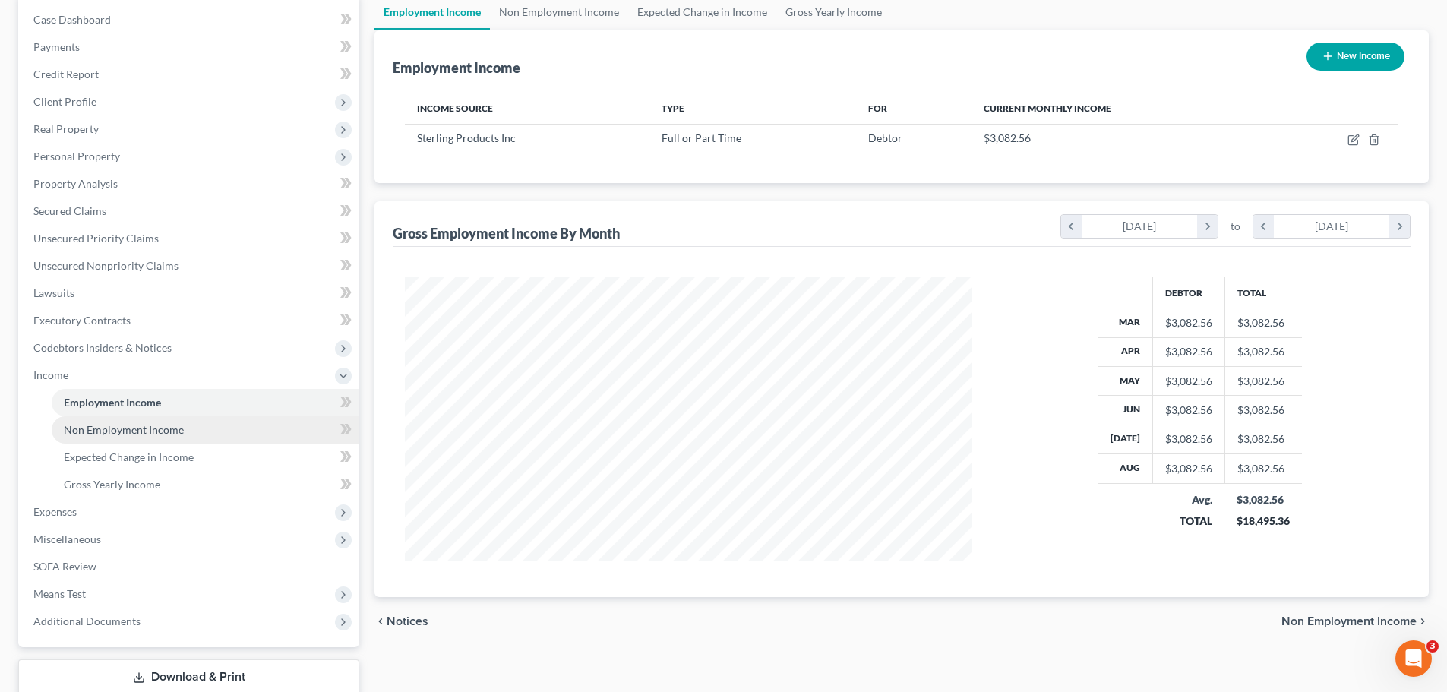
click at [187, 422] on link "Non Employment Income" at bounding box center [206, 429] width 308 height 27
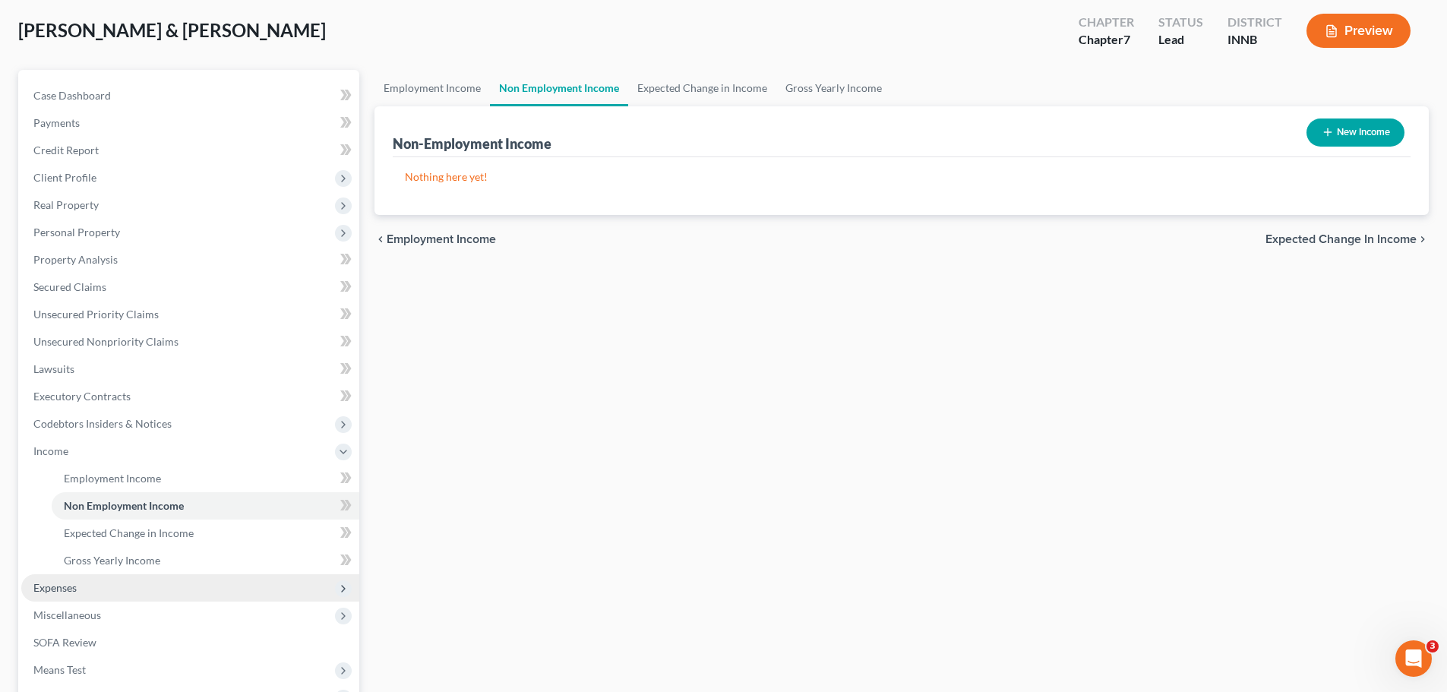
click at [55, 527] on span "Expenses" at bounding box center [54, 587] width 43 height 13
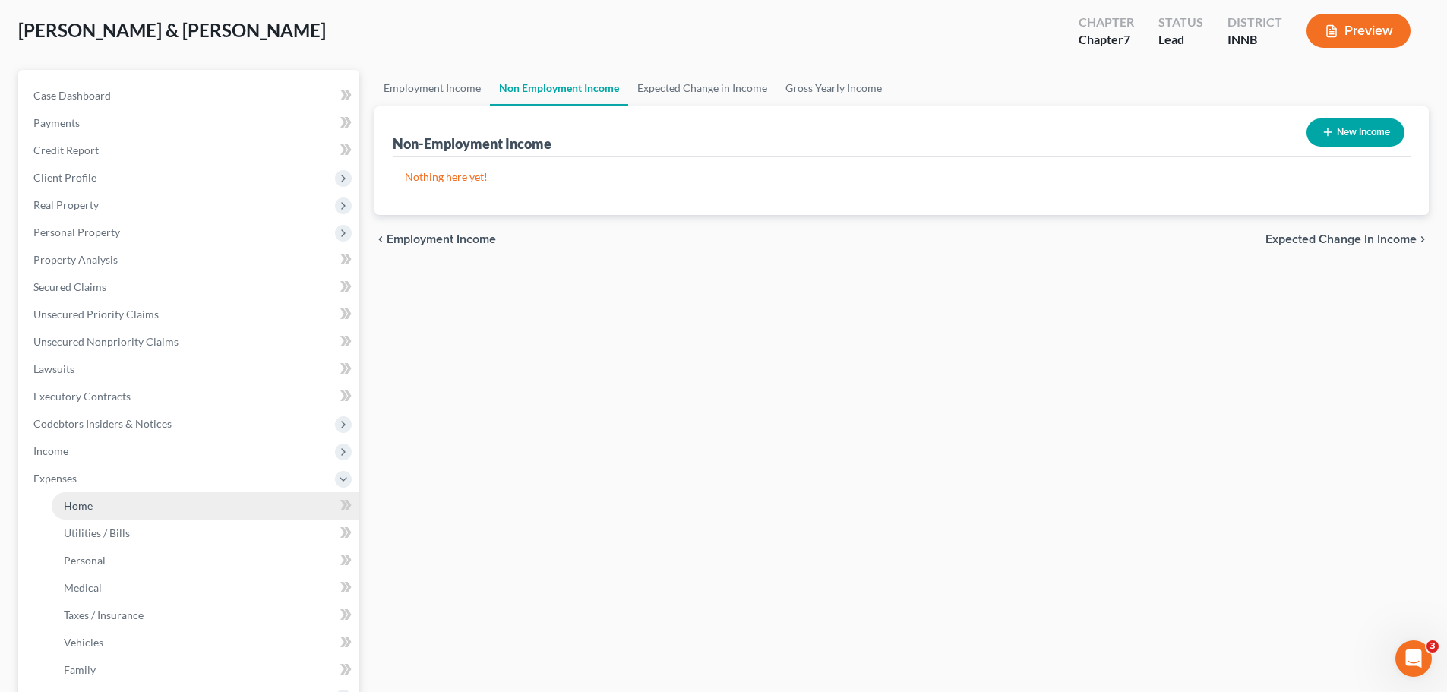
click at [87, 507] on span "Home" at bounding box center [78, 505] width 29 height 13
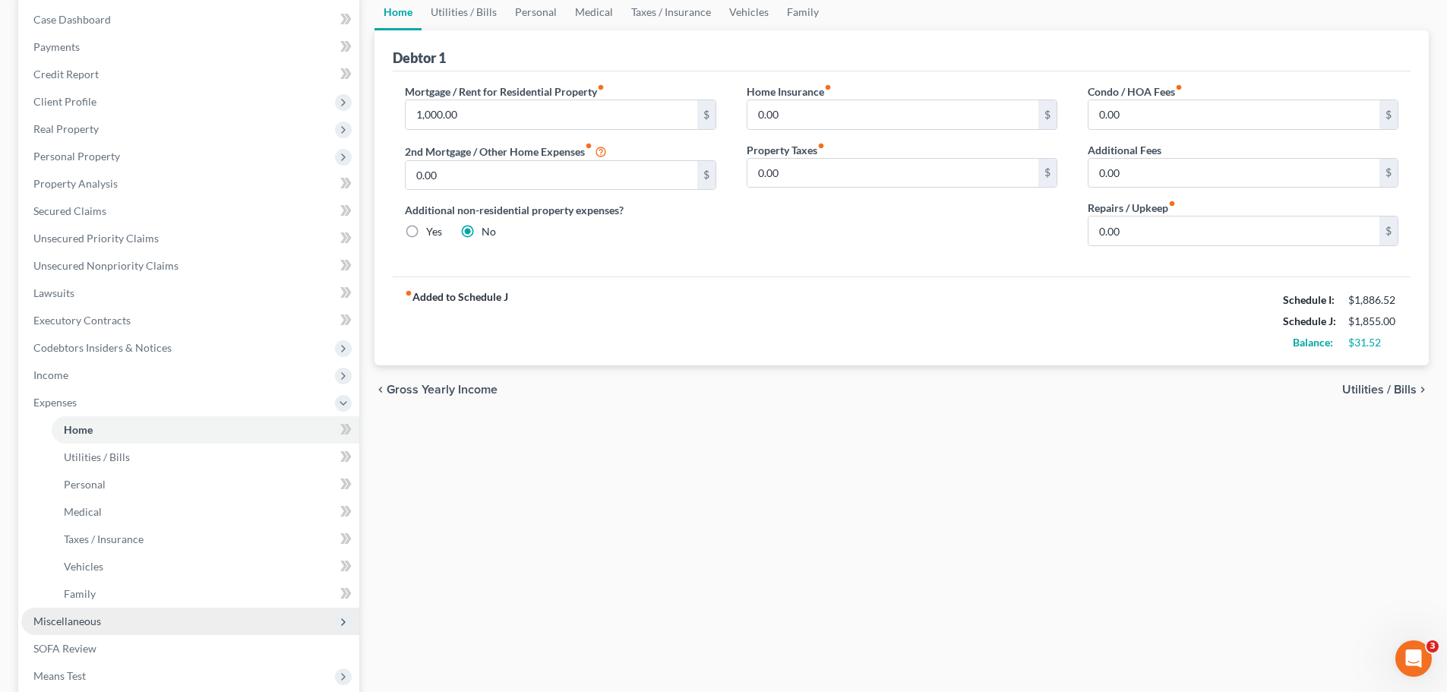
click at [54, 527] on span "Miscellaneous" at bounding box center [67, 621] width 68 height 13
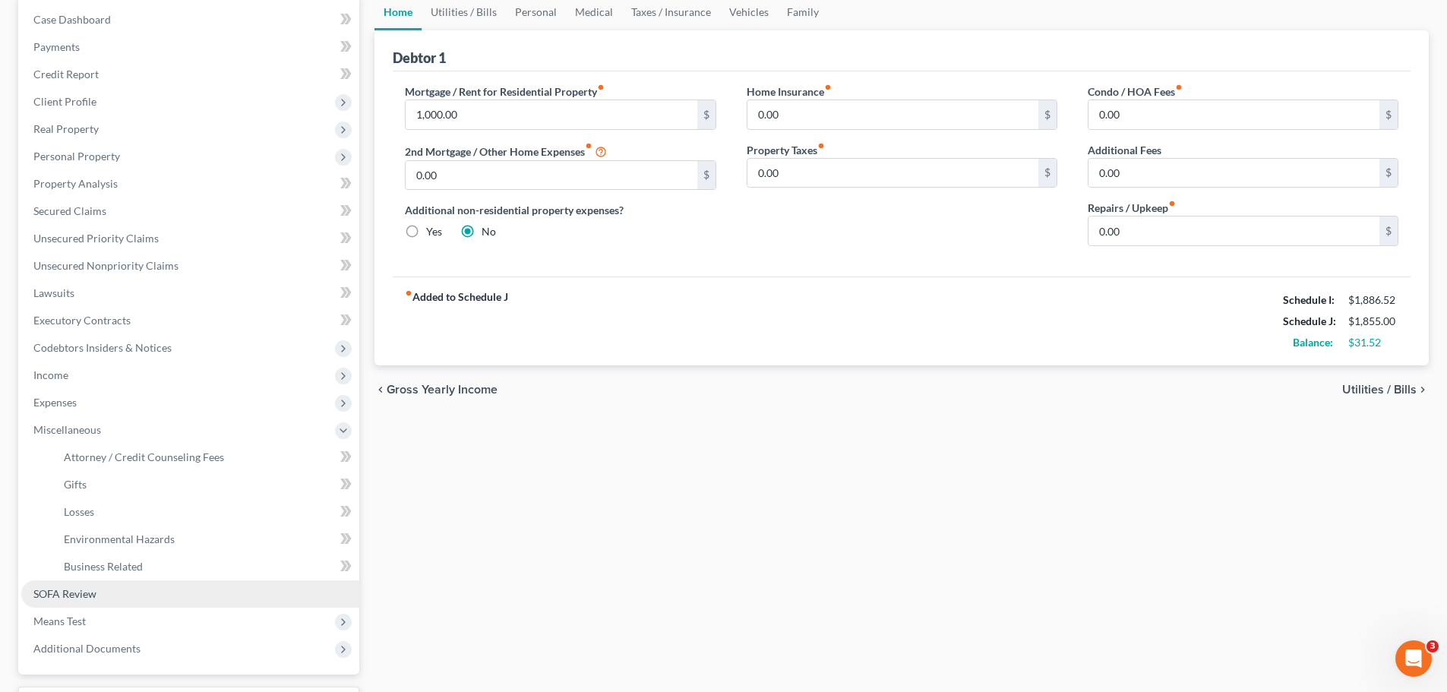
click at [60, 527] on span "SOFA Review" at bounding box center [64, 593] width 63 height 13
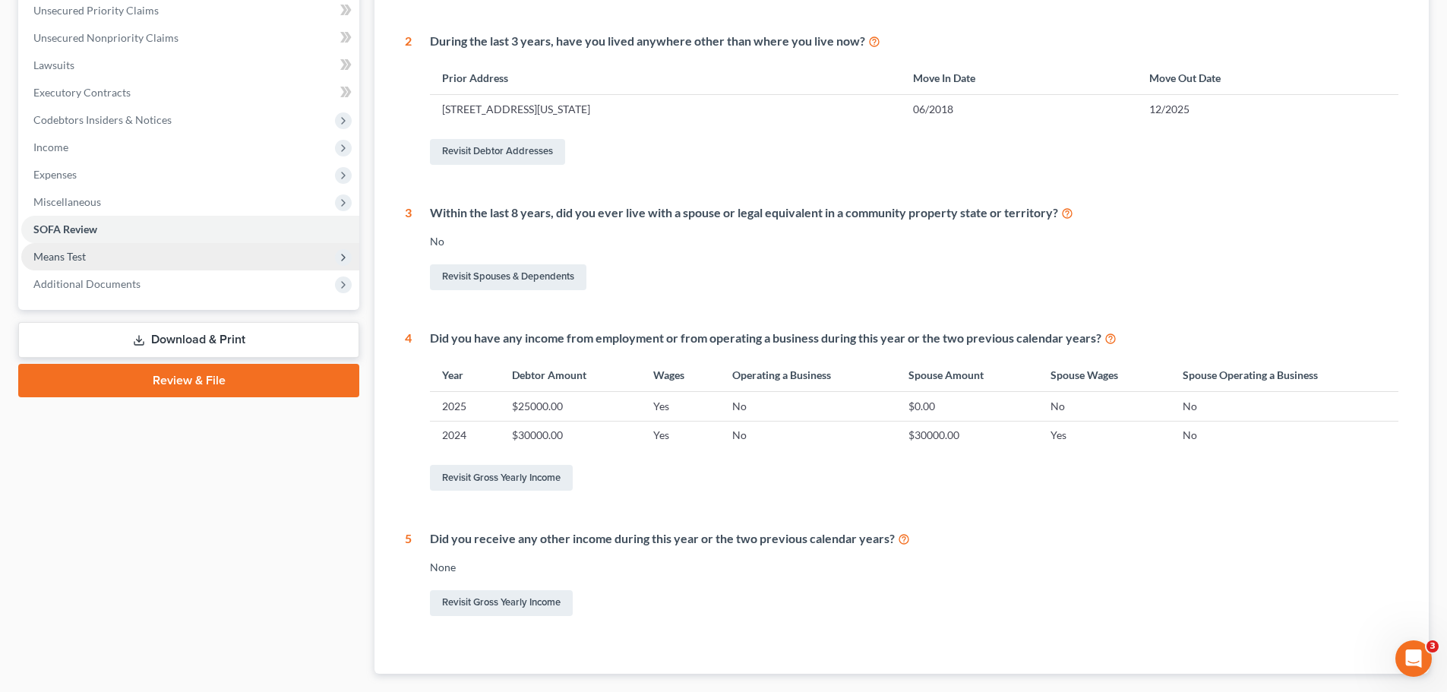
click at [71, 260] on span "Means Test" at bounding box center [59, 256] width 52 height 13
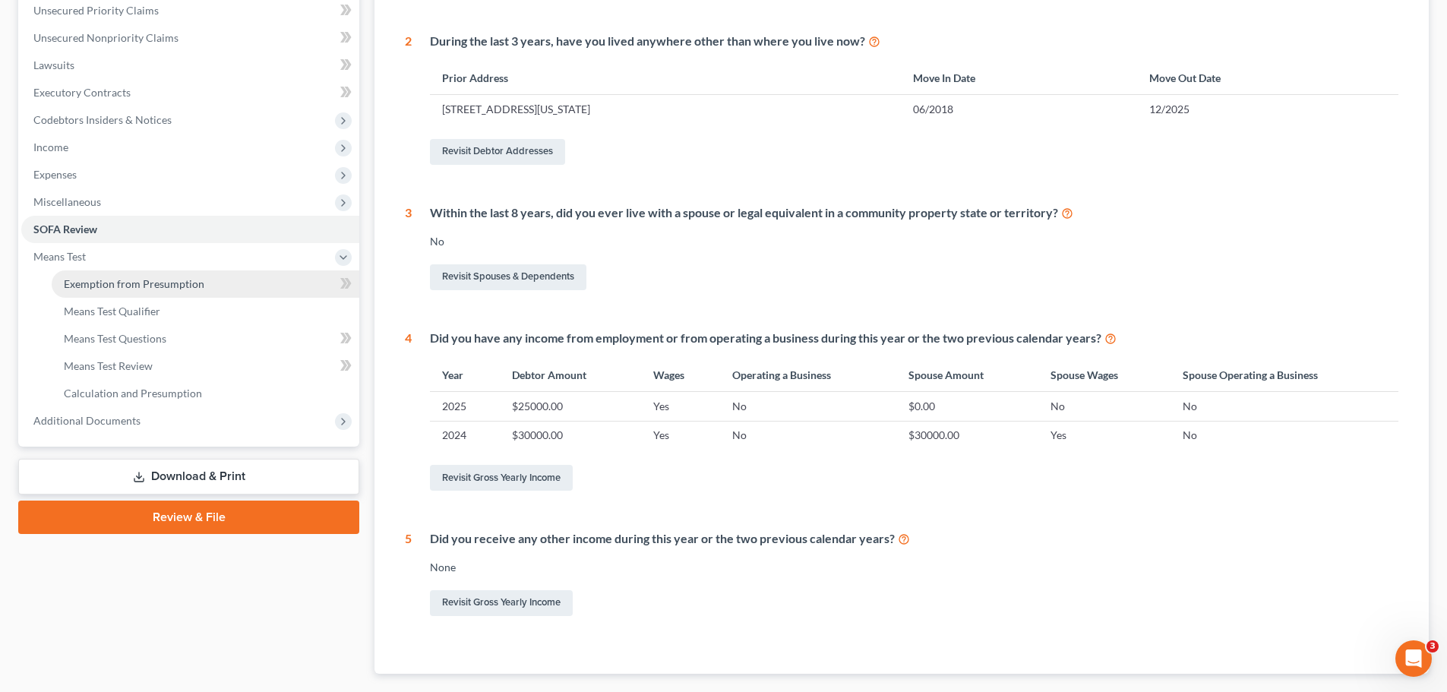
click at [94, 292] on link "Exemption from Presumption" at bounding box center [206, 283] width 308 height 27
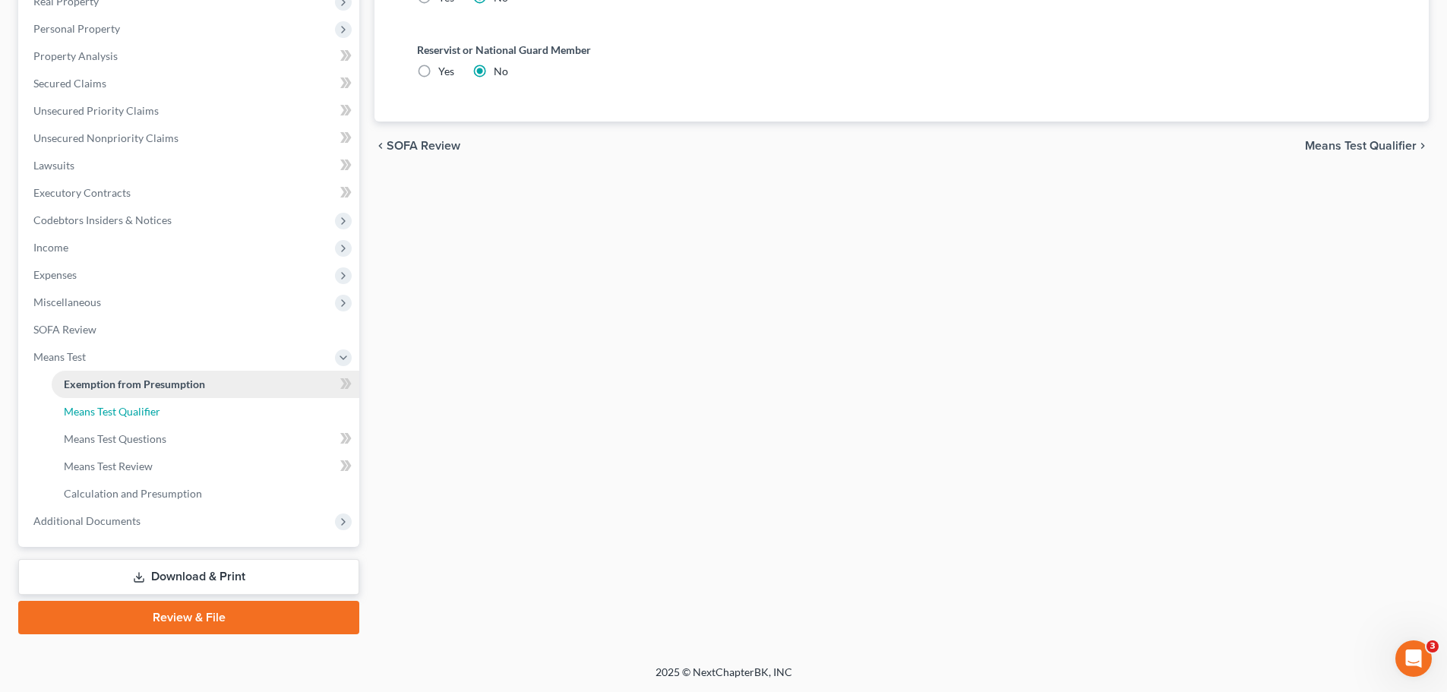
drag, startPoint x: 112, startPoint y: 403, endPoint x: 112, endPoint y: 390, distance: 12.9
click at [112, 403] on link "Means Test Qualifier" at bounding box center [206, 411] width 308 height 27
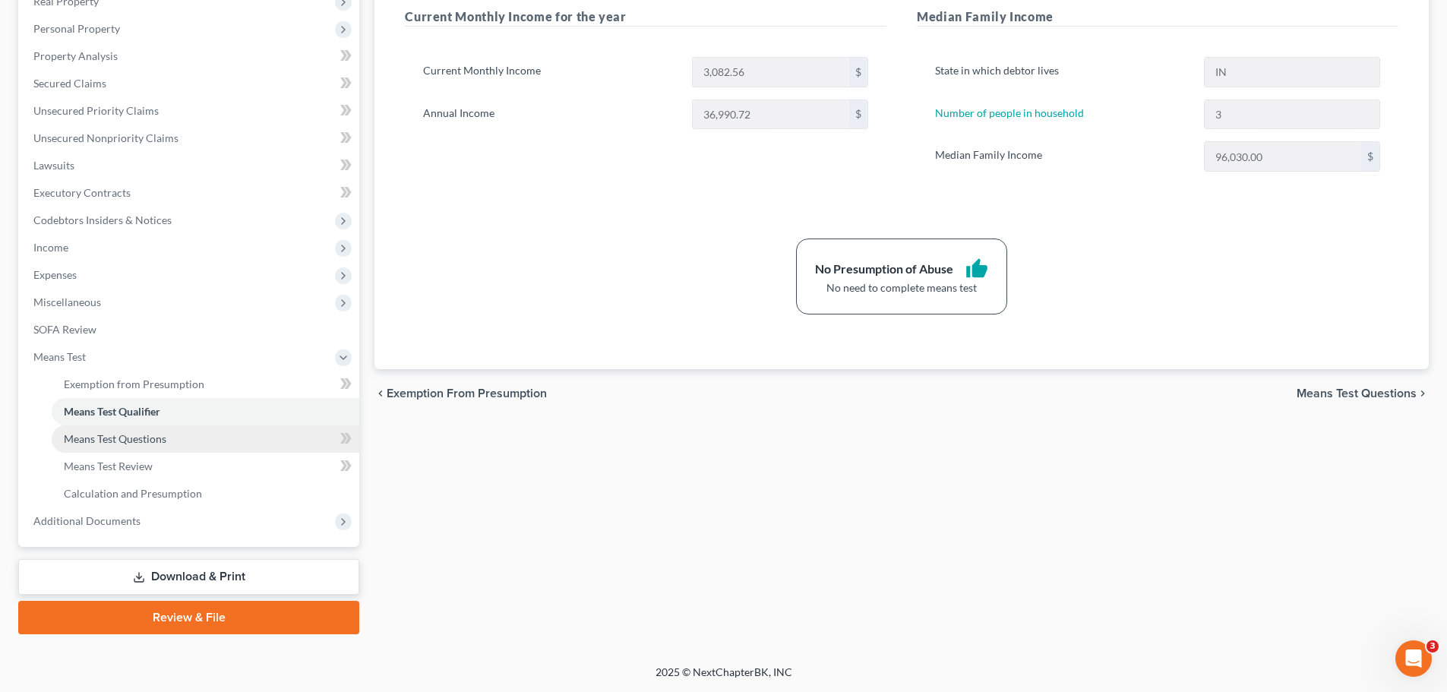
click at [138, 441] on span "Means Test Questions" at bounding box center [115, 438] width 103 height 13
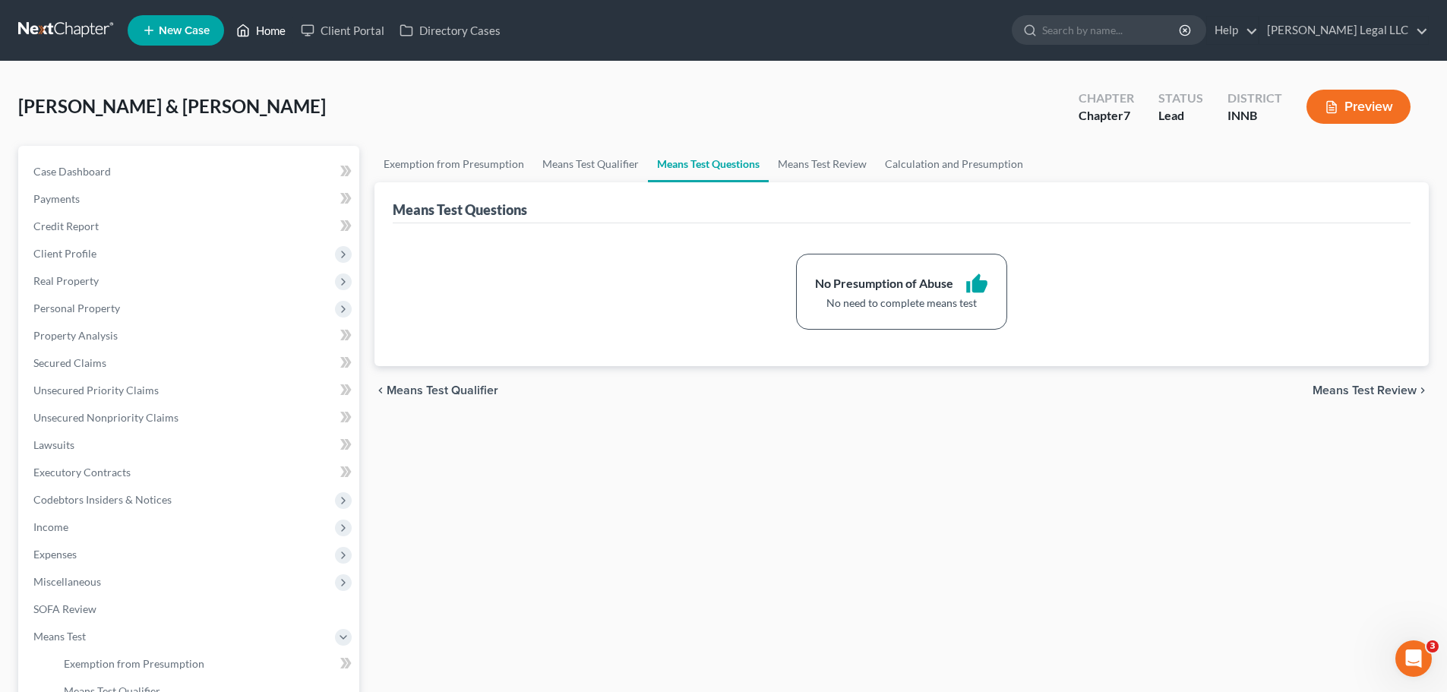
click at [245, 39] on icon at bounding box center [243, 30] width 14 height 18
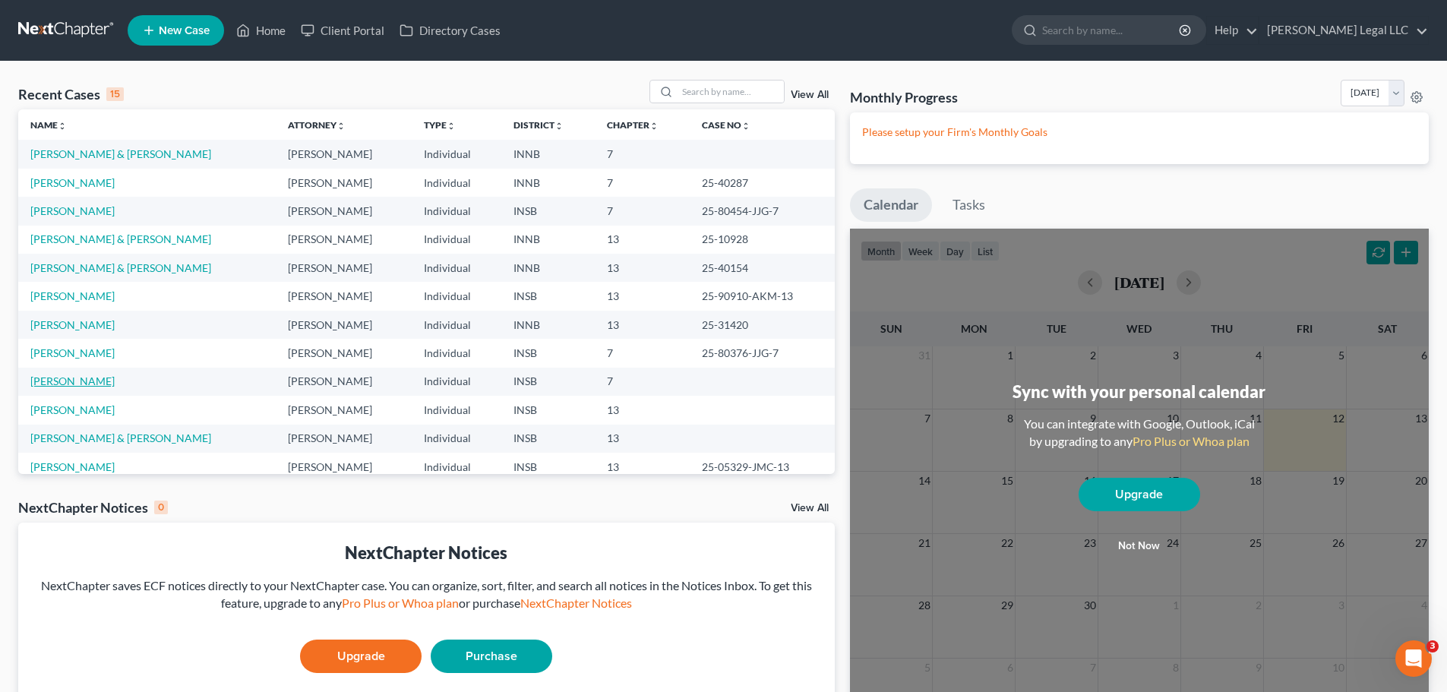
click at [67, 384] on link "[PERSON_NAME]" at bounding box center [72, 381] width 84 height 13
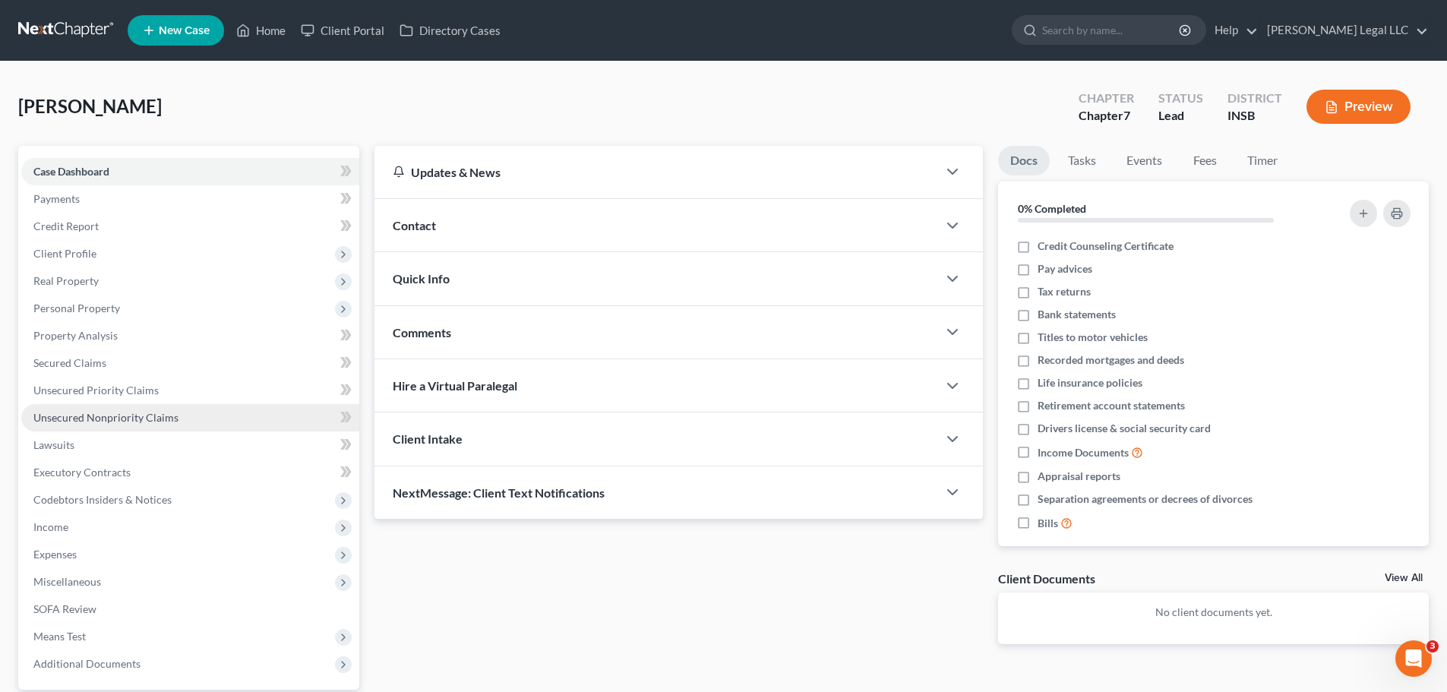
click at [85, 415] on span "Unsecured Nonpriority Claims" at bounding box center [105, 417] width 145 height 13
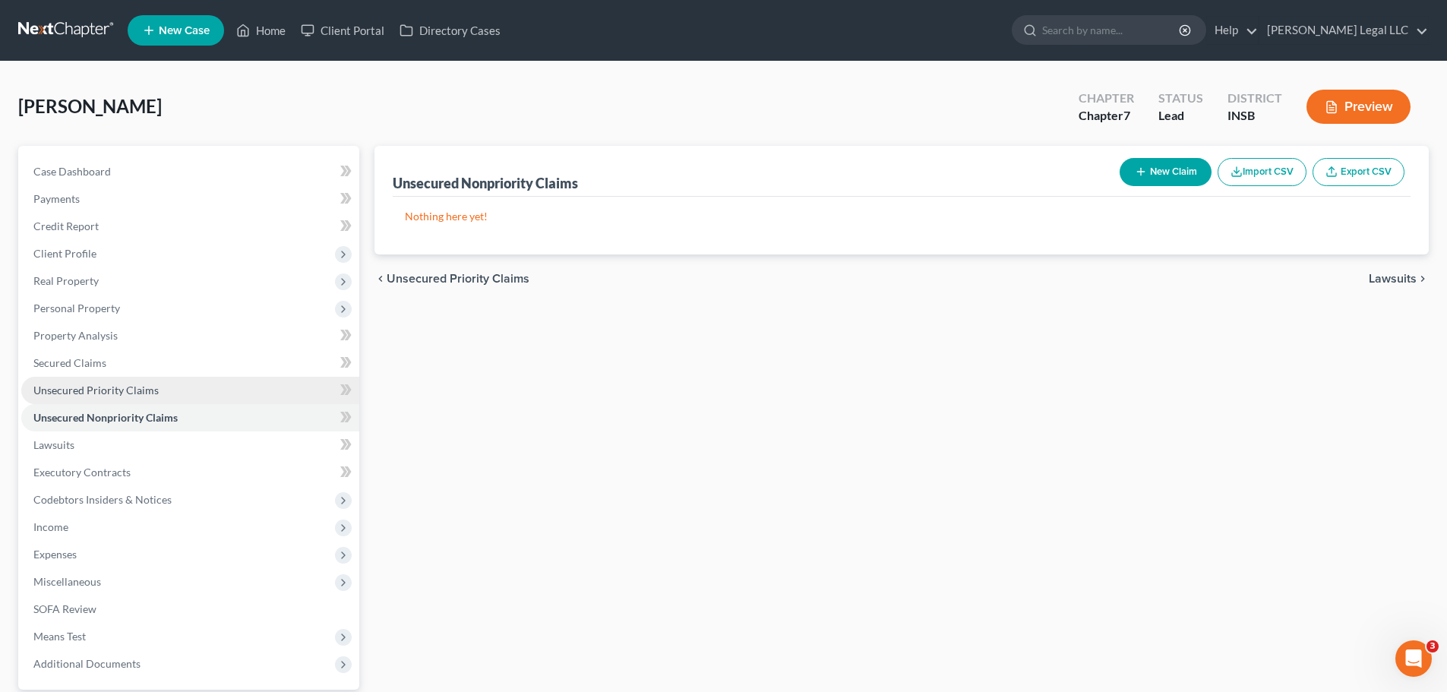
click at [94, 394] on span "Unsecured Priority Claims" at bounding box center [95, 390] width 125 height 13
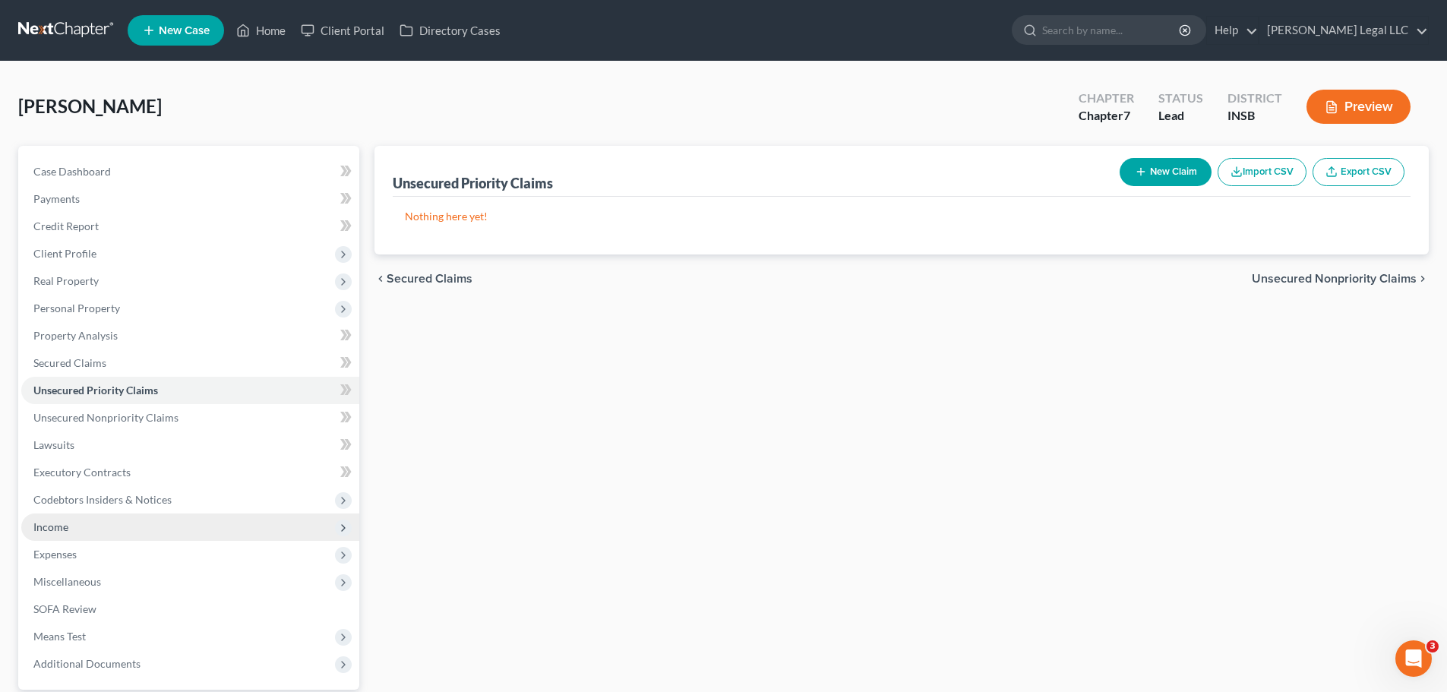
click at [54, 524] on span "Income" at bounding box center [50, 526] width 35 height 13
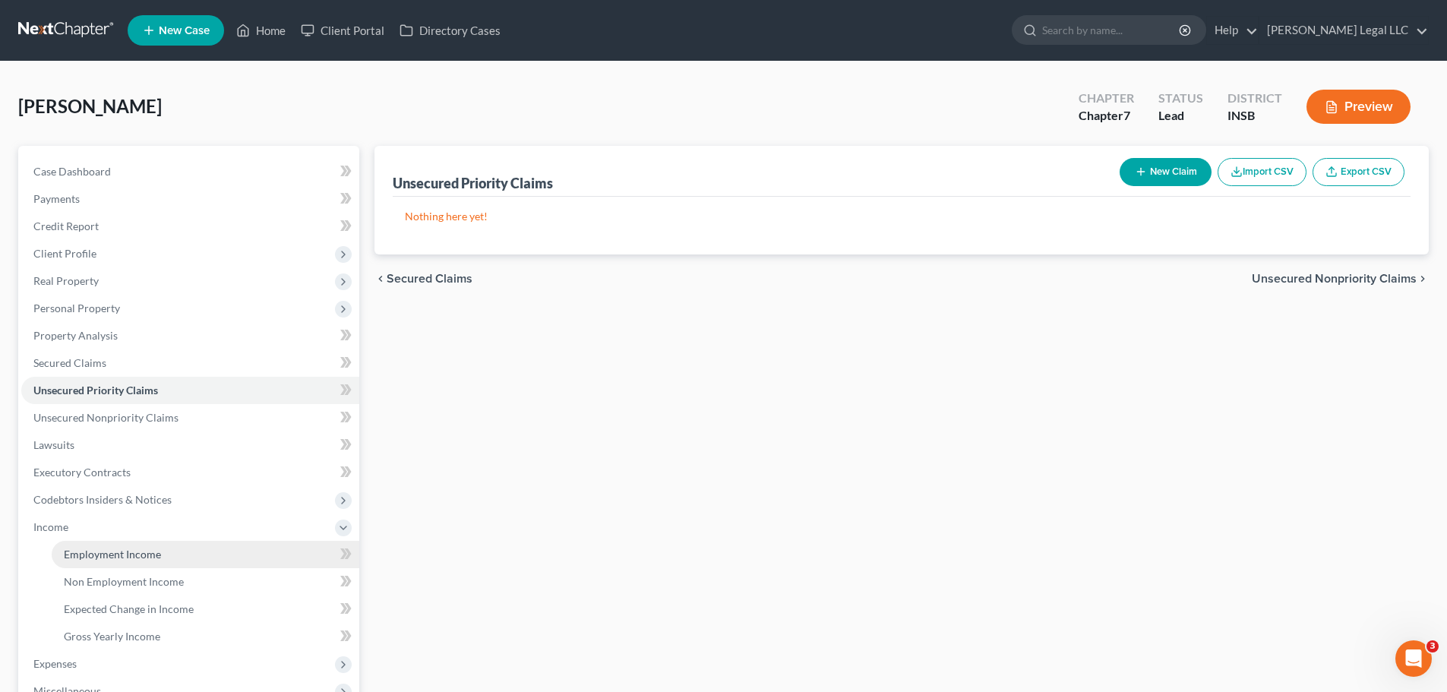
click at [74, 527] on span "Employment Income" at bounding box center [112, 554] width 97 height 13
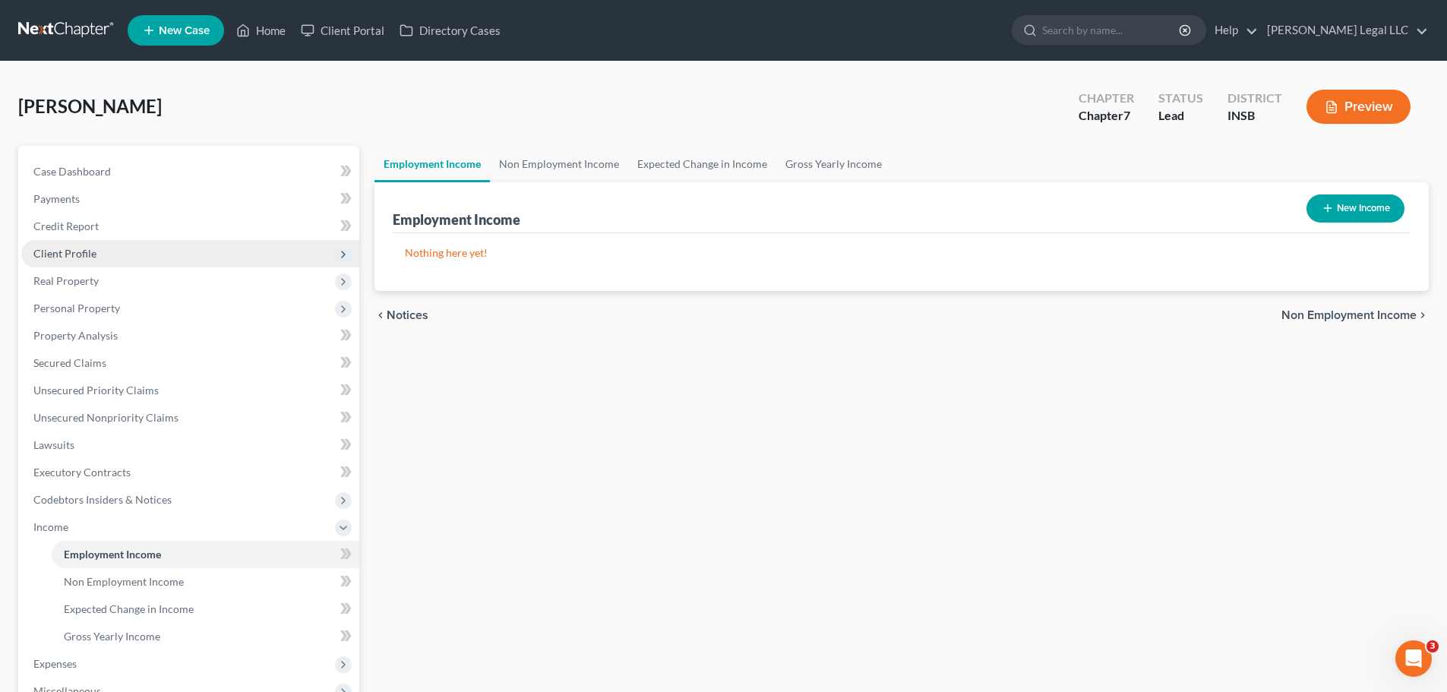
click at [65, 256] on span "Client Profile" at bounding box center [64, 253] width 63 height 13
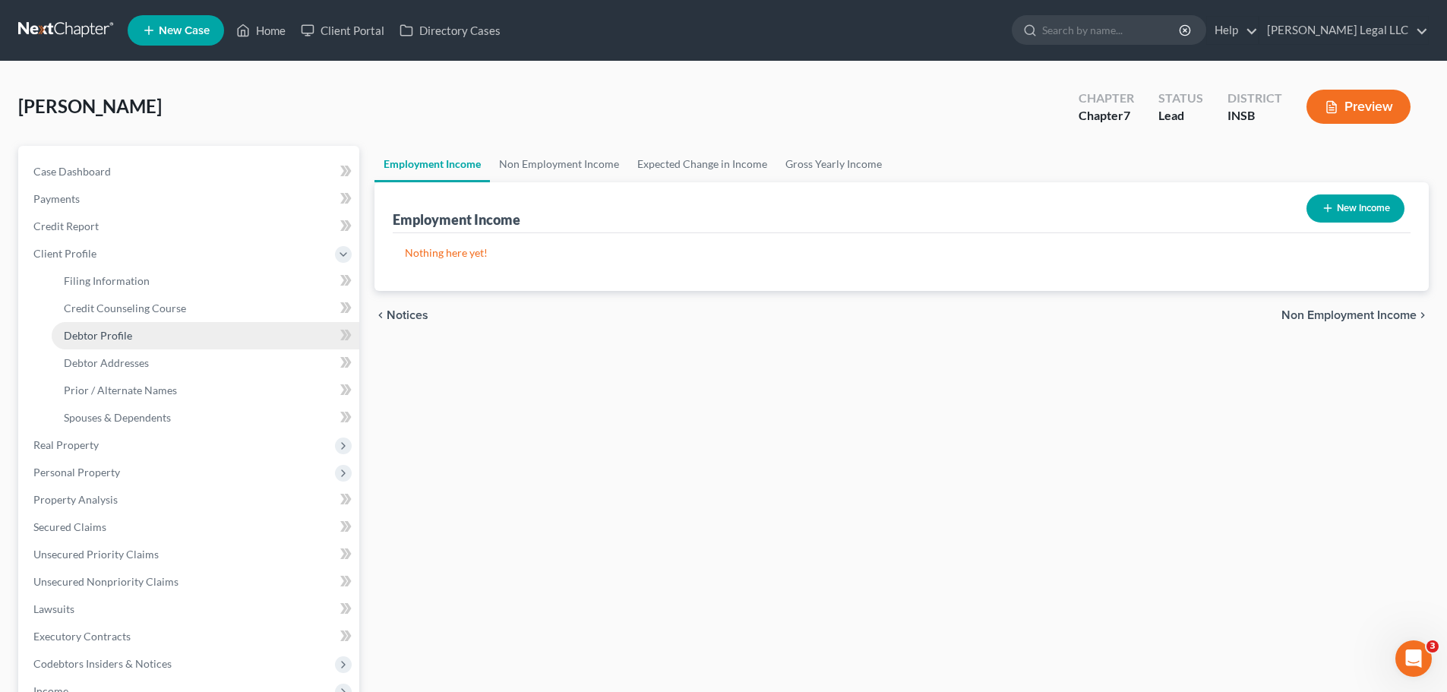
click at [70, 329] on span "Debtor Profile" at bounding box center [98, 335] width 68 height 13
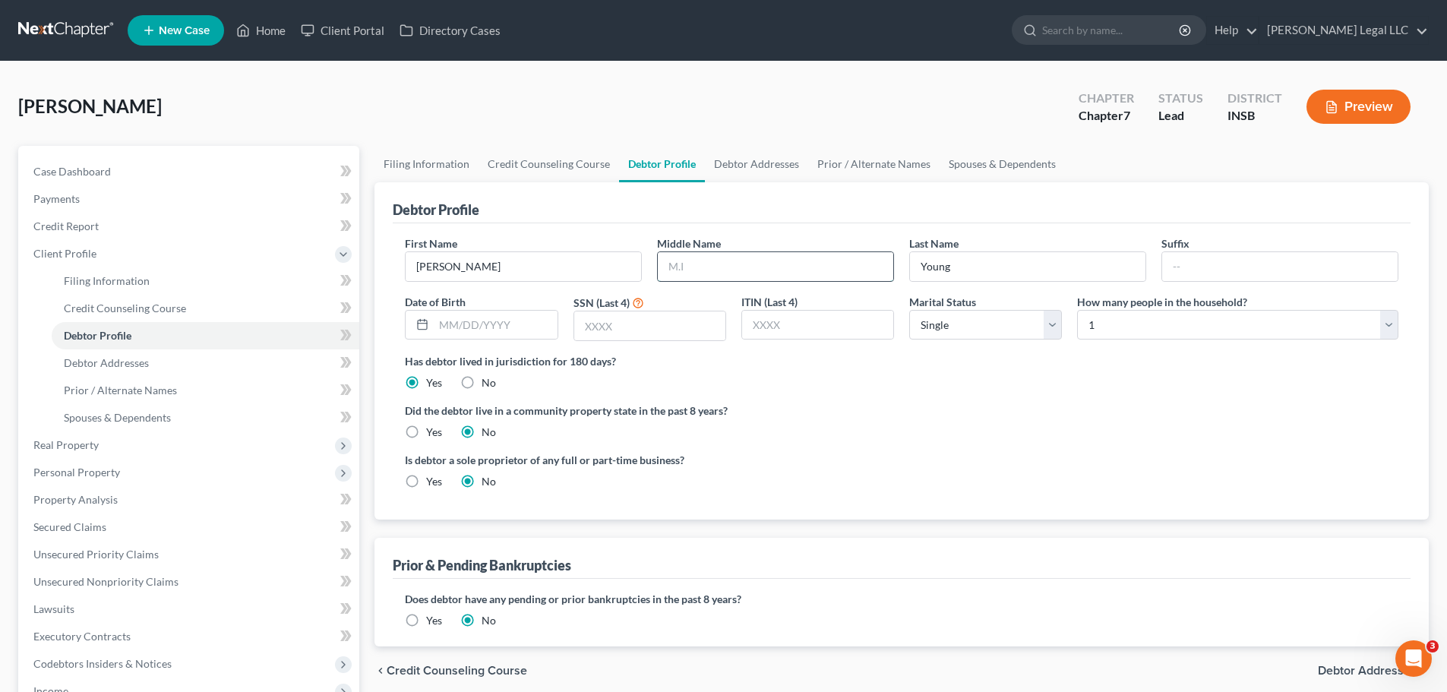
click at [751, 261] on input "text" at bounding box center [776, 266] width 236 height 29
click at [520, 317] on input "text" at bounding box center [495, 325] width 123 height 29
click at [637, 320] on input "text" at bounding box center [649, 325] width 151 height 29
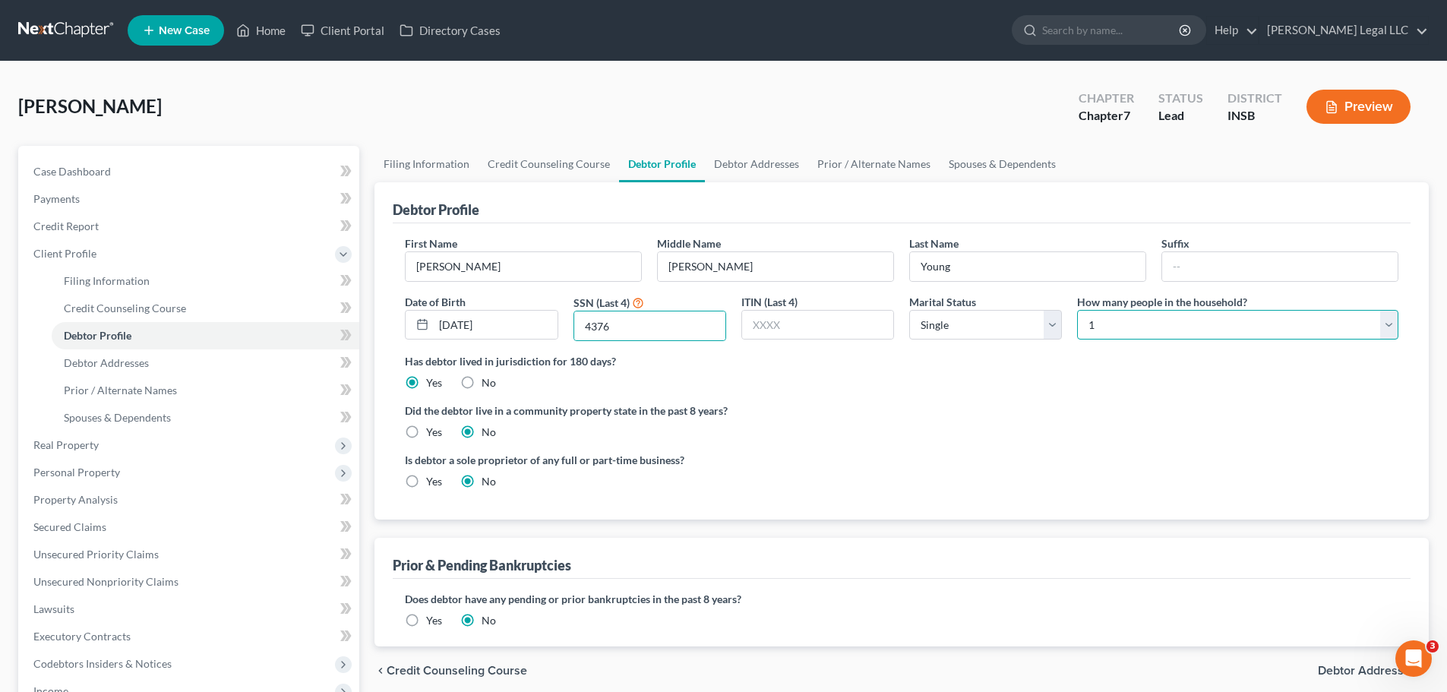
click at [1095, 327] on select "Select 1 2 3 4 5 6 7 8 9 10 11 12 13 14 15 16 17 18 19 20" at bounding box center [1237, 325] width 321 height 30
click at [1077, 310] on select "Select 1 2 3 4 5 6 7 8 9 10 11 12 13 14 15 16 17 18 19 20" at bounding box center [1237, 325] width 321 height 30
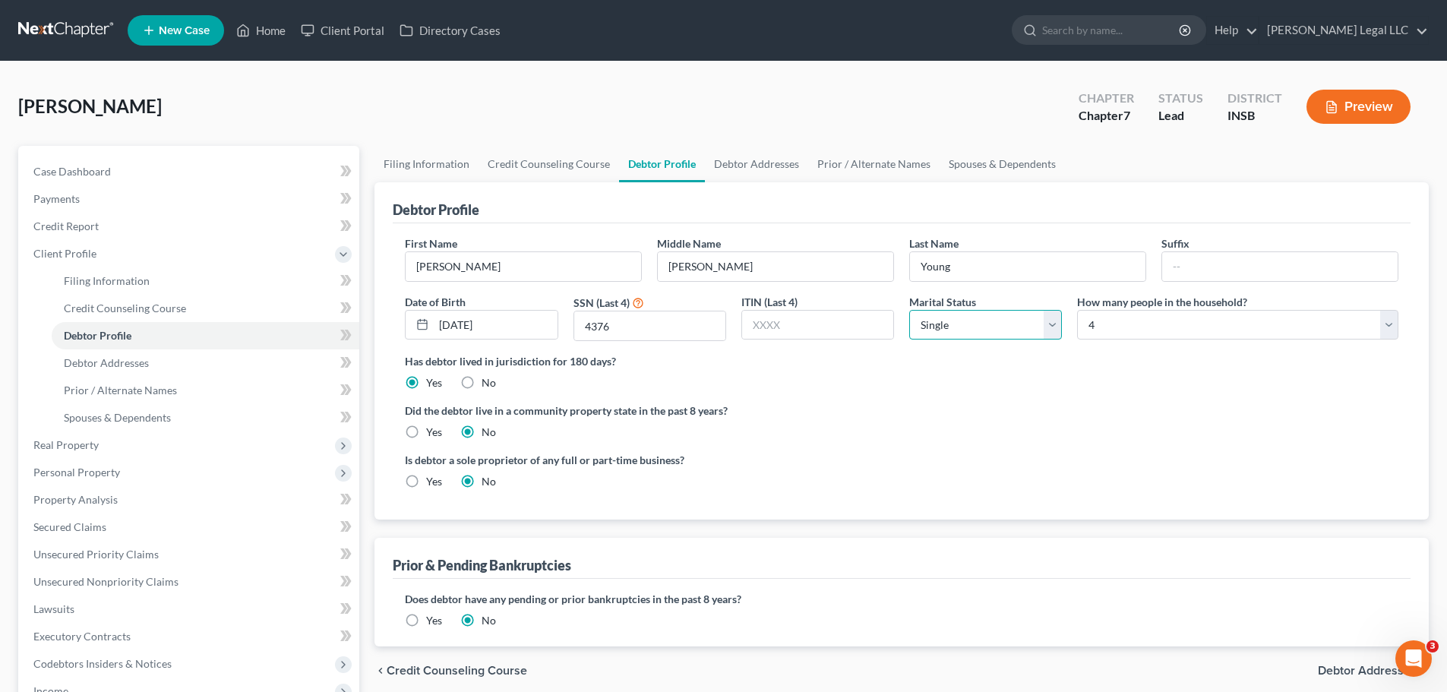
click at [957, 334] on select "Select Single Married Separated Divorced Widowed" at bounding box center [985, 325] width 153 height 30
click at [909, 310] on select "Select Single Married Separated Divorced Widowed" at bounding box center [985, 325] width 153 height 30
click at [927, 425] on div "Did the debtor live in a community property state in the past 8 years? Yes No" at bounding box center [902, 421] width 994 height 37
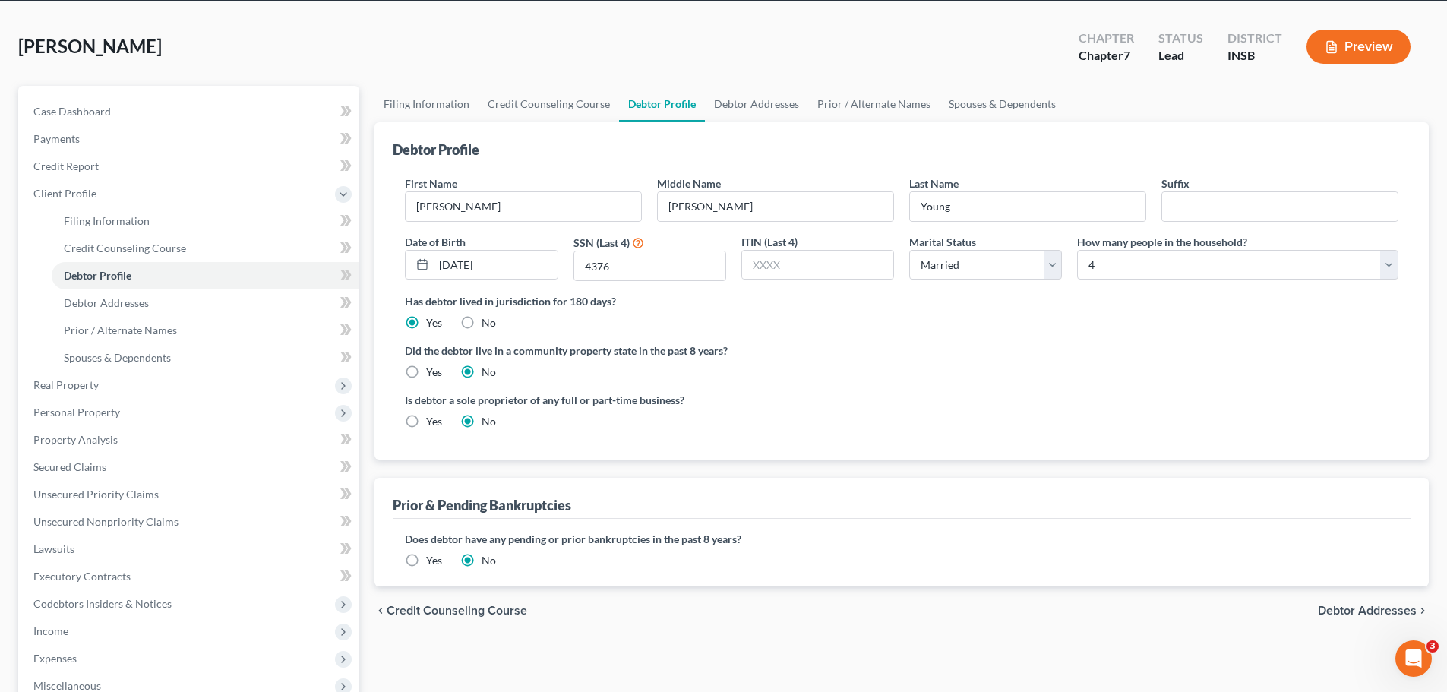
scroll to position [152, 0]
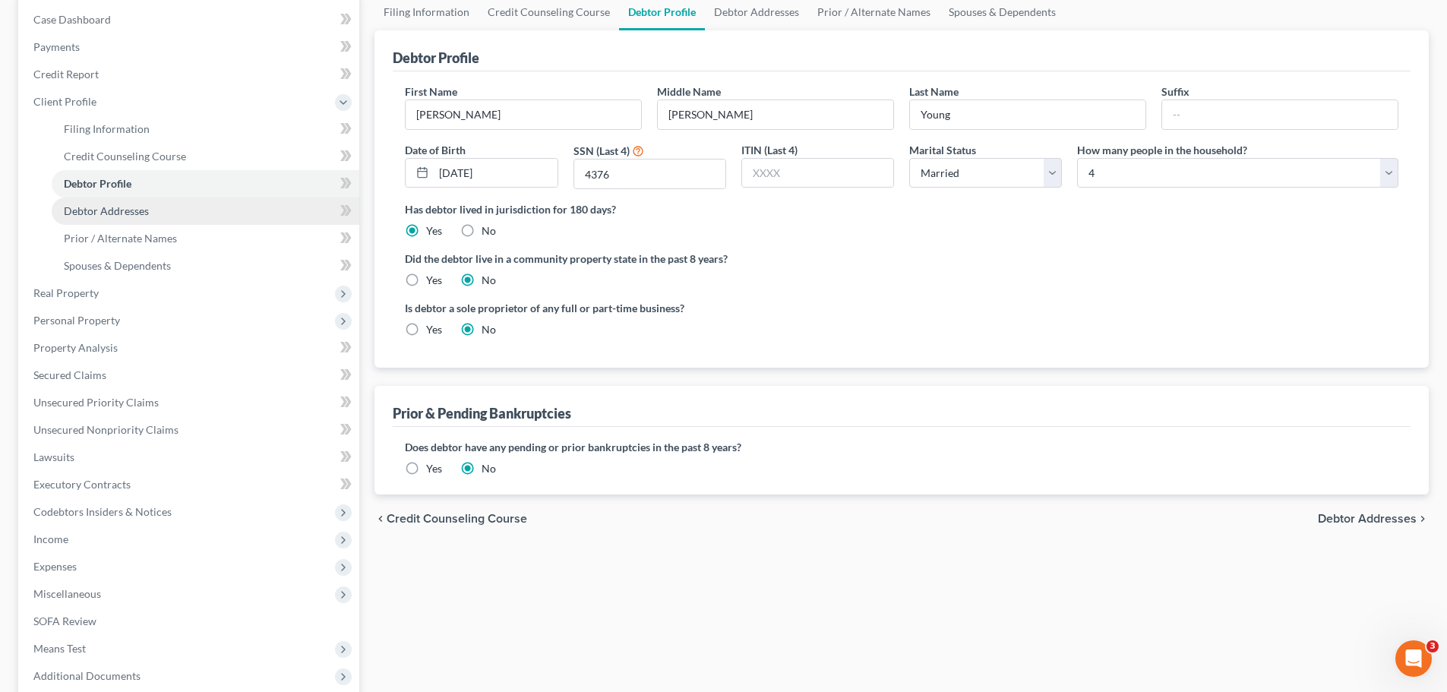
drag, startPoint x: 79, startPoint y: 207, endPoint x: 101, endPoint y: 218, distance: 24.8
click at [79, 207] on span "Debtor Addresses" at bounding box center [106, 210] width 85 height 13
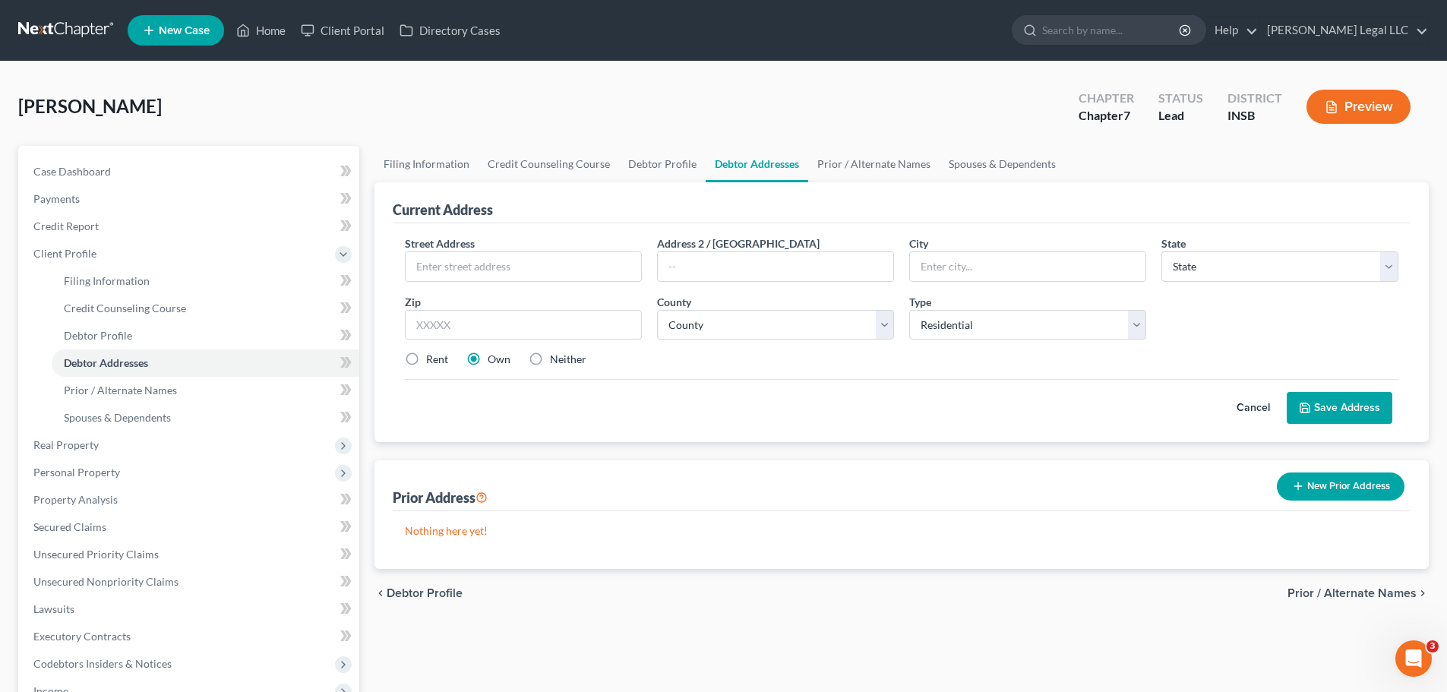
click at [444, 283] on div "Street Address * Address 2 / [GEOGRAPHIC_DATA] * State * State [US_STATE] AK AR…" at bounding box center [901, 308] width 1009 height 144
click at [447, 279] on input "text" at bounding box center [524, 266] width 236 height 29
click at [539, 250] on div "Street Address *" at bounding box center [523, 259] width 252 height 46
click at [533, 264] on input "text" at bounding box center [524, 266] width 236 height 29
click at [743, 456] on div "Current Address Street Address * [STREET_ADDRESS][PERSON_NAME] Address 2 / [GEO…" at bounding box center [902, 375] width 1055 height 387
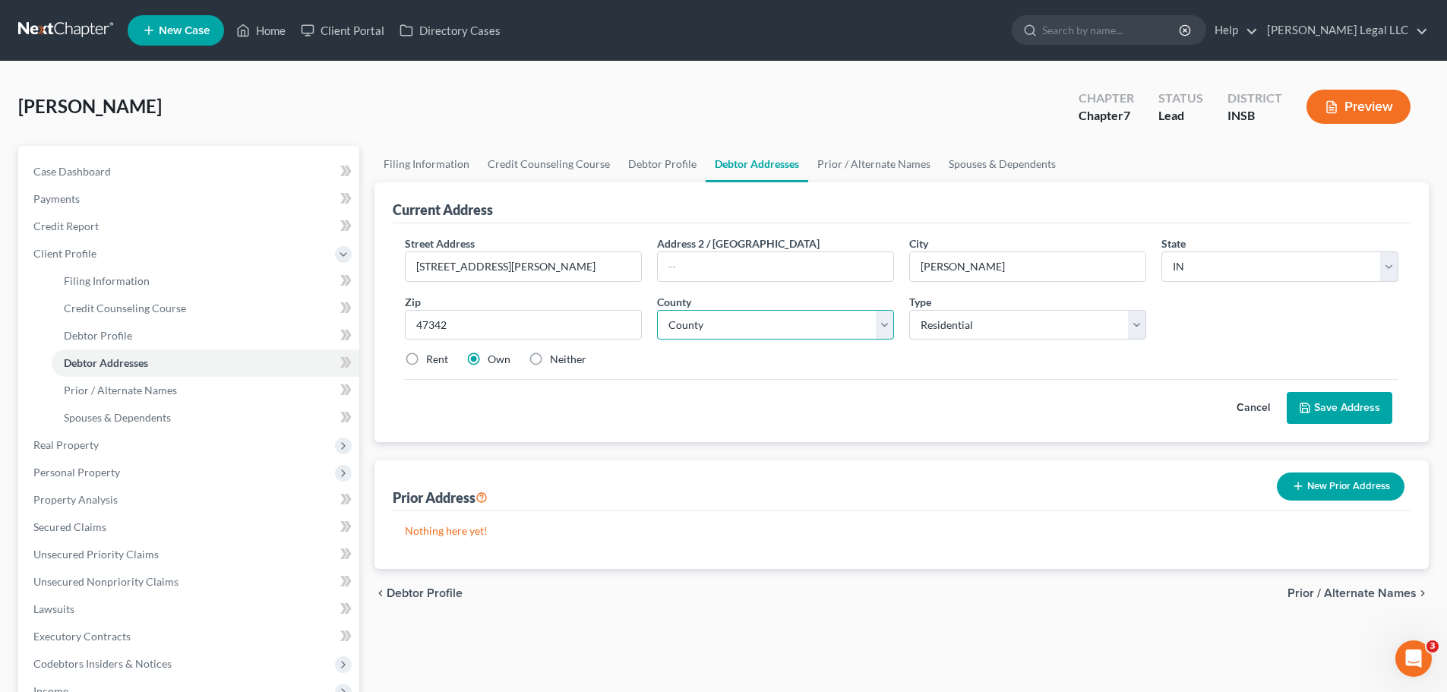
click at [780, 329] on select "County [GEOGRAPHIC_DATA] [GEOGRAPHIC_DATA] [GEOGRAPHIC_DATA] [GEOGRAPHIC_DATA] …" at bounding box center [775, 325] width 237 height 30
click at [657, 310] on select "County [GEOGRAPHIC_DATA] [GEOGRAPHIC_DATA] [GEOGRAPHIC_DATA] [GEOGRAPHIC_DATA] …" at bounding box center [775, 325] width 237 height 30
click at [1166, 401] on button "Save Address" at bounding box center [1340, 408] width 106 height 32
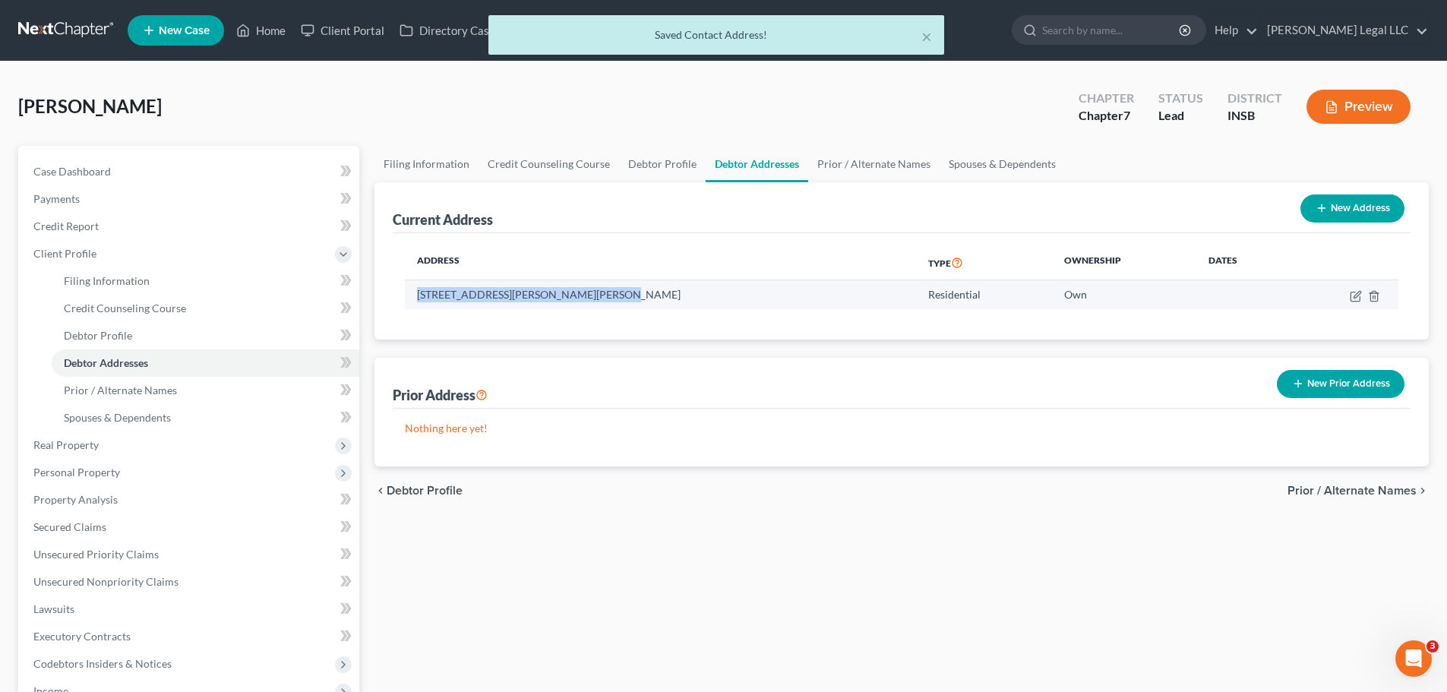
drag, startPoint x: 414, startPoint y: 293, endPoint x: 599, endPoint y: 296, distance: 185.4
click at [599, 296] on td "[STREET_ADDRESS][PERSON_NAME][PERSON_NAME]" at bounding box center [660, 294] width 511 height 29
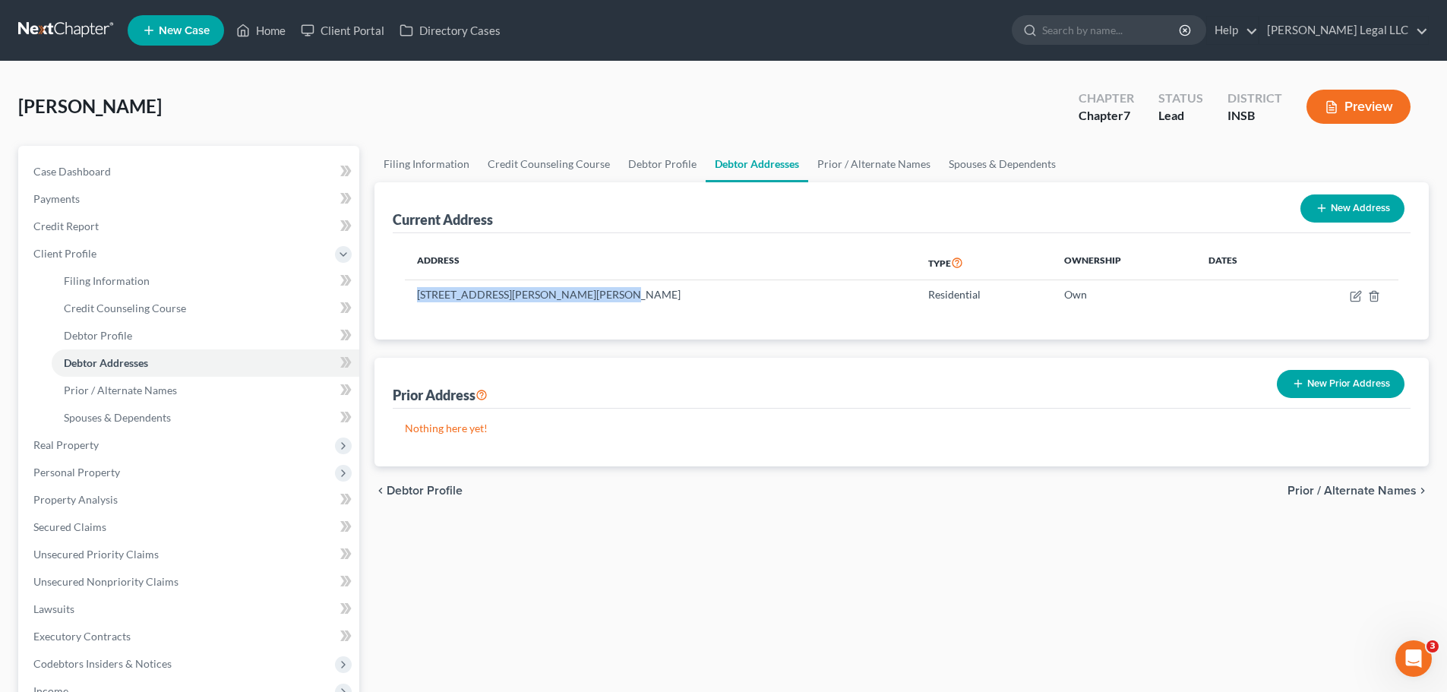
copy td "[STREET_ADDRESS][PERSON_NAME][PERSON_NAME]"
click at [1166, 296] on icon "button" at bounding box center [1356, 296] width 12 height 12
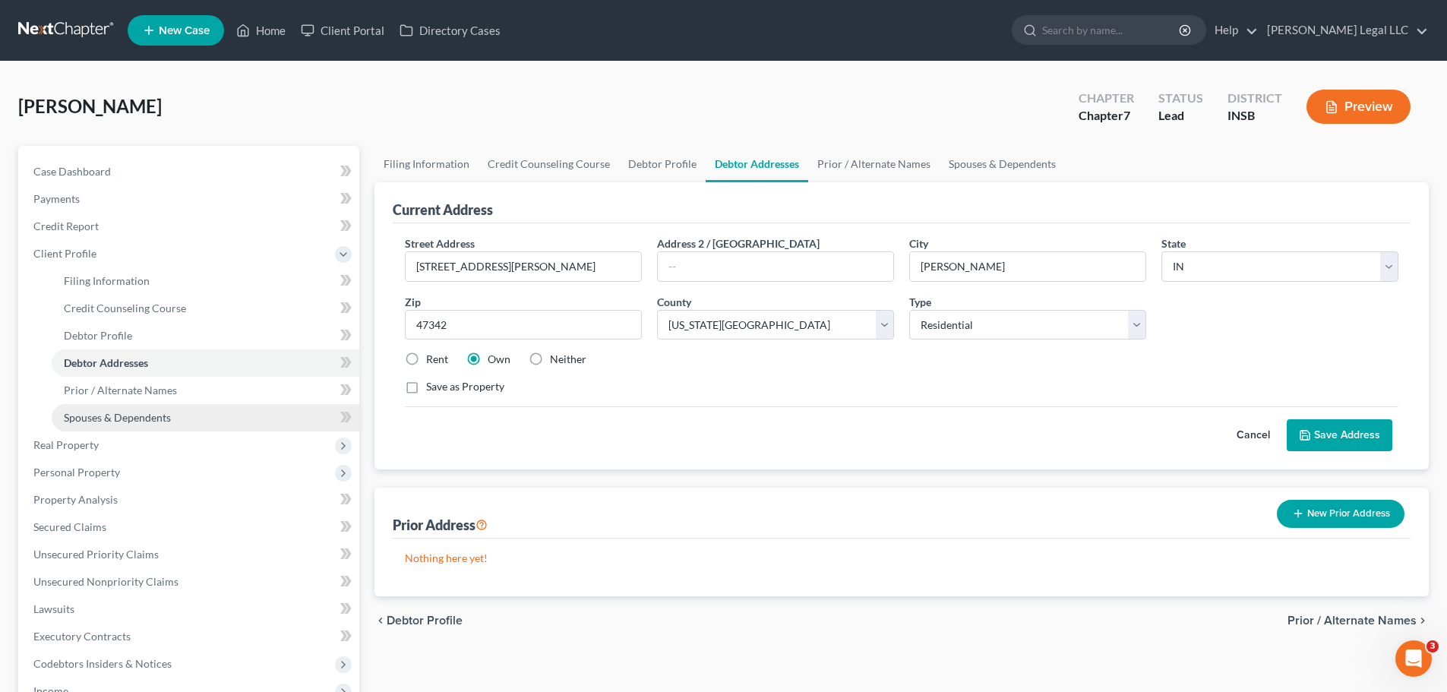
click at [133, 418] on span "Spouses & Dependents" at bounding box center [117, 417] width 107 height 13
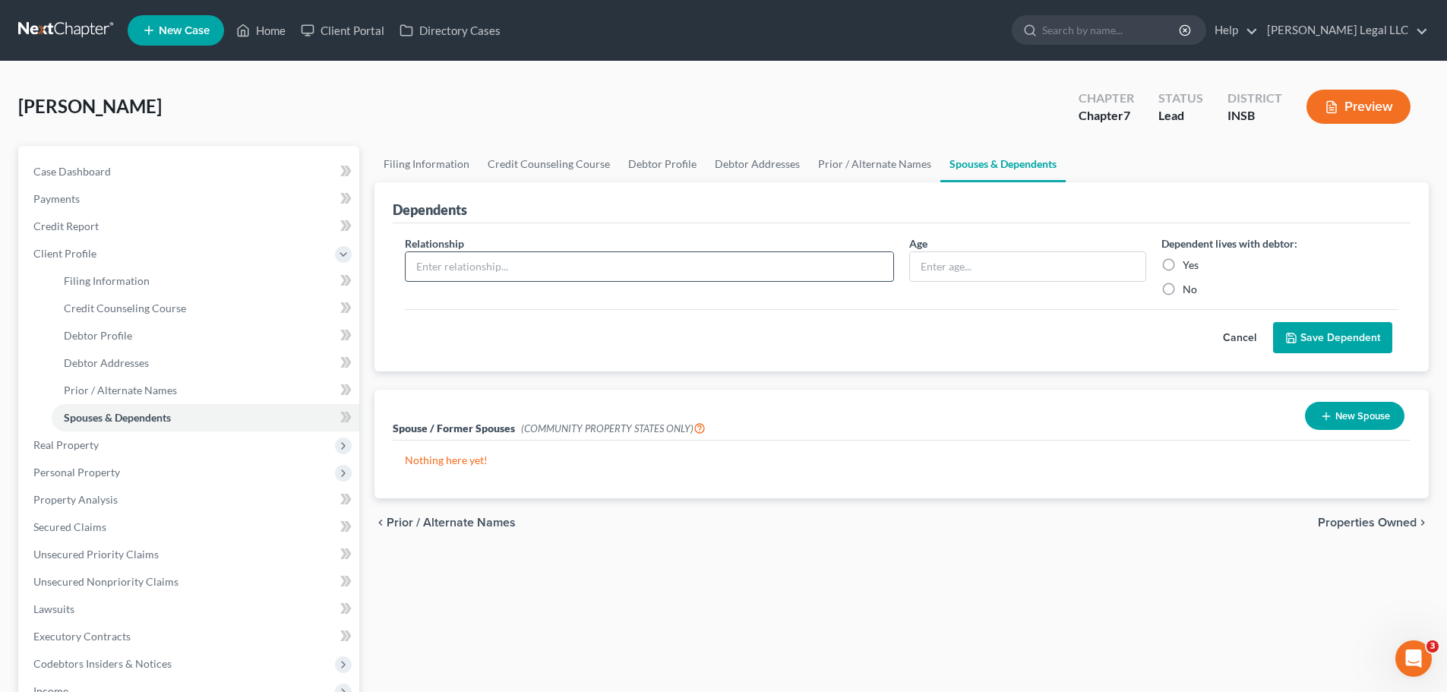
click at [515, 267] on input "text" at bounding box center [650, 266] width 488 height 29
click at [1166, 270] on label "Yes" at bounding box center [1191, 265] width 16 height 15
click at [1166, 267] on input "Yes" at bounding box center [1194, 263] width 10 height 10
click at [1166, 338] on button "Save Dependent" at bounding box center [1332, 338] width 119 height 32
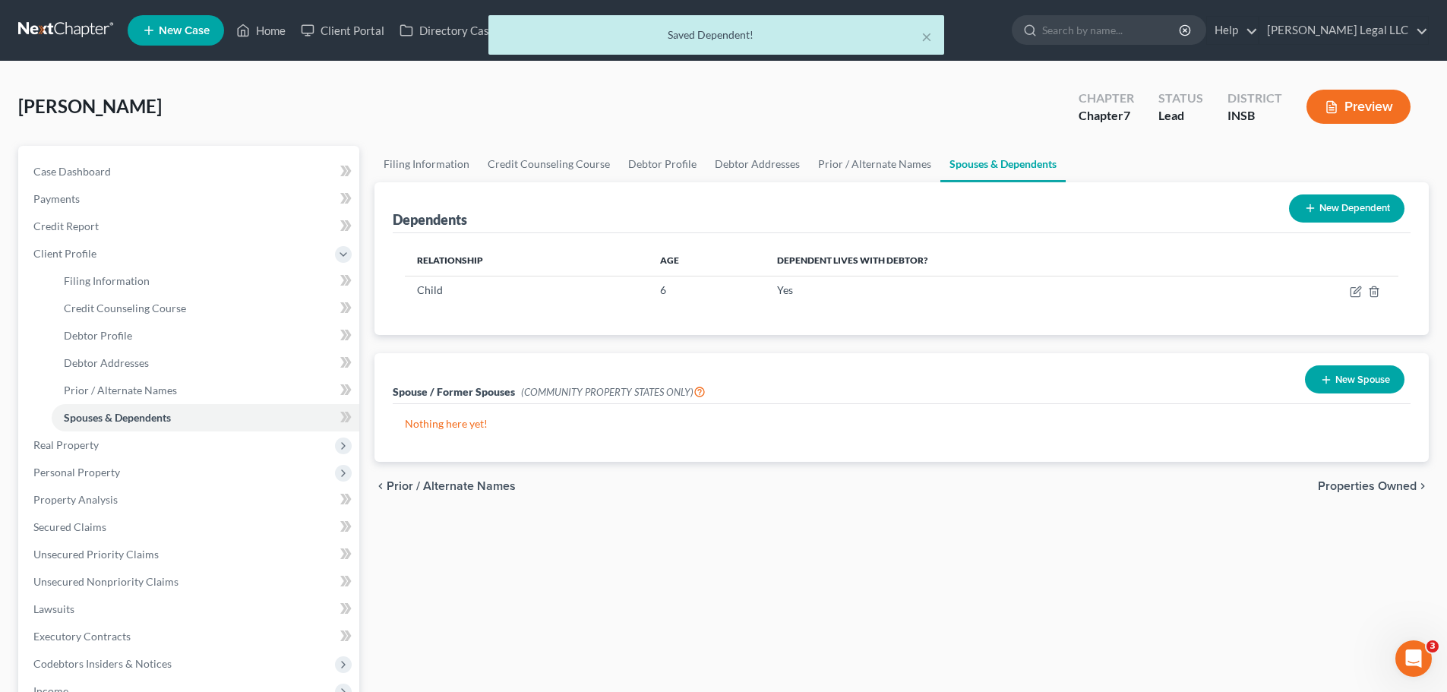
click at [1166, 220] on button "New Dependent" at bounding box center [1346, 208] width 115 height 28
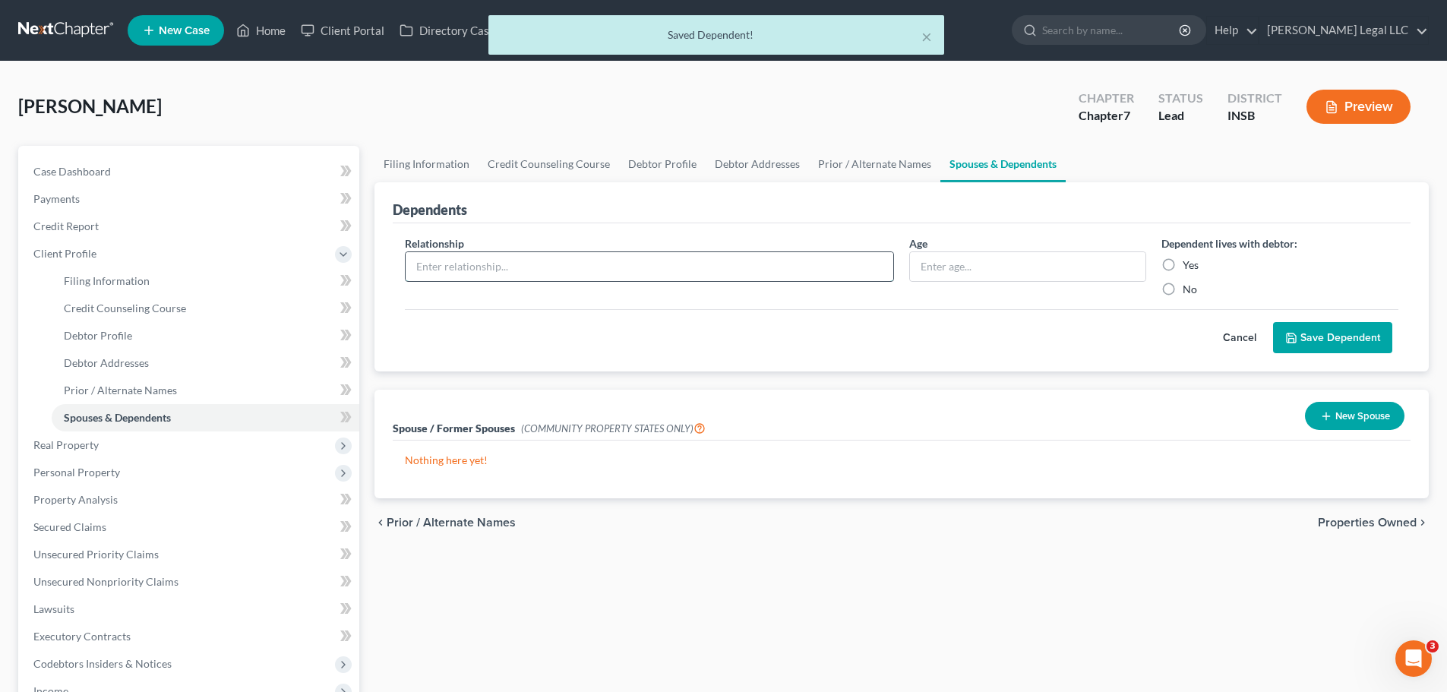
click at [647, 273] on input "text" at bounding box center [650, 266] width 488 height 29
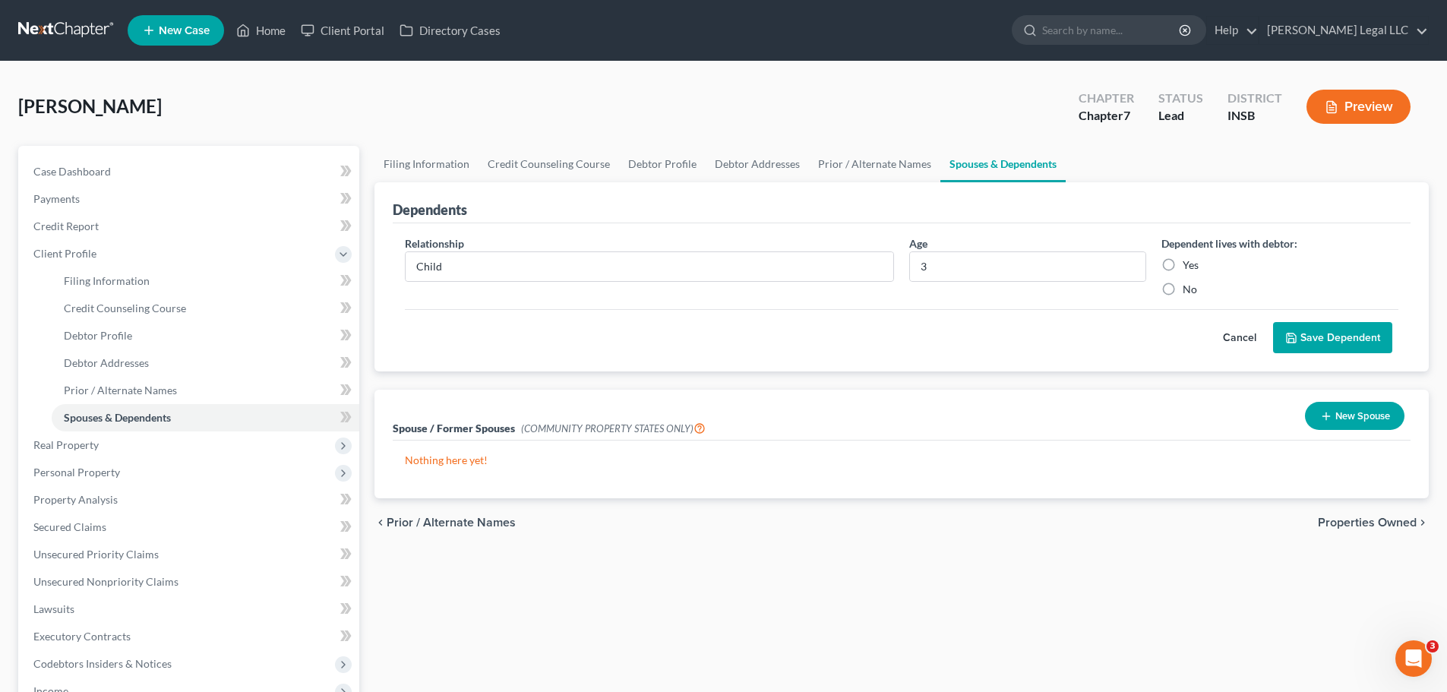
click at [1166, 267] on label "Yes" at bounding box center [1191, 265] width 16 height 15
click at [1166, 267] on input "Yes" at bounding box center [1194, 263] width 10 height 10
click at [1166, 332] on button "Save Dependent" at bounding box center [1332, 338] width 119 height 32
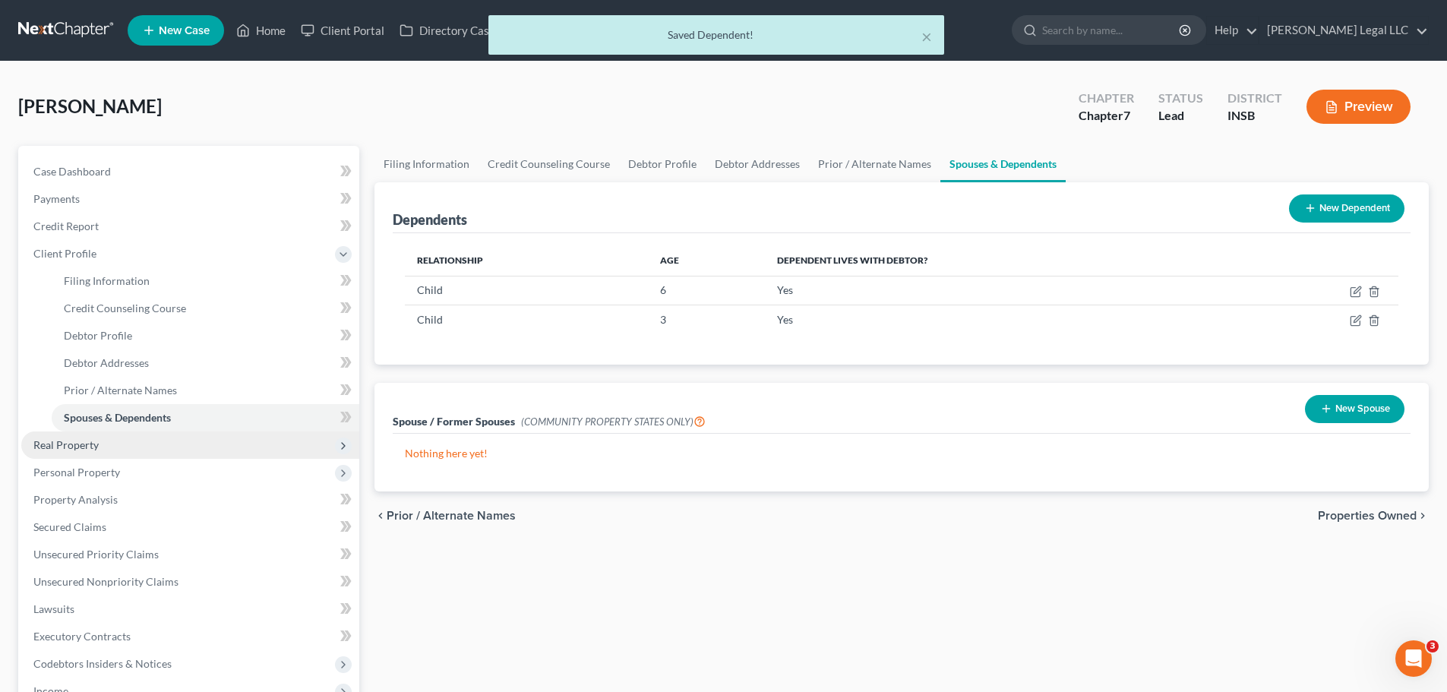
click at [72, 452] on span "Real Property" at bounding box center [190, 445] width 338 height 27
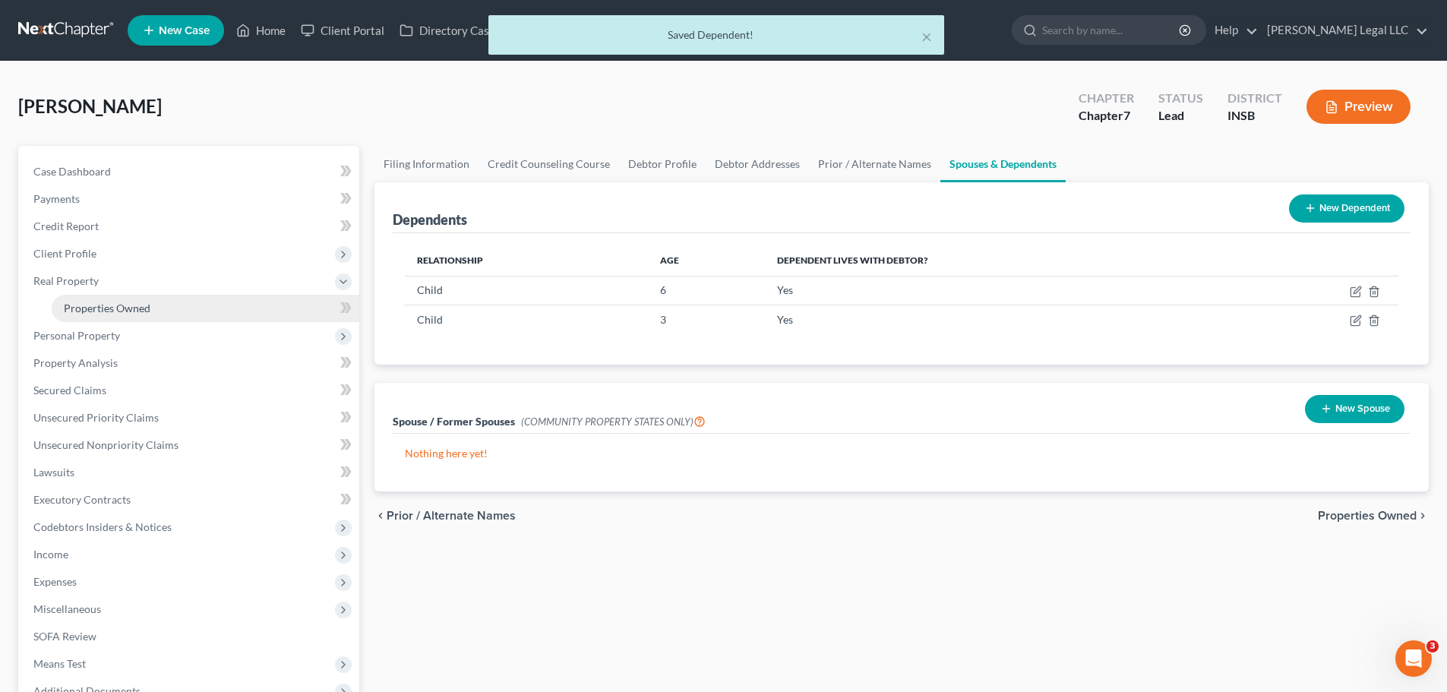
click at [96, 316] on link "Properties Owned" at bounding box center [206, 308] width 308 height 27
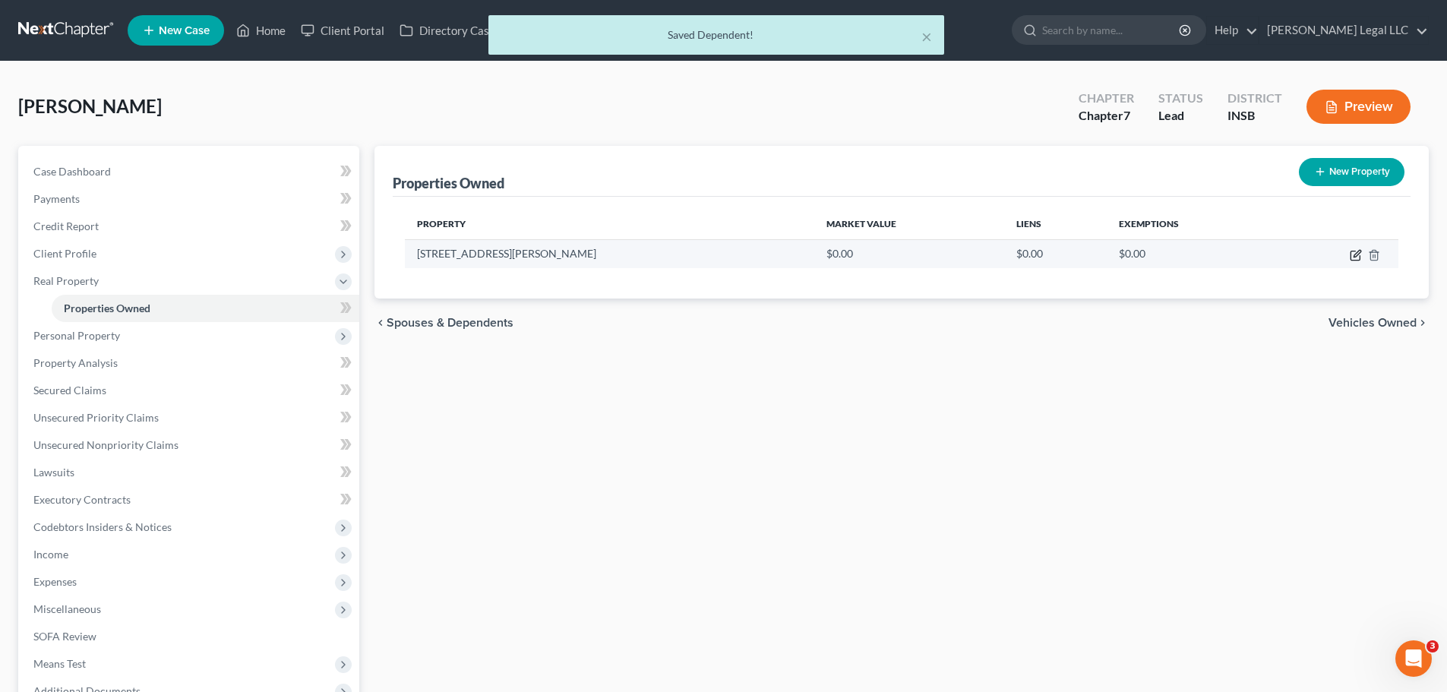
click at [1166, 254] on icon "button" at bounding box center [1356, 255] width 12 height 12
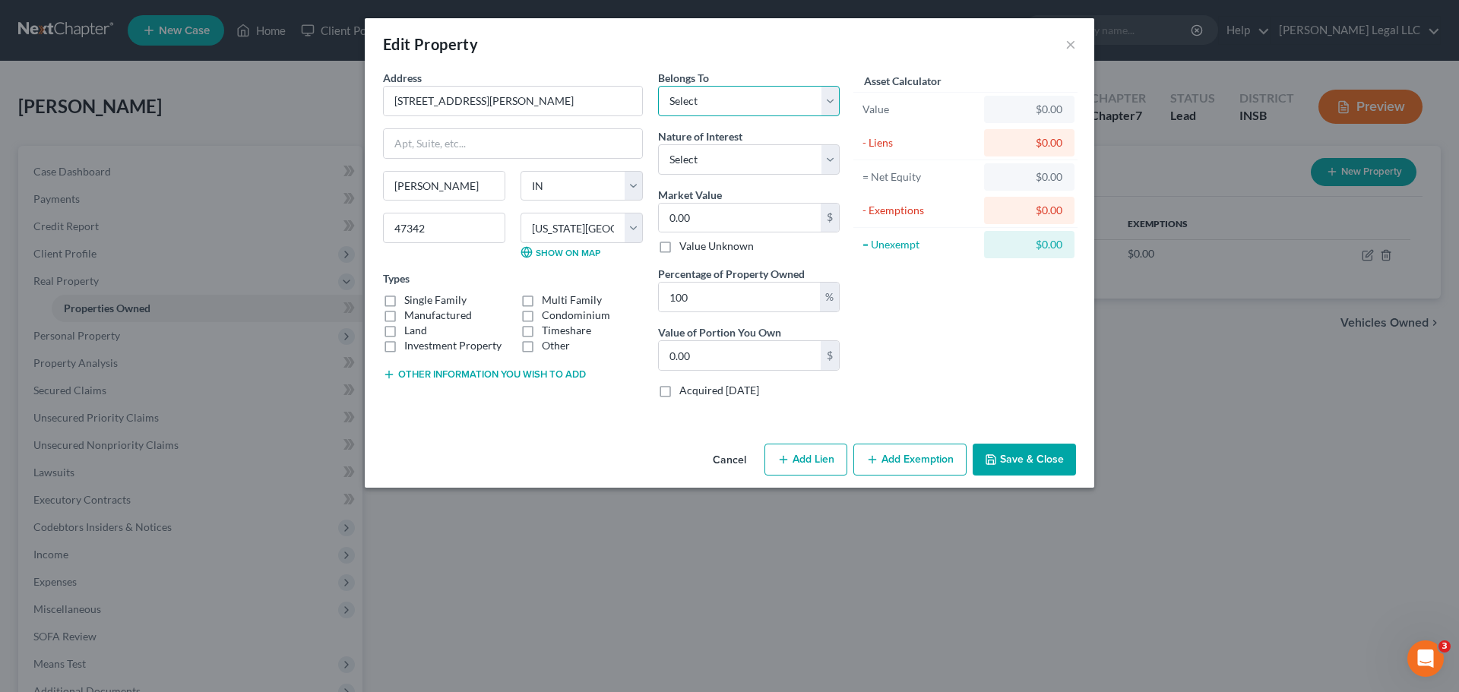
click at [723, 111] on select "Select Debtor 1 Only Debtor 2 Only Debtor 1 And Debtor 2 Only At Least One Of T…" at bounding box center [749, 101] width 182 height 30
click at [658, 86] on select "Select Debtor 1 Only Debtor 2 Only Debtor 1 And Debtor 2 Only At Least One Of T…" at bounding box center [749, 101] width 182 height 30
drag, startPoint x: 716, startPoint y: 160, endPoint x: 713, endPoint y: 172, distance: 12.5
click at [716, 160] on select "Select Fee Simple Joint Tenant Life Estate Equitable Interest Future Interest T…" at bounding box center [749, 159] width 182 height 30
click at [658, 144] on select "Select Fee Simple Joint Tenant Life Estate Equitable Interest Future Interest T…" at bounding box center [749, 159] width 182 height 30
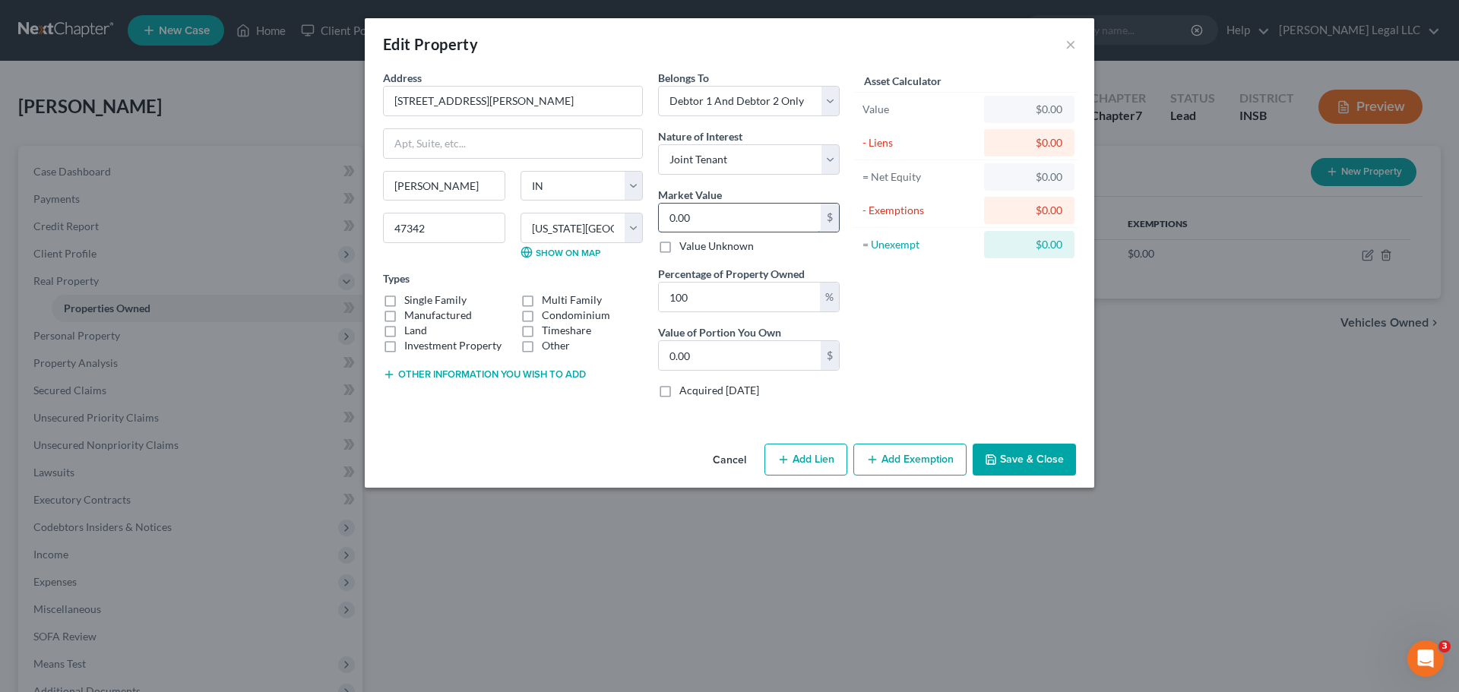
click at [707, 214] on input "0.00" at bounding box center [740, 218] width 162 height 29
click at [404, 302] on label "Single Family" at bounding box center [435, 299] width 62 height 15
click at [410, 302] on input "Single Family" at bounding box center [415, 297] width 10 height 10
click at [816, 466] on button "Add Lien" at bounding box center [805, 460] width 83 height 32
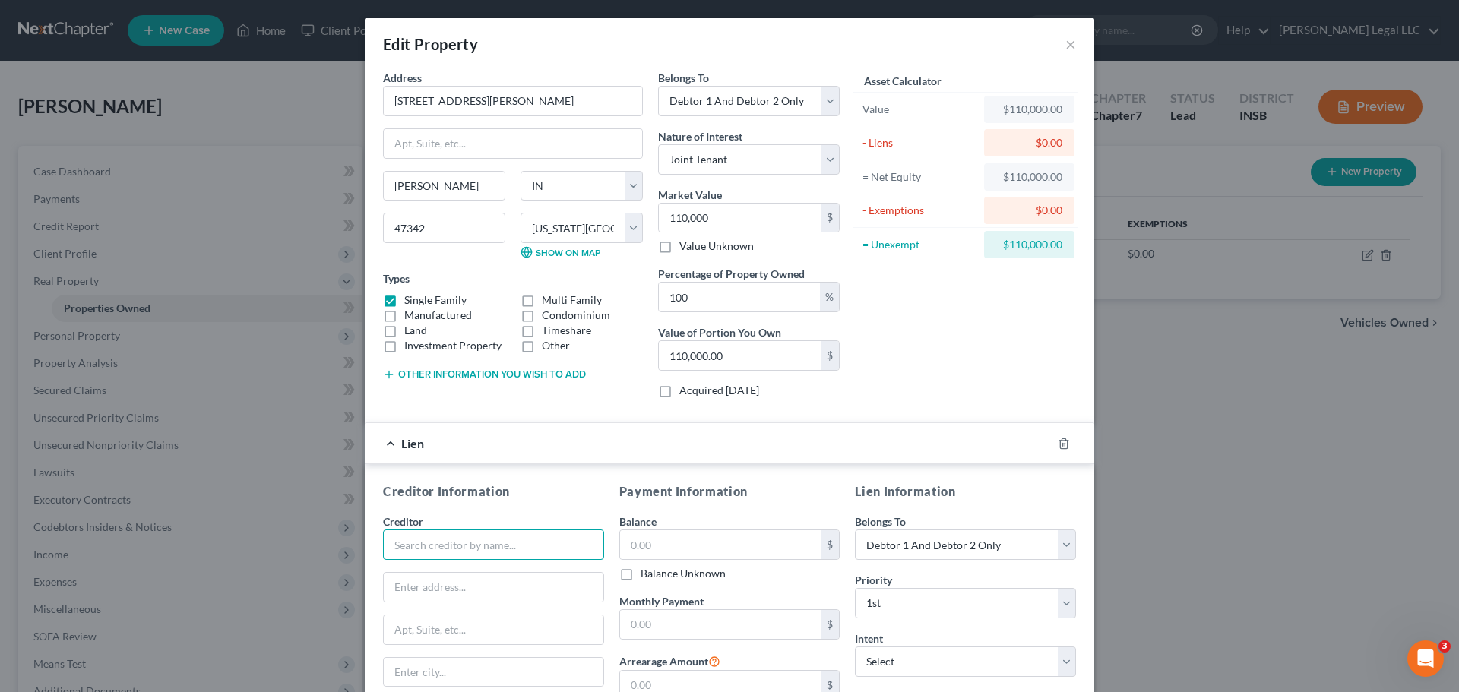
click at [495, 527] on input "text" at bounding box center [493, 545] width 221 height 30
drag, startPoint x: 450, startPoint y: 568, endPoint x: 461, endPoint y: 549, distance: 21.5
click at [450, 527] on div "Creditor * State [US_STATE] AK AR AZ CA CO [GEOGRAPHIC_DATA] DE DC [GEOGRAPHIC_…" at bounding box center [493, 628] width 221 height 228
drag, startPoint x: 461, startPoint y: 549, endPoint x: 634, endPoint y: 546, distance: 172.5
click at [462, 527] on input "text" at bounding box center [493, 545] width 221 height 30
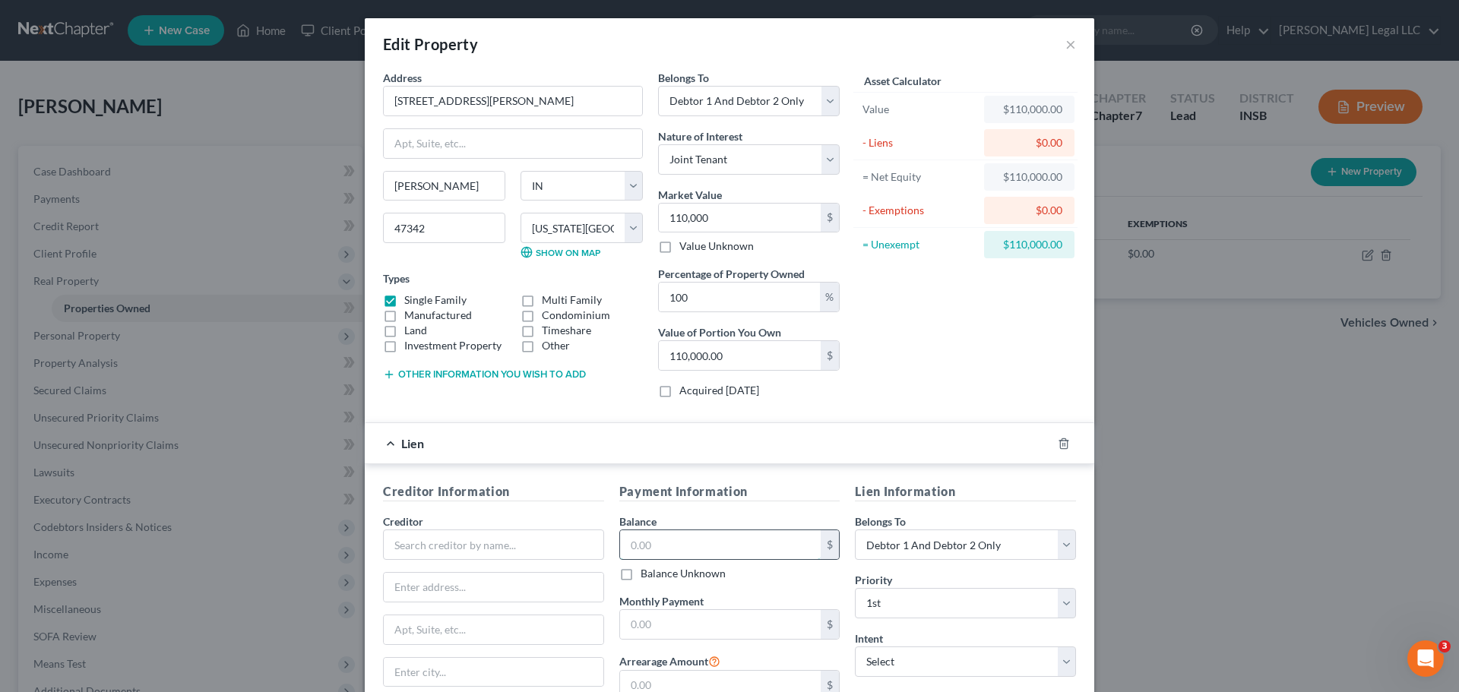
click at [634, 527] on input "text" at bounding box center [720, 544] width 201 height 29
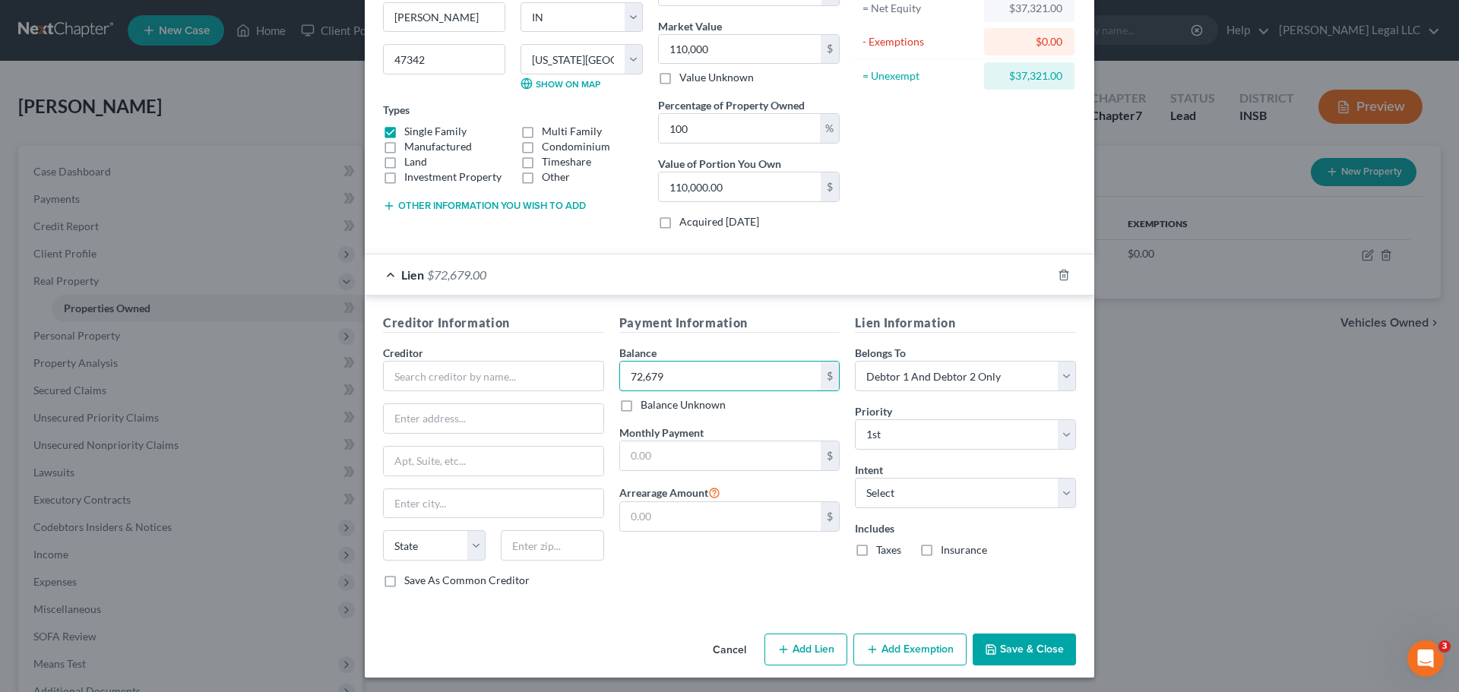
scroll to position [172, 0]
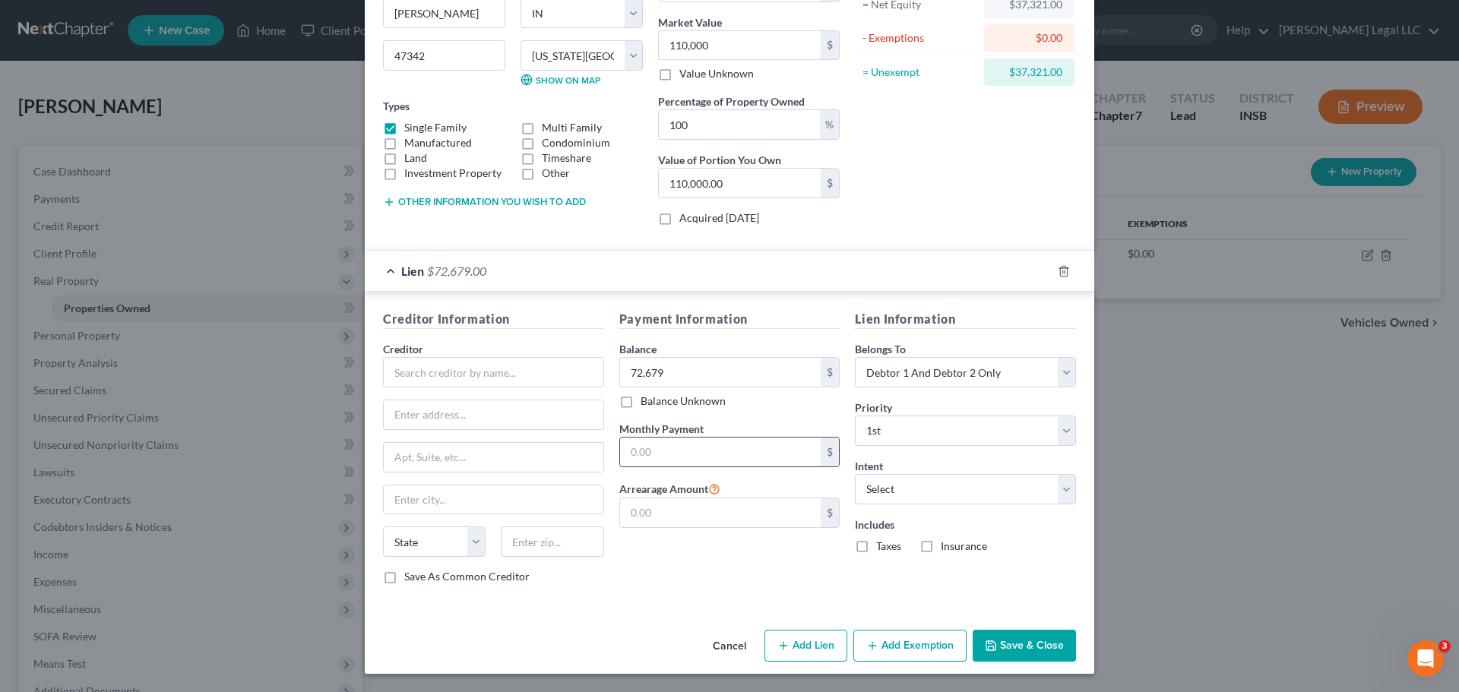
click at [688, 439] on input "text" at bounding box center [720, 452] width 201 height 29
click at [493, 382] on input "text" at bounding box center [493, 372] width 221 height 30
click at [450, 366] on input "text" at bounding box center [493, 372] width 221 height 30
click at [451, 463] on input "5050" at bounding box center [494, 457] width 220 height 29
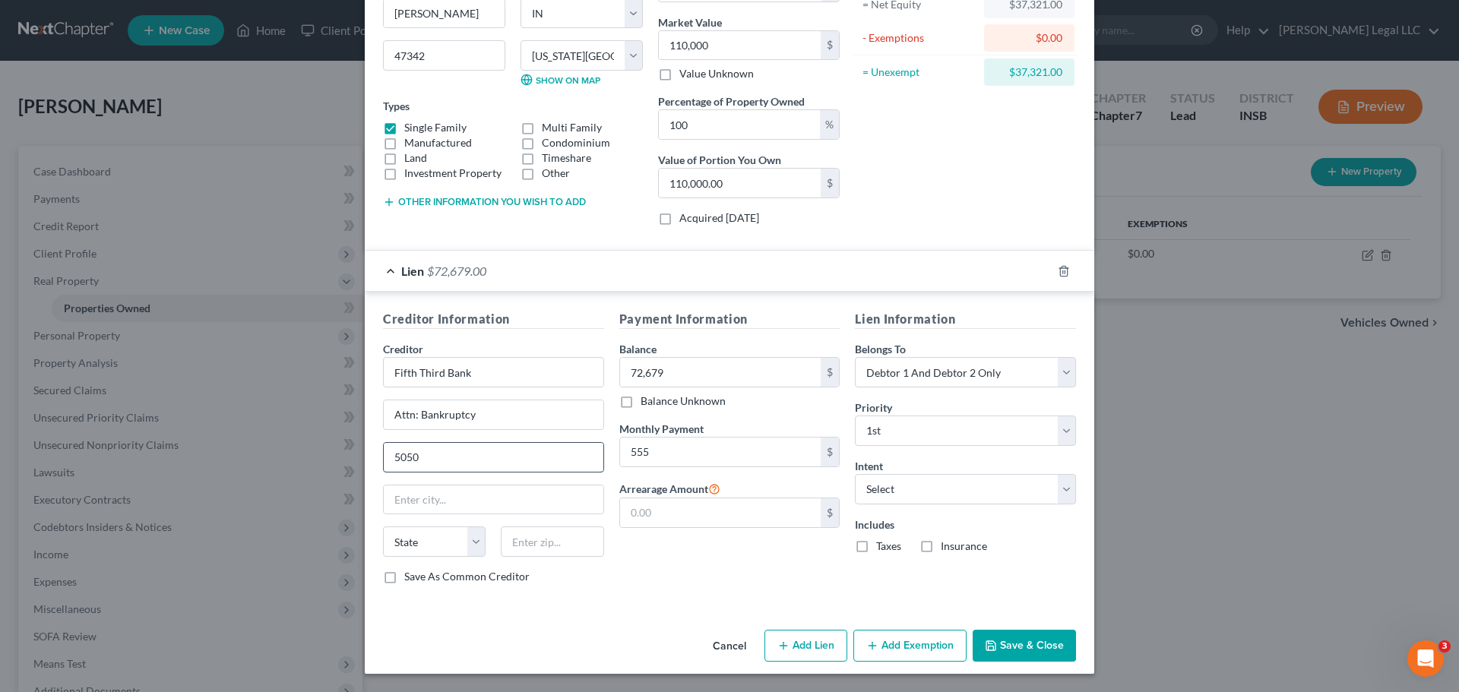
click at [451, 463] on input "5050" at bounding box center [494, 457] width 220 height 29
paste input "630412"
click at [565, 527] on input "text" at bounding box center [552, 541] width 103 height 30
click at [388, 459] on input "630412" at bounding box center [494, 457] width 220 height 29
click at [898, 495] on select "Select Surrender Redeem Reaffirm Avoid Other" at bounding box center [965, 489] width 221 height 30
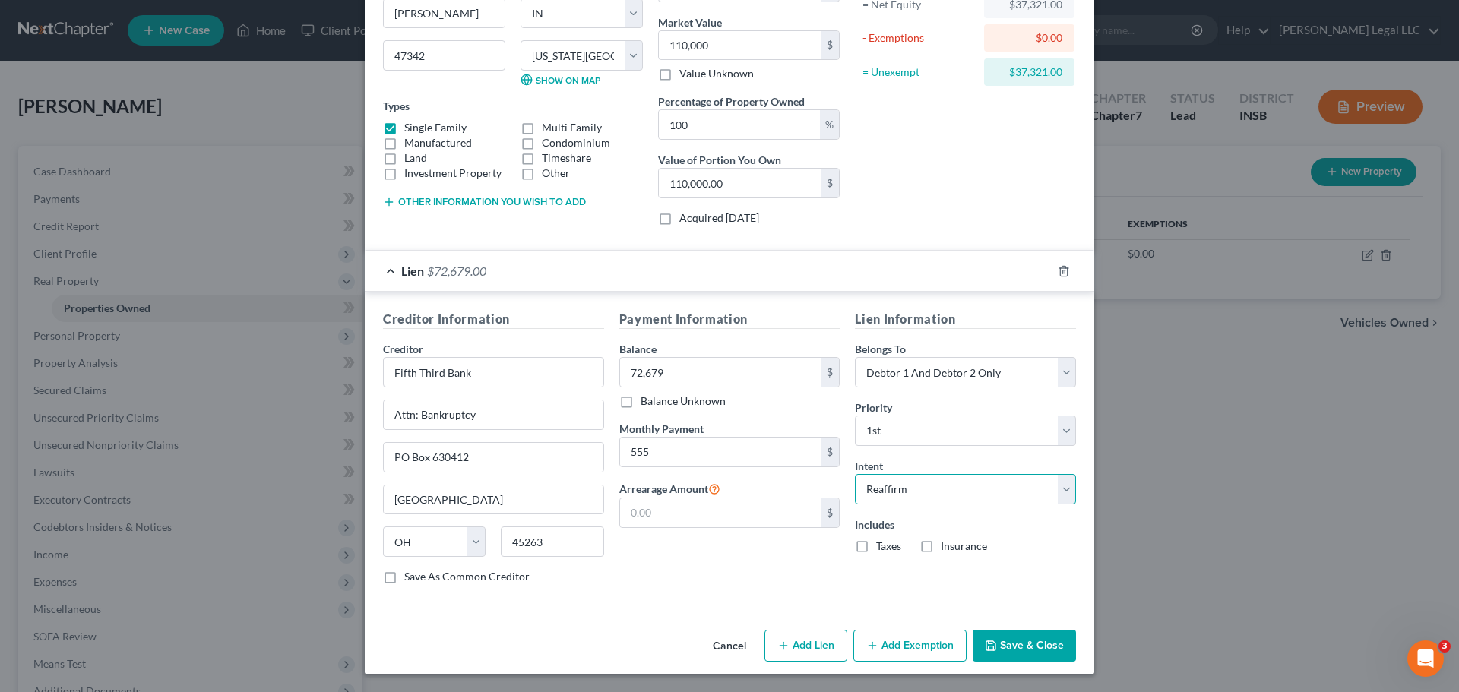
click at [855, 474] on select "Select Surrender Redeem Reaffirm Avoid Other" at bounding box center [965, 489] width 221 height 30
click at [792, 527] on div "Payment Information Balance 72,679.00 $ Balance Unknown Balance Undetermined 72…" at bounding box center [730, 453] width 236 height 286
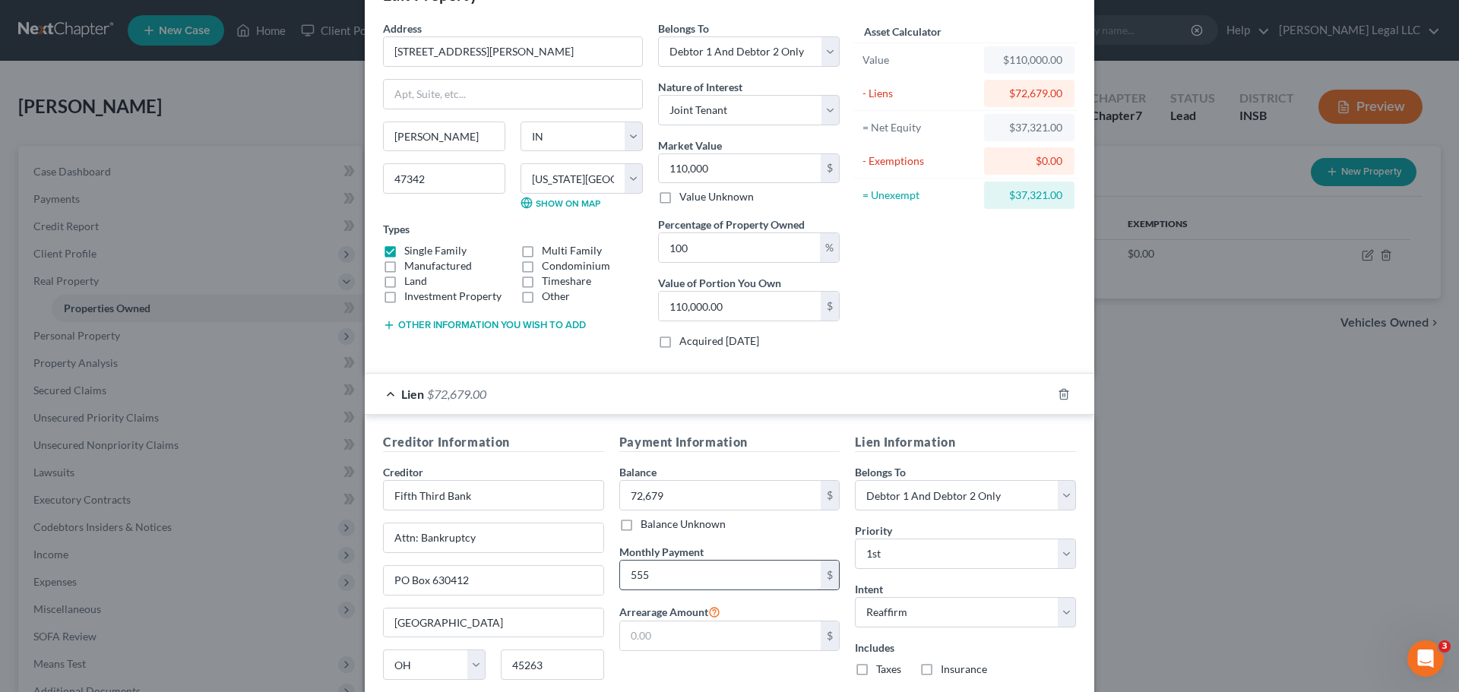
scroll to position [76, 0]
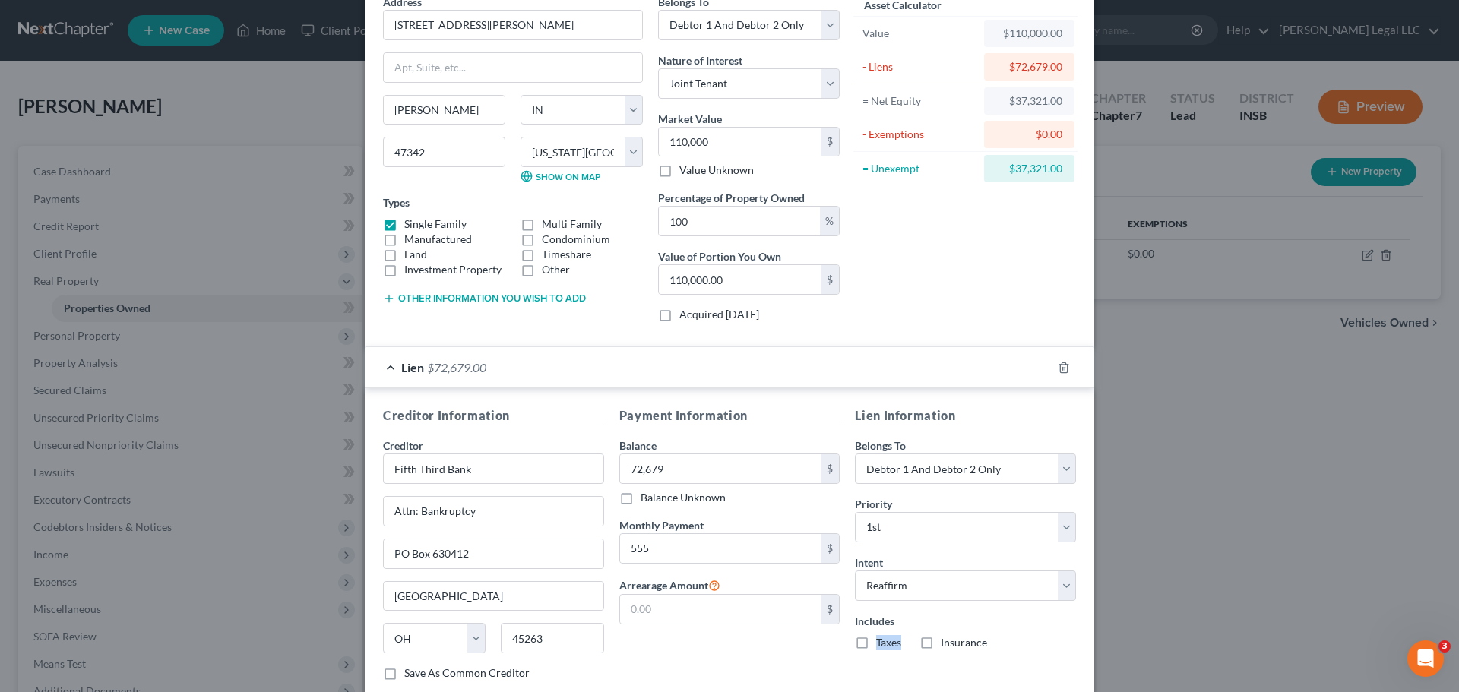
drag, startPoint x: 865, startPoint y: 637, endPoint x: 858, endPoint y: 643, distance: 9.1
click at [876, 527] on label "Taxes" at bounding box center [888, 642] width 25 height 15
click at [941, 527] on label "Insurance" at bounding box center [964, 642] width 46 height 15
click at [947, 527] on input "Insurance" at bounding box center [952, 640] width 10 height 10
click at [876, 527] on label "Taxes" at bounding box center [888, 642] width 25 height 15
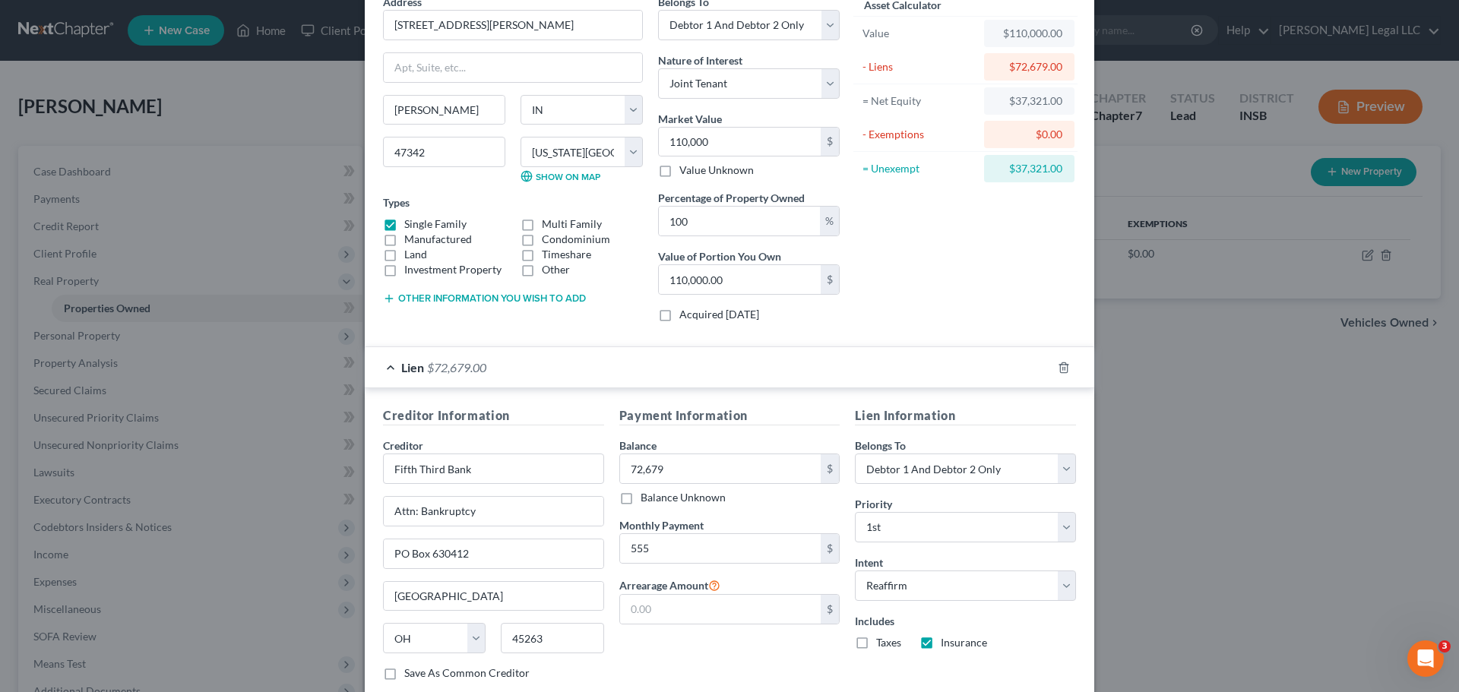
click at [882, 527] on input "Taxes" at bounding box center [887, 640] width 10 height 10
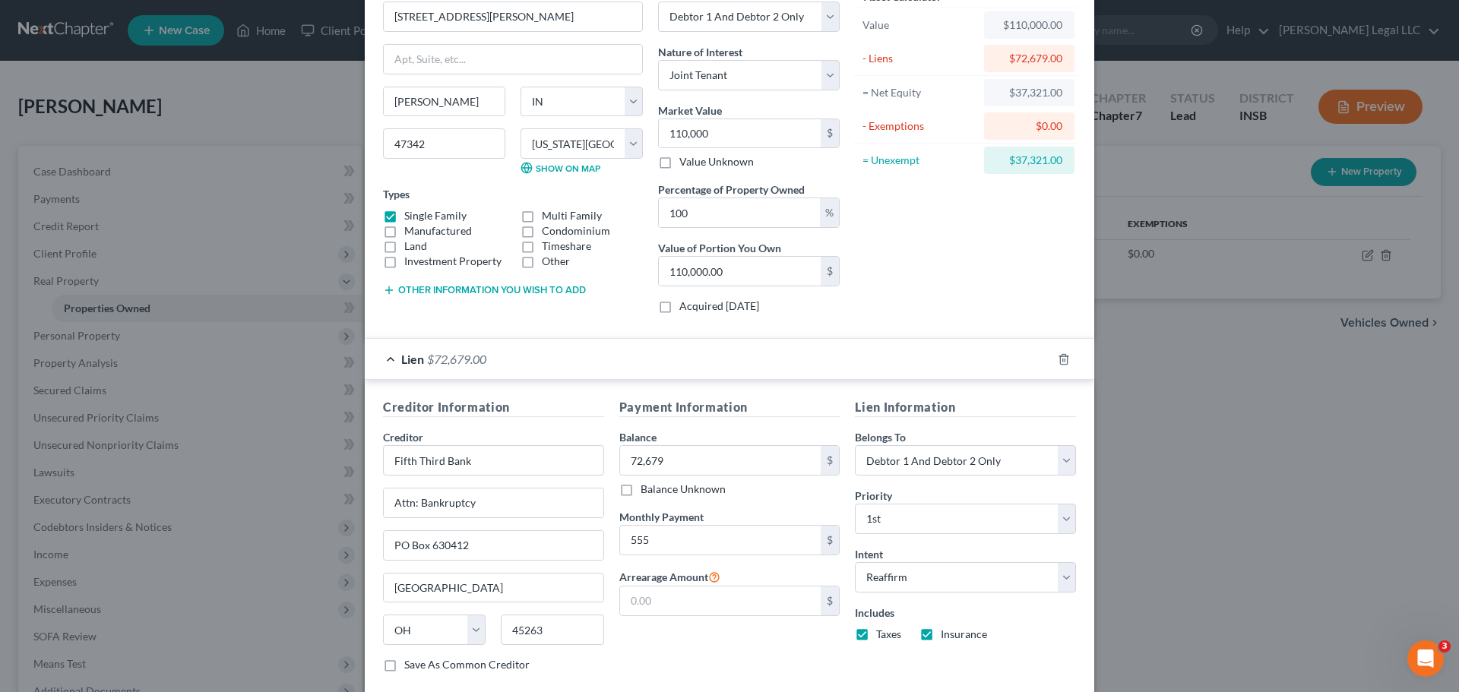
scroll to position [172, 0]
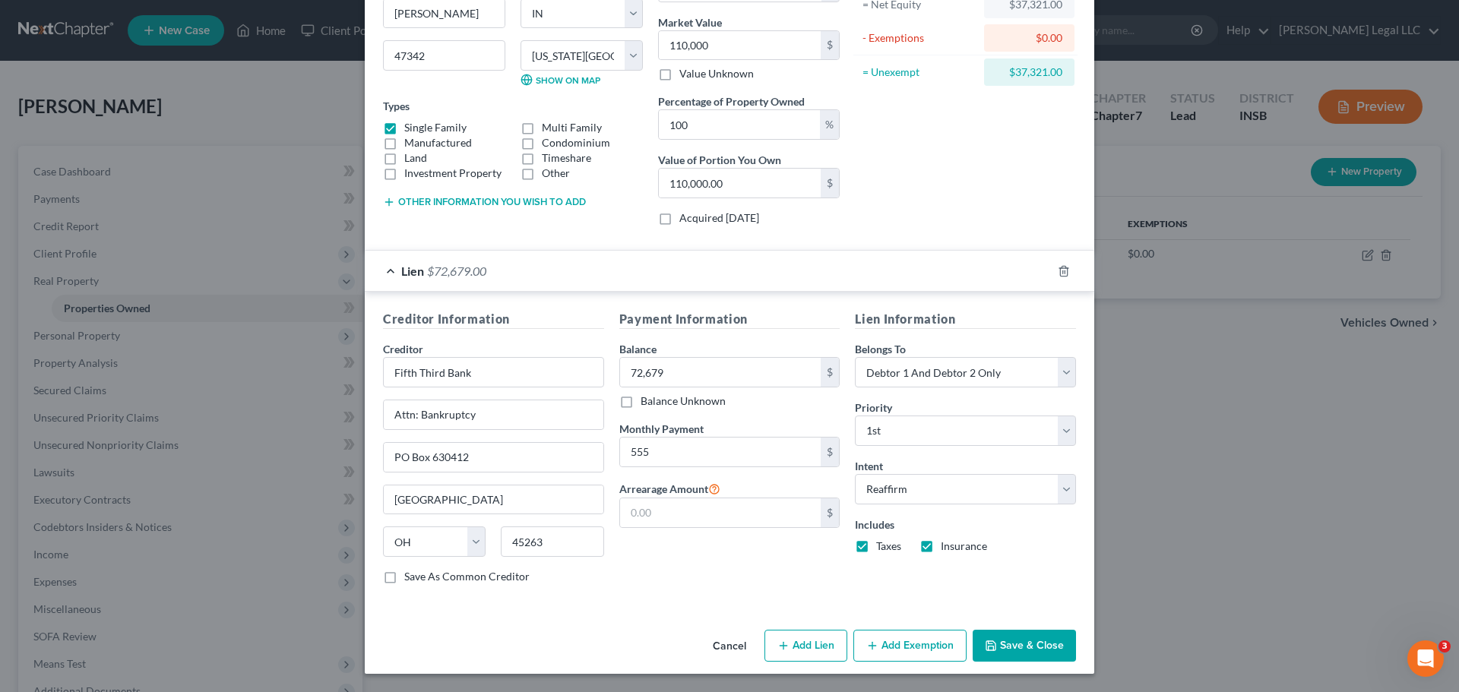
click at [877, 527] on button "Add Exemption" at bounding box center [909, 646] width 113 height 32
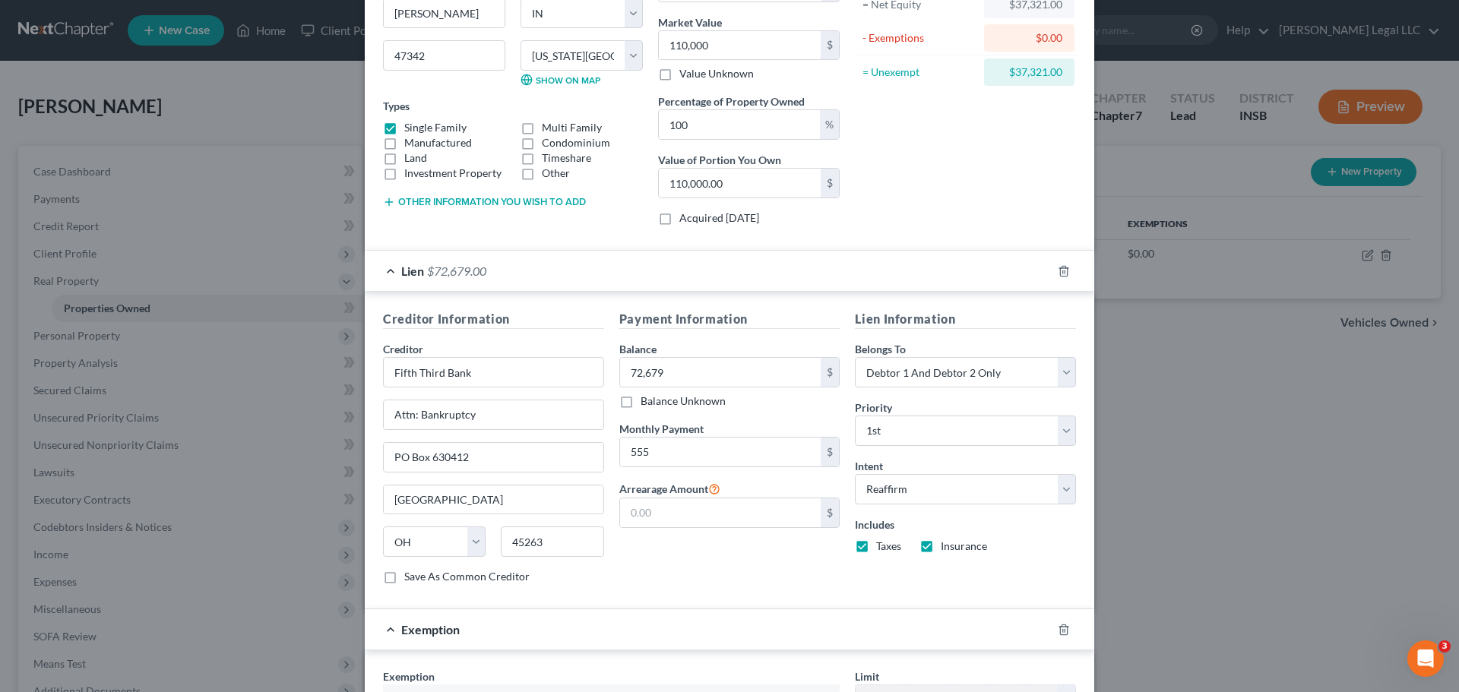
scroll to position [476, 0]
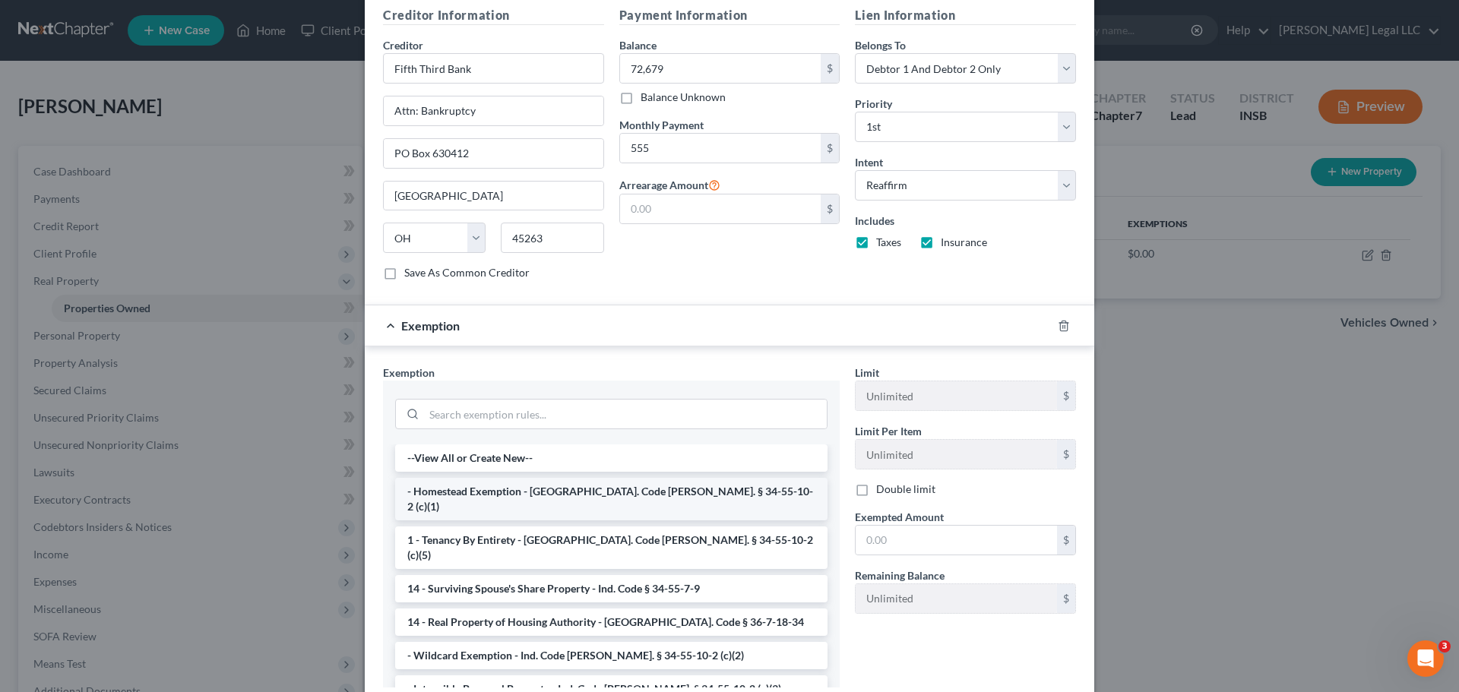
click at [467, 490] on li "- Homestead Exemption - [GEOGRAPHIC_DATA]. Code [PERSON_NAME]. § 34-55-10-2 (c)…" at bounding box center [611, 499] width 432 height 43
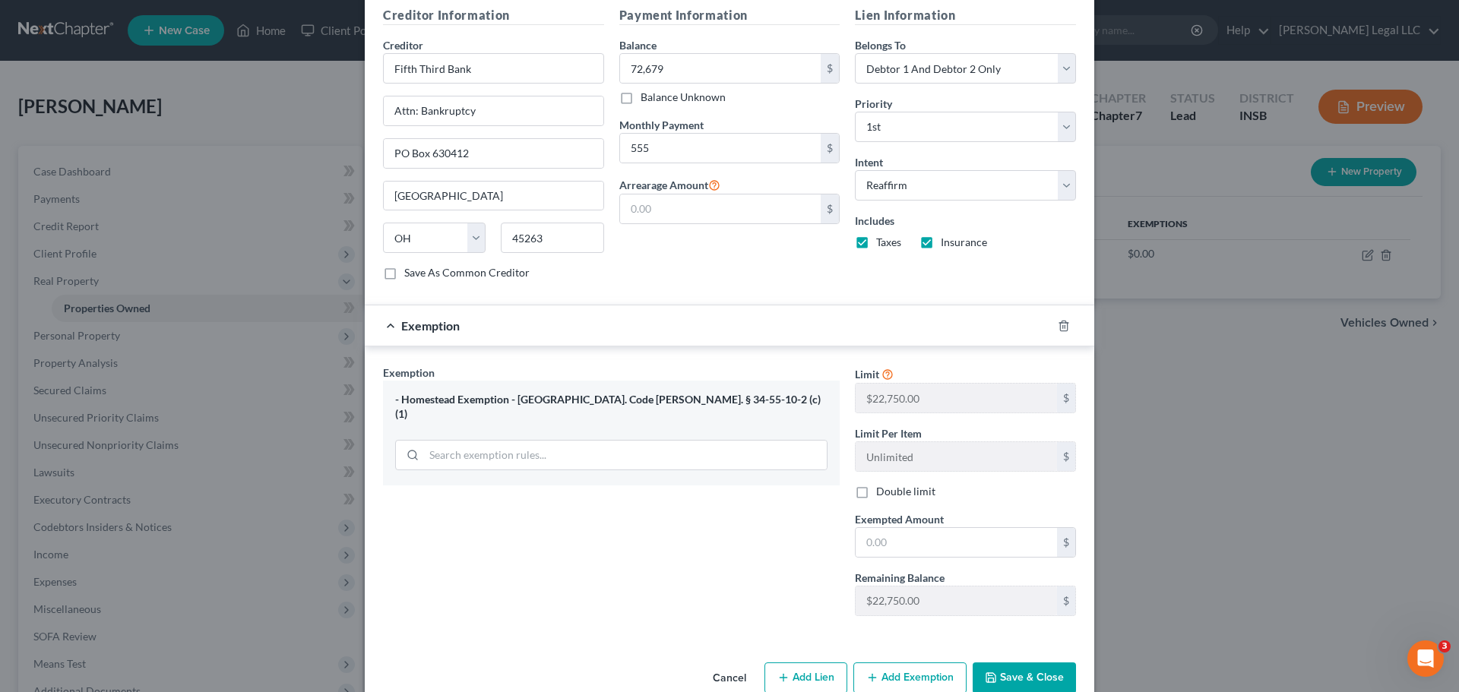
click at [876, 491] on label "Double limit" at bounding box center [905, 491] width 59 height 15
click at [882, 491] on input "Double limit" at bounding box center [887, 489] width 10 height 10
drag, startPoint x: 898, startPoint y: 535, endPoint x: 676, endPoint y: 525, distance: 222.1
click at [898, 527] on input "text" at bounding box center [955, 542] width 201 height 29
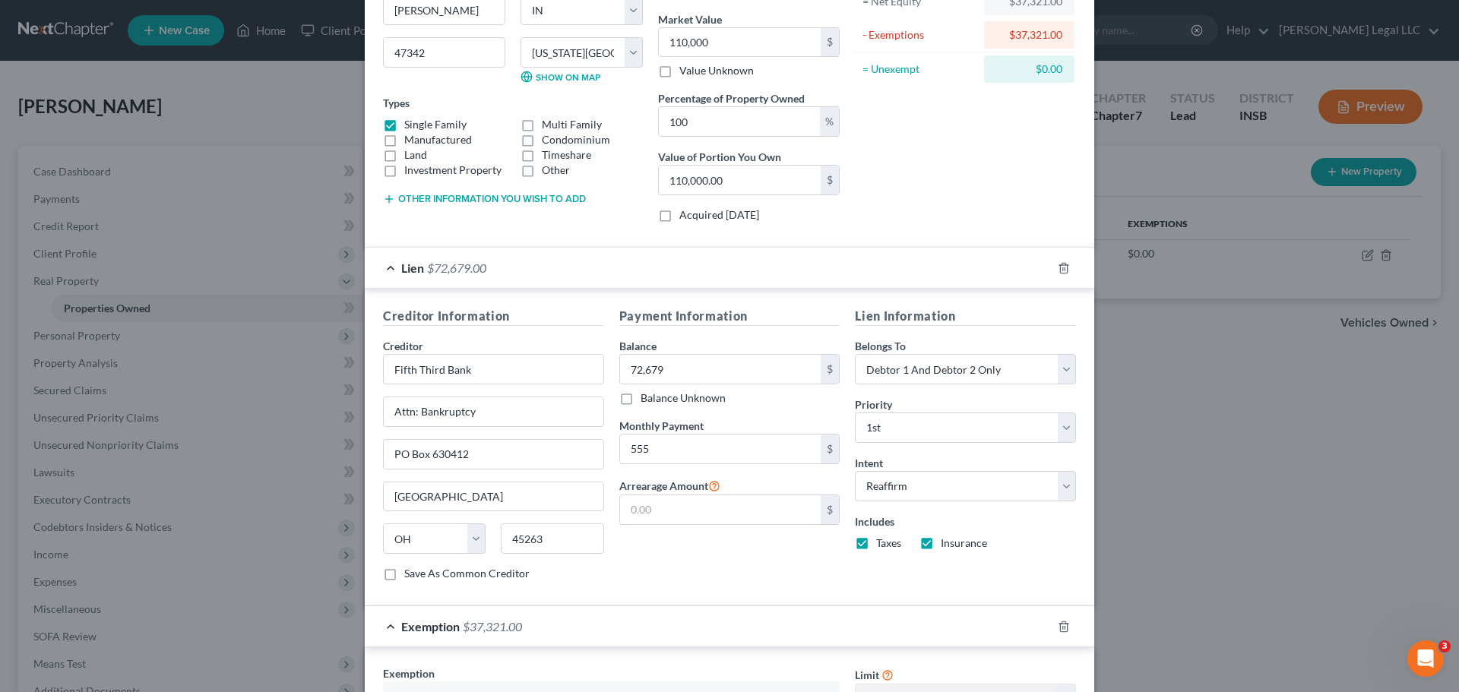
scroll to position [508, 0]
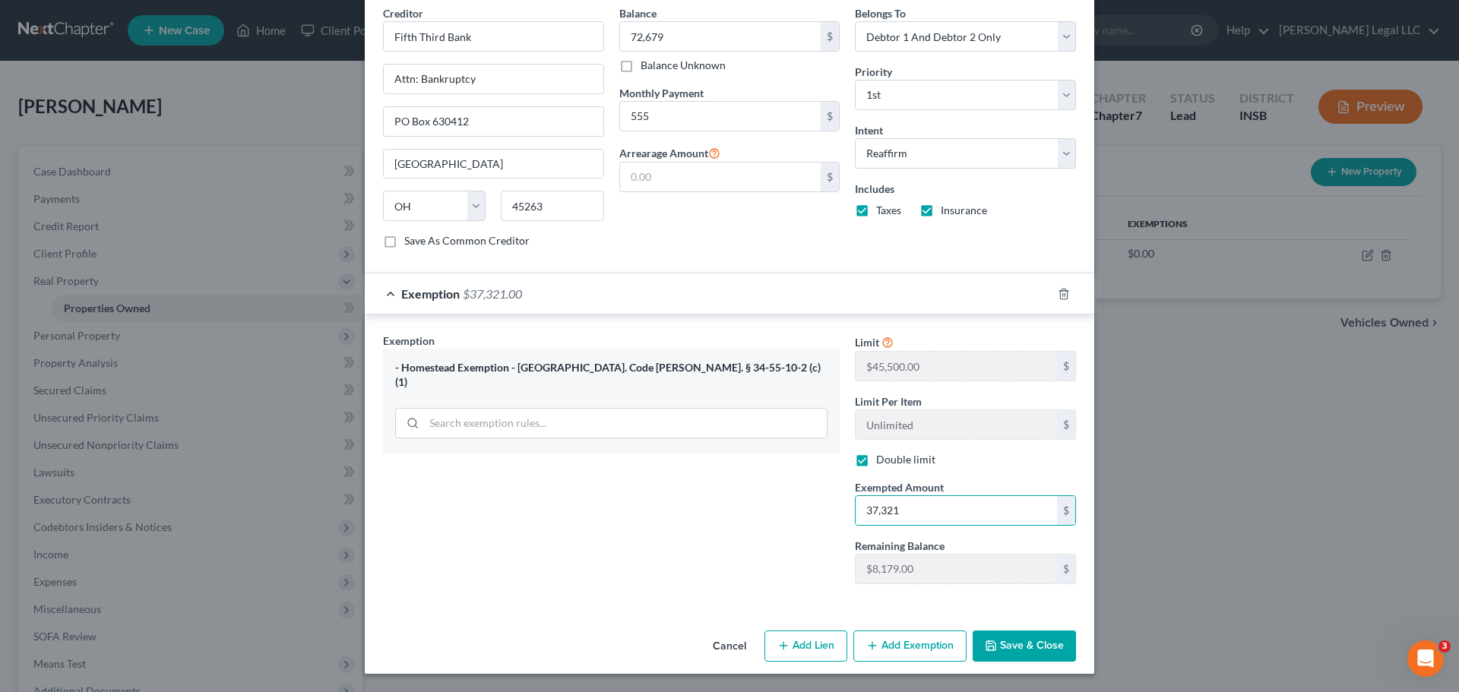
click at [1021, 527] on button "Save & Close" at bounding box center [1023, 647] width 103 height 32
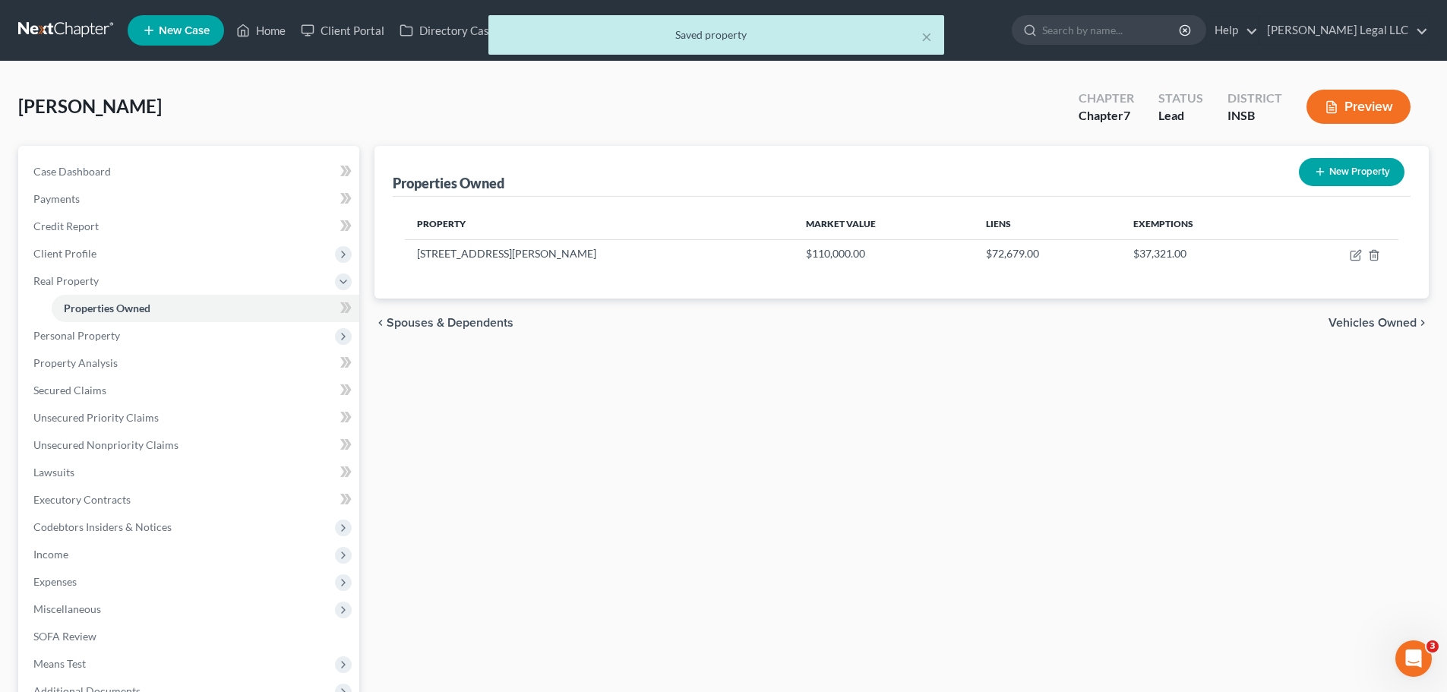
click at [915, 527] on div "Properties Owned New Property Property Market Value Liens Exemptions [STREET_AD…" at bounding box center [902, 475] width 1070 height 659
click at [122, 341] on span "Personal Property" at bounding box center [190, 335] width 338 height 27
click at [122, 341] on span "Vehicles Owned" at bounding box center [102, 335] width 76 height 13
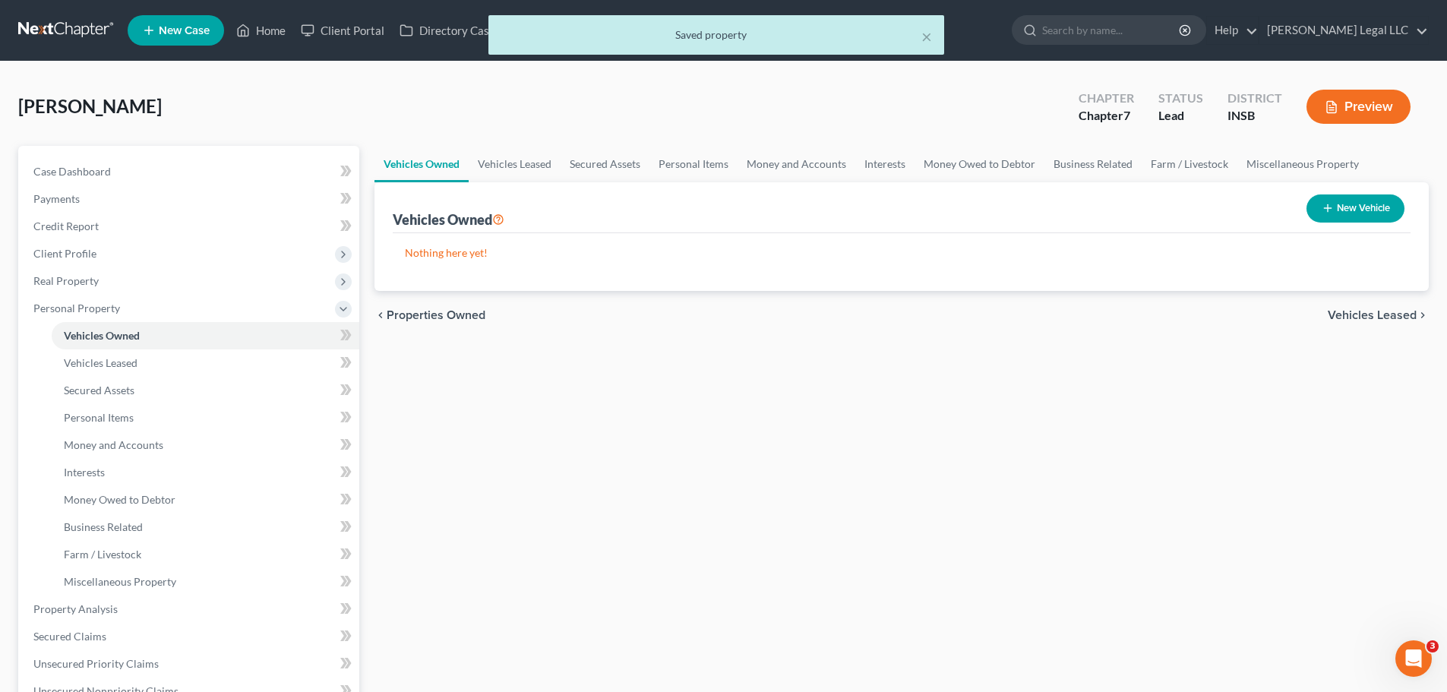
click at [1166, 199] on button "New Vehicle" at bounding box center [1356, 208] width 98 height 28
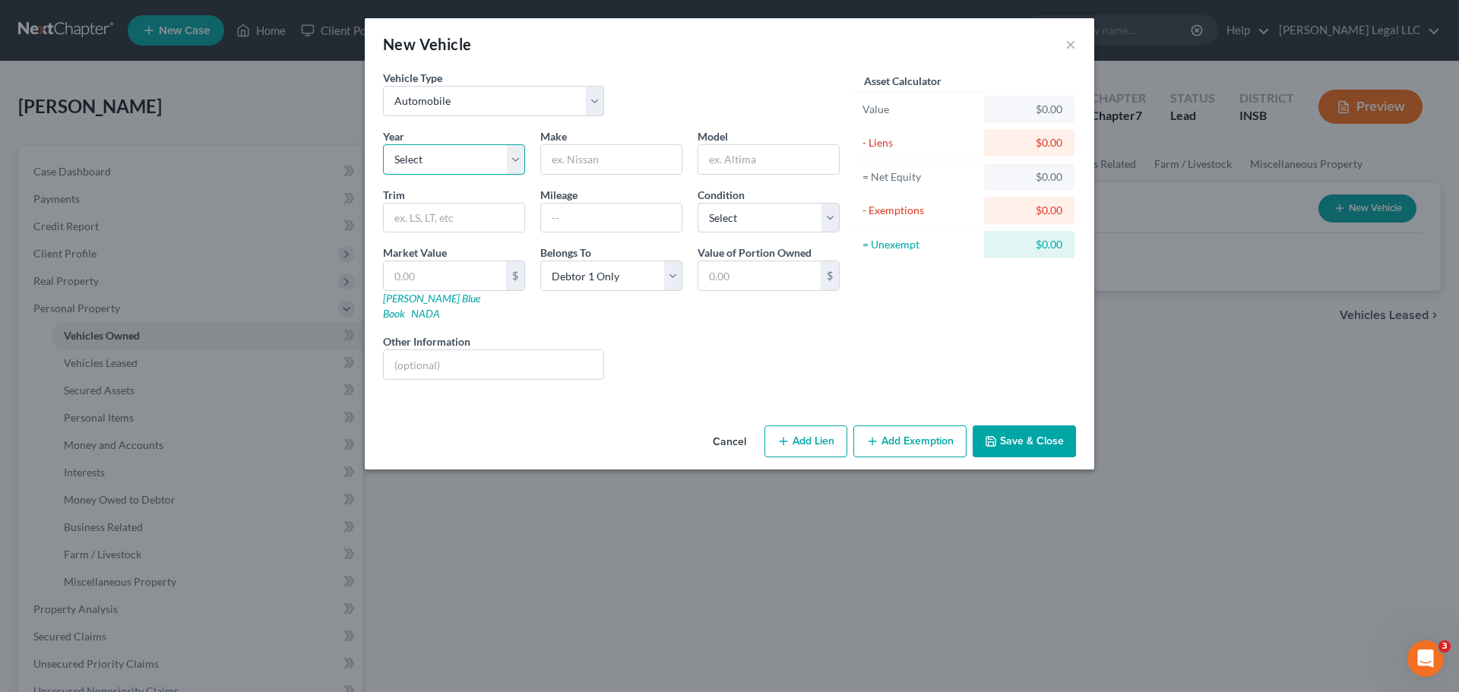
click at [477, 160] on select "Select 2026 2025 2024 2023 2022 2021 2020 2019 2018 2017 2016 2015 2014 2013 20…" at bounding box center [454, 159] width 142 height 30
click at [383, 144] on select "Select 2026 2025 2024 2023 2022 2021 2020 2019 2018 2017 2016 2015 2014 2013 20…" at bounding box center [454, 159] width 142 height 30
click at [580, 164] on input "text" at bounding box center [611, 159] width 141 height 29
click at [558, 163] on input "Du" at bounding box center [611, 159] width 141 height 29
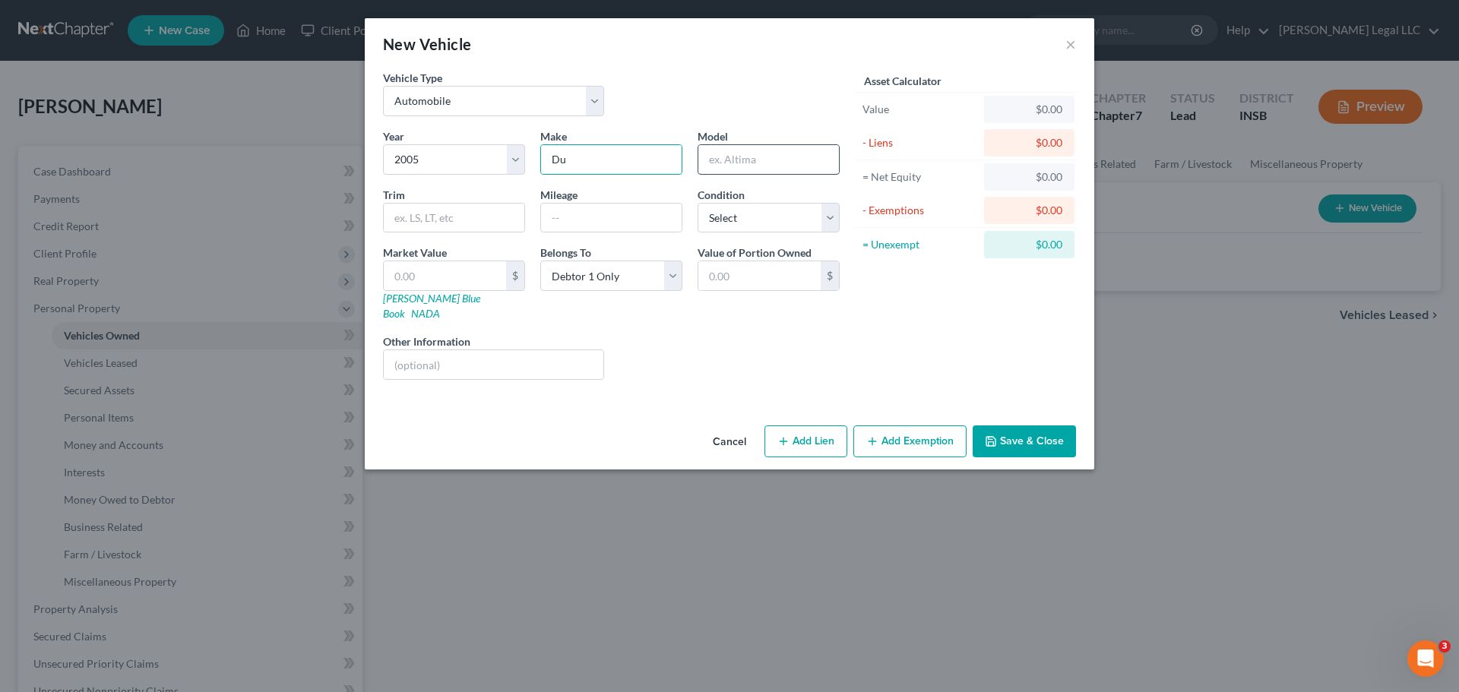
click at [741, 143] on div "Model" at bounding box center [768, 151] width 157 height 46
click at [738, 156] on input "text" at bounding box center [768, 159] width 141 height 29
click at [727, 164] on input "text" at bounding box center [768, 159] width 141 height 29
click at [755, 158] on input "text" at bounding box center [768, 159] width 141 height 29
click at [726, 167] on input "text" at bounding box center [768, 159] width 141 height 29
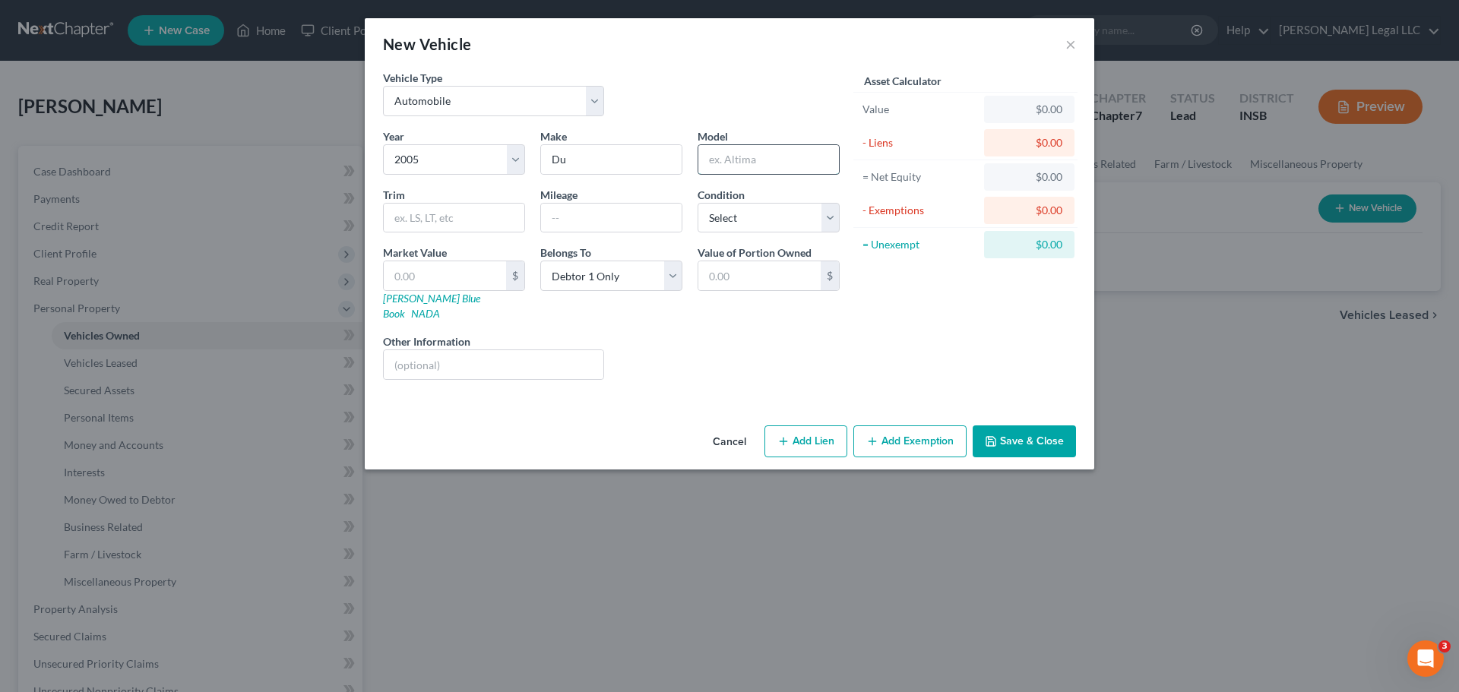
paste input "2500HD"
click at [735, 160] on input "2500HD" at bounding box center [768, 159] width 141 height 29
click at [667, 162] on input "Du" at bounding box center [611, 159] width 141 height 29
click at [711, 161] on input "2500 HD" at bounding box center [768, 159] width 141 height 29
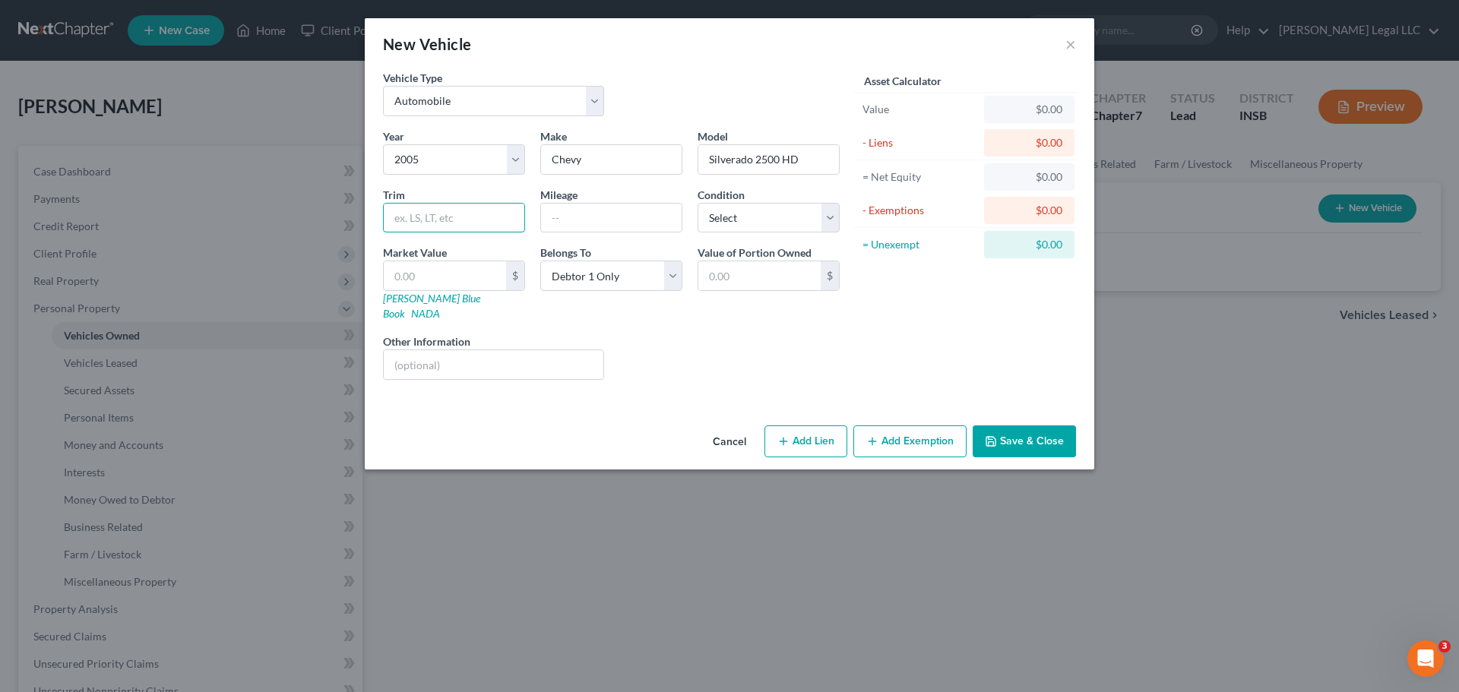
drag, startPoint x: 467, startPoint y: 223, endPoint x: 533, endPoint y: 223, distance: 66.1
click at [467, 223] on input "text" at bounding box center [454, 218] width 141 height 29
drag, startPoint x: 635, startPoint y: 219, endPoint x: 645, endPoint y: 228, distance: 13.4
click at [635, 219] on input "text" at bounding box center [611, 218] width 141 height 29
click at [752, 223] on select "Select Excellent Very Good Good Fair Poor" at bounding box center [768, 218] width 142 height 30
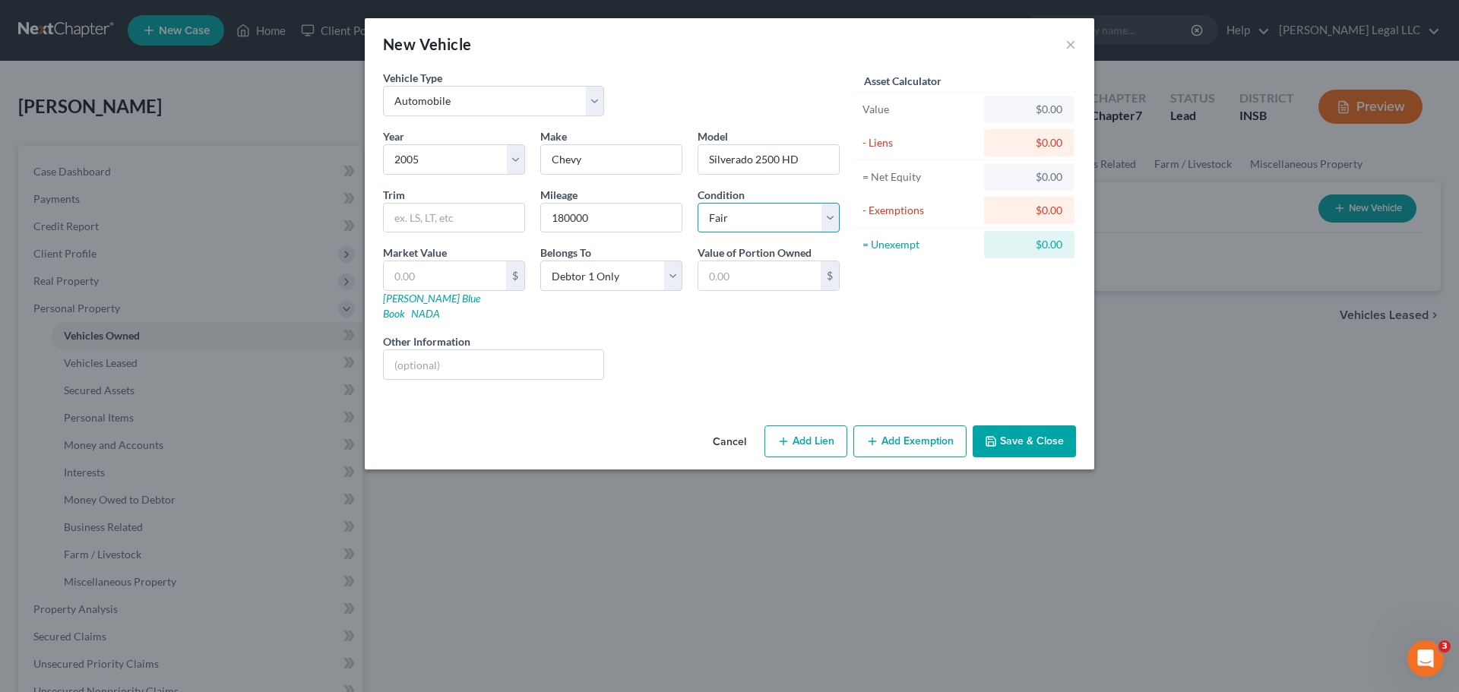
click at [697, 203] on select "Select Excellent Very Good Good Fair Poor" at bounding box center [768, 218] width 142 height 30
click at [694, 340] on div "Liens Select" at bounding box center [730, 357] width 236 height 46
click at [426, 280] on input "text" at bounding box center [445, 275] width 122 height 29
click at [665, 343] on div "Liens Select" at bounding box center [730, 357] width 236 height 46
drag, startPoint x: 668, startPoint y: 341, endPoint x: 811, endPoint y: 434, distance: 170.9
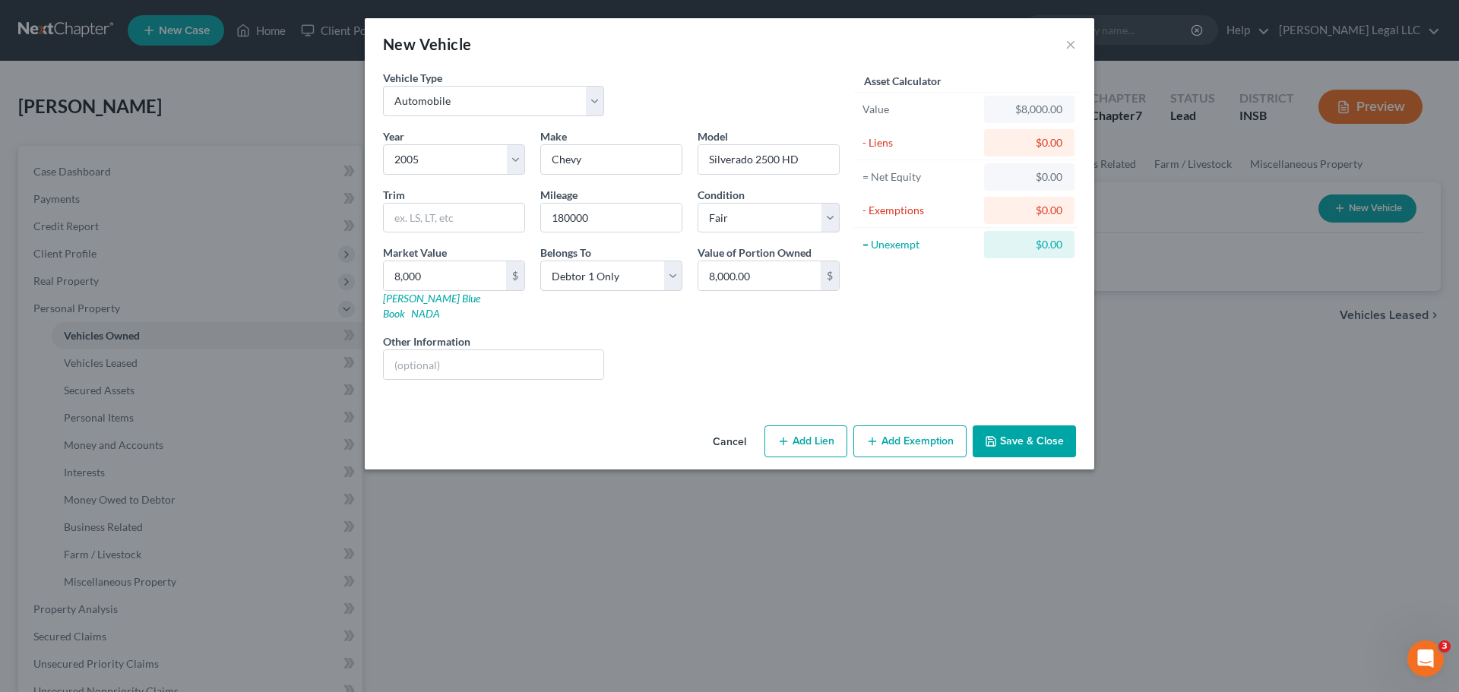
click at [678, 348] on div "Liens Select" at bounding box center [730, 357] width 236 height 46
click at [814, 432] on button "Add Lien" at bounding box center [805, 441] width 83 height 32
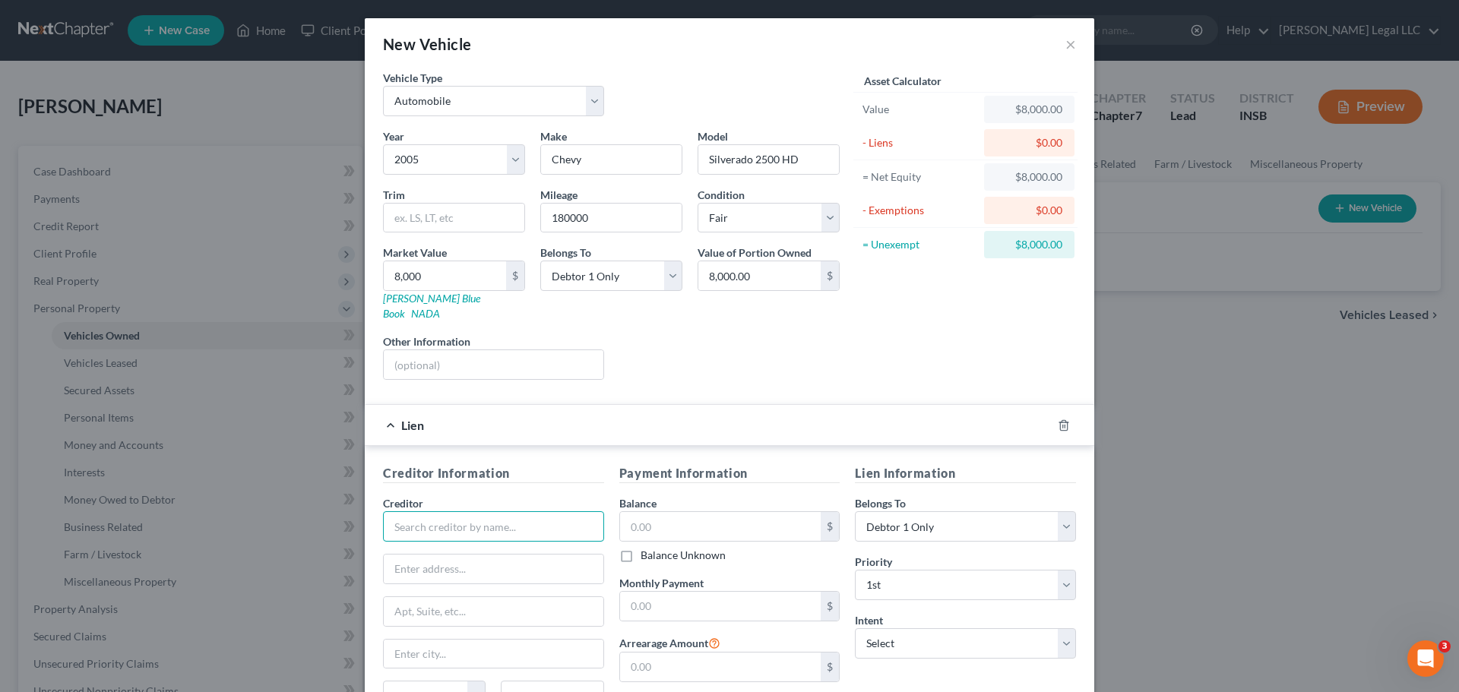
click at [498, 511] on input "text" at bounding box center [493, 526] width 221 height 30
click at [466, 523] on input "text" at bounding box center [493, 526] width 221 height 30
click at [416, 511] on input "text" at bounding box center [493, 526] width 221 height 30
click at [681, 512] on input "text" at bounding box center [720, 526] width 201 height 29
click at [734, 527] on input "text" at bounding box center [720, 606] width 201 height 29
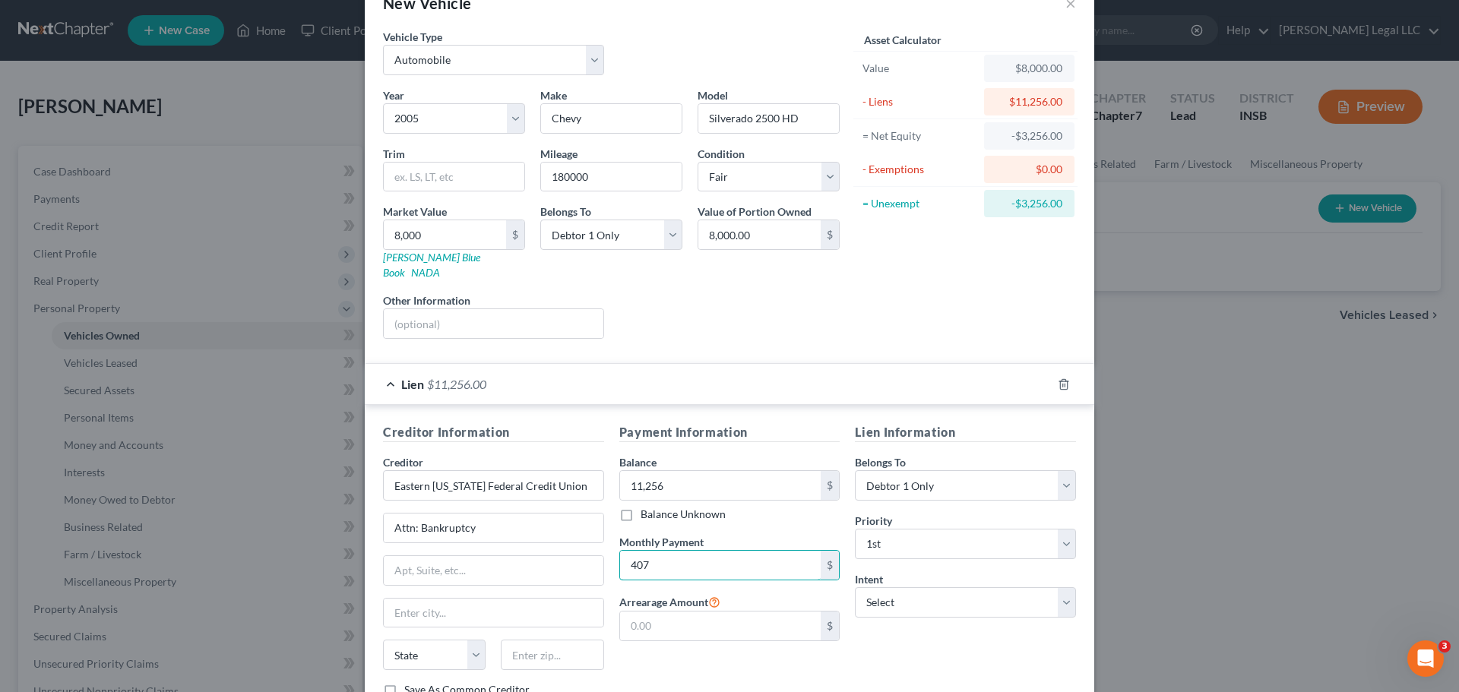
scroll to position [76, 0]
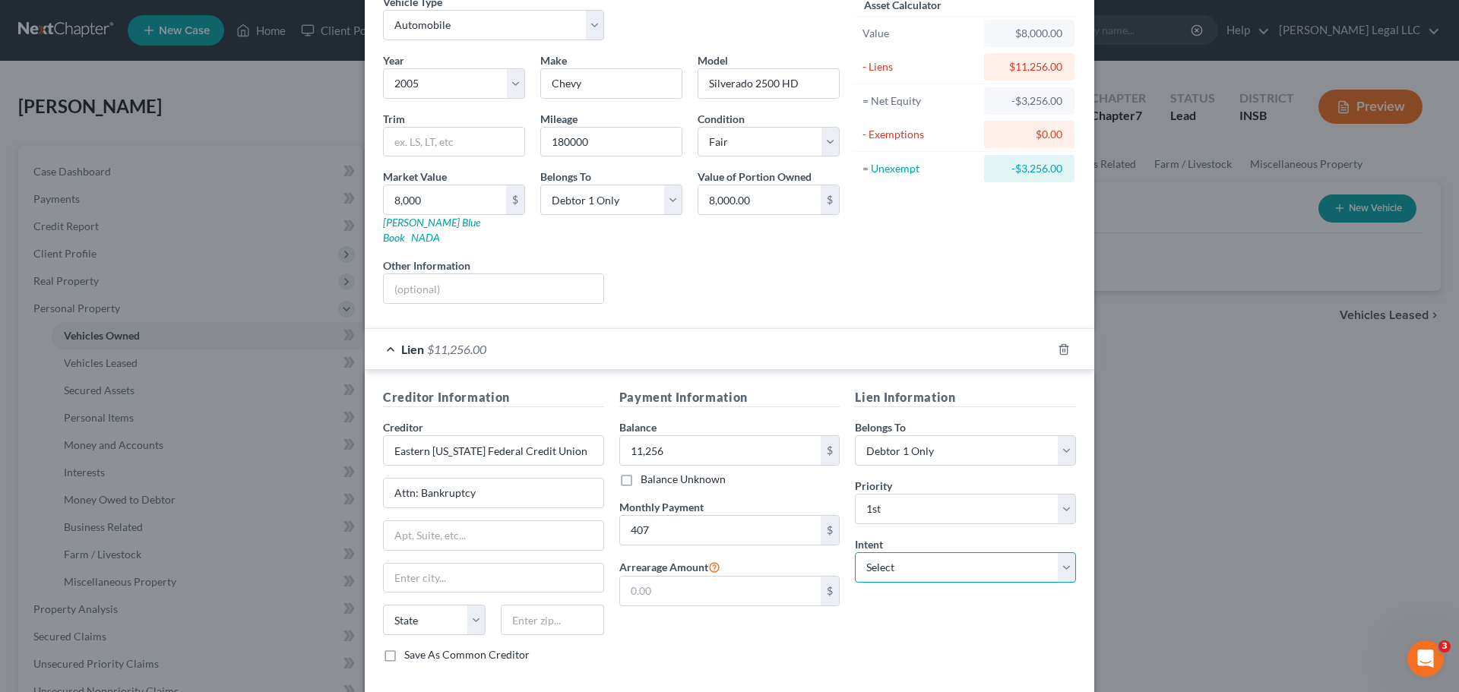
click at [871, 527] on select "Select Surrender Redeem Reaffirm Avoid Other" at bounding box center [965, 567] width 221 height 30
click at [855, 527] on select "Select Surrender Redeem Reaffirm Avoid Other" at bounding box center [965, 567] width 221 height 30
click at [415, 527] on input "text" at bounding box center [494, 535] width 220 height 29
click at [429, 526] on input "text" at bounding box center [494, 535] width 220 height 29
drag, startPoint x: 495, startPoint y: 514, endPoint x: 321, endPoint y: 507, distance: 173.4
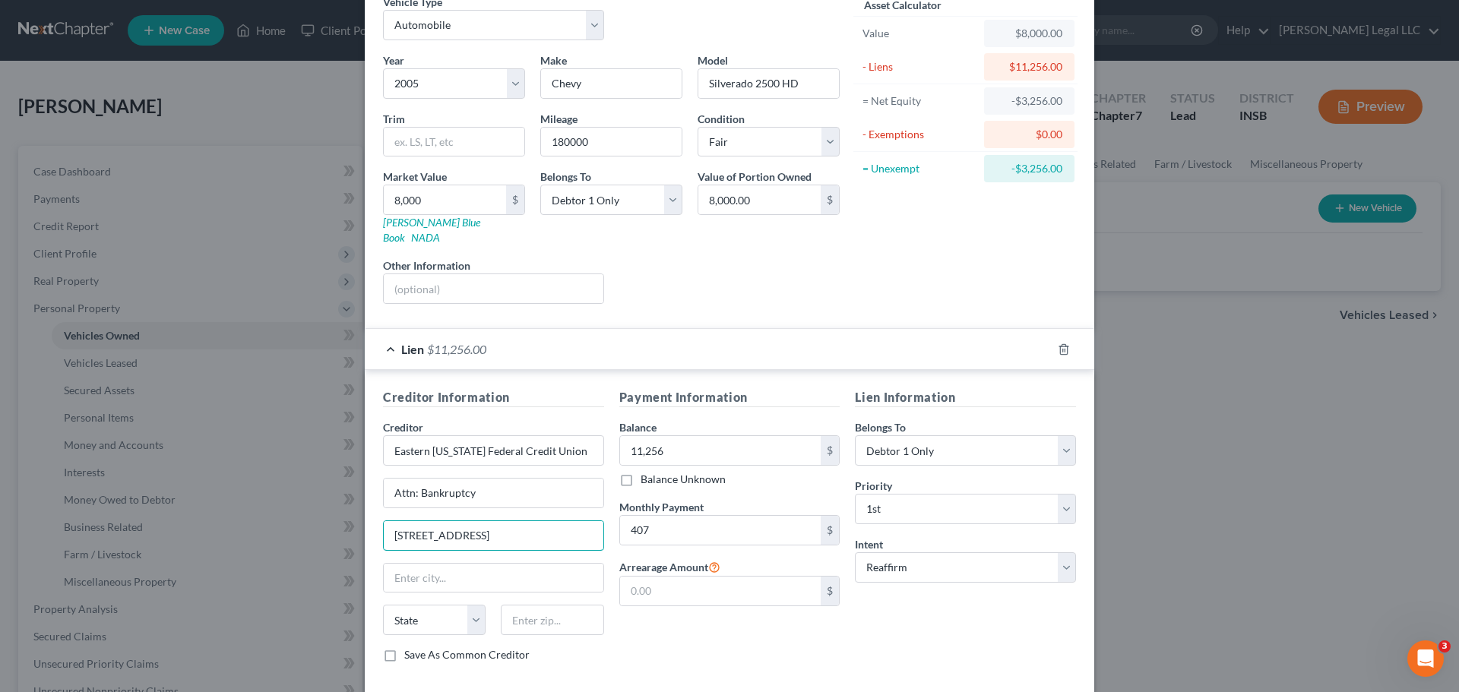
click at [321, 507] on div "New Vehicle × Vehicle Type Select Automobile Truck Trailer Watercraft Aircraft …" at bounding box center [729, 346] width 1459 height 692
click at [534, 527] on div "State [US_STATE] AK AR AZ CA CO CT DE DC [GEOGRAPHIC_DATA] [GEOGRAPHIC_DATA] GU…" at bounding box center [493, 626] width 236 height 43
drag, startPoint x: 536, startPoint y: 614, endPoint x: 531, endPoint y: 604, distance: 11.2
click at [536, 527] on input "text" at bounding box center [552, 620] width 103 height 30
paste input "47362"
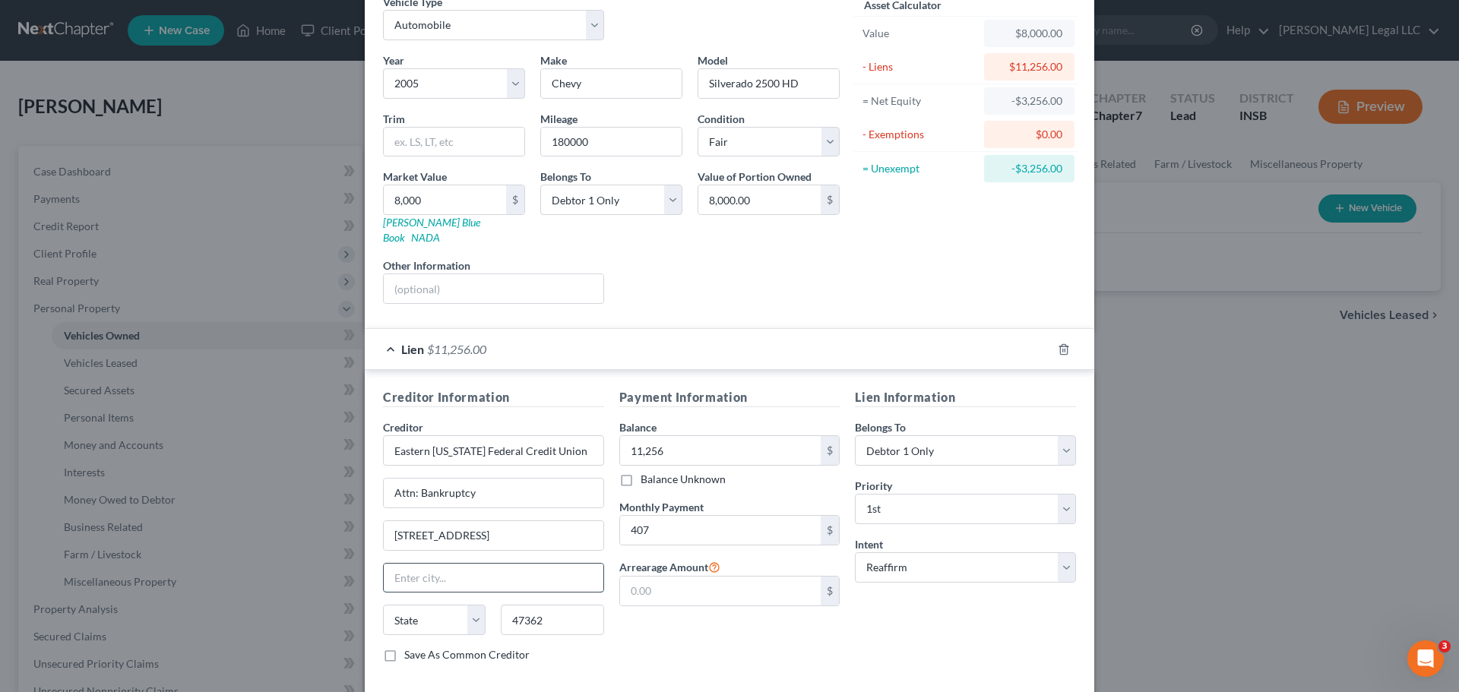
click at [446, 527] on input "text" at bounding box center [494, 578] width 220 height 29
click at [515, 521] on input "[STREET_ADDRESS]" at bounding box center [494, 535] width 220 height 29
click at [365, 527] on div "Creditor Information Creditor * Eastern [US_STATE] Federal Credit Union Attn: B…" at bounding box center [729, 528] width 729 height 317
click at [404, 527] on label "Save As Common Creditor" at bounding box center [466, 654] width 125 height 15
click at [410, 527] on input "Save As Common Creditor" at bounding box center [415, 652] width 10 height 10
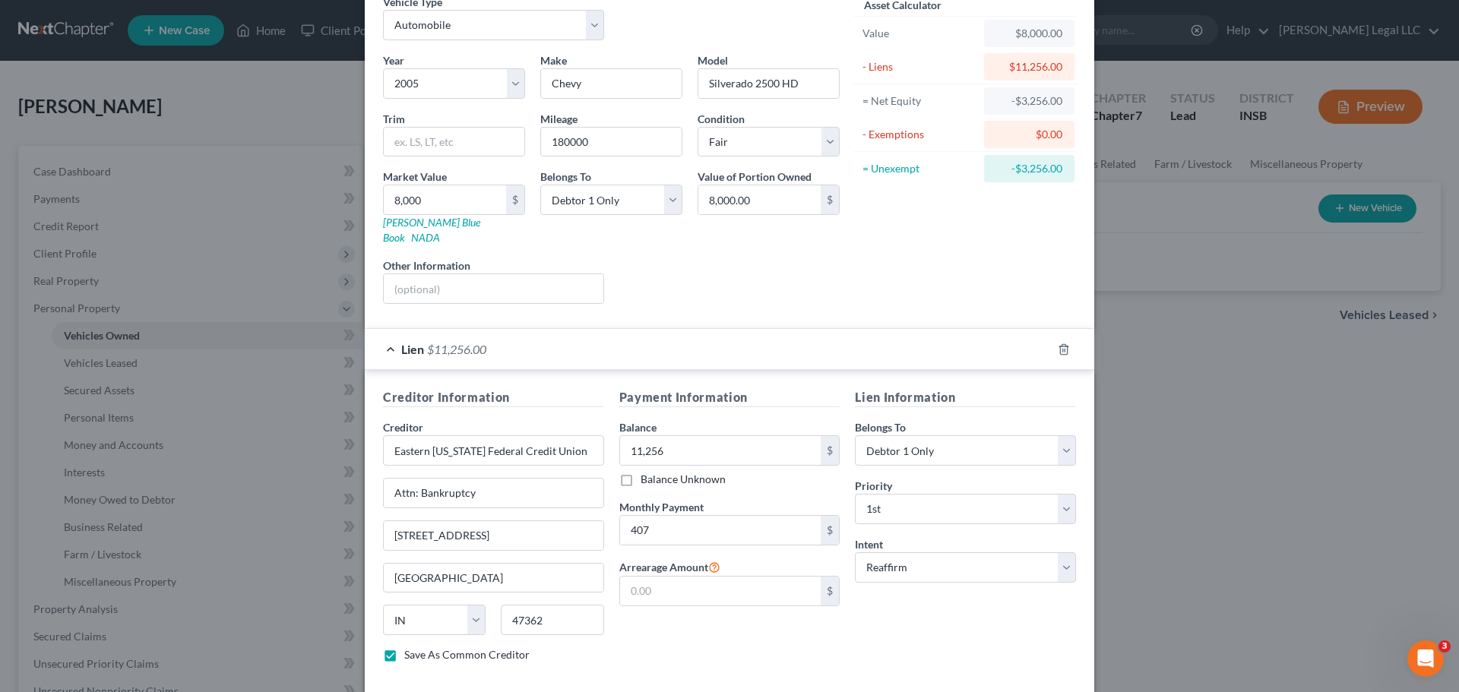
click at [803, 527] on div "Payment Information Balance 11,256.00 $ Balance Unknown Balance Undetermined 11…" at bounding box center [730, 531] width 236 height 286
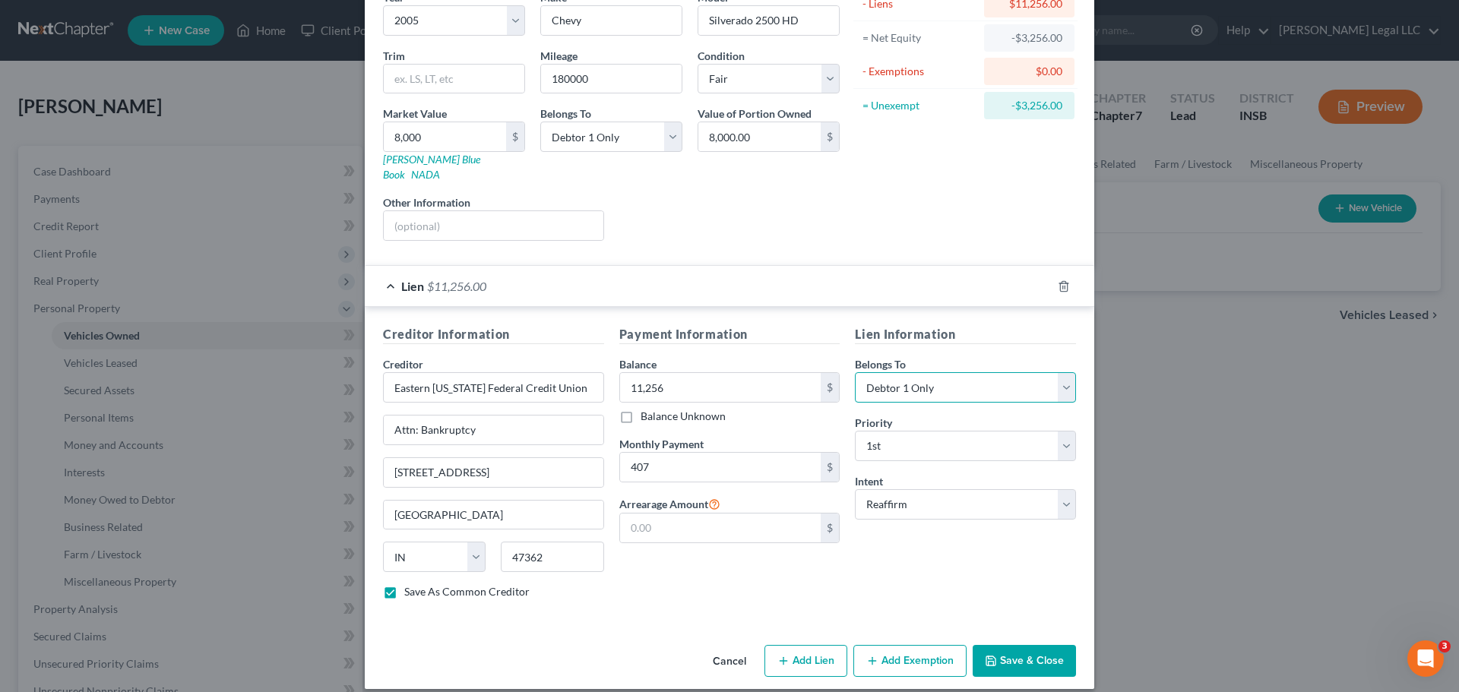
click at [883, 382] on select "Select Debtor 1 Only Debtor 2 Only Debtor 1 And Debtor 2 Only At Least One Of T…" at bounding box center [965, 387] width 221 height 30
click at [855, 372] on select "Select Debtor 1 Only Debtor 2 Only Debtor 1 And Debtor 2 Only At Least One Of T…" at bounding box center [965, 387] width 221 height 30
click at [1043, 527] on button "Save & Close" at bounding box center [1023, 661] width 103 height 32
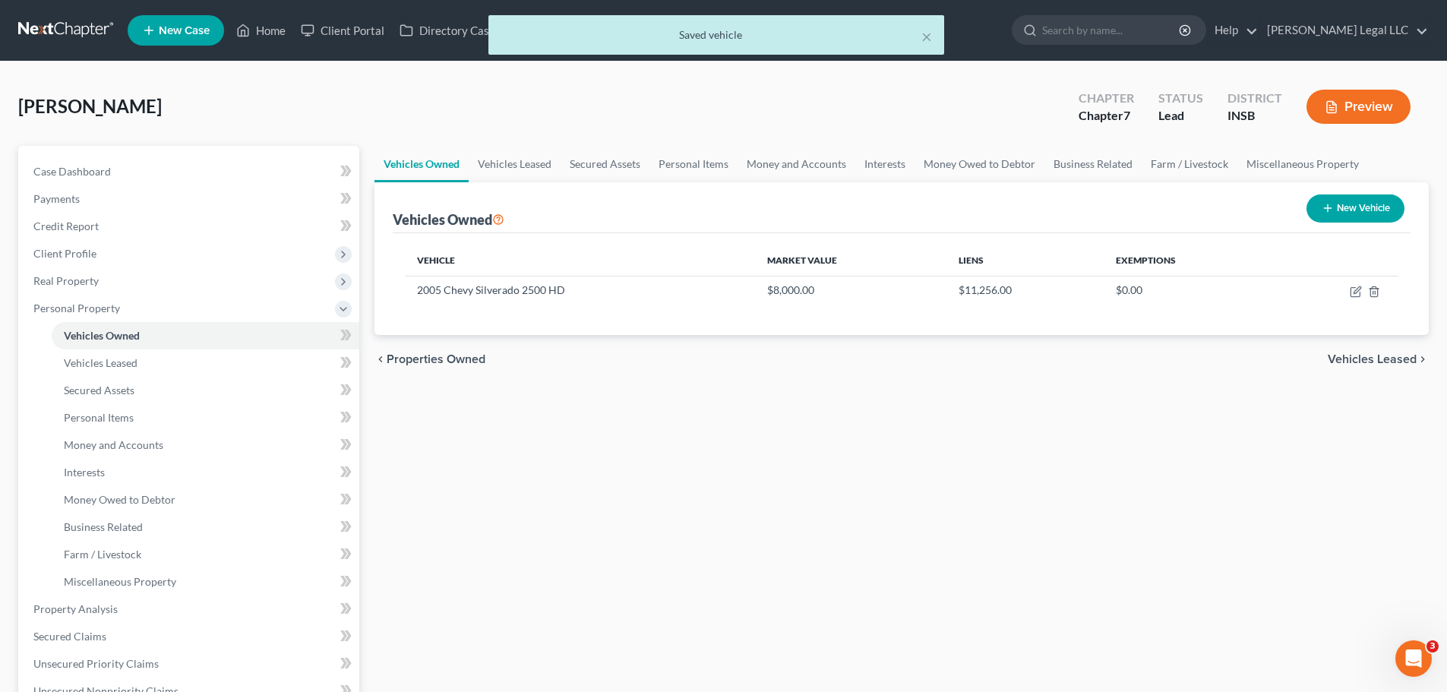
click at [1102, 484] on div "Vehicles Owned Vehicles Leased Secured Assets Personal Items Money and Accounts…" at bounding box center [902, 598] width 1070 height 905
click at [1166, 213] on button "New Vehicle" at bounding box center [1356, 208] width 98 height 28
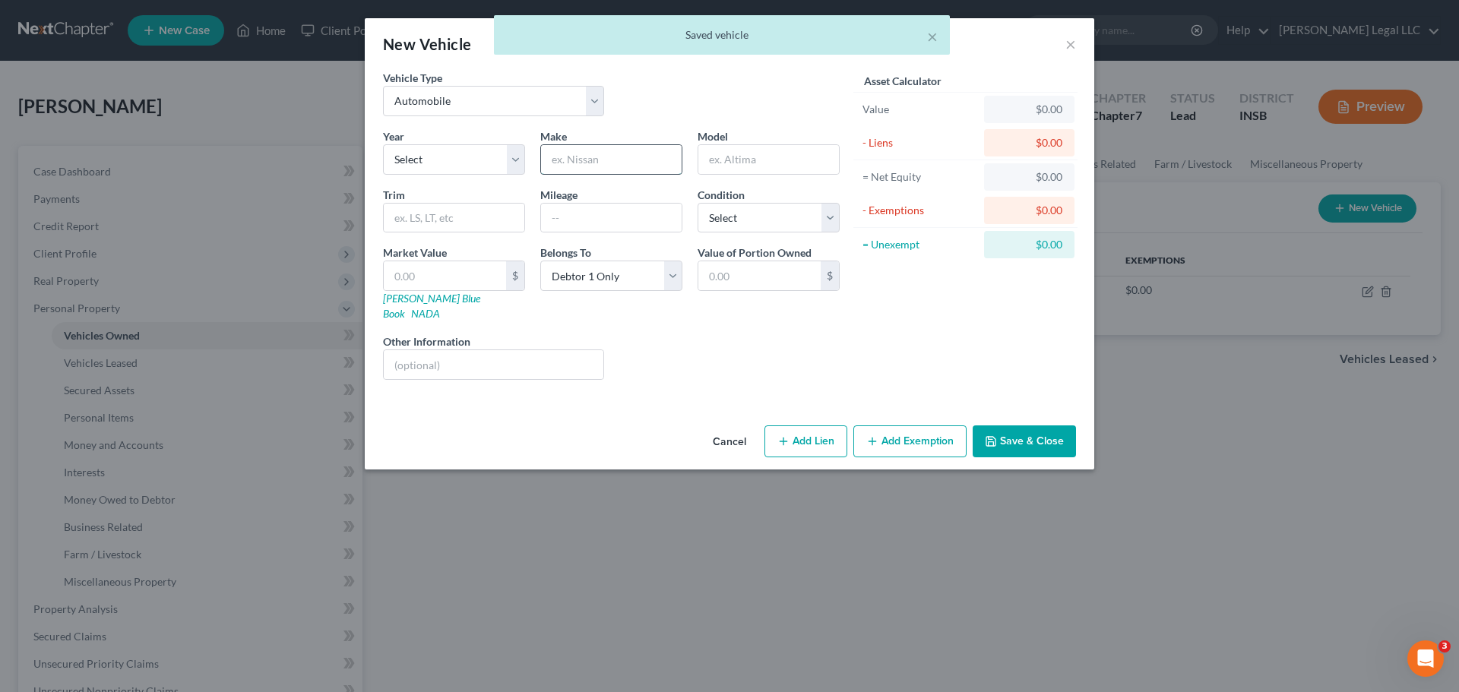
click at [587, 148] on input "text" at bounding box center [611, 159] width 141 height 29
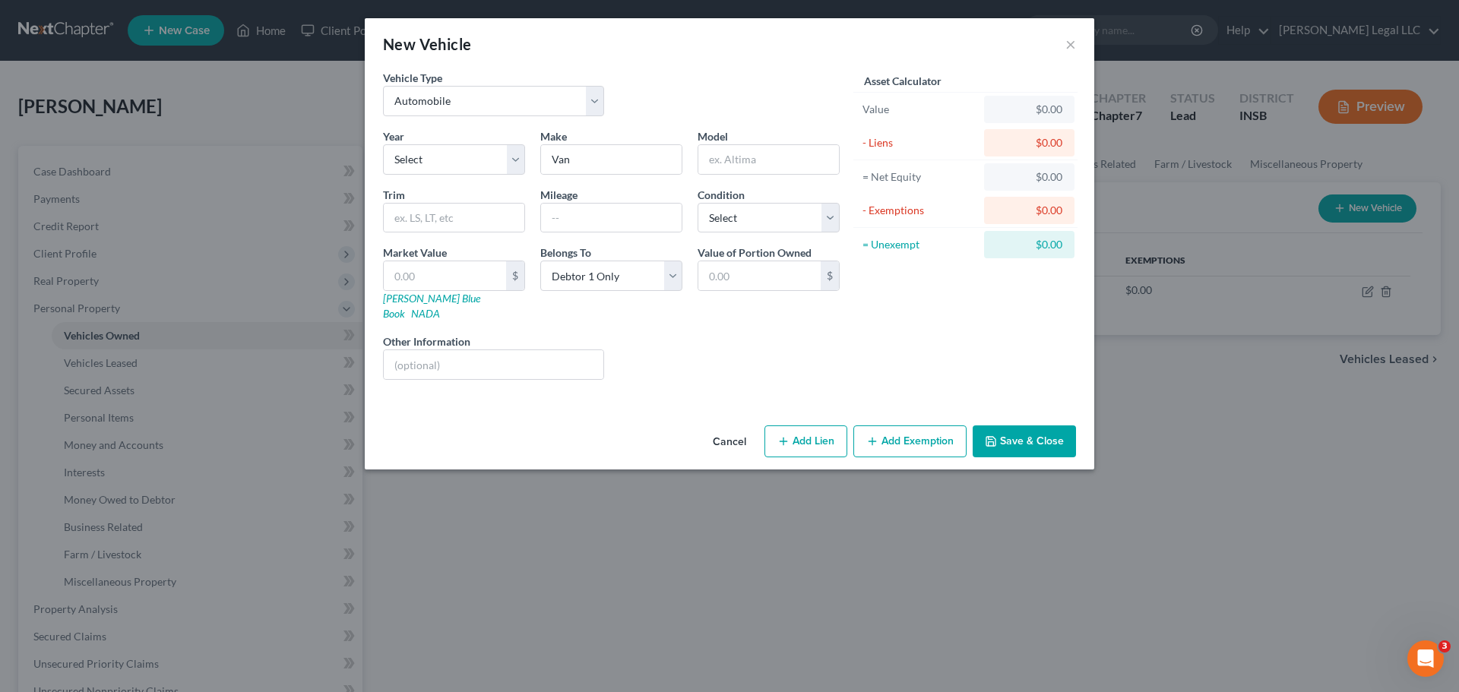
click at [1026, 428] on button "Save & Close" at bounding box center [1023, 441] width 103 height 32
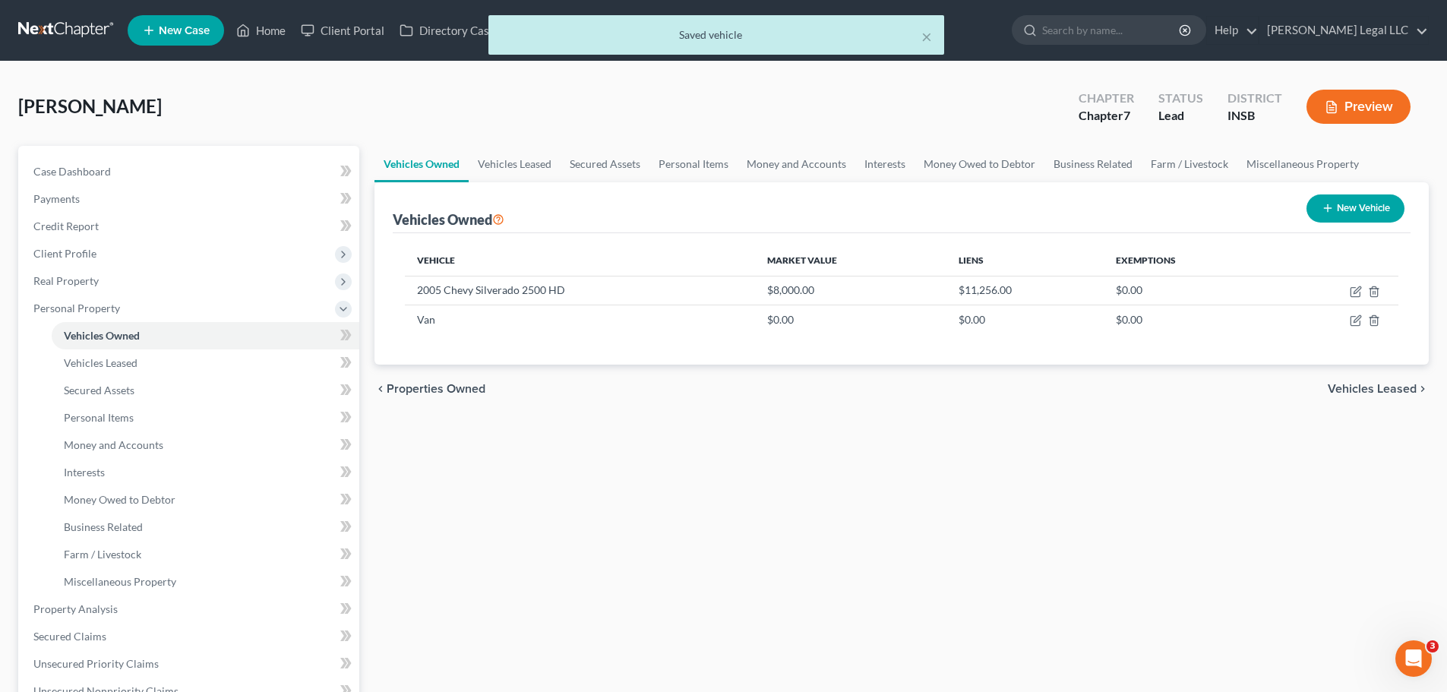
drag, startPoint x: 1020, startPoint y: 457, endPoint x: 1017, endPoint y: 444, distance: 12.5
click at [1019, 457] on div "Vehicles Owned Vehicles Leased Secured Assets Personal Items Money and Accounts…" at bounding box center [902, 598] width 1070 height 905
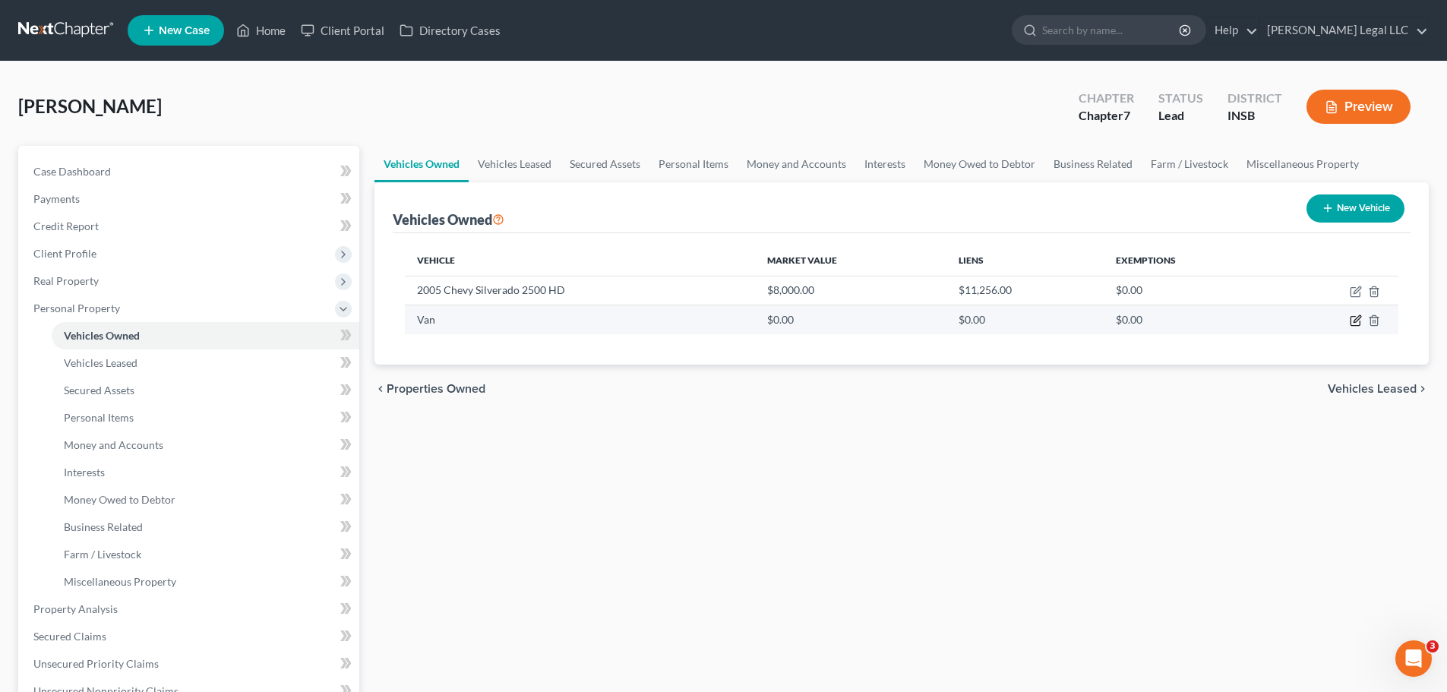
drag, startPoint x: 1363, startPoint y: 322, endPoint x: 1354, endPoint y: 324, distance: 9.4
click at [1166, 324] on td at bounding box center [1337, 319] width 123 height 29
click at [1166, 324] on icon "button" at bounding box center [1356, 321] width 12 height 12
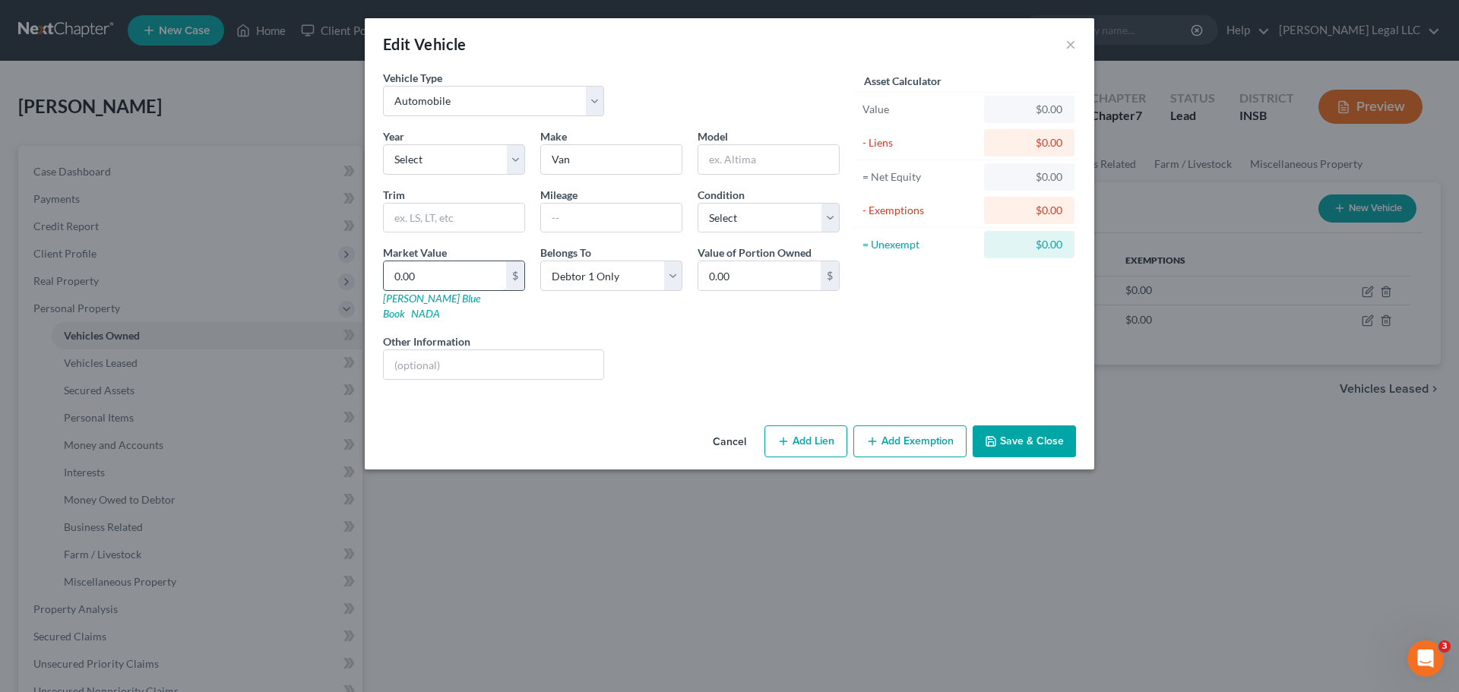
click at [483, 266] on input "0.00" at bounding box center [445, 275] width 122 height 29
click at [593, 150] on input "Van" at bounding box center [611, 159] width 141 height 29
click at [775, 223] on select "Select Excellent Very Good Good Fair Poor" at bounding box center [768, 218] width 142 height 30
click at [968, 319] on div "Asset Calculator Value $20,000.00 - Liens $0.00 = Net Equity $20.00 - Exemption…" at bounding box center [965, 231] width 236 height 322
click at [827, 442] on div "Cancel Add Lien Add Lease Add Exemption Save & Close" at bounding box center [729, 444] width 729 height 50
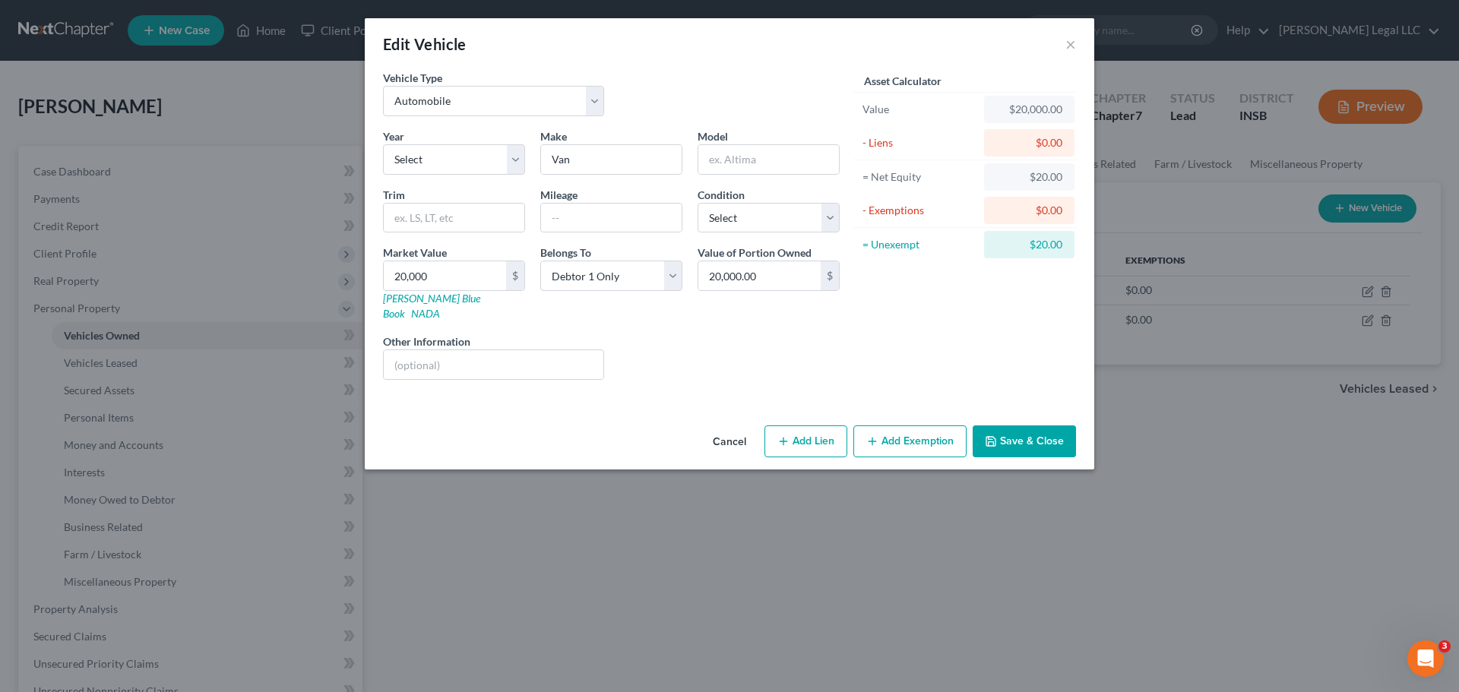
click at [827, 426] on button "Add Lien" at bounding box center [805, 441] width 83 height 32
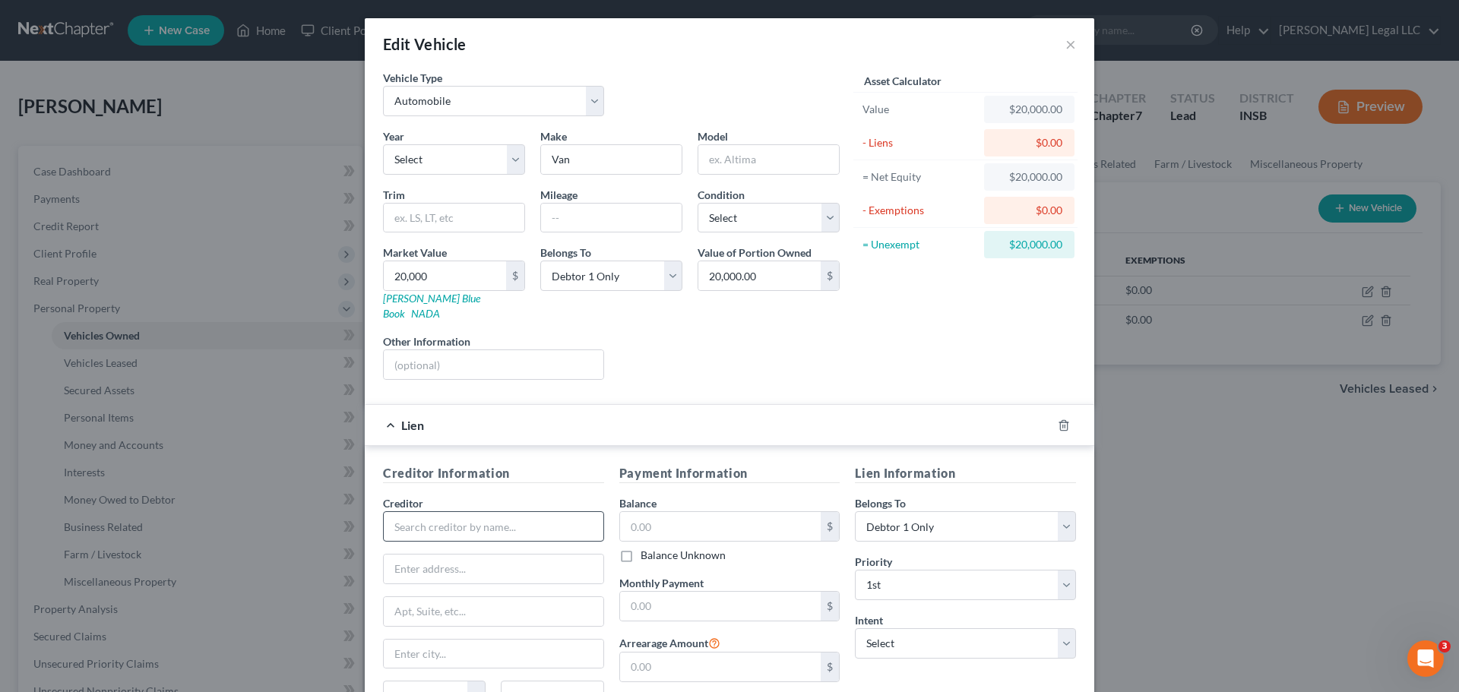
click at [425, 527] on div "Creditor * State [US_STATE] AK AR AZ CA CO [GEOGRAPHIC_DATA] DE DC [GEOGRAPHIC_…" at bounding box center [493, 609] width 221 height 228
click at [430, 523] on input "text" at bounding box center [493, 526] width 221 height 30
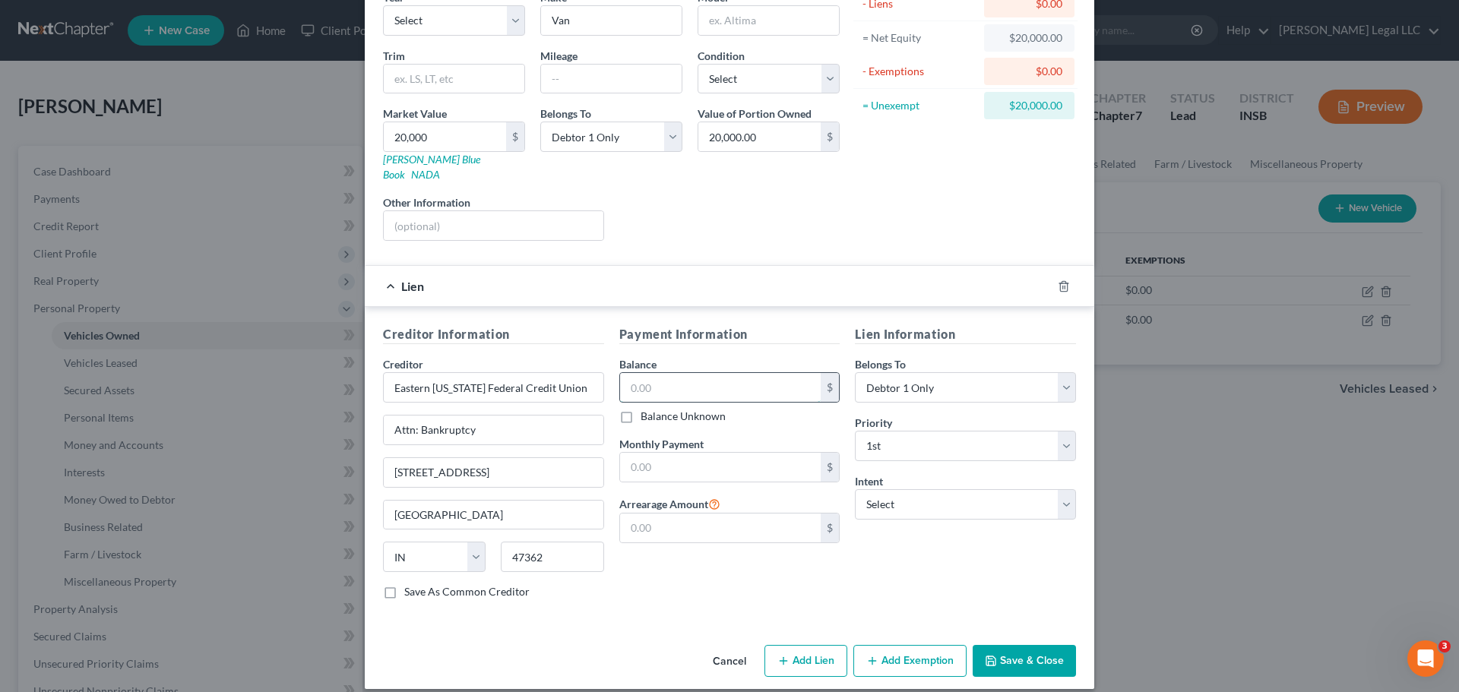
click at [673, 373] on input "text" at bounding box center [720, 387] width 201 height 29
click at [712, 373] on input "text" at bounding box center [720, 387] width 201 height 29
click at [918, 489] on select "Select Surrender Redeem Reaffirm Avoid Other" at bounding box center [965, 504] width 221 height 30
click at [855, 489] on select "Select Surrender Redeem Reaffirm Avoid Other" at bounding box center [965, 504] width 221 height 30
click at [923, 527] on button "Add Exemption" at bounding box center [909, 661] width 113 height 32
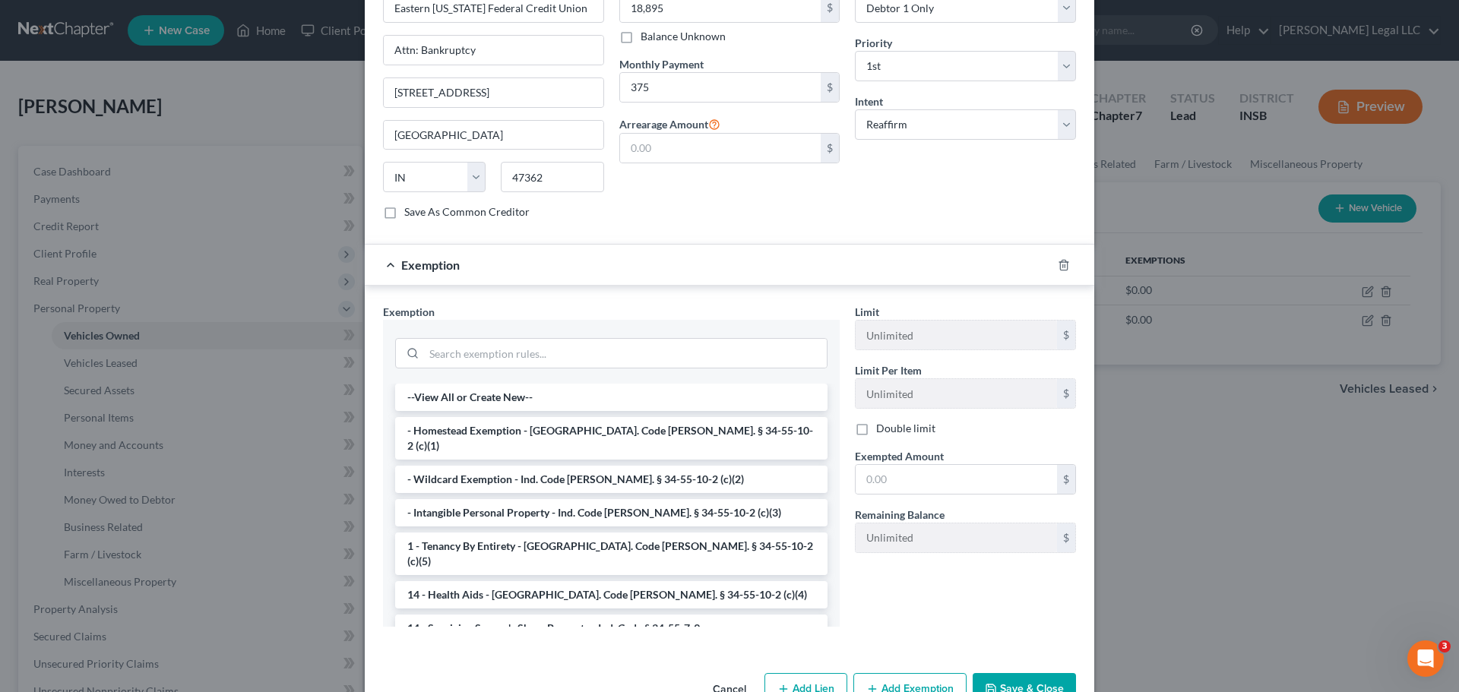
click at [472, 466] on li "- Wildcard Exemption - Ind. Code [PERSON_NAME]. § 34-55-10-2 (c)(2)" at bounding box center [611, 479] width 432 height 27
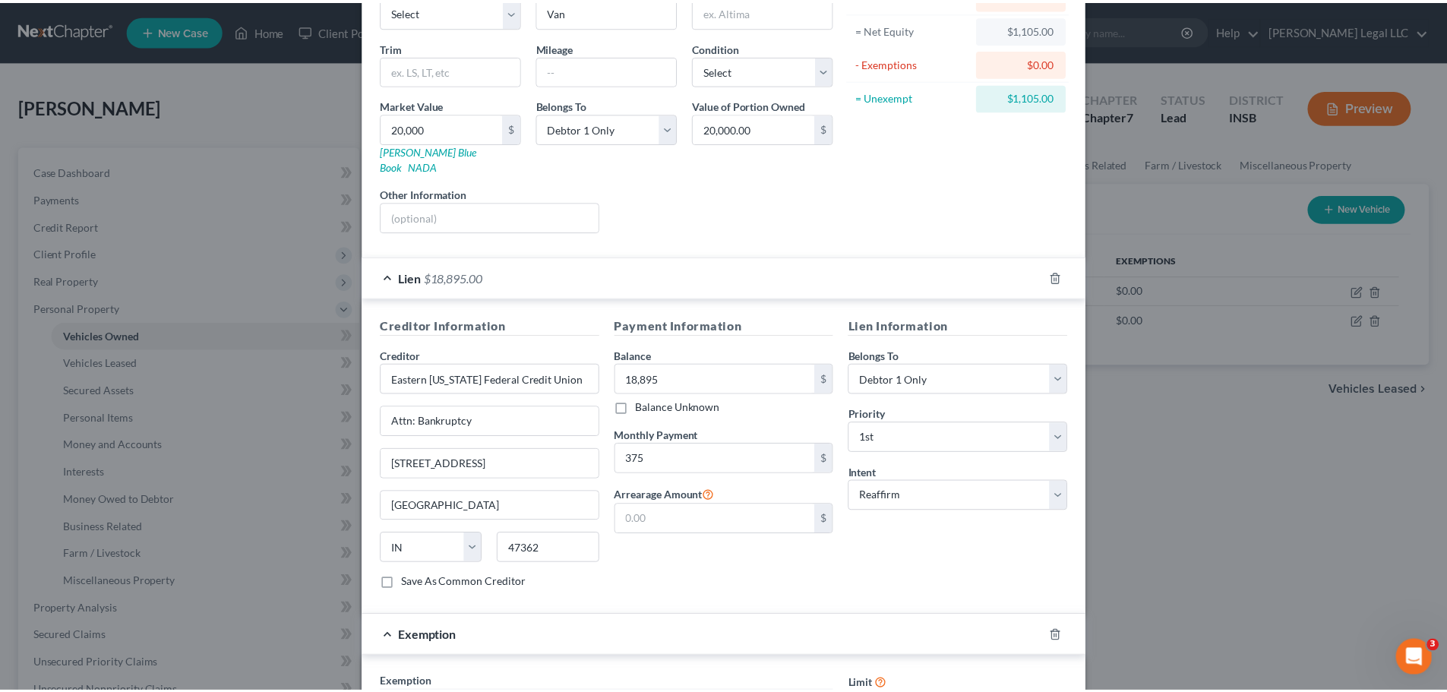
scroll to position [456, 0]
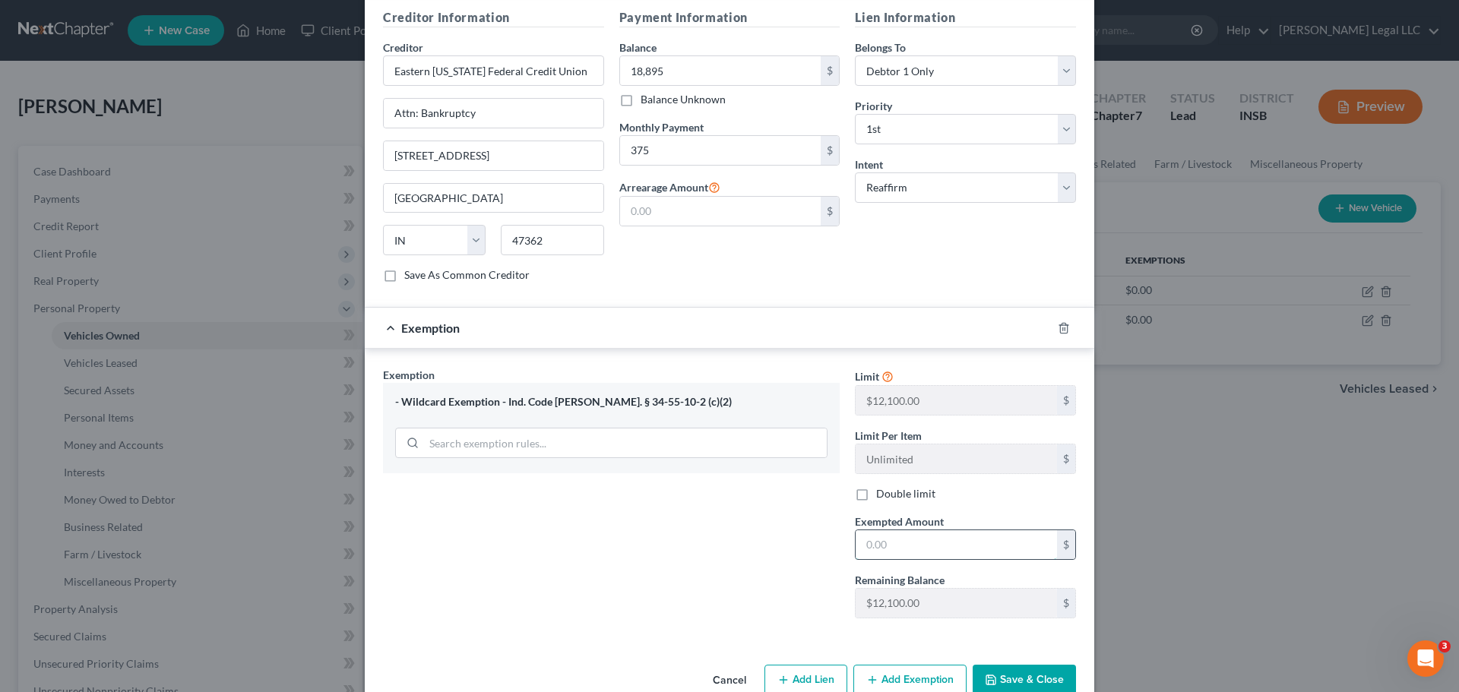
click at [918, 527] on input "text" at bounding box center [955, 544] width 201 height 29
click at [1007, 527] on button "Save & Close" at bounding box center [1023, 681] width 103 height 32
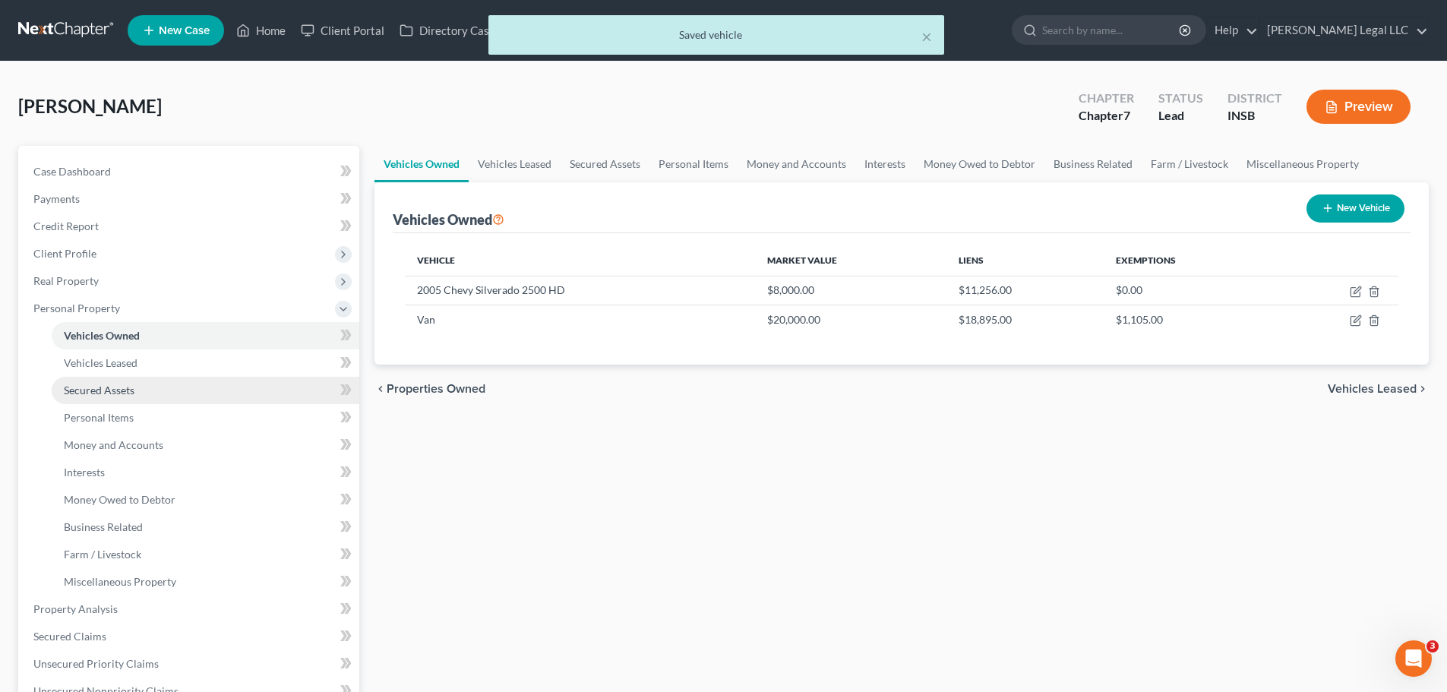
click at [112, 398] on link "Secured Assets" at bounding box center [206, 390] width 308 height 27
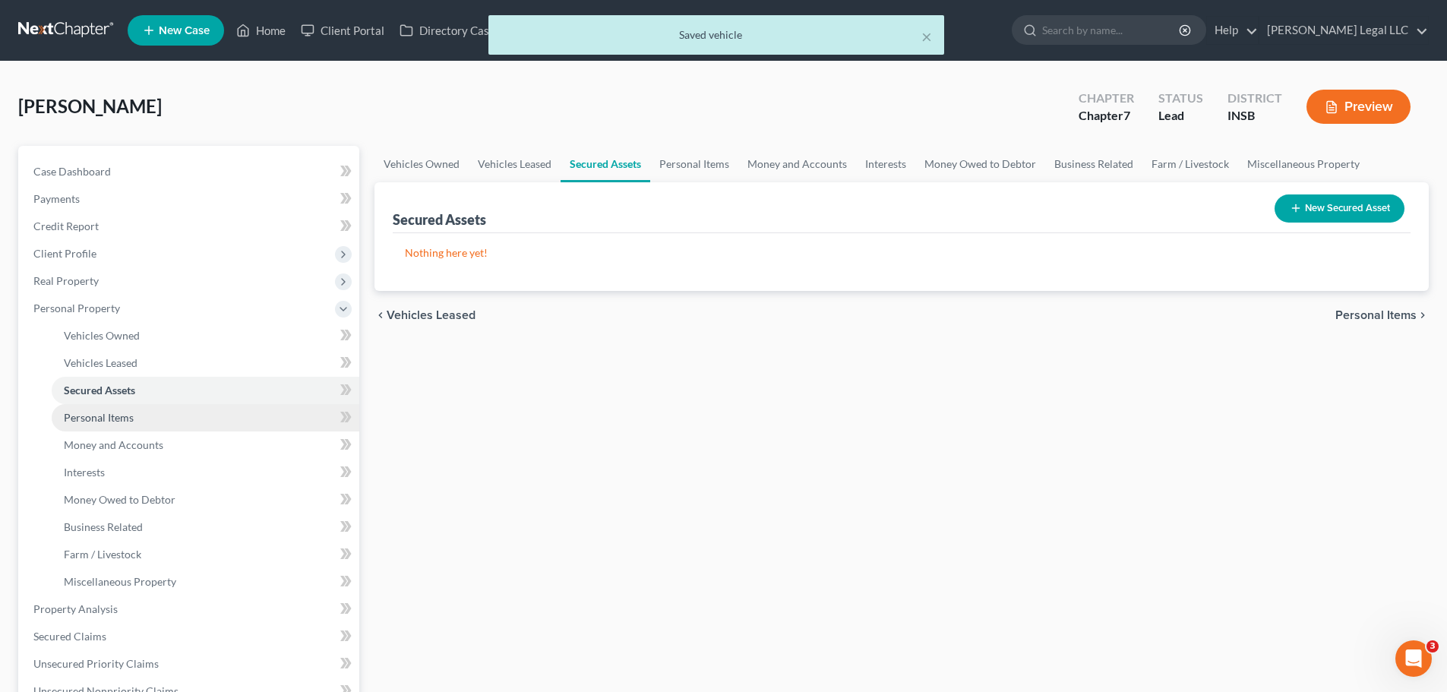
click at [112, 406] on link "Personal Items" at bounding box center [206, 417] width 308 height 27
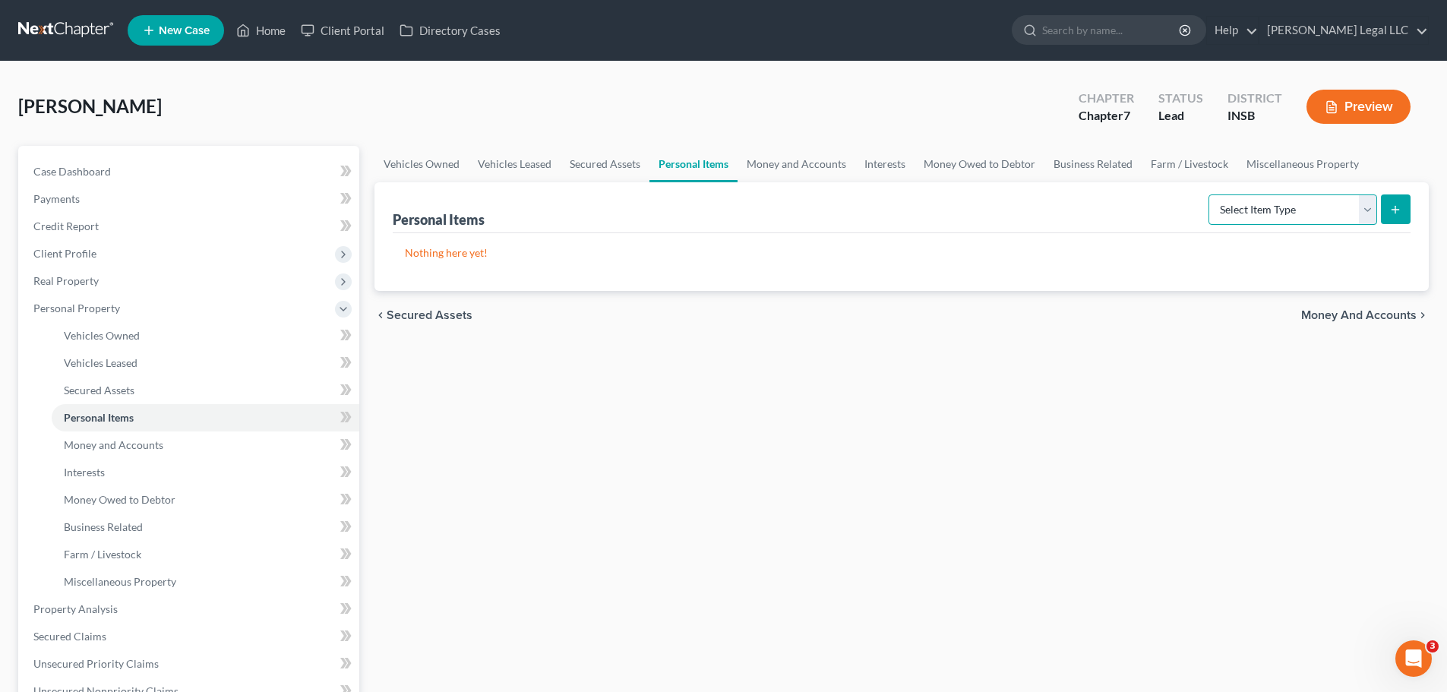
click at [1166, 206] on select "Select Item Type Clothing Collectibles Of Value Electronics Firearms Household …" at bounding box center [1293, 209] width 169 height 30
click at [1166, 194] on select "Select Item Type Clothing Collectibles Of Value Electronics Firearms Household …" at bounding box center [1293, 209] width 169 height 30
click at [1166, 213] on icon "submit" at bounding box center [1396, 210] width 12 height 12
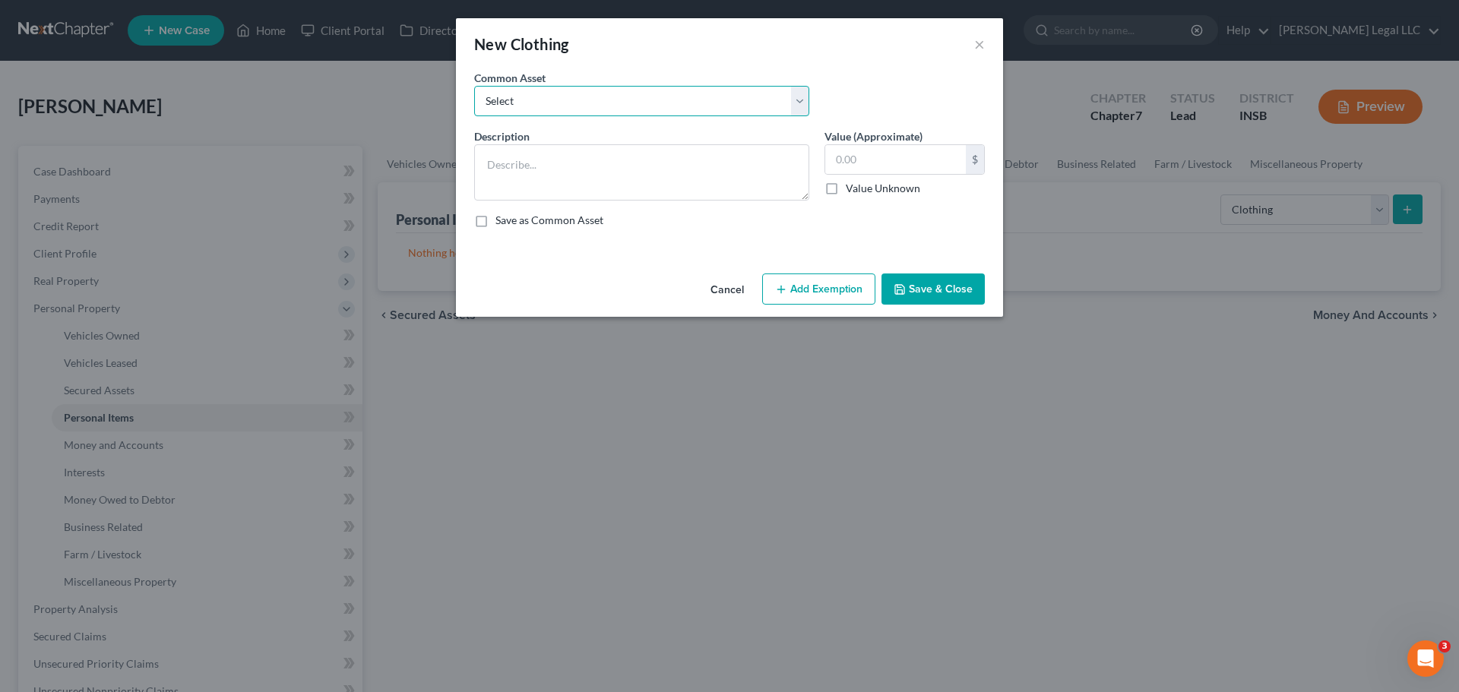
drag, startPoint x: 666, startPoint y: 108, endPoint x: 629, endPoint y: 111, distance: 36.6
click at [666, 108] on select "Select Clothing Personal used clothing" at bounding box center [641, 101] width 335 height 30
click at [474, 86] on select "Select Clothing Personal used clothing" at bounding box center [641, 101] width 335 height 30
click at [824, 275] on button "Add Exemption" at bounding box center [818, 290] width 113 height 32
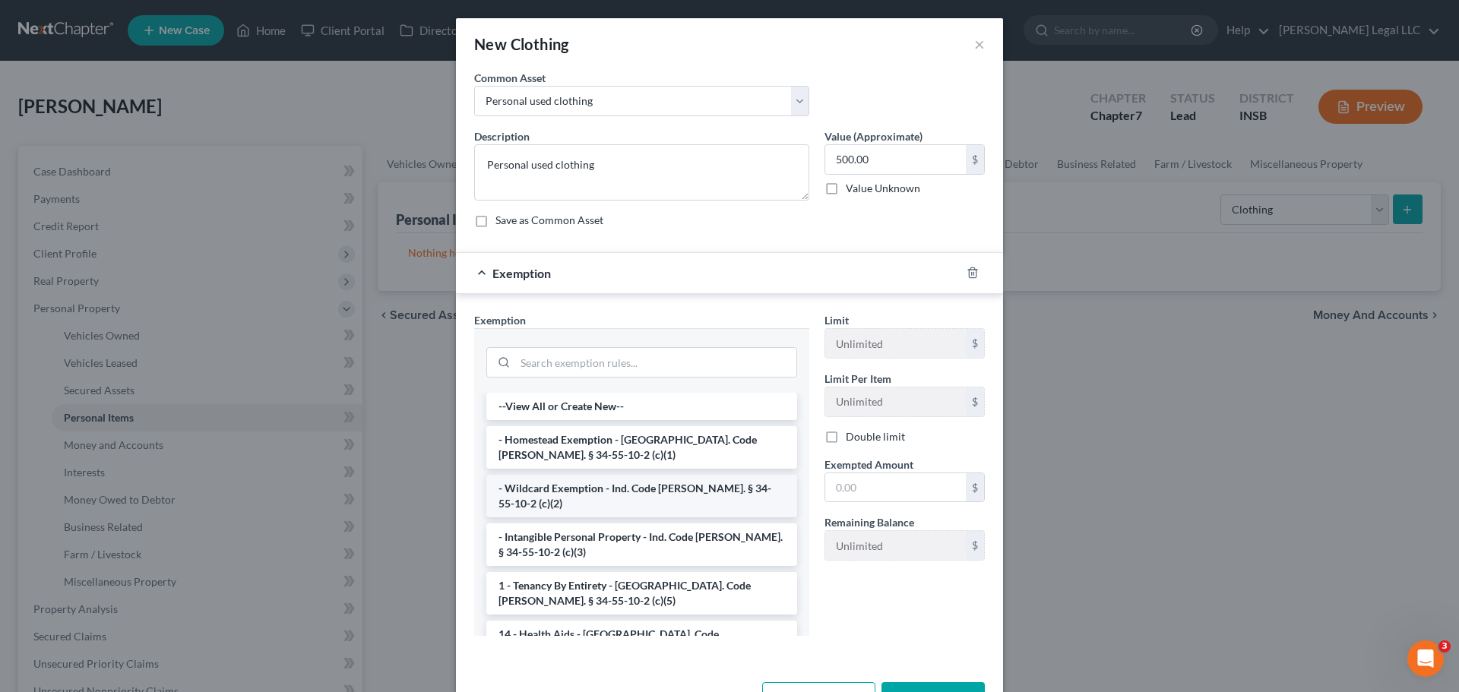
click at [533, 483] on li "- Wildcard Exemption - Ind. Code [PERSON_NAME]. § 34-55-10-2 (c)(2)" at bounding box center [641, 496] width 311 height 43
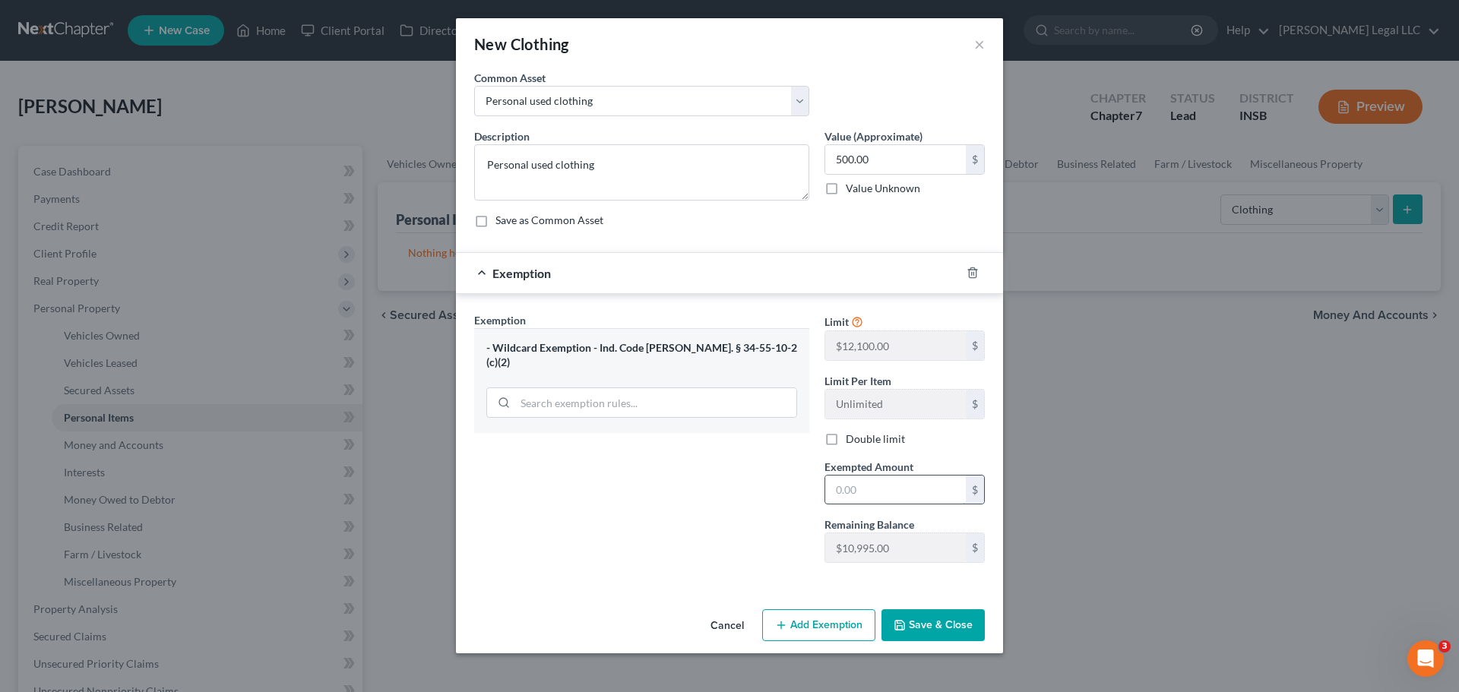
click at [878, 493] on input "text" at bounding box center [895, 490] width 141 height 29
drag, startPoint x: 832, startPoint y: 441, endPoint x: 858, endPoint y: 594, distance: 155.0
click at [846, 441] on label "Double limit" at bounding box center [875, 439] width 59 height 15
click at [852, 441] on input "Double limit" at bounding box center [857, 437] width 10 height 10
click at [933, 527] on button "Save & Close" at bounding box center [932, 625] width 103 height 32
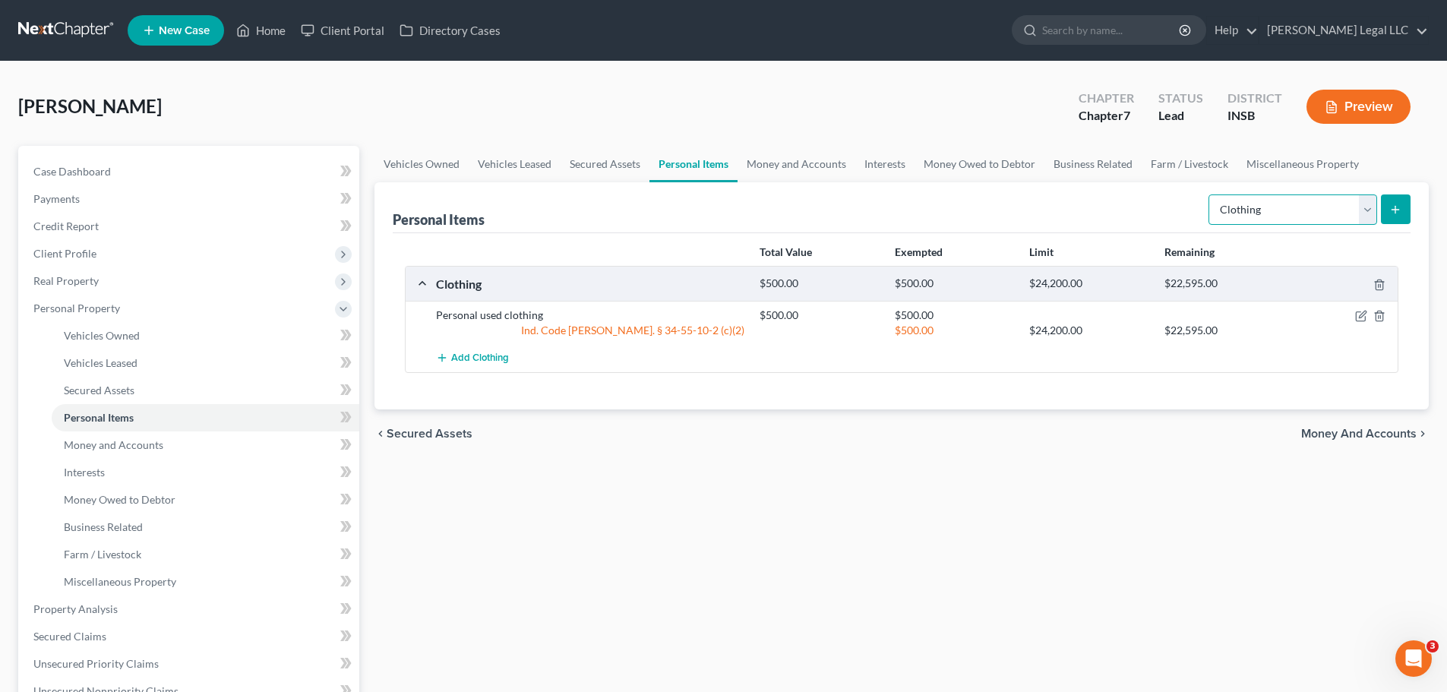
click at [1166, 213] on select "Select Item Type Clothing Collectibles Of Value Electronics Firearms Household …" at bounding box center [1293, 209] width 169 height 30
click at [1166, 194] on select "Select Item Type Clothing Collectibles Of Value Electronics Firearms Household …" at bounding box center [1293, 209] width 169 height 30
click at [1166, 214] on icon "submit" at bounding box center [1396, 210] width 12 height 12
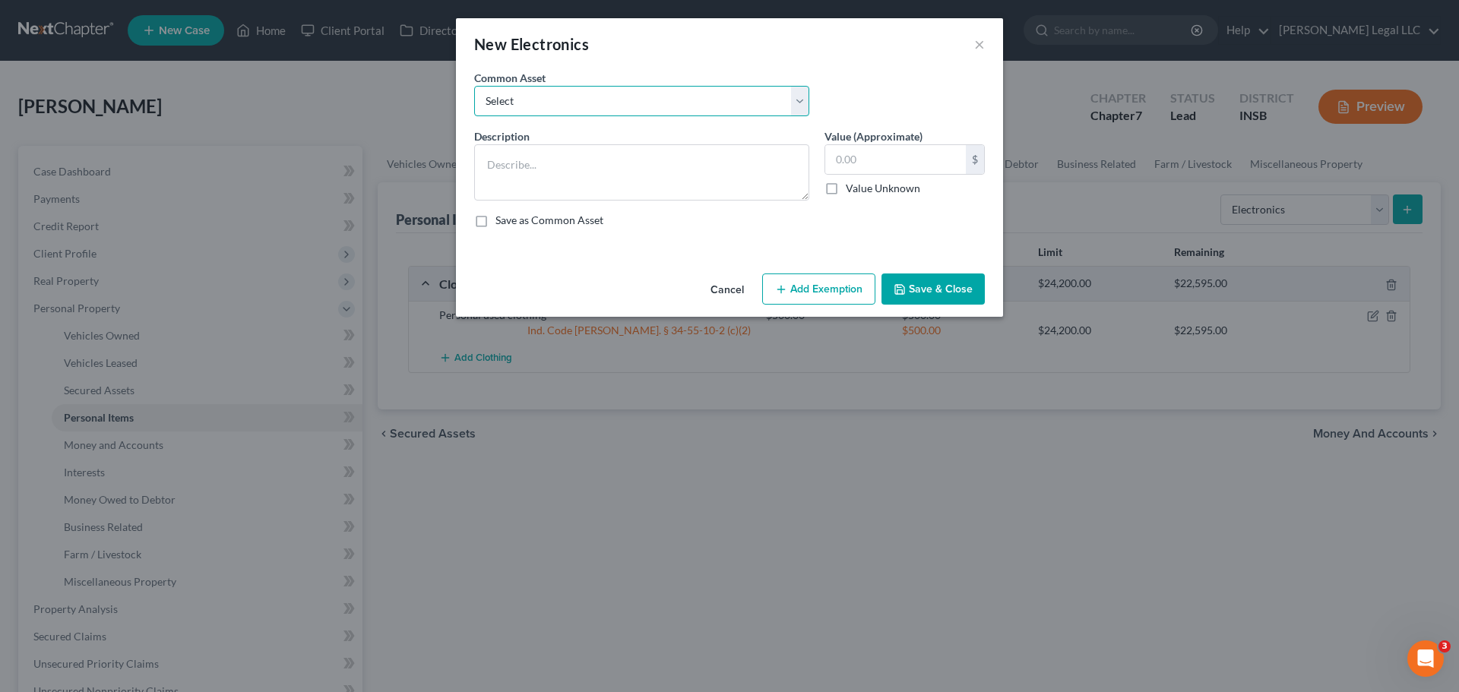
click at [577, 105] on select "Select Miscellaneous electronics including televisions, computer equipment, and…" at bounding box center [641, 101] width 335 height 30
click at [474, 86] on select "Select Miscellaneous electronics including televisions, computer equipment, and…" at bounding box center [641, 101] width 335 height 30
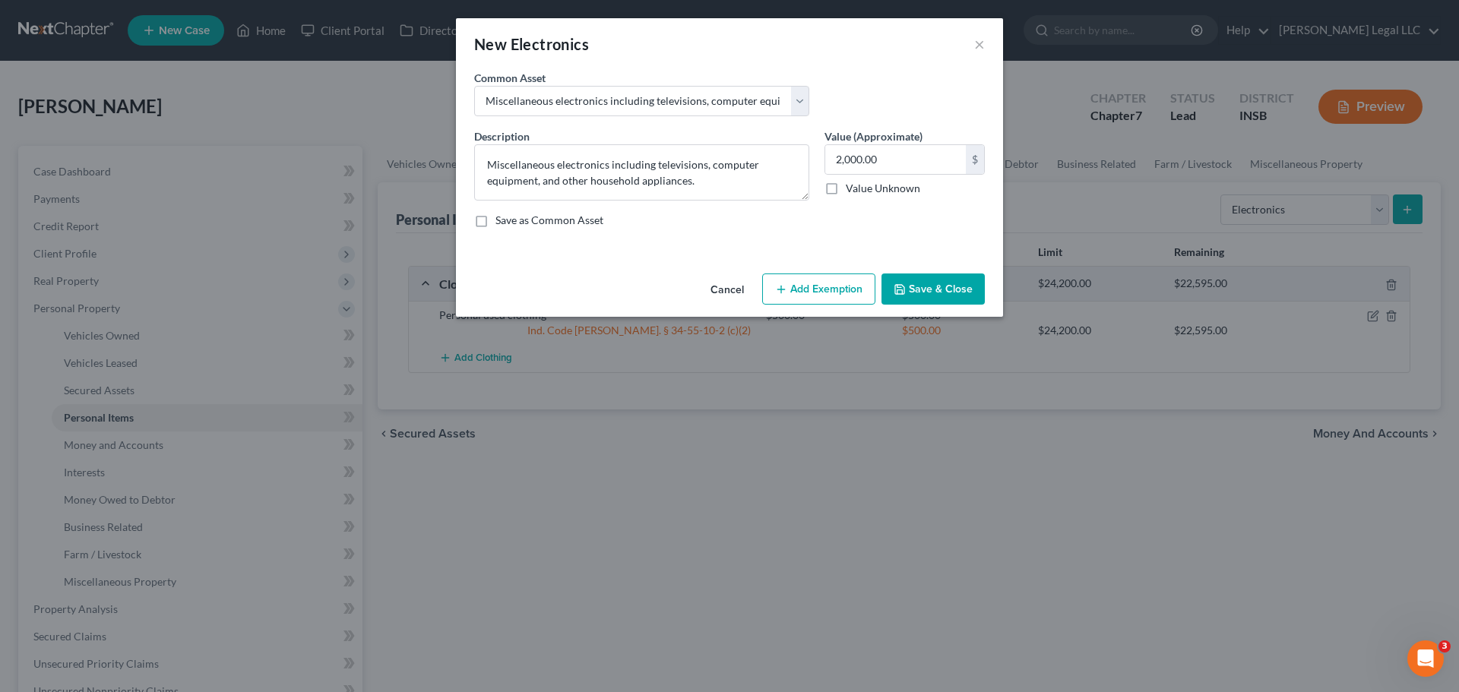
click at [827, 303] on button "Add Exemption" at bounding box center [818, 290] width 113 height 32
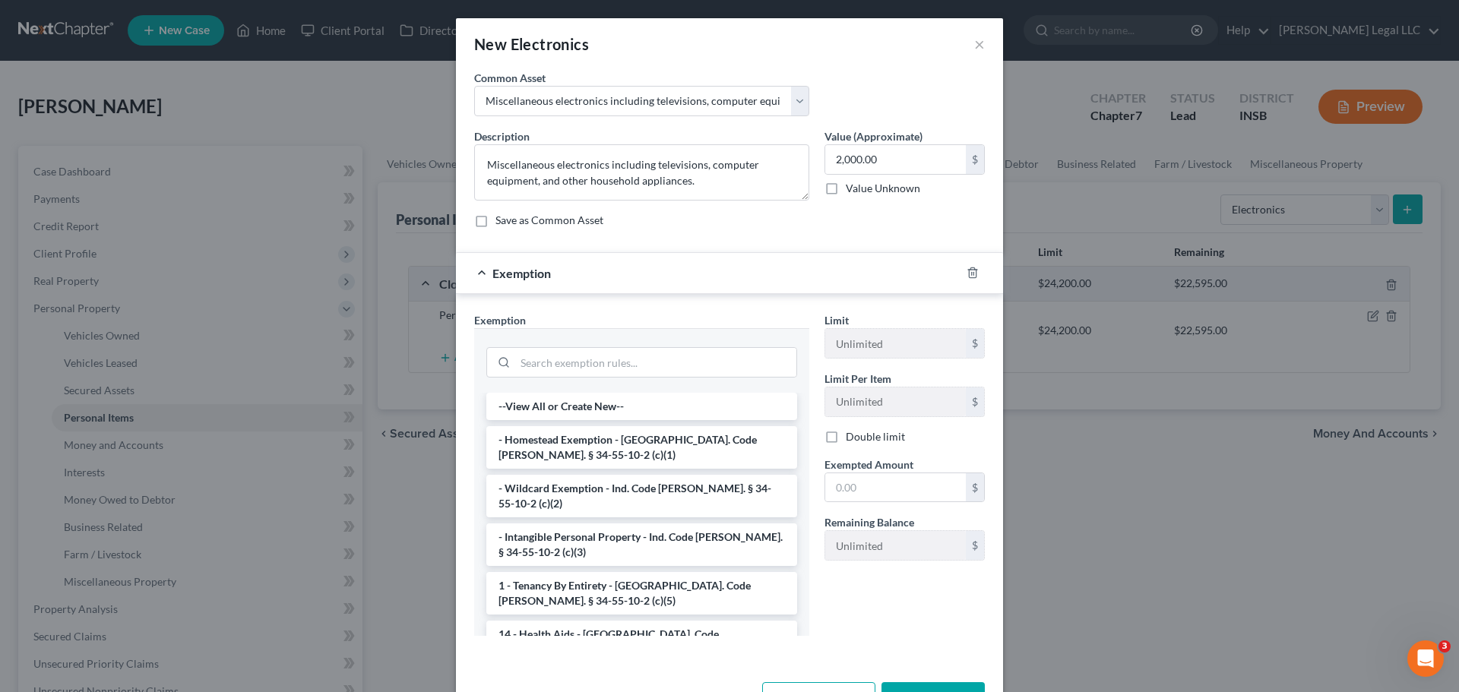
click at [552, 487] on li "- Wildcard Exemption - Ind. Code [PERSON_NAME]. § 34-55-10-2 (c)(2)" at bounding box center [641, 496] width 311 height 43
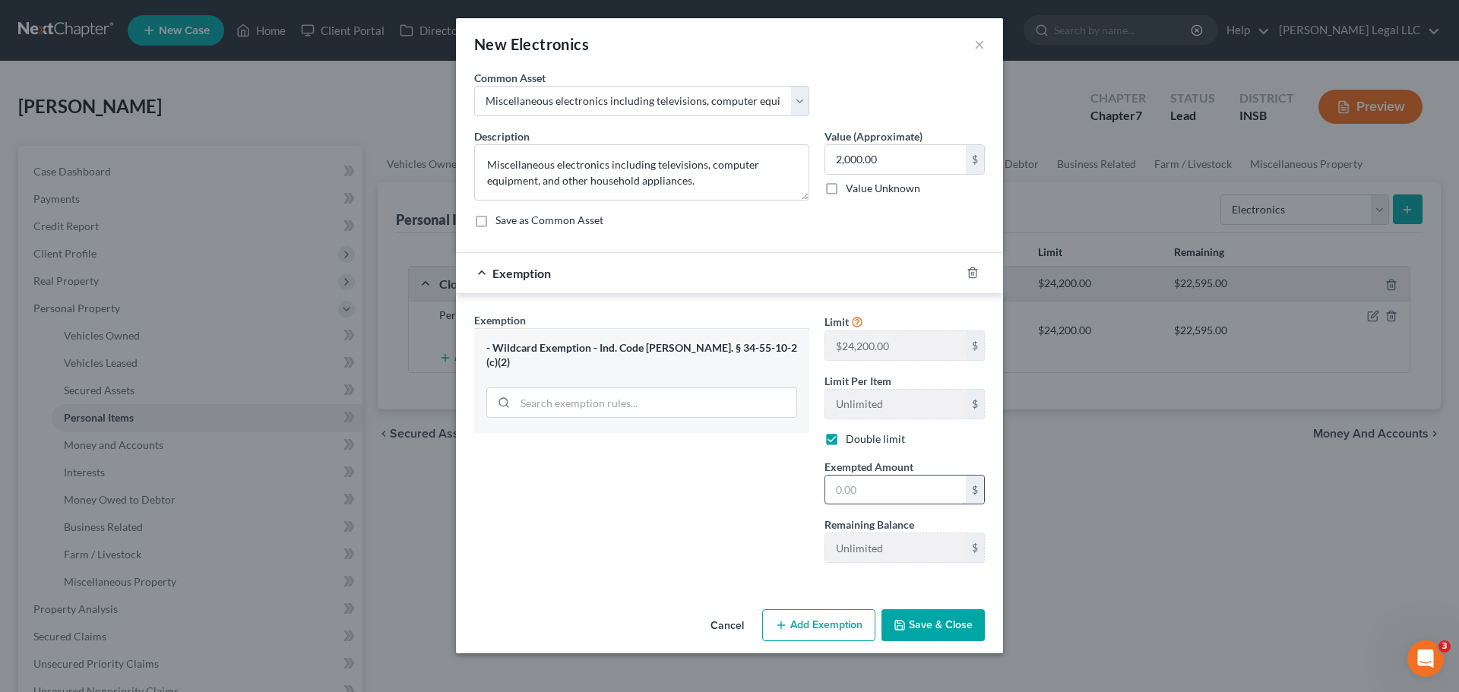
click at [909, 490] on input "text" at bounding box center [895, 490] width 141 height 29
click at [960, 527] on button "Save & Close" at bounding box center [932, 625] width 103 height 32
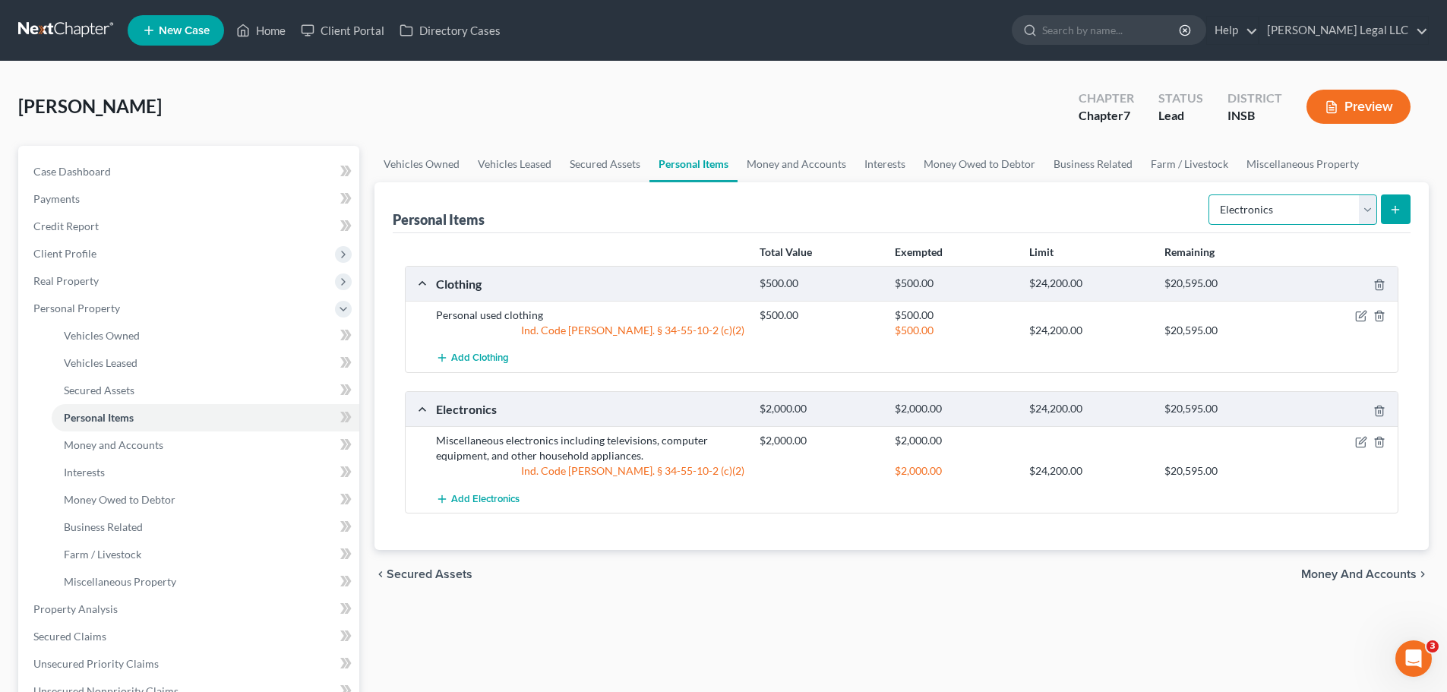
click at [1166, 198] on select "Select Item Type Clothing Collectibles Of Value Electronics Firearms Household …" at bounding box center [1293, 209] width 169 height 30
click at [1166, 194] on select "Select Item Type Clothing Collectibles Of Value Electronics Firearms Household …" at bounding box center [1293, 209] width 169 height 30
click at [1166, 204] on icon "submit" at bounding box center [1396, 210] width 12 height 12
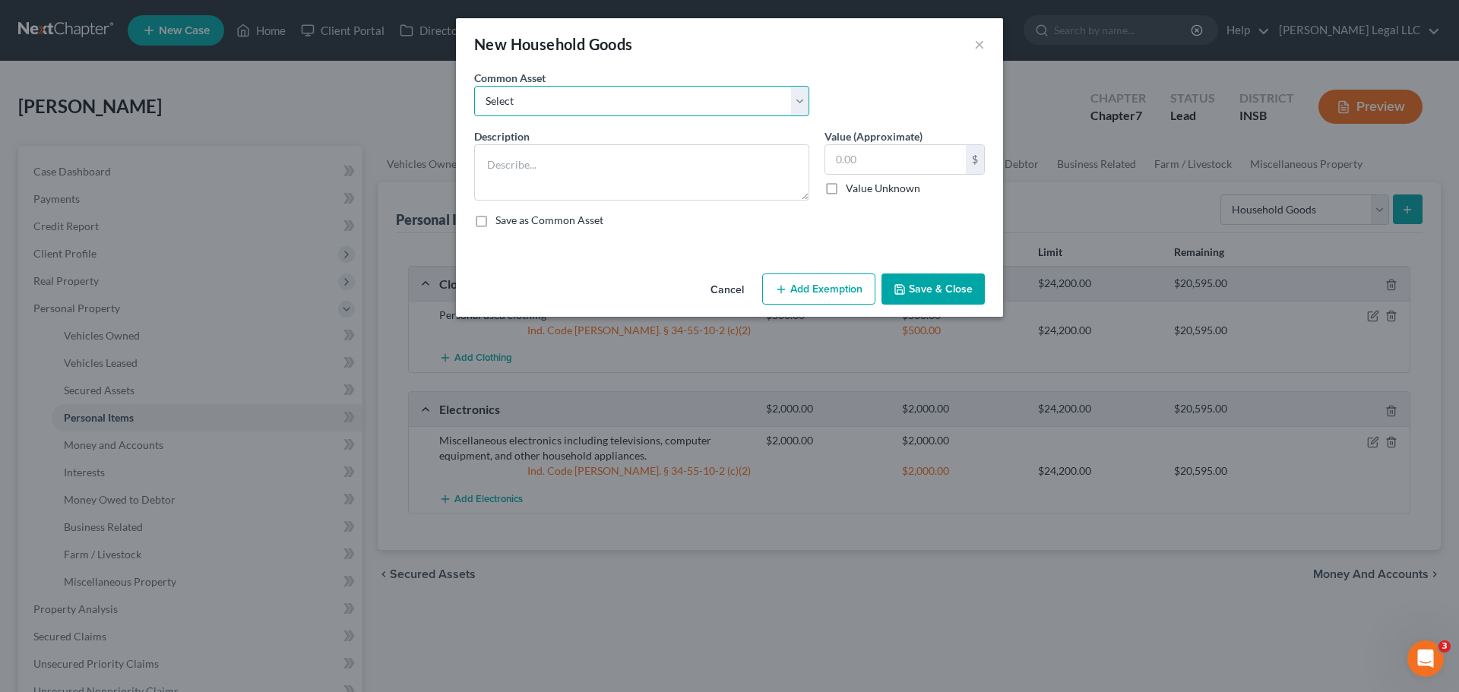
click at [588, 104] on select "Select Household furniture (bedrooms, kitchen, living area, etc.)" at bounding box center [641, 101] width 335 height 30
click at [474, 86] on select "Select Household furniture (bedrooms, kitchen, living area, etc.)" at bounding box center [641, 101] width 335 height 30
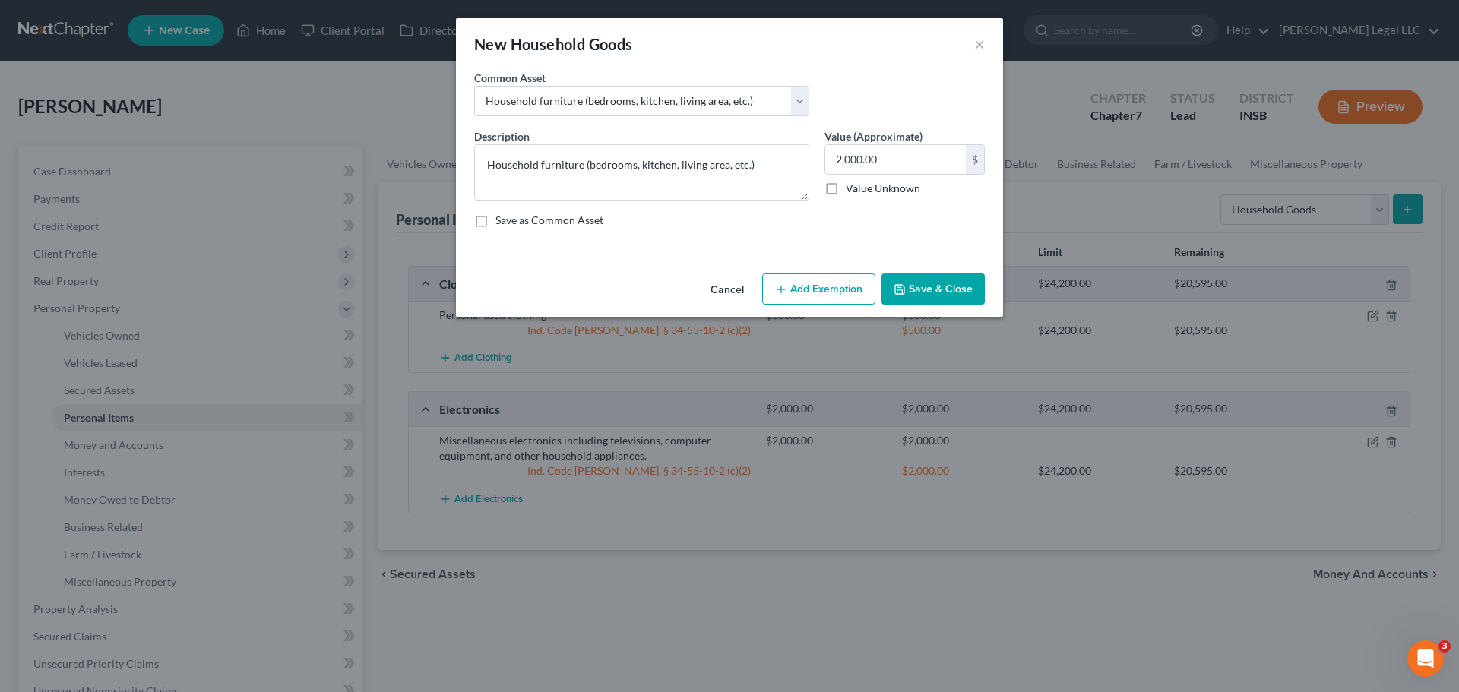
click at [826, 282] on button "Add Exemption" at bounding box center [818, 290] width 113 height 32
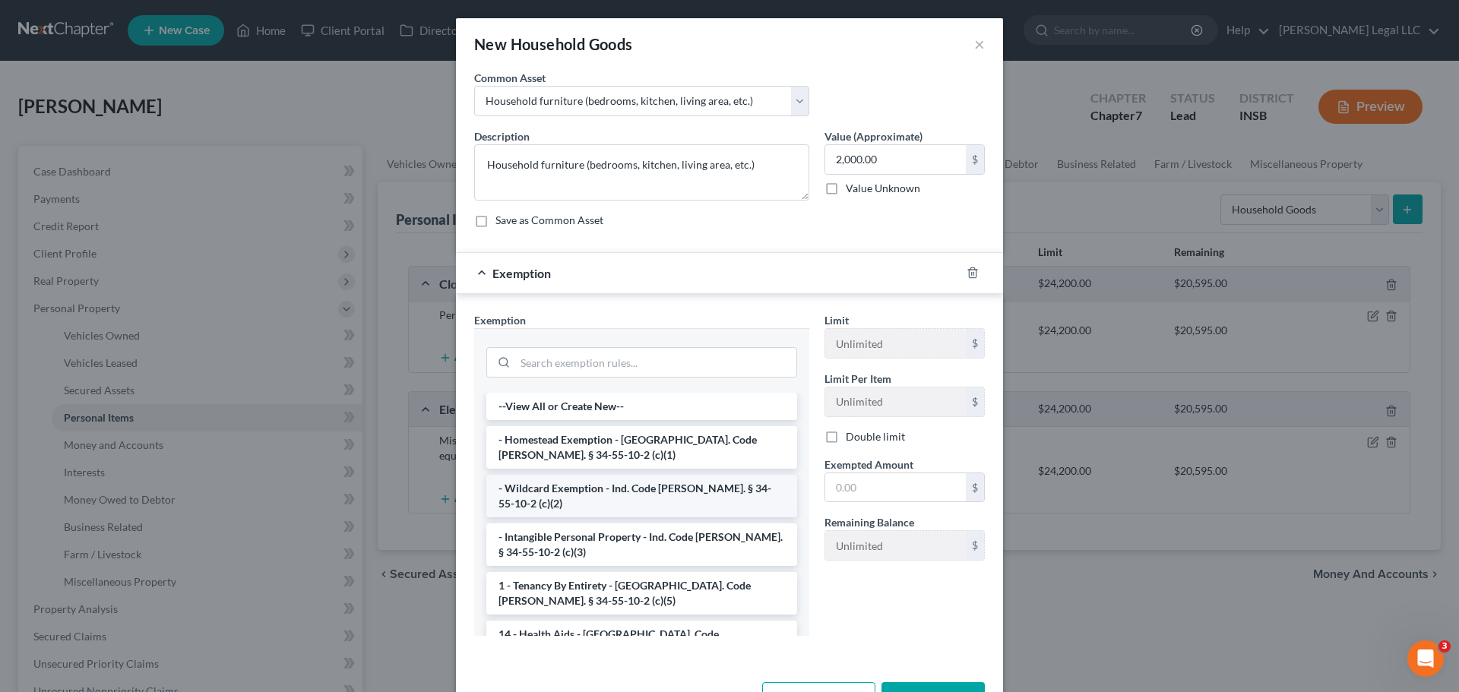
click at [526, 490] on li "- Wildcard Exemption - Ind. Code [PERSON_NAME]. § 34-55-10-2 (c)(2)" at bounding box center [641, 496] width 311 height 43
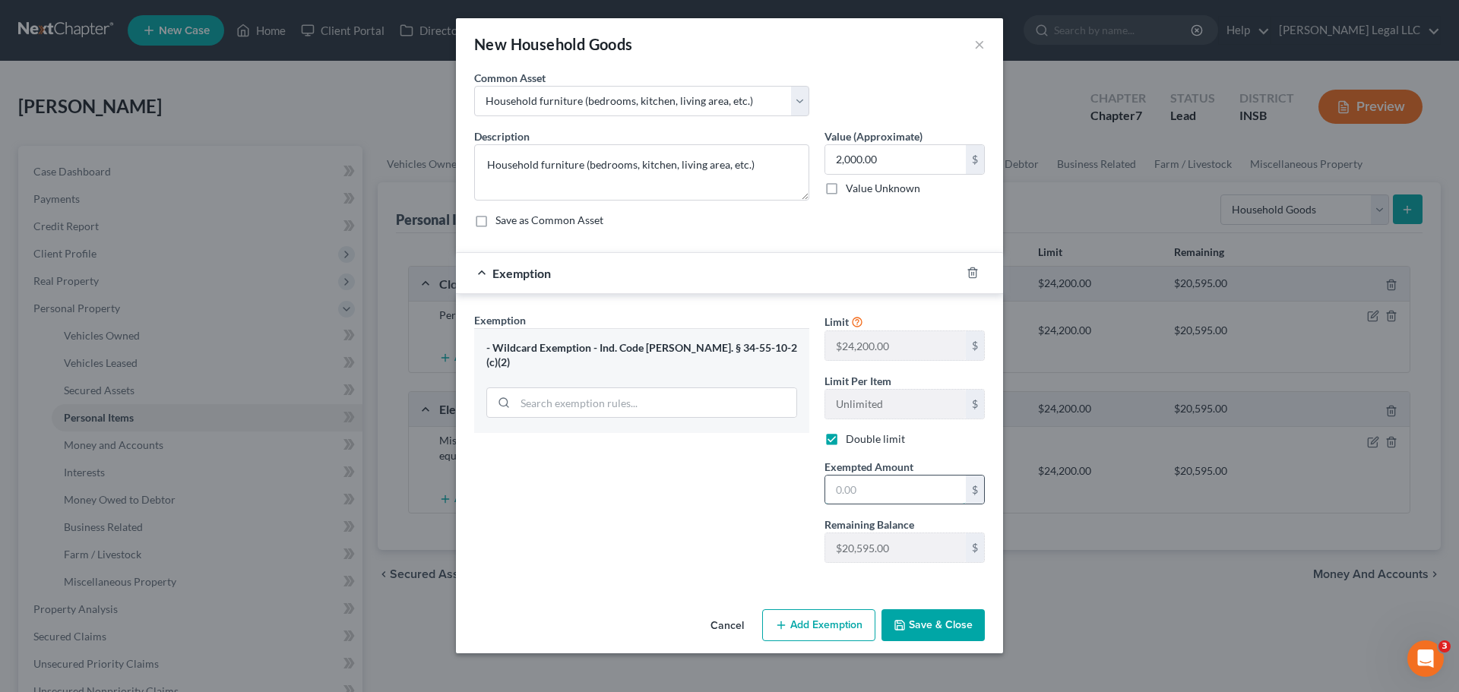
drag, startPoint x: 883, startPoint y: 485, endPoint x: 891, endPoint y: 492, distance: 10.8
click at [883, 485] on input "text" at bounding box center [895, 490] width 141 height 29
click at [911, 527] on button "Save & Close" at bounding box center [932, 625] width 103 height 32
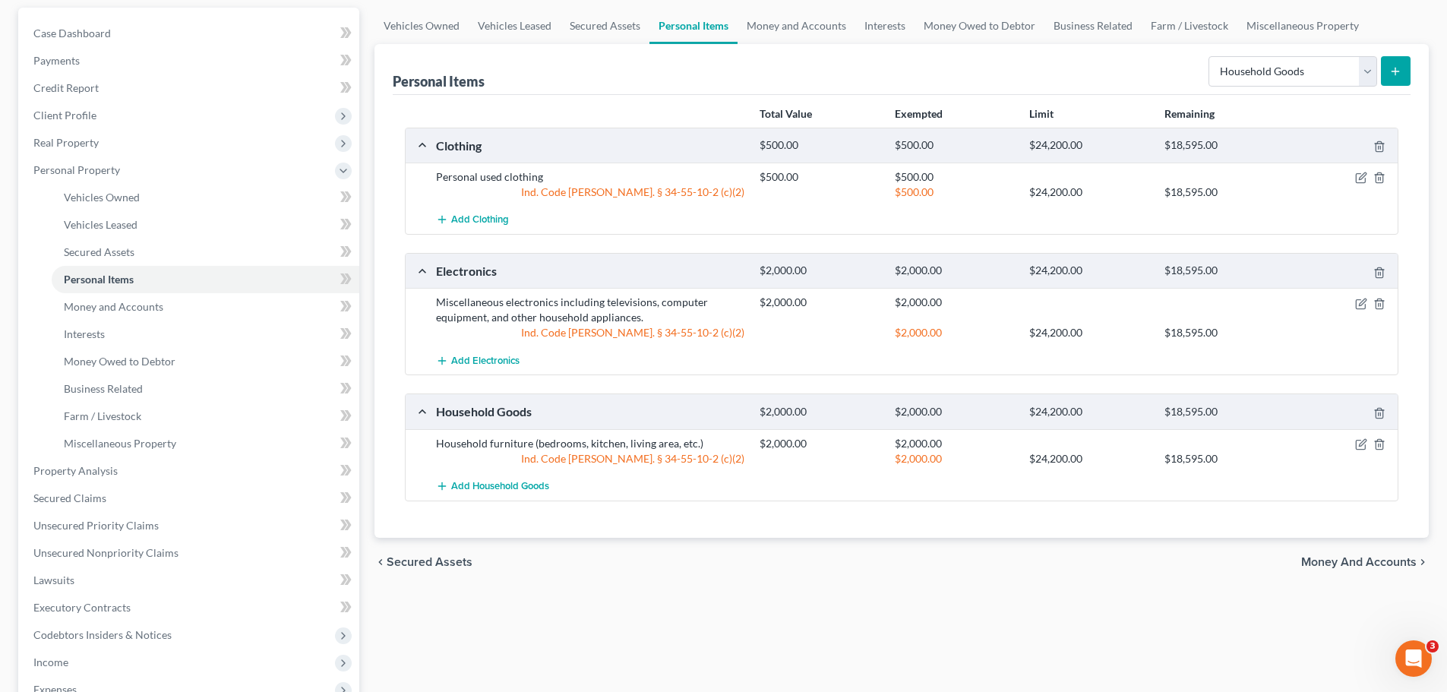
scroll to position [152, 0]
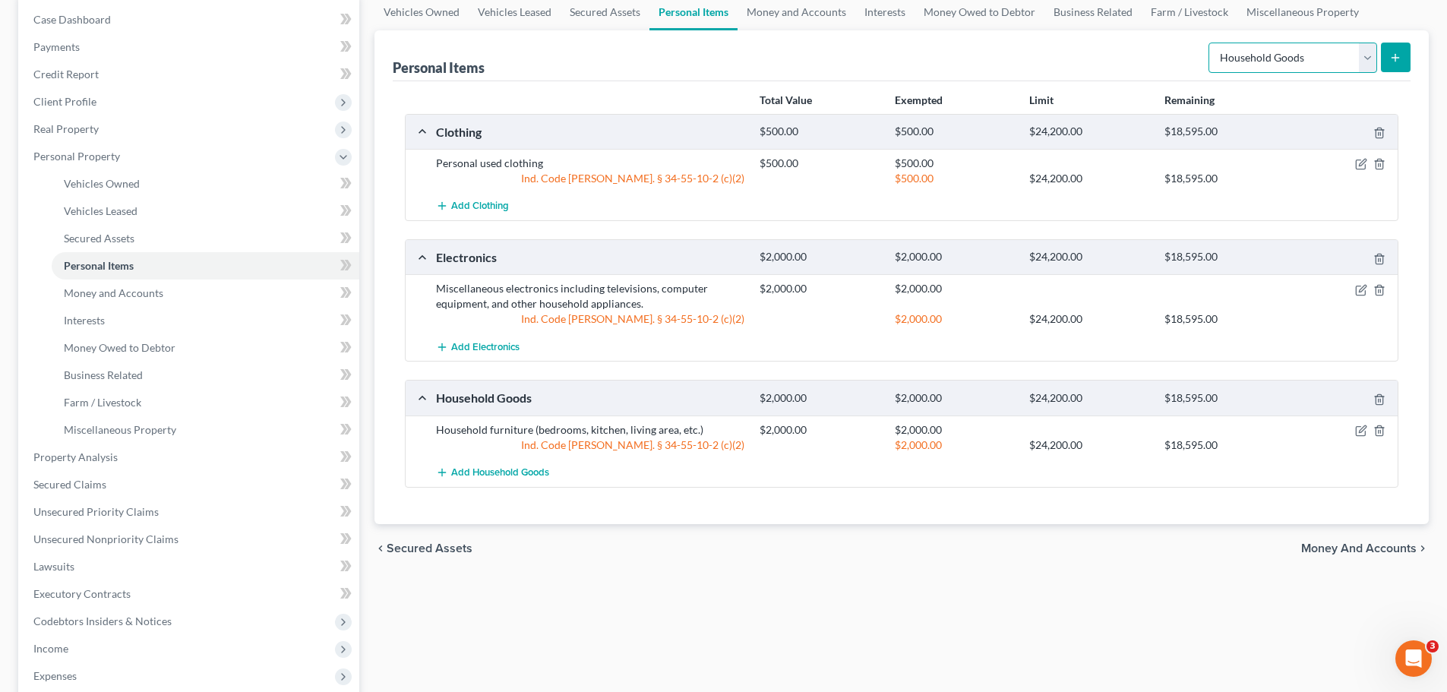
click at [1166, 60] on select "Select Item Type Clothing Collectibles Of Value Electronics Firearms Household …" at bounding box center [1293, 58] width 169 height 30
click at [1166, 43] on select "Select Item Type Clothing Collectibles Of Value Electronics Firearms Household …" at bounding box center [1293, 58] width 169 height 30
click at [1166, 61] on icon "submit" at bounding box center [1396, 58] width 12 height 12
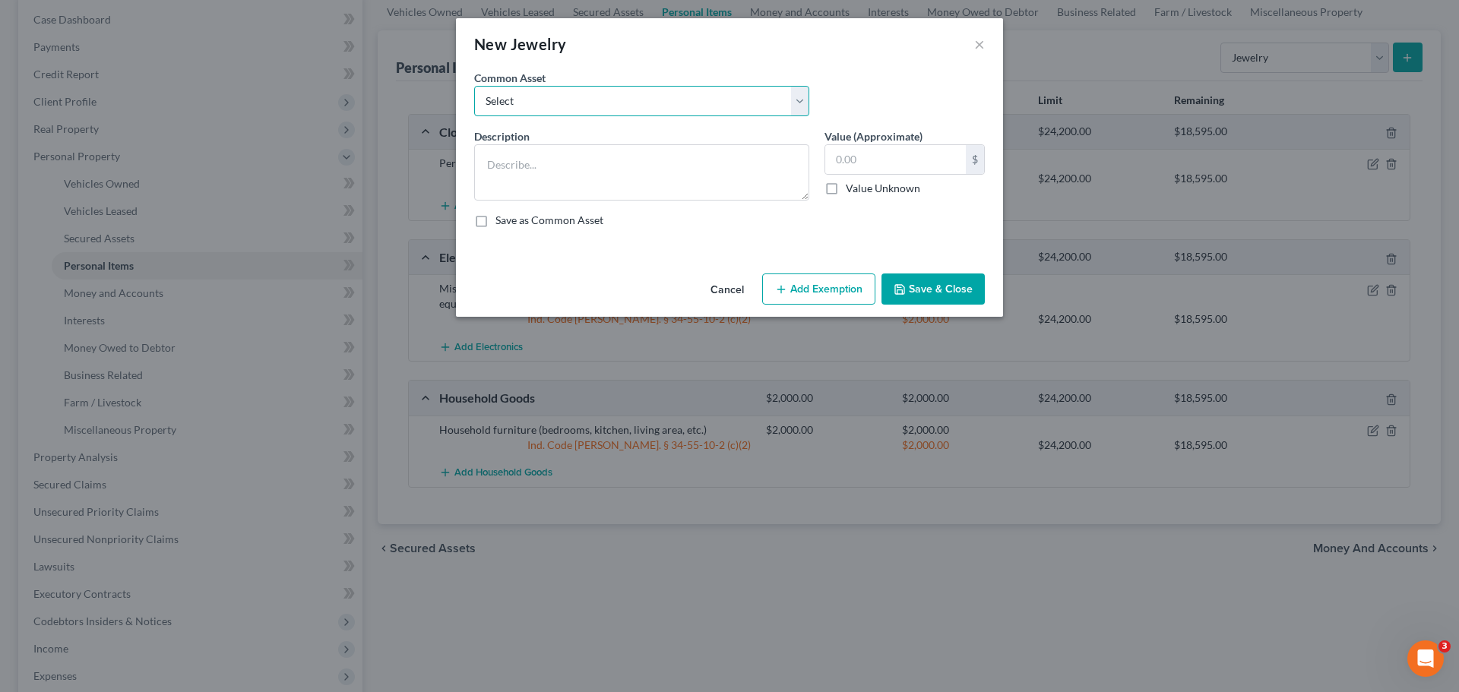
drag, startPoint x: 593, startPoint y: 86, endPoint x: 566, endPoint y: 112, distance: 37.1
click at [593, 86] on select "Select Miscellaneous fine and costume jewelry, watches, and accessories." at bounding box center [641, 101] width 335 height 30
click at [474, 86] on select "Select Miscellaneous fine and costume jewelry, watches, and accessories." at bounding box center [641, 101] width 335 height 30
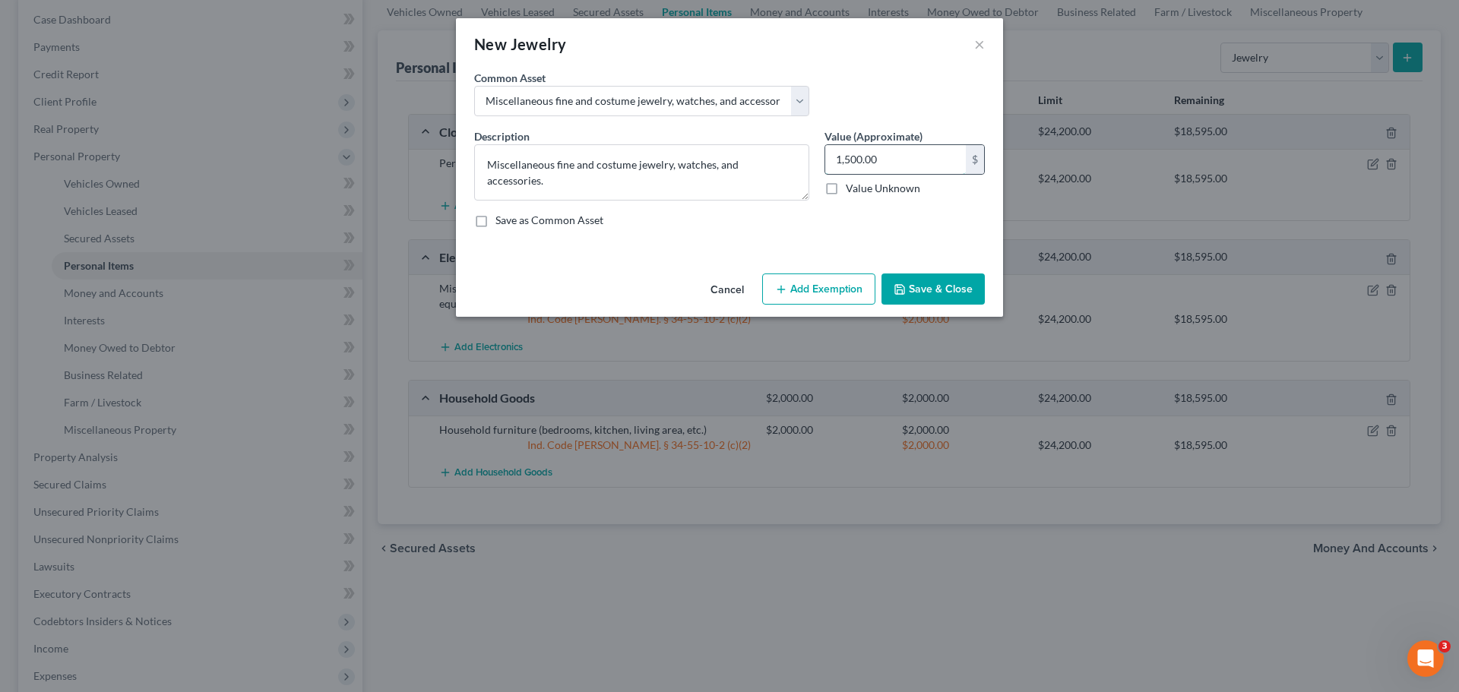
click at [886, 163] on input "1,500.00" at bounding box center [895, 159] width 141 height 29
click at [820, 278] on button "Add Exemption" at bounding box center [818, 290] width 113 height 32
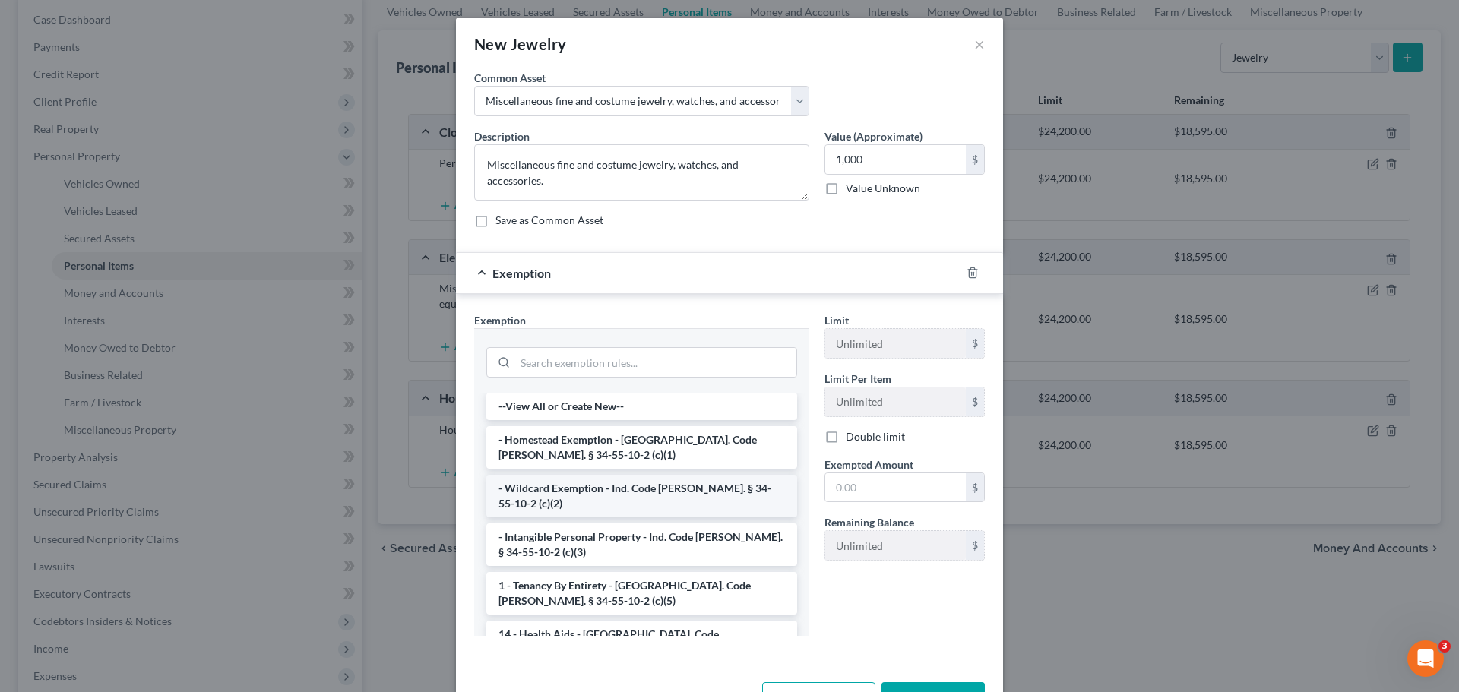
click at [542, 484] on li "- Wildcard Exemption - Ind. Code [PERSON_NAME]. § 34-55-10-2 (c)(2)" at bounding box center [641, 496] width 311 height 43
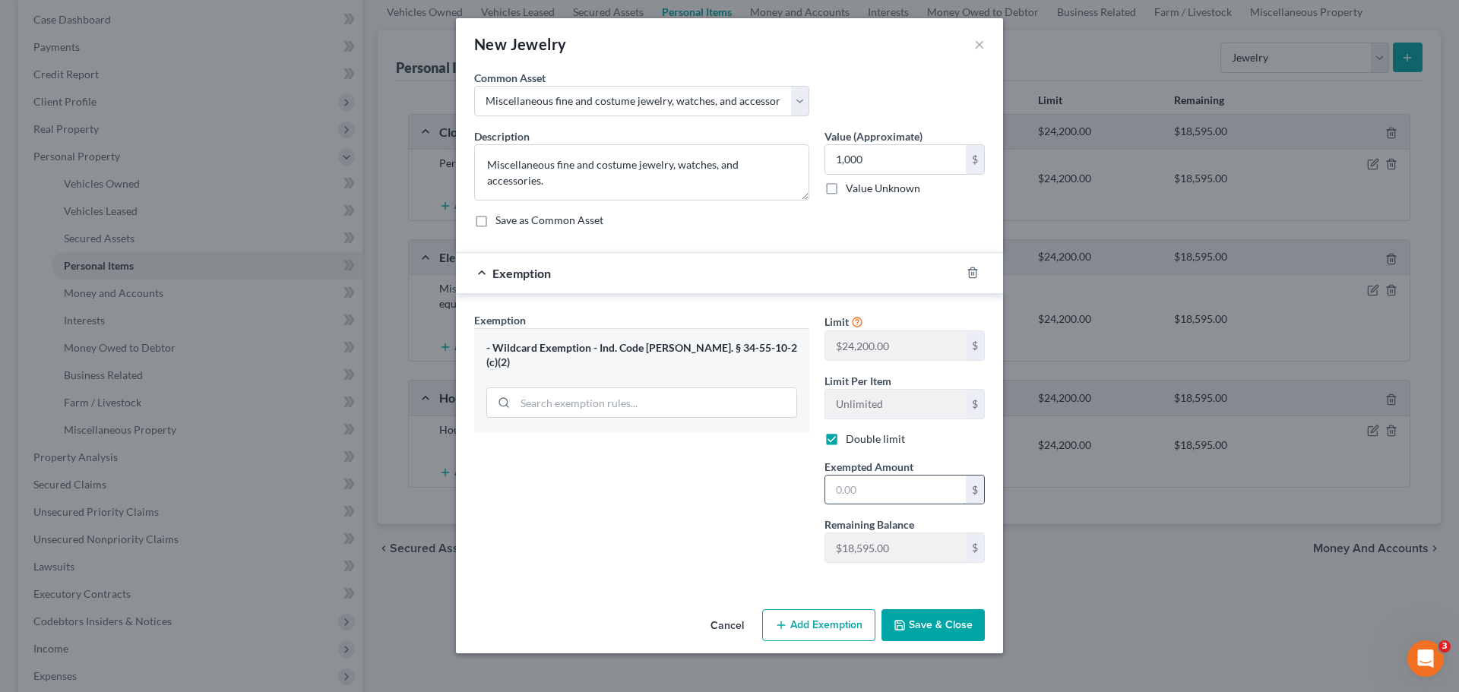
click at [869, 483] on input "text" at bounding box center [895, 490] width 141 height 29
click at [922, 527] on button "Save & Close" at bounding box center [932, 625] width 103 height 32
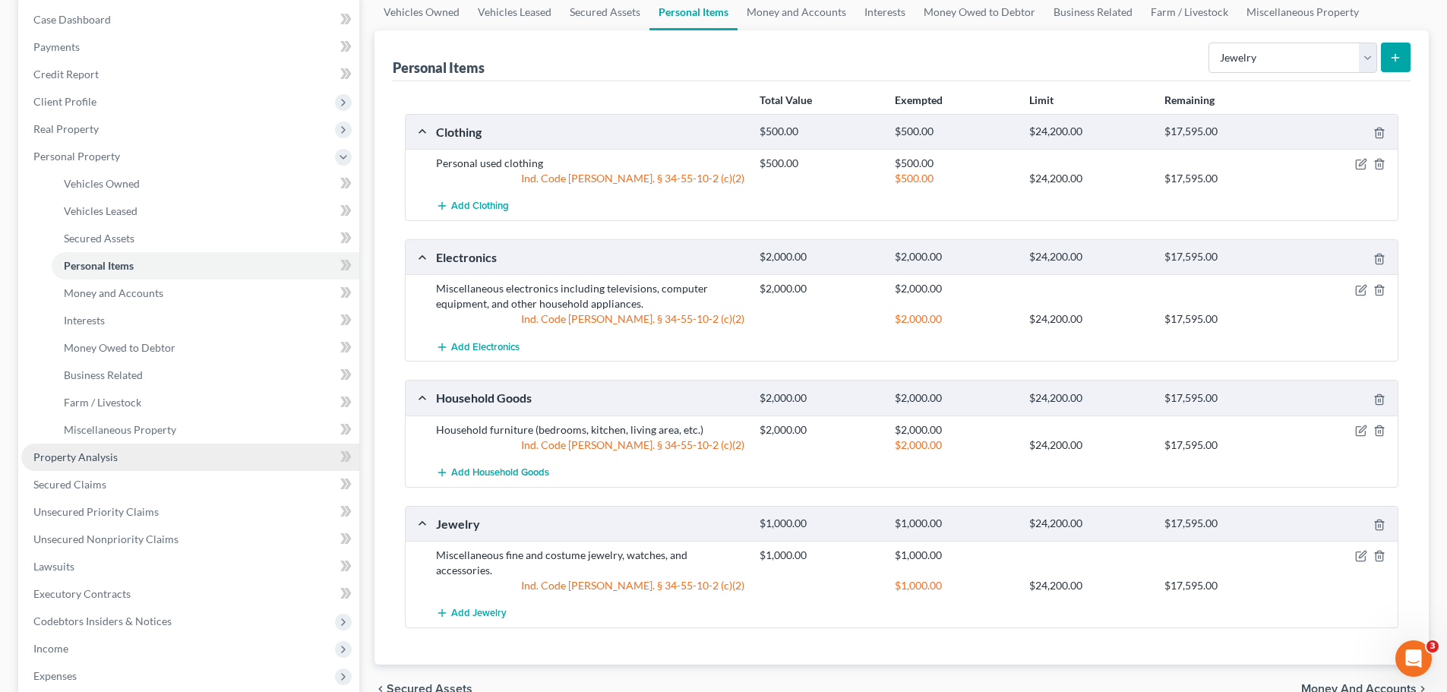
click at [79, 451] on span "Property Analysis" at bounding box center [75, 457] width 84 height 13
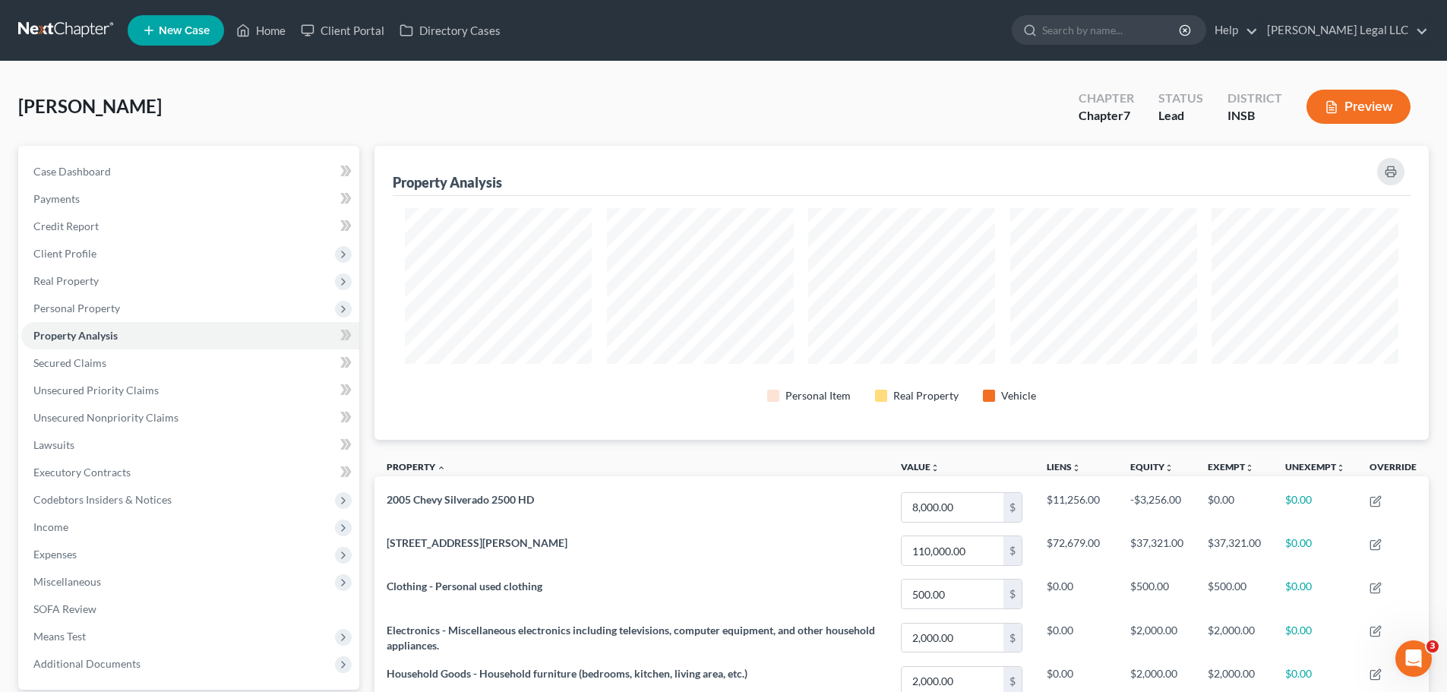
scroll to position [294, 1055]
click at [102, 418] on span "Unsecured Nonpriority Claims" at bounding box center [105, 417] width 145 height 13
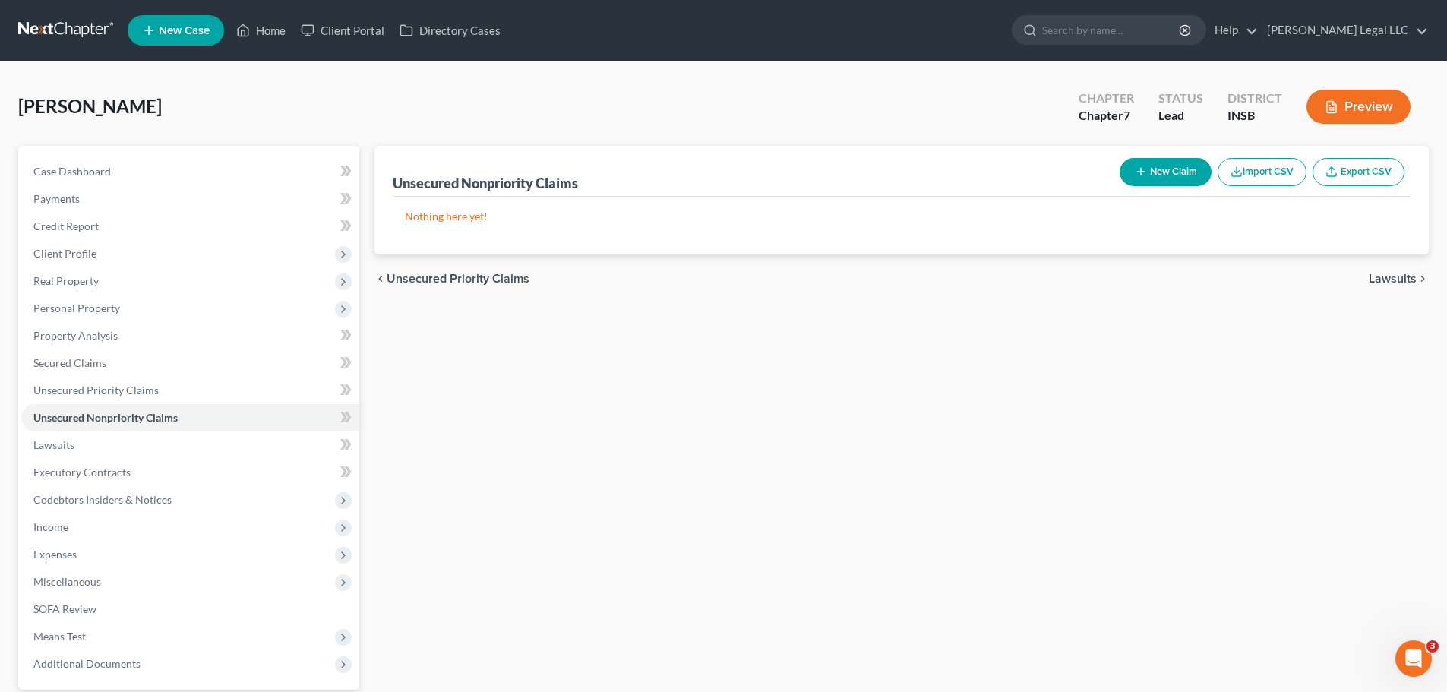
click at [1158, 175] on button "New Claim" at bounding box center [1166, 172] width 92 height 28
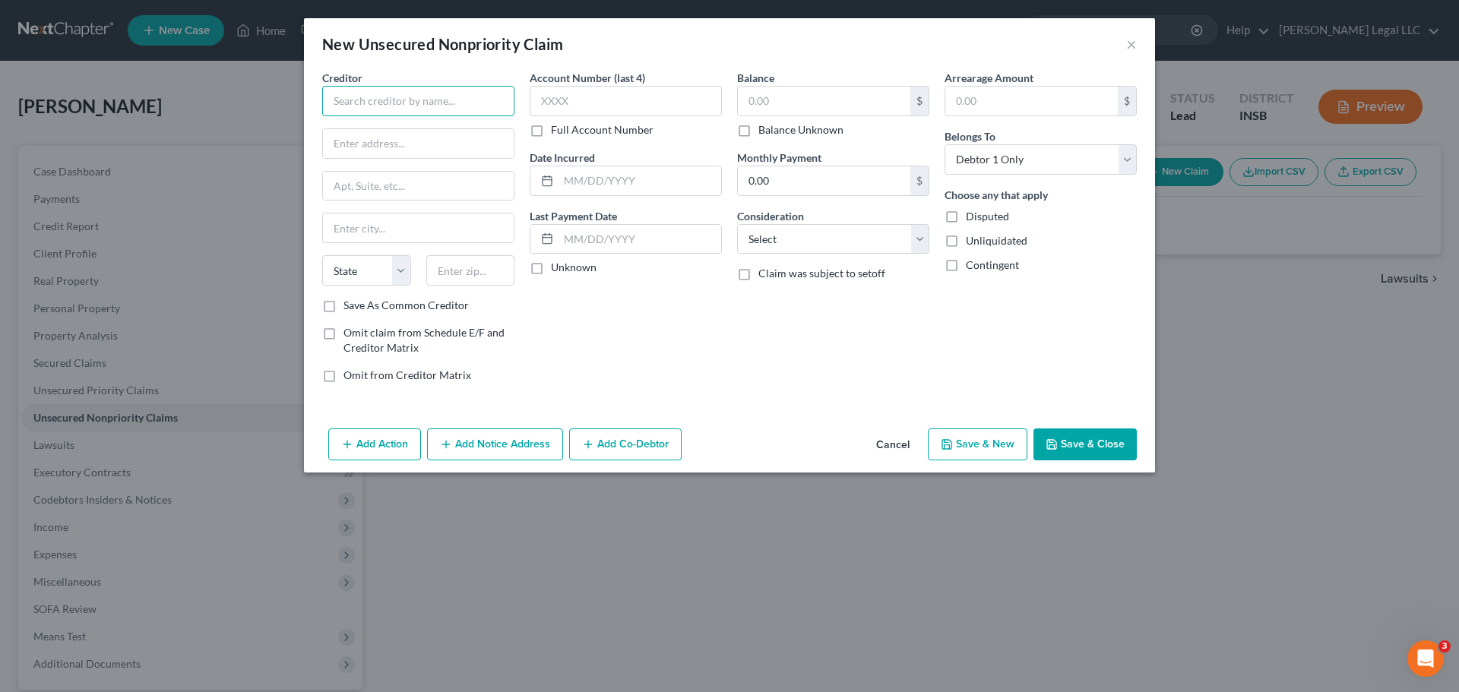
click at [402, 107] on input "text" at bounding box center [418, 101] width 192 height 30
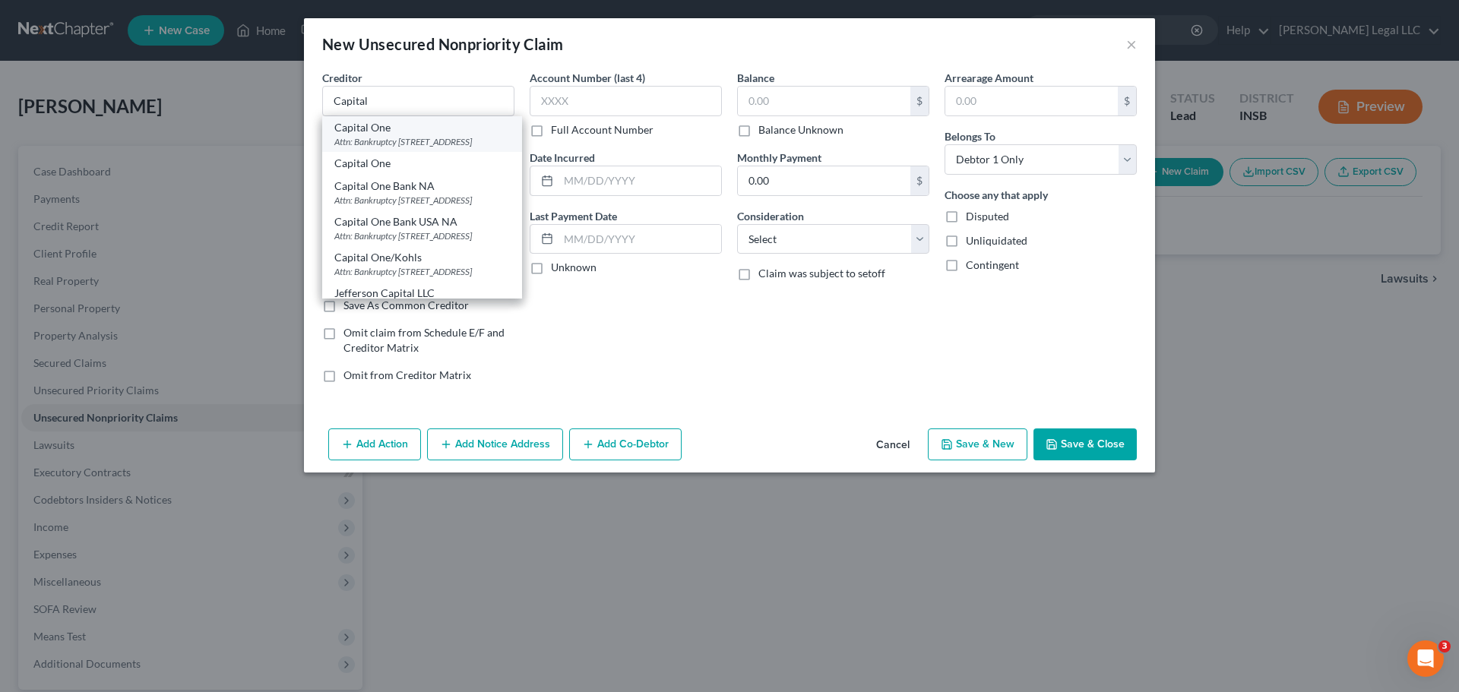
click at [414, 141] on div "Attn: Bankruptcy [STREET_ADDRESS]" at bounding box center [421, 141] width 175 height 13
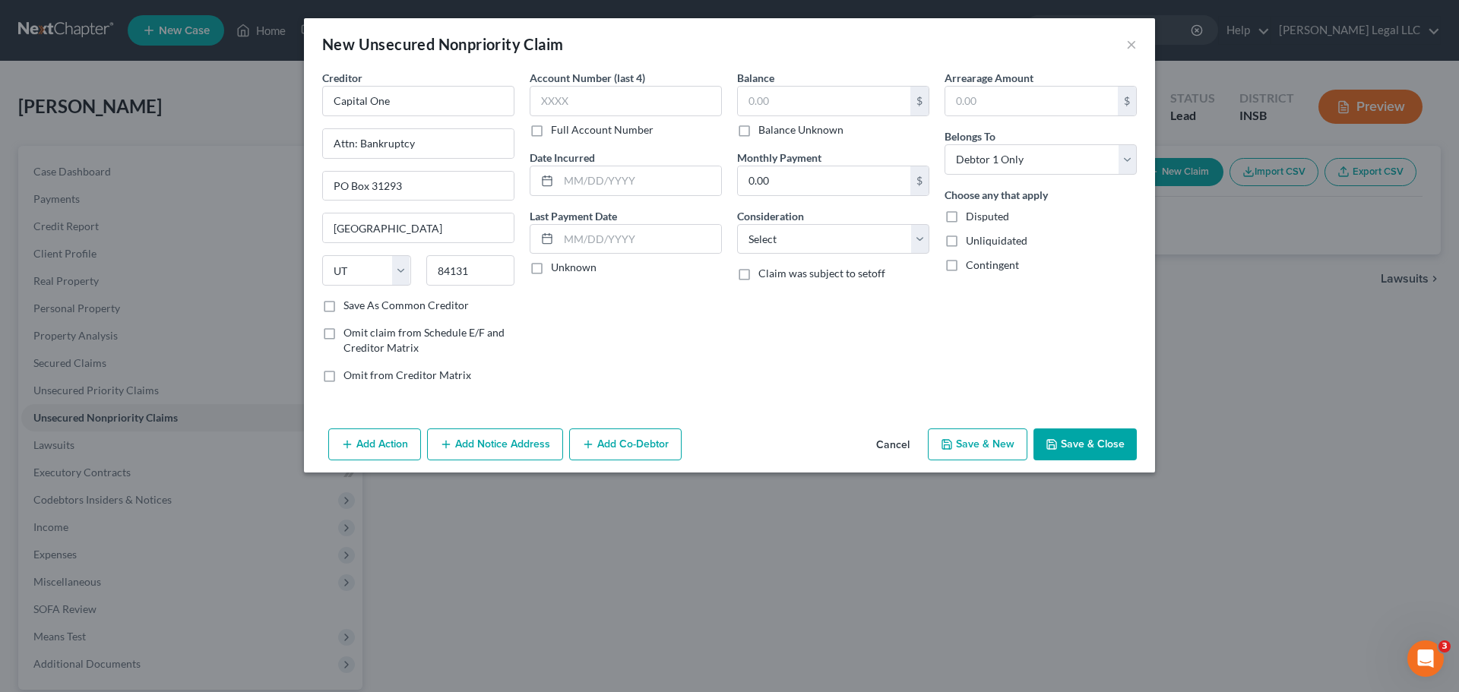
click at [551, 129] on label "Full Account Number" at bounding box center [602, 129] width 103 height 15
click at [557, 129] on input "Full Account Number" at bounding box center [562, 127] width 10 height 10
click at [604, 99] on input "text" at bounding box center [626, 101] width 192 height 30
click at [833, 112] on input "text" at bounding box center [824, 101] width 172 height 29
drag, startPoint x: 859, startPoint y: 248, endPoint x: 851, endPoint y: 250, distance: 8.7
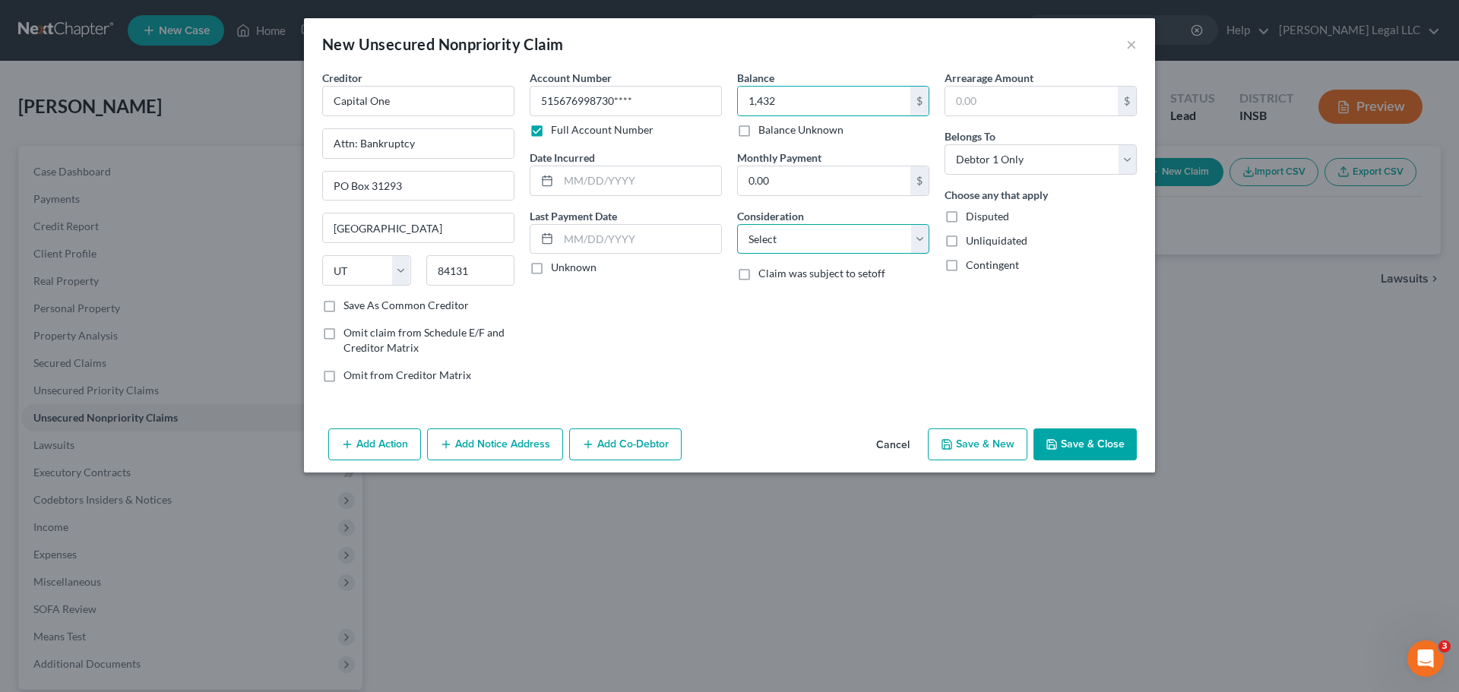
click at [859, 248] on select "Select Cable / Satellite Services Collection Agency Credit Card Debt Debt Couns…" at bounding box center [833, 239] width 192 height 30
click at [737, 224] on select "Select Cable / Satellite Services Collection Agency Credit Card Debt Debt Couns…" at bounding box center [833, 239] width 192 height 30
click at [984, 160] on select "Select Debtor 1 Only Debtor 2 Only Debtor 1 And Debtor 2 Only At Least One Of T…" at bounding box center [1040, 159] width 192 height 30
click at [944, 144] on select "Select Debtor 1 Only Debtor 2 Only Debtor 1 And Debtor 2 Only At Least One Of T…" at bounding box center [1040, 159] width 192 height 30
drag, startPoint x: 582, startPoint y: 184, endPoint x: 877, endPoint y: 207, distance: 296.5
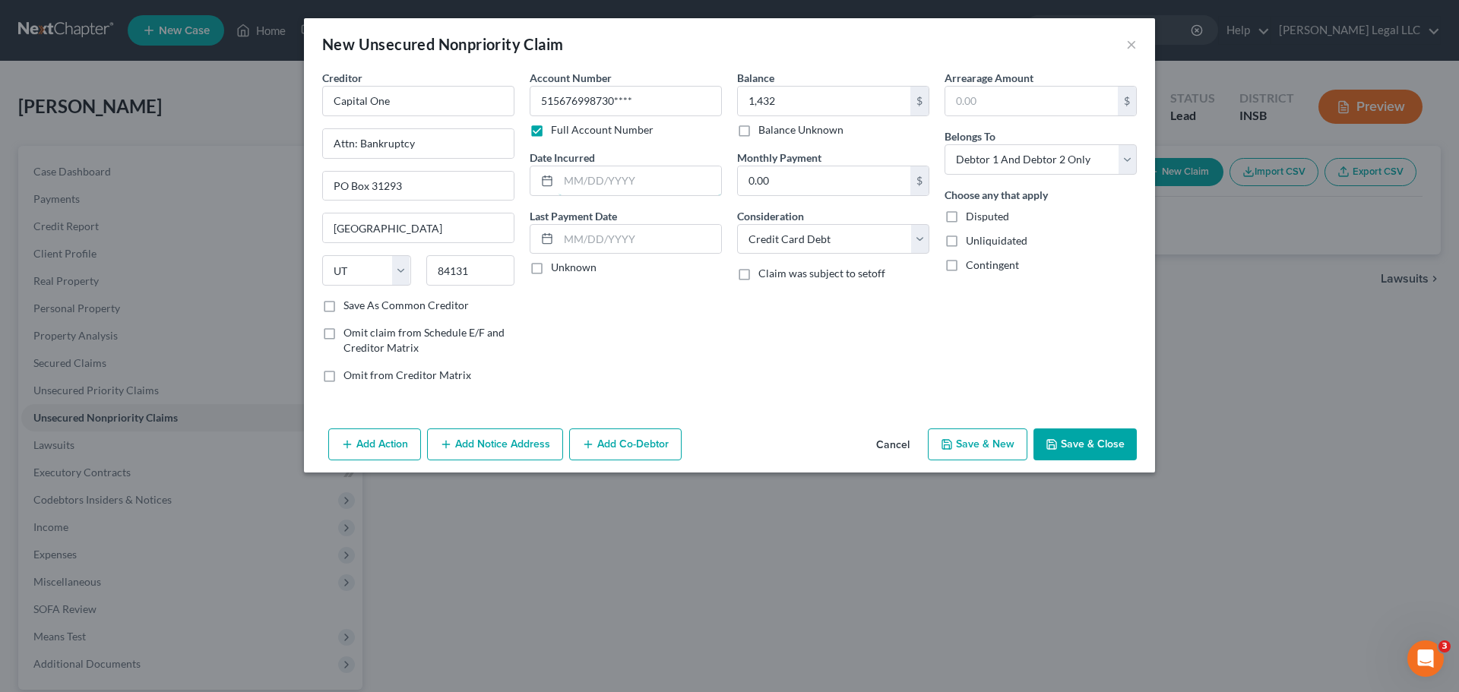
click at [582, 184] on input "text" at bounding box center [639, 180] width 163 height 29
click at [858, 366] on div "Balance 1,432.00 $ Balance Unknown Balance Undetermined 1,432 $ Balance Unknown…" at bounding box center [832, 232] width 207 height 325
click at [991, 446] on button "Save & New" at bounding box center [978, 444] width 100 height 32
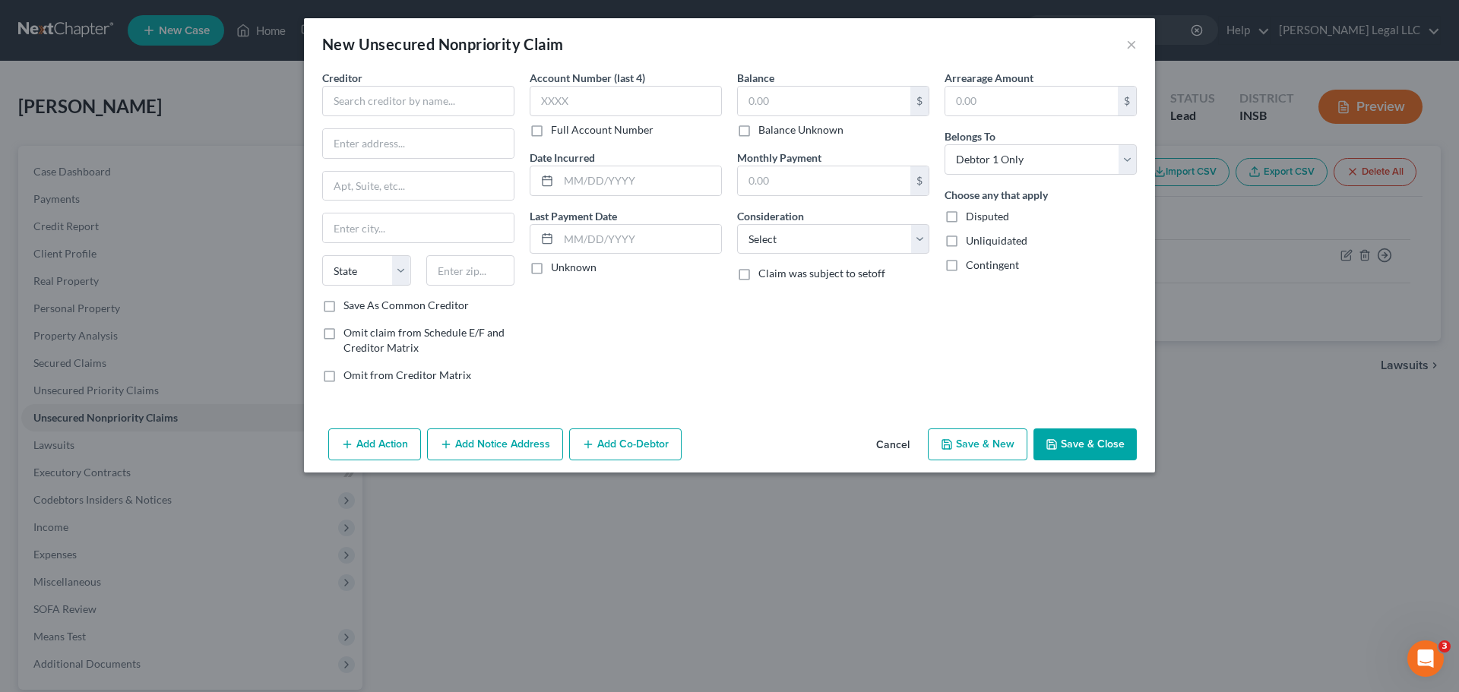
click at [1148, 302] on div "Creditor * State [US_STATE] AK AR AZ CA CO CT DE DC [GEOGRAPHIC_DATA] [GEOGRAPH…" at bounding box center [729, 246] width 851 height 353
click at [406, 101] on input "text" at bounding box center [418, 101] width 192 height 30
click at [552, 130] on label "Full Account Number" at bounding box center [602, 129] width 103 height 15
click at [557, 130] on input "Full Account Number" at bounding box center [562, 127] width 10 height 10
click at [770, 97] on input "text" at bounding box center [824, 101] width 172 height 29
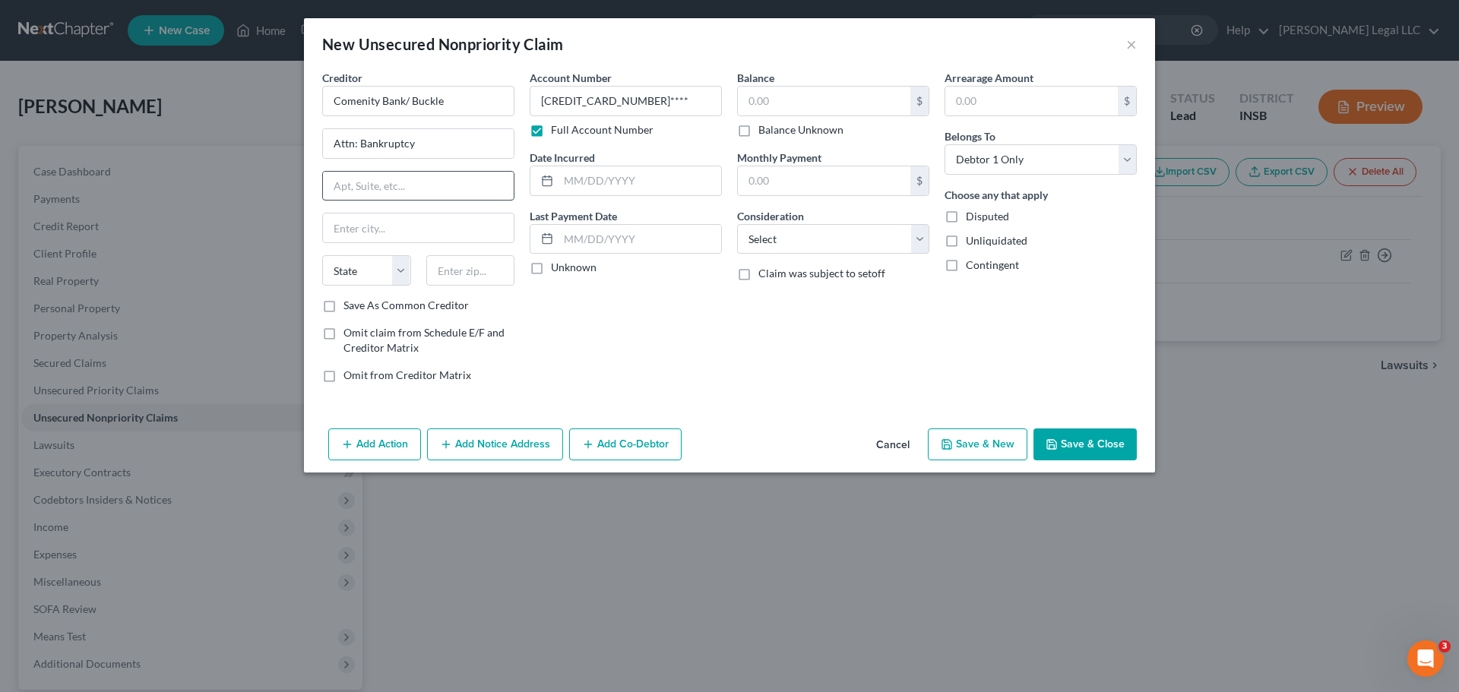
click at [409, 183] on input "text" at bounding box center [418, 186] width 191 height 29
click at [416, 227] on input "text" at bounding box center [418, 227] width 191 height 29
paste input "[GEOGRAPHIC_DATA],"
drag, startPoint x: 384, startPoint y: 210, endPoint x: 425, endPoint y: 224, distance: 44.2
click at [332, 213] on div "Creditor * Comenity Bank/ Buckle Attn: Bankruptcy [STREET_ADDRESS][GEOGRAPHIC_D…" at bounding box center [418, 184] width 192 height 228
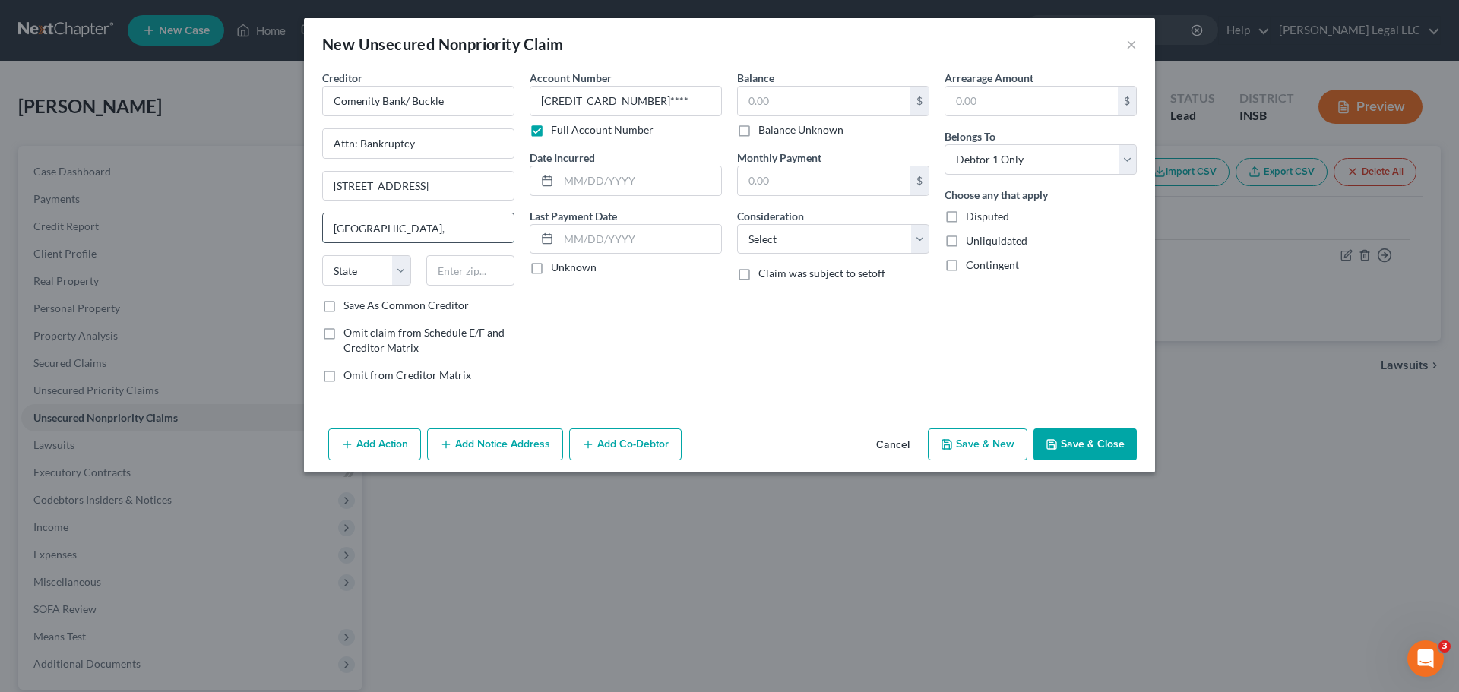
click at [428, 225] on input "[GEOGRAPHIC_DATA]," at bounding box center [418, 227] width 191 height 29
drag, startPoint x: 428, startPoint y: 226, endPoint x: 325, endPoint y: 228, distance: 102.6
click at [214, 210] on div "New Unsecured Nonpriority Claim × Creditor * Comenity Bank/ Buckle Attn: Bankru…" at bounding box center [729, 346] width 1459 height 692
paste input "Phone"
drag, startPoint x: 416, startPoint y: 227, endPoint x: 772, endPoint y: 264, distance: 358.3
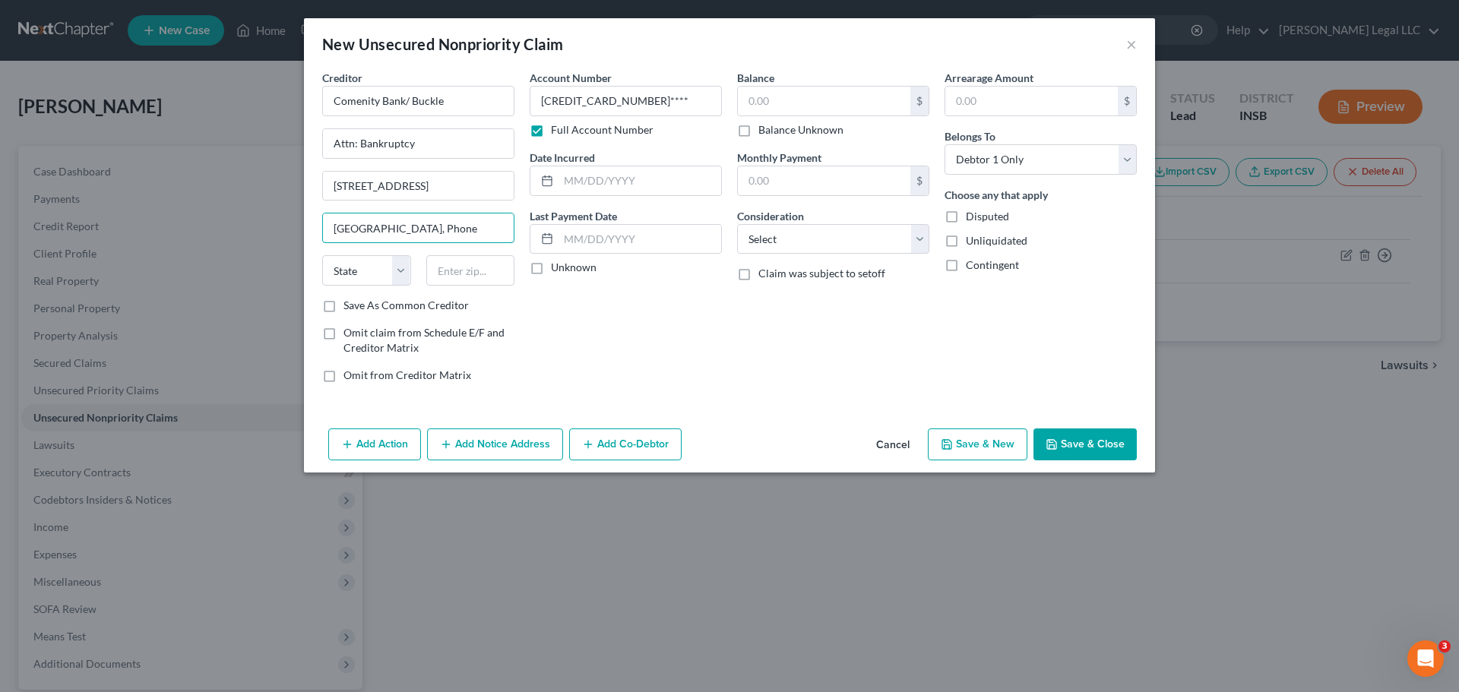
click at [261, 217] on div "New Unsecured Nonpriority Claim × Creditor * Comenity Bank/ Buckle Attn: Bankru…" at bounding box center [729, 346] width 1459 height 692
click at [469, 264] on input "text" at bounding box center [470, 270] width 89 height 30
click at [424, 234] on input "text" at bounding box center [418, 227] width 191 height 29
drag, startPoint x: 647, startPoint y: 340, endPoint x: 648, endPoint y: 321, distance: 18.2
click at [647, 340] on div "Account Number [CREDIT_CARD_NUMBER]**** Full Account Number Date Incurred Last …" at bounding box center [625, 232] width 207 height 325
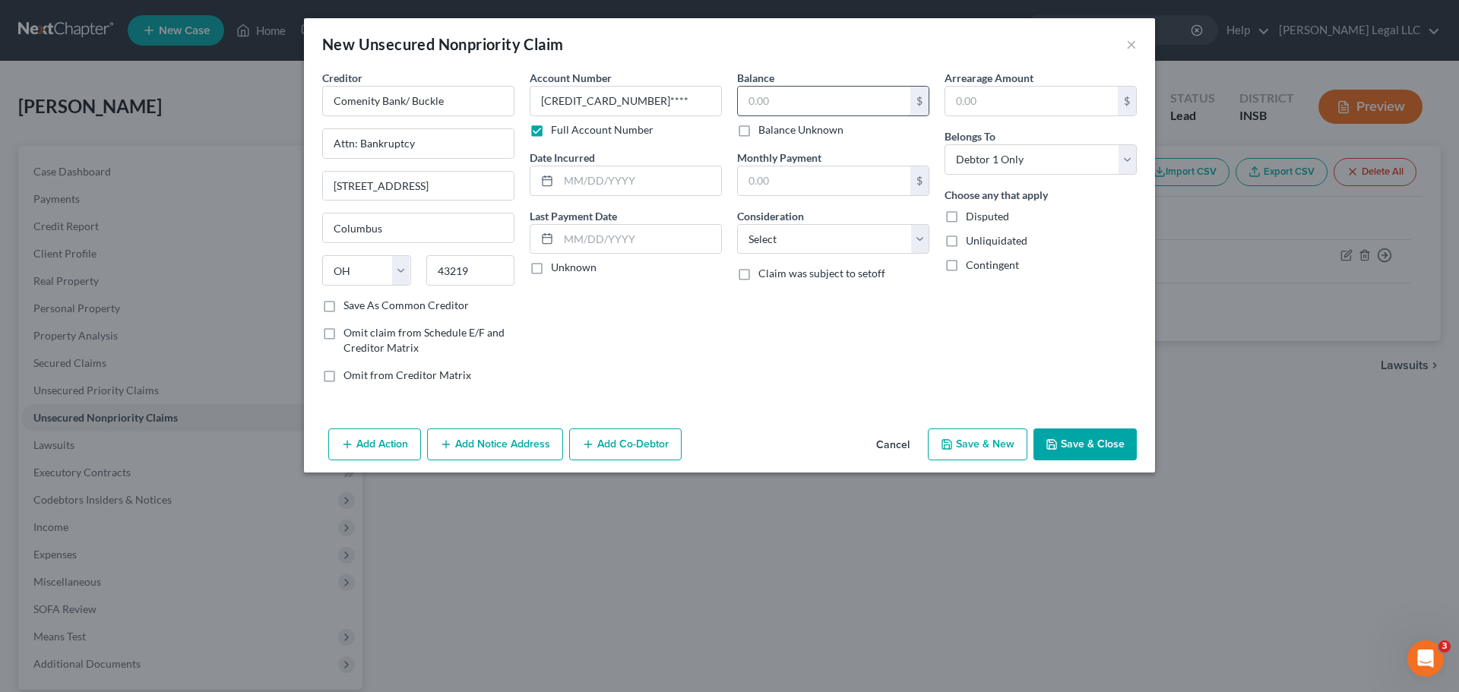
click at [774, 109] on input "text" at bounding box center [824, 101] width 172 height 29
click at [903, 448] on button "Cancel" at bounding box center [893, 445] width 58 height 30
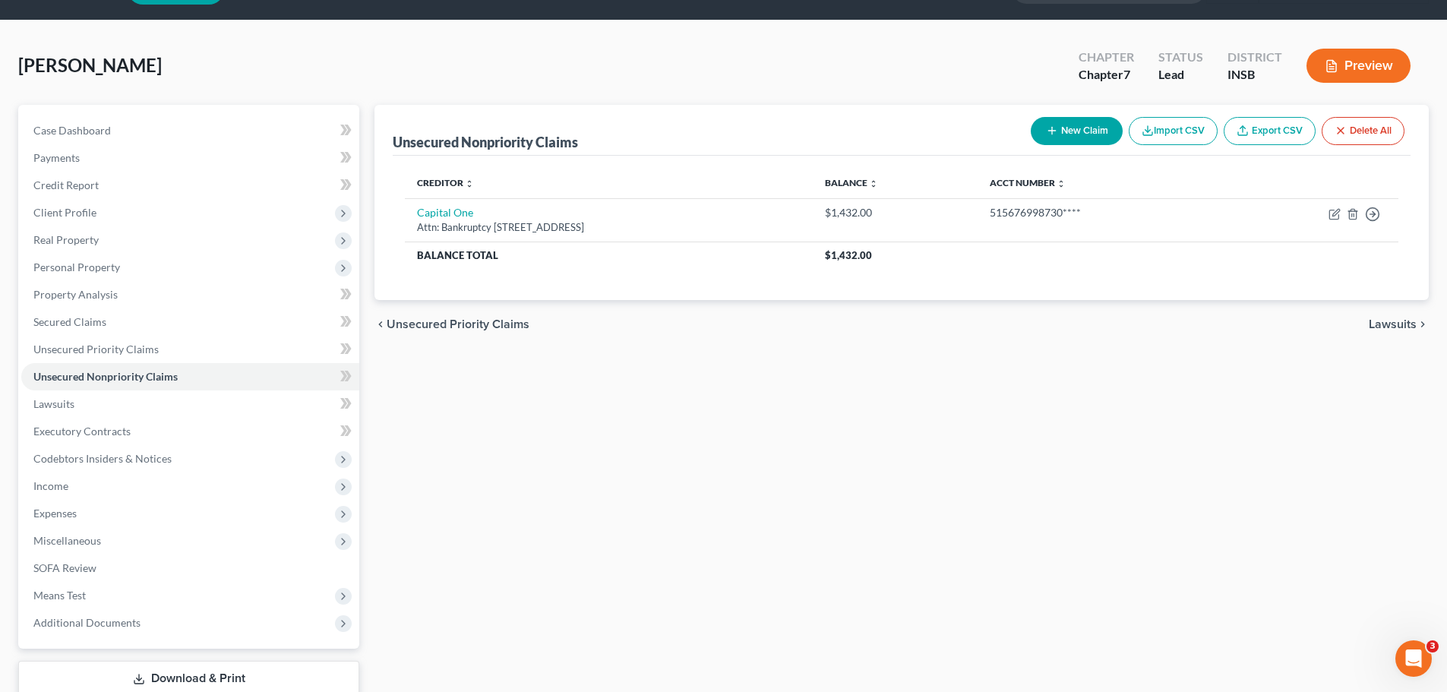
scroll to position [76, 0]
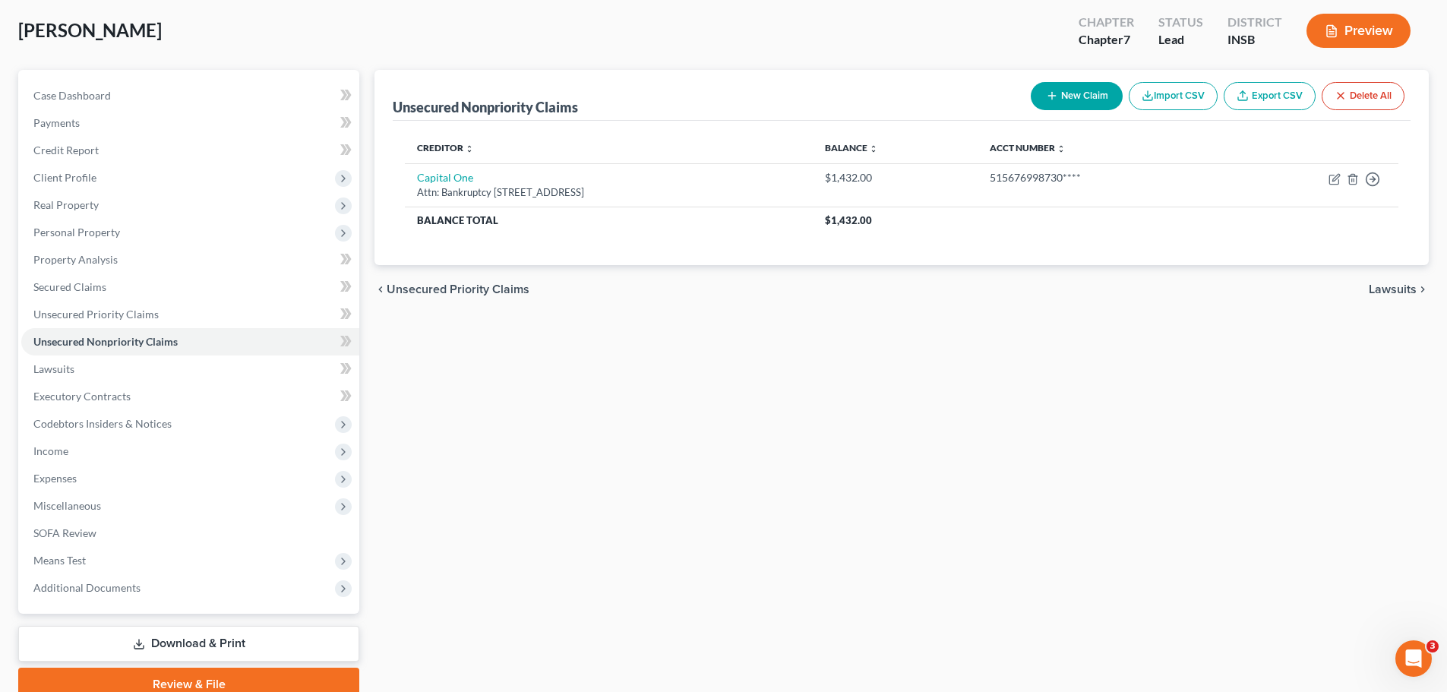
click at [1037, 93] on button "New Claim" at bounding box center [1077, 96] width 92 height 28
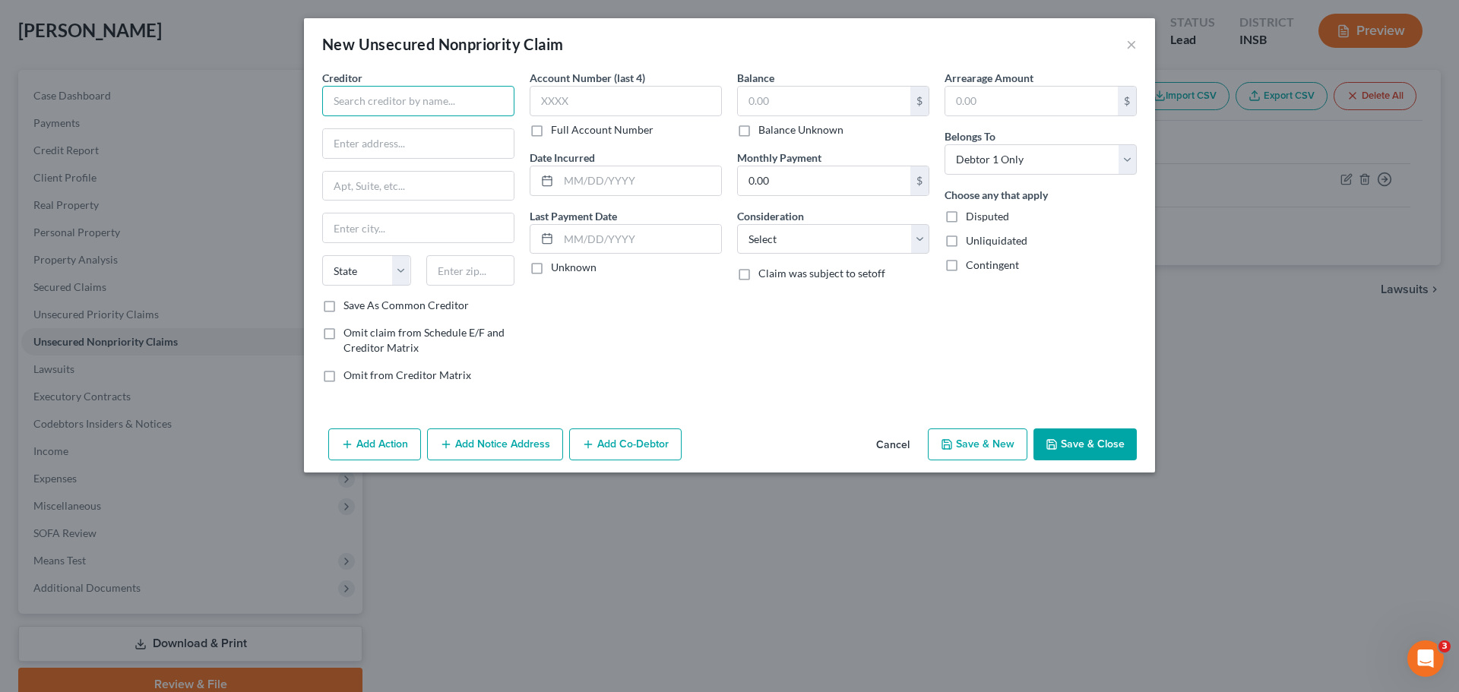
click at [338, 99] on input "text" at bounding box center [418, 101] width 192 height 30
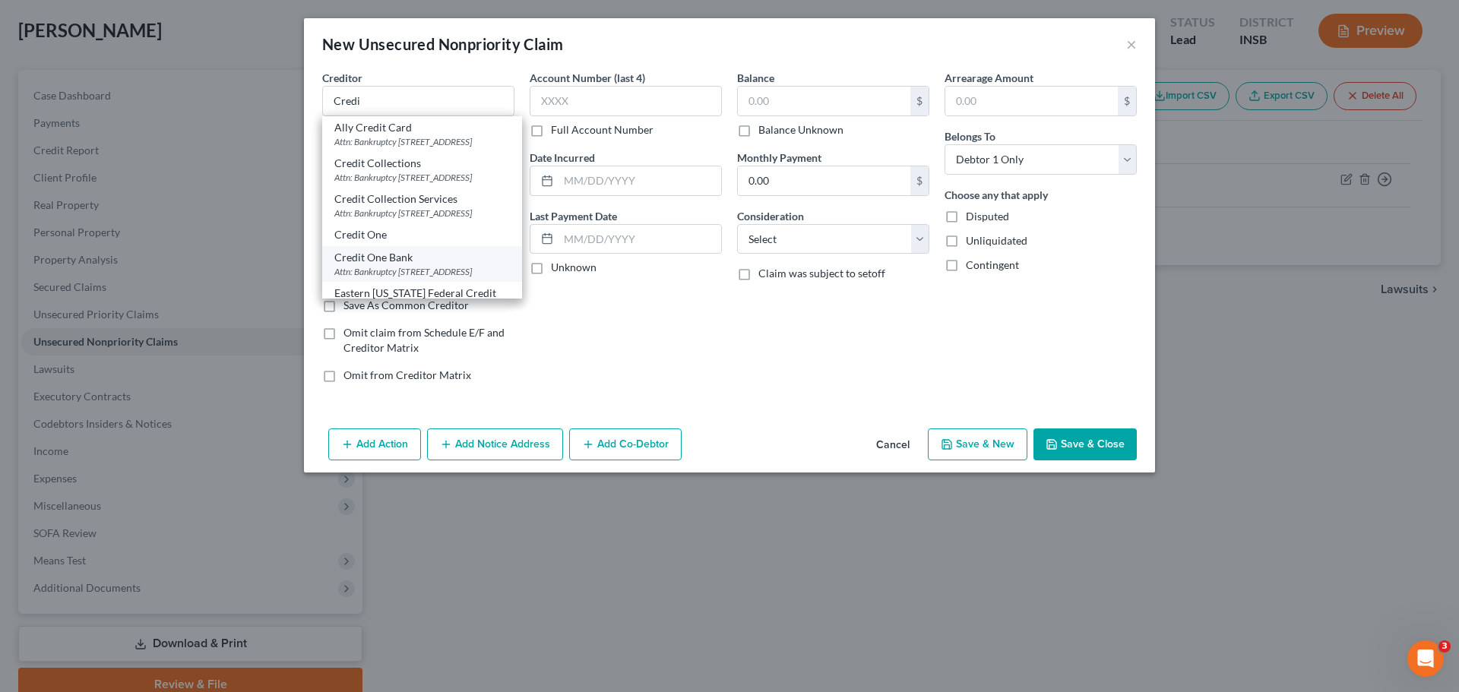
click at [378, 265] on div "Credit One Bank" at bounding box center [421, 257] width 175 height 15
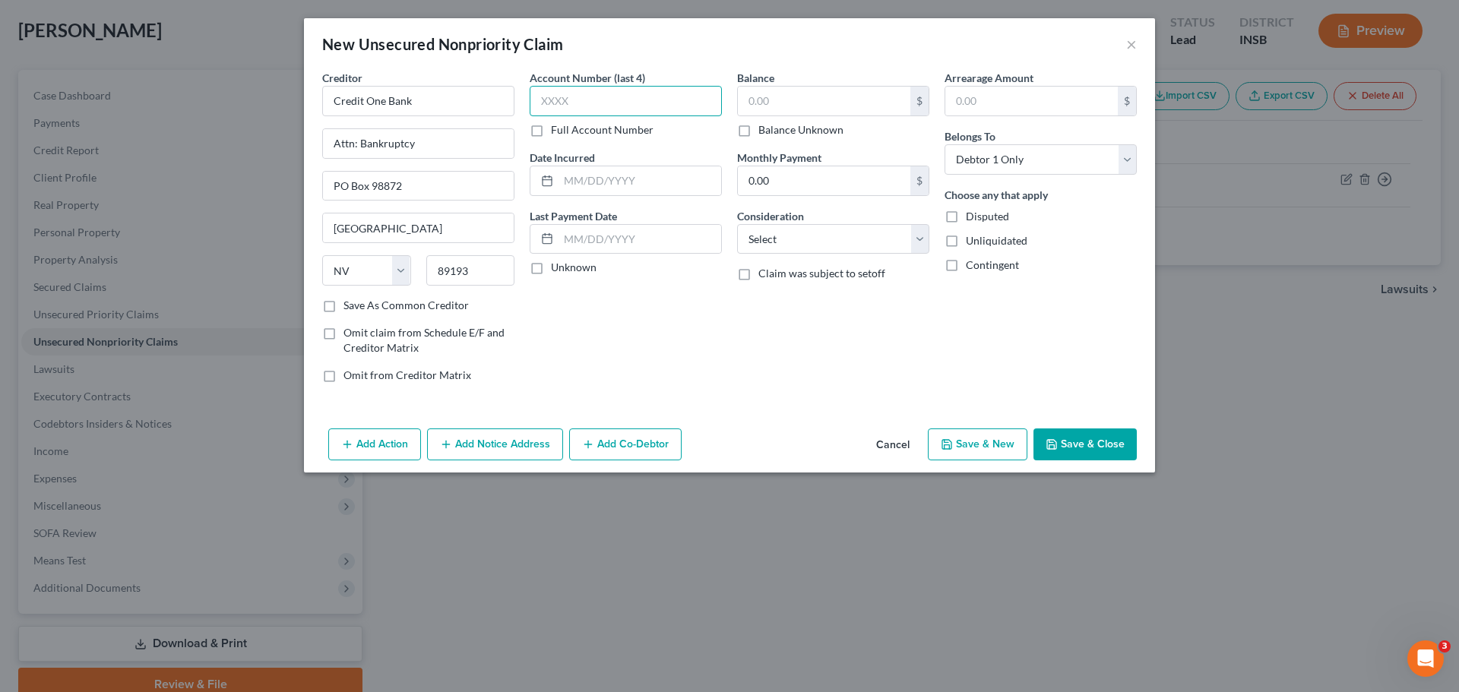
click at [601, 103] on input "text" at bounding box center [626, 101] width 192 height 30
click at [551, 131] on label "Full Account Number" at bounding box center [602, 129] width 103 height 15
click at [557, 131] on input "Full Account Number" at bounding box center [562, 127] width 10 height 10
click at [561, 106] on input "text" at bounding box center [626, 101] width 192 height 30
click at [777, 109] on input "text" at bounding box center [824, 101] width 172 height 29
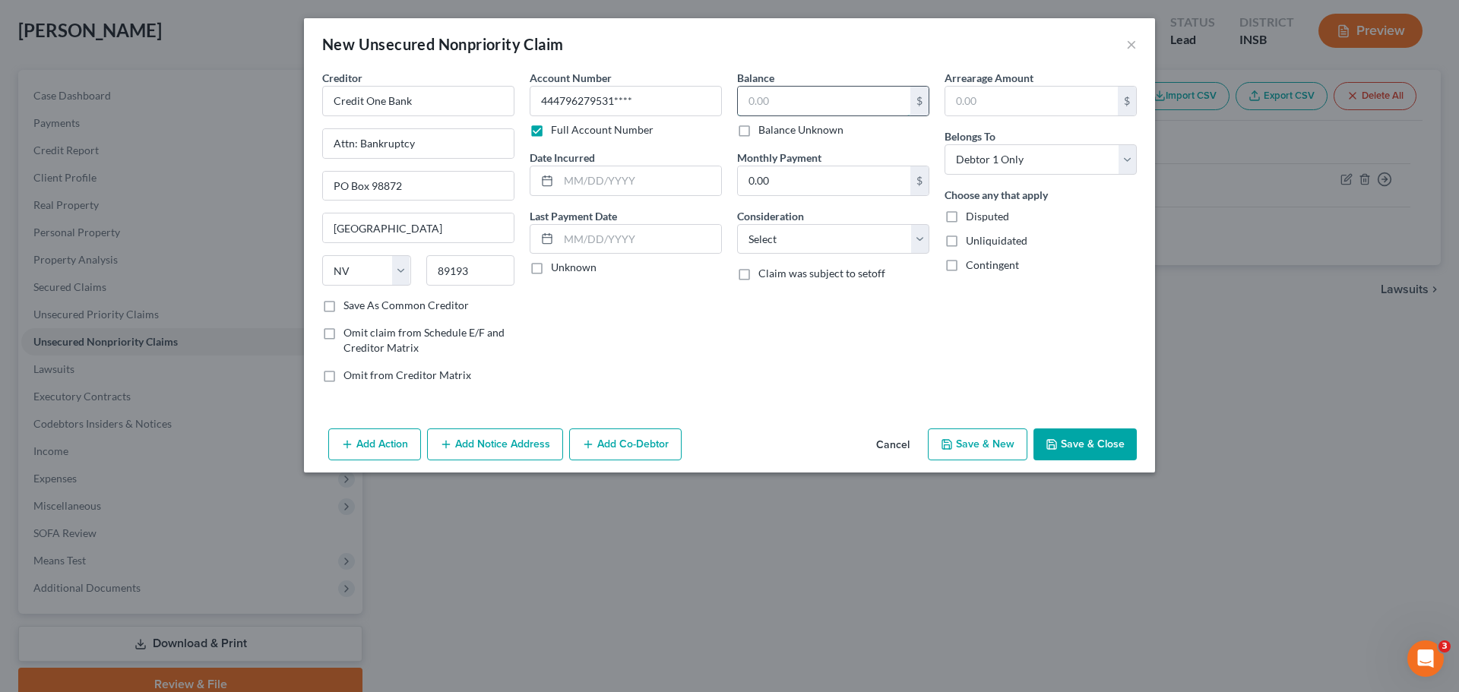
click at [780, 109] on input "text" at bounding box center [824, 101] width 172 height 29
click at [777, 248] on select "Select Cable / Satellite Services Collection Agency Credit Card Debt Debt Couns…" at bounding box center [833, 239] width 192 height 30
click at [737, 224] on select "Select Cable / Satellite Services Collection Agency Credit Card Debt Debt Couns…" at bounding box center [833, 239] width 192 height 30
click at [1013, 156] on select "Select Debtor 1 Only Debtor 2 Only Debtor 1 And Debtor 2 Only At Least One Of T…" at bounding box center [1040, 159] width 192 height 30
click at [944, 144] on select "Select Debtor 1 Only Debtor 2 Only Debtor 1 And Debtor 2 Only At Least One Of T…" at bounding box center [1040, 159] width 192 height 30
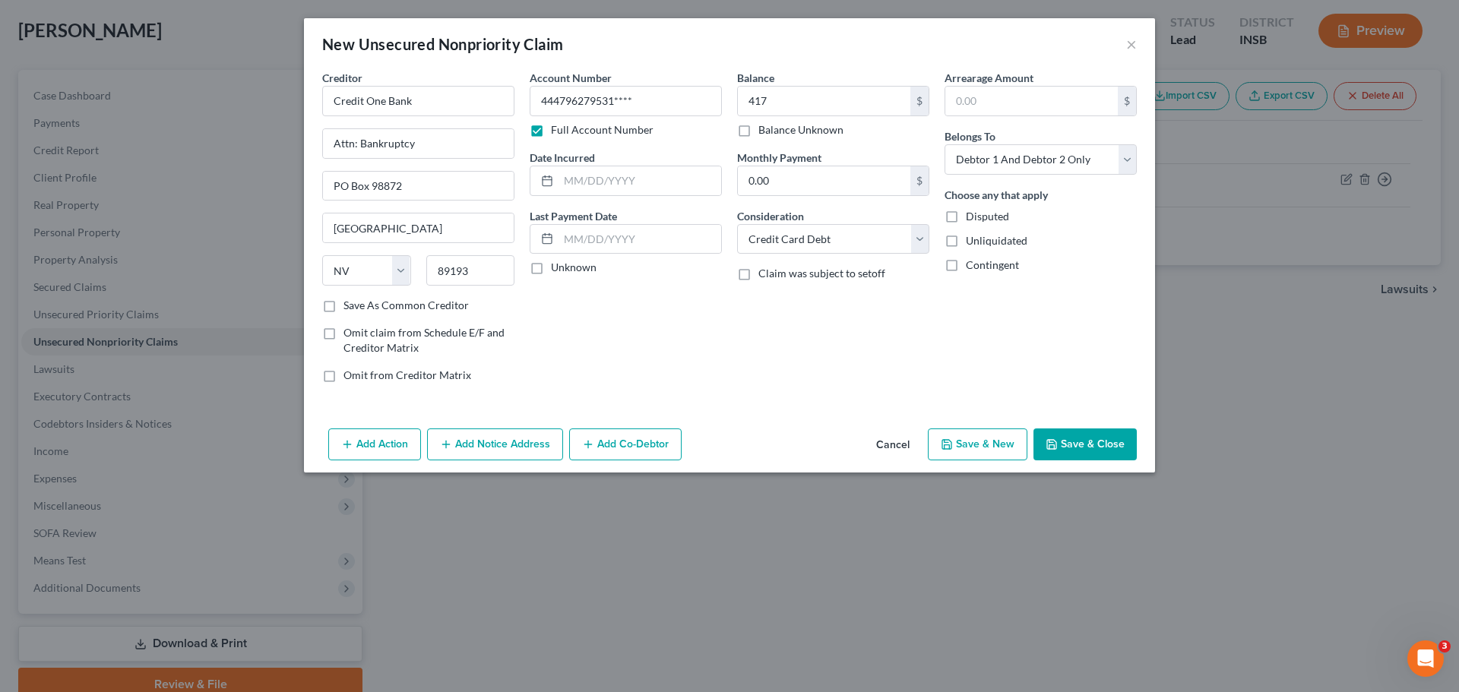
click at [960, 447] on button "Save & New" at bounding box center [978, 444] width 100 height 32
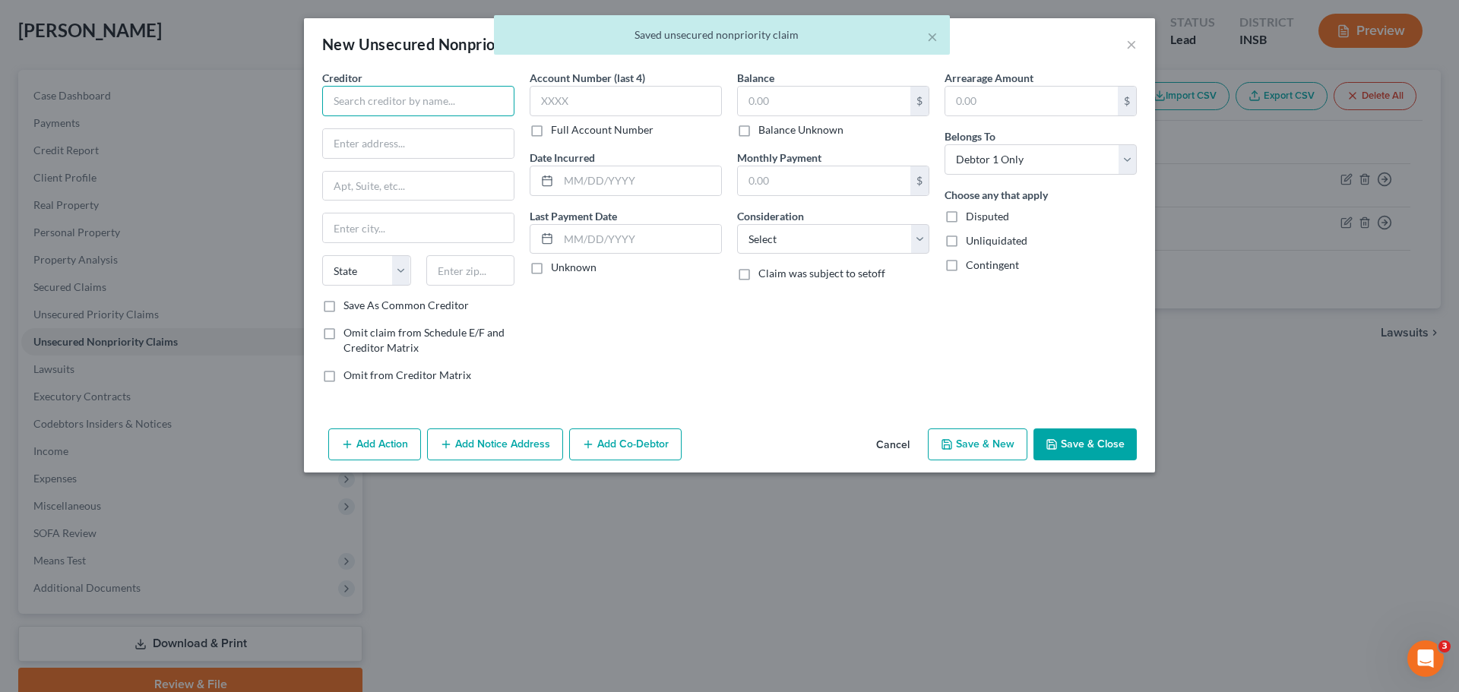
click at [387, 103] on input "text" at bounding box center [418, 101] width 192 height 30
click at [409, 141] on div "Attn: Bankruptcy [STREET_ADDRESS]" at bounding box center [413, 141] width 158 height 13
click at [791, 103] on input "text" at bounding box center [824, 101] width 172 height 29
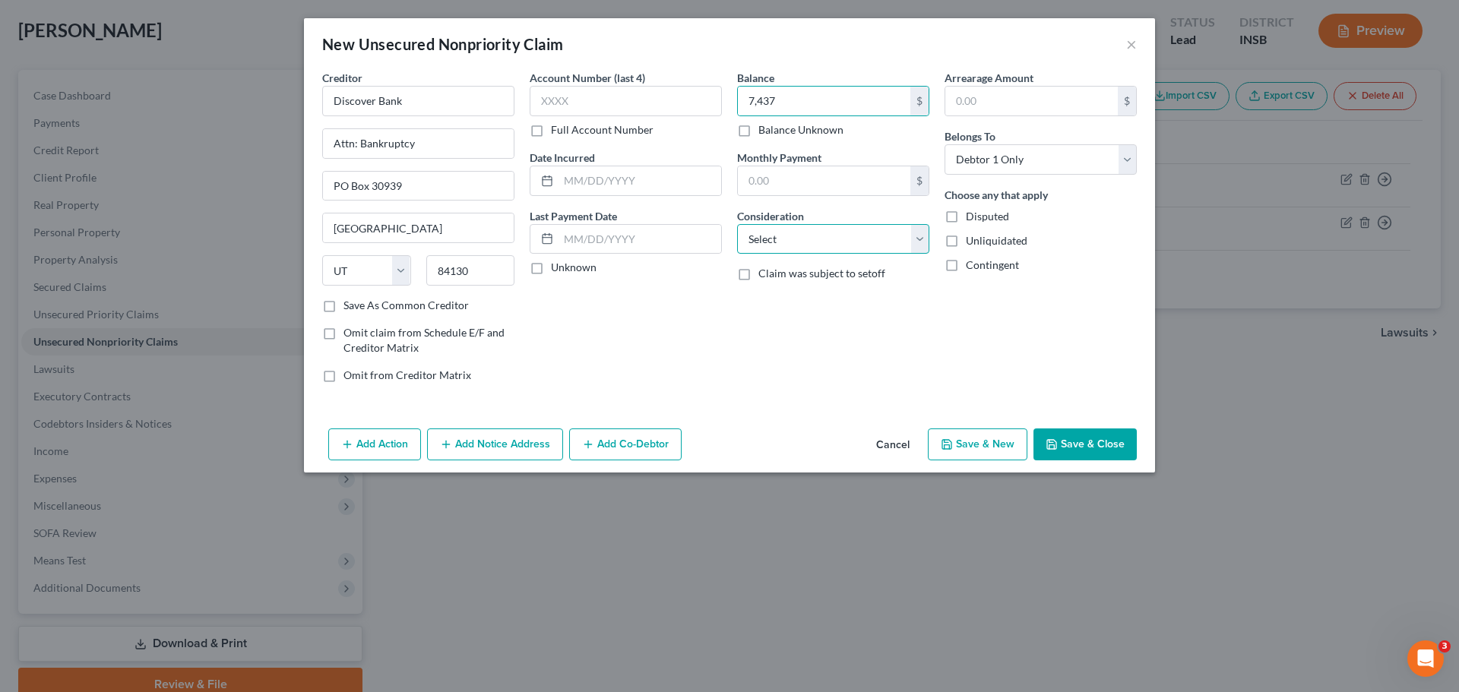
click at [835, 242] on select "Select Cable / Satellite Services Collection Agency Credit Card Debt Debt Couns…" at bounding box center [833, 239] width 192 height 30
click at [737, 224] on select "Select Cable / Satellite Services Collection Agency Credit Card Debt Debt Couns…" at bounding box center [833, 239] width 192 height 30
click at [551, 131] on label "Full Account Number" at bounding box center [602, 129] width 103 height 15
click at [557, 131] on input "Full Account Number" at bounding box center [562, 127] width 10 height 10
click at [562, 106] on input "text" at bounding box center [626, 101] width 192 height 30
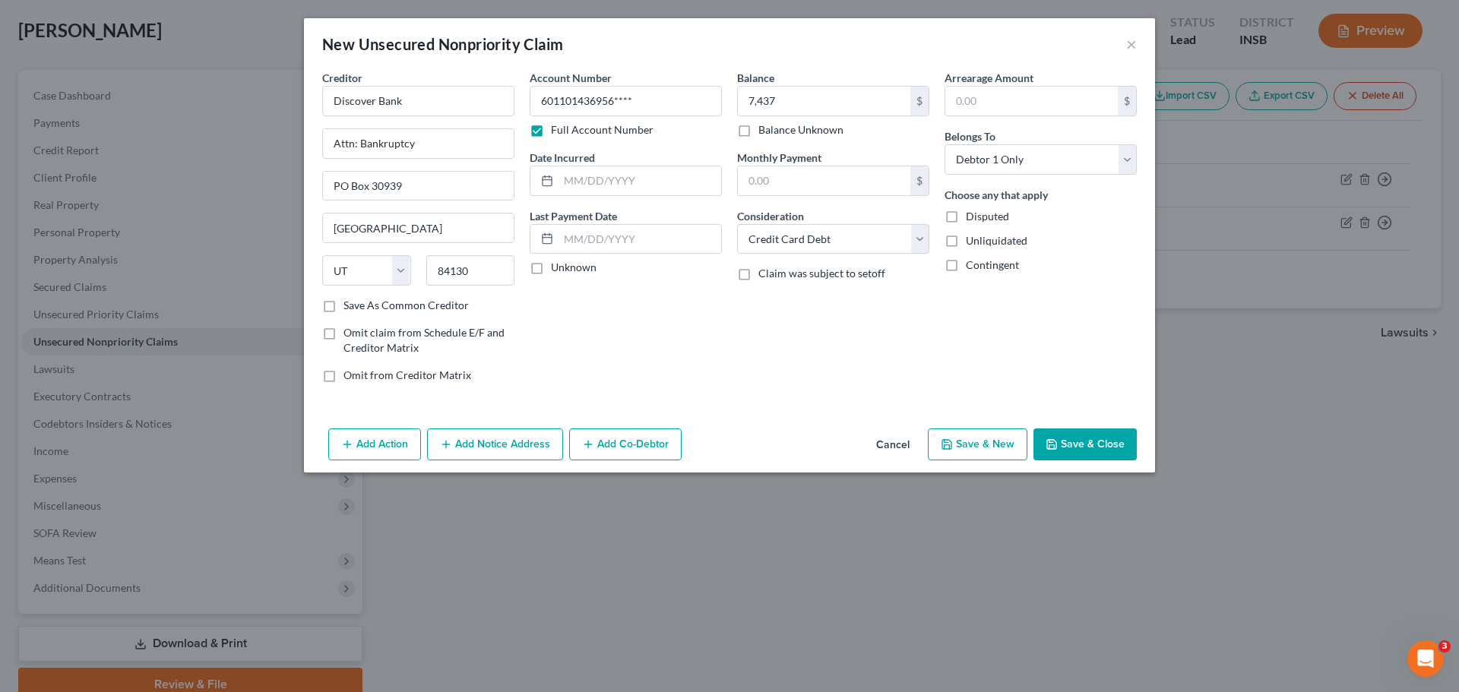
click at [986, 451] on button "Save & New" at bounding box center [978, 444] width 100 height 32
click at [551, 131] on label "Full Account Number" at bounding box center [602, 129] width 103 height 15
click at [557, 131] on input "Full Account Number" at bounding box center [562, 127] width 10 height 10
click at [567, 101] on input "text" at bounding box center [626, 101] width 192 height 30
click at [383, 201] on div "Creditor * State [US_STATE] AK AR AZ CA CO [GEOGRAPHIC_DATA] DE DC [GEOGRAPHIC_…" at bounding box center [418, 184] width 192 height 228
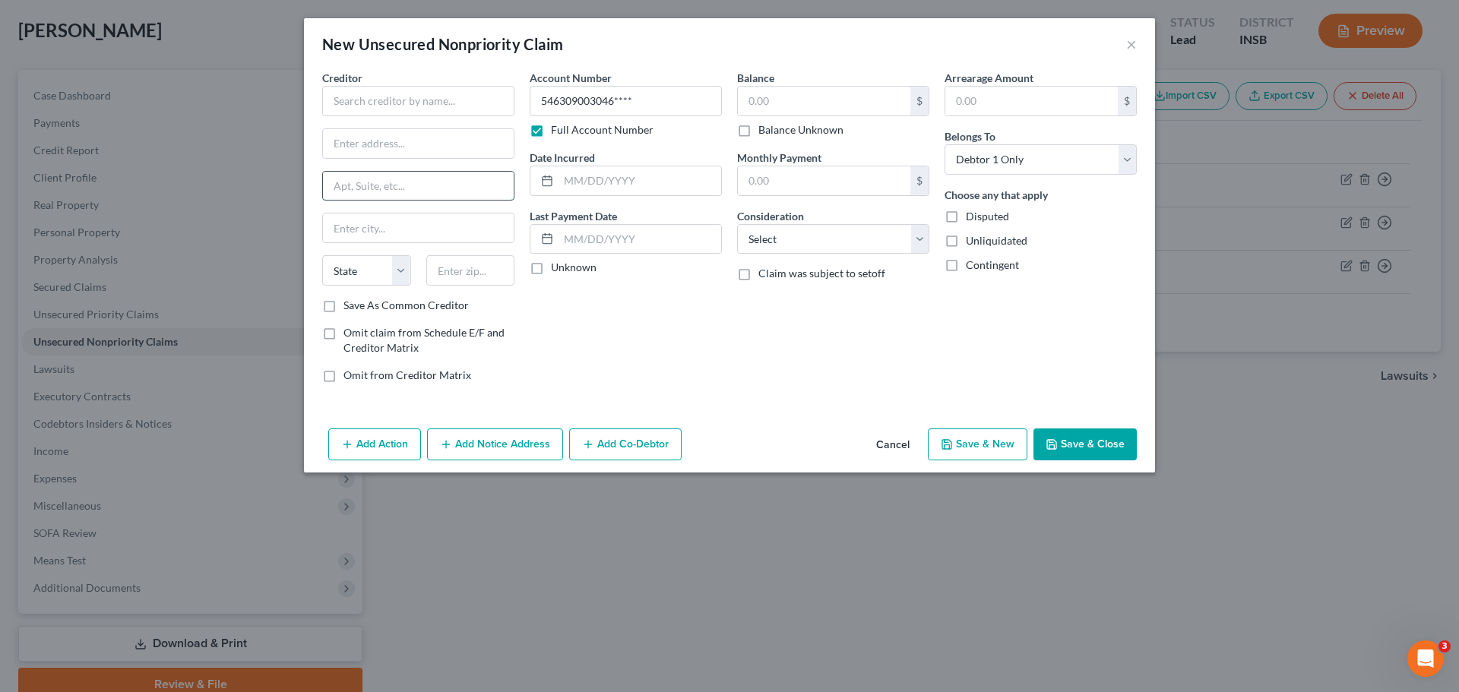
click at [386, 188] on input "text" at bounding box center [418, 186] width 191 height 29
paste input "PO BOX 654081"
drag, startPoint x: 431, startPoint y: 186, endPoint x: 242, endPoint y: 179, distance: 189.3
click at [240, 179] on div "New Unsecured Nonpriority Claim × Creditor * PO BOX [GEOGRAPHIC_DATA][US_STATE]…" at bounding box center [729, 346] width 1459 height 692
click at [804, 97] on input "text" at bounding box center [824, 101] width 172 height 29
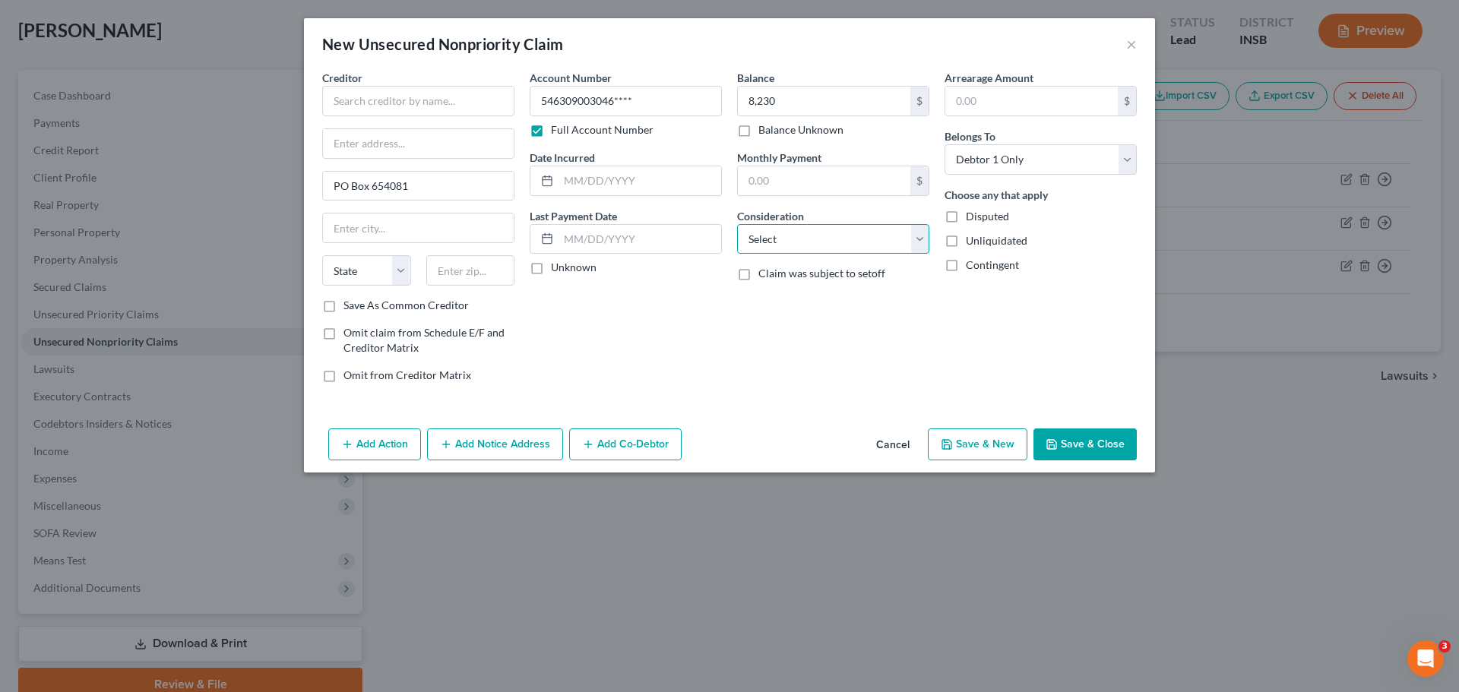
click at [833, 243] on select "Select Cable / Satellite Services Collection Agency Credit Card Debt Debt Couns…" at bounding box center [833, 239] width 192 height 30
click at [737, 224] on select "Select Cable / Satellite Services Collection Agency Credit Card Debt Debt Couns…" at bounding box center [833, 239] width 192 height 30
click at [459, 274] on input "text" at bounding box center [470, 270] width 89 height 30
click at [428, 230] on input "text" at bounding box center [418, 227] width 191 height 29
drag, startPoint x: 578, startPoint y: 295, endPoint x: 572, endPoint y: 313, distance: 19.2
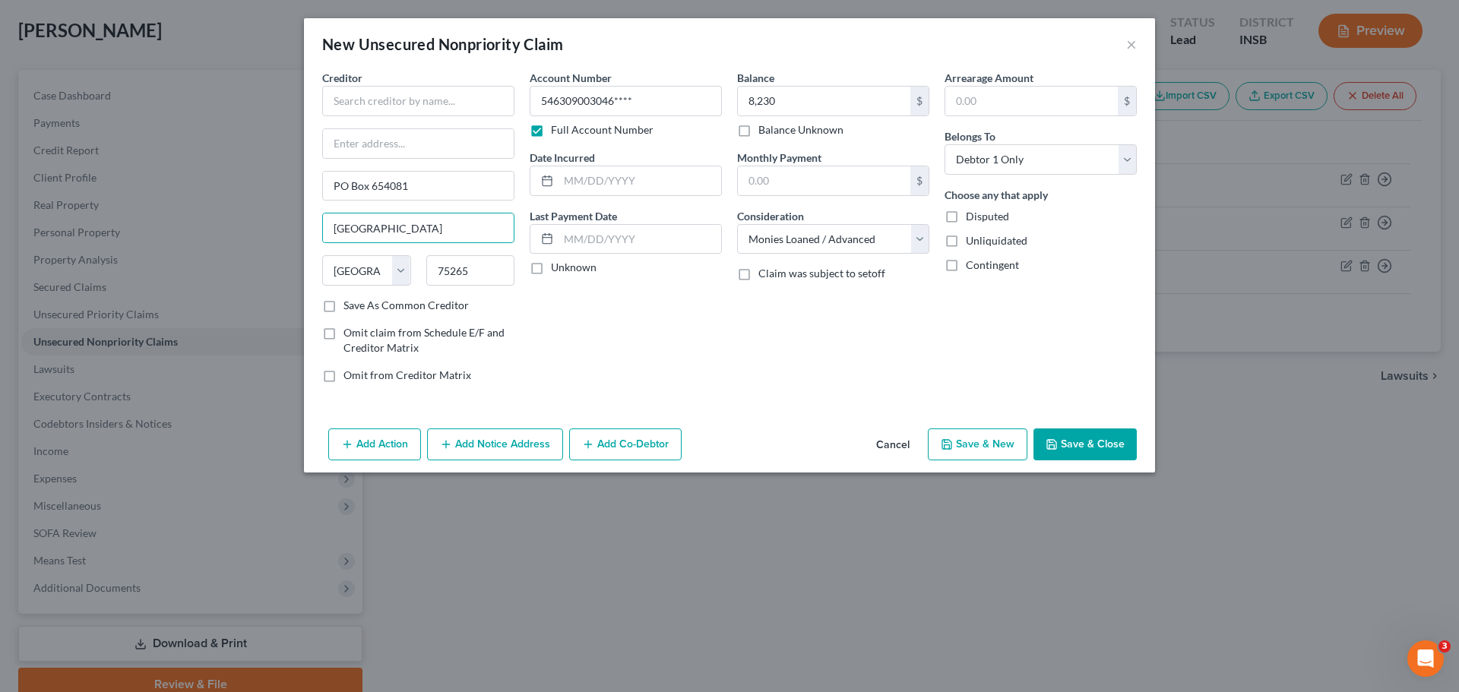
click at [578, 295] on div "Account Number 546309003046**** Full Account Number Date Incurred Last Payment …" at bounding box center [625, 232] width 207 height 325
click at [453, 99] on input "text" at bounding box center [418, 101] width 192 height 30
click at [1001, 444] on button "Save & New" at bounding box center [978, 444] width 100 height 32
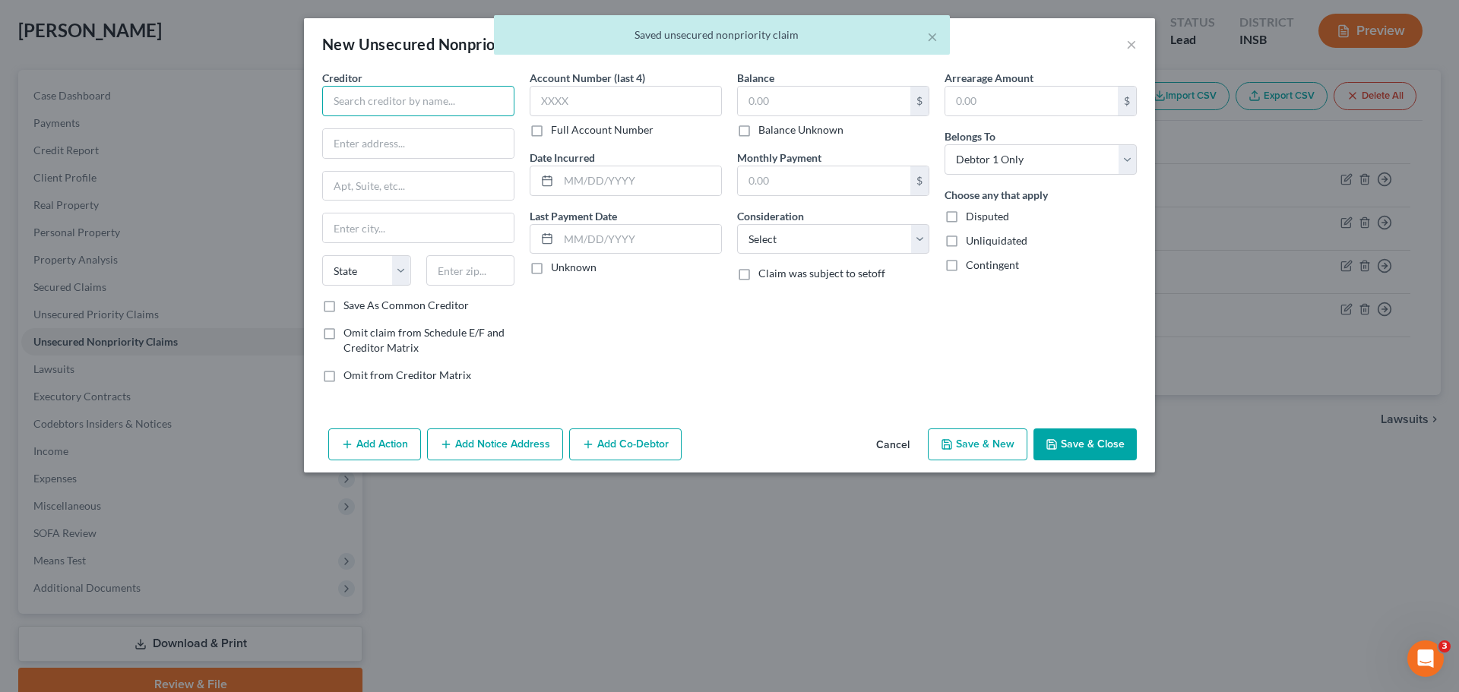
click at [392, 115] on input "text" at bounding box center [418, 101] width 192 height 30
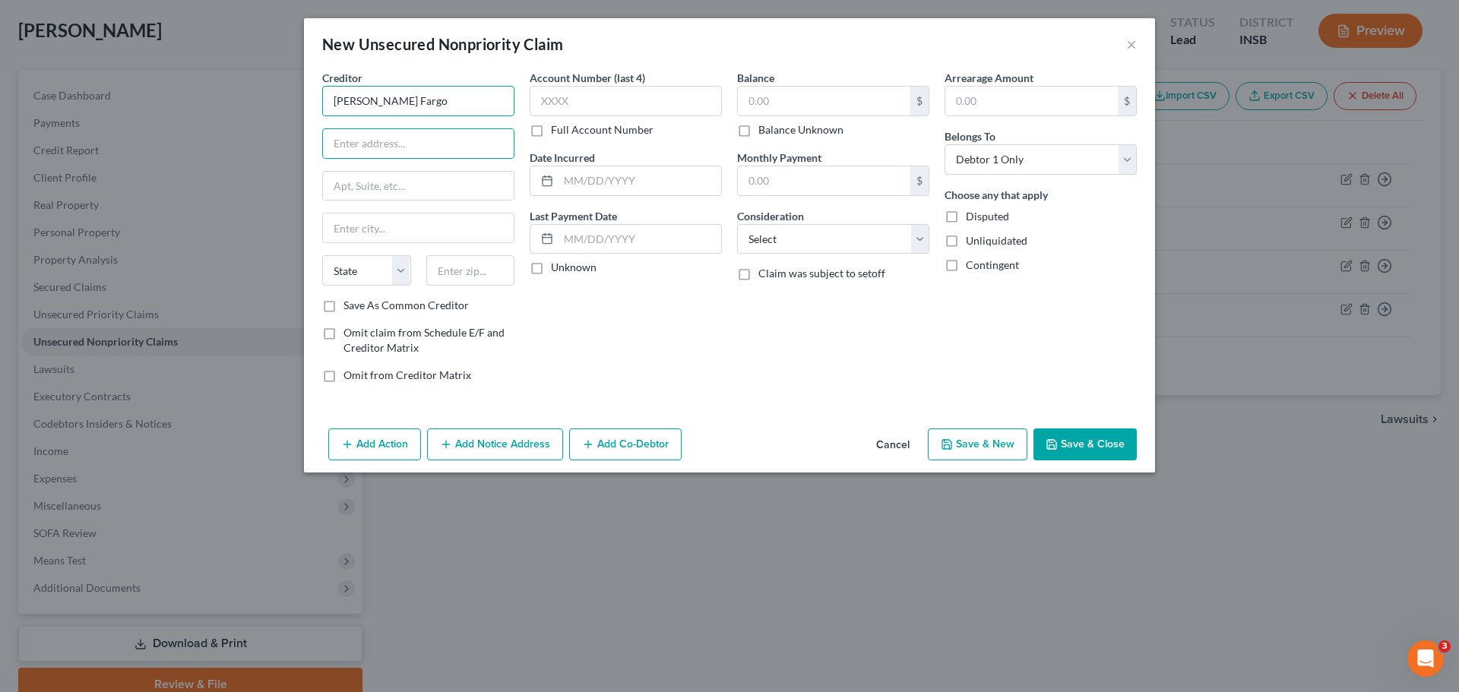
click at [384, 99] on input "[PERSON_NAME] Fargo" at bounding box center [418, 101] width 192 height 30
drag, startPoint x: 406, startPoint y: 102, endPoint x: 282, endPoint y: 85, distance: 125.0
click at [282, 85] on div "New Unsecured Nonpriority Claim × Creditor * [PERSON_NAME] [GEOGRAPHIC_DATA] [U…" at bounding box center [729, 346] width 1459 height 692
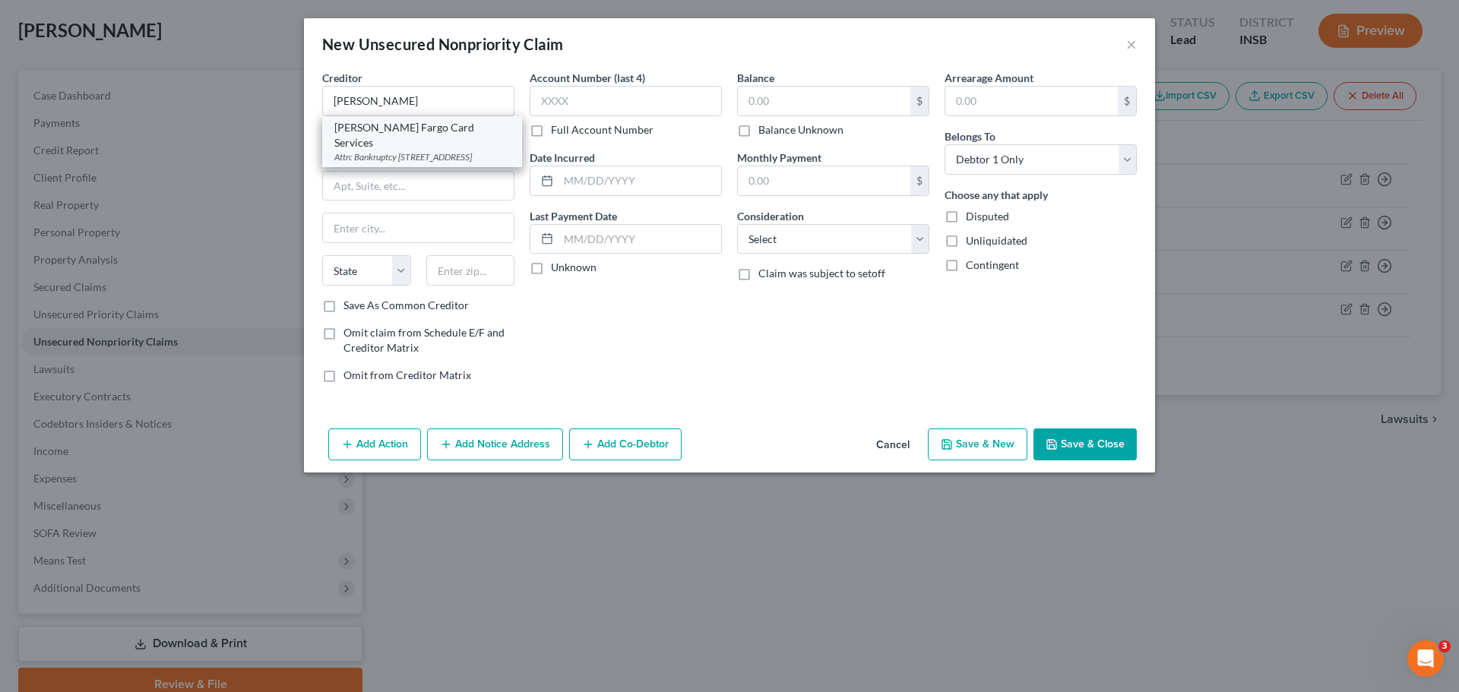
click at [384, 150] on div "Attn: Bankruptcy [STREET_ADDRESS]" at bounding box center [421, 156] width 175 height 13
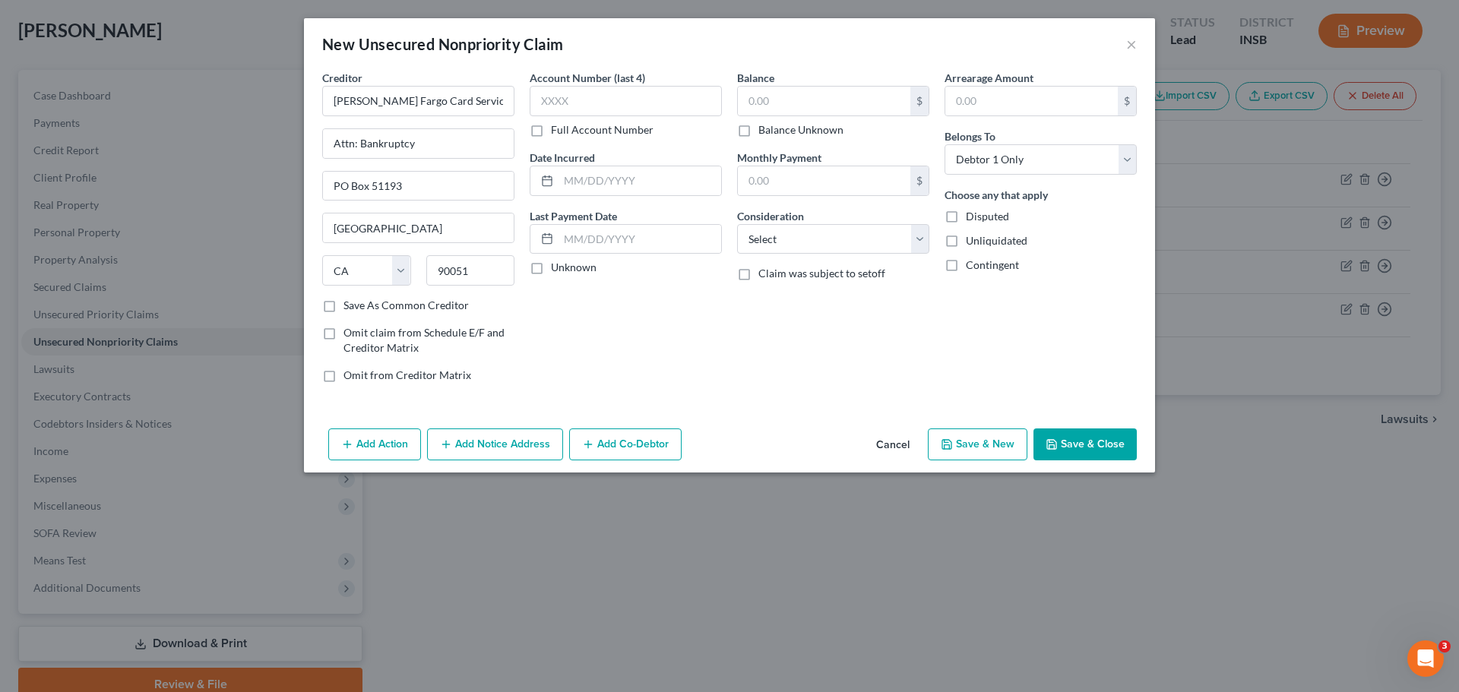
click at [551, 131] on label "Full Account Number" at bounding box center [602, 129] width 103 height 15
click at [557, 131] on input "Full Account Number" at bounding box center [562, 127] width 10 height 10
click at [568, 91] on input "text" at bounding box center [626, 101] width 192 height 30
paste input "414718169709****"
click at [836, 93] on input "text" at bounding box center [824, 101] width 172 height 29
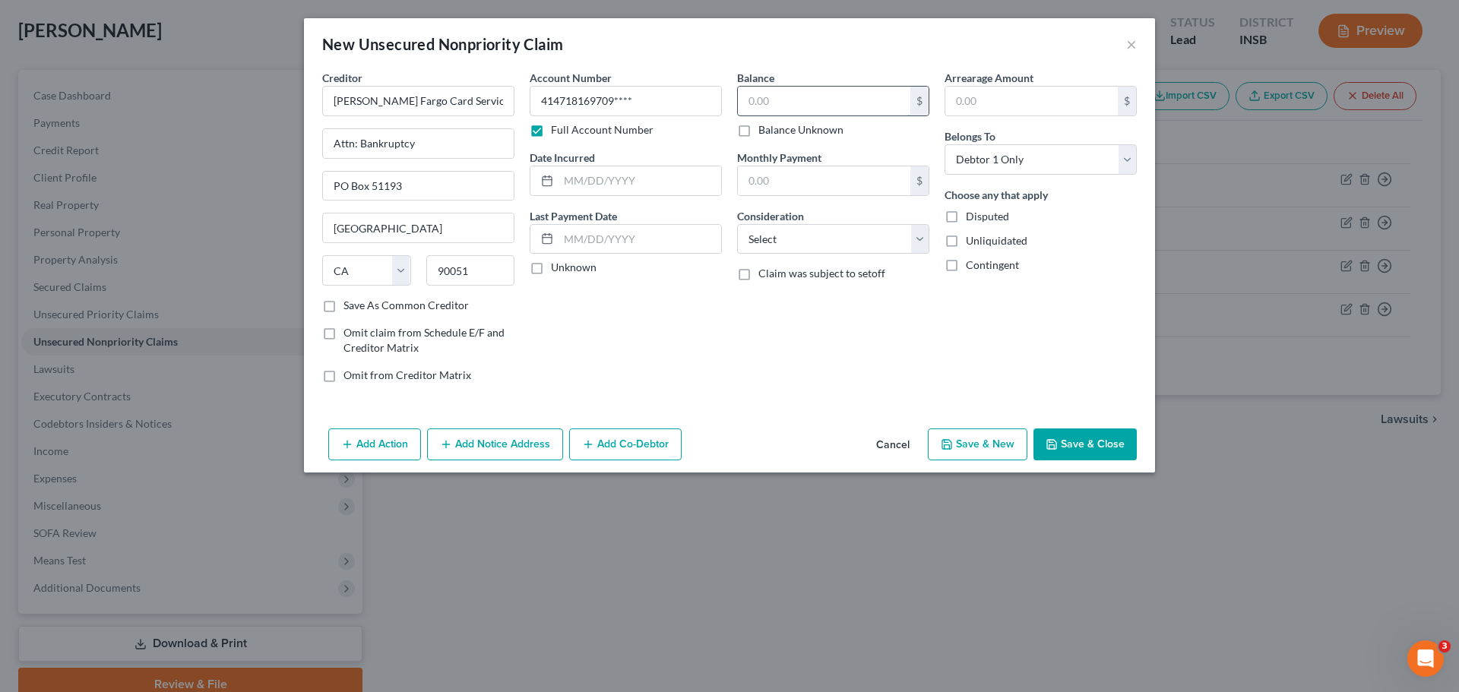
click at [803, 91] on input "text" at bounding box center [824, 101] width 172 height 29
drag, startPoint x: 846, startPoint y: 237, endPoint x: 825, endPoint y: 251, distance: 25.7
click at [846, 237] on select "Select Cable / Satellite Services Collection Agency Credit Card Debt Debt Couns…" at bounding box center [833, 239] width 192 height 30
click at [737, 224] on select "Select Cable / Satellite Services Collection Agency Credit Card Debt Debt Couns…" at bounding box center [833, 239] width 192 height 30
click at [650, 178] on input "text" at bounding box center [639, 180] width 163 height 29
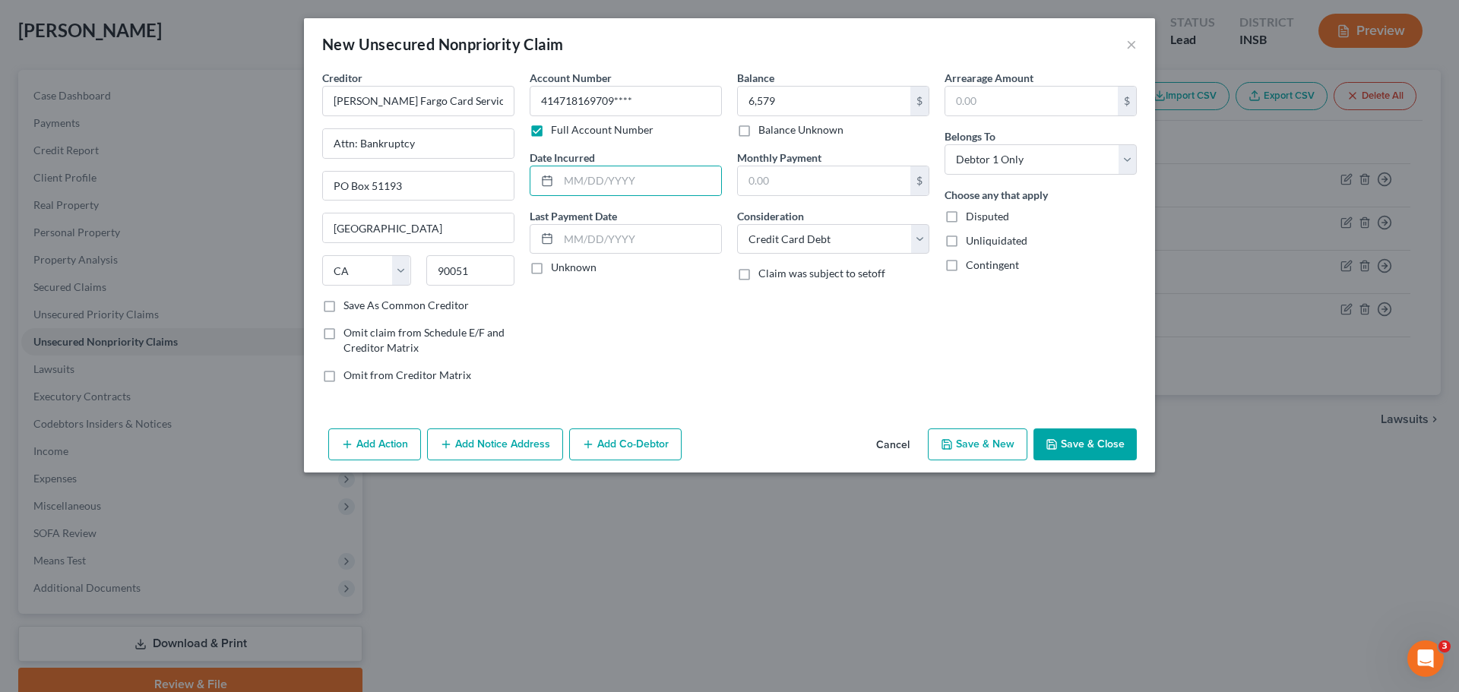
click at [865, 338] on div "Balance 6,579.00 $ Balance Unknown Balance Undetermined 6,579 $ Balance Unknown…" at bounding box center [832, 232] width 207 height 325
click at [1092, 139] on div "Belongs To * Select Debtor 1 Only Debtor 2 Only Debtor 1 And Debtor 2 Only At L…" at bounding box center [1040, 151] width 192 height 46
click at [1092, 151] on select "Select Debtor 1 Only Debtor 2 Only Debtor 1 And Debtor 2 Only At Least One Of T…" at bounding box center [1040, 159] width 192 height 30
click at [1056, 163] on select "Select Debtor 1 Only Debtor 2 Only Debtor 1 And Debtor 2 Only At Least One Of T…" at bounding box center [1040, 159] width 192 height 30
click at [1078, 161] on select "Select Debtor 1 Only Debtor 2 Only Debtor 1 And Debtor 2 Only At Least One Of T…" at bounding box center [1040, 159] width 192 height 30
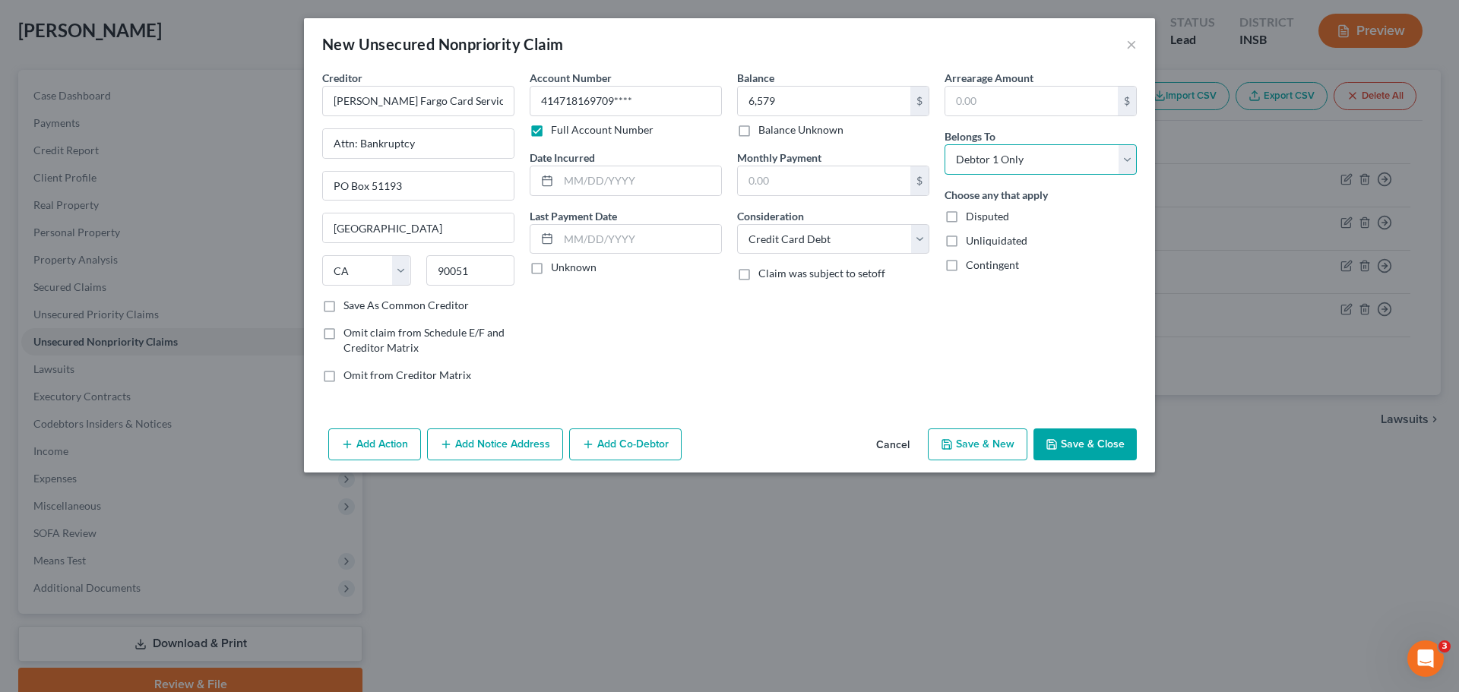
click at [1083, 160] on select "Select Debtor 1 Only Debtor 2 Only Debtor 1 And Debtor 2 Only At Least One Of T…" at bounding box center [1040, 159] width 192 height 30
click at [1073, 175] on div "Arrearage Amount $ Belongs To * Select Debtor 1 Only Debtor 2 Only Debtor 1 And…" at bounding box center [1040, 232] width 207 height 325
click at [1080, 167] on select "Select Debtor 1 Only Debtor 2 Only Debtor 1 And Debtor 2 Only At Least One Of T…" at bounding box center [1040, 159] width 192 height 30
click at [944, 144] on select "Select Debtor 1 Only Debtor 2 Only Debtor 1 And Debtor 2 Only At Least One Of T…" at bounding box center [1040, 159] width 192 height 30
click at [1083, 444] on button "Save & Close" at bounding box center [1084, 444] width 103 height 32
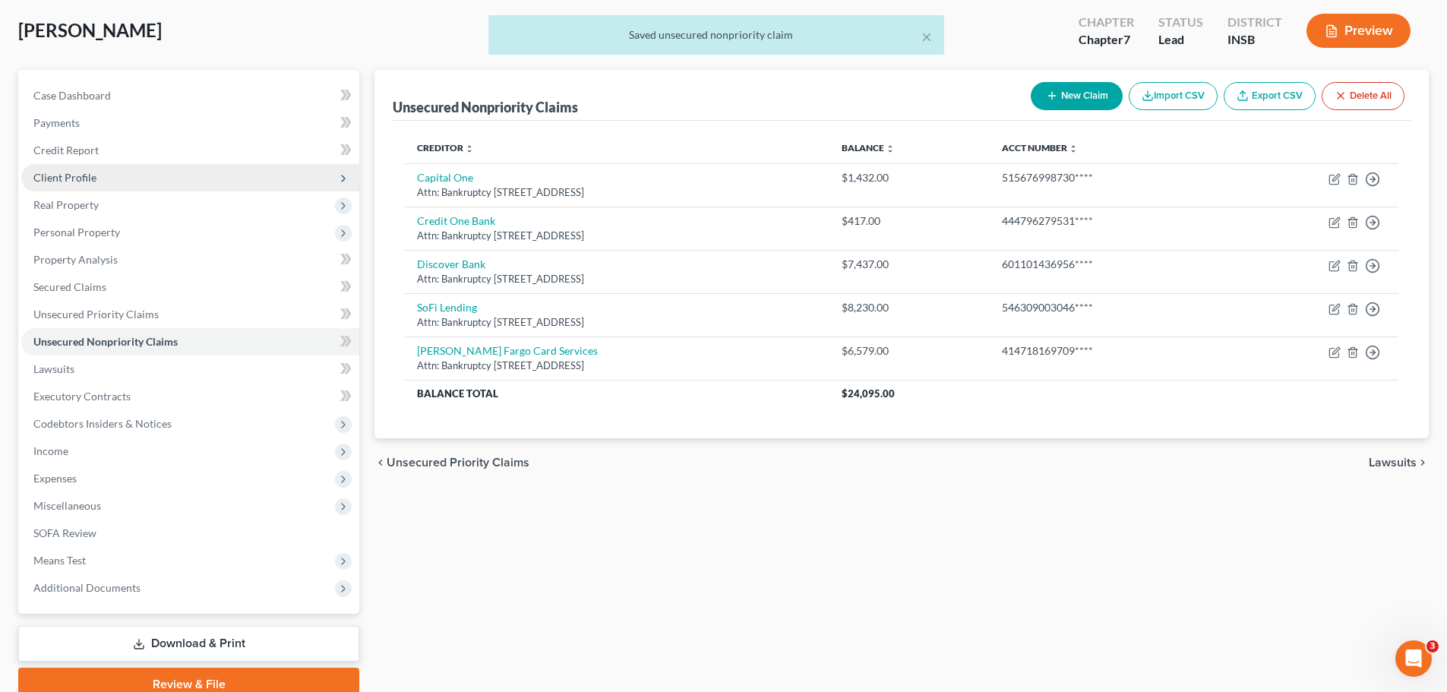
click at [75, 186] on span "Client Profile" at bounding box center [190, 177] width 338 height 27
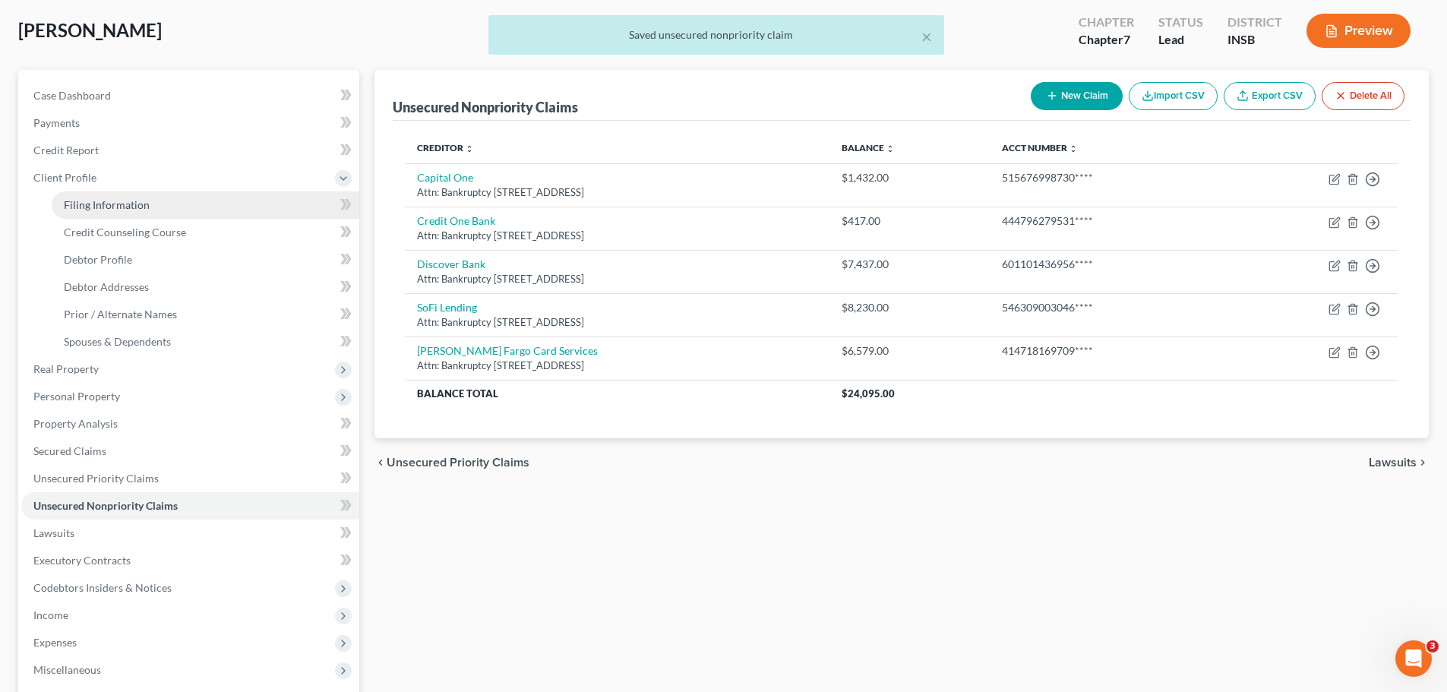
click at [90, 210] on span "Filing Information" at bounding box center [107, 204] width 86 height 13
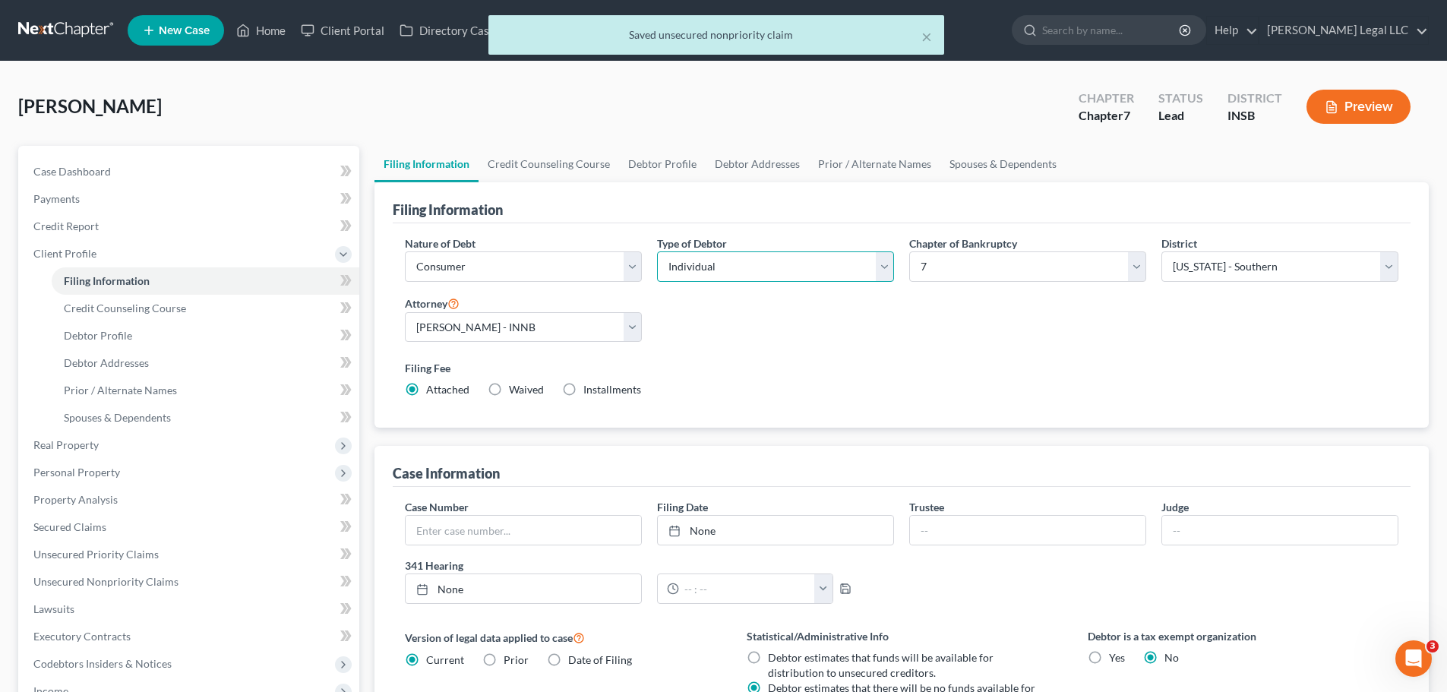
drag, startPoint x: 758, startPoint y: 259, endPoint x: 743, endPoint y: 281, distance: 26.8
click at [758, 259] on select "Select Individual Joint" at bounding box center [775, 266] width 237 height 30
click at [657, 251] on select "Select Individual Joint" at bounding box center [775, 266] width 237 height 30
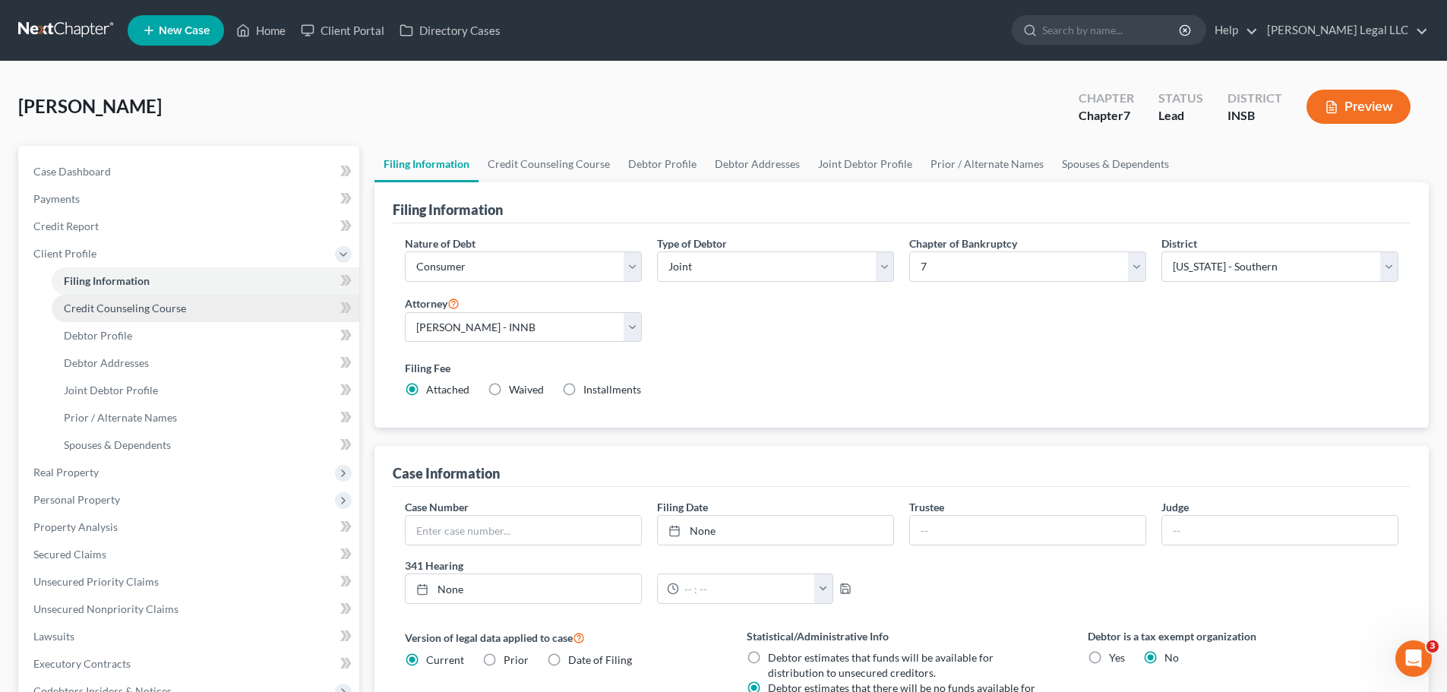
click at [204, 305] on link "Credit Counseling Course" at bounding box center [206, 308] width 308 height 27
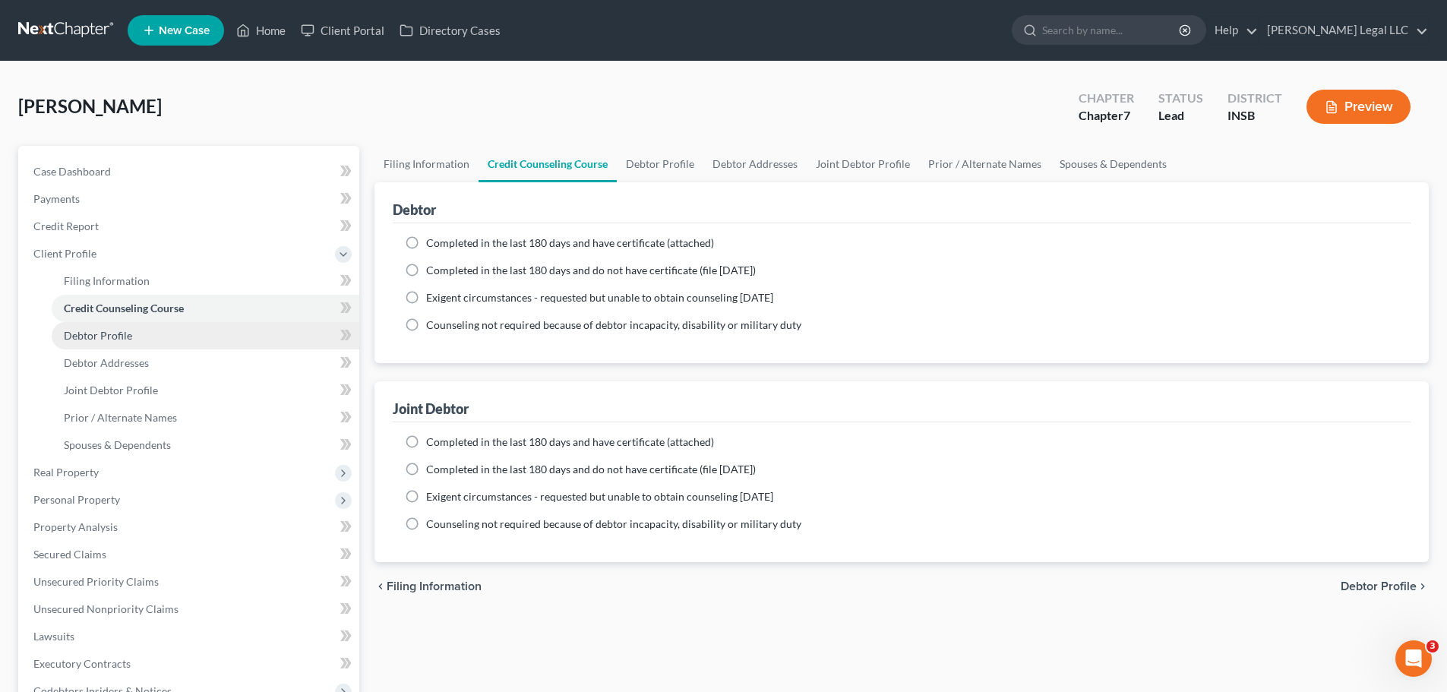
click at [178, 341] on link "Debtor Profile" at bounding box center [206, 335] width 308 height 27
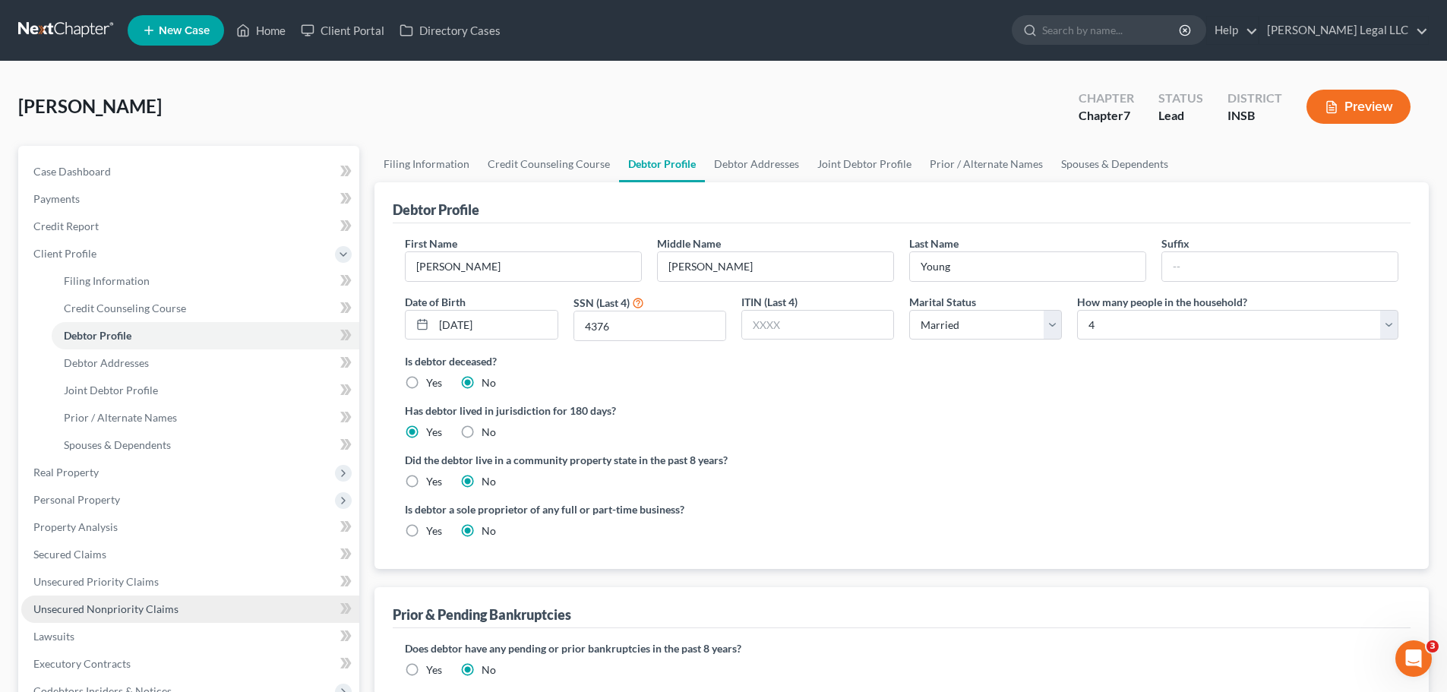
click at [83, 527] on span "Unsecured Nonpriority Claims" at bounding box center [105, 608] width 145 height 13
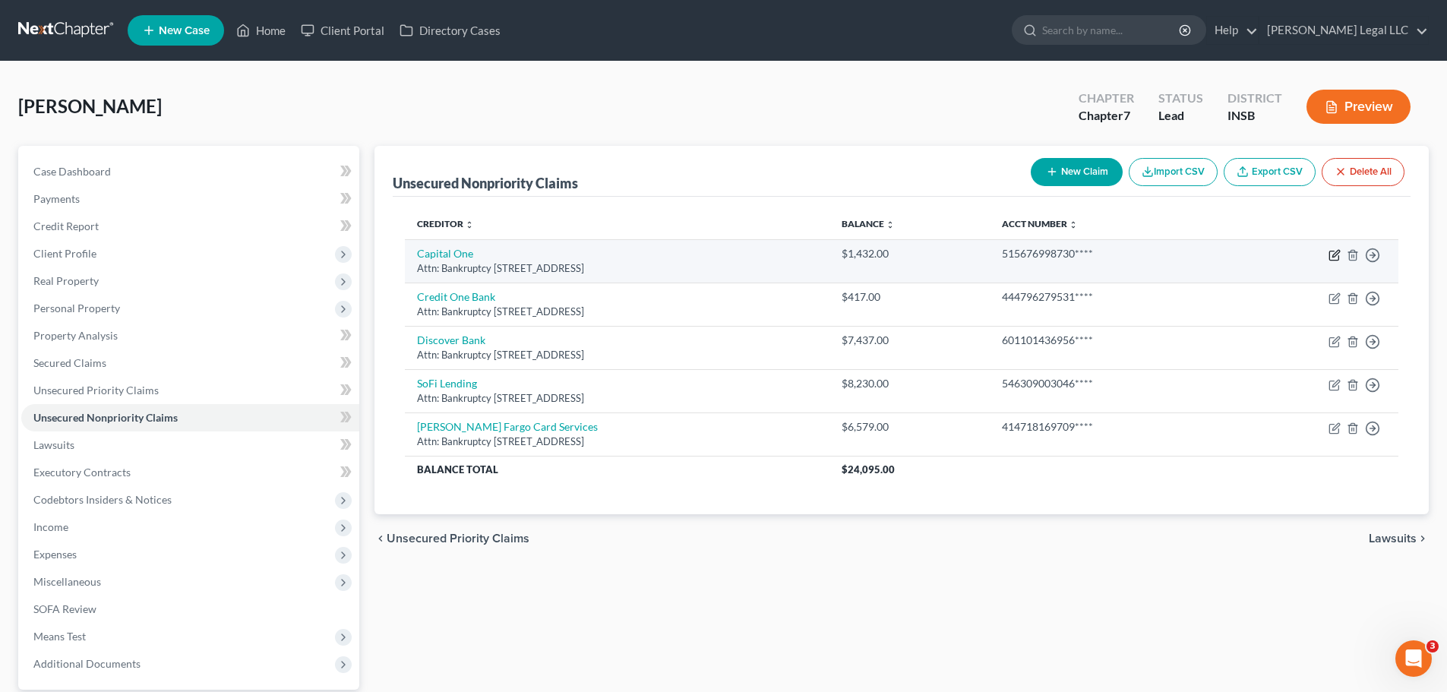
click at [1166, 255] on icon "button" at bounding box center [1335, 255] width 12 height 12
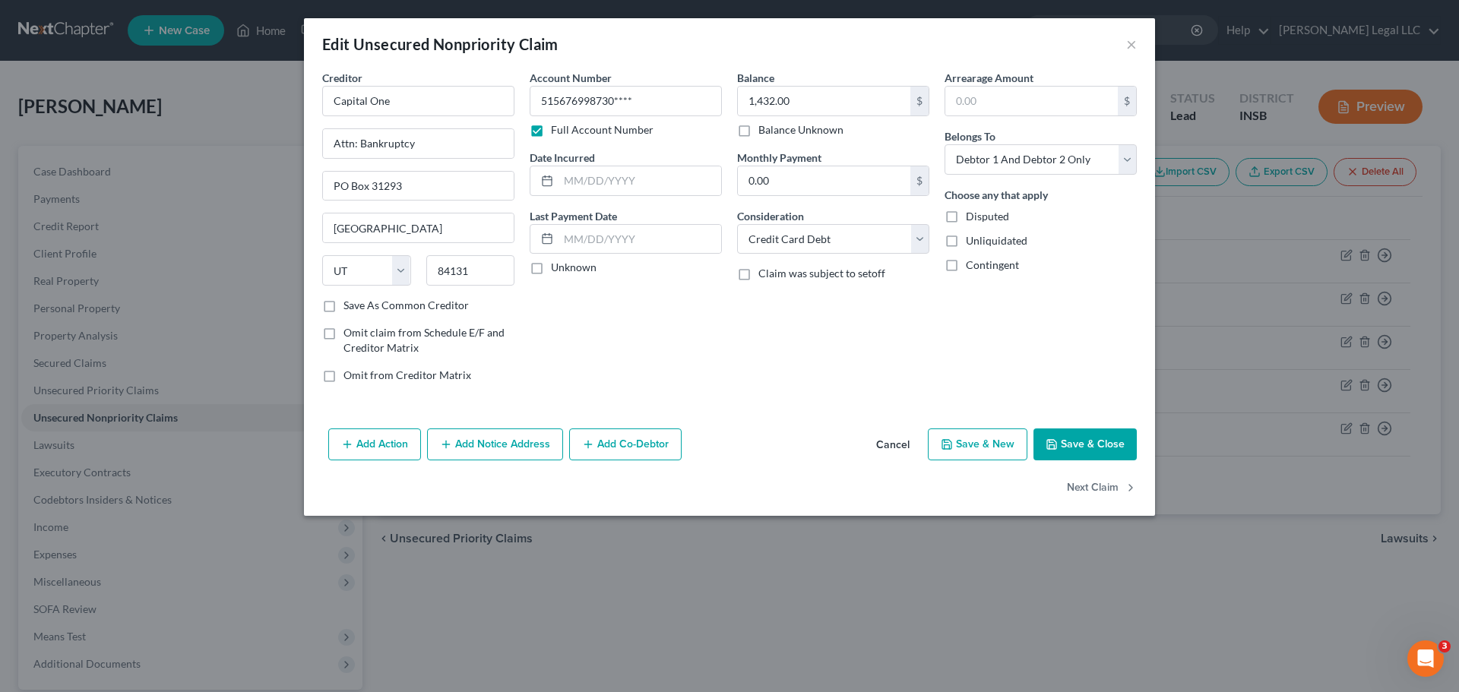
click at [1066, 441] on button "Save & Close" at bounding box center [1084, 444] width 103 height 32
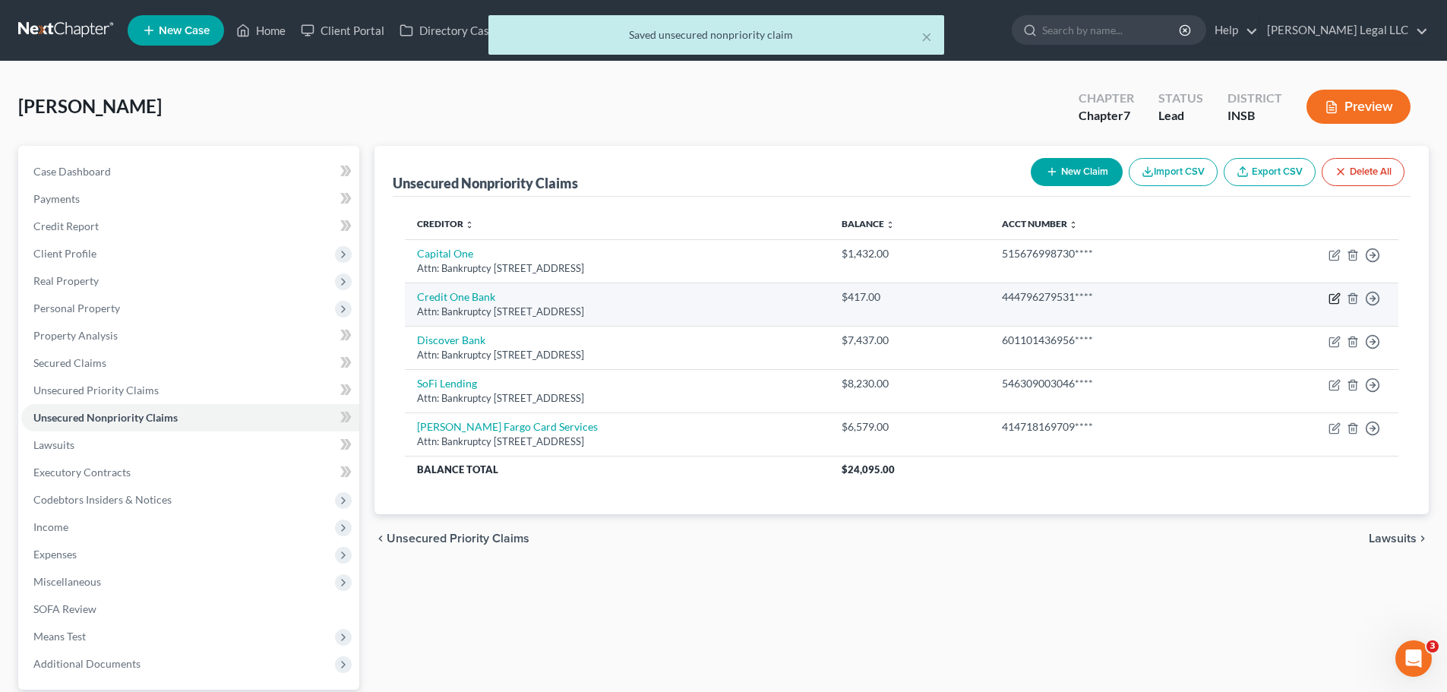
click at [1166, 296] on icon "button" at bounding box center [1336, 296] width 7 height 7
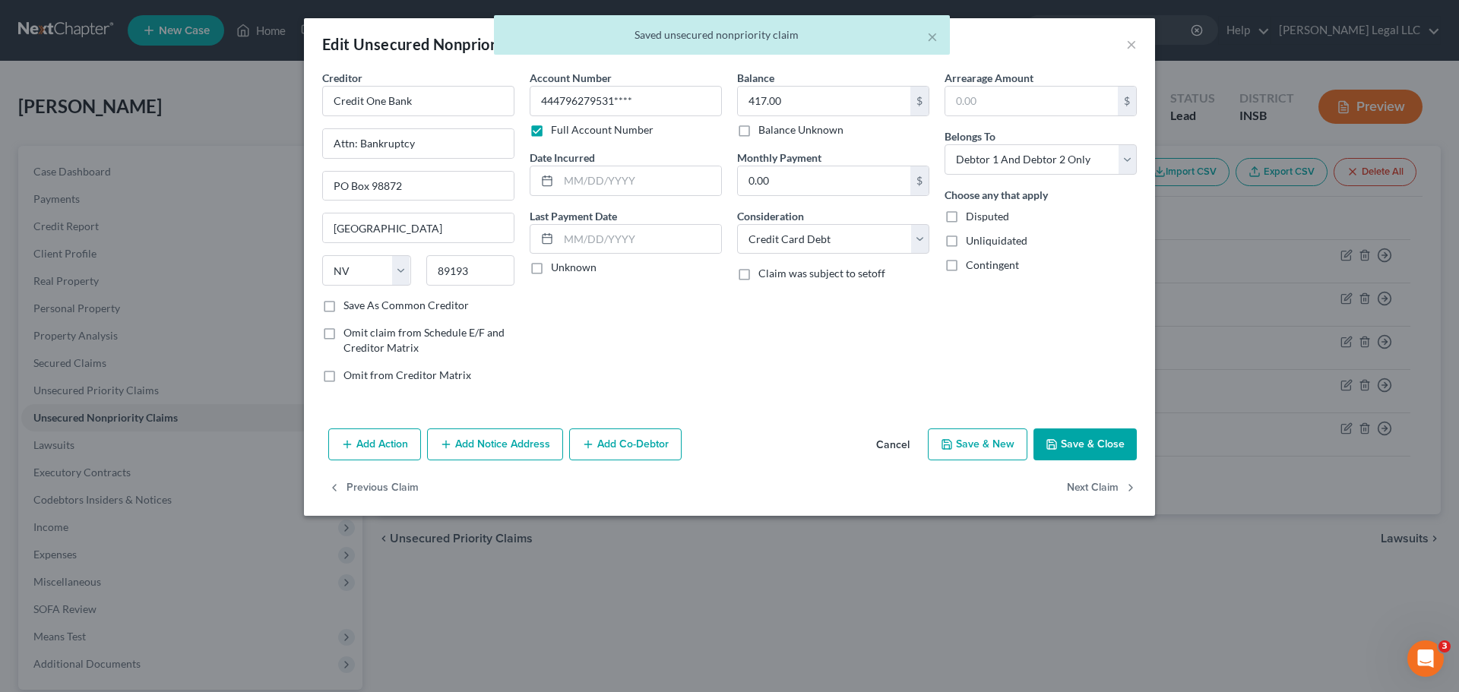
drag, startPoint x: 1078, startPoint y: 435, endPoint x: 1321, endPoint y: 331, distance: 264.2
click at [1079, 435] on button "Save & Close" at bounding box center [1084, 444] width 103 height 32
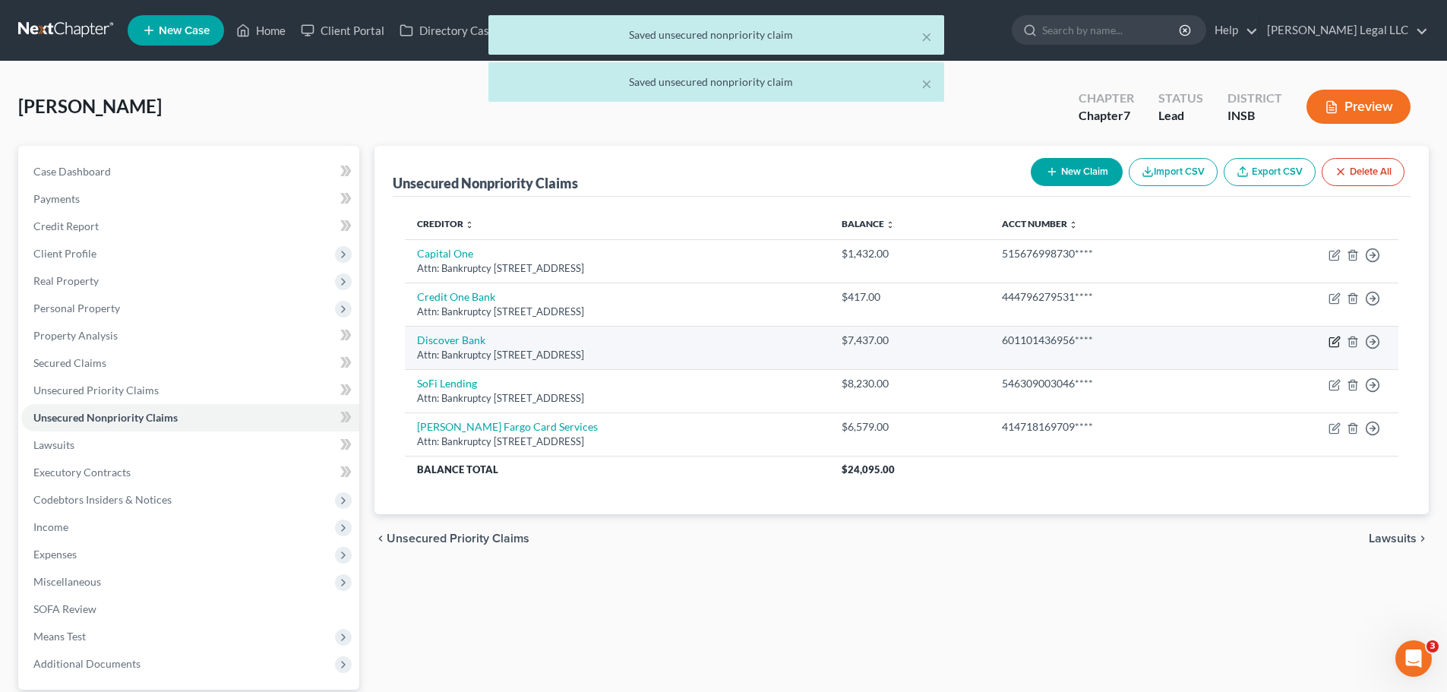
click at [1166, 342] on icon "button" at bounding box center [1335, 342] width 12 height 12
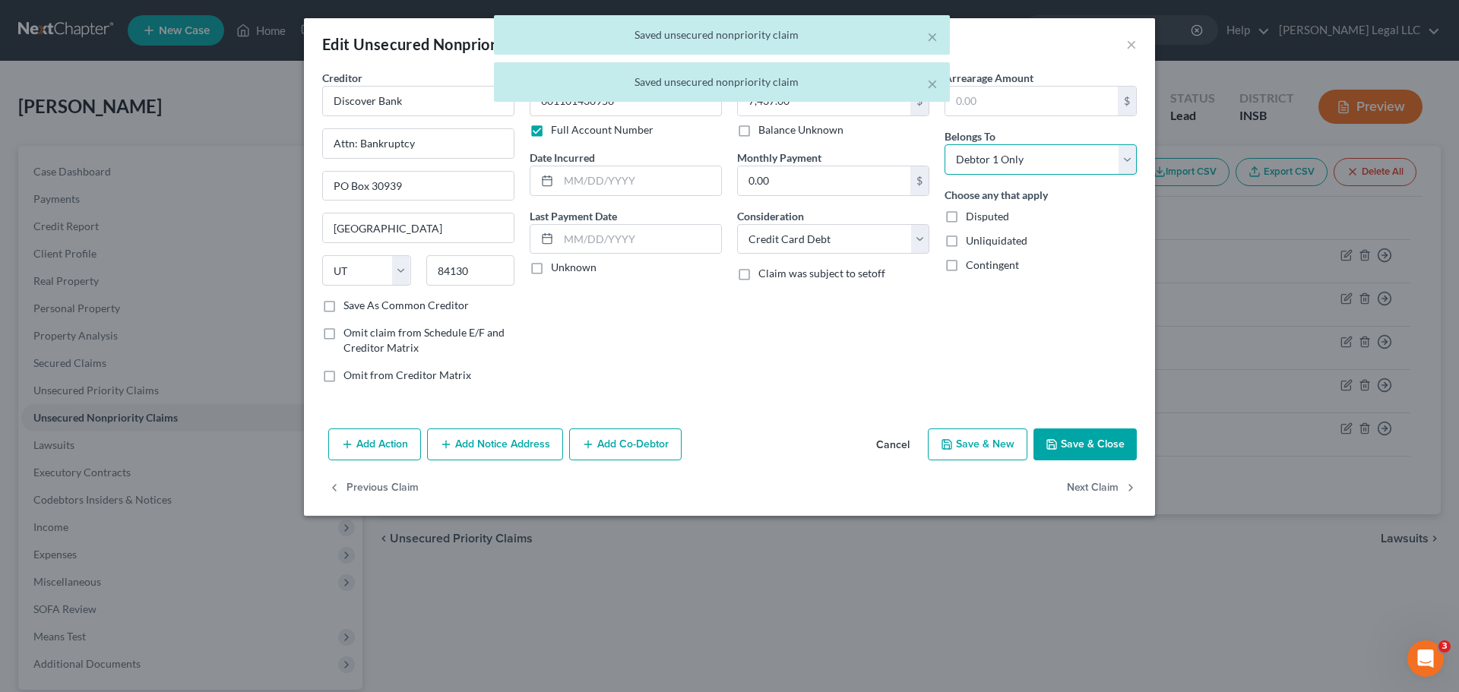
click at [997, 160] on select "Select Debtor 1 Only Debtor 2 Only Debtor 1 And Debtor 2 Only At Least One Of T…" at bounding box center [1040, 159] width 192 height 30
click at [944, 144] on select "Select Debtor 1 Only Debtor 2 Only Debtor 1 And Debtor 2 Only At Least One Of T…" at bounding box center [1040, 159] width 192 height 30
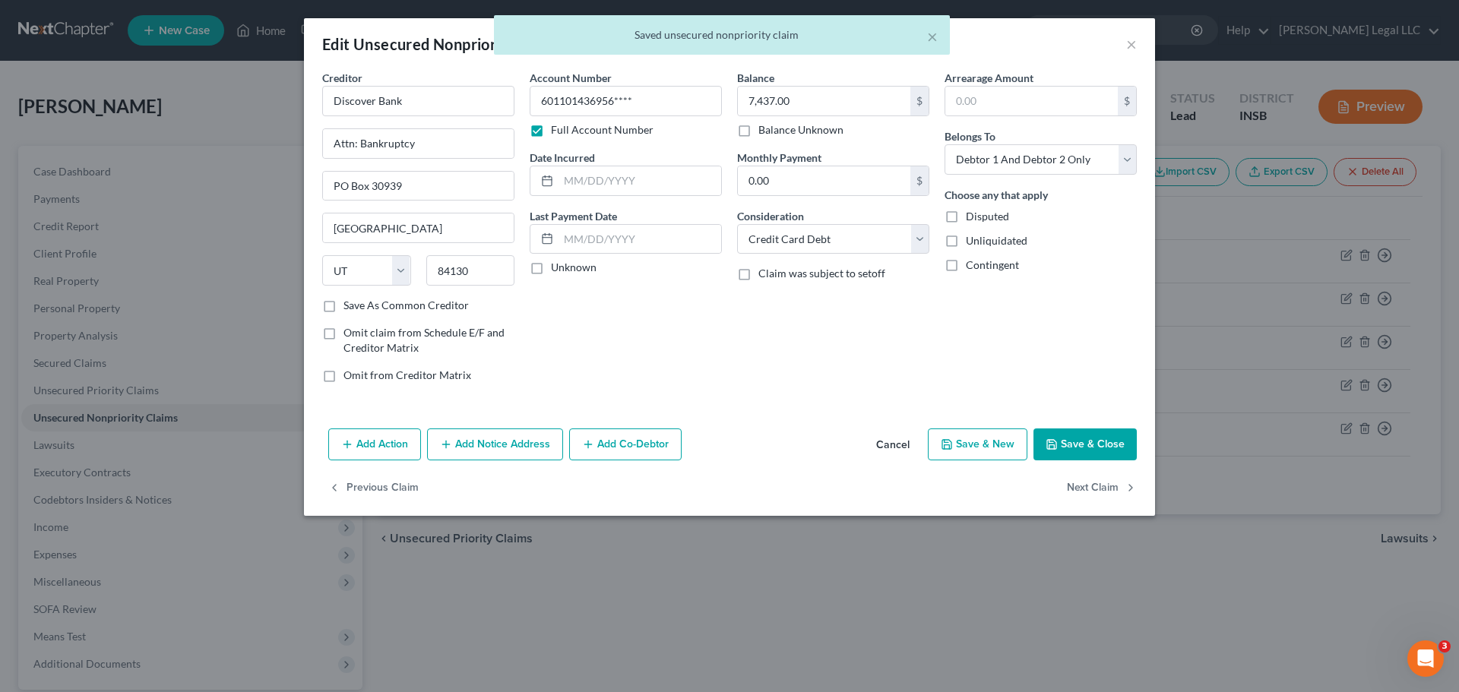
click at [1064, 438] on button "Save & Close" at bounding box center [1084, 444] width 103 height 32
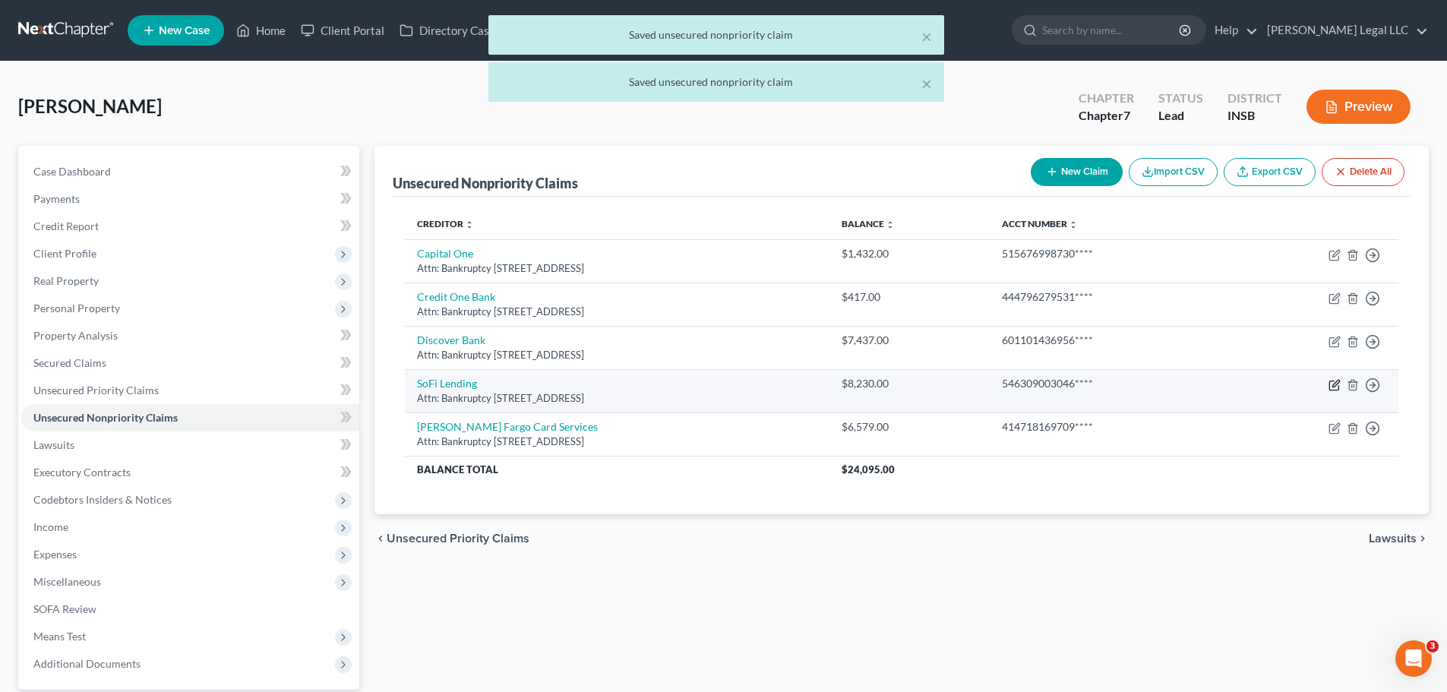
click at [1166, 379] on icon "button" at bounding box center [1335, 385] width 12 height 12
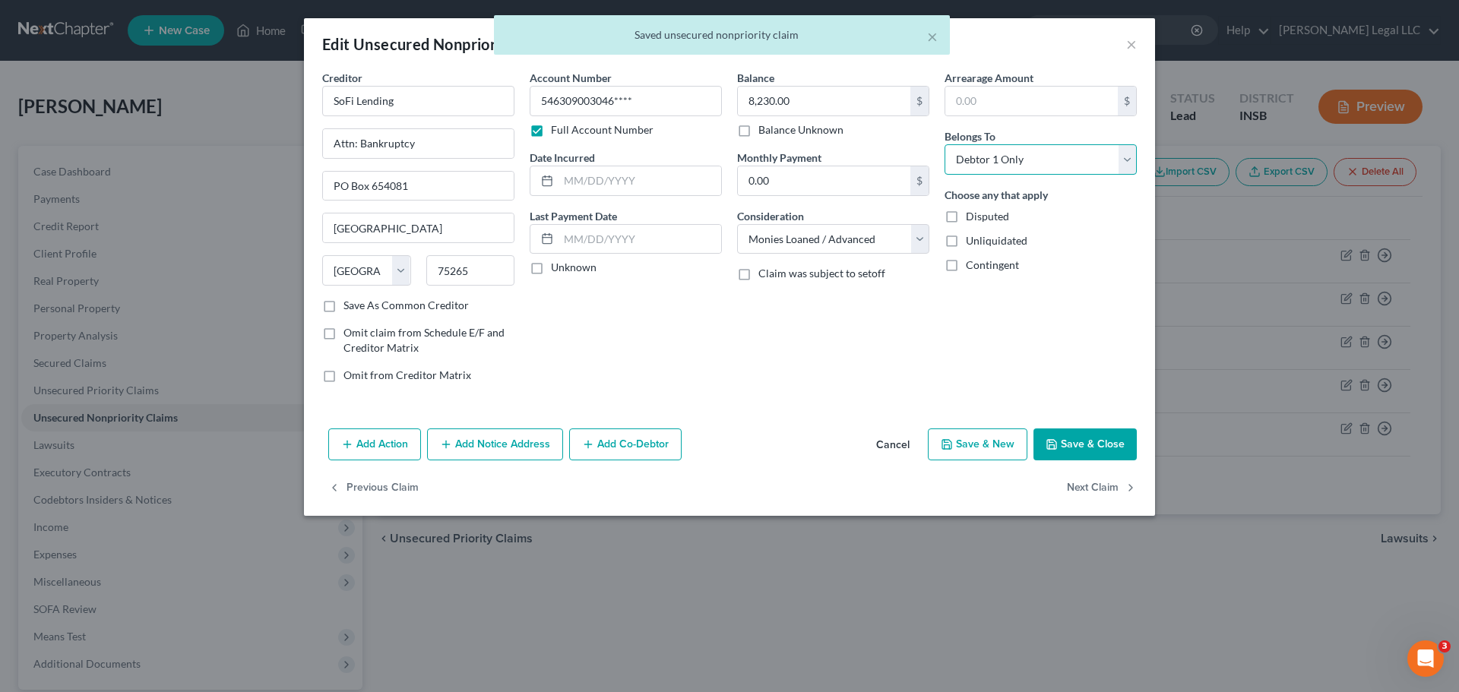
click at [1034, 149] on select "Select Debtor 1 Only Debtor 2 Only Debtor 1 And Debtor 2 Only At Least One Of T…" at bounding box center [1040, 159] width 192 height 30
click at [944, 144] on select "Select Debtor 1 Only Debtor 2 Only Debtor 1 And Debtor 2 Only At Least One Of T…" at bounding box center [1040, 159] width 192 height 30
click at [1108, 450] on button "Save & Close" at bounding box center [1084, 444] width 103 height 32
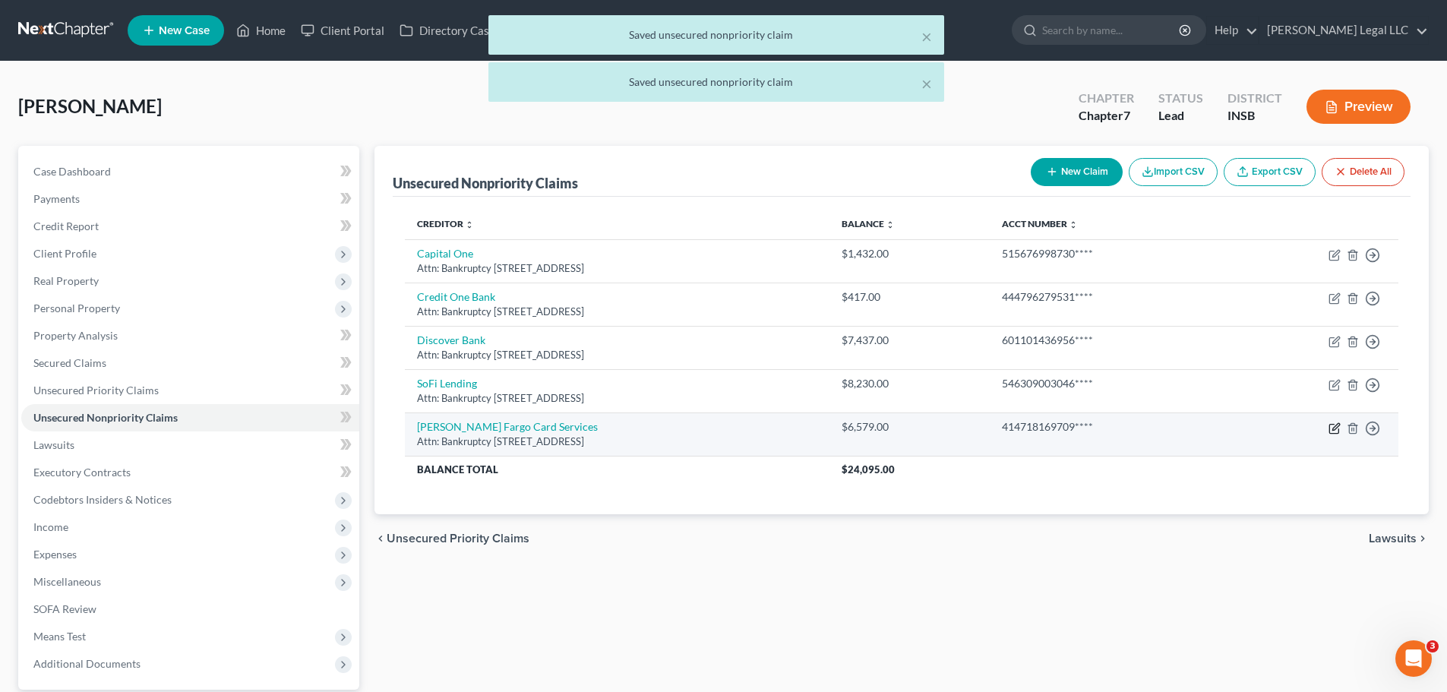
click at [1166, 431] on icon "button" at bounding box center [1334, 428] width 9 height 9
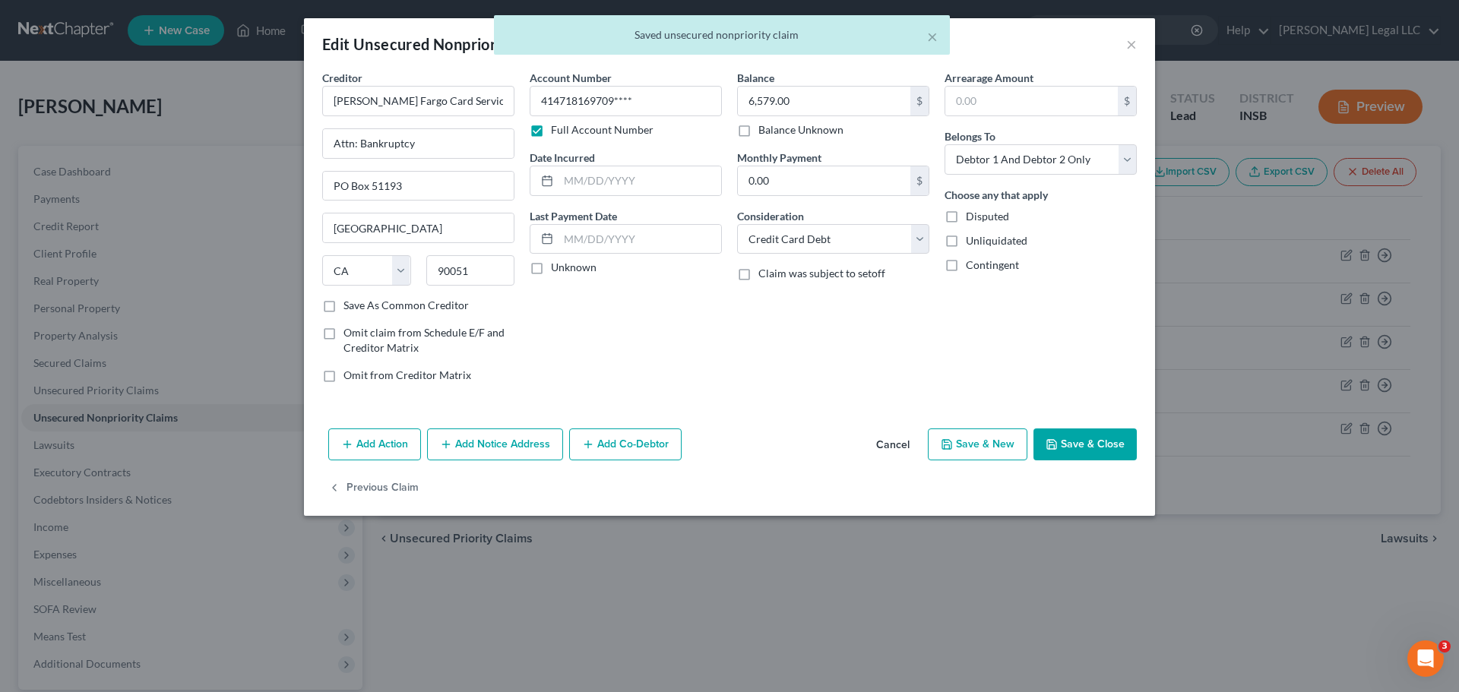
drag, startPoint x: 1102, startPoint y: 444, endPoint x: 1134, endPoint y: 425, distance: 36.5
click at [1106, 444] on button "Save & Close" at bounding box center [1084, 444] width 103 height 32
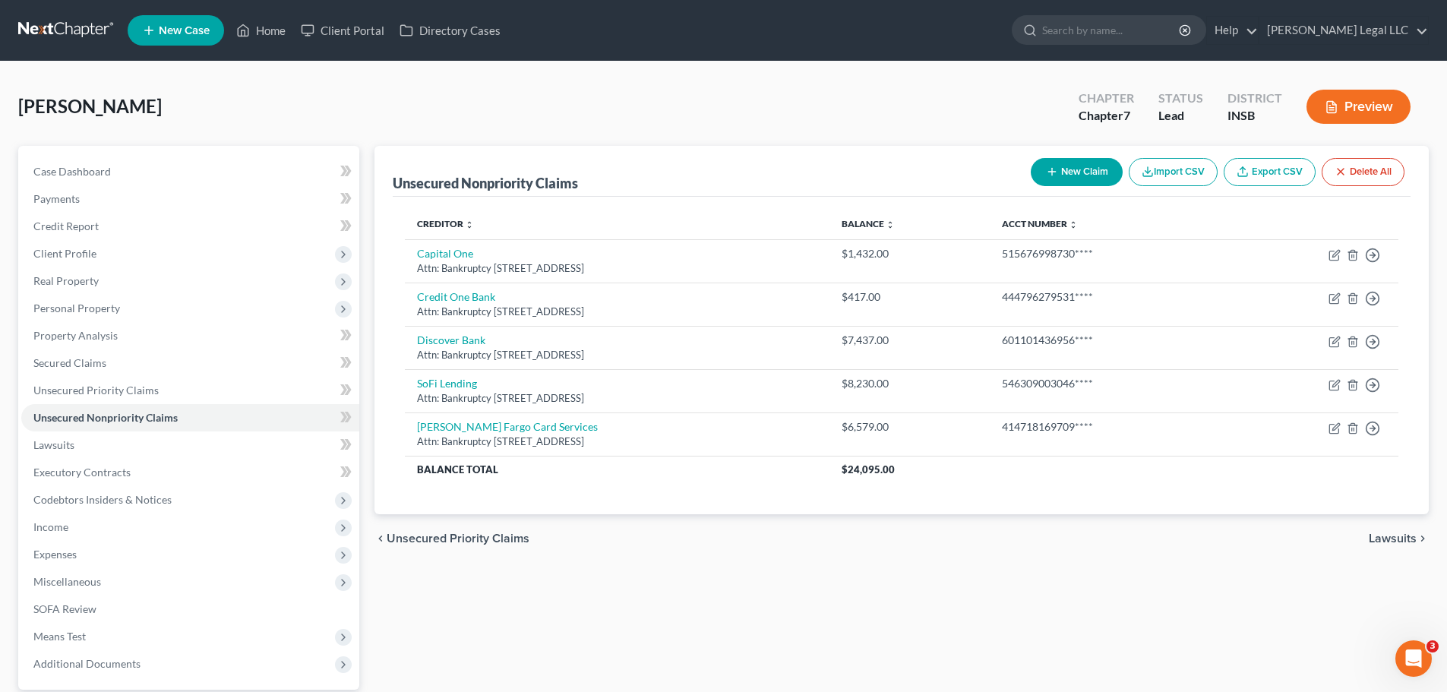
click at [1081, 175] on button "New Claim" at bounding box center [1077, 172] width 92 height 28
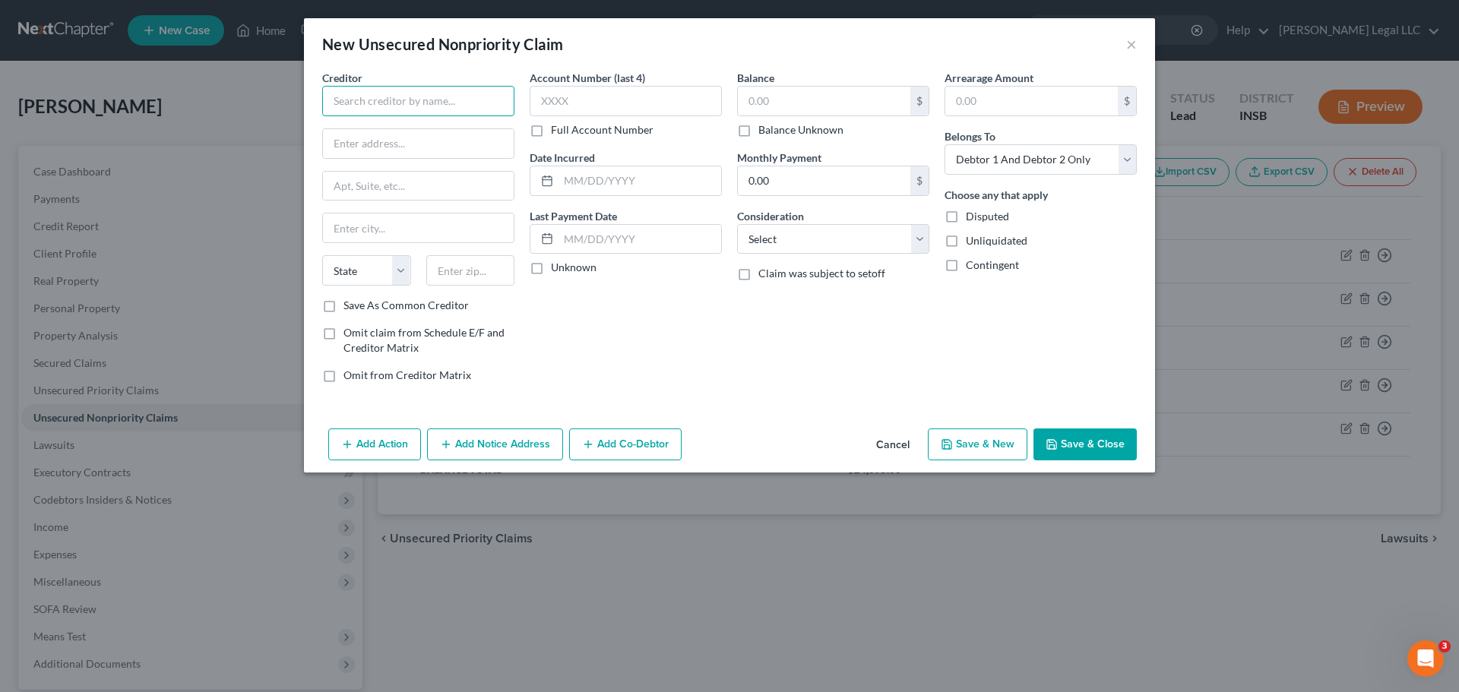
click at [416, 110] on input "text" at bounding box center [418, 101] width 192 height 30
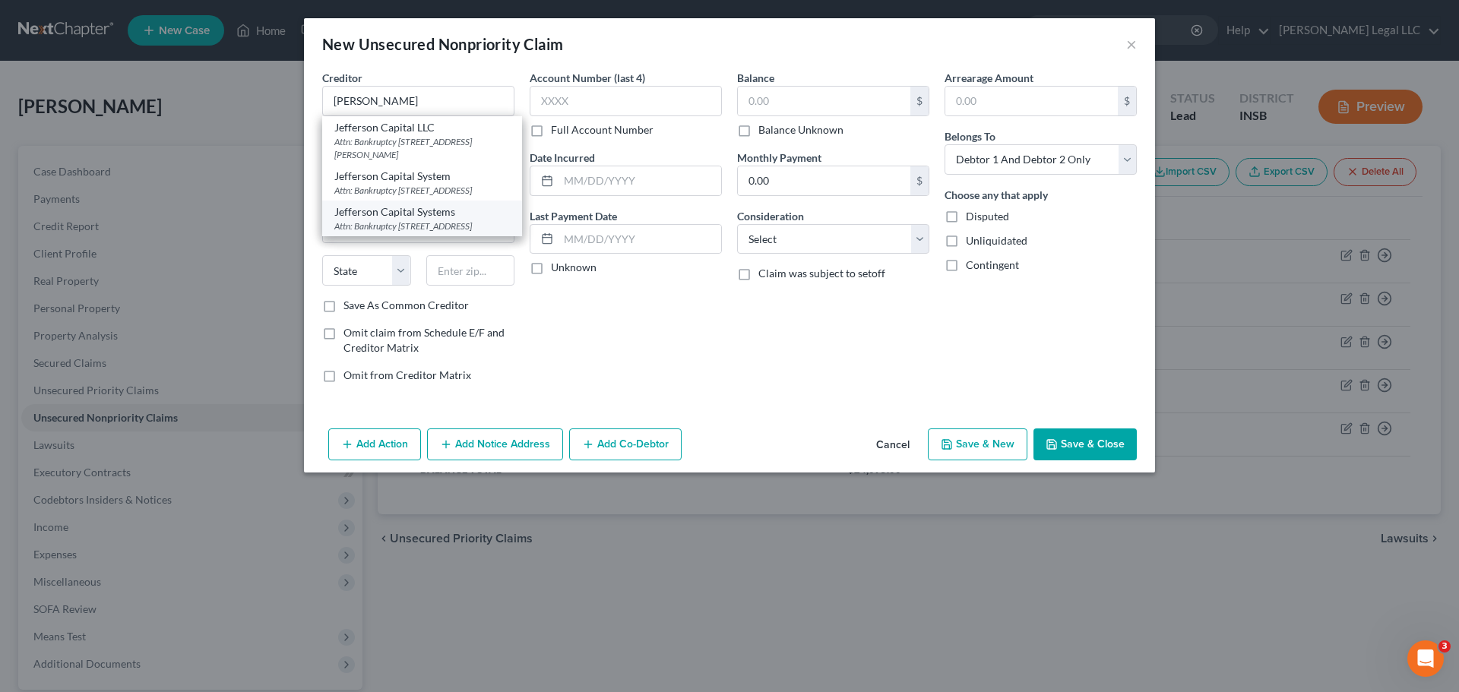
click at [468, 232] on div "Attn: Bankruptcy [STREET_ADDRESS]" at bounding box center [421, 226] width 175 height 13
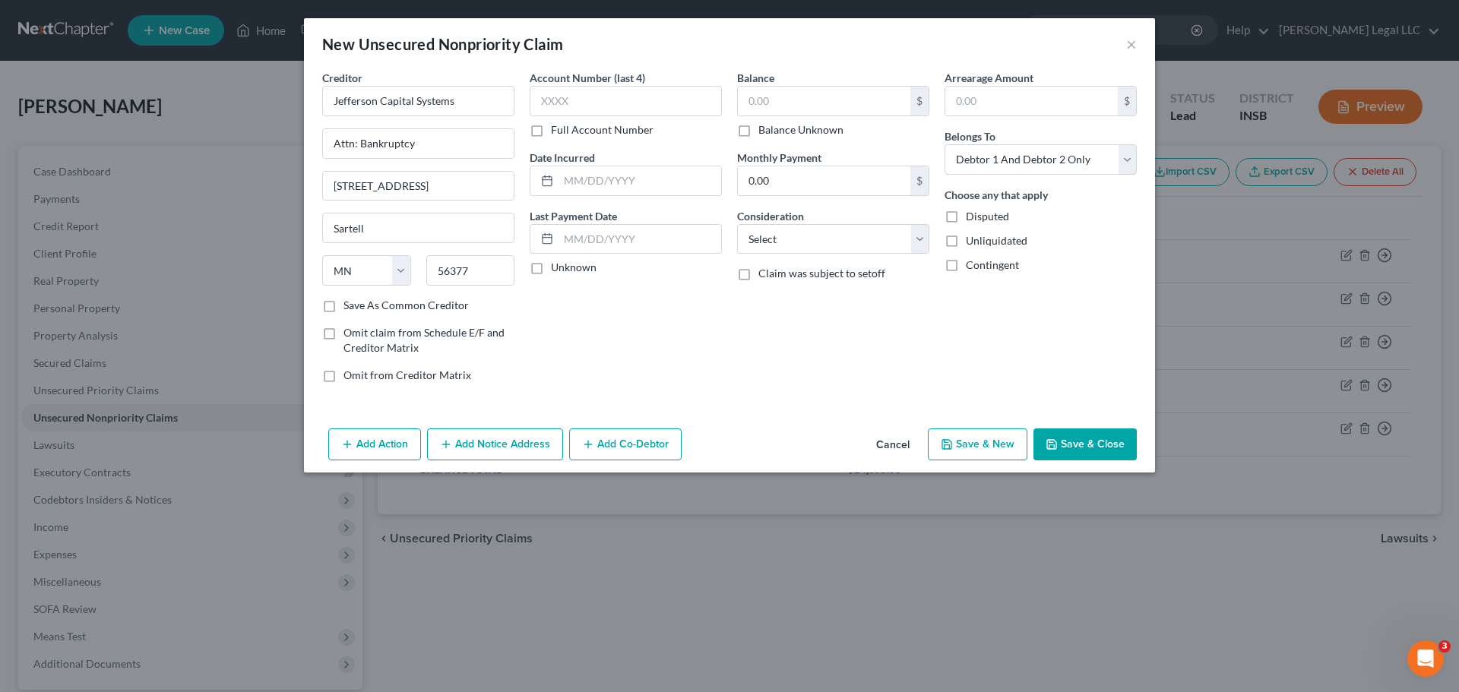
click at [758, 130] on label "Balance Unknown" at bounding box center [800, 129] width 85 height 15
click at [764, 130] on input "Balance Unknown" at bounding box center [769, 127] width 10 height 10
click at [796, 242] on select "Select Cable / Satellite Services Collection Agency Credit Card Debt Debt Couns…" at bounding box center [833, 239] width 192 height 30
click at [737, 224] on select "Select Cable / Satellite Services Collection Agency Credit Card Debt Debt Couns…" at bounding box center [833, 239] width 192 height 30
click at [999, 451] on button "Save & New" at bounding box center [978, 444] width 100 height 32
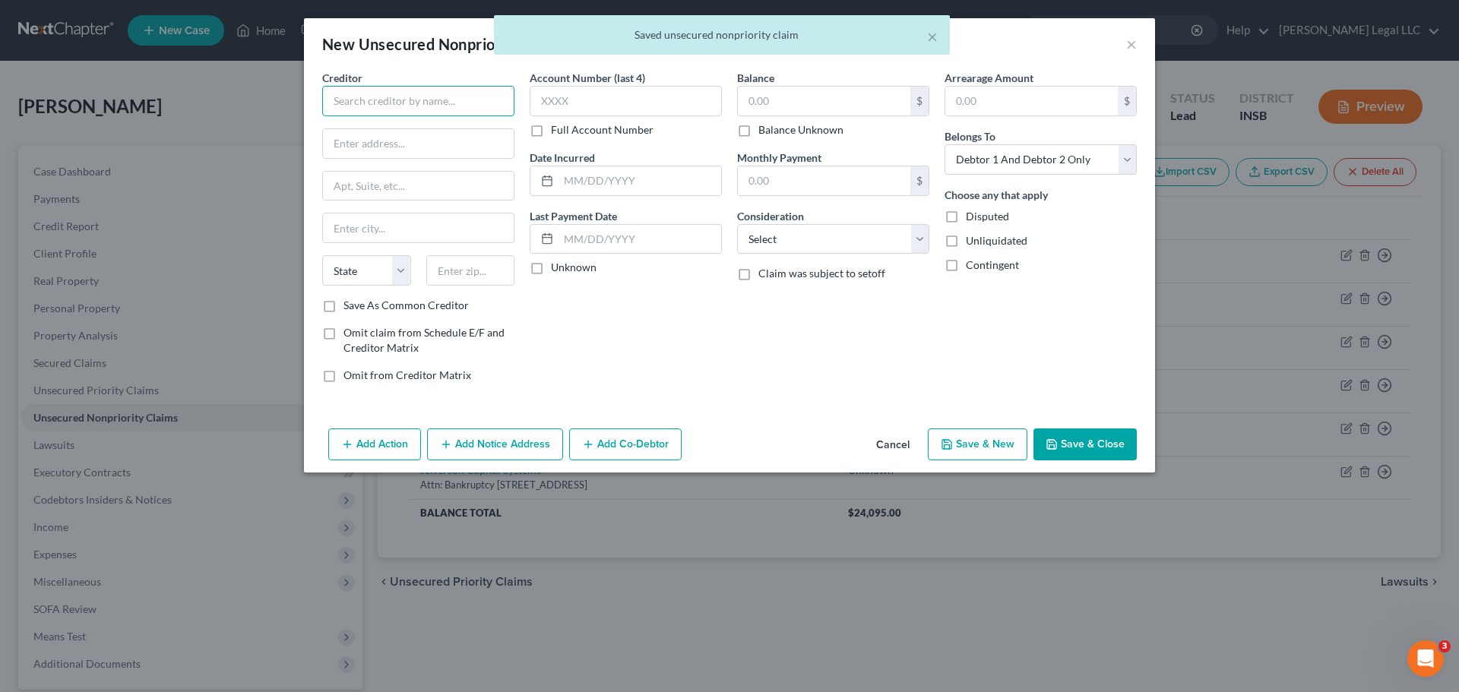
click at [434, 111] on input "text" at bounding box center [418, 101] width 192 height 30
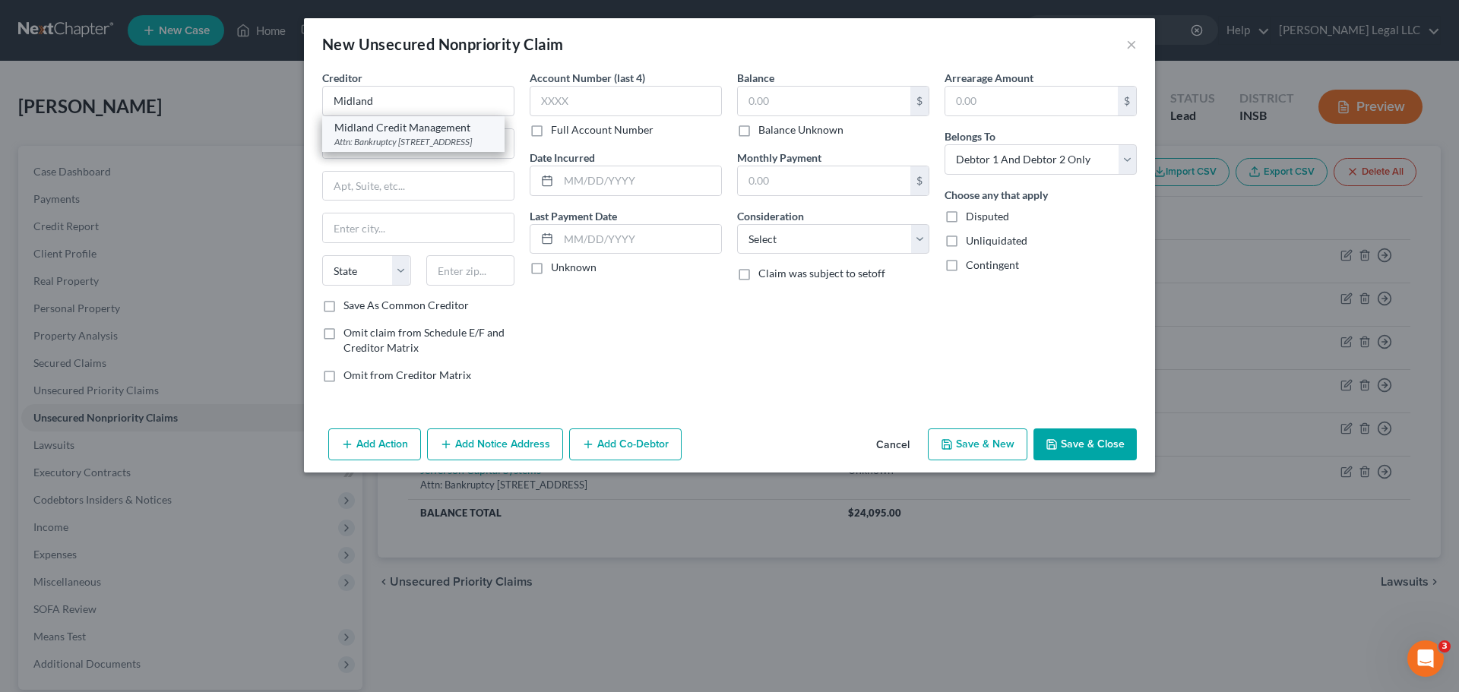
click at [432, 131] on div "Midland Credit Management" at bounding box center [413, 127] width 158 height 15
click at [758, 135] on label "Balance Unknown" at bounding box center [800, 129] width 85 height 15
click at [764, 132] on input "Balance Unknown" at bounding box center [769, 127] width 10 height 10
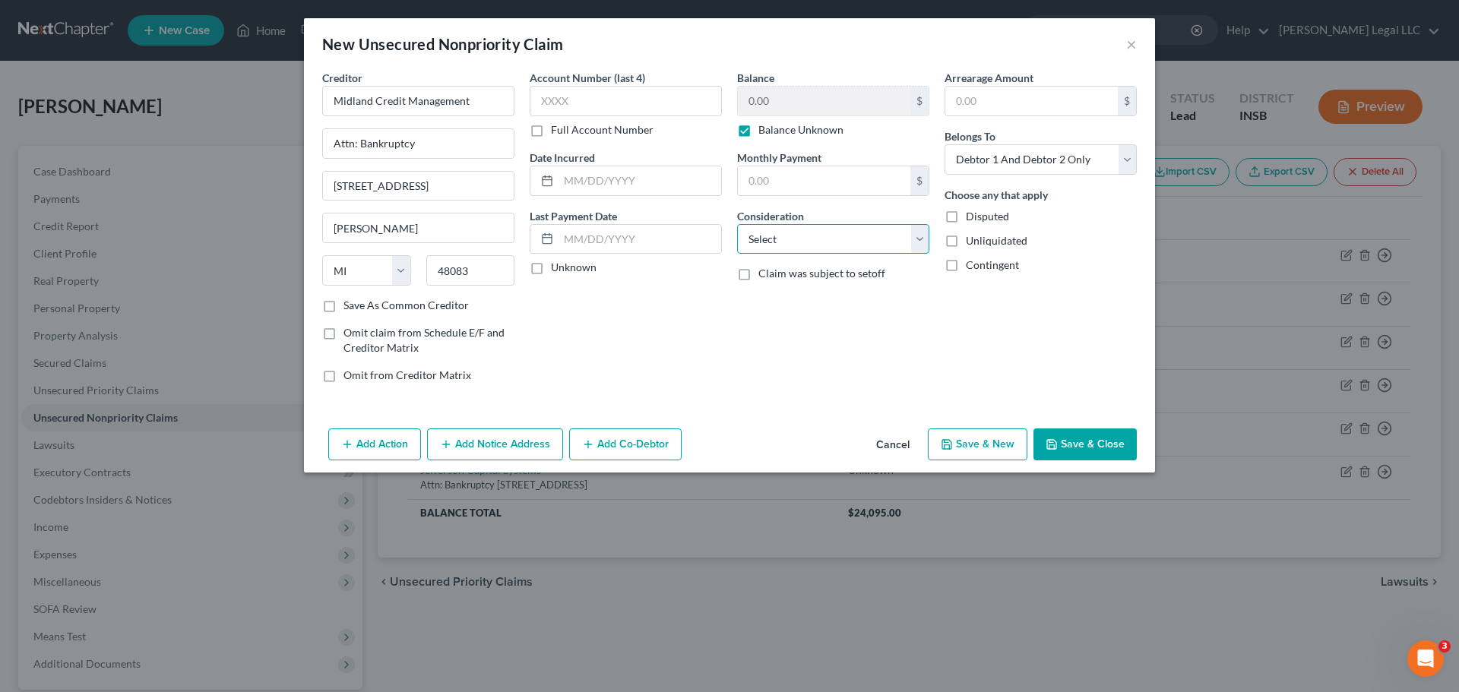
drag, startPoint x: 797, startPoint y: 236, endPoint x: 802, endPoint y: 252, distance: 17.3
click at [797, 236] on select "Select Cable / Satellite Services Collection Agency Credit Card Debt Debt Couns…" at bounding box center [833, 239] width 192 height 30
click at [737, 224] on select "Select Cable / Satellite Services Collection Agency Credit Card Debt Debt Couns…" at bounding box center [833, 239] width 192 height 30
click at [979, 447] on button "Save & New" at bounding box center [978, 444] width 100 height 32
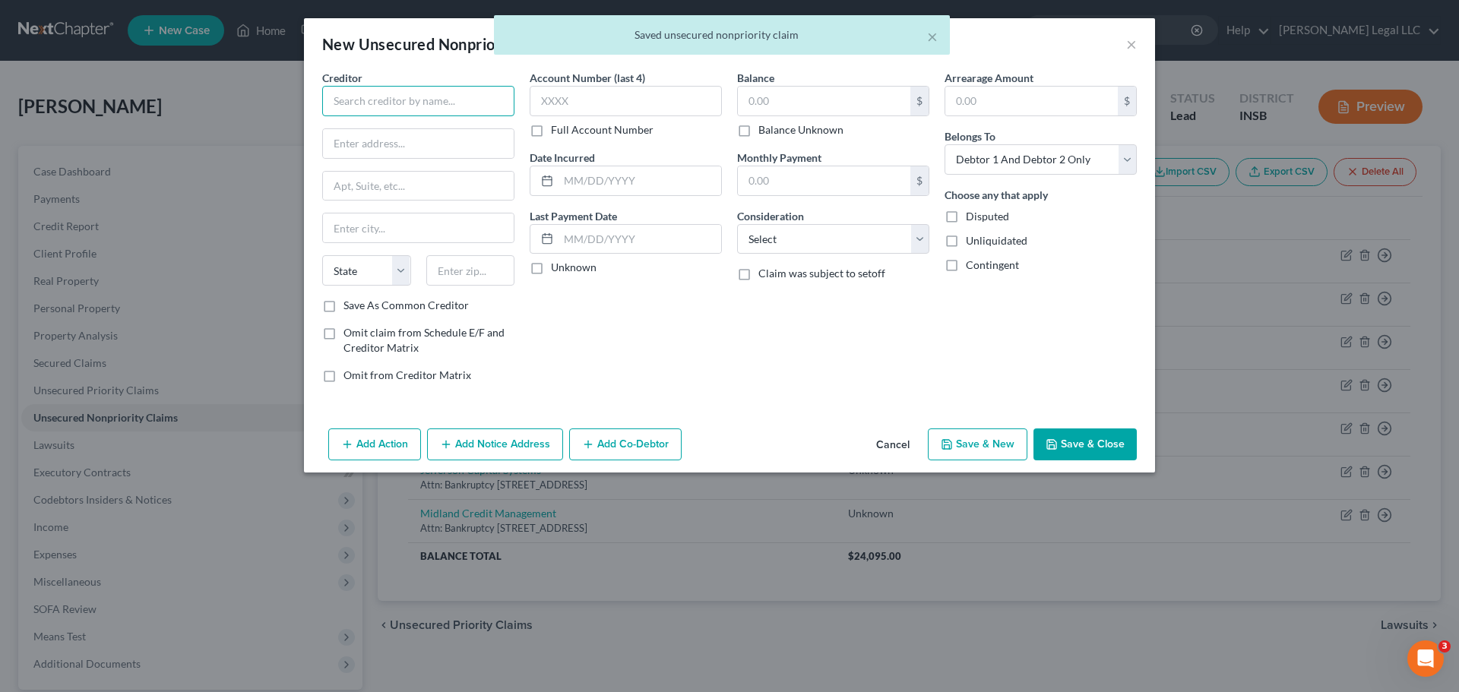
click at [368, 104] on input "text" at bounding box center [418, 101] width 192 height 30
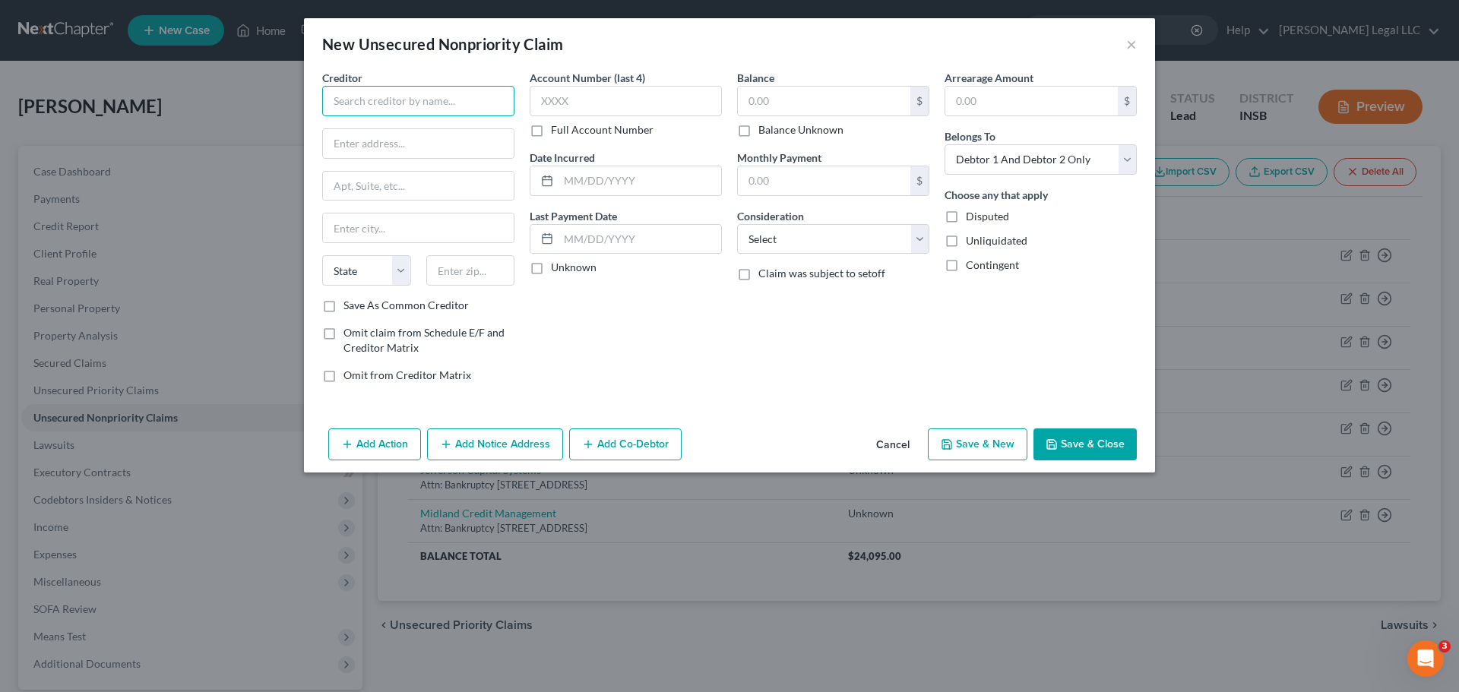
click at [370, 106] on input "text" at bounding box center [418, 101] width 192 height 30
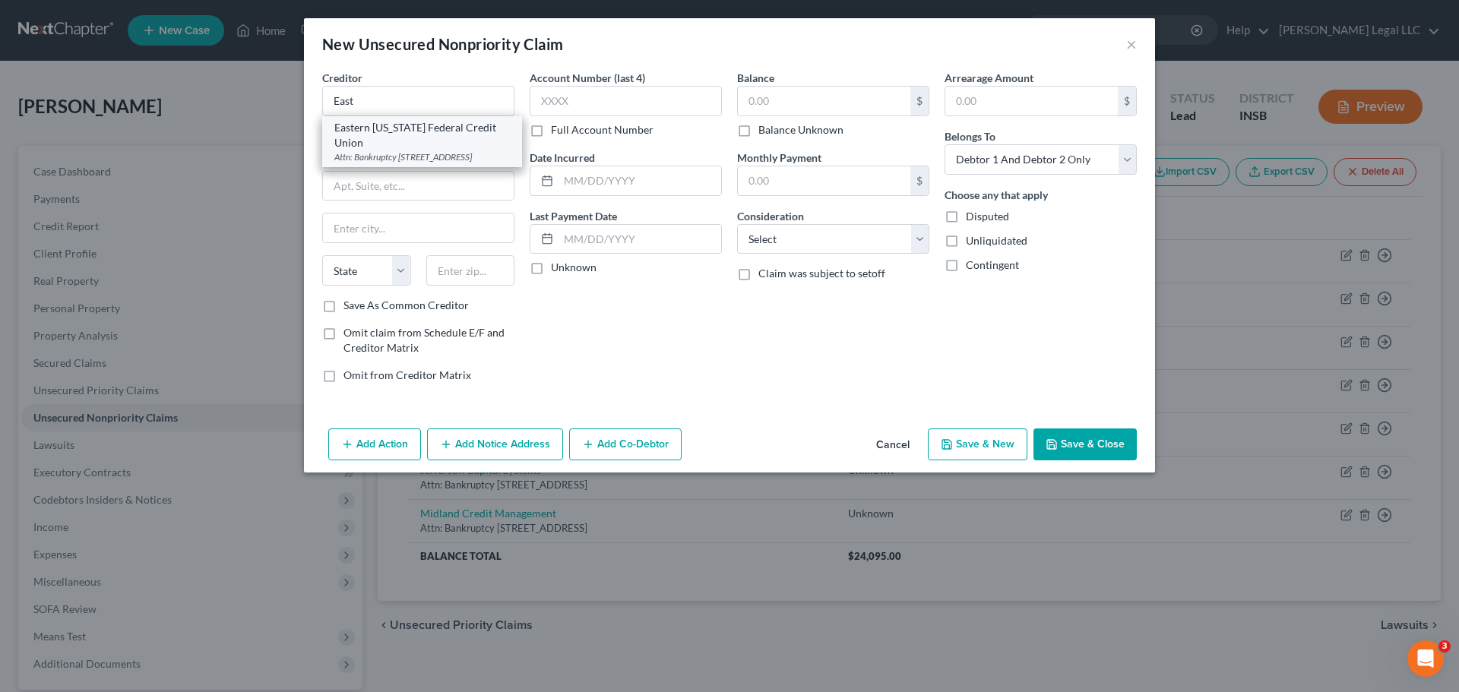
click at [368, 138] on div "Eastern [US_STATE] Federal Credit Union" at bounding box center [421, 135] width 175 height 30
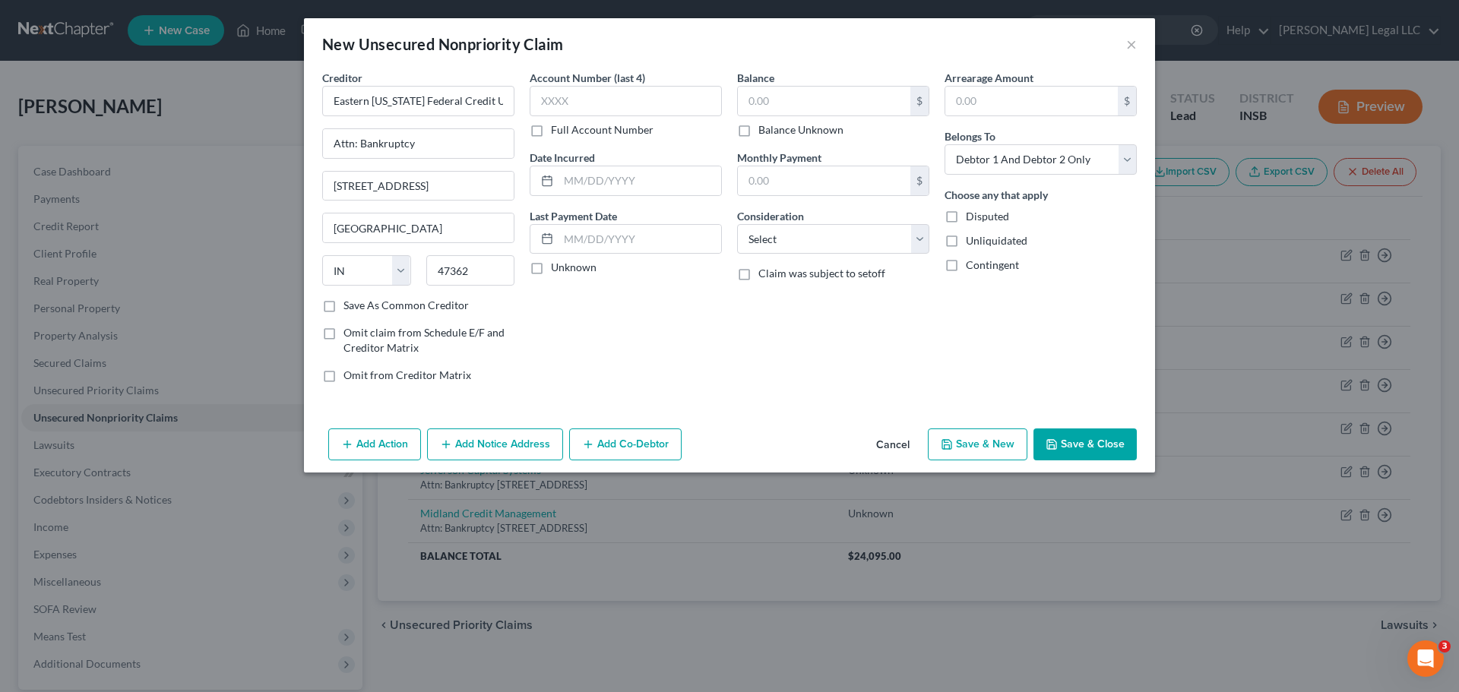
click at [551, 134] on label "Full Account Number" at bounding box center [602, 129] width 103 height 15
click at [557, 132] on input "Full Account Number" at bounding box center [562, 127] width 10 height 10
click at [564, 98] on input "text" at bounding box center [626, 101] width 192 height 30
click at [748, 99] on input "text" at bounding box center [824, 101] width 172 height 29
click at [807, 248] on select "Select Cable / Satellite Services Collection Agency Credit Card Debt Debt Couns…" at bounding box center [833, 239] width 192 height 30
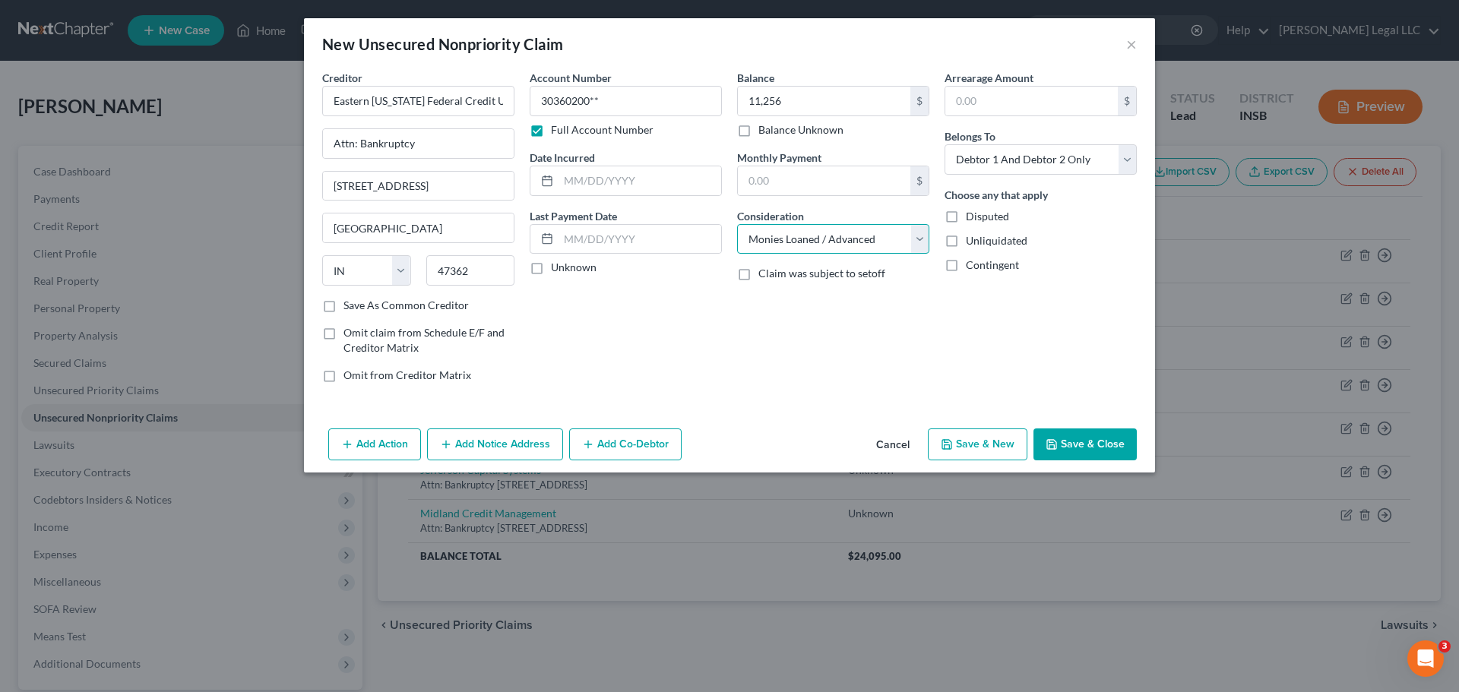
click at [737, 224] on select "Select Cable / Satellite Services Collection Agency Credit Card Debt Debt Couns…" at bounding box center [833, 239] width 192 height 30
click at [619, 182] on input "text" at bounding box center [639, 180] width 163 height 29
click at [964, 444] on button "Save & New" at bounding box center [978, 444] width 100 height 32
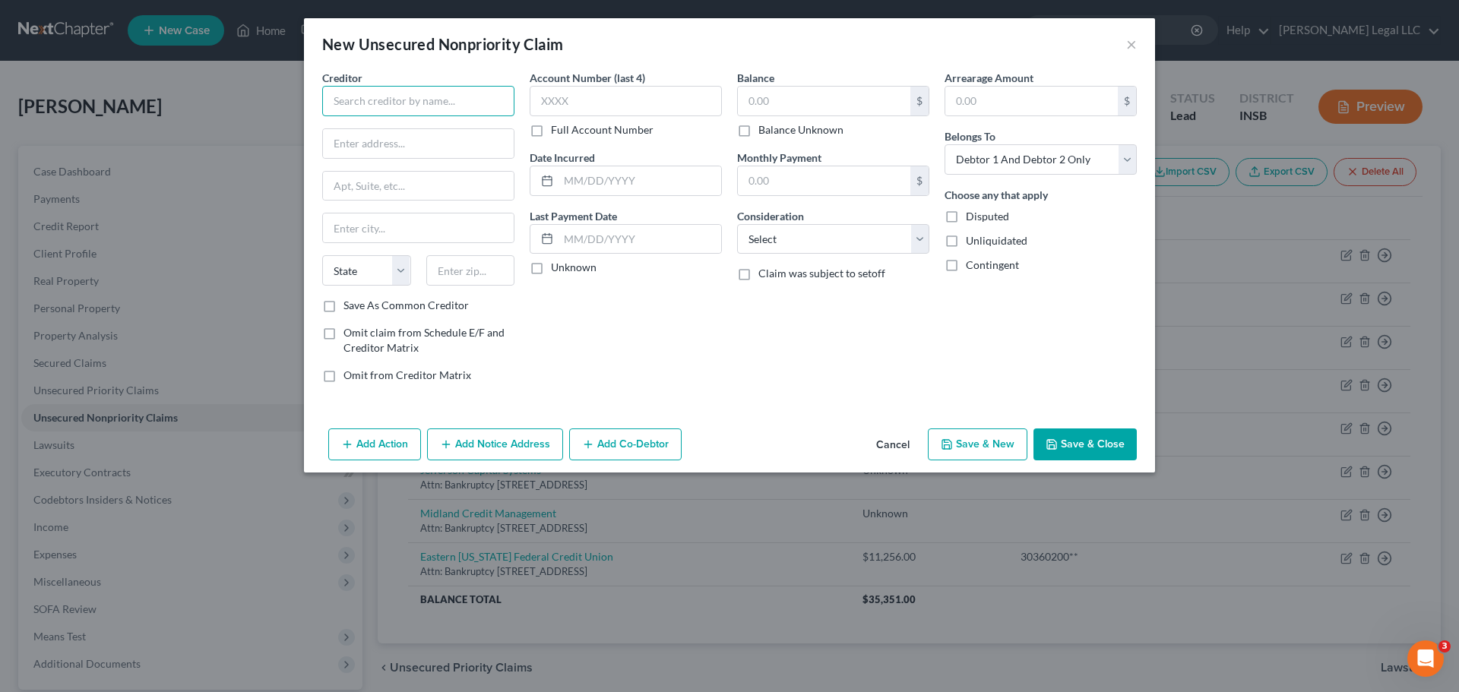
click at [430, 96] on input "text" at bounding box center [418, 101] width 192 height 30
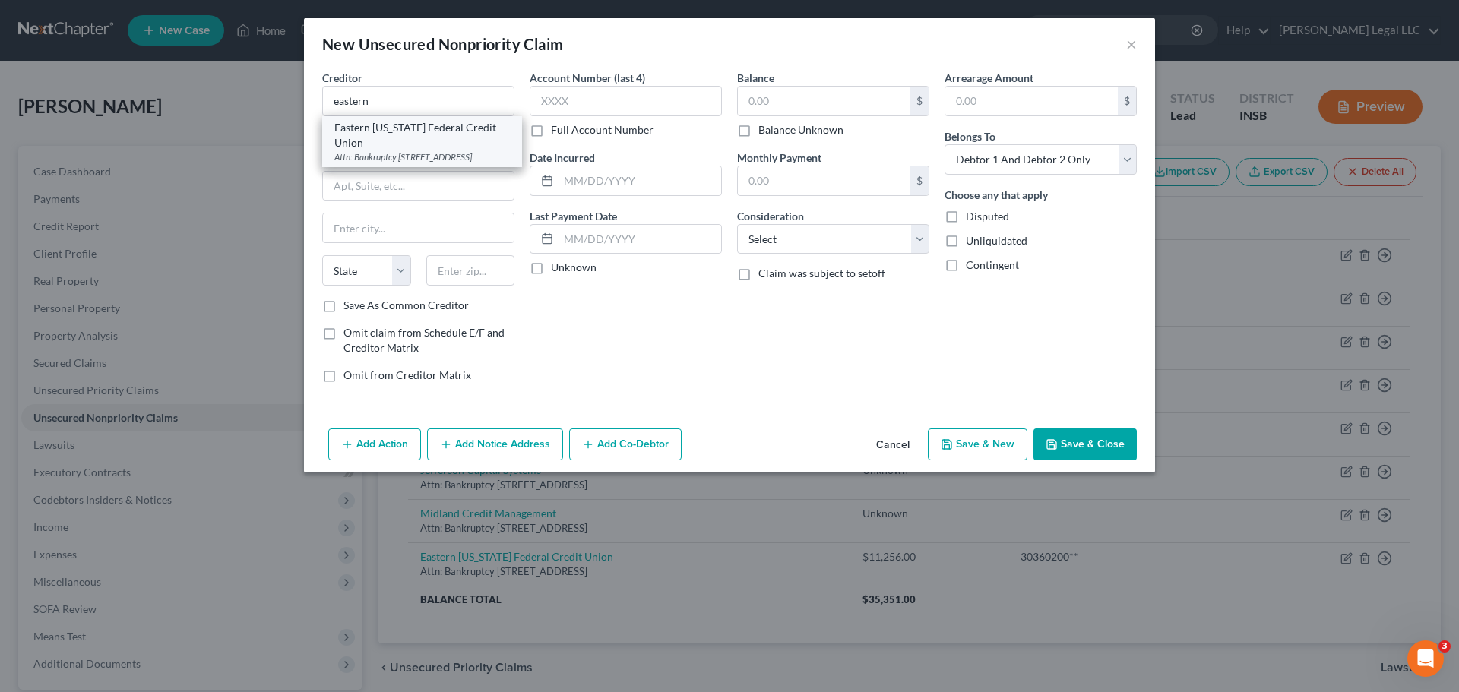
click at [403, 137] on div "Eastern [US_STATE] Federal Credit Union" at bounding box center [421, 135] width 175 height 30
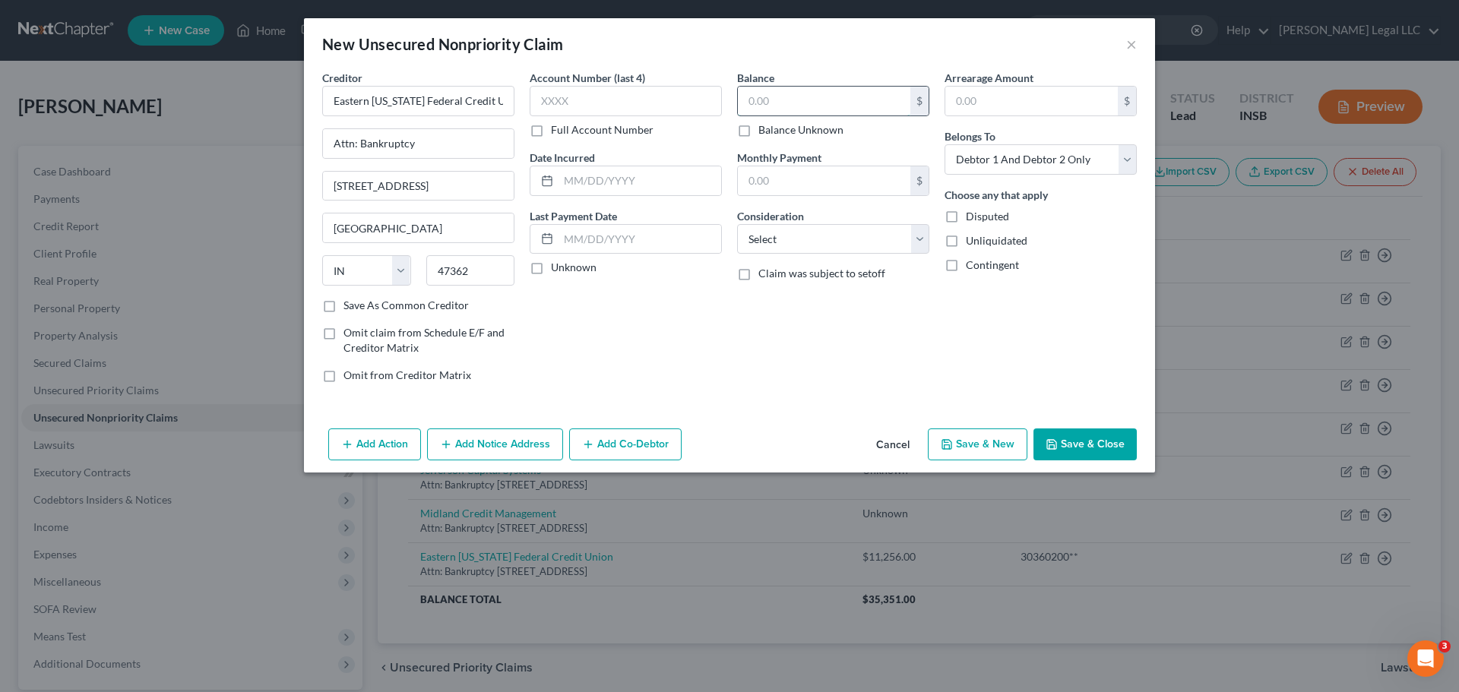
click at [818, 105] on input "text" at bounding box center [824, 101] width 172 height 29
click at [760, 103] on input "text" at bounding box center [824, 101] width 172 height 29
click at [795, 229] on select "Select Cable / Satellite Services Collection Agency Credit Card Debt Debt Couns…" at bounding box center [833, 239] width 192 height 30
click at [737, 224] on select "Select Cable / Satellite Services Collection Agency Credit Card Debt Debt Couns…" at bounding box center [833, 239] width 192 height 30
drag, startPoint x: 610, startPoint y: 175, endPoint x: 1399, endPoint y: 198, distance: 789.7
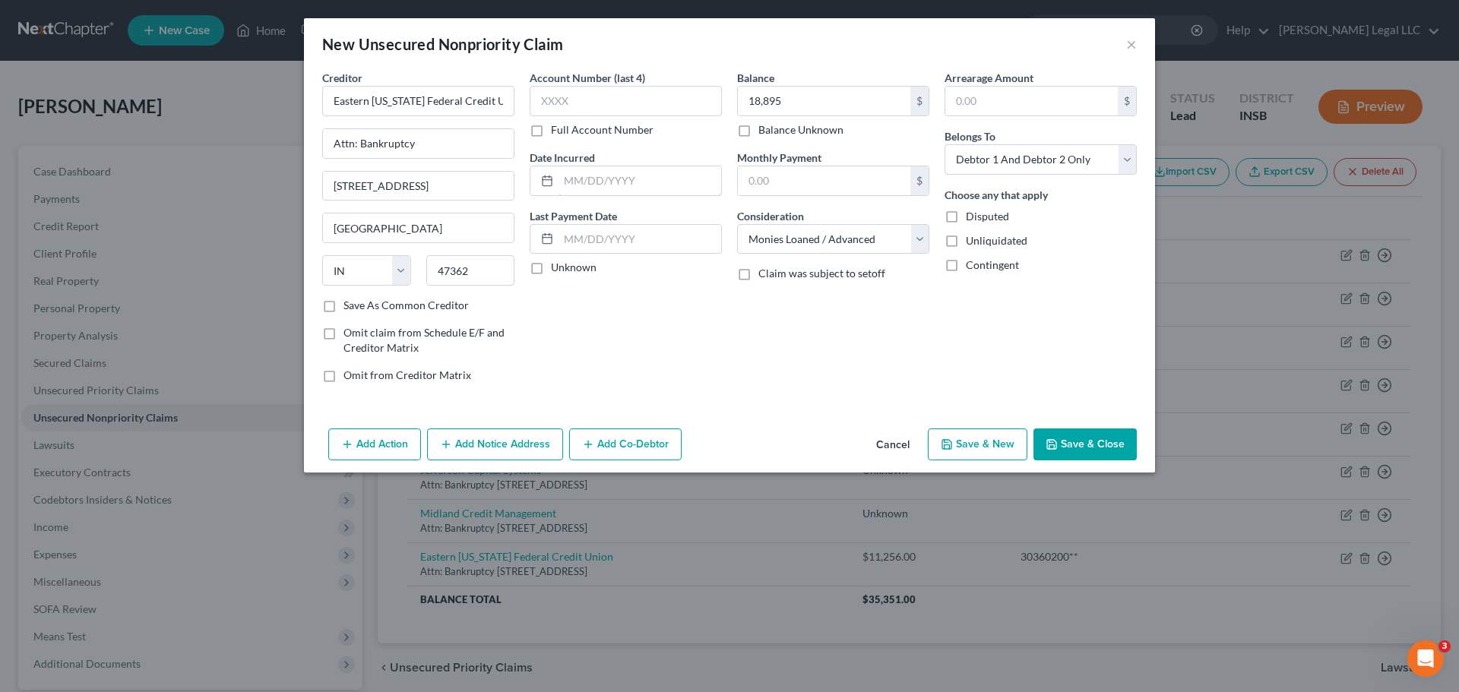
click at [610, 175] on input "text" at bounding box center [639, 180] width 163 height 29
click at [800, 319] on div "Balance 18,895.00 $ Balance Unknown Balance Undetermined 18,895 $ Balance Unkno…" at bounding box center [832, 232] width 207 height 325
click at [551, 132] on label "Full Account Number" at bounding box center [602, 129] width 103 height 15
click at [557, 132] on input "Full Account Number" at bounding box center [562, 127] width 10 height 10
click at [973, 440] on button "Save & New" at bounding box center [978, 444] width 100 height 32
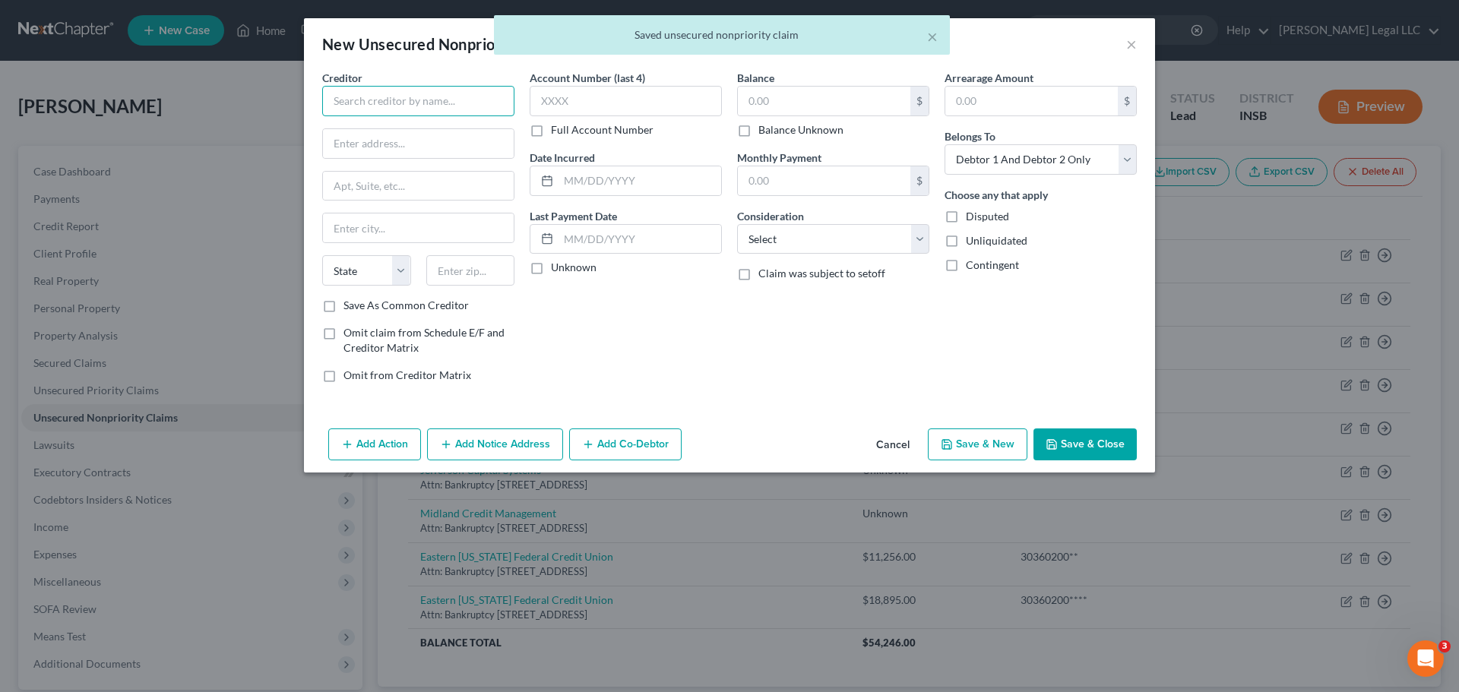
click at [414, 88] on input "text" at bounding box center [418, 101] width 192 height 30
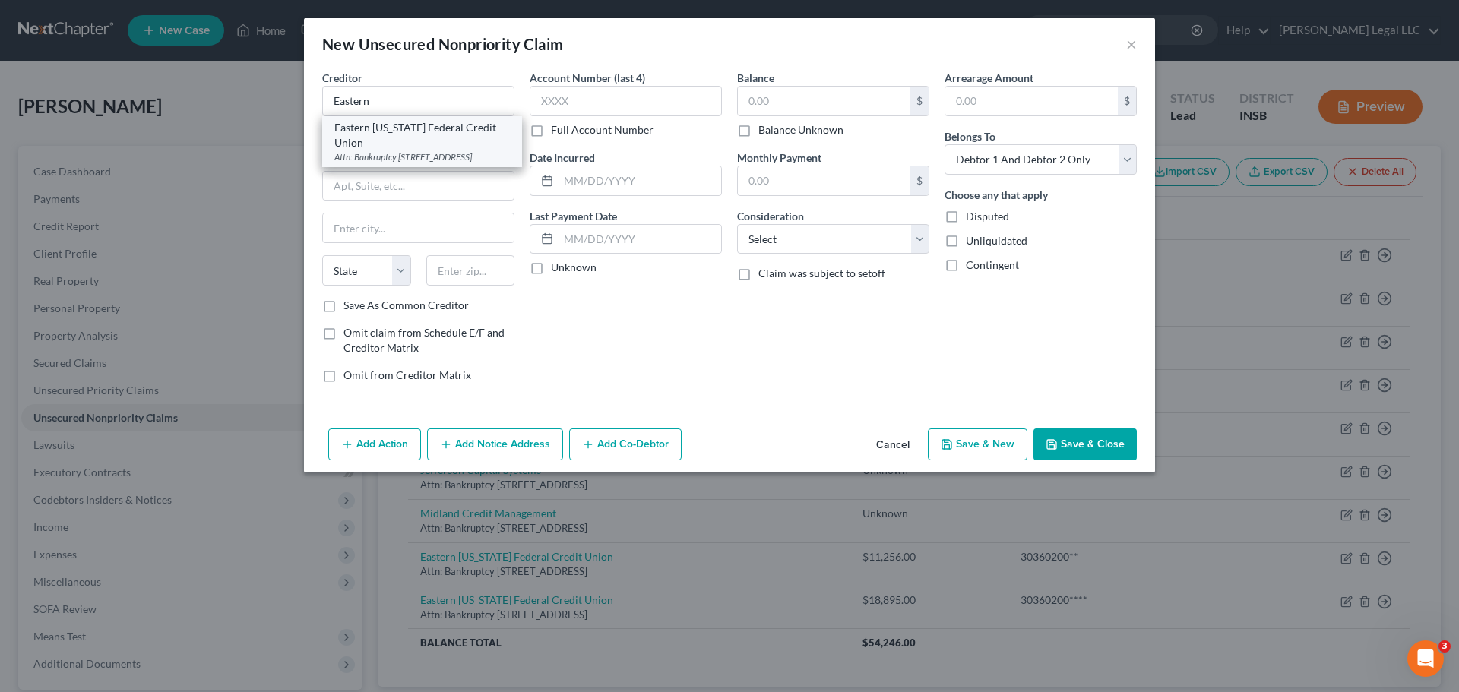
click at [441, 146] on div "Eastern [US_STATE] Federal Credit Union" at bounding box center [421, 135] width 175 height 30
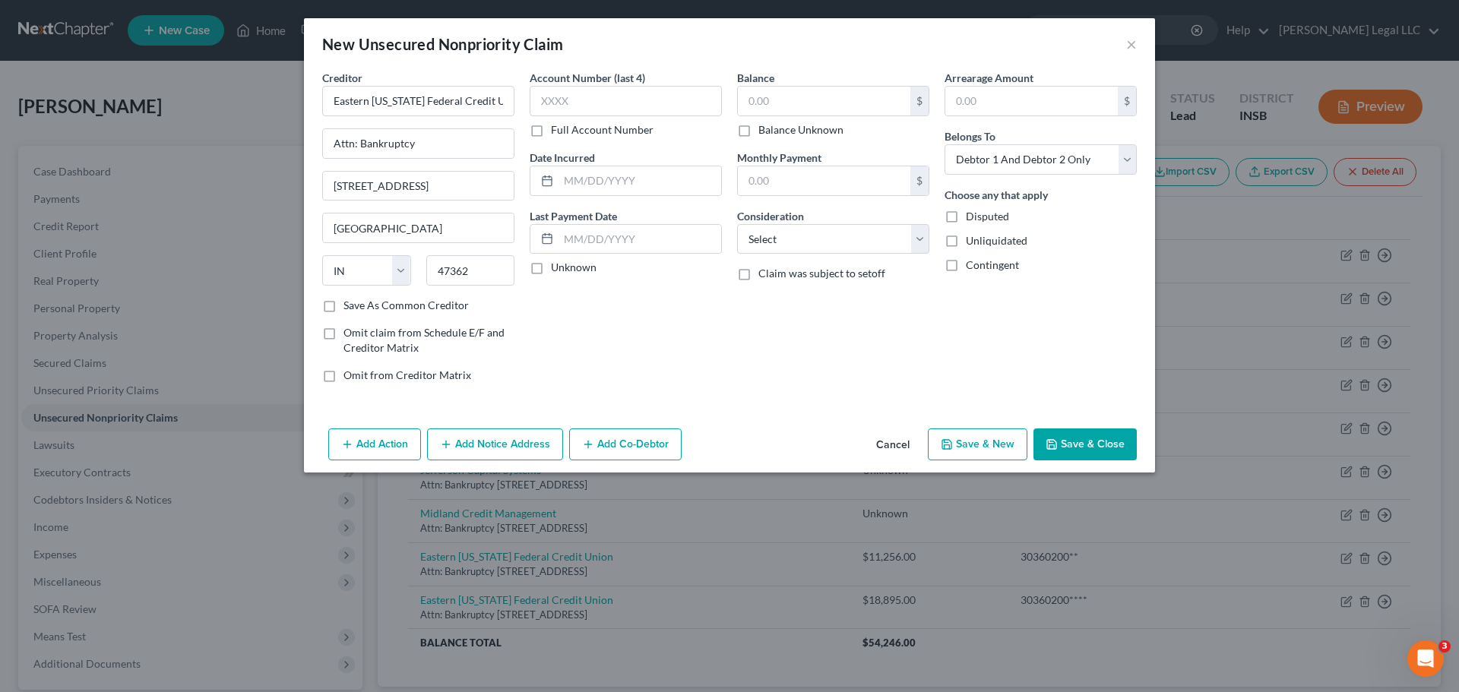
click at [551, 123] on label "Full Account Number" at bounding box center [602, 129] width 103 height 15
click at [557, 123] on input "Full Account Number" at bounding box center [562, 127] width 10 height 10
click at [839, 93] on input "text" at bounding box center [824, 101] width 172 height 29
click at [915, 448] on button "Cancel" at bounding box center [893, 445] width 58 height 30
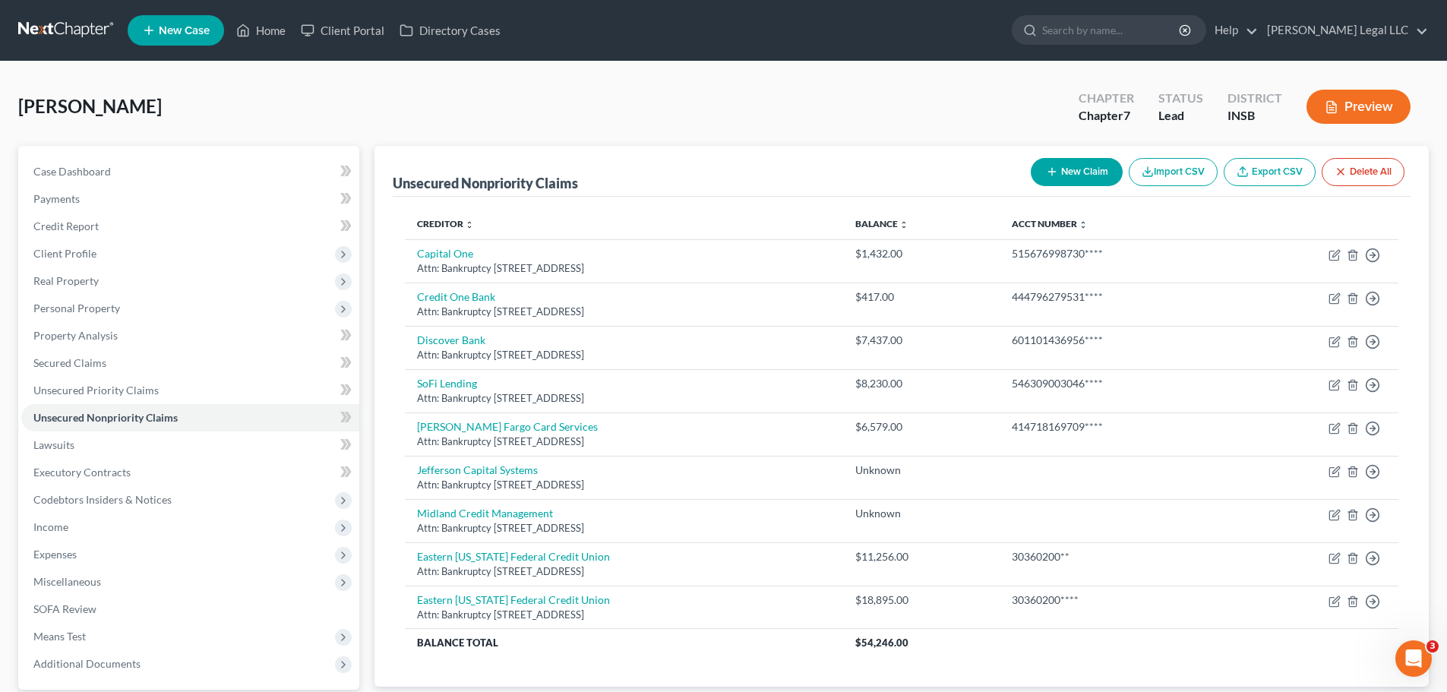
click at [1087, 169] on button "New Claim" at bounding box center [1077, 172] width 92 height 28
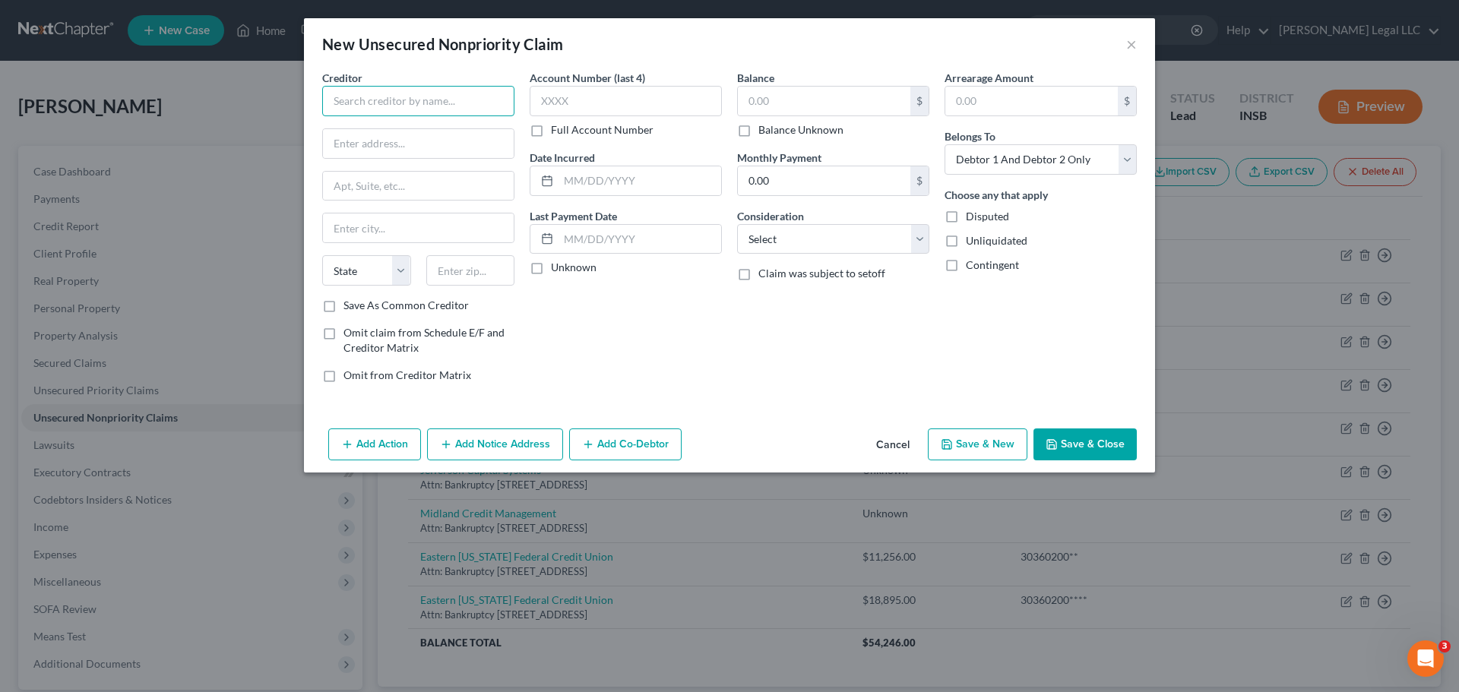
click at [437, 110] on input "text" at bounding box center [418, 101] width 192 height 30
click at [467, 262] on input "text" at bounding box center [470, 270] width 89 height 30
paste input "43219"
drag, startPoint x: 454, startPoint y: 232, endPoint x: 490, endPoint y: 242, distance: 38.0
click at [454, 232] on input "text" at bounding box center [418, 227] width 191 height 29
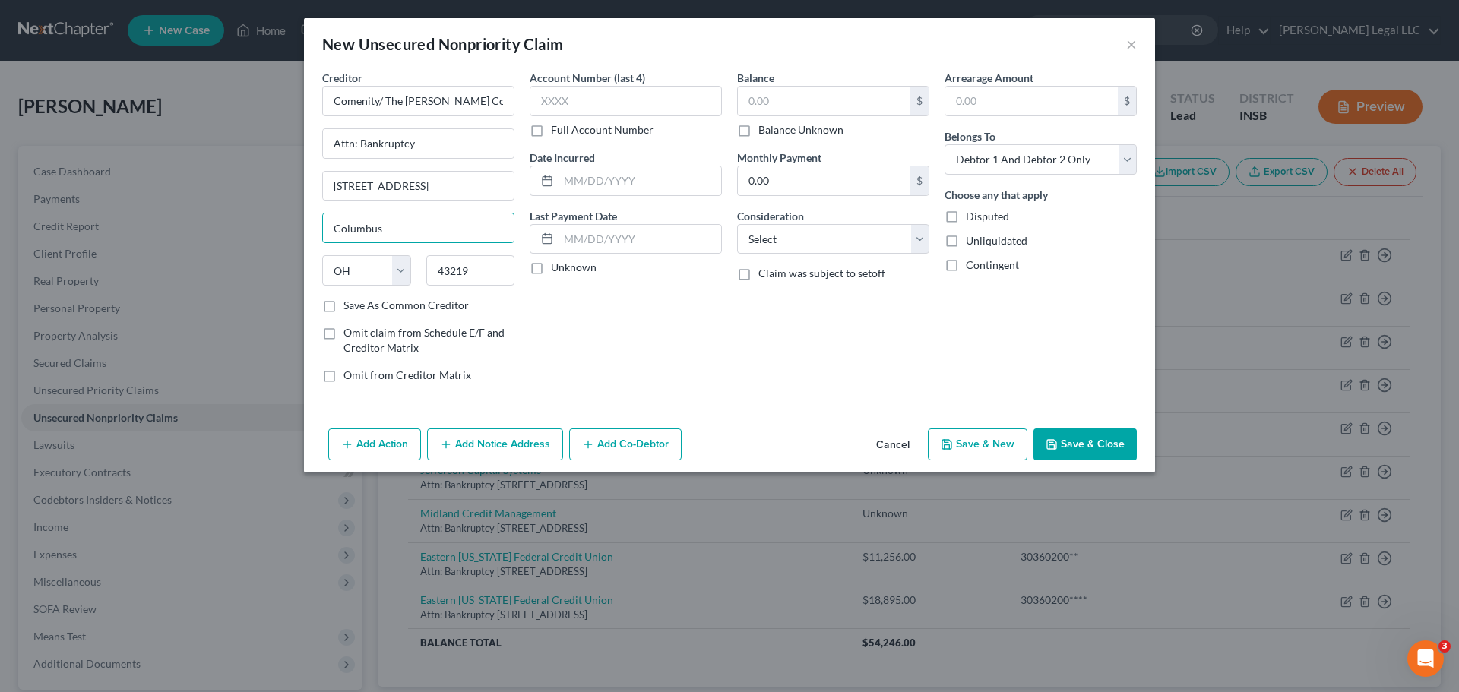
click at [628, 308] on div "Account Number (last 4) Full Account Number Date Incurred Last Payment Date Unk…" at bounding box center [625, 232] width 207 height 325
click at [786, 97] on input "text" at bounding box center [824, 101] width 172 height 29
drag, startPoint x: 1059, startPoint y: 168, endPoint x: 1053, endPoint y: 174, distance: 8.6
click at [1059, 168] on select "Select Debtor 1 Only Debtor 2 Only Debtor 1 And Debtor 2 Only At Least One Of T…" at bounding box center [1040, 159] width 192 height 30
click at [944, 144] on select "Select Debtor 1 Only Debtor 2 Only Debtor 1 And Debtor 2 Only At Least One Of T…" at bounding box center [1040, 159] width 192 height 30
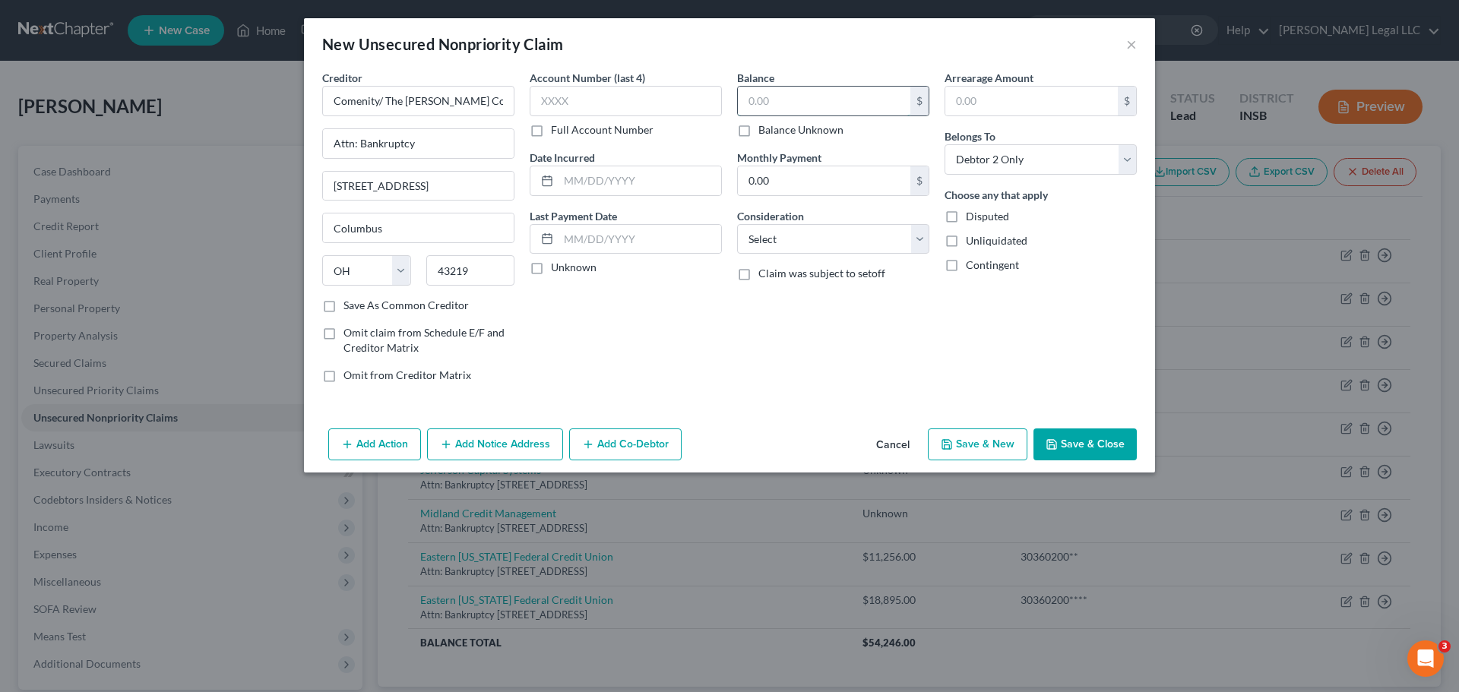
click at [833, 96] on input "text" at bounding box center [824, 101] width 172 height 29
drag, startPoint x: 795, startPoint y: 236, endPoint x: 790, endPoint y: 250, distance: 14.4
click at [795, 236] on select "Select Cable / Satellite Services Collection Agency Credit Card Debt Debt Couns…" at bounding box center [833, 239] width 192 height 30
click at [737, 224] on select "Select Cable / Satellite Services Collection Agency Credit Card Debt Debt Couns…" at bounding box center [833, 239] width 192 height 30
click at [576, 134] on label "Full Account Number" at bounding box center [602, 129] width 103 height 15
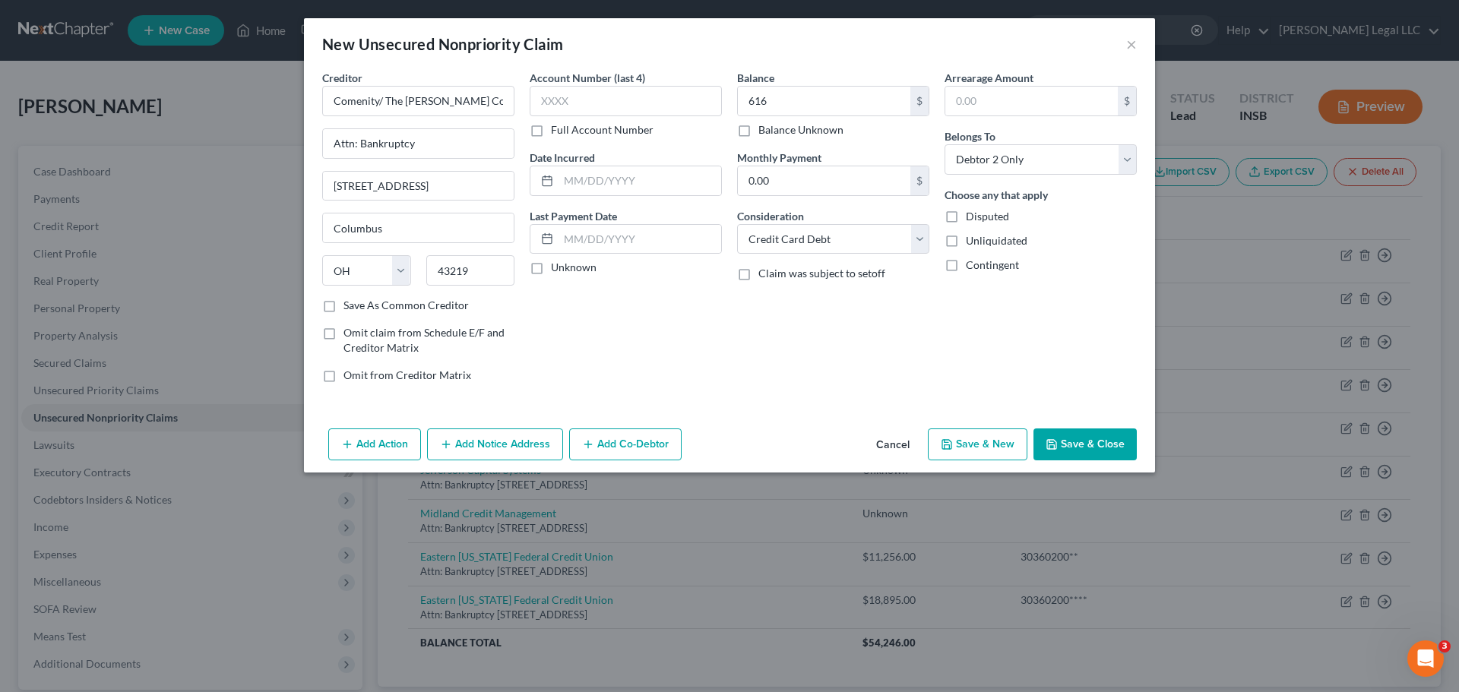
click at [567, 132] on input "Full Account Number" at bounding box center [562, 127] width 10 height 10
click at [585, 97] on input "text" at bounding box center [626, 101] width 192 height 30
click at [991, 445] on button "Save & New" at bounding box center [978, 444] width 100 height 32
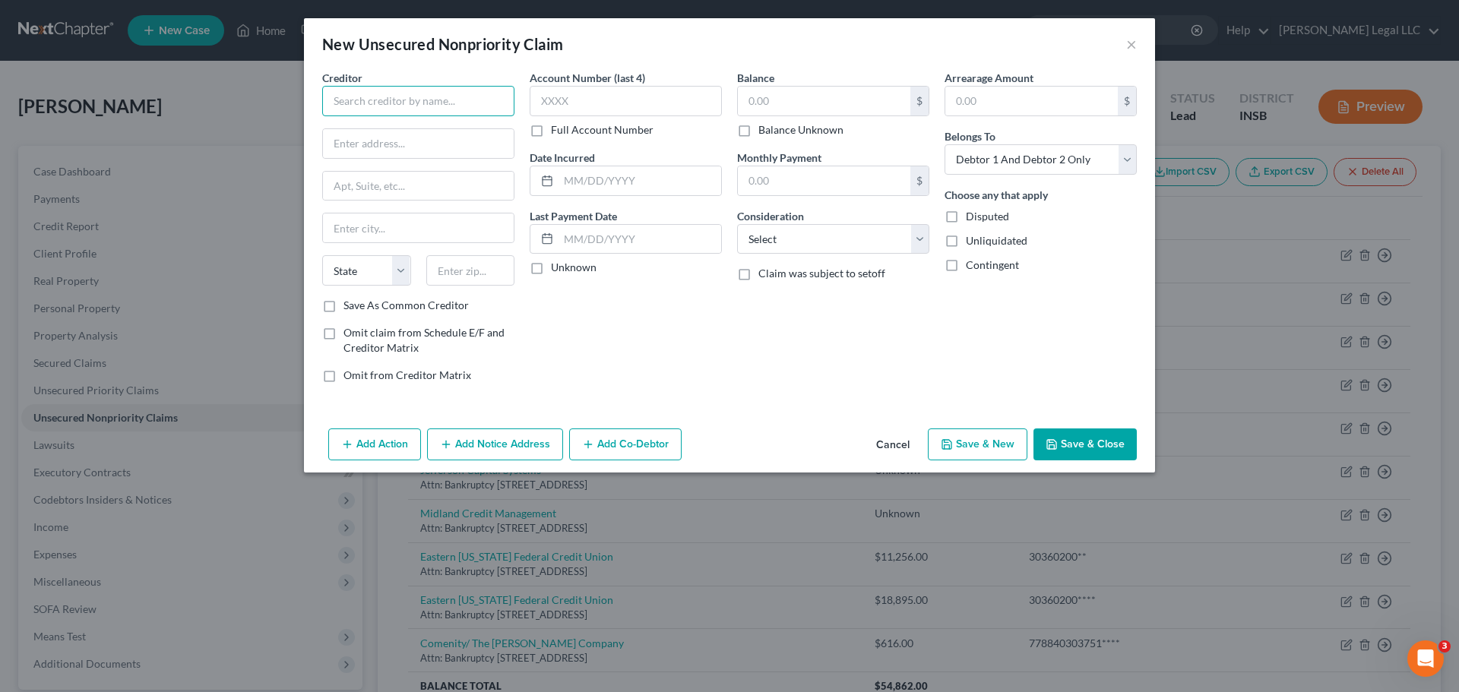
click at [451, 87] on input "text" at bounding box center [418, 101] width 192 height 30
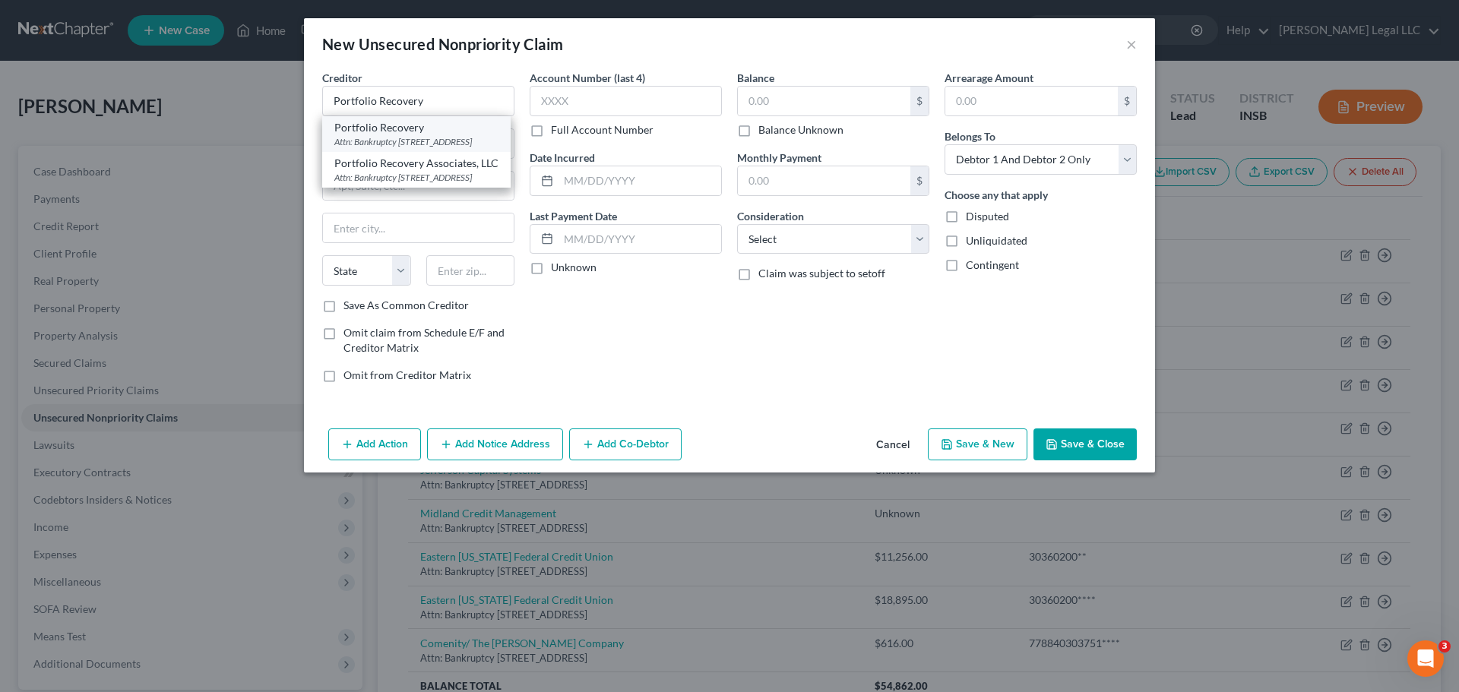
click at [434, 148] on div "Attn: Bankruptcy [STREET_ADDRESS]" at bounding box center [416, 141] width 164 height 13
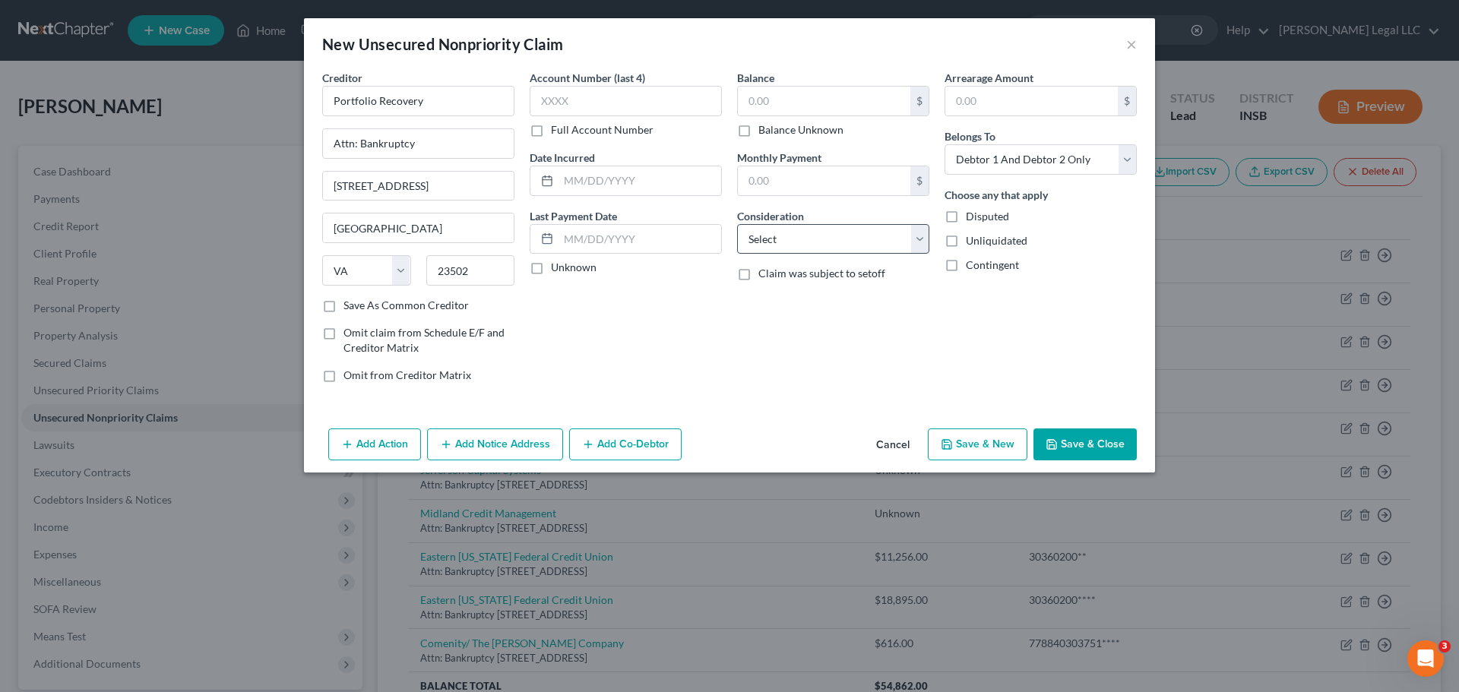
drag, startPoint x: 763, startPoint y: 125, endPoint x: 778, endPoint y: 238, distance: 113.5
click at [763, 126] on label "Balance Unknown" at bounding box center [800, 129] width 85 height 15
click at [764, 126] on input "Balance Unknown" at bounding box center [769, 127] width 10 height 10
drag, startPoint x: 779, startPoint y: 238, endPoint x: 788, endPoint y: 251, distance: 16.4
click at [779, 238] on select "Select Cable / Satellite Services Collection Agency Credit Card Debt Debt Couns…" at bounding box center [833, 239] width 192 height 30
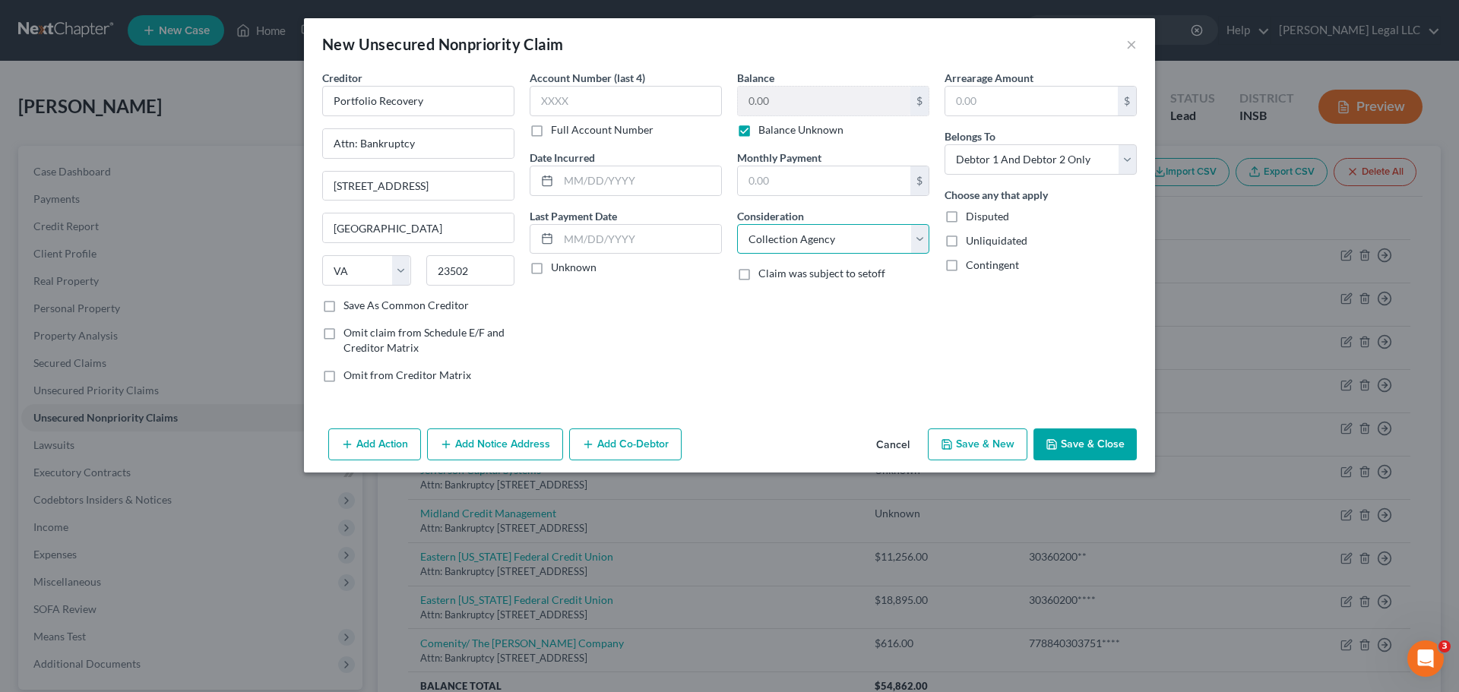
click at [737, 224] on select "Select Cable / Satellite Services Collection Agency Credit Card Debt Debt Couns…" at bounding box center [833, 239] width 192 height 30
click at [555, 131] on label "Full Account Number" at bounding box center [602, 129] width 103 height 15
click at [557, 131] on input "Full Account Number" at bounding box center [562, 127] width 10 height 10
click at [962, 441] on button "Save & New" at bounding box center [978, 444] width 100 height 32
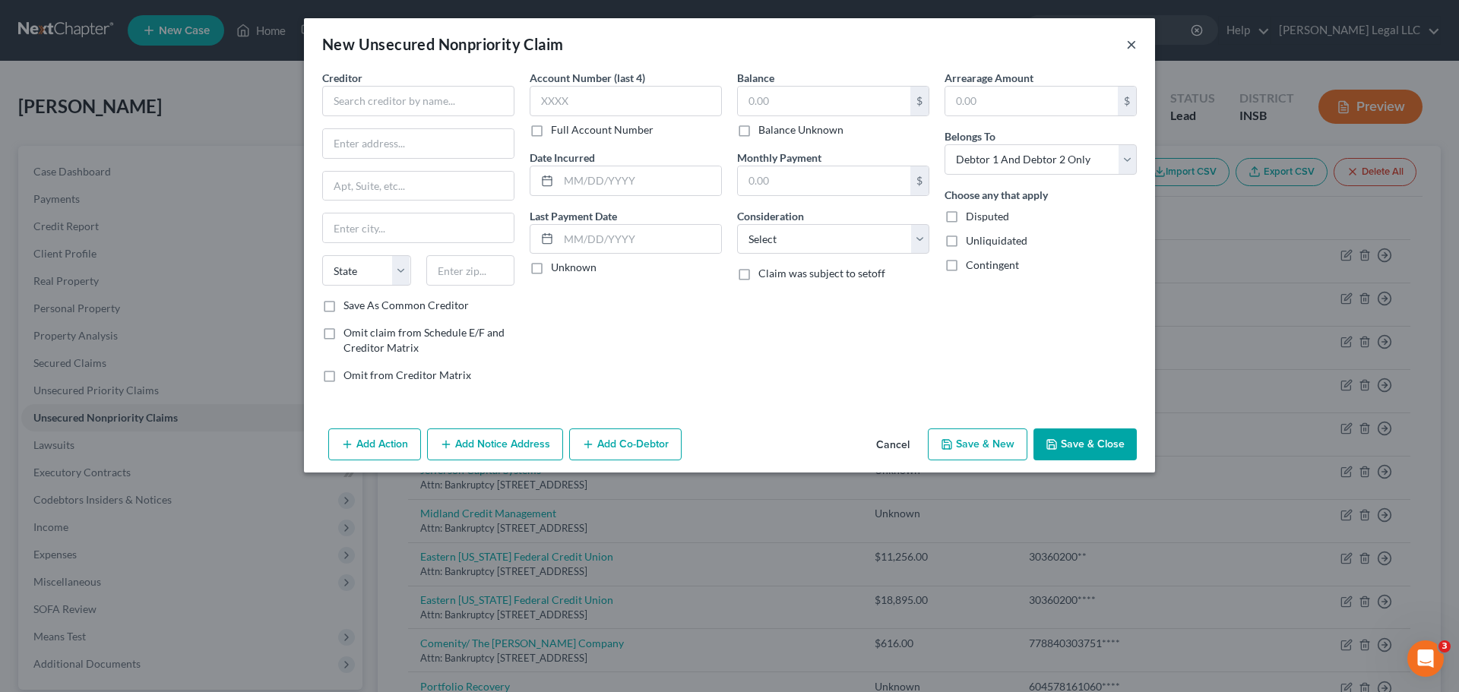
drag, startPoint x: 1132, startPoint y: 45, endPoint x: 699, endPoint y: 418, distance: 571.6
click at [1132, 45] on button "×" at bounding box center [1131, 44] width 11 height 18
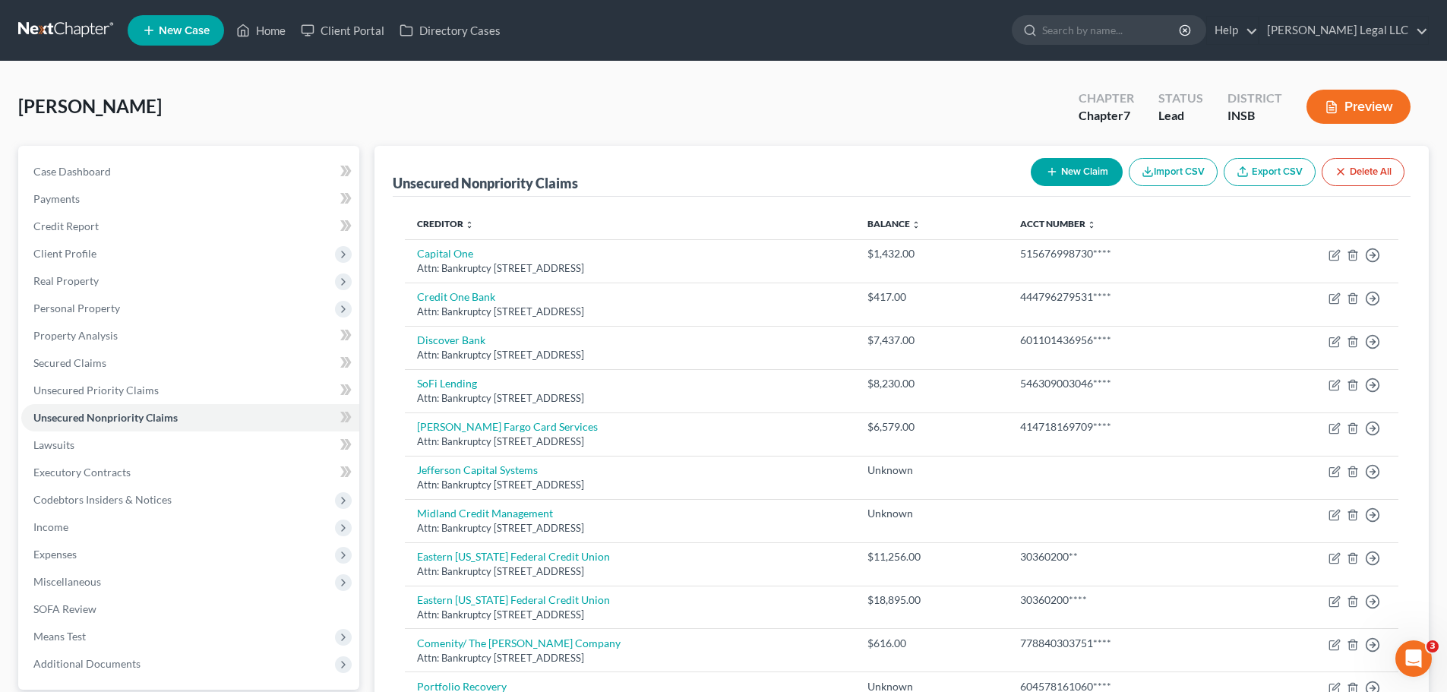
scroll to position [188, 0]
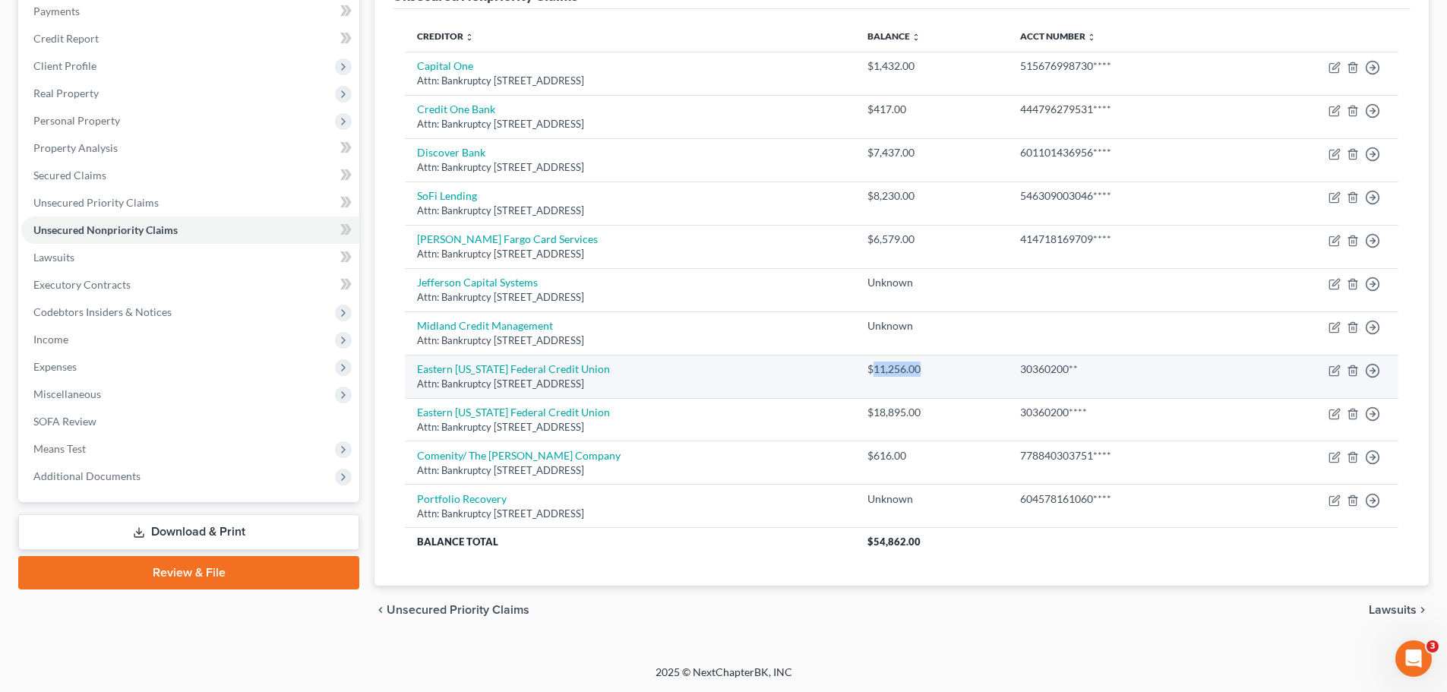
drag, startPoint x: 998, startPoint y: 367, endPoint x: 966, endPoint y: 376, distance: 33.2
click at [966, 376] on div "$11,256.00" at bounding box center [932, 369] width 128 height 15
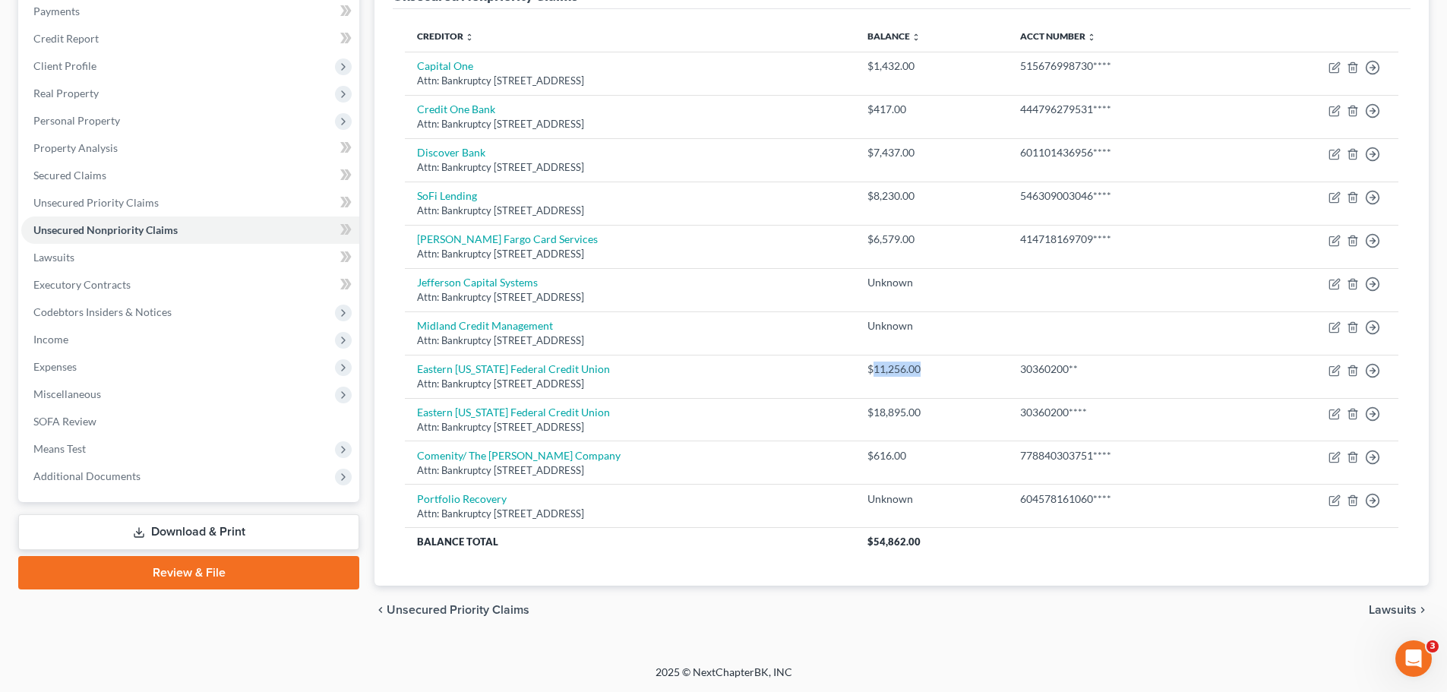
copy div "11,256.00"
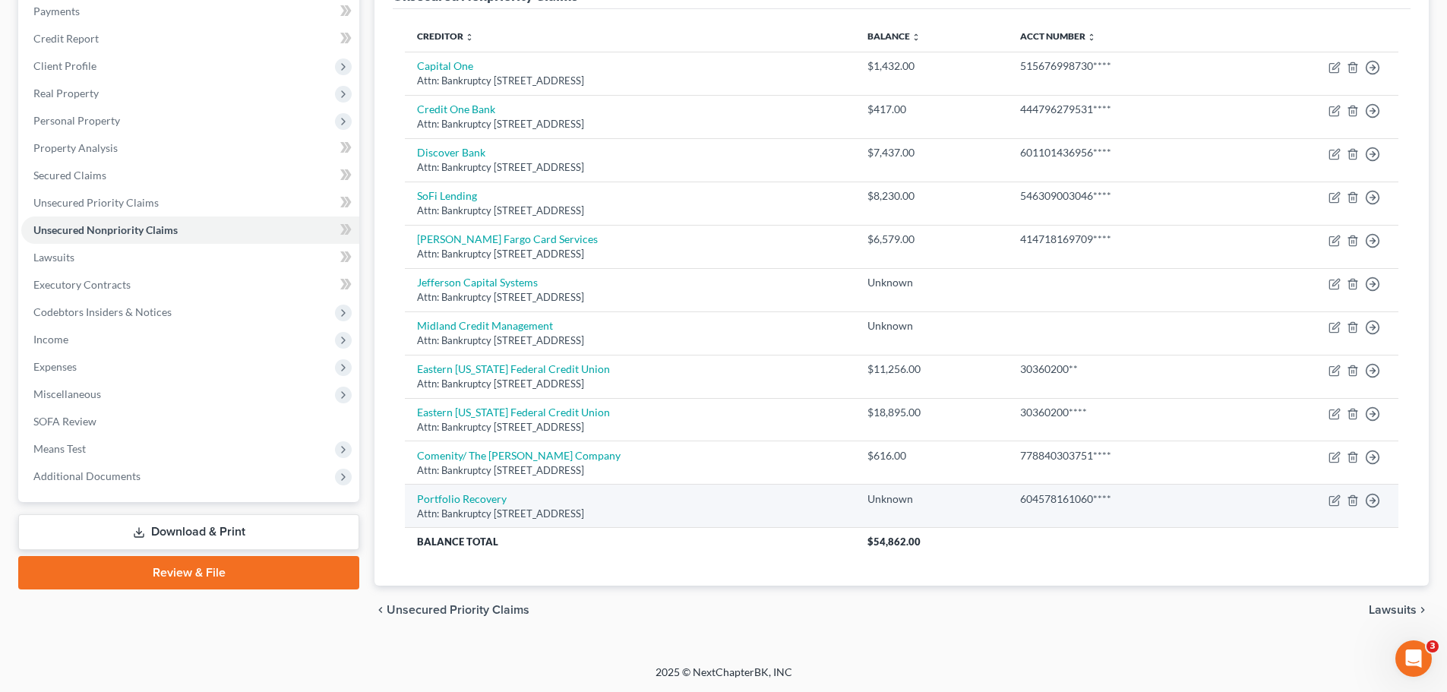
drag, startPoint x: 989, startPoint y: 609, endPoint x: 947, endPoint y: 523, distance: 94.8
click at [989, 527] on div "chevron_left Unsecured Priority Claims Lawsuits chevron_right" at bounding box center [902, 610] width 1055 height 49
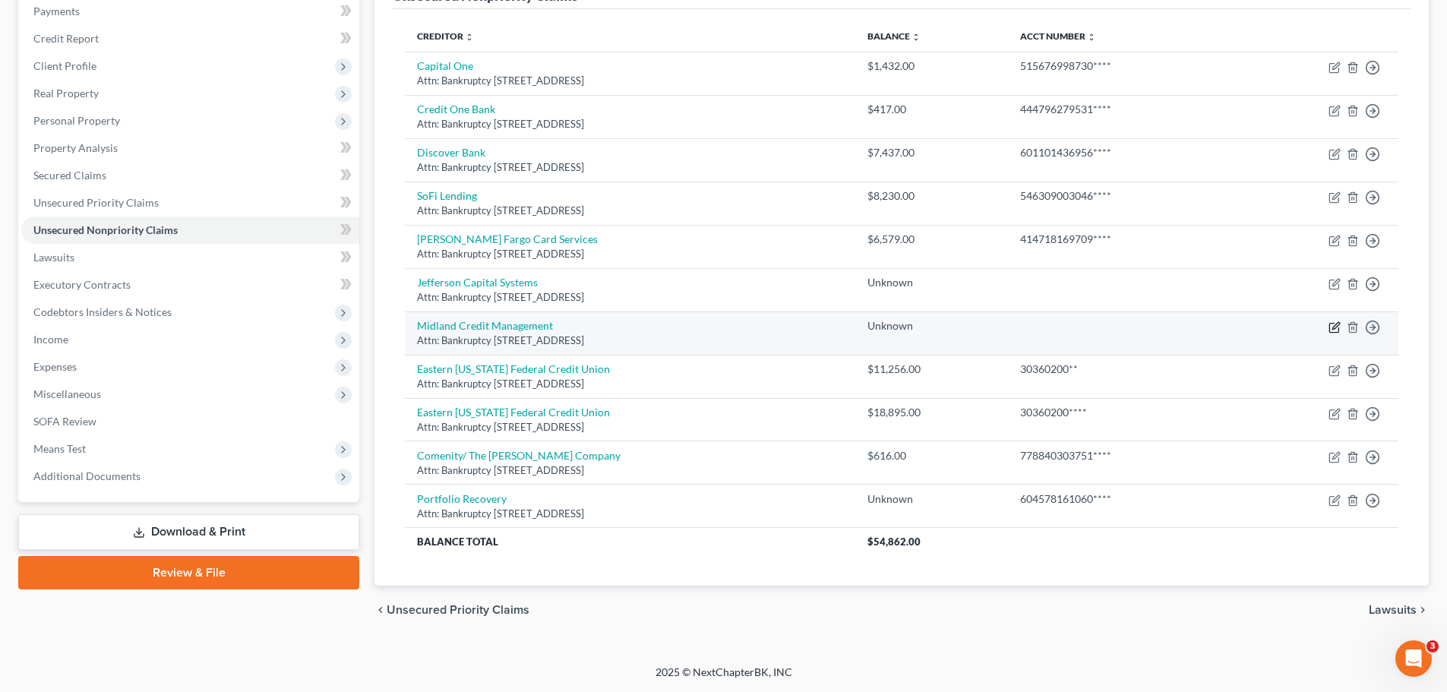
click at [1166, 323] on icon "button" at bounding box center [1335, 327] width 12 height 12
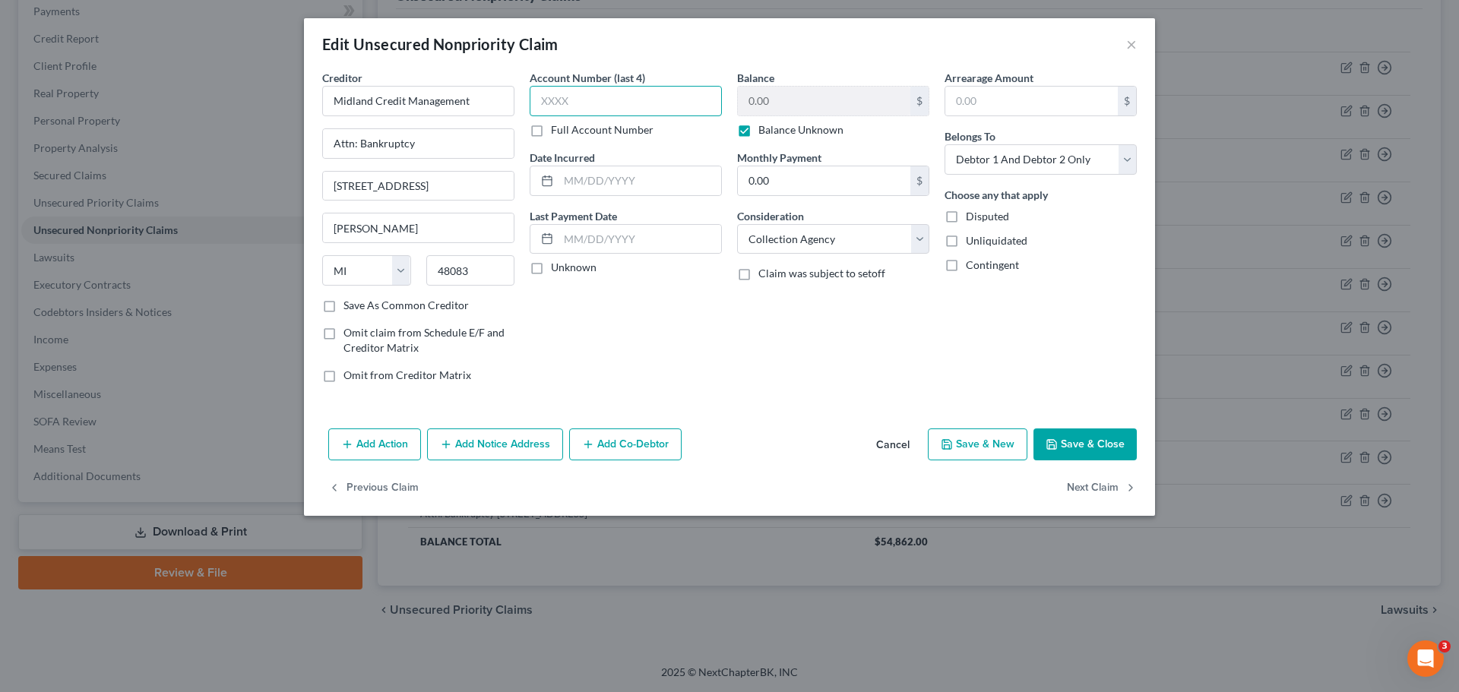
click at [558, 105] on input "text" at bounding box center [626, 101] width 192 height 30
click at [551, 129] on label "Full Account Number" at bounding box center [602, 129] width 103 height 15
click at [557, 129] on input "Full Account Number" at bounding box center [562, 127] width 10 height 10
click at [555, 104] on input "text" at bounding box center [626, 101] width 192 height 30
click at [551, 124] on label "Full Account Number" at bounding box center [602, 129] width 103 height 15
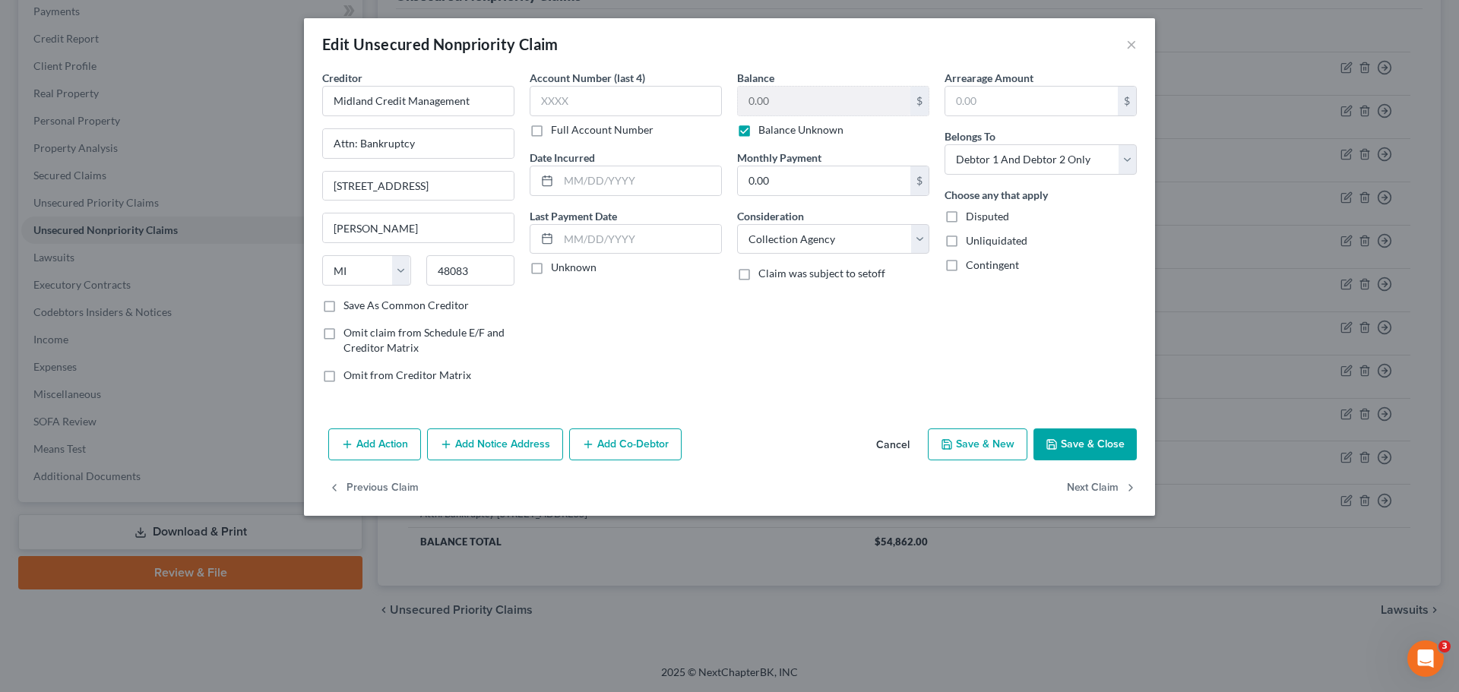
click at [557, 124] on input "Full Account Number" at bounding box center [562, 127] width 10 height 10
click at [555, 103] on input "text" at bounding box center [626, 101] width 192 height 30
paste input "33138****"
click at [1064, 438] on button "Save & Close" at bounding box center [1084, 444] width 103 height 32
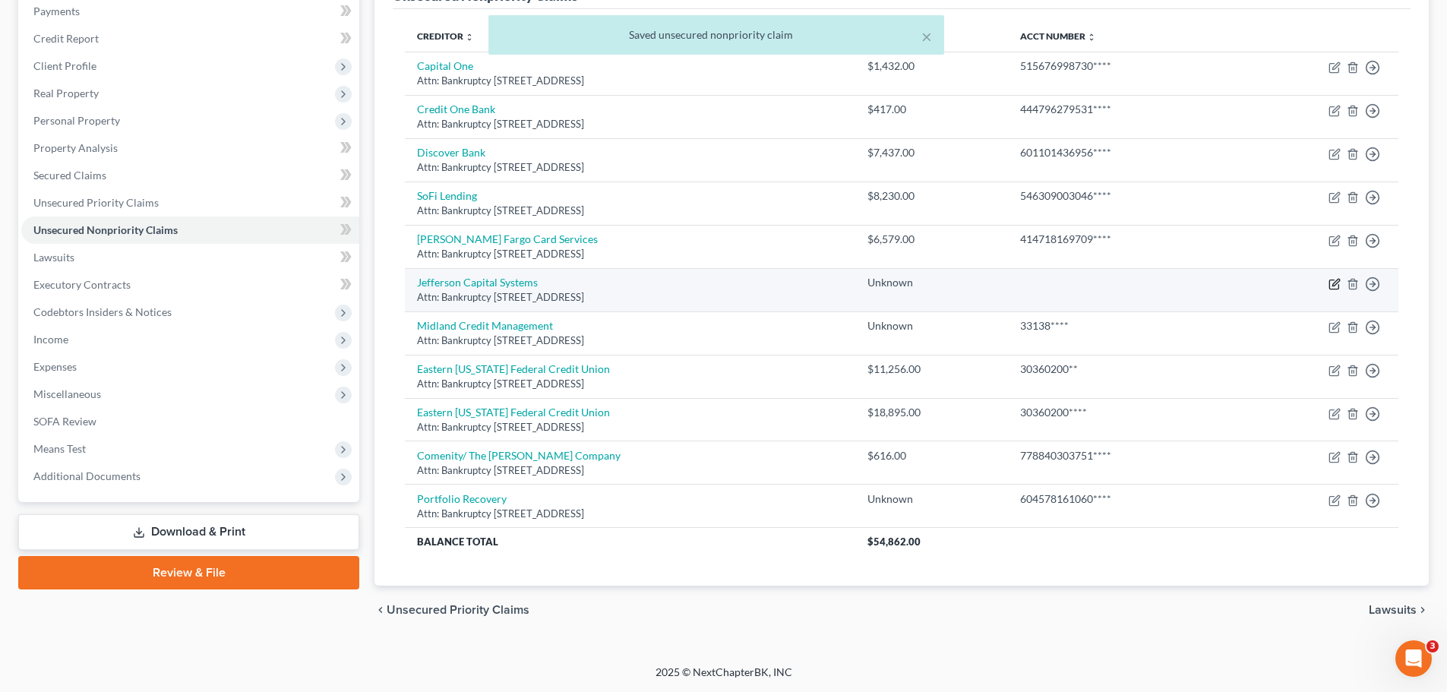
click at [1166, 286] on icon "button" at bounding box center [1335, 284] width 12 height 12
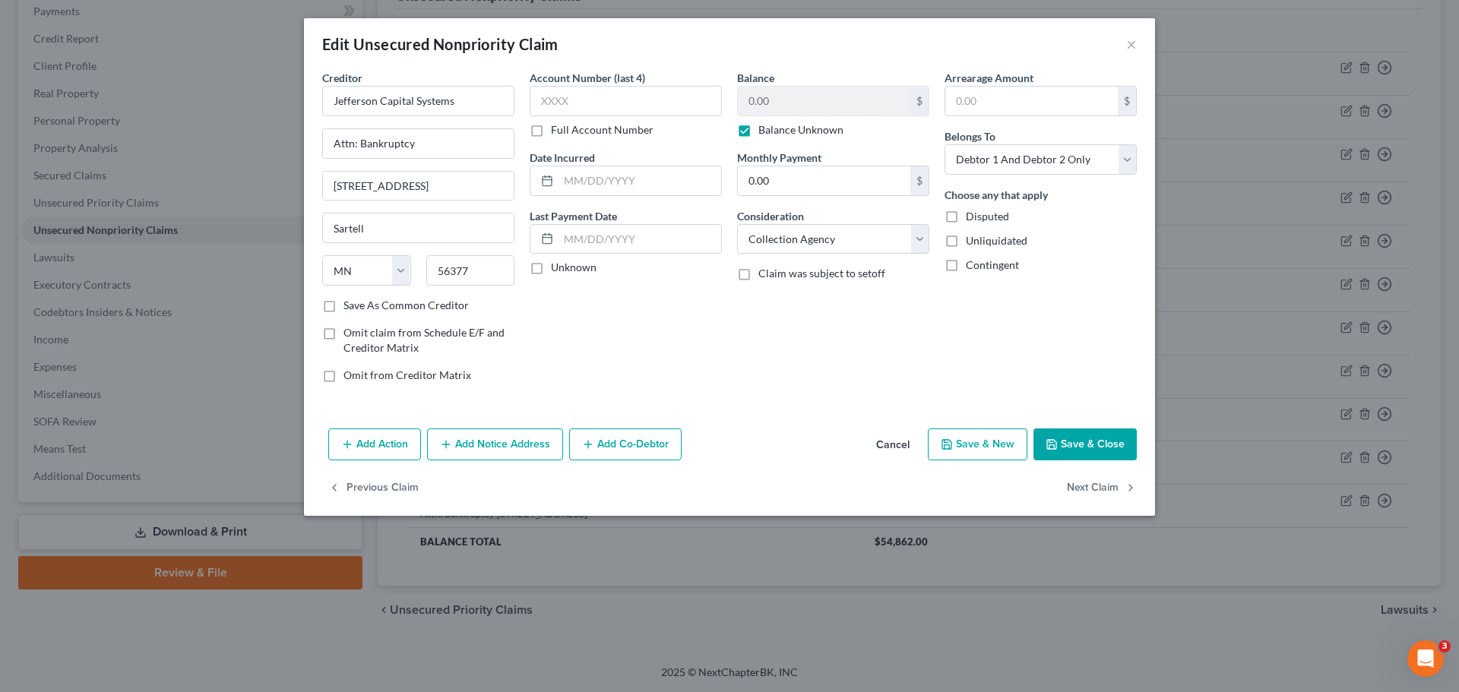
click at [551, 129] on label "Full Account Number" at bounding box center [602, 129] width 103 height 15
click at [557, 129] on input "Full Account Number" at bounding box center [562, 127] width 10 height 10
click at [1064, 433] on button "Save & Close" at bounding box center [1084, 444] width 103 height 32
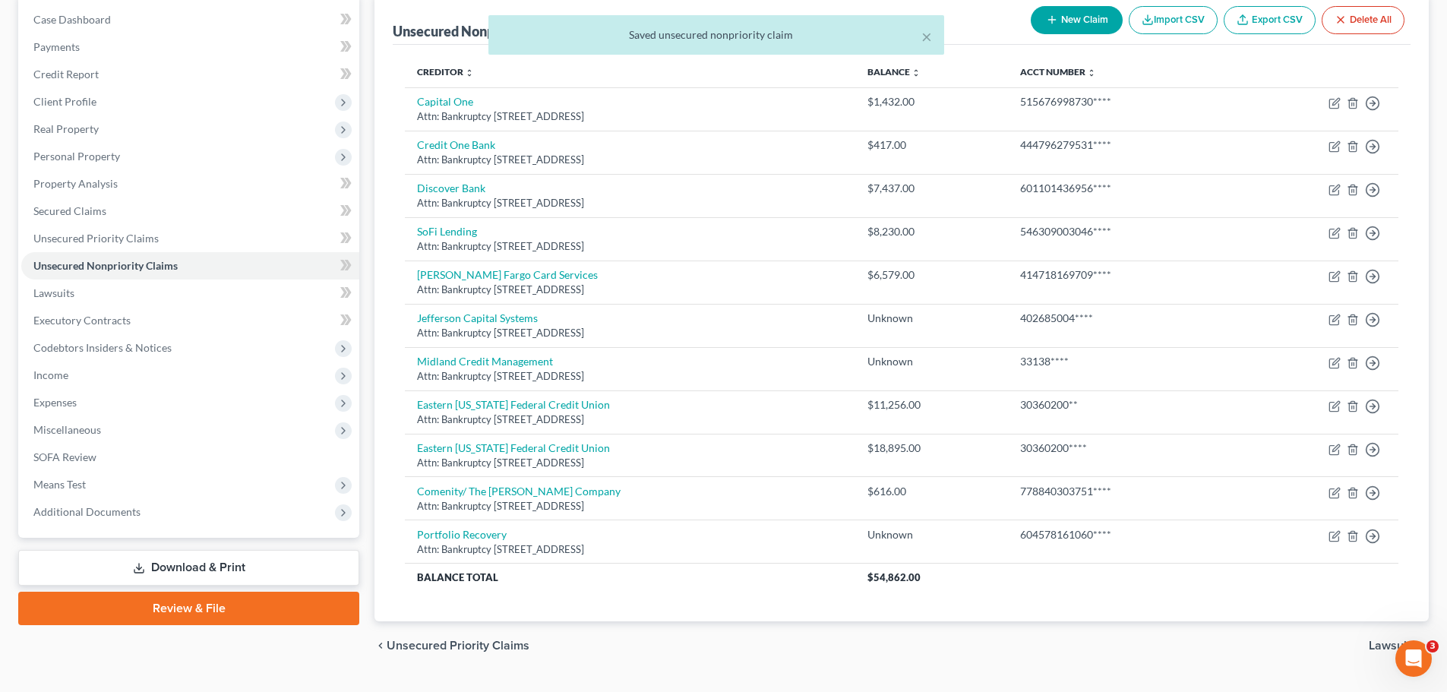
scroll to position [76, 0]
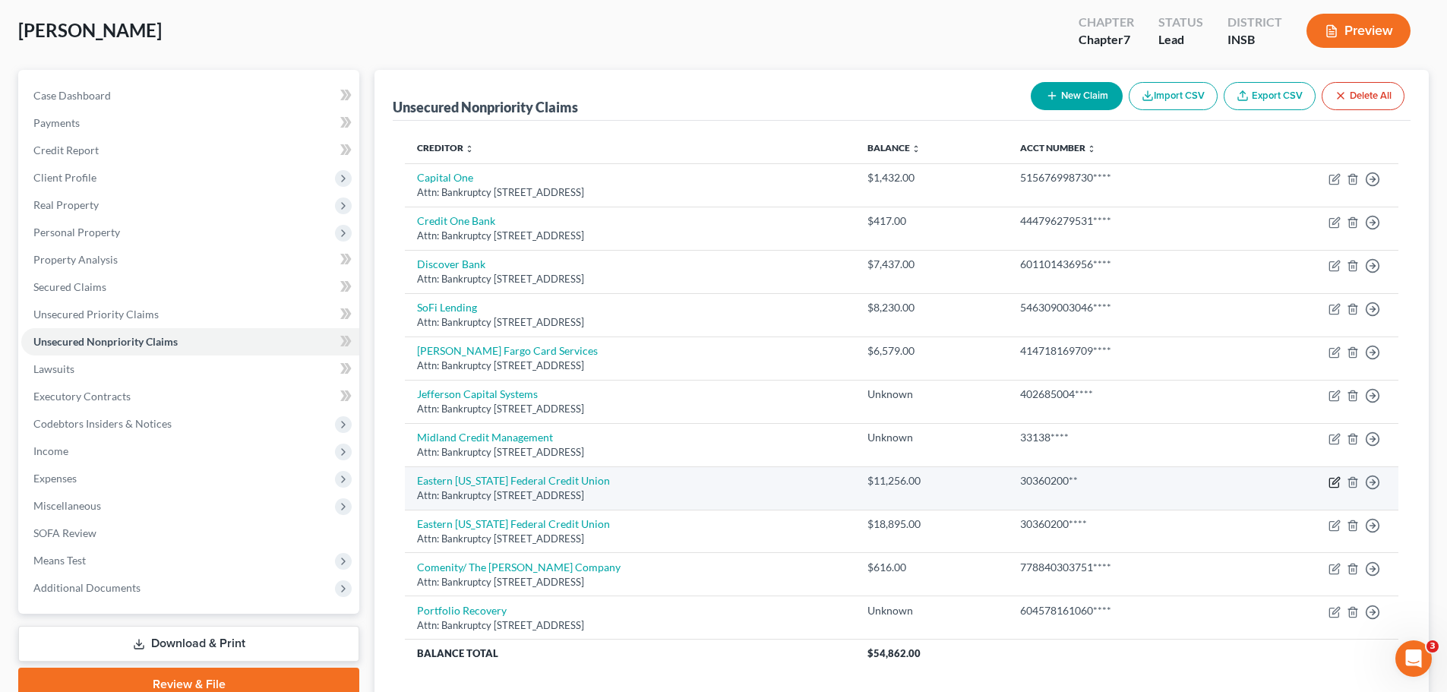
click at [1166, 479] on icon "button" at bounding box center [1336, 480] width 7 height 7
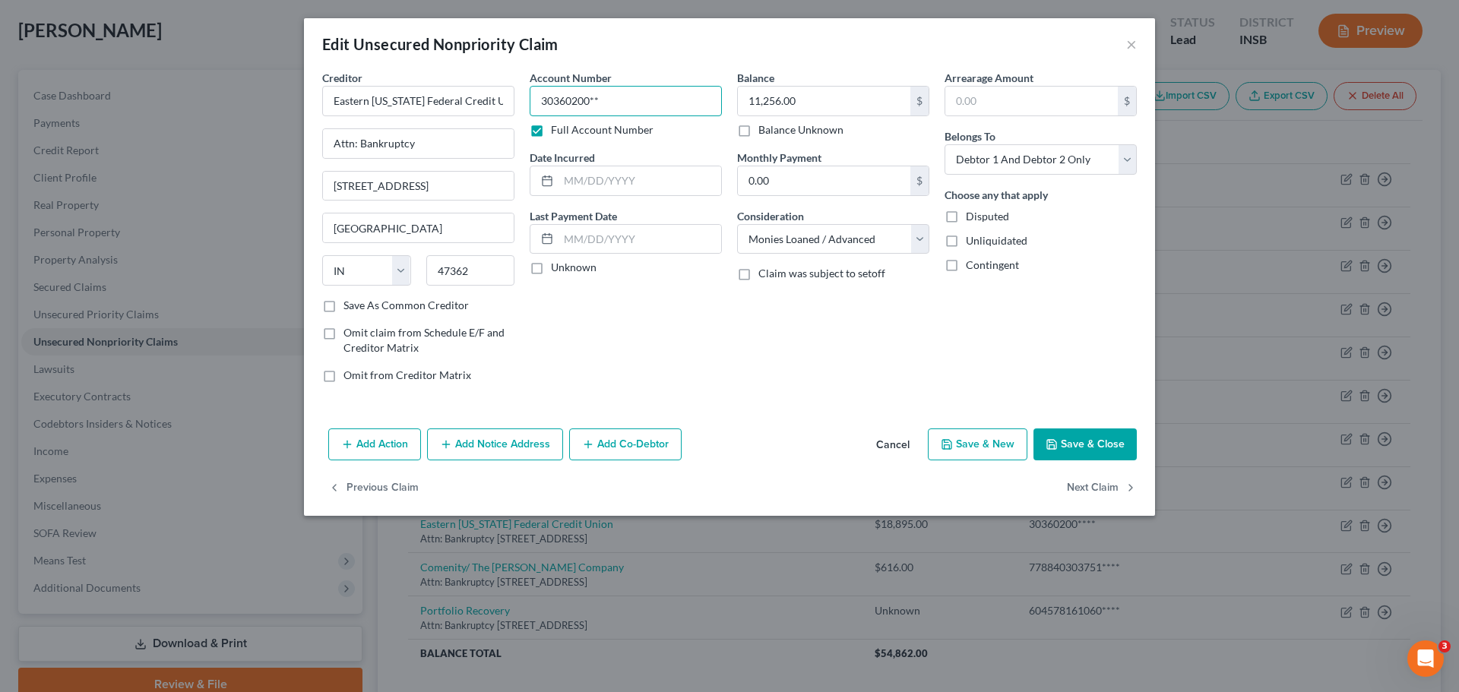
click at [633, 98] on input "30360200**" at bounding box center [626, 101] width 192 height 30
click at [1094, 440] on button "Save & Close" at bounding box center [1084, 444] width 103 height 32
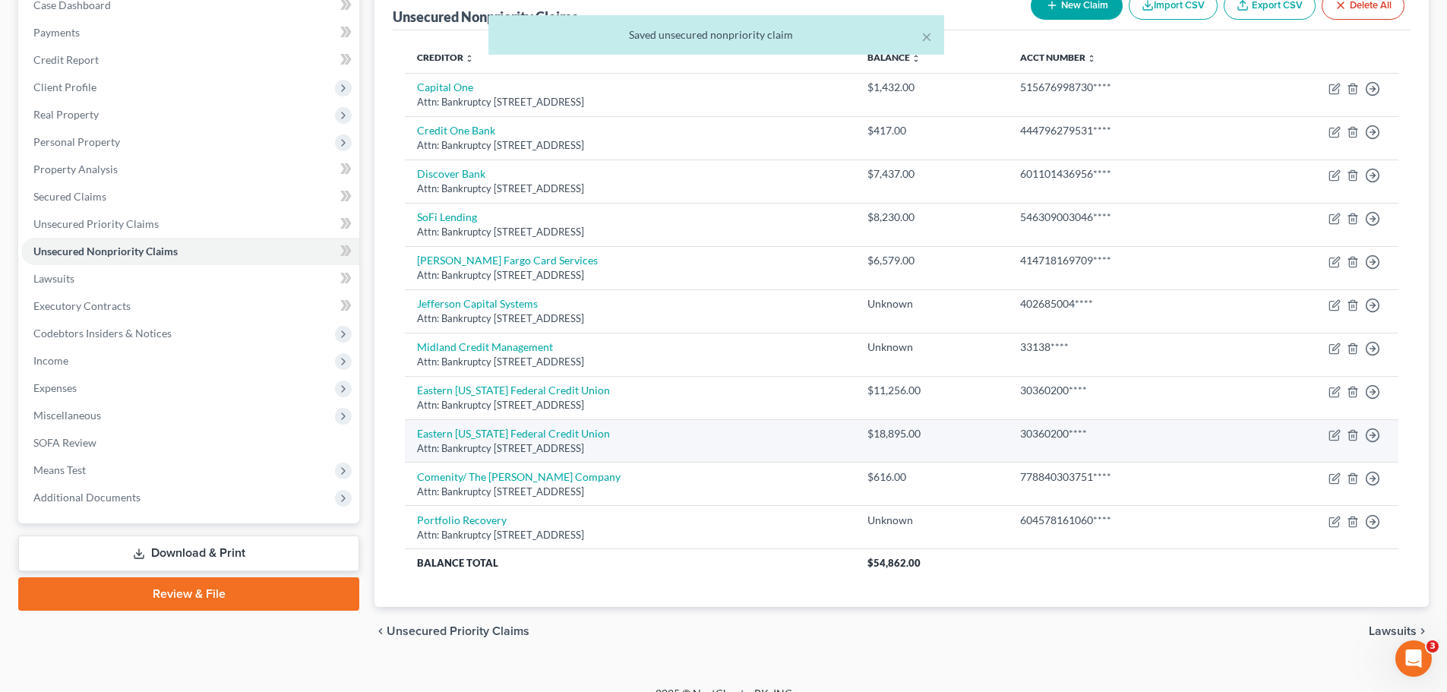
scroll to position [188, 0]
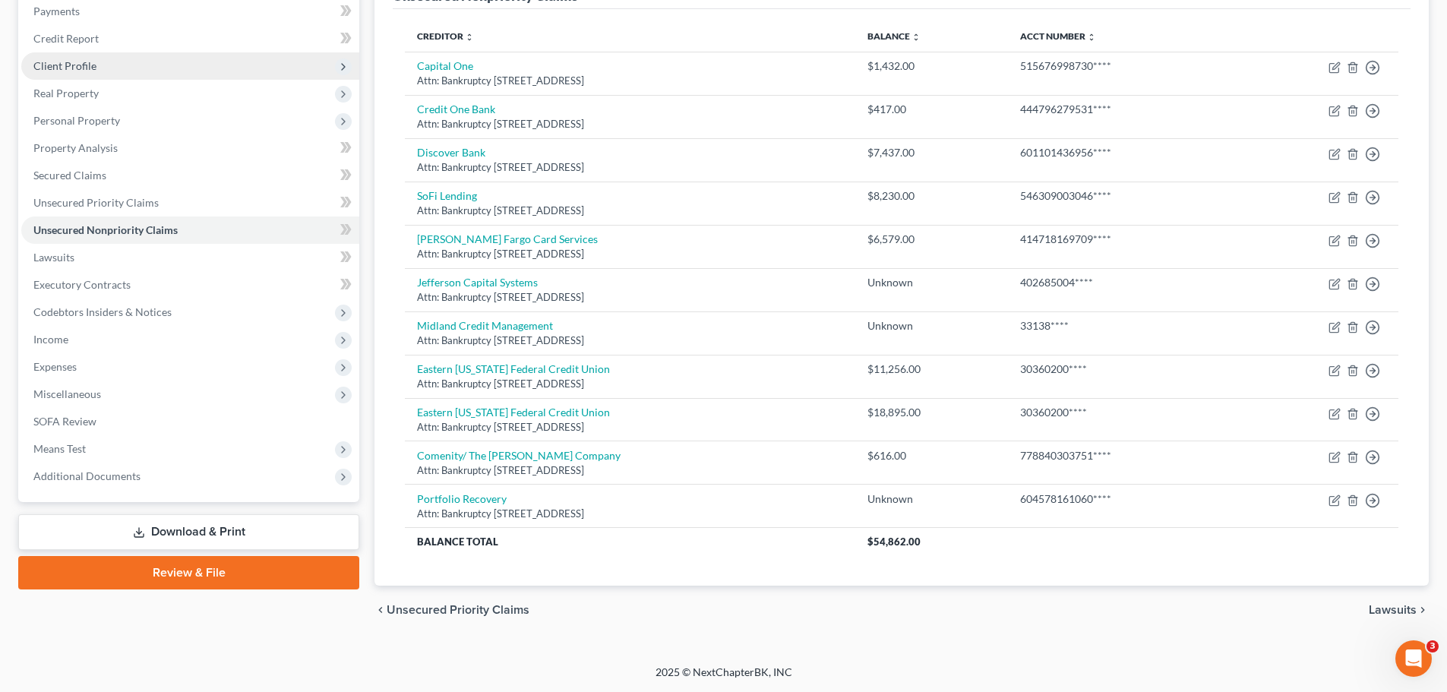
click at [76, 66] on span "Client Profile" at bounding box center [64, 65] width 63 height 13
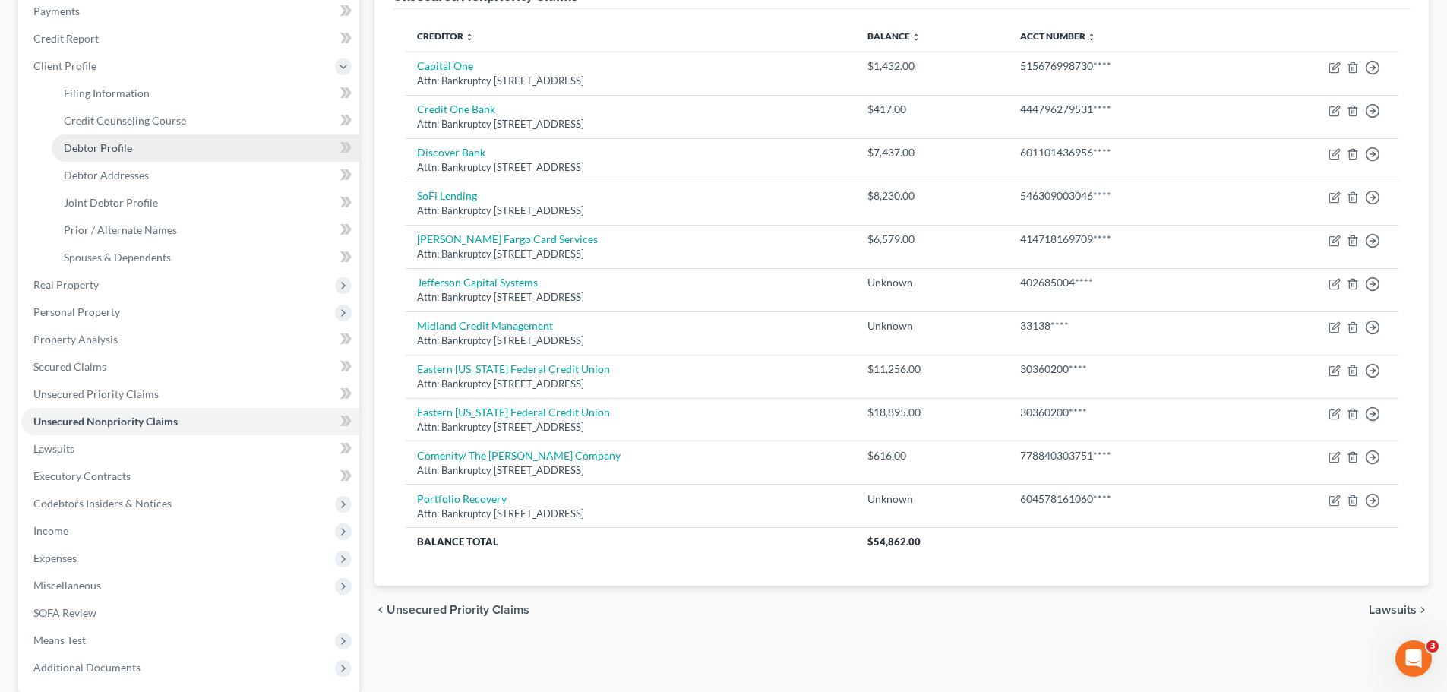
click at [105, 145] on span "Debtor Profile" at bounding box center [98, 147] width 68 height 13
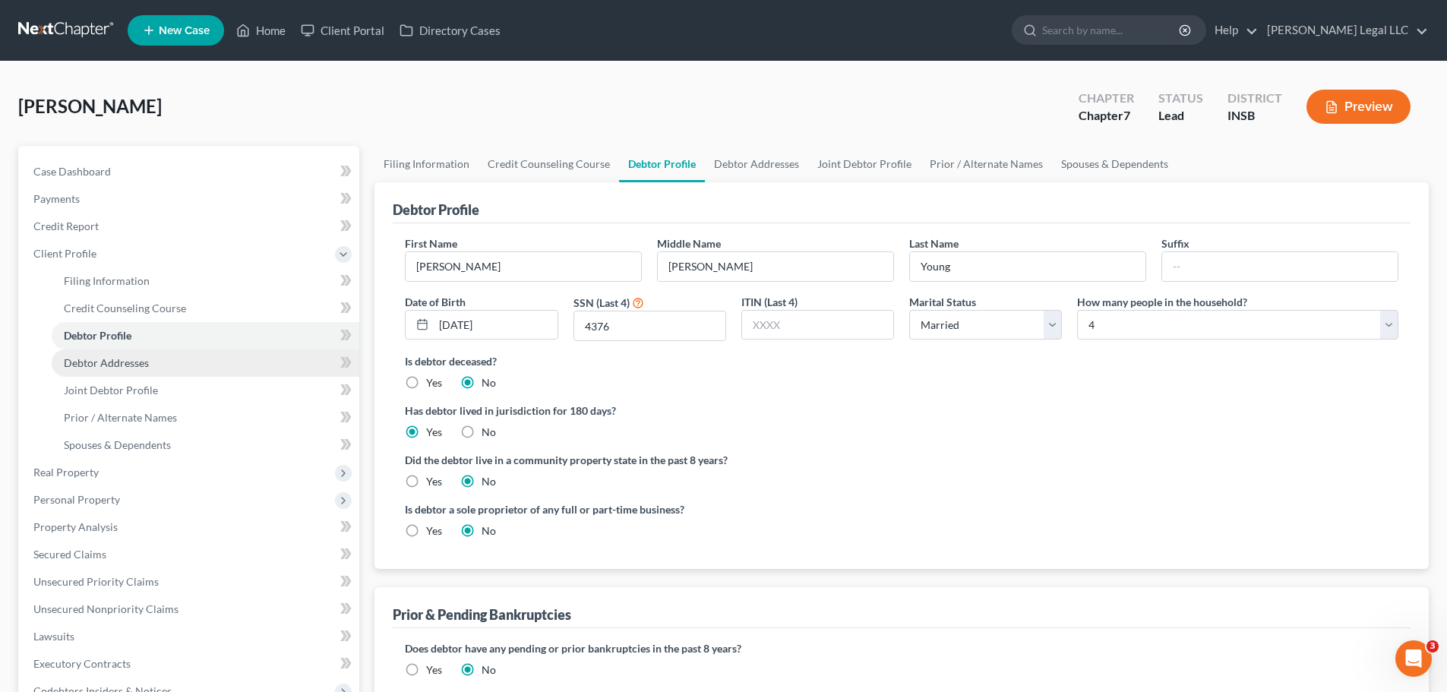
click at [126, 353] on link "Debtor Addresses" at bounding box center [206, 362] width 308 height 27
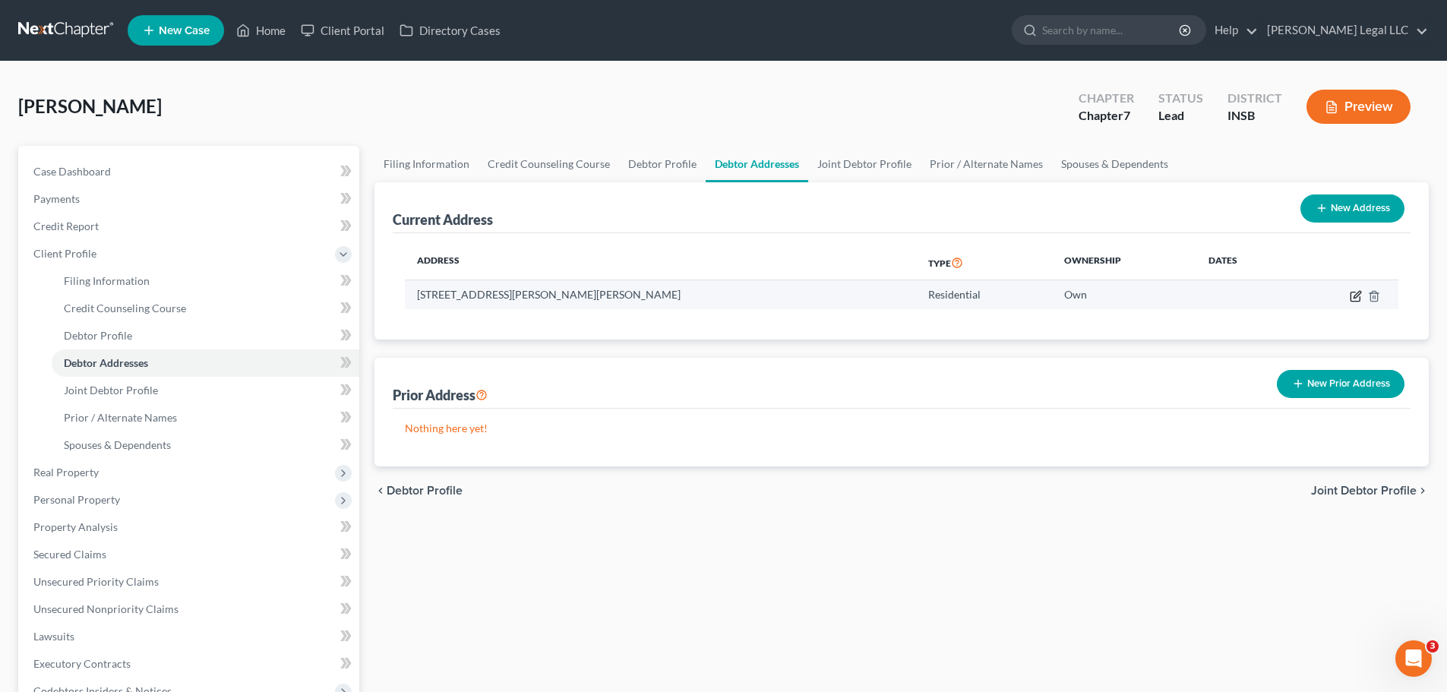
click at [1166, 299] on icon "button" at bounding box center [1356, 296] width 12 height 12
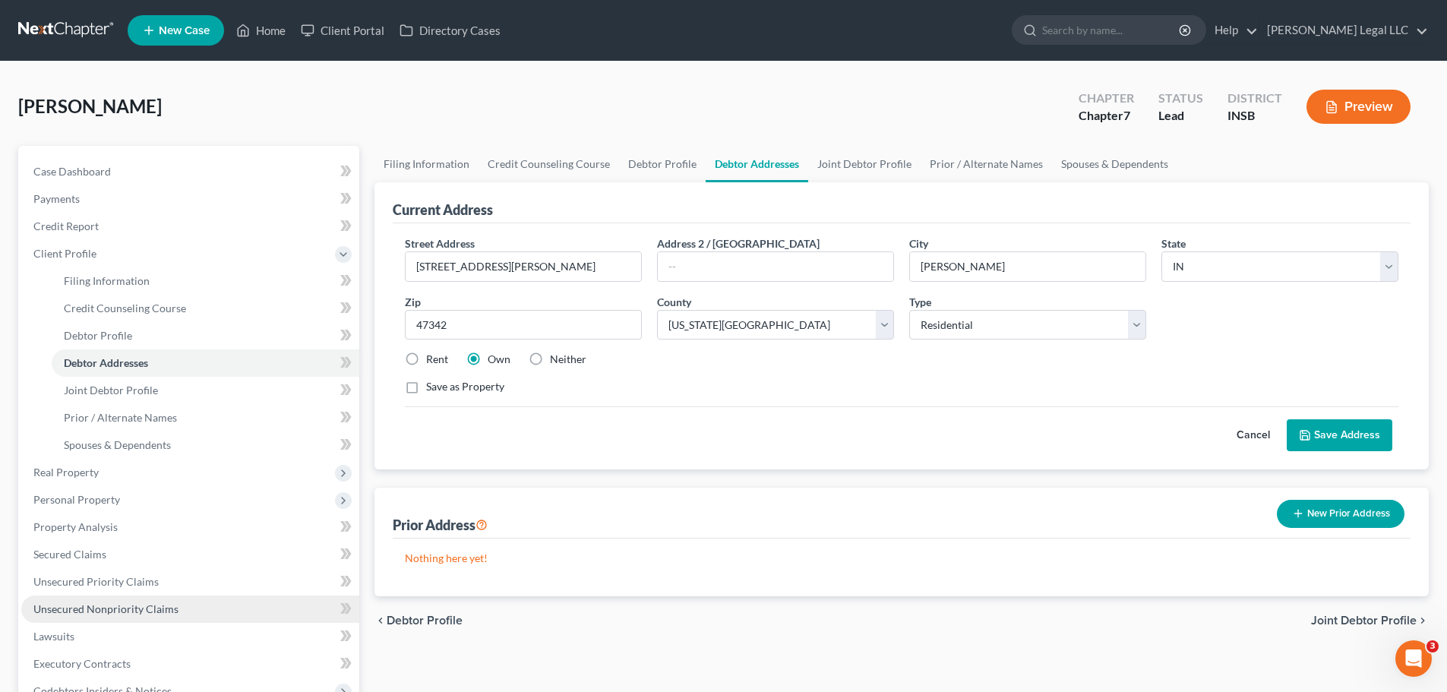
click at [104, 527] on span "Unsecured Nonpriority Claims" at bounding box center [105, 608] width 145 height 13
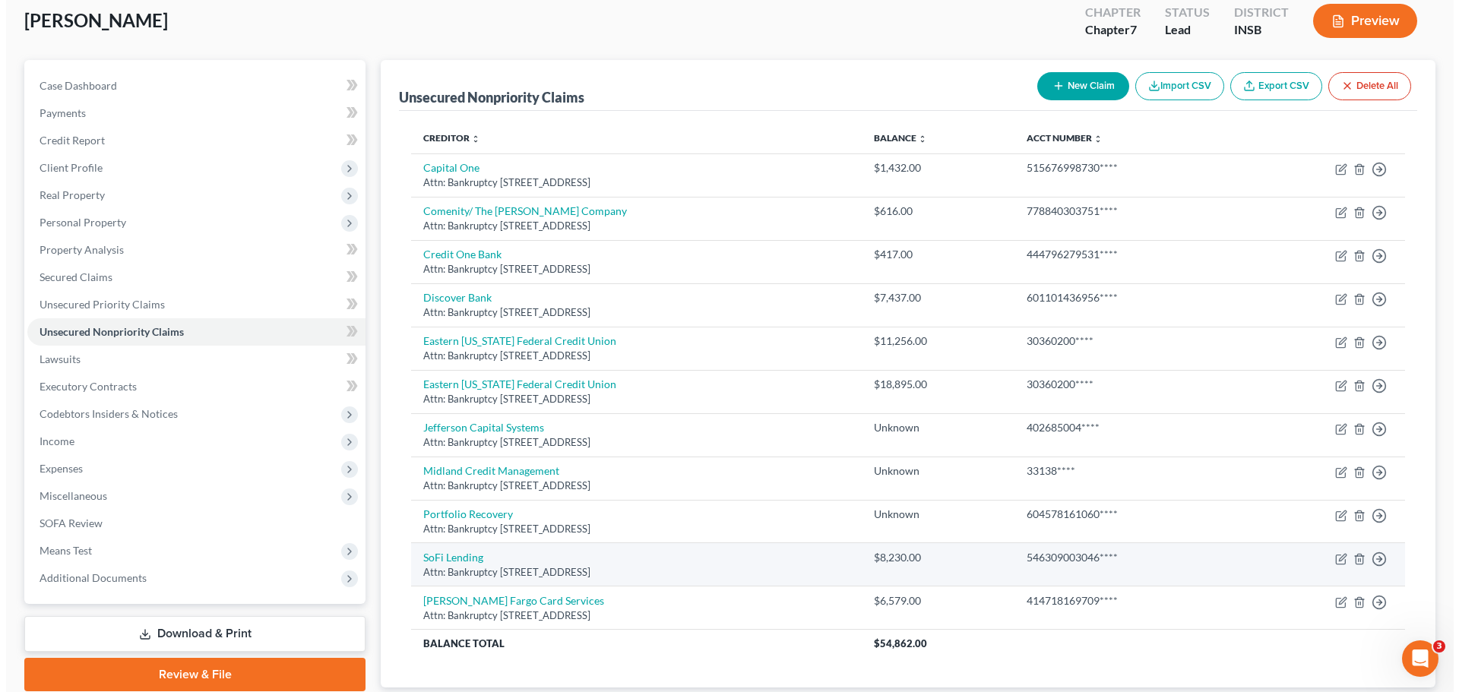
scroll to position [188, 0]
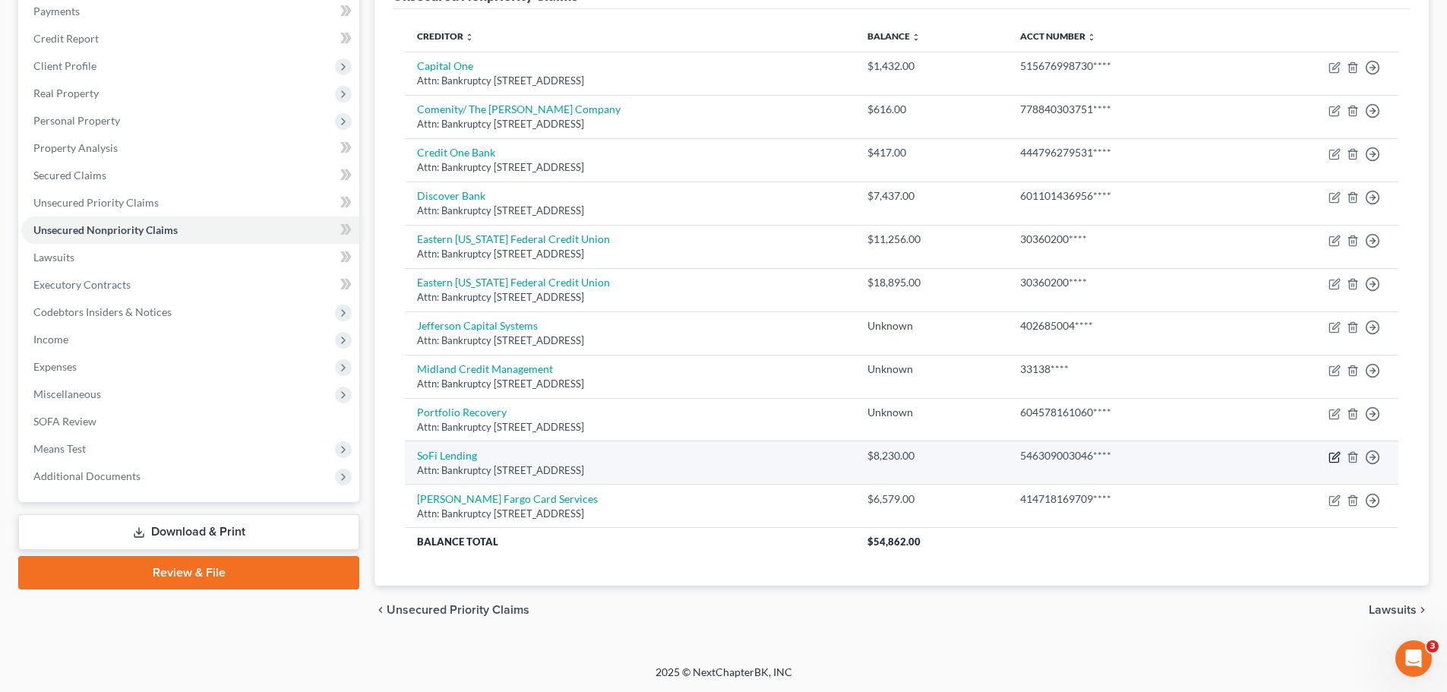
click at [1166, 456] on icon "button" at bounding box center [1335, 457] width 12 height 12
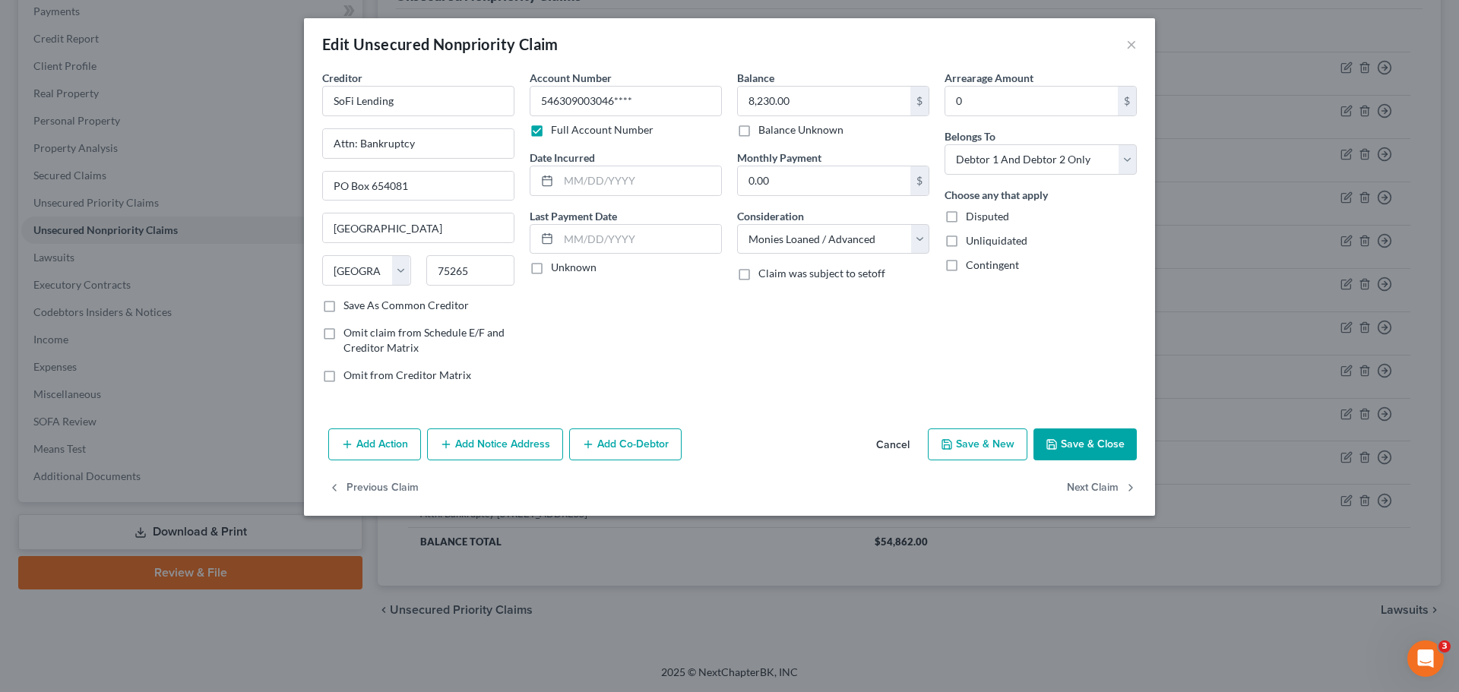
drag, startPoint x: 499, startPoint y: 445, endPoint x: 767, endPoint y: 465, distance: 268.2
click at [499, 446] on button "Add Notice Address" at bounding box center [495, 444] width 136 height 32
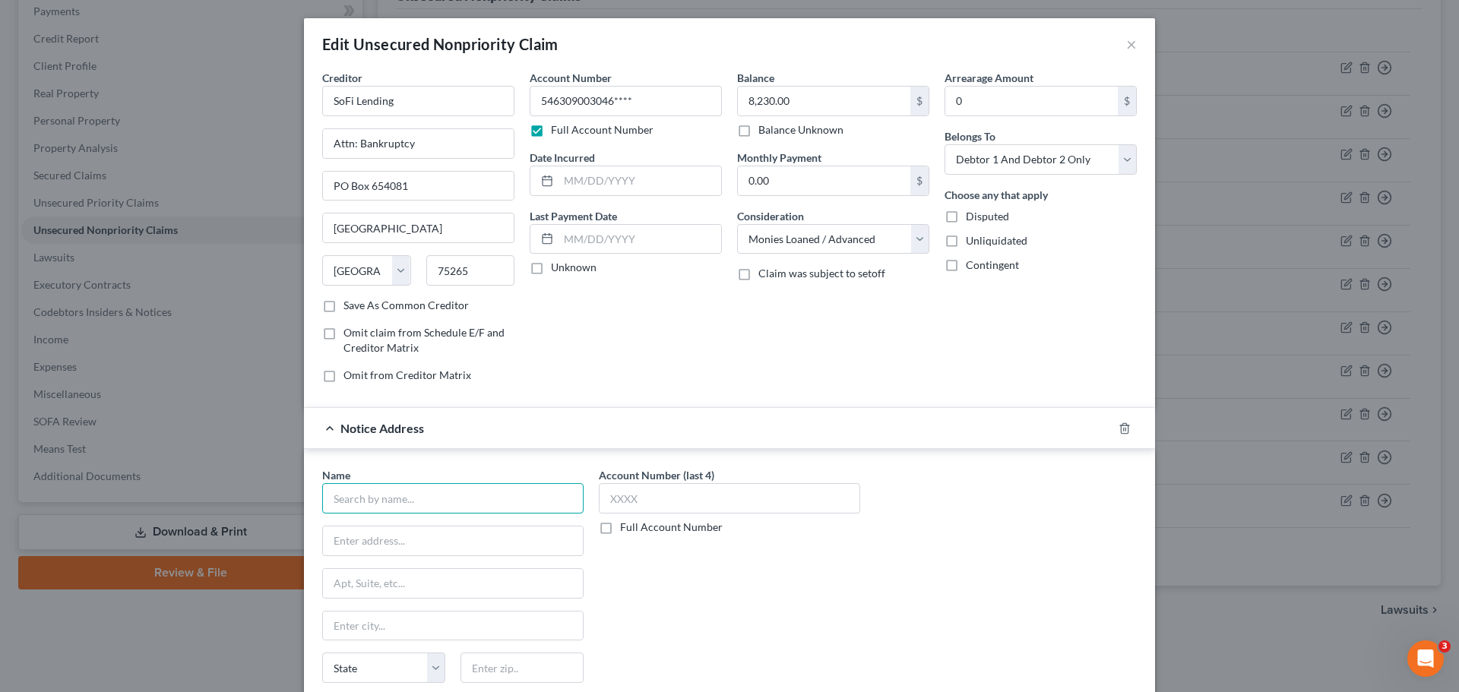
click at [374, 496] on input "text" at bounding box center [452, 498] width 261 height 30
click at [403, 495] on input "text" at bounding box center [452, 498] width 261 height 30
click at [413, 497] on input "text" at bounding box center [452, 498] width 261 height 30
paste input "Zwicker& Associates PC"
drag, startPoint x: 399, startPoint y: 631, endPoint x: 716, endPoint y: 552, distance: 327.1
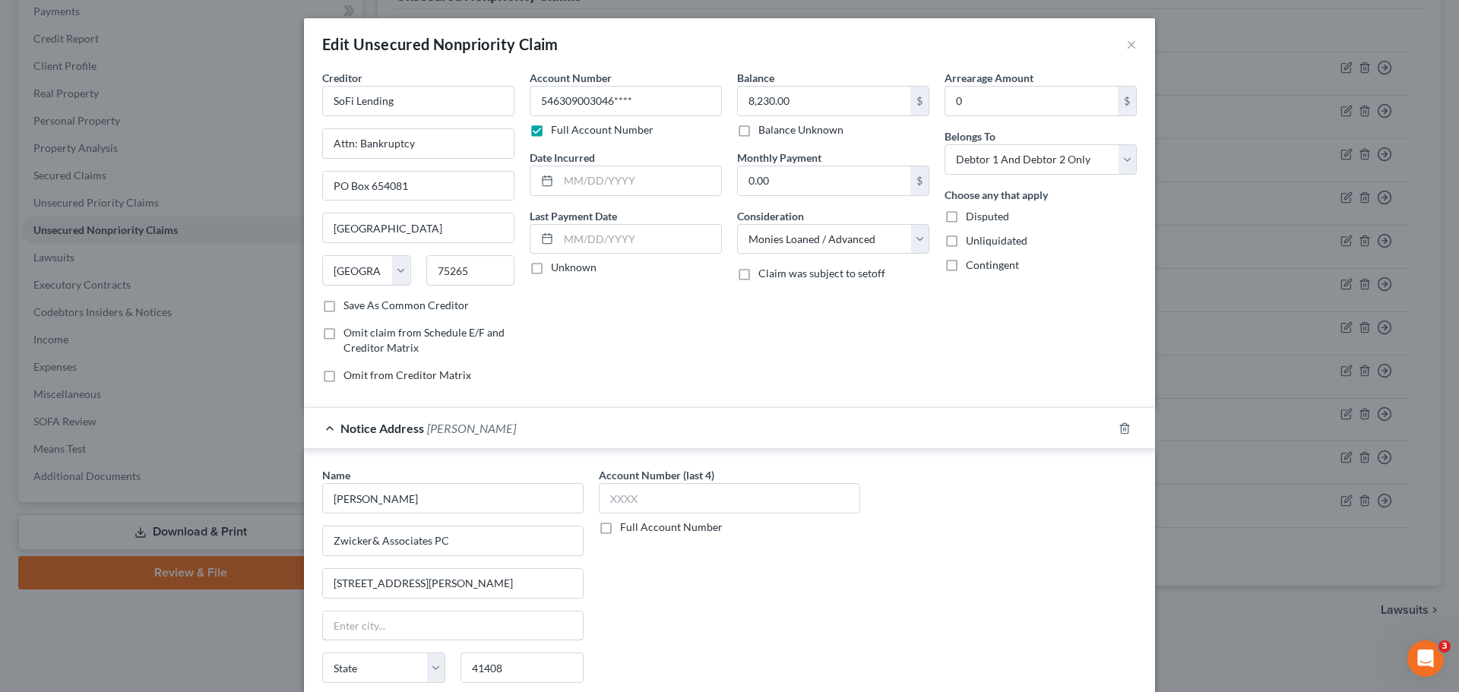
click at [399, 527] on input "text" at bounding box center [453, 626] width 260 height 29
click at [620, 527] on label "Full Account Number" at bounding box center [671, 527] width 103 height 15
click at [626, 527] on input "Full Account Number" at bounding box center [631, 525] width 10 height 10
click at [985, 501] on div "Name * [PERSON_NAME] Associates PC [STREET_ADDRESS][GEOGRAPHIC_DATA][PERSON_NAM…" at bounding box center [730, 594] width 830 height 255
click at [620, 498] on input "18C03-2508-CC-001203" at bounding box center [729, 498] width 261 height 30
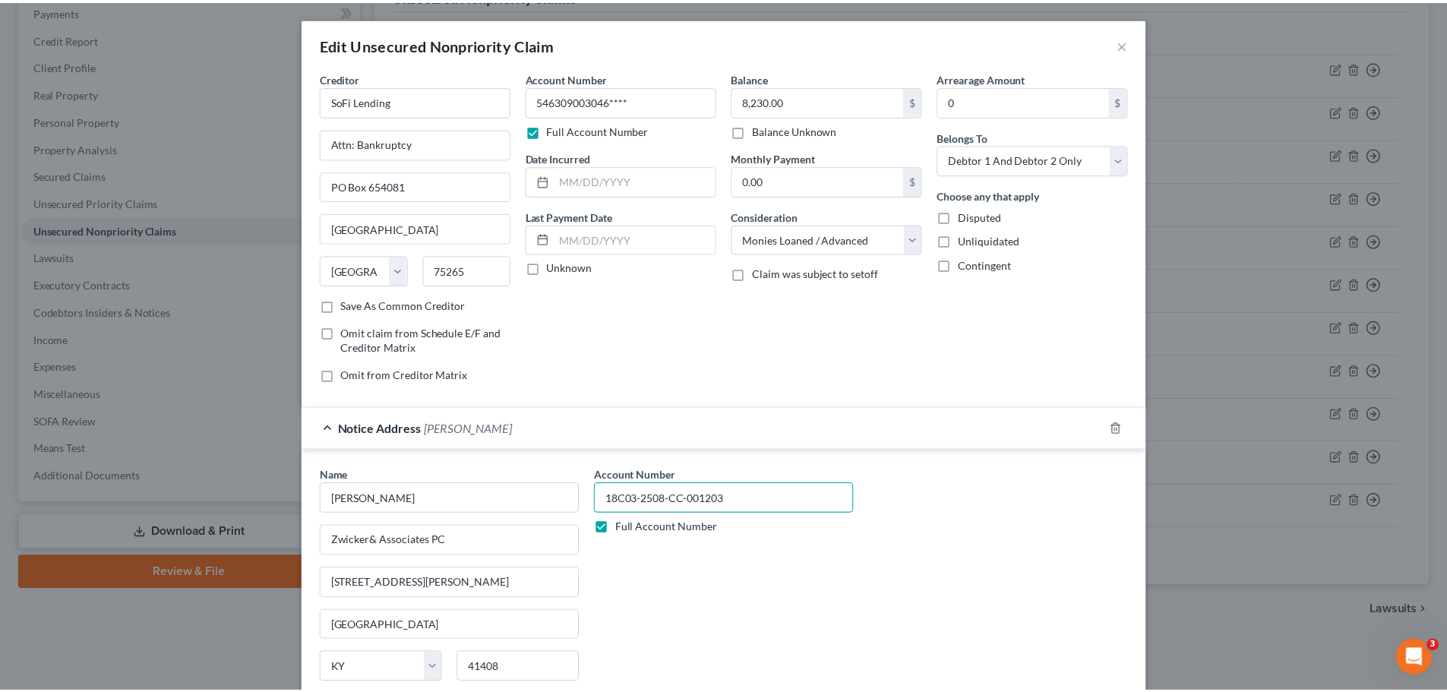
scroll to position [169, 0]
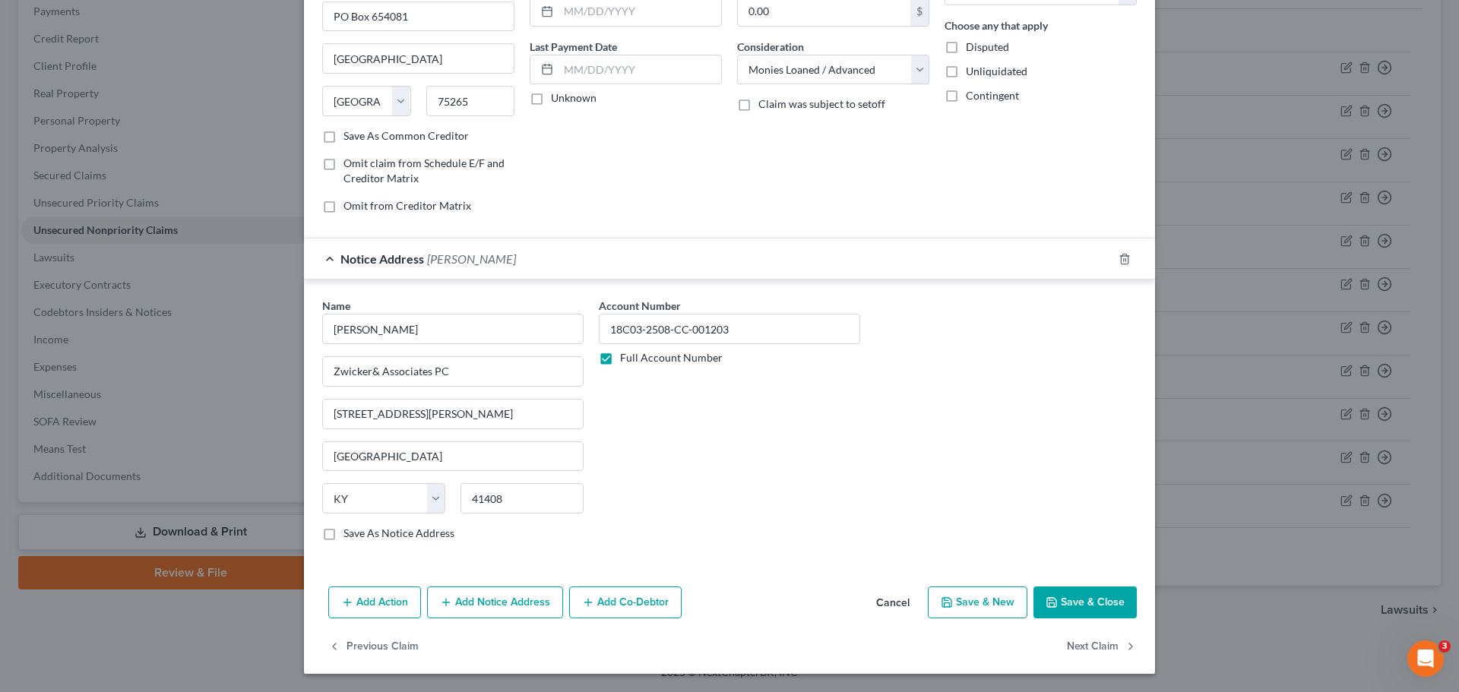
click at [1078, 527] on button "Save & Close" at bounding box center [1084, 603] width 103 height 32
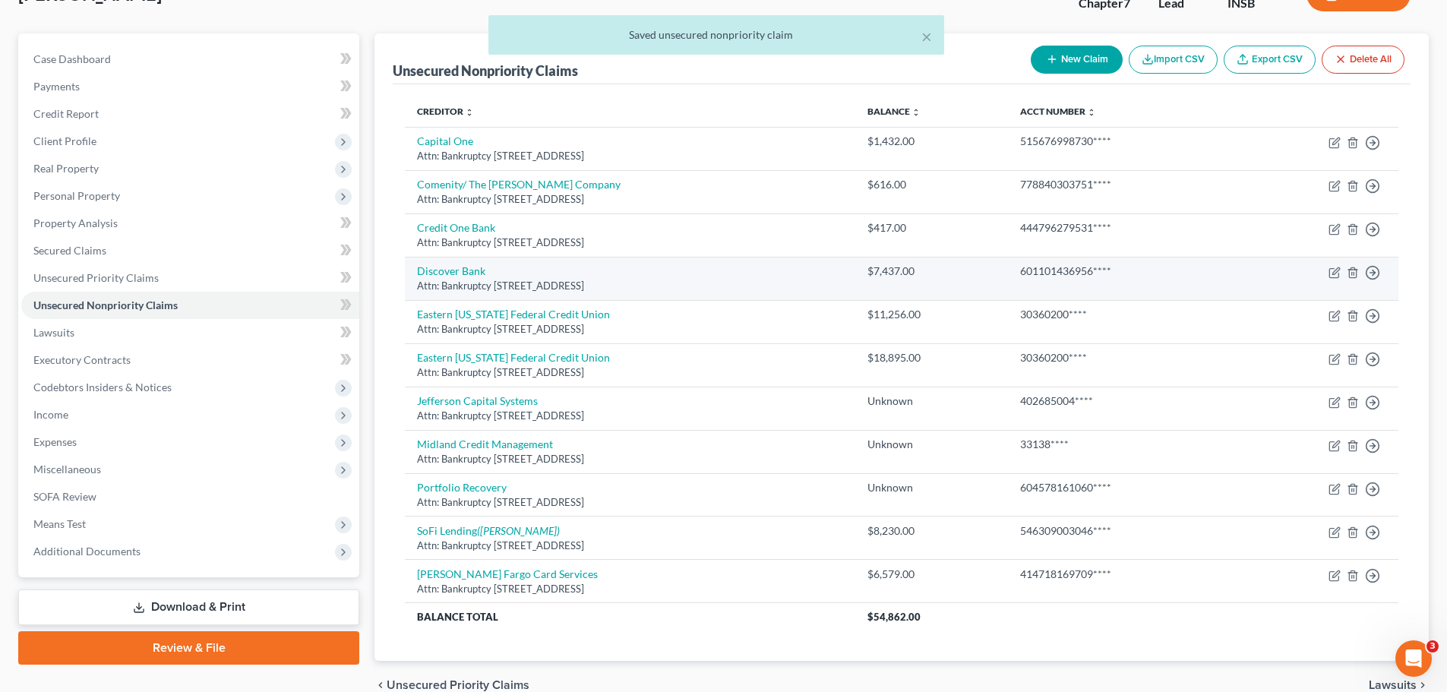
scroll to position [112, 0]
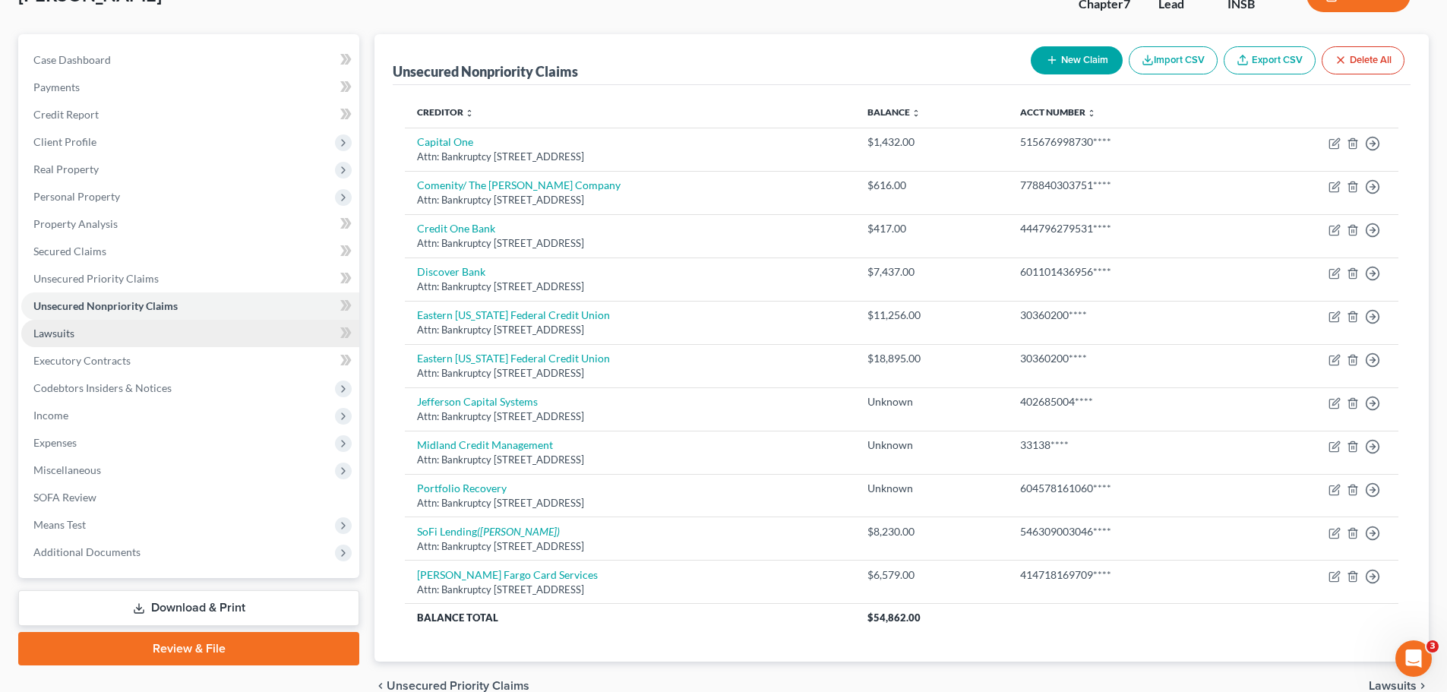
click at [129, 337] on link "Lawsuits" at bounding box center [190, 333] width 338 height 27
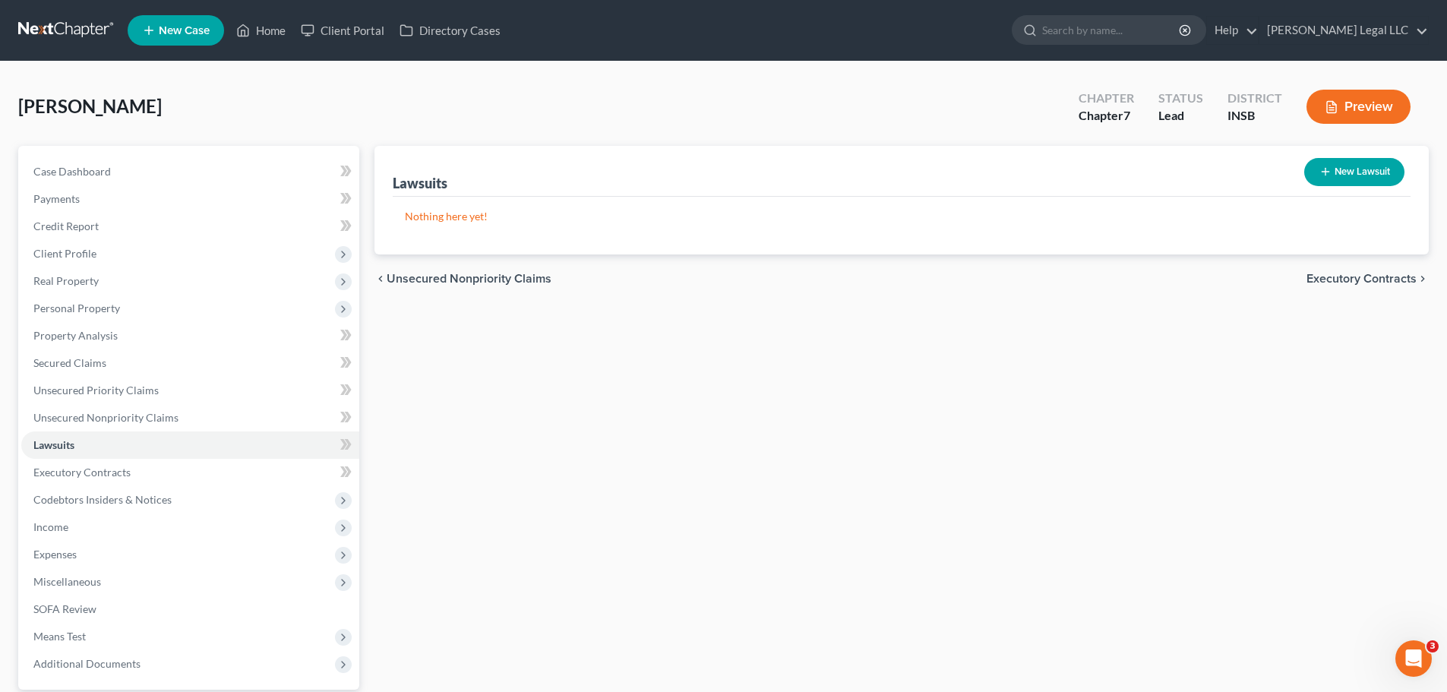
click at [1166, 163] on button "New Lawsuit" at bounding box center [1354, 172] width 100 height 28
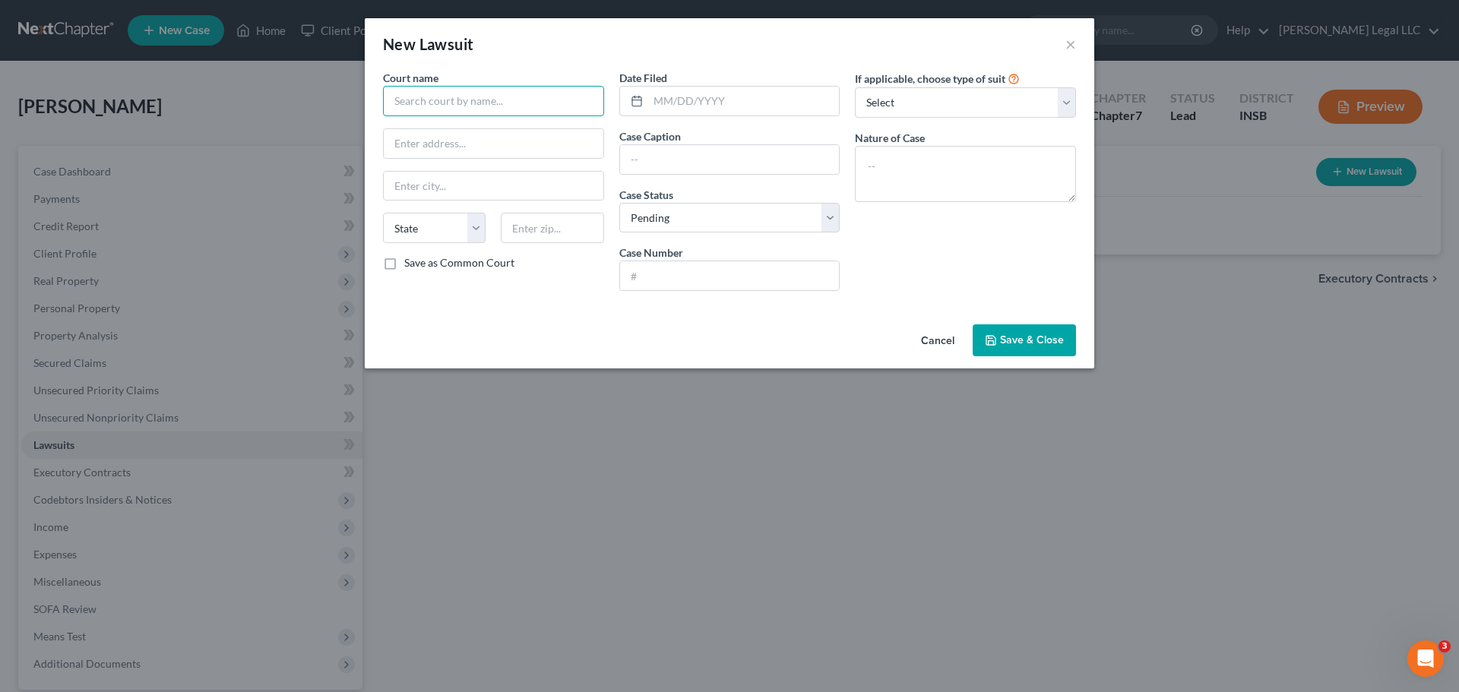
click at [485, 108] on input "text" at bounding box center [493, 101] width 221 height 30
click at [499, 123] on div "[US_STATE] Circuit Court 1" at bounding box center [474, 127] width 158 height 15
click at [536, 104] on input "[US_STATE] Circuit Court 1" at bounding box center [493, 101] width 221 height 30
click at [701, 98] on input "text" at bounding box center [743, 101] width 191 height 29
drag, startPoint x: 643, startPoint y: 153, endPoint x: 684, endPoint y: 186, distance: 52.3
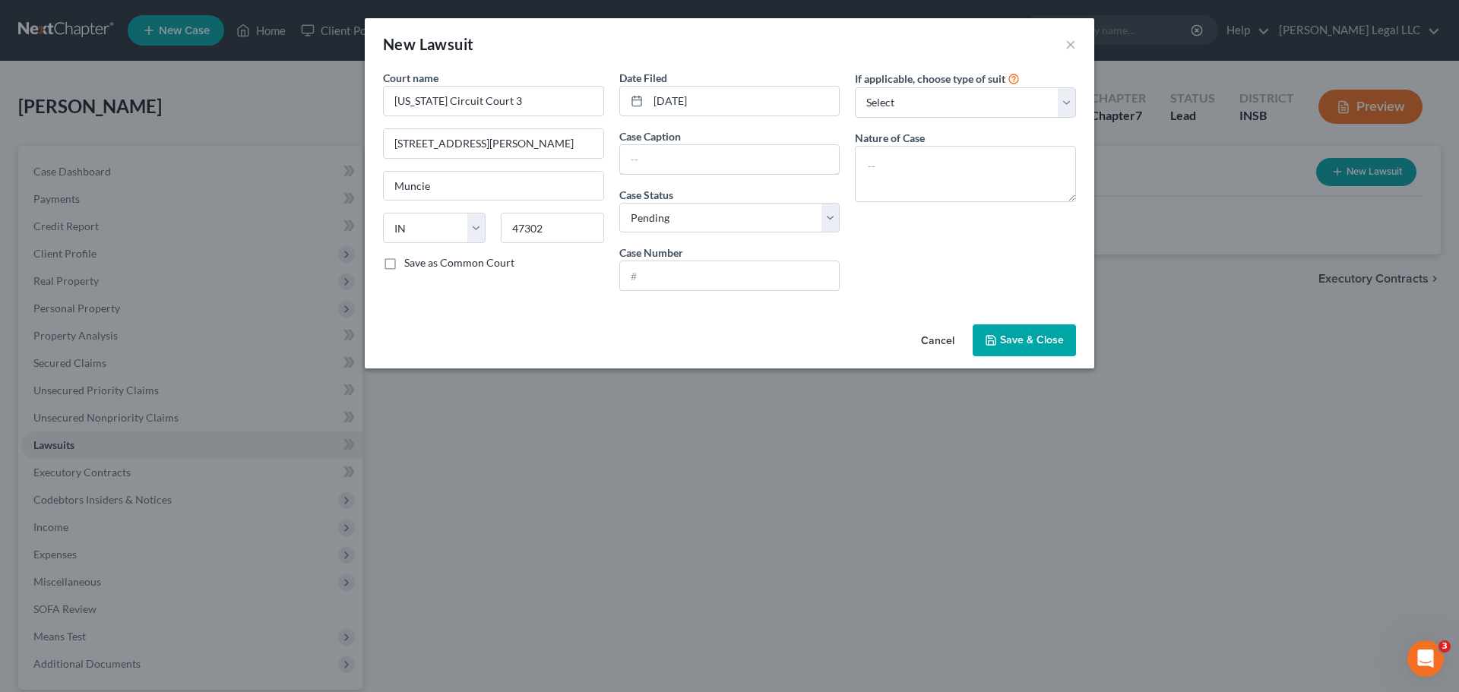
click at [643, 153] on input "text" at bounding box center [730, 159] width 220 height 29
paste input "Sofi Bank, N.a. v. [PERSON_NAME]"
click at [681, 215] on select "Select Pending On Appeal Concluded" at bounding box center [729, 218] width 221 height 30
click at [619, 203] on select "Select Pending On Appeal Concluded" at bounding box center [729, 218] width 221 height 30
click at [702, 262] on input "text" at bounding box center [730, 275] width 220 height 29
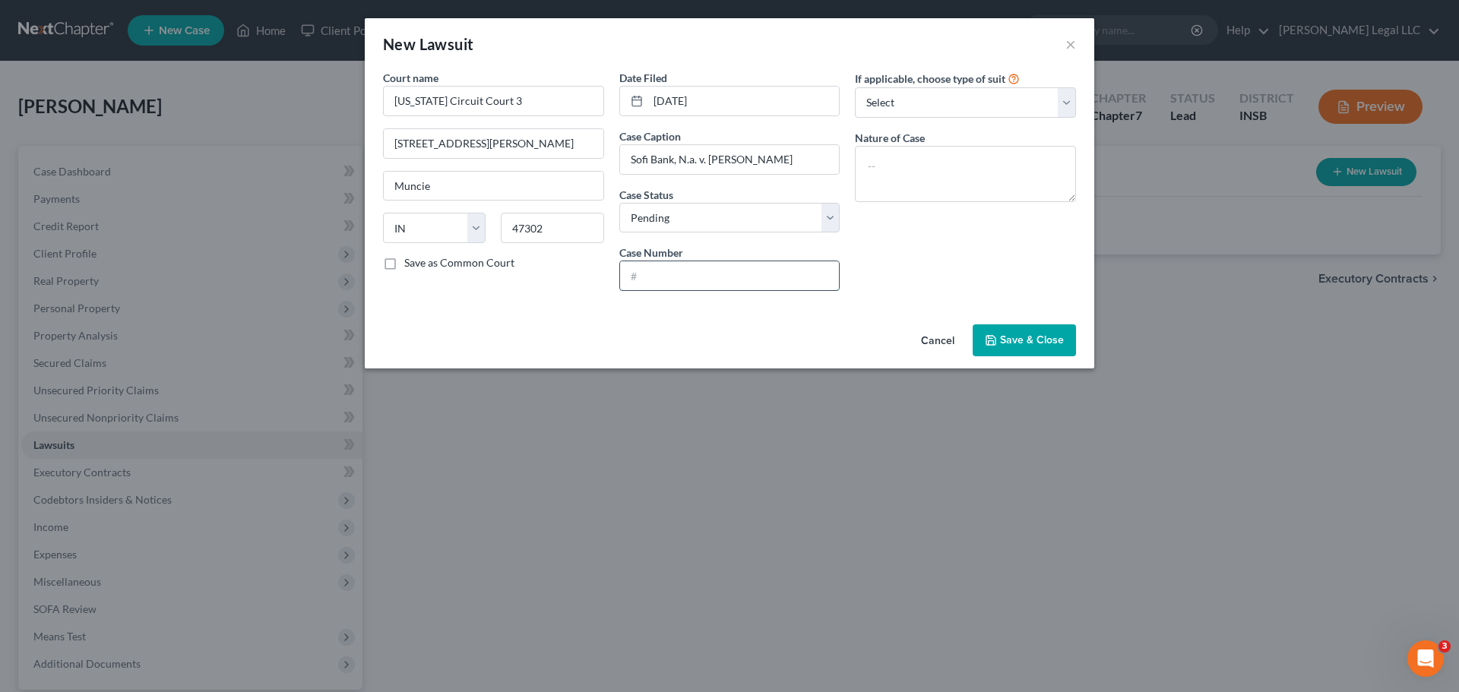
paste input "18C03-2508-CC-001203"
click at [917, 98] on select "Select Repossession Garnishment Foreclosure Attached, Seized, Or Levied Other" at bounding box center [965, 102] width 221 height 30
drag, startPoint x: 917, startPoint y: 41, endPoint x: 904, endPoint y: 92, distance: 52.5
click at [917, 41] on div "New Lawsuit ×" at bounding box center [729, 44] width 729 height 52
drag, startPoint x: 902, startPoint y: 175, endPoint x: 1257, endPoint y: 229, distance: 358.9
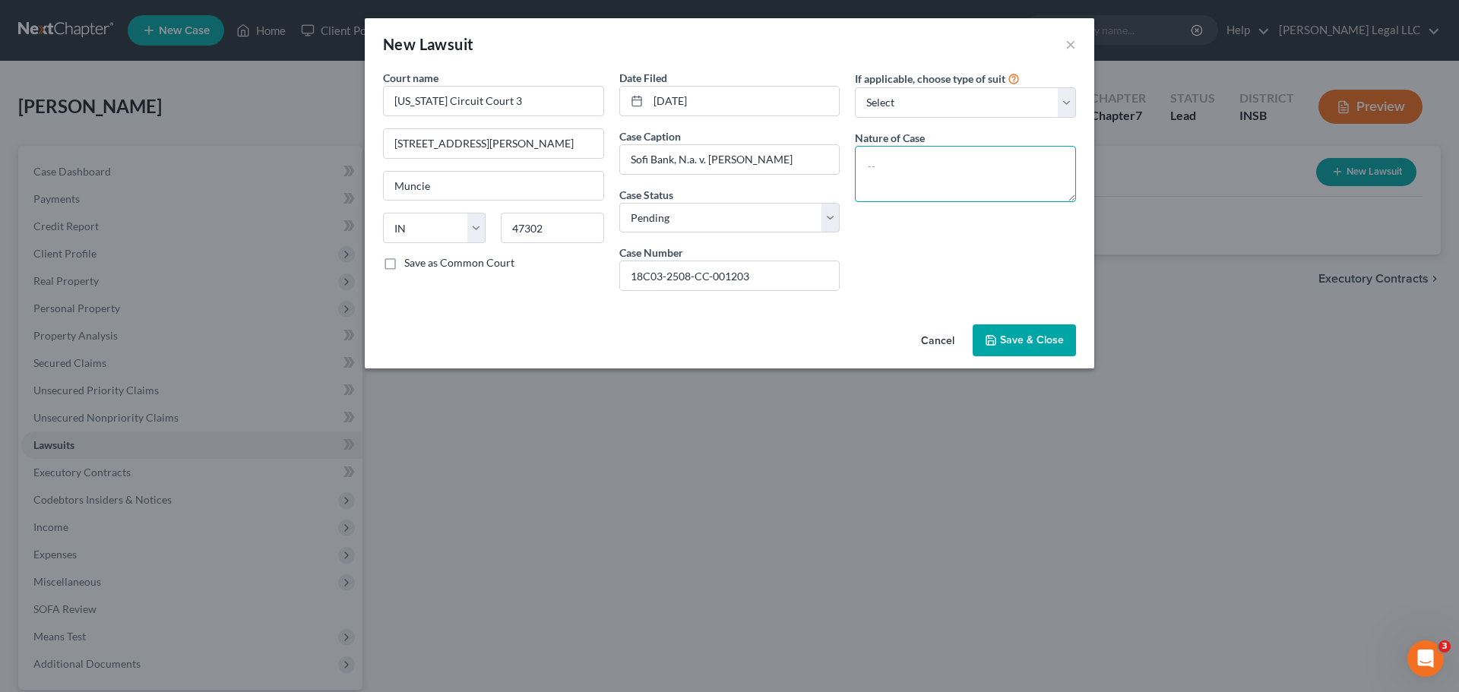
click at [903, 175] on textarea at bounding box center [965, 174] width 221 height 56
click at [1032, 340] on span "Save & Close" at bounding box center [1032, 340] width 64 height 13
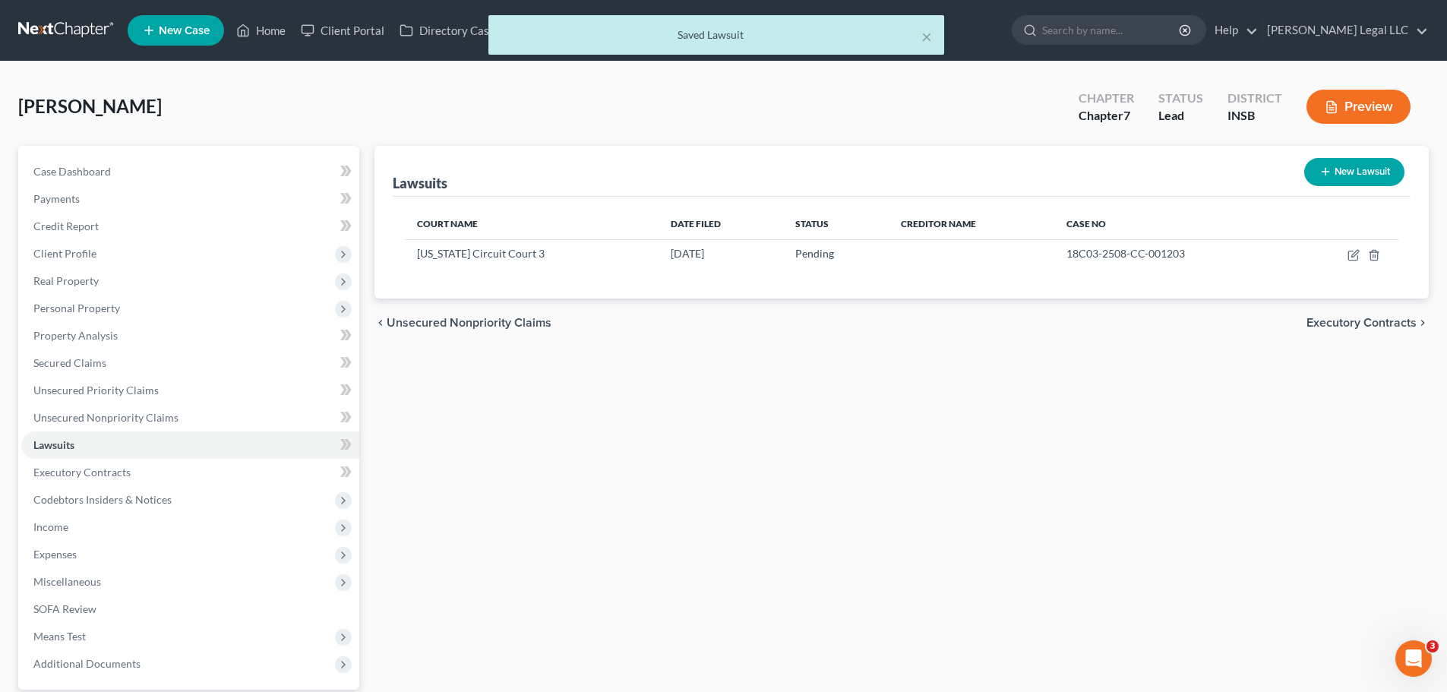
drag, startPoint x: 769, startPoint y: 497, endPoint x: 767, endPoint y: 483, distance: 13.8
click at [769, 494] on div "Lawsuits New Lawsuit Court Name Date Filed Status Creditor Name Case No [US_STA…" at bounding box center [902, 461] width 1070 height 631
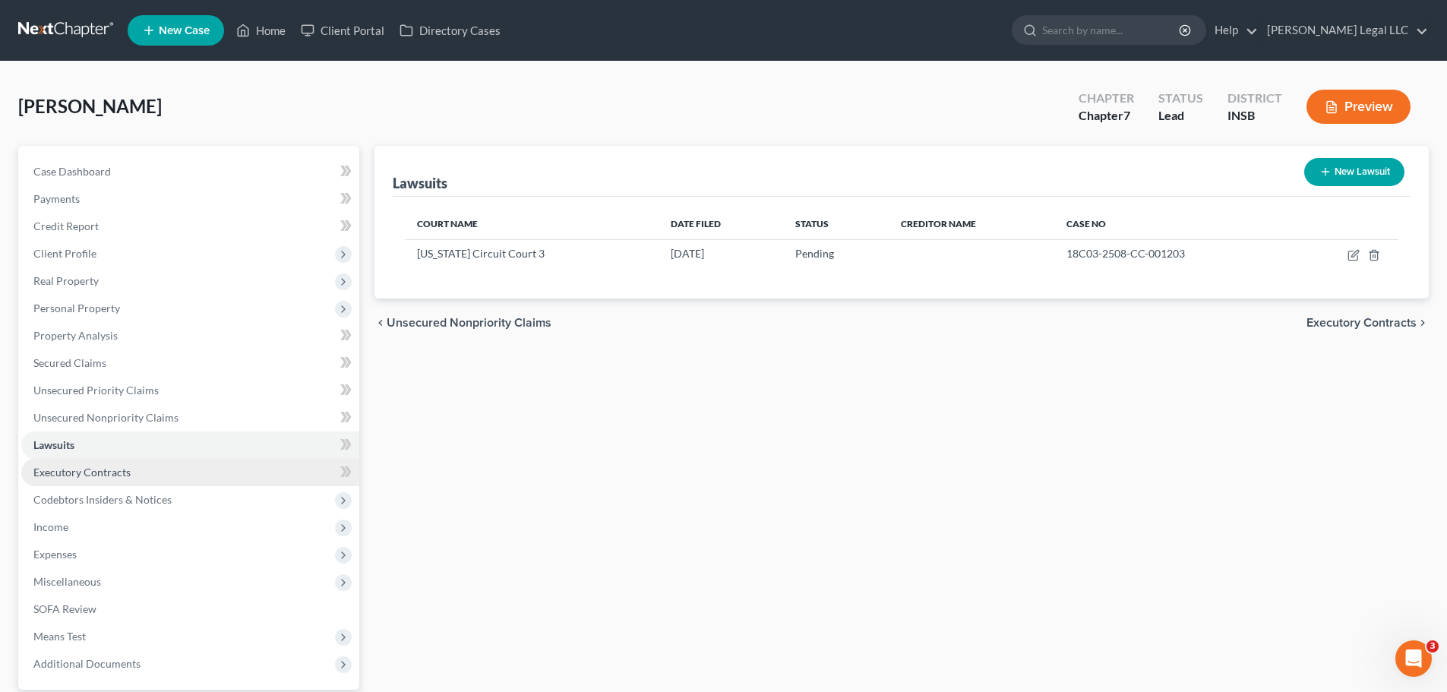
drag, startPoint x: 128, startPoint y: 467, endPoint x: 141, endPoint y: 466, distance: 13.0
click at [128, 467] on span "Executory Contracts" at bounding box center [81, 472] width 97 height 13
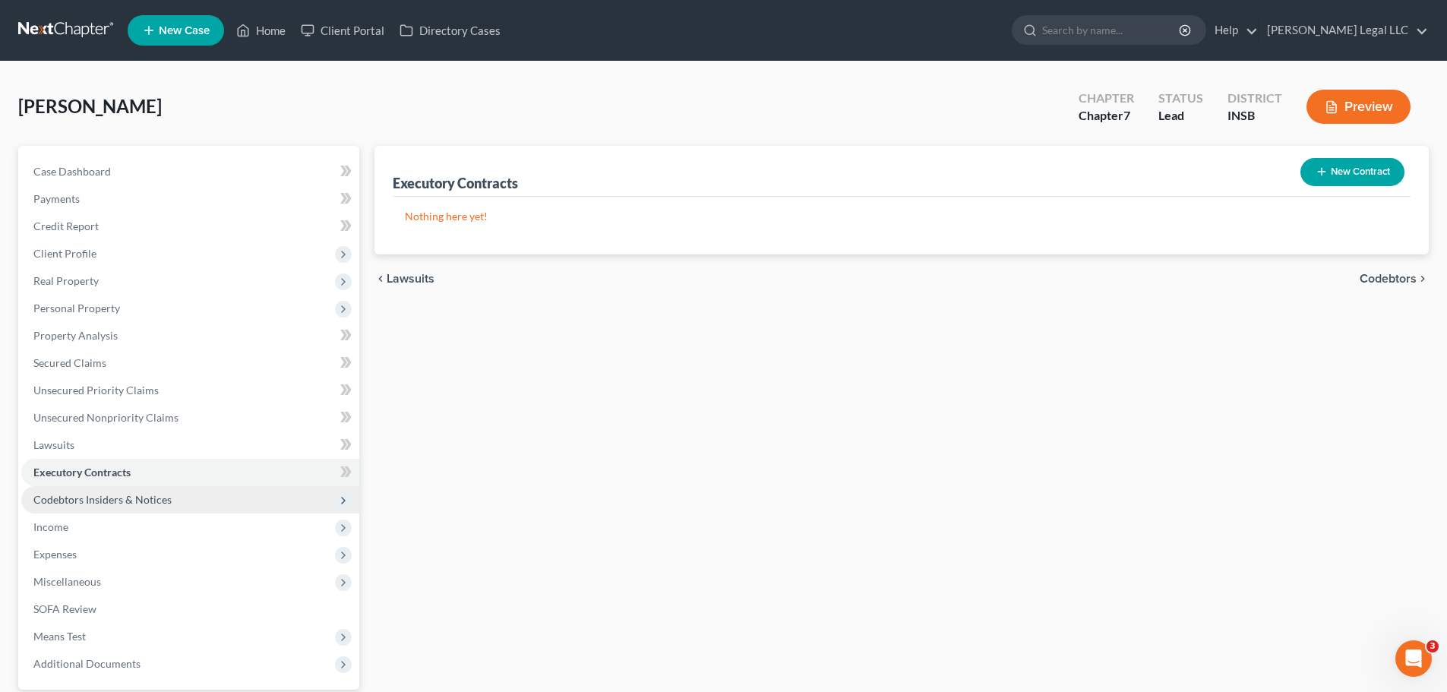
click at [121, 510] on span "Codebtors Insiders & Notices" at bounding box center [190, 499] width 338 height 27
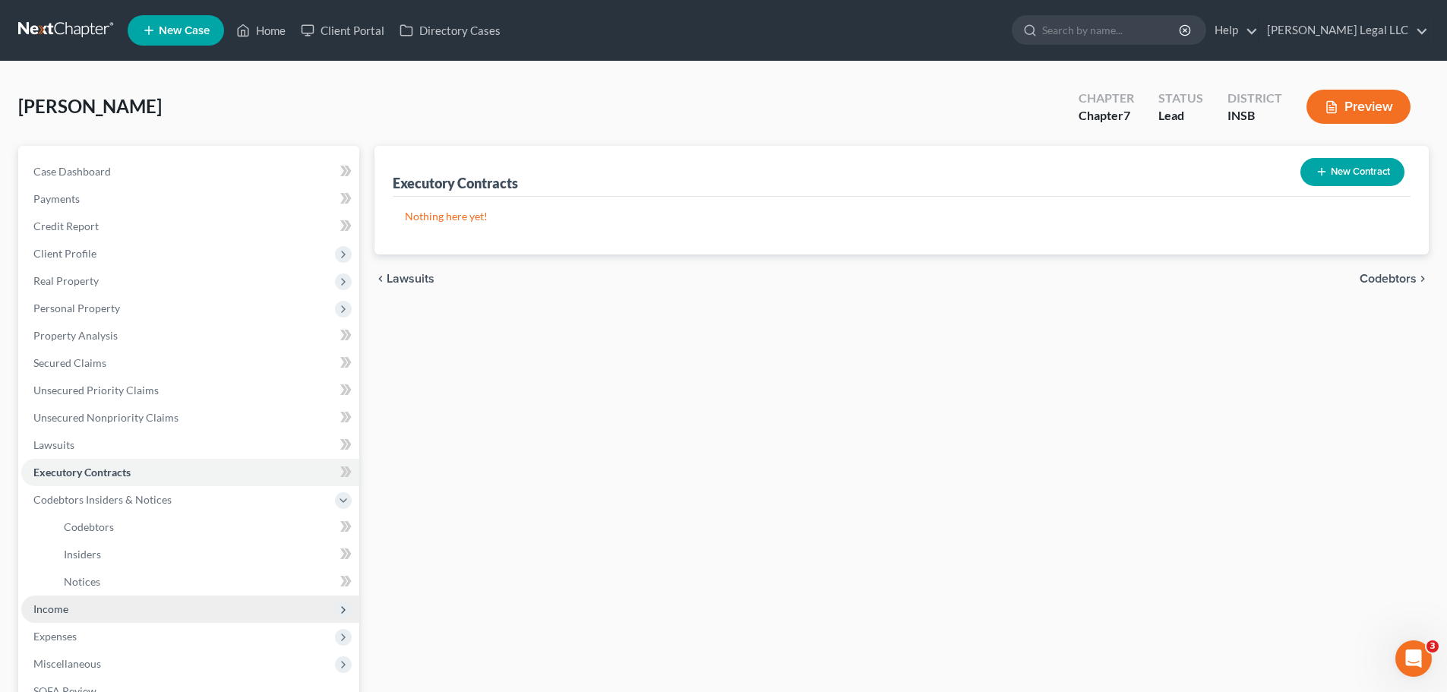
click at [74, 527] on span "Income" at bounding box center [190, 609] width 338 height 27
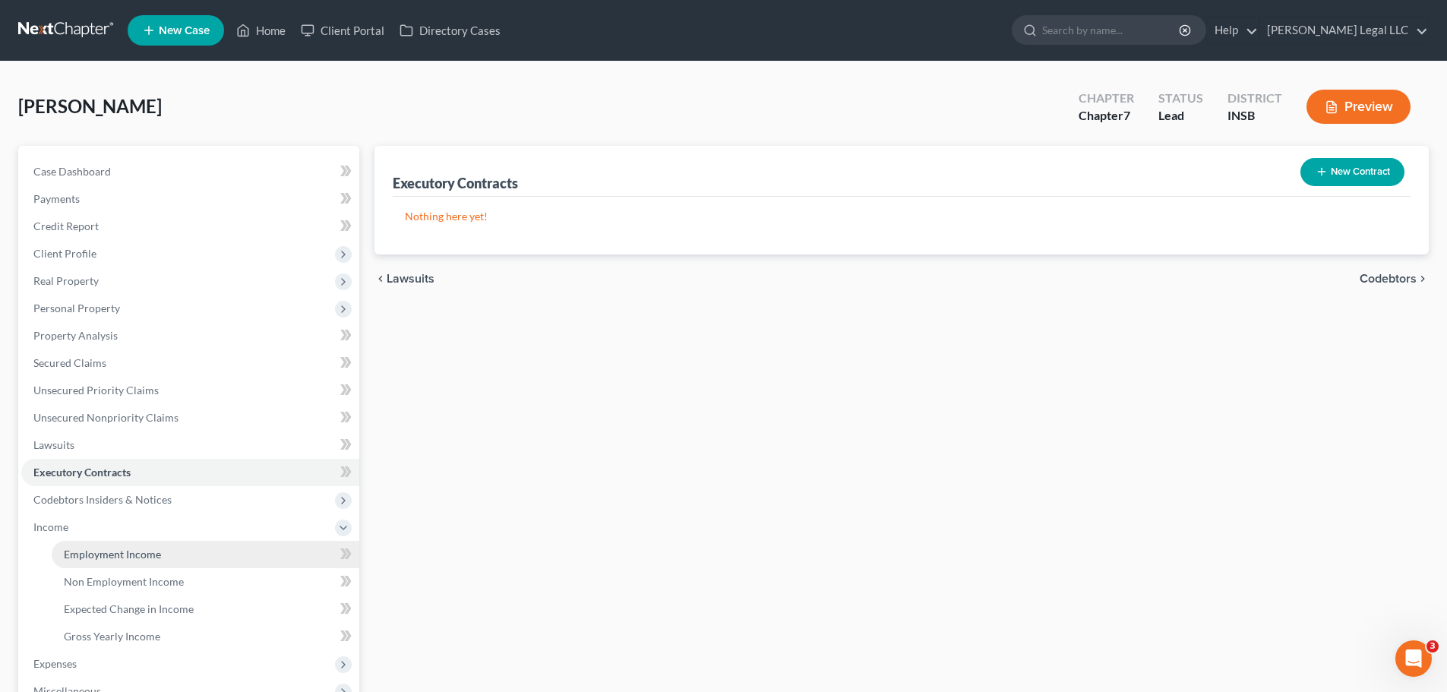
click at [102, 527] on span "Employment Income" at bounding box center [112, 554] width 97 height 13
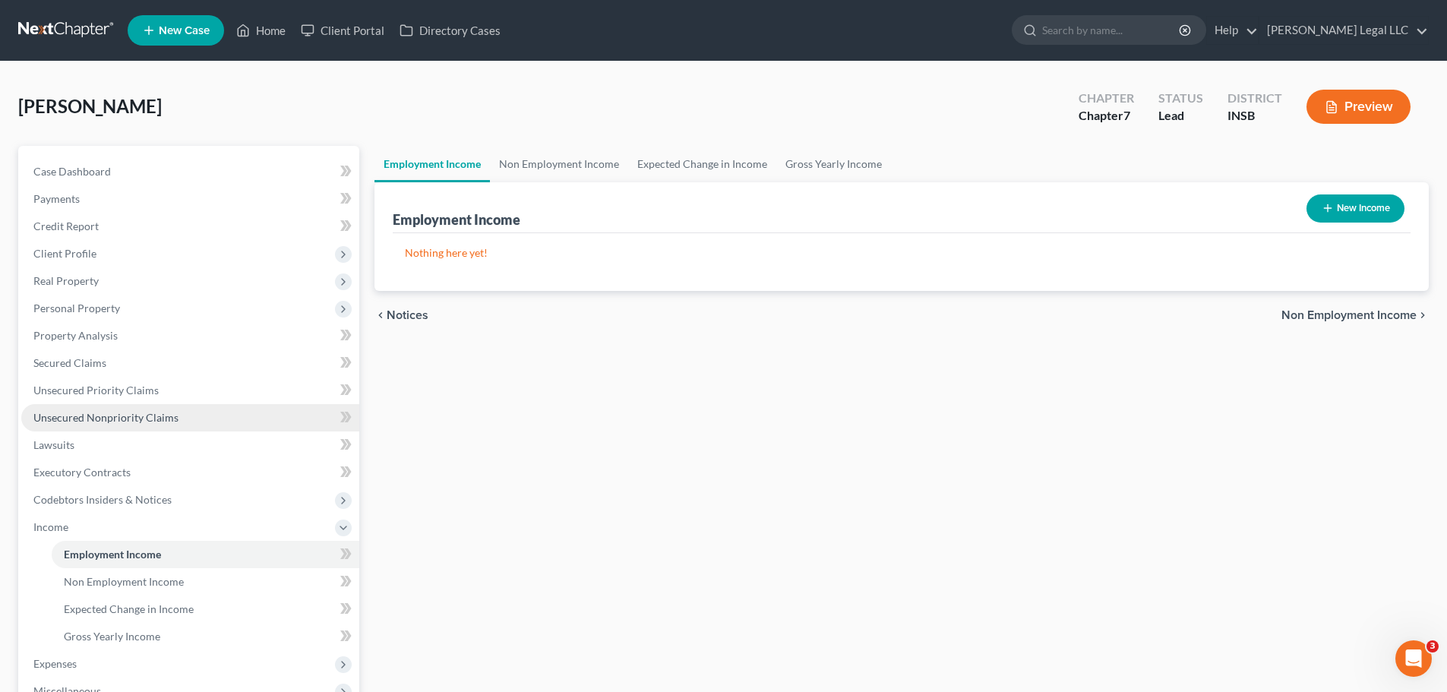
click at [62, 415] on span "Unsecured Nonpriority Claims" at bounding box center [105, 417] width 145 height 13
